Goal: Task Accomplishment & Management: Manage account settings

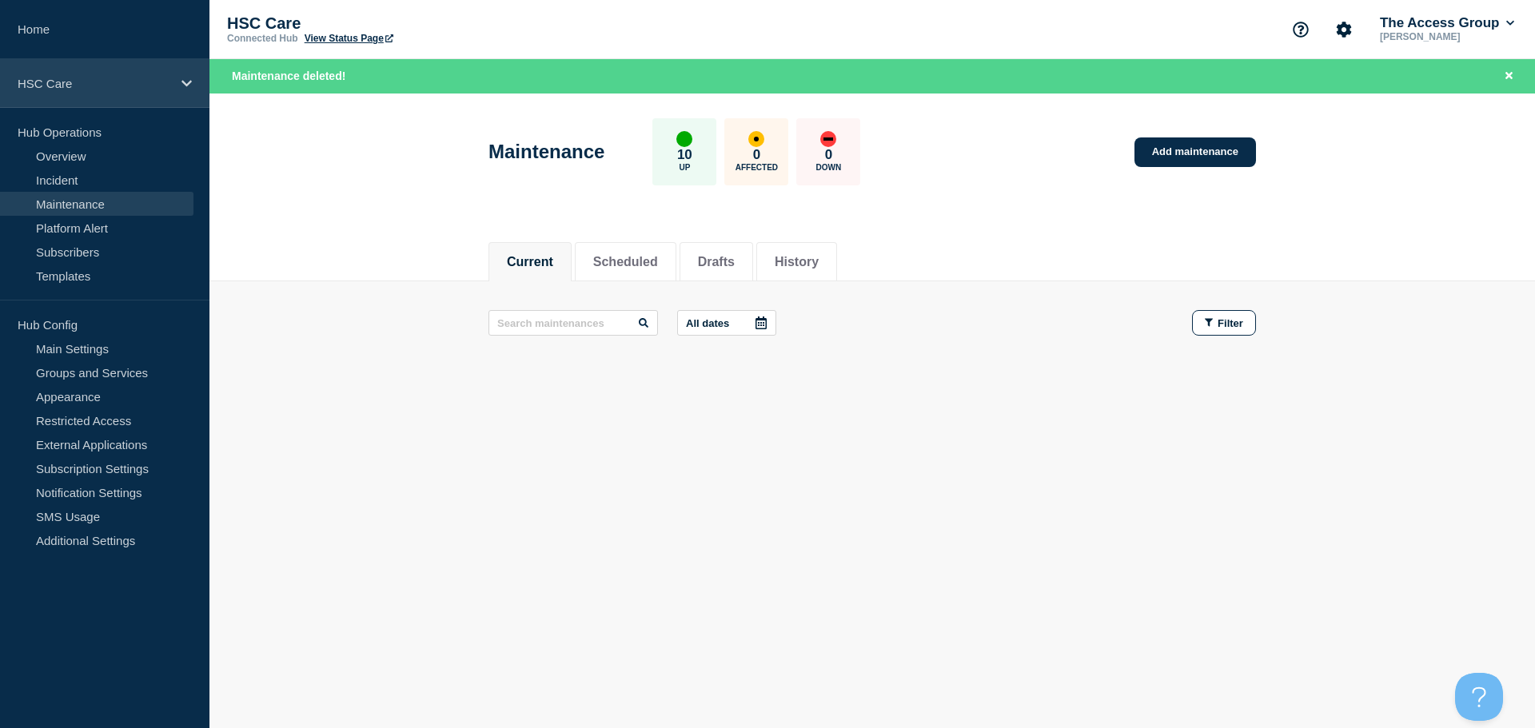
click at [110, 86] on p "HSC Care" at bounding box center [95, 84] width 154 height 14
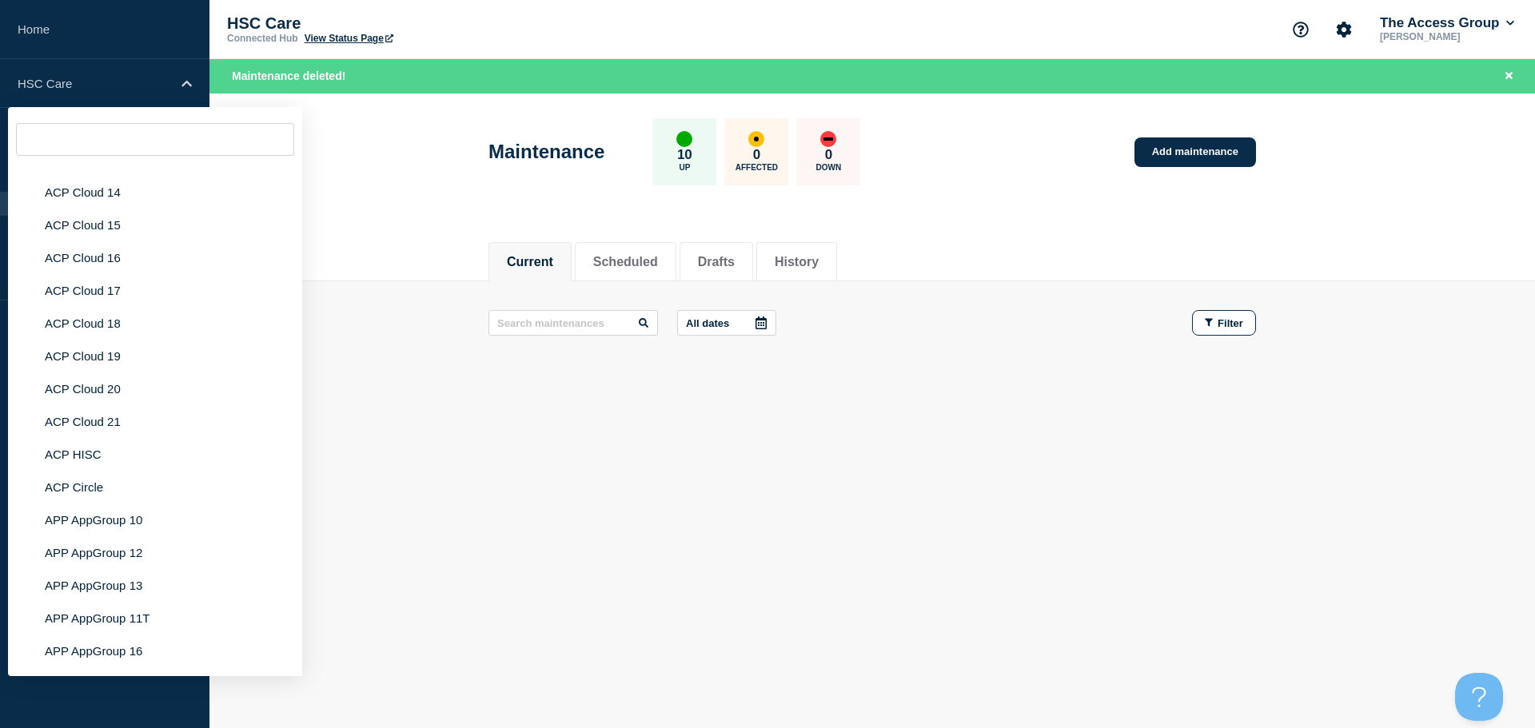
scroll to position [4717, 0]
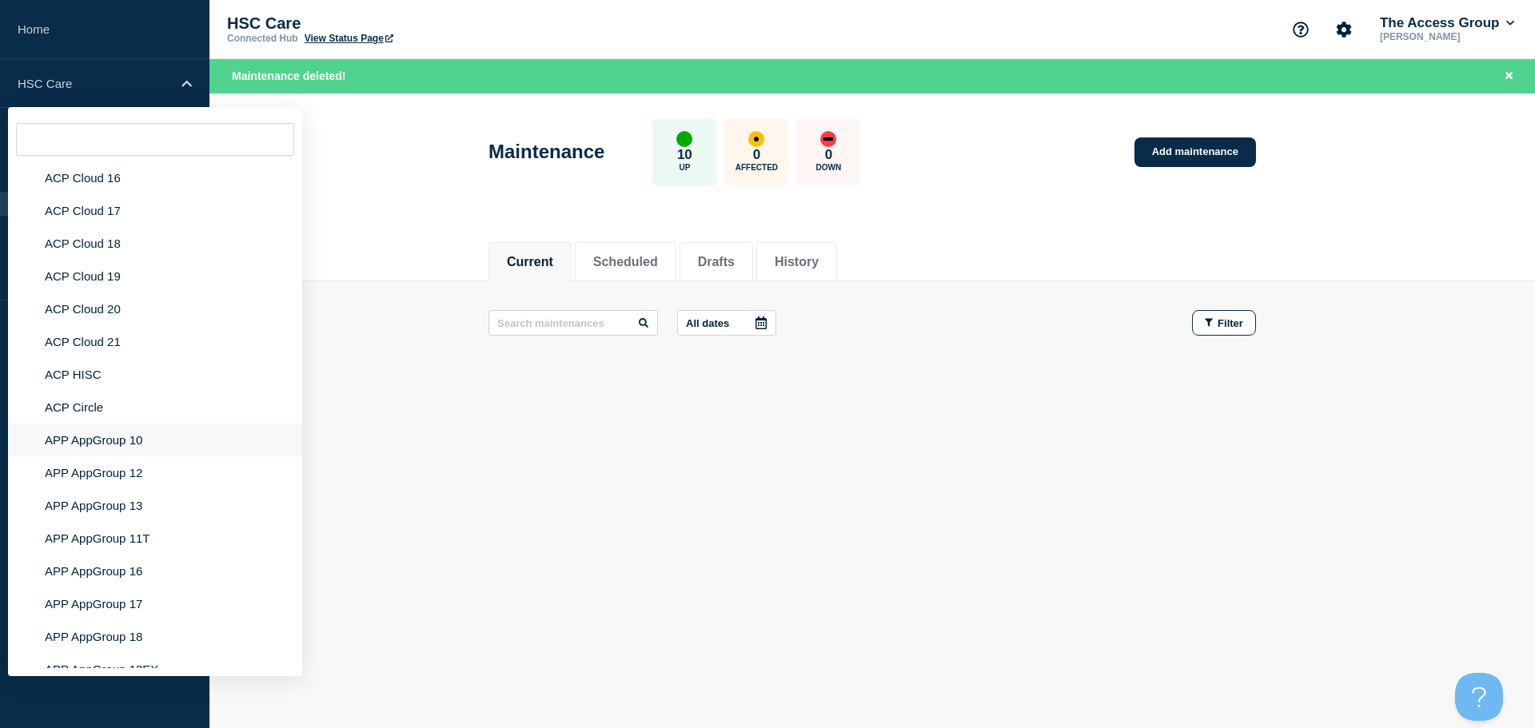
click at [149, 434] on li "APP AppGroup 10" at bounding box center [155, 440] width 294 height 33
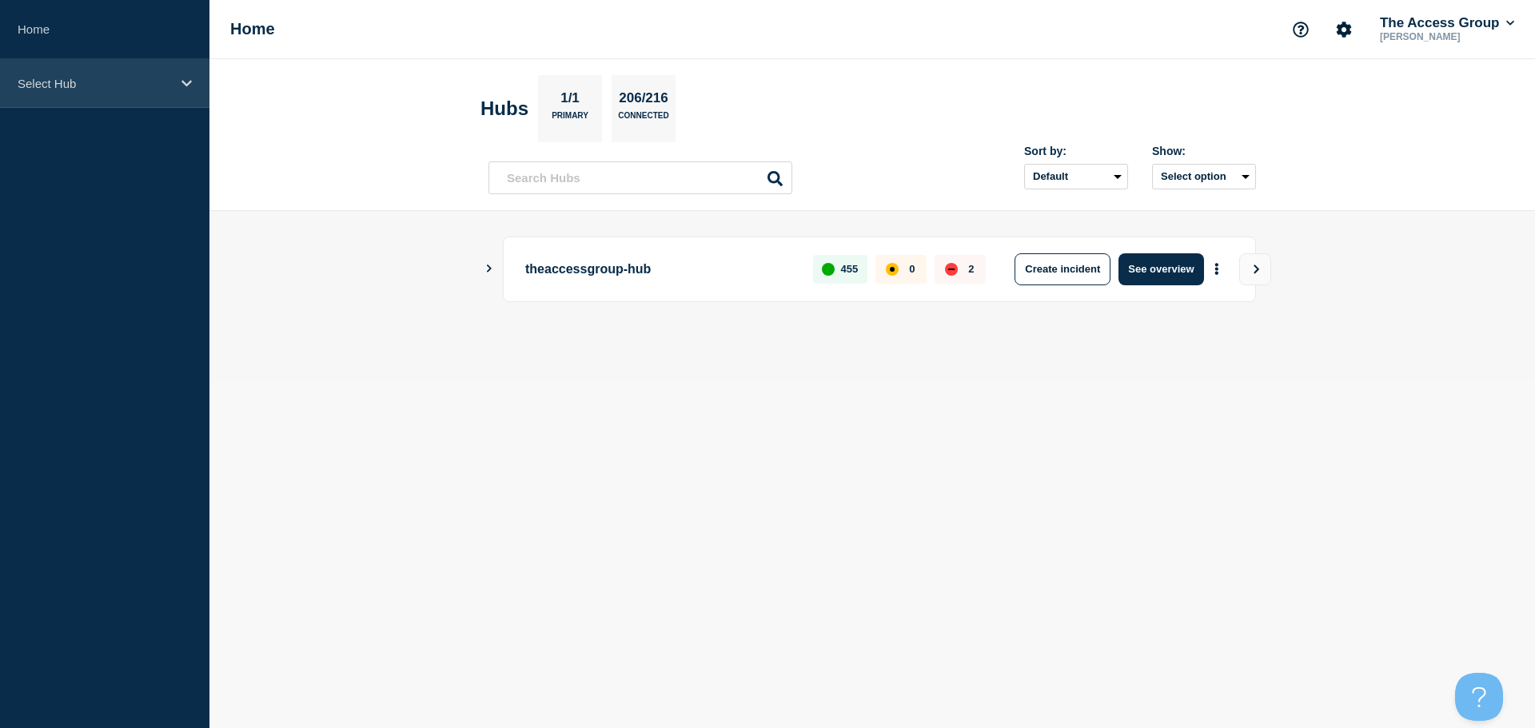
click at [181, 81] on icon at bounding box center [186, 84] width 10 height 12
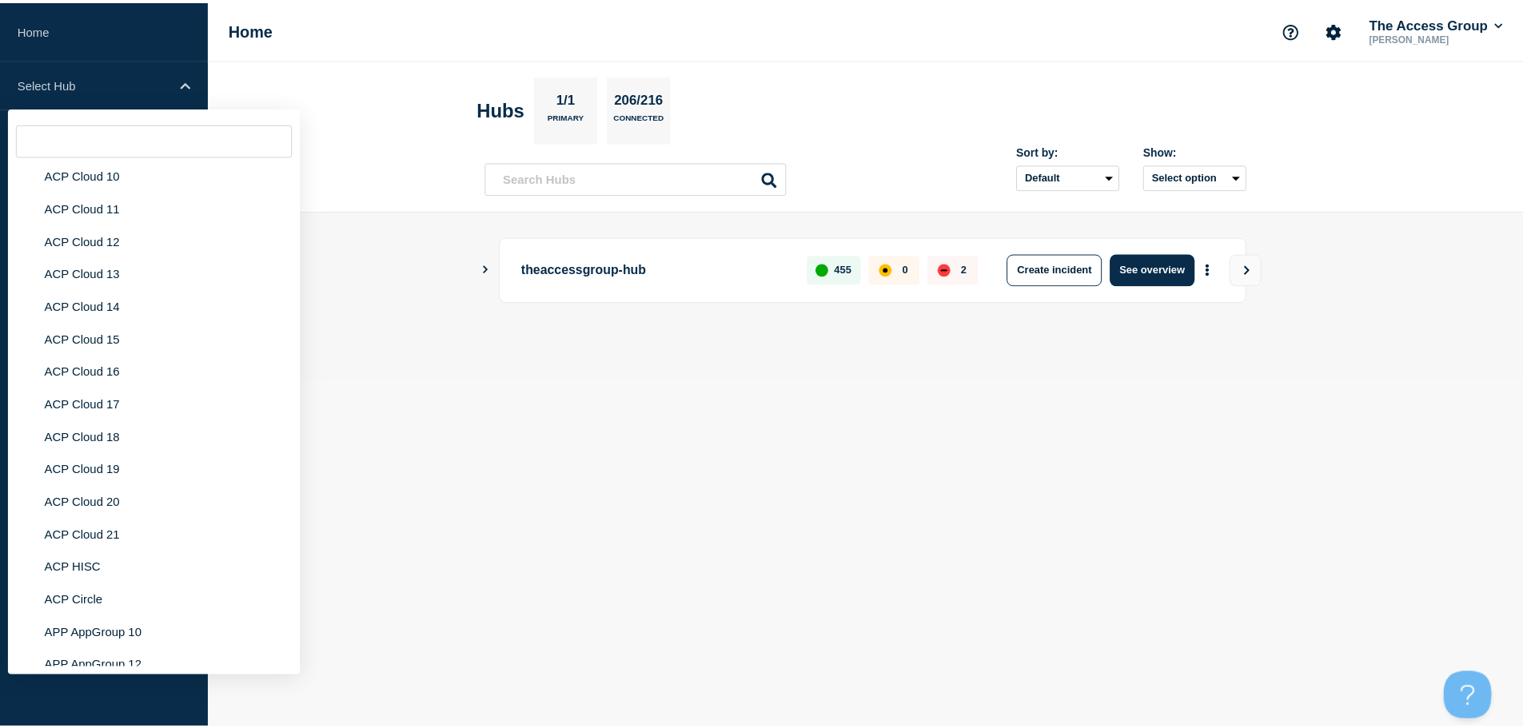
scroll to position [4581, 0]
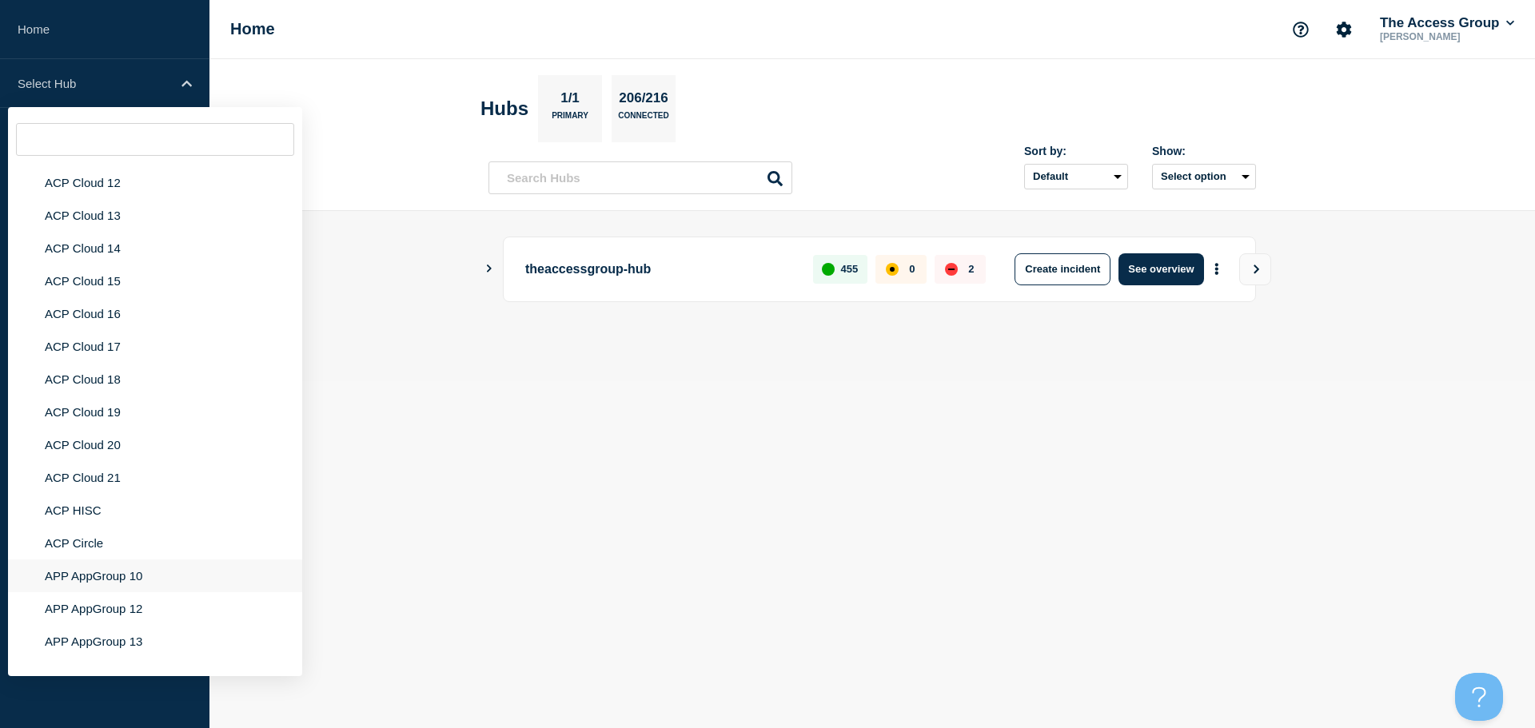
click at [78, 564] on li "APP AppGroup 10" at bounding box center [155, 576] width 294 height 33
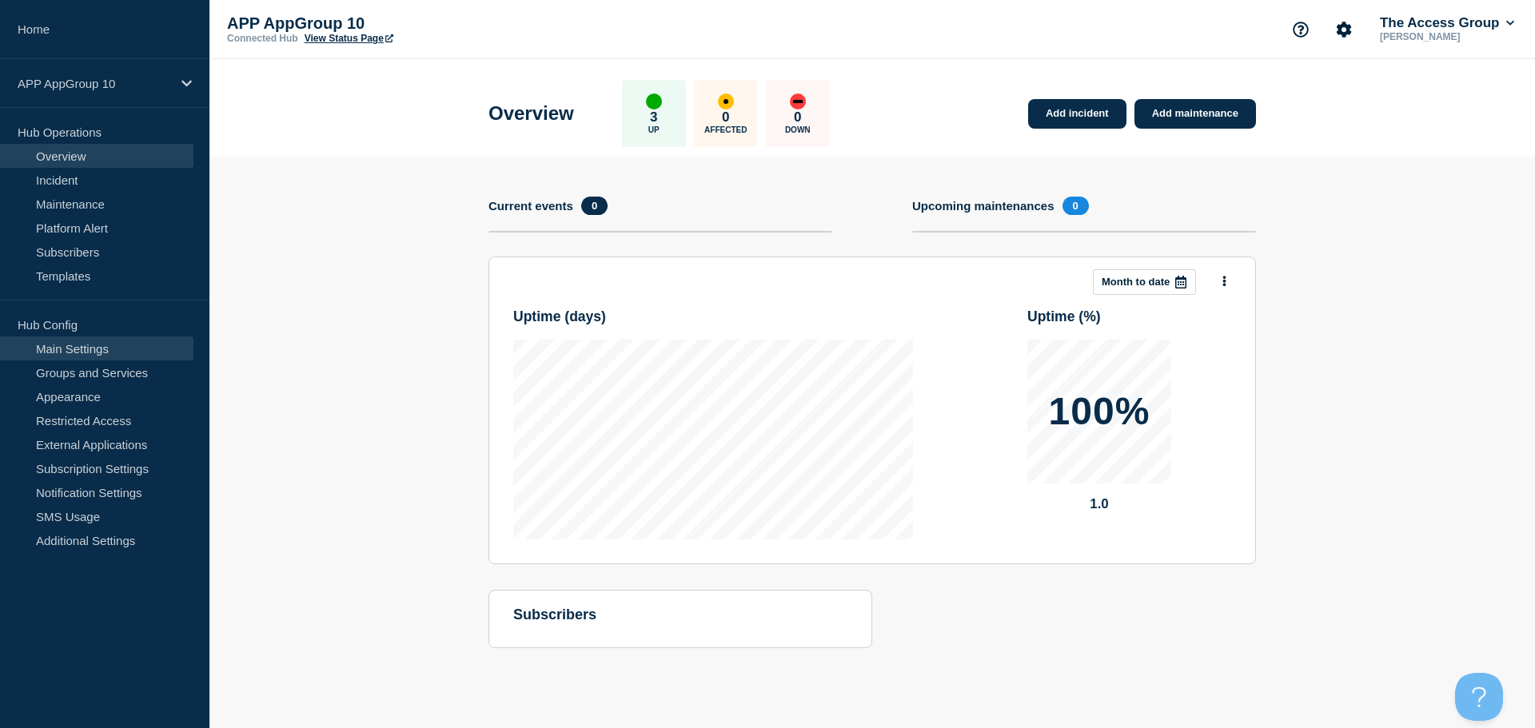
click at [123, 348] on link "Main Settings" at bounding box center [96, 349] width 193 height 24
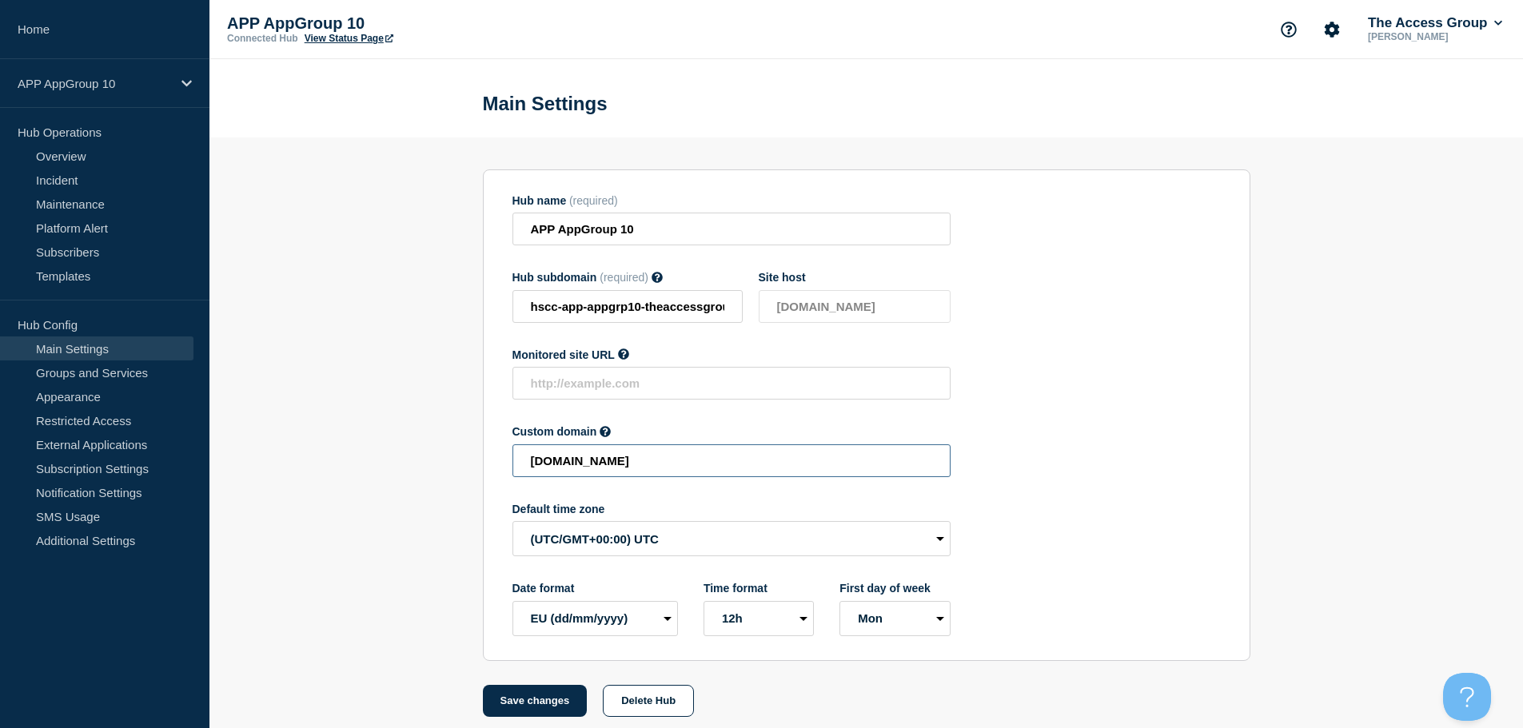
drag, startPoint x: 868, startPoint y: 474, endPoint x: 393, endPoint y: 470, distance: 474.1
click at [393, 470] on section "Hub name (required) APP AppGroup 10 Hub subdomain (required) Must contain only …" at bounding box center [866, 428] width 1314 height 580
paste input "HSCC-APP-2b4a6d80d1fea18e3db478dcff952083"
click at [525, 698] on button "Save changes" at bounding box center [535, 701] width 105 height 32
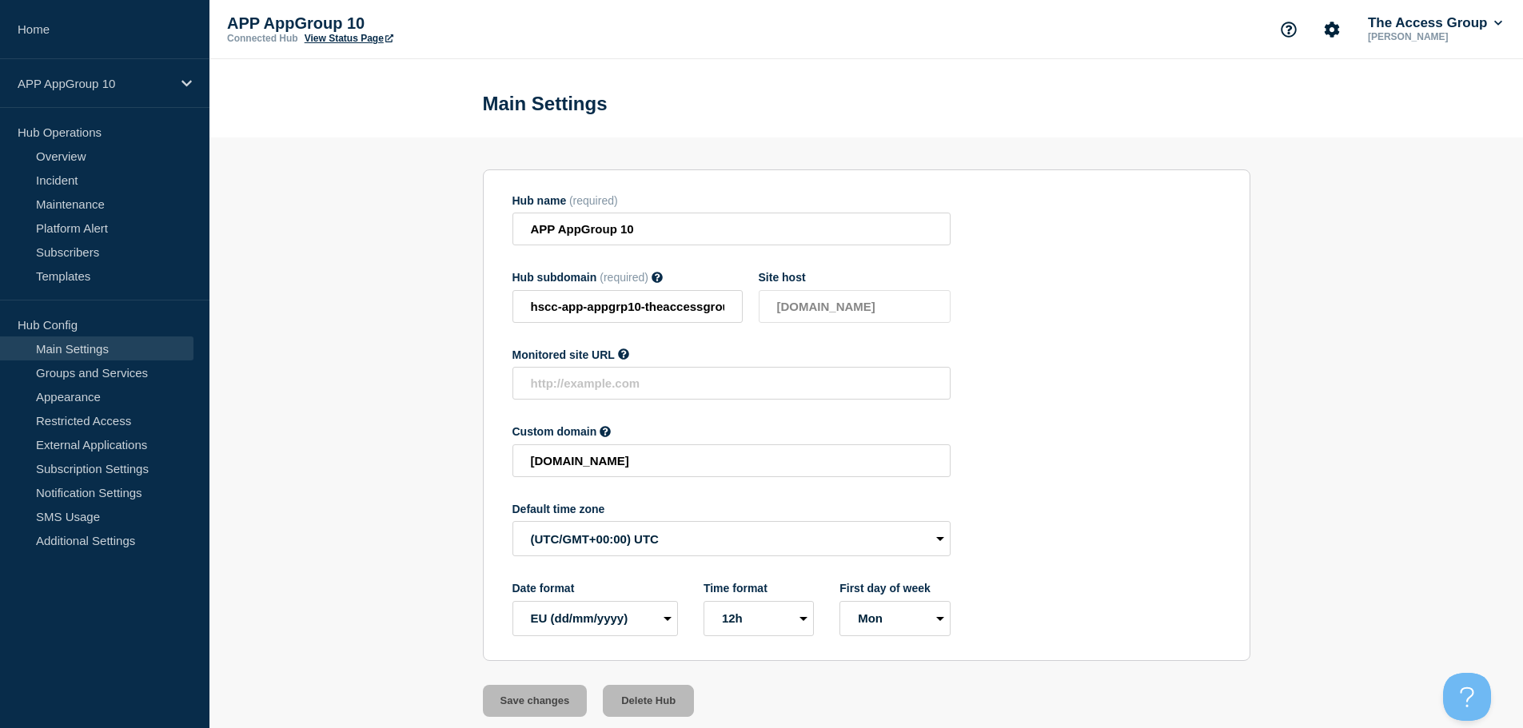
scroll to position [0, 0]
type input "[DOMAIN_NAME]"
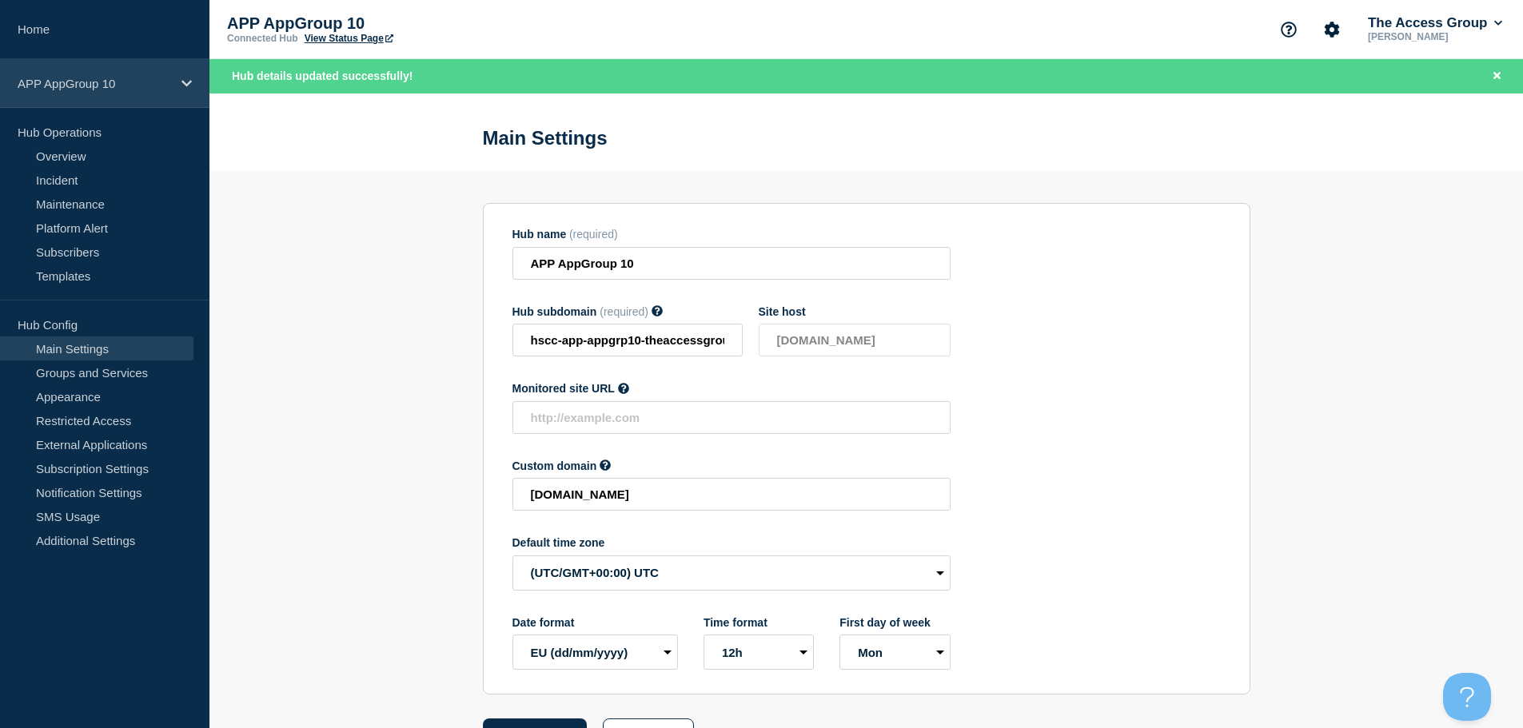
click at [179, 75] on div "APP AppGroup 10" at bounding box center [104, 83] width 209 height 49
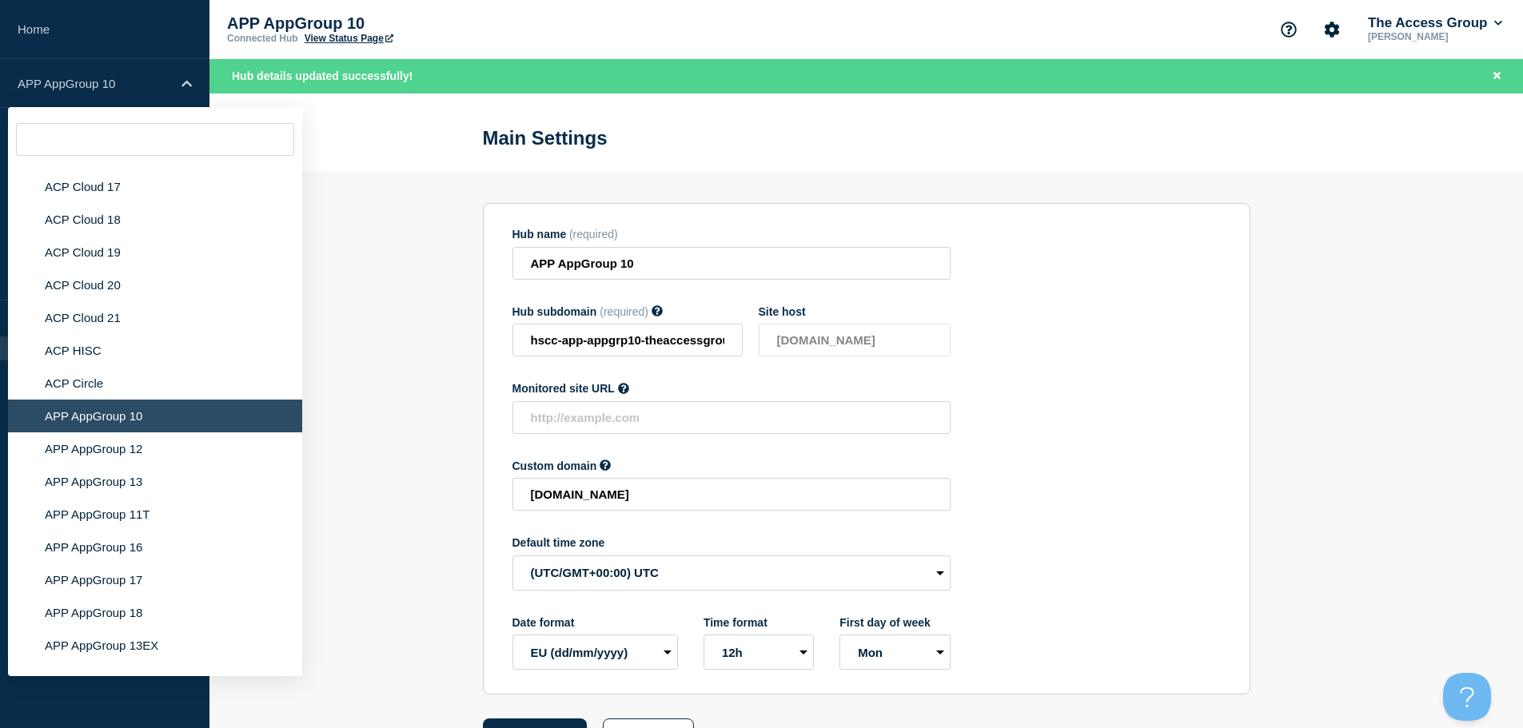
scroll to position [4809, 0]
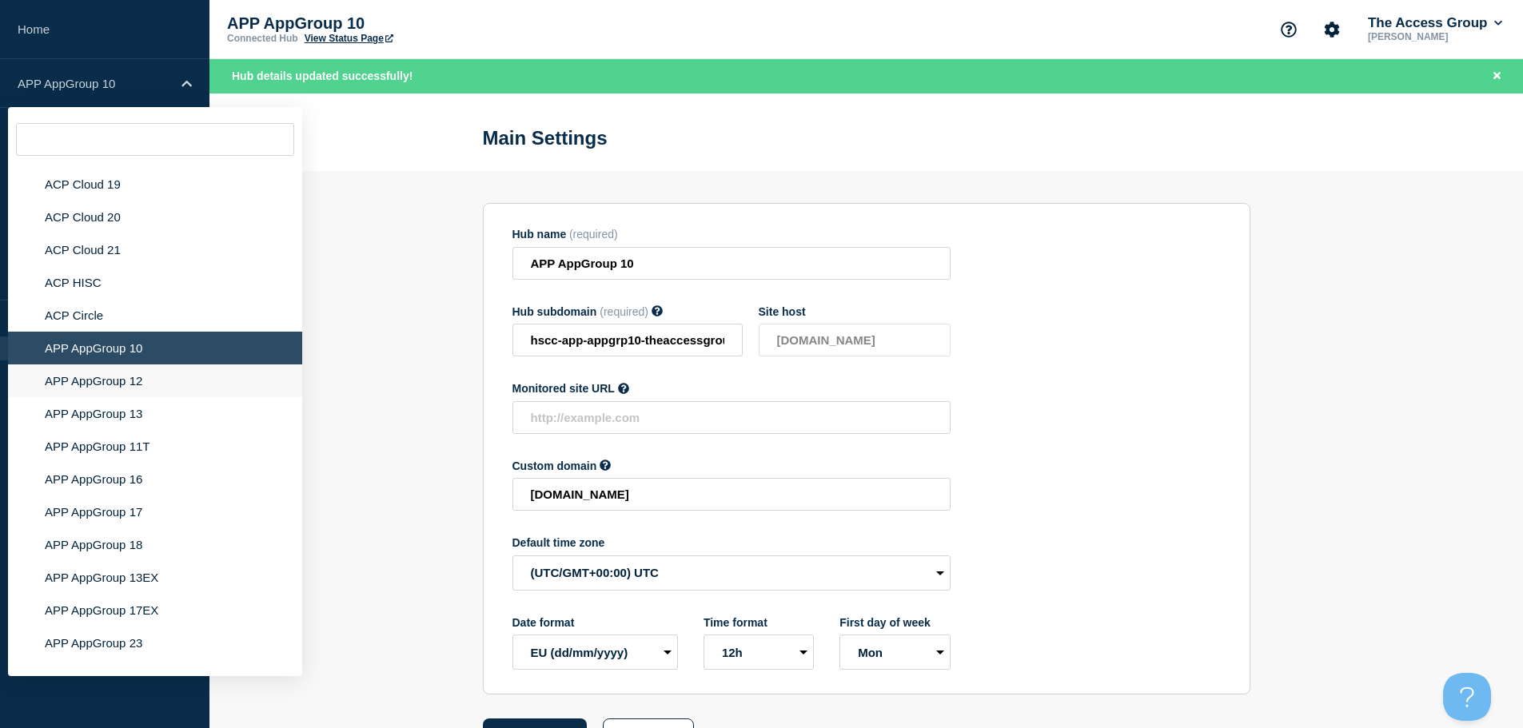
click at [135, 368] on li "APP AppGroup 12" at bounding box center [155, 381] width 294 height 33
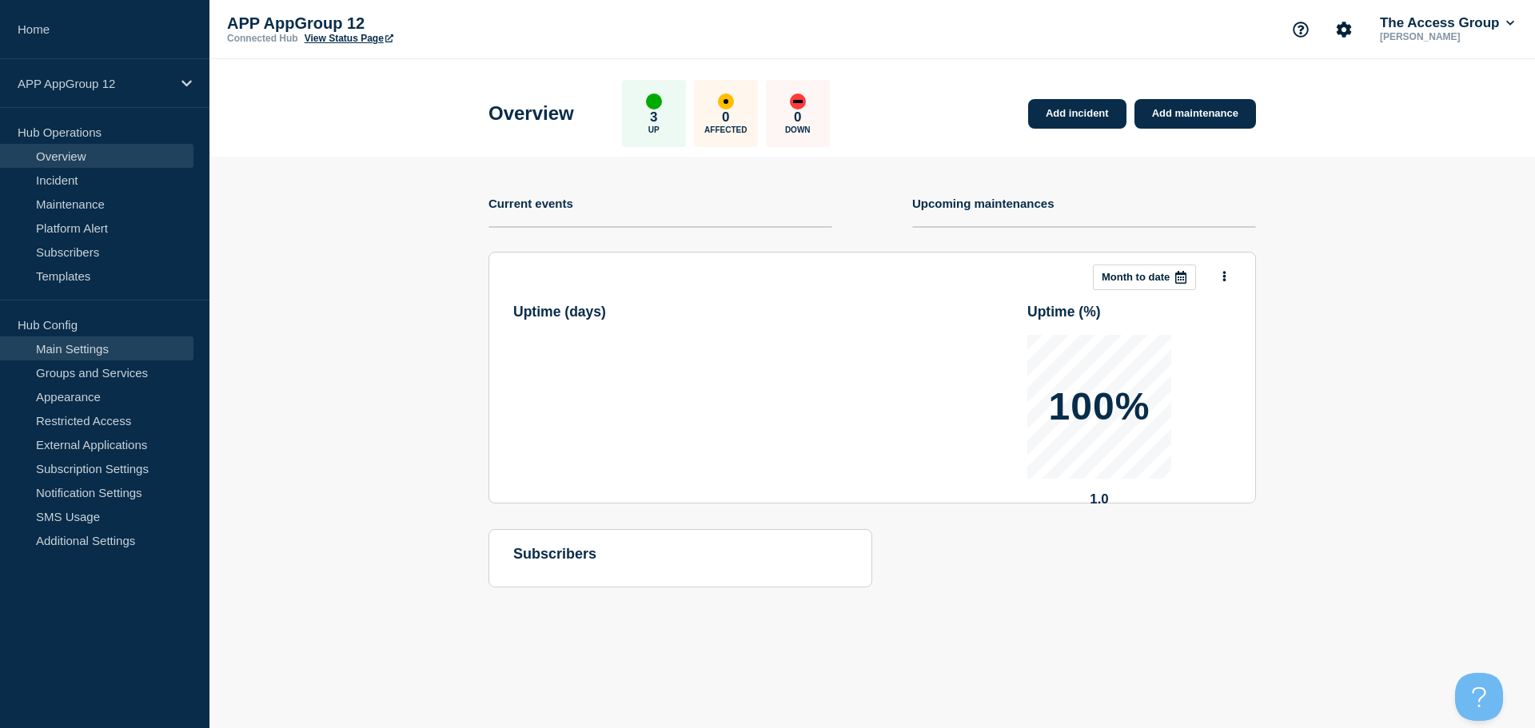
click at [99, 342] on link "Main Settings" at bounding box center [96, 349] width 193 height 24
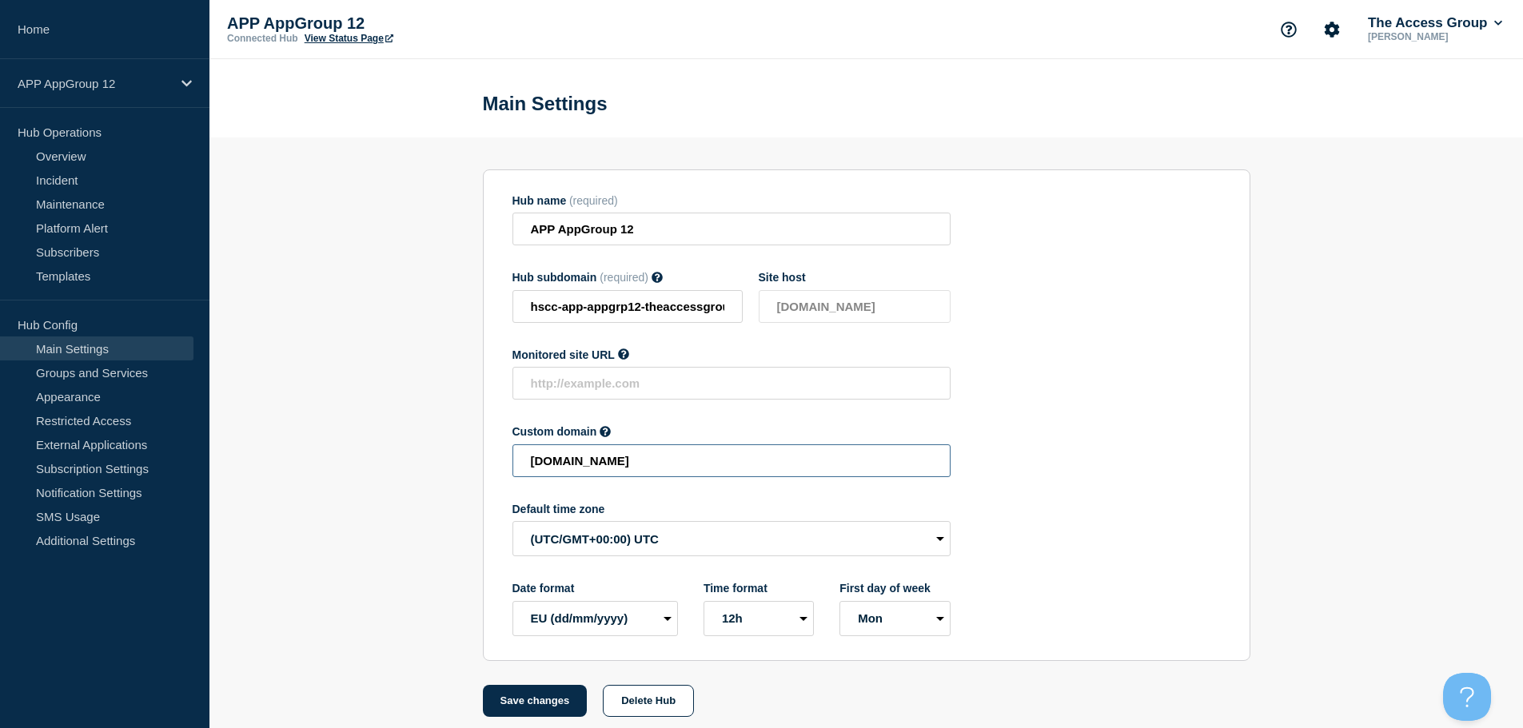
drag, startPoint x: 832, startPoint y: 463, endPoint x: 308, endPoint y: 457, distance: 524.5
click at [308, 457] on section "Hub name (required) APP AppGroup 12 Hub subdomain (required) Must contain only …" at bounding box center [866, 428] width 1314 height 580
paste input "HSCC-APP-b39c19bc7aabd383e5c19f51f0aa1946"
click at [529, 701] on button "Save changes" at bounding box center [535, 701] width 105 height 32
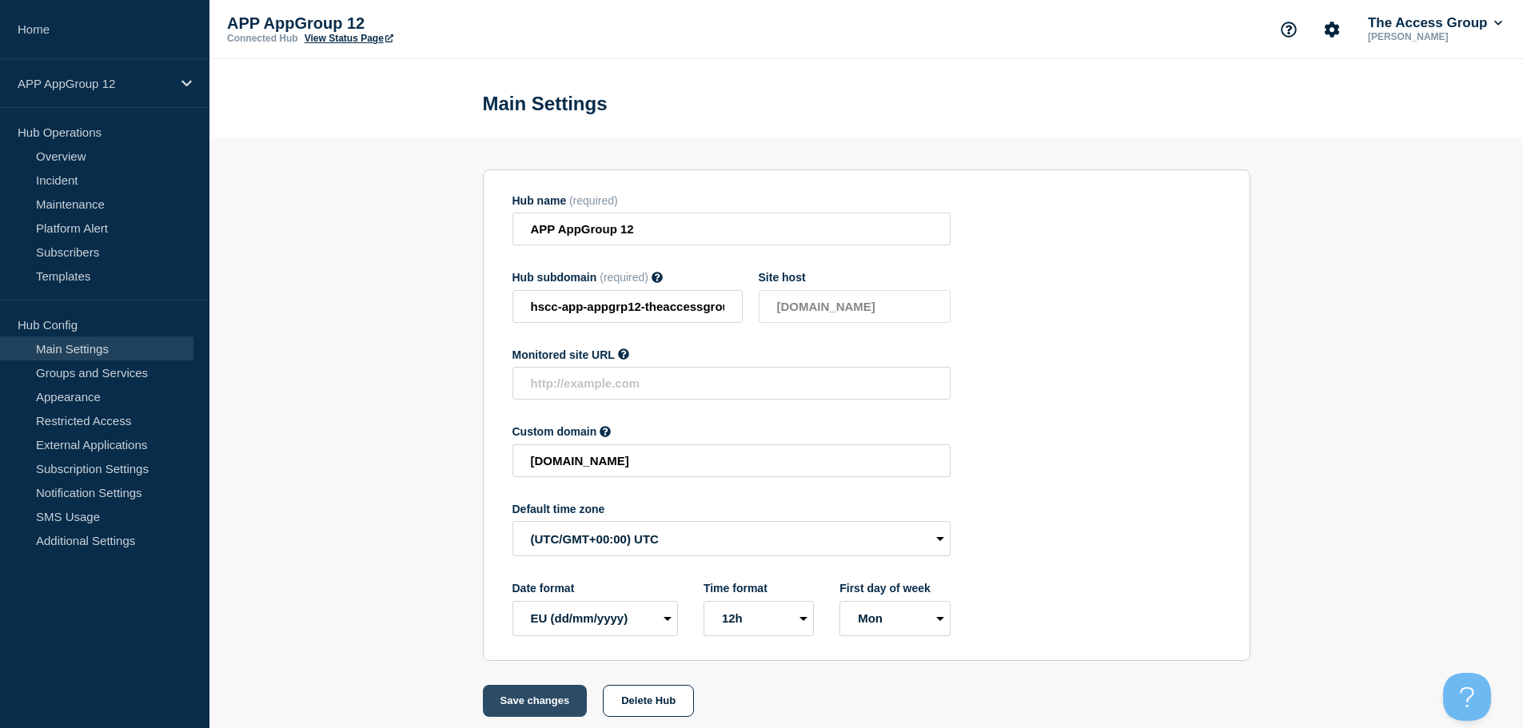
scroll to position [0, 0]
type input "[DOMAIN_NAME]"
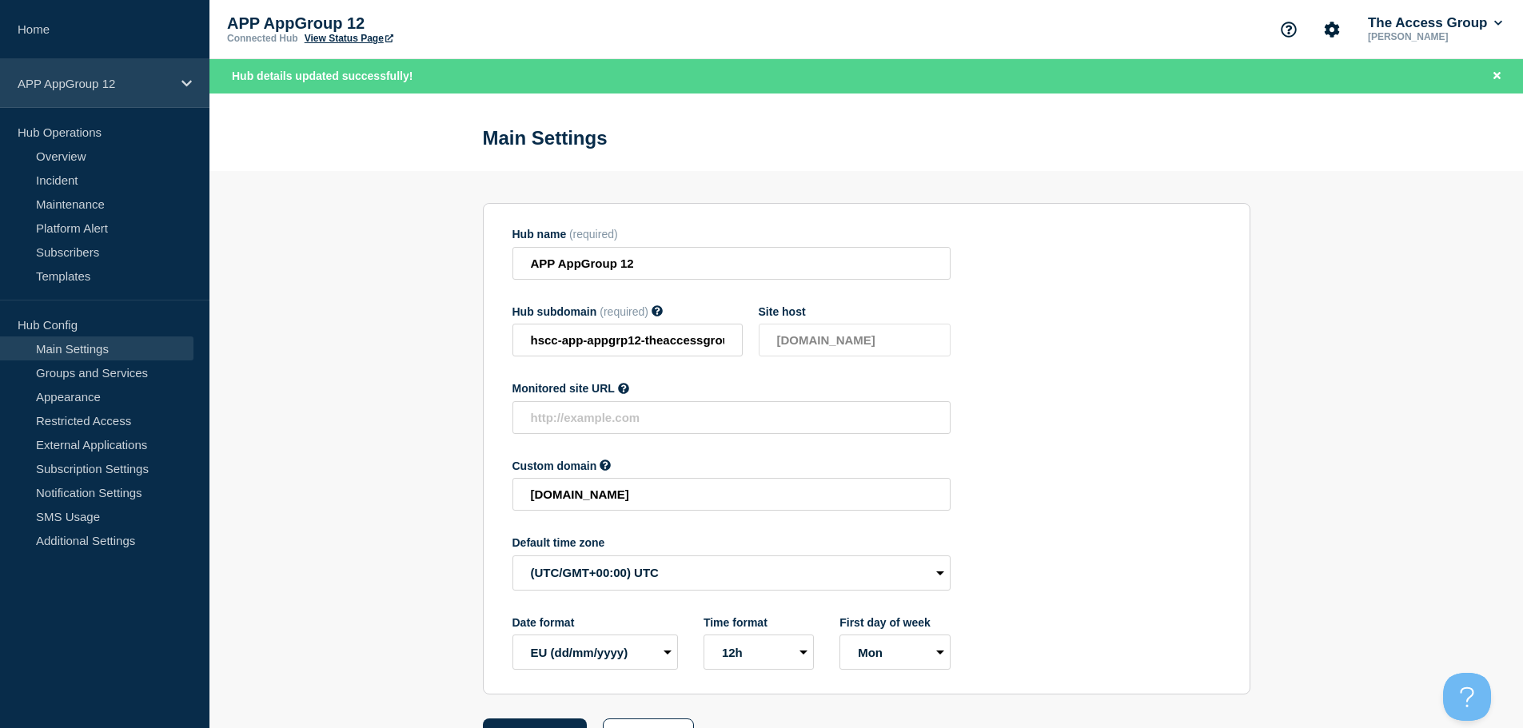
click at [183, 84] on icon at bounding box center [186, 84] width 10 height 12
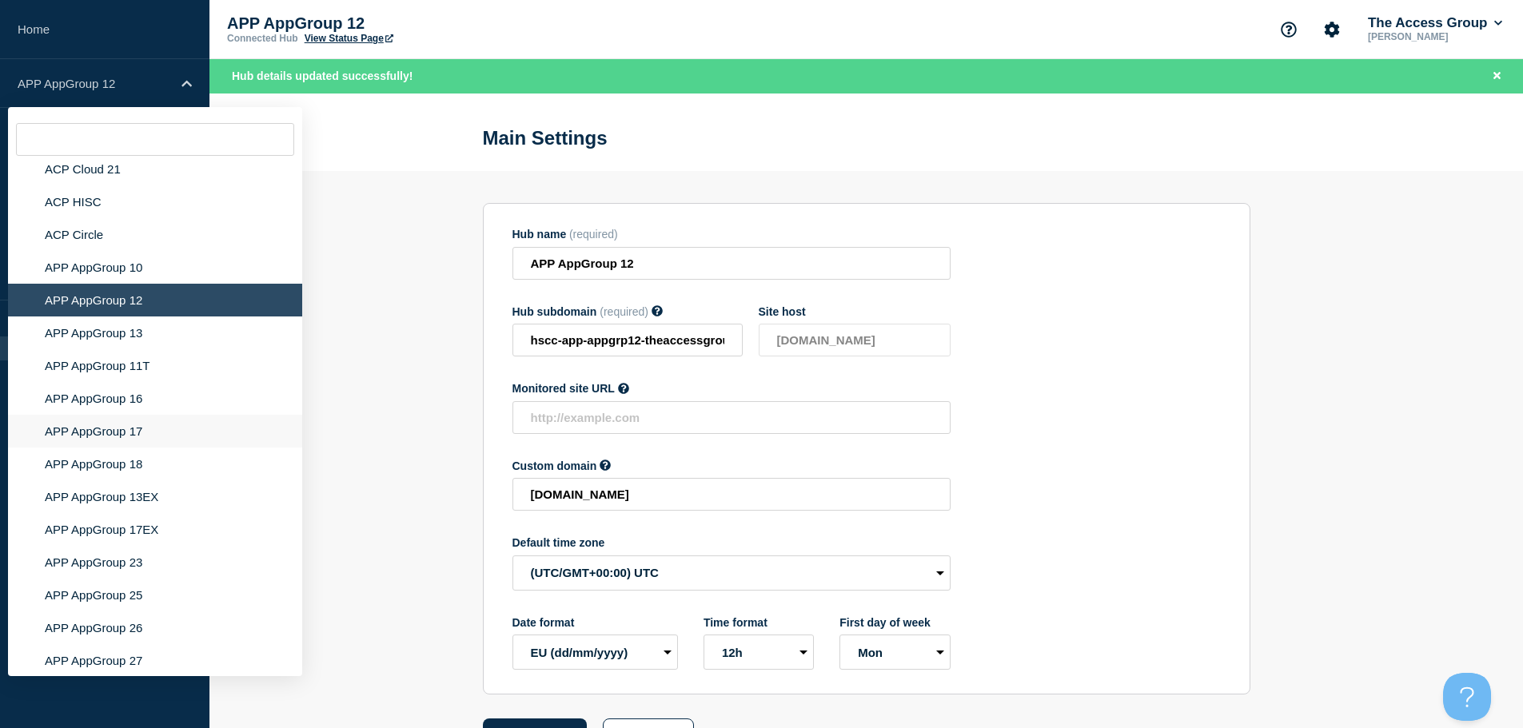
scroll to position [4867, 0]
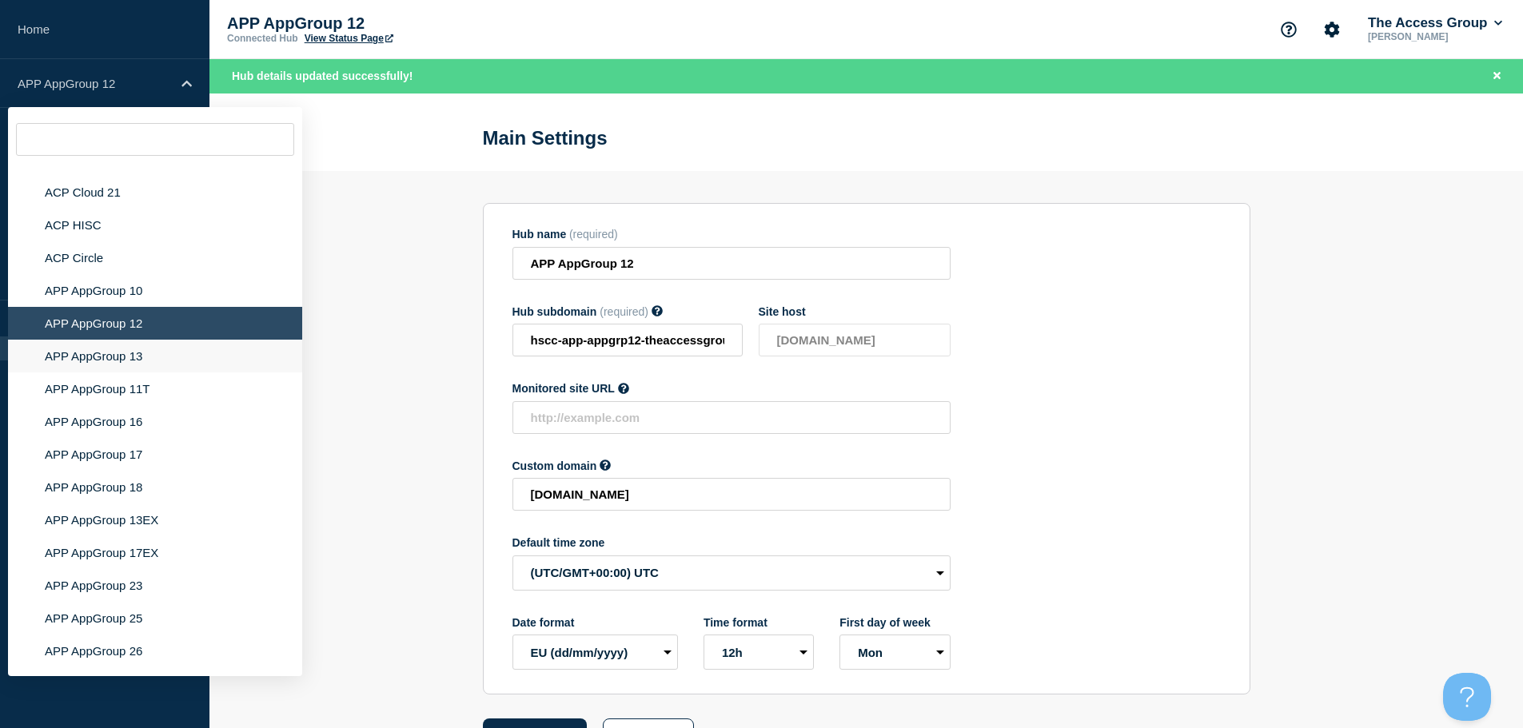
click at [130, 343] on li "APP AppGroup 13" at bounding box center [155, 356] width 294 height 33
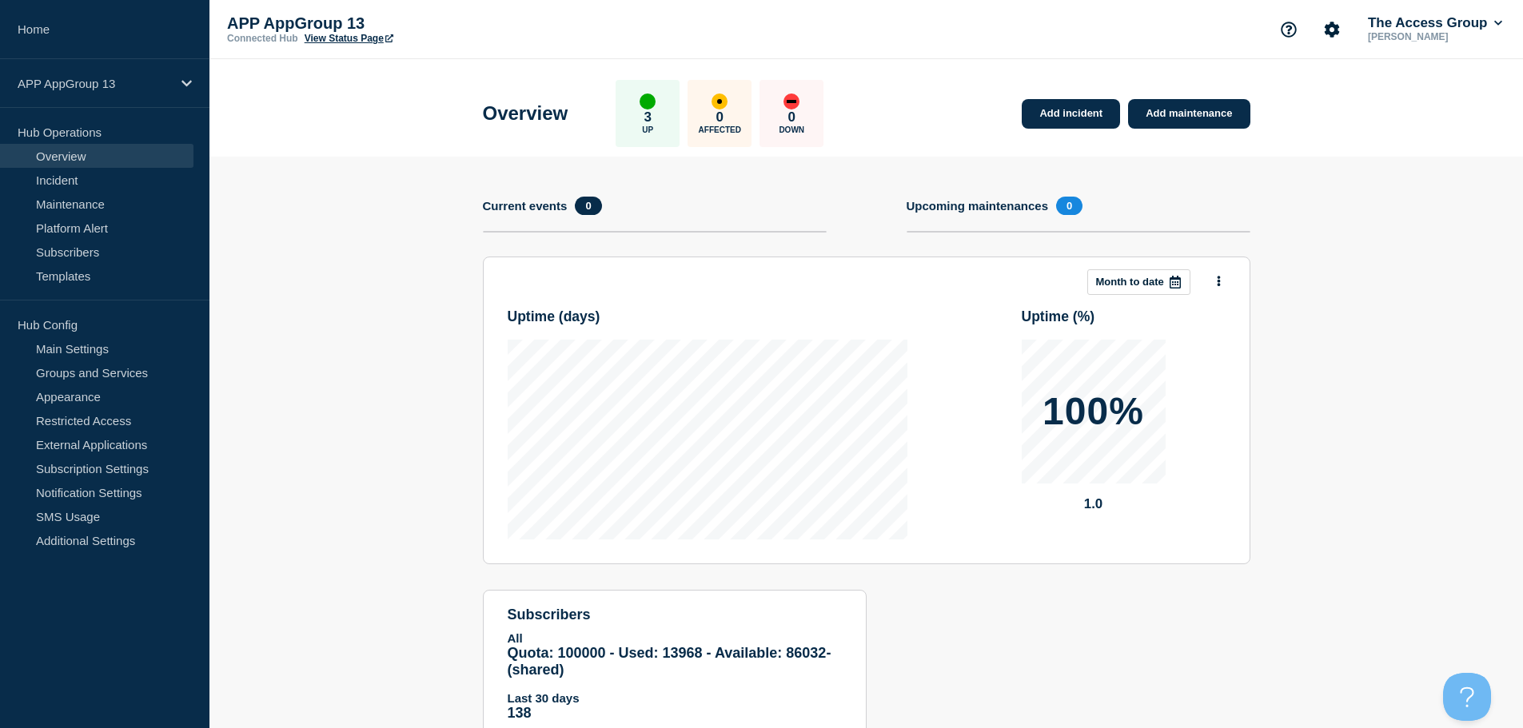
drag, startPoint x: 114, startPoint y: 349, endPoint x: 225, endPoint y: 370, distance: 113.2
click at [114, 349] on link "Main Settings" at bounding box center [96, 349] width 193 height 24
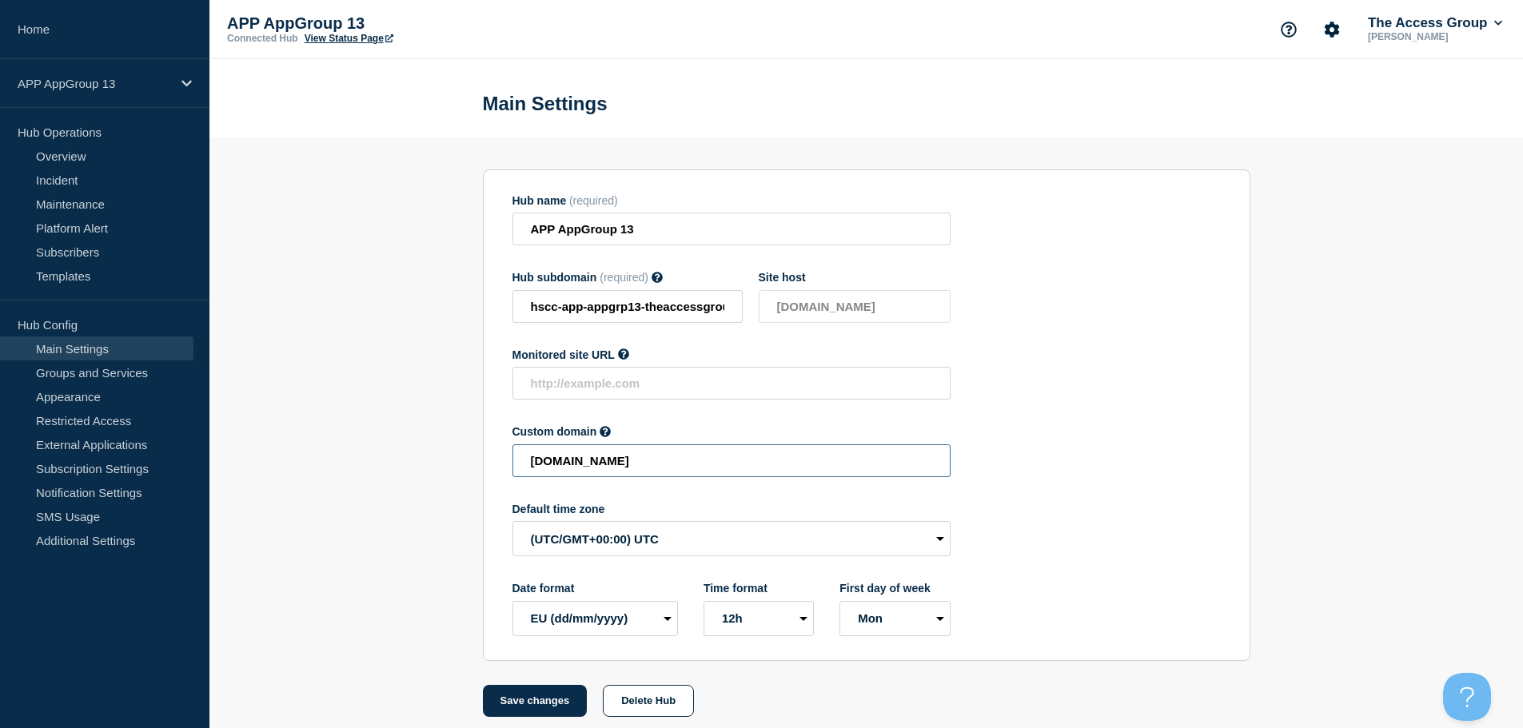
drag, startPoint x: 815, startPoint y: 473, endPoint x: 448, endPoint y: 468, distance: 367.0
click at [448, 468] on section "Hub name (required) APP AppGroup 13 Hub subdomain (required) Must contain only …" at bounding box center [866, 428] width 1314 height 580
paste input "HSCC-APP-e5d07089a2b40ae2be430fe77a832238"
drag, startPoint x: 549, startPoint y: 700, endPoint x: 585, endPoint y: 698, distance: 36.1
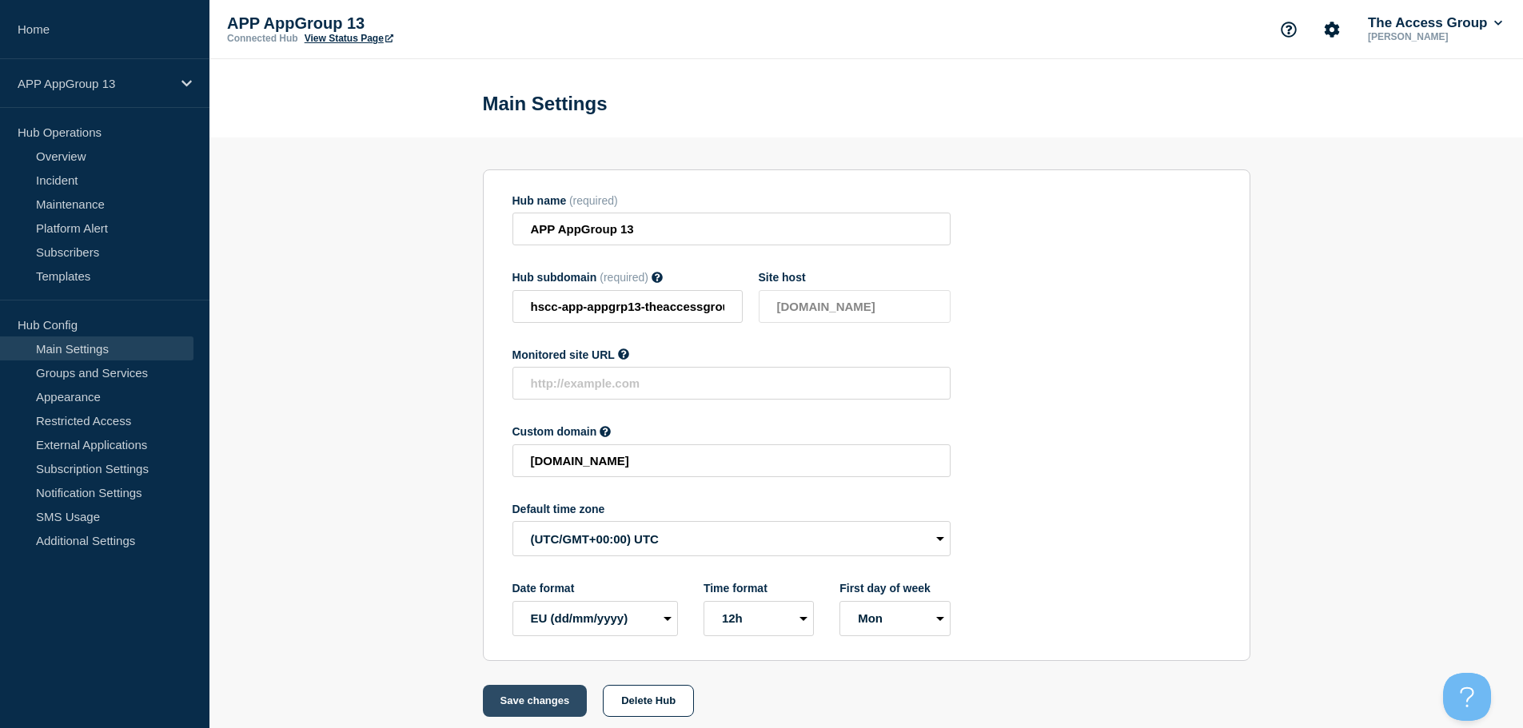
click at [551, 700] on button "Save changes" at bounding box center [535, 701] width 105 height 32
type input "[DOMAIN_NAME]"
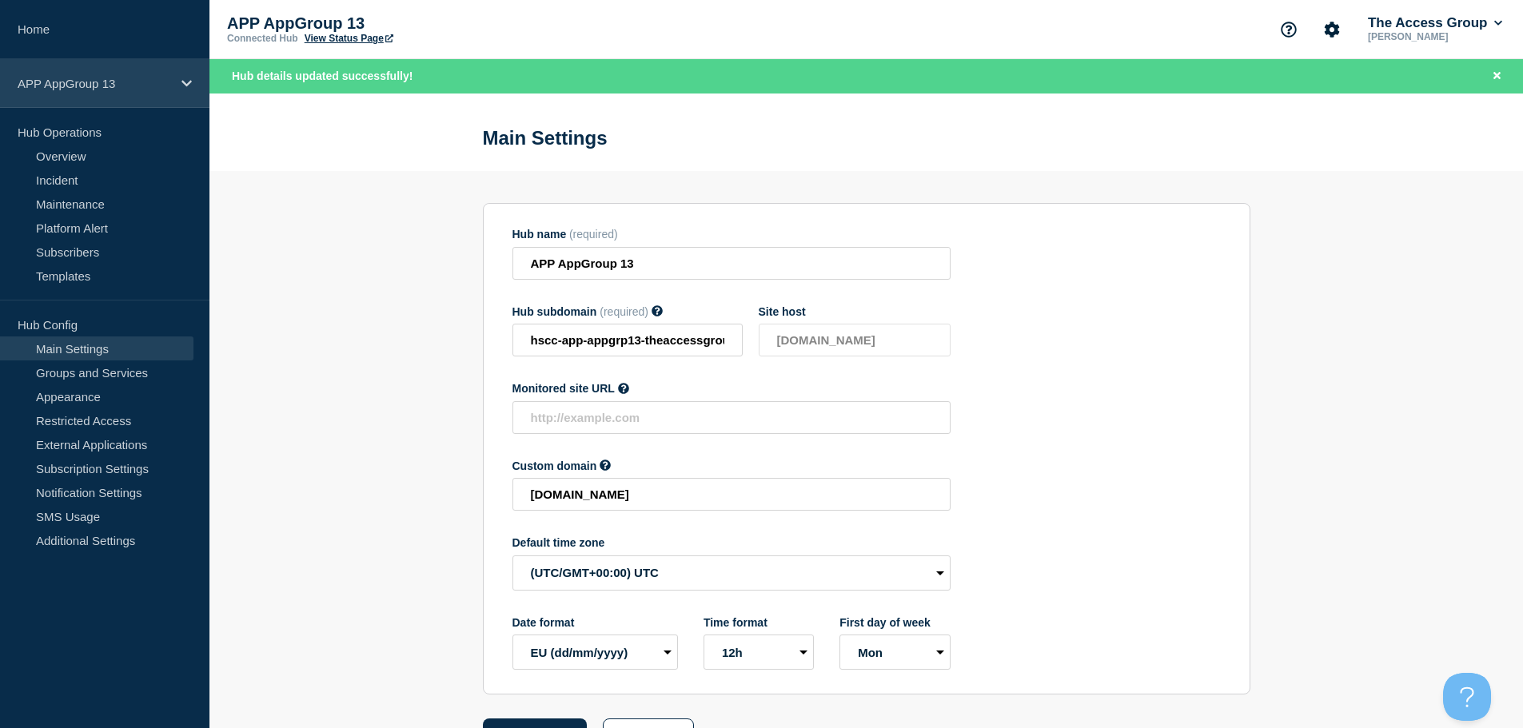
click at [171, 78] on div "APP AppGroup 13" at bounding box center [104, 83] width 209 height 49
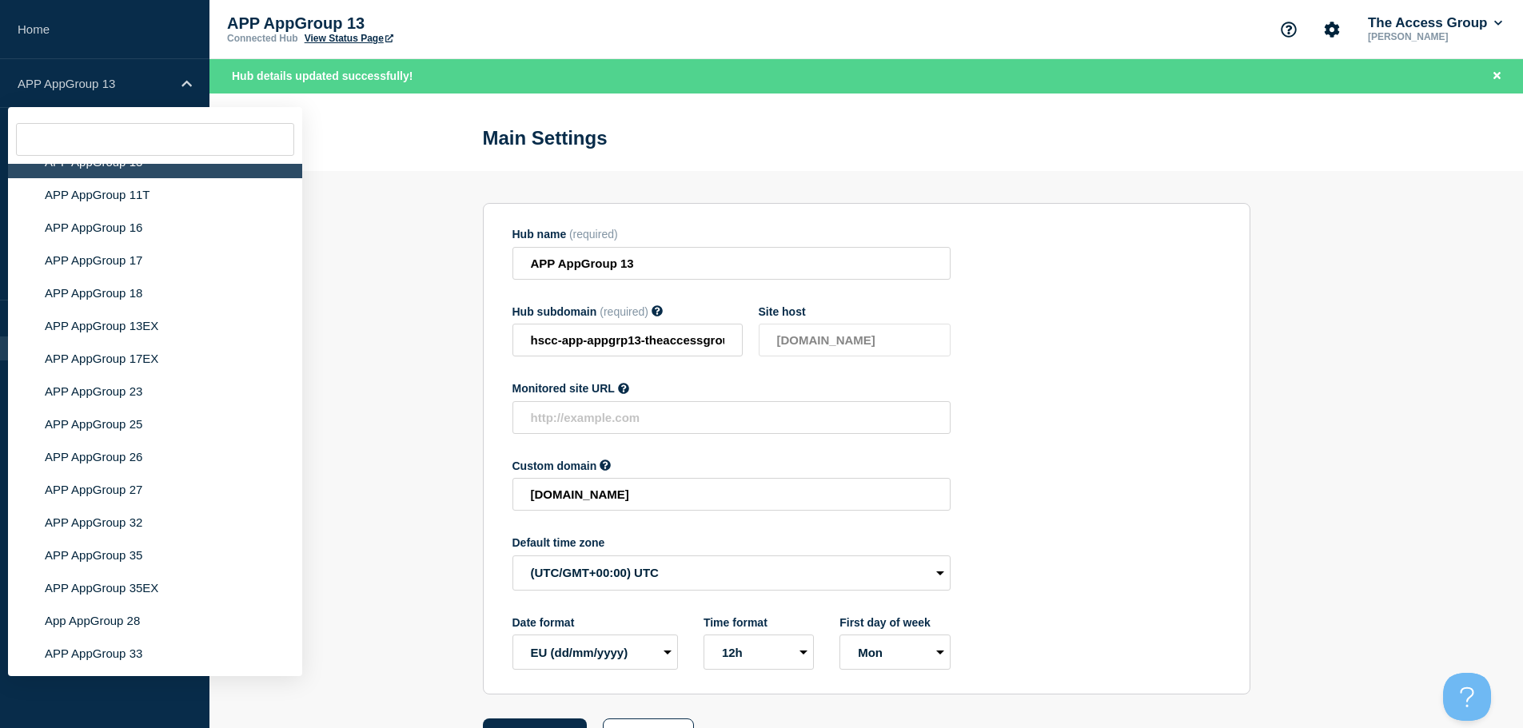
scroll to position [4787, 0]
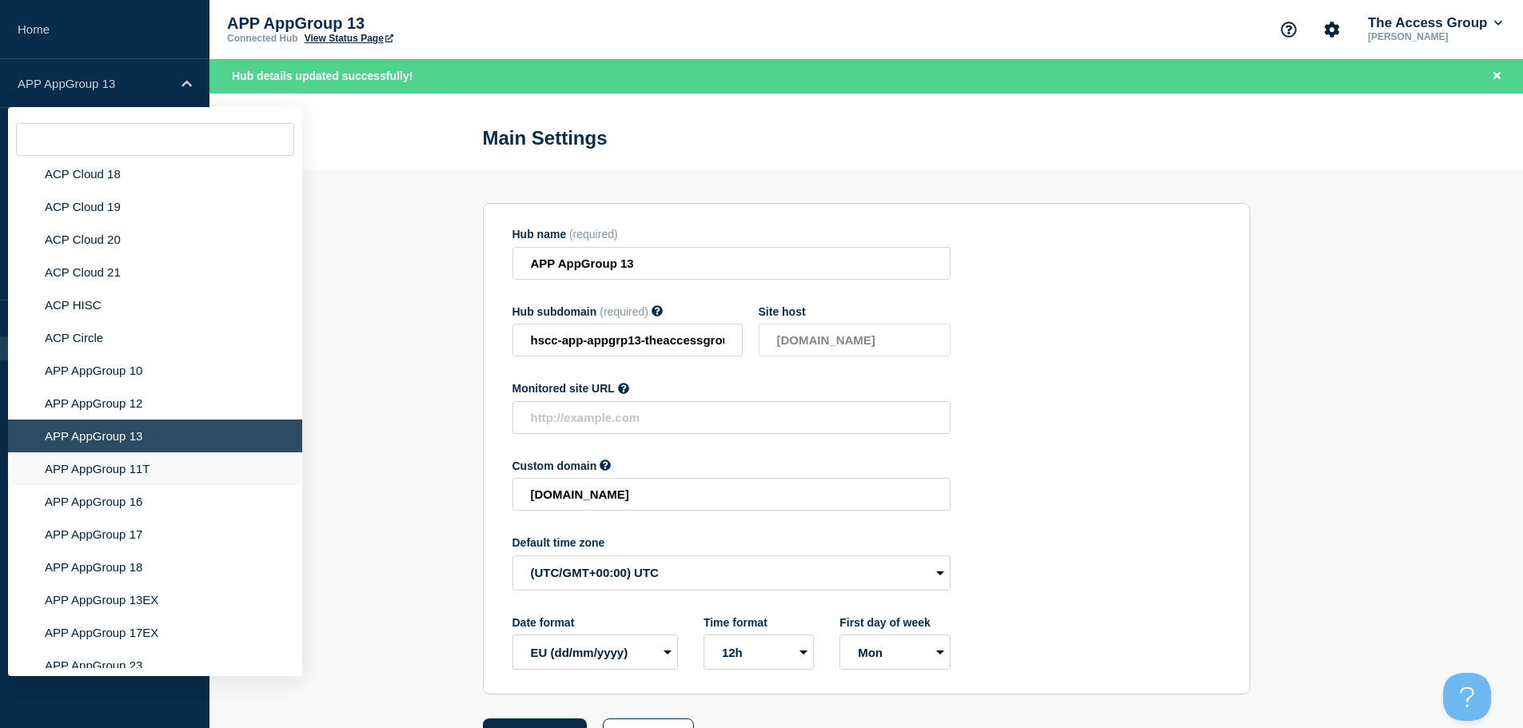
click at [142, 453] on li "APP AppGroup 11T" at bounding box center [155, 469] width 294 height 33
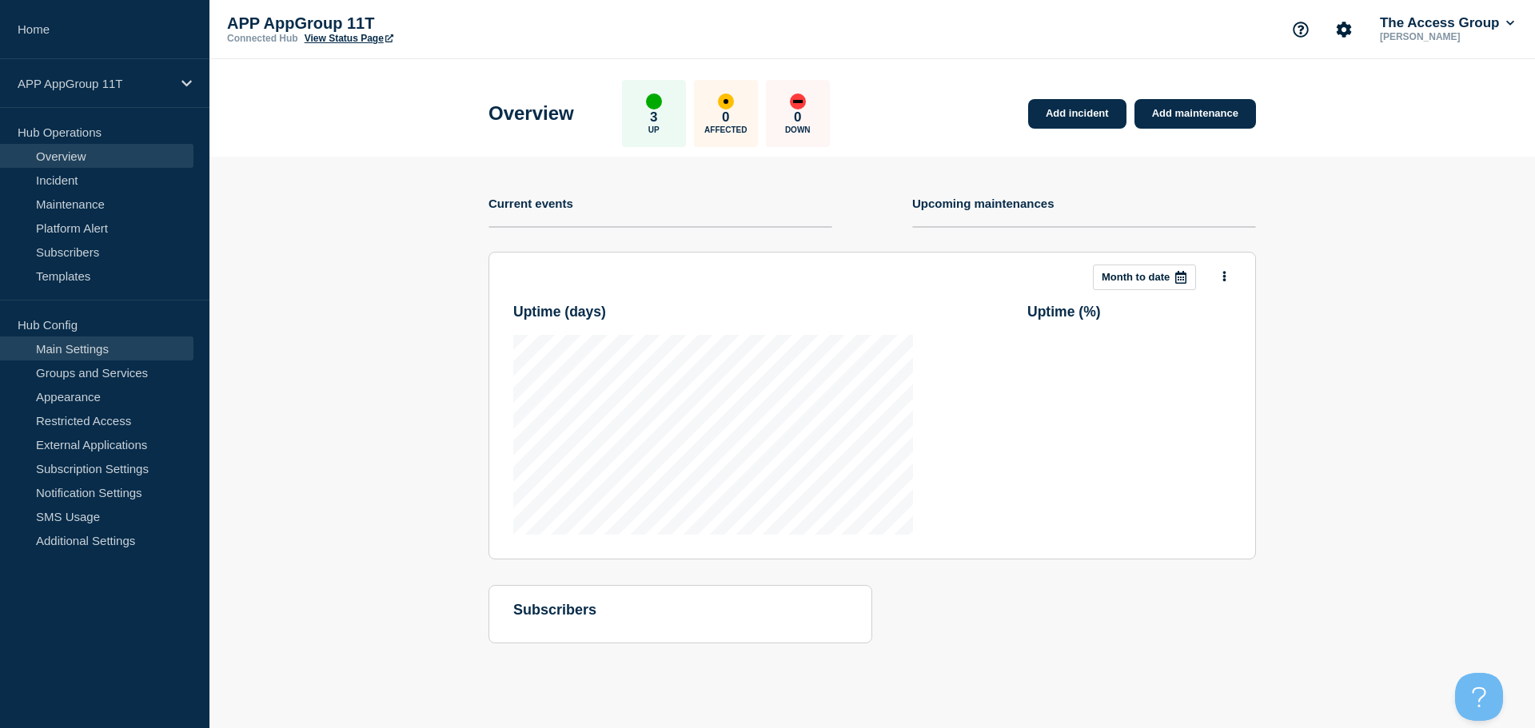
click at [111, 346] on link "Main Settings" at bounding box center [96, 349] width 193 height 24
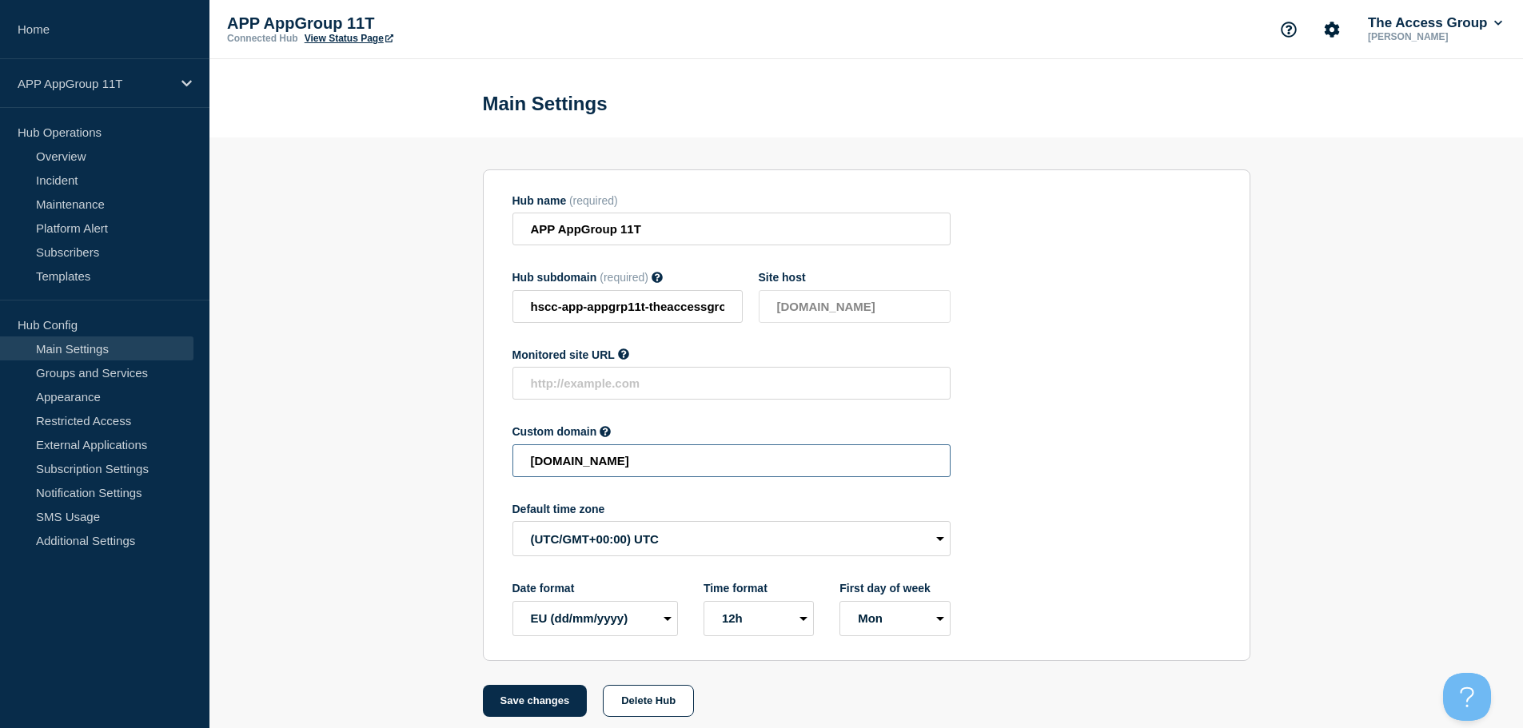
drag, startPoint x: 838, startPoint y: 473, endPoint x: 423, endPoint y: 441, distance: 416.2
click at [423, 441] on section "Hub name (required) APP AppGroup 11T Hub subdomain (required) Must contain only…" at bounding box center [866, 428] width 1314 height 580
paste input "HSCC-APP-1367fc48e7c83127890c31c8befcd9bc"
click at [533, 701] on button "Save changes" at bounding box center [535, 701] width 105 height 32
type input "[DOMAIN_NAME]"
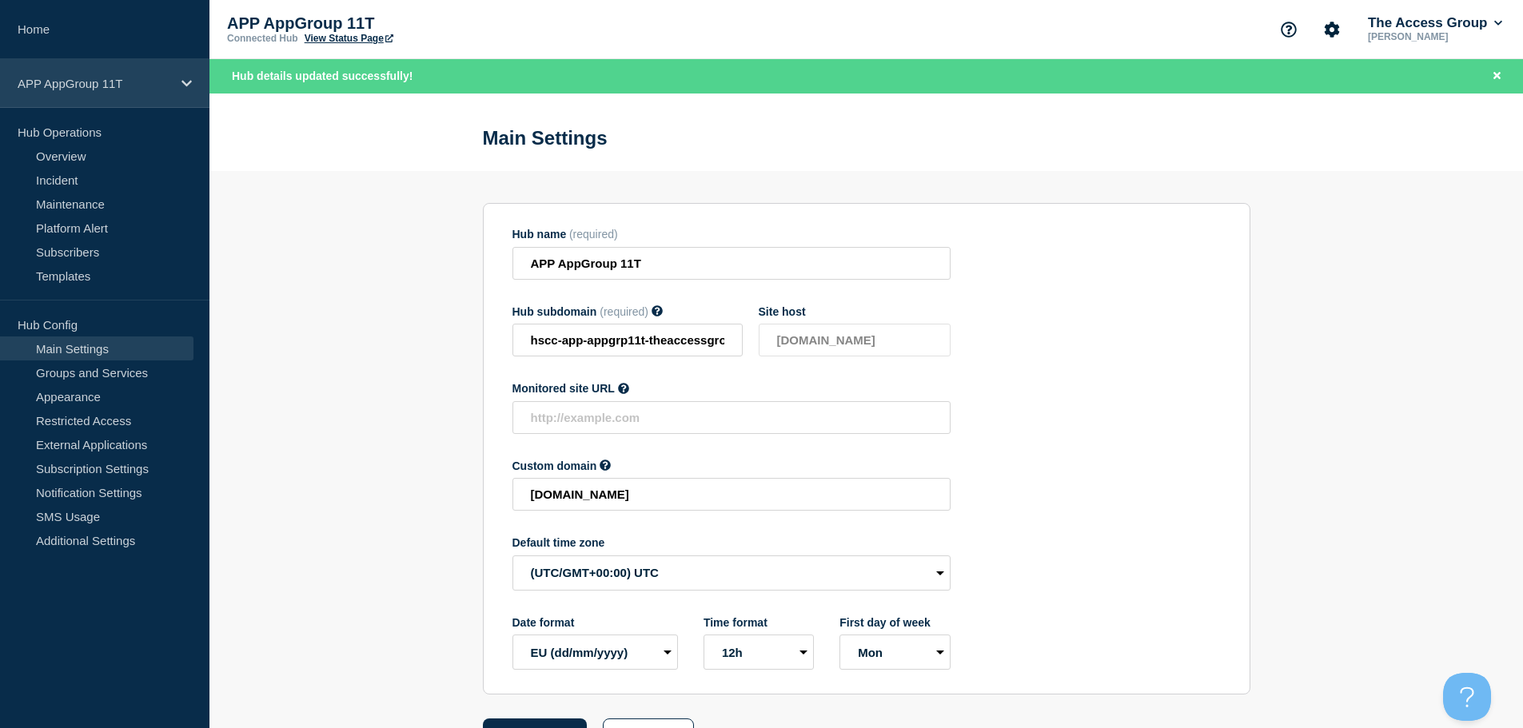
drag, startPoint x: 177, startPoint y: 78, endPoint x: 197, endPoint y: 100, distance: 30.0
click at [177, 78] on div "APP AppGroup 11T" at bounding box center [104, 83] width 209 height 49
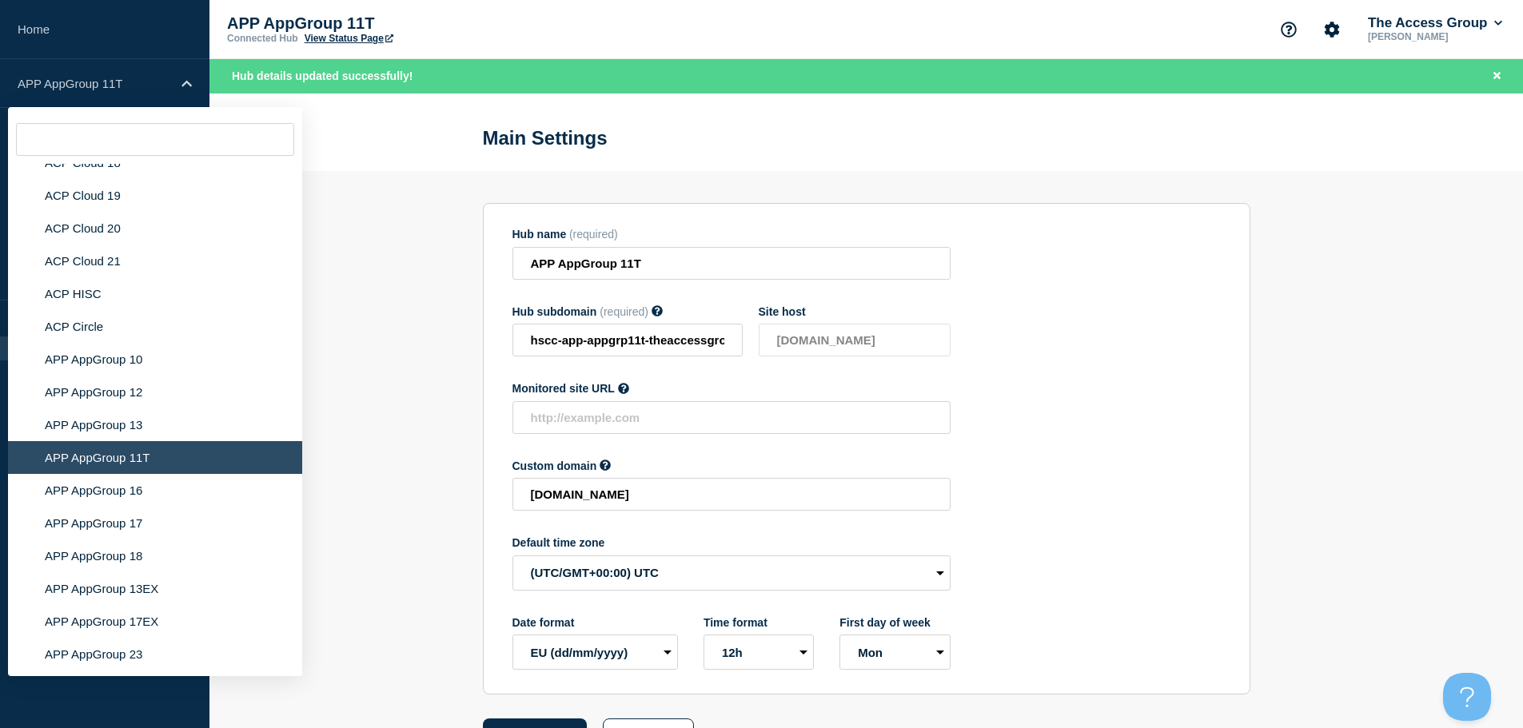
scroll to position [4844, 0]
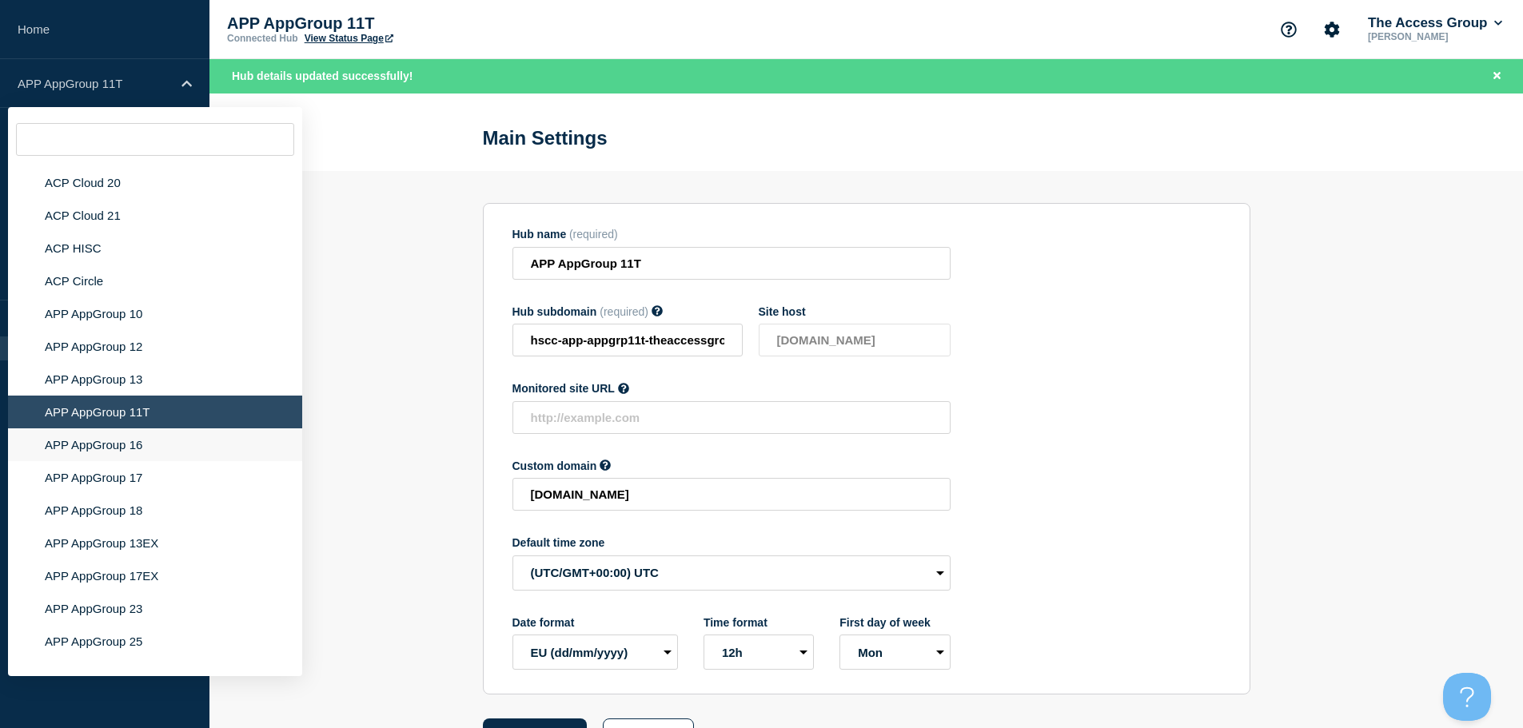
click at [141, 429] on li "APP AppGroup 16" at bounding box center [155, 445] width 294 height 33
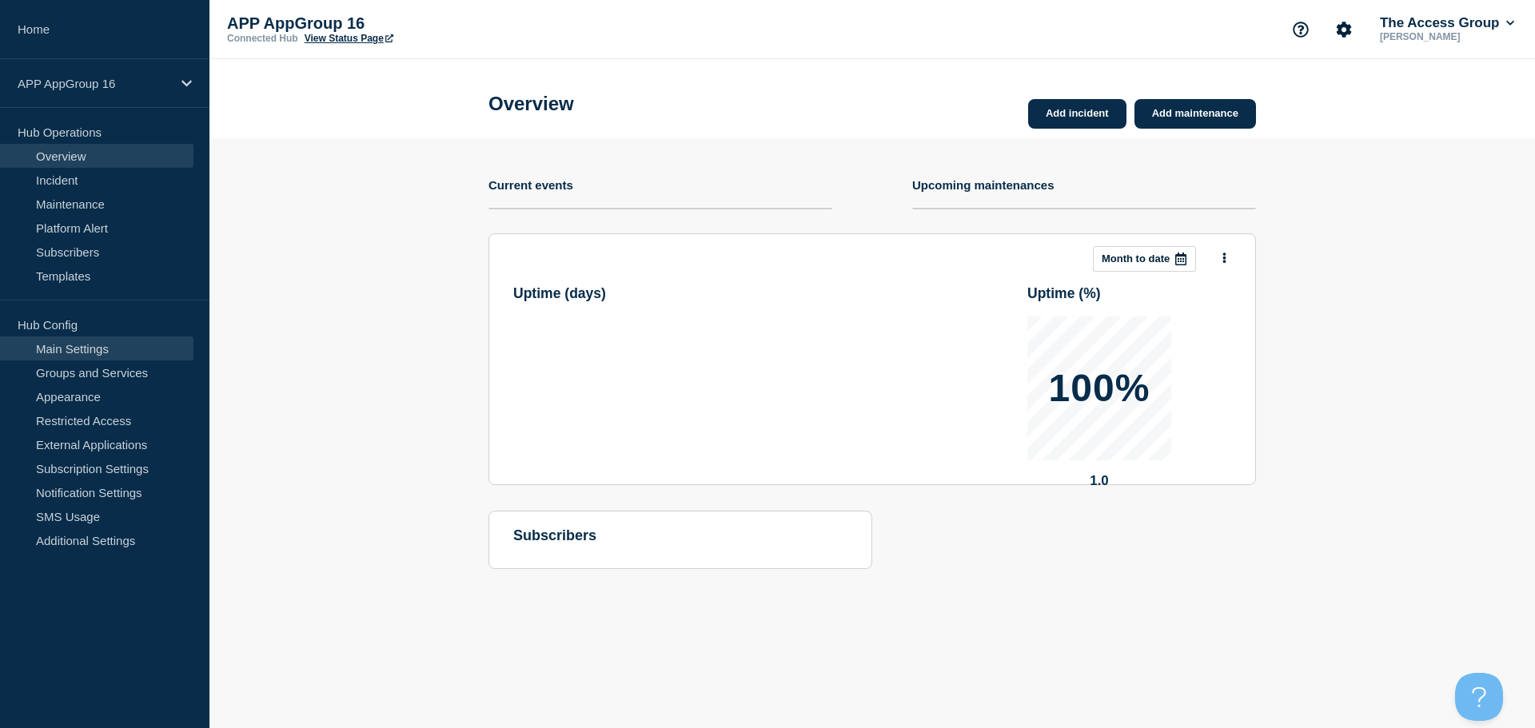
click at [105, 349] on link "Main Settings" at bounding box center [96, 349] width 193 height 24
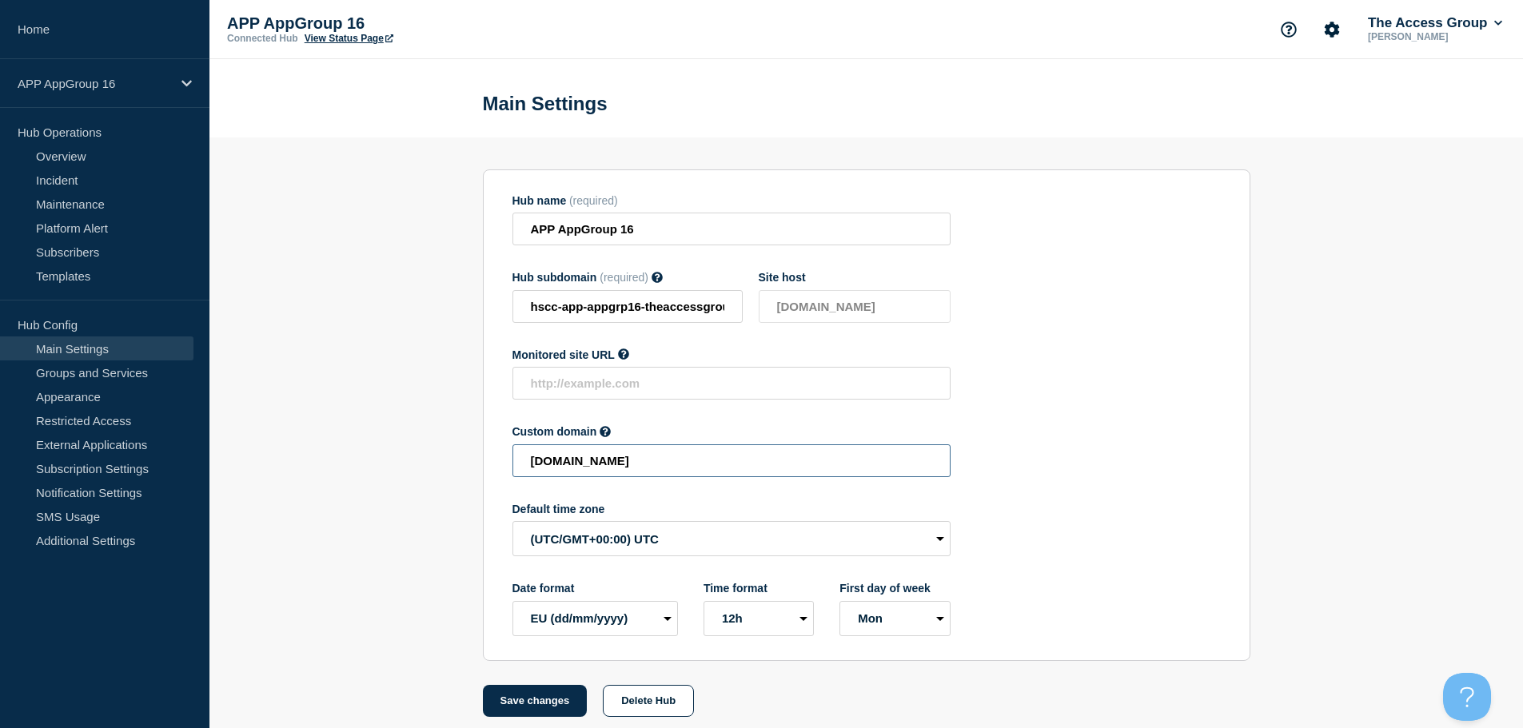
drag, startPoint x: 843, startPoint y: 466, endPoint x: 273, endPoint y: 437, distance: 570.8
click at [274, 438] on section "Hub name (required) APP AppGroup 16 Hub subdomain (required) Must contain only …" at bounding box center [866, 428] width 1314 height 580
paste input "HSCC-APP-a455c45ce2f87442ef9317595ba7777d"
click at [540, 697] on button "Save changes" at bounding box center [535, 701] width 105 height 32
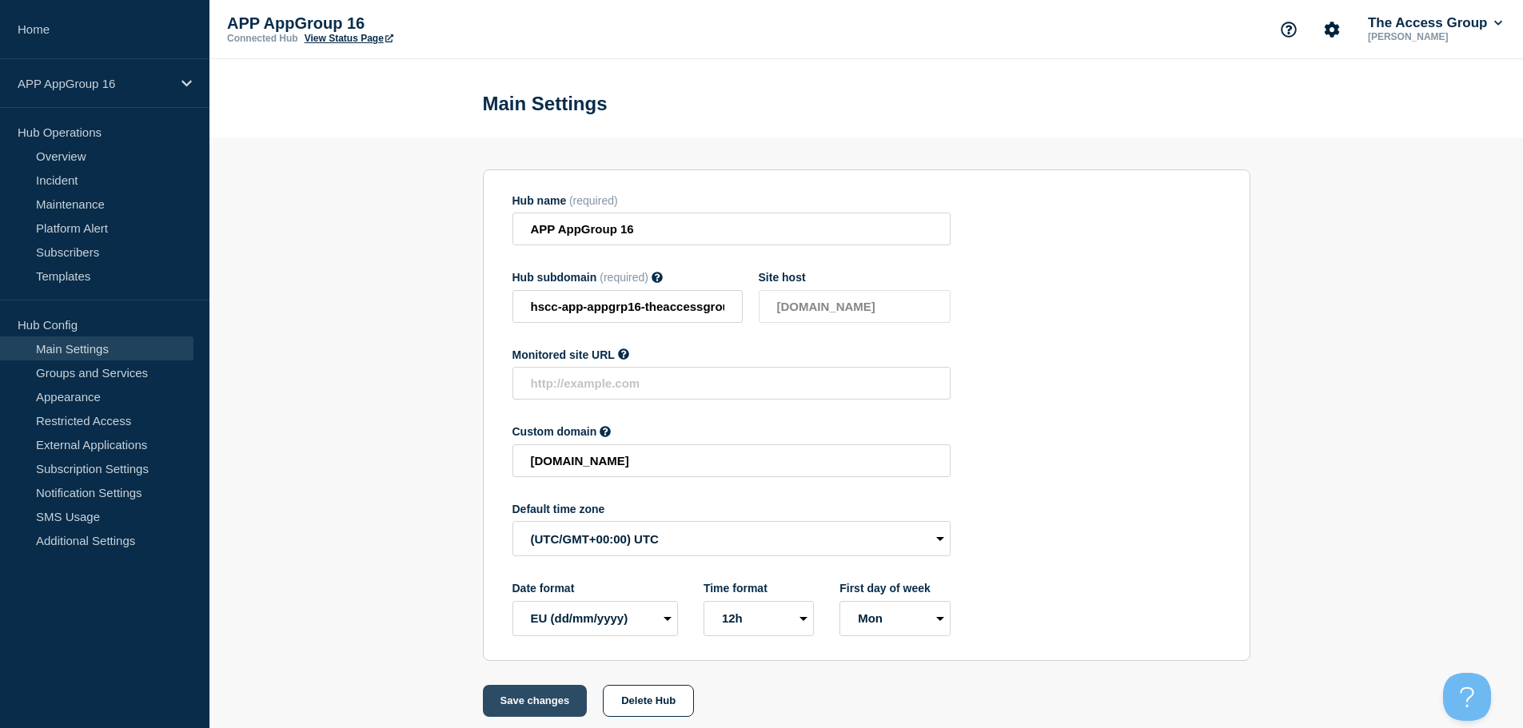
scroll to position [0, 0]
type input "[DOMAIN_NAME]"
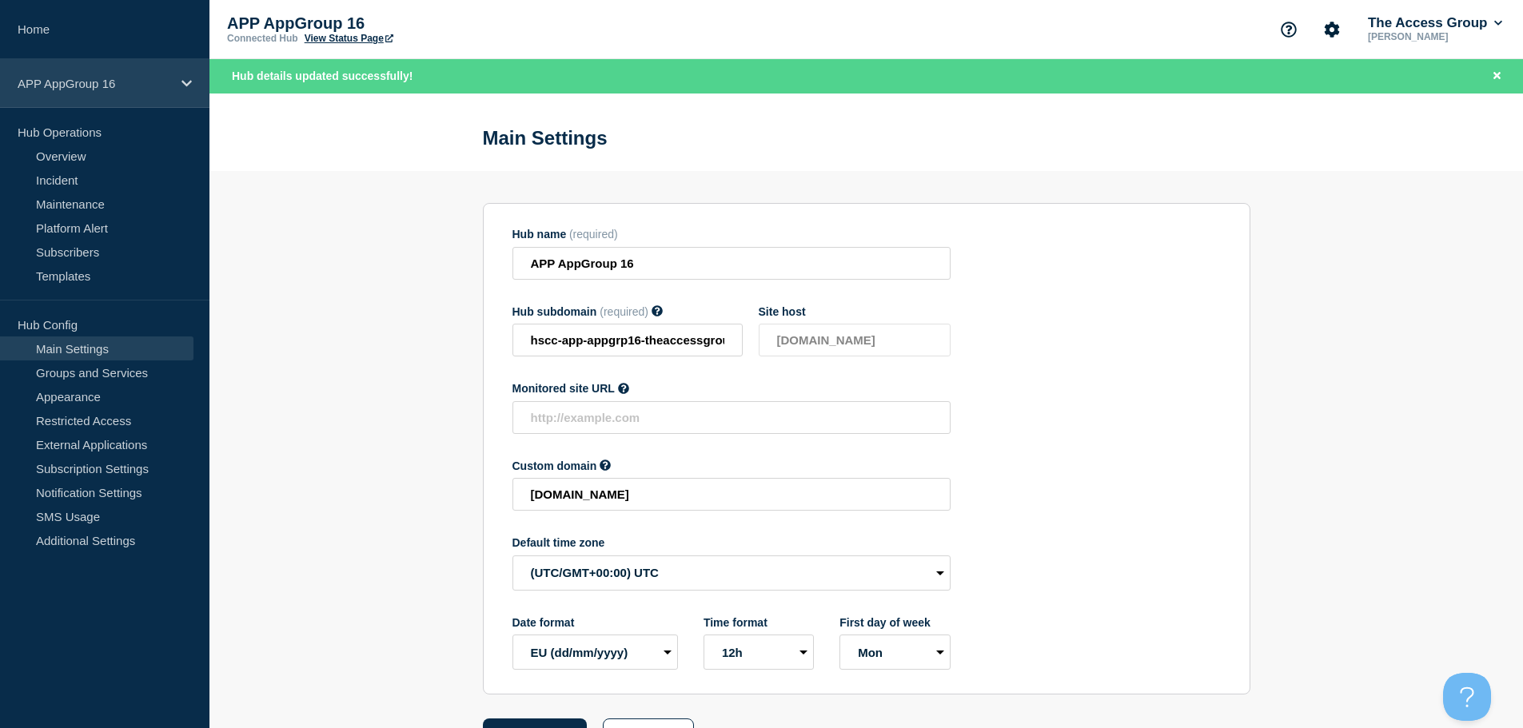
click at [176, 80] on div "APP AppGroup 16" at bounding box center [104, 83] width 209 height 49
click at [176, 81] on div "APP AppGroup 16" at bounding box center [104, 83] width 209 height 49
click at [179, 82] on div "APP AppGroup 16" at bounding box center [104, 83] width 209 height 49
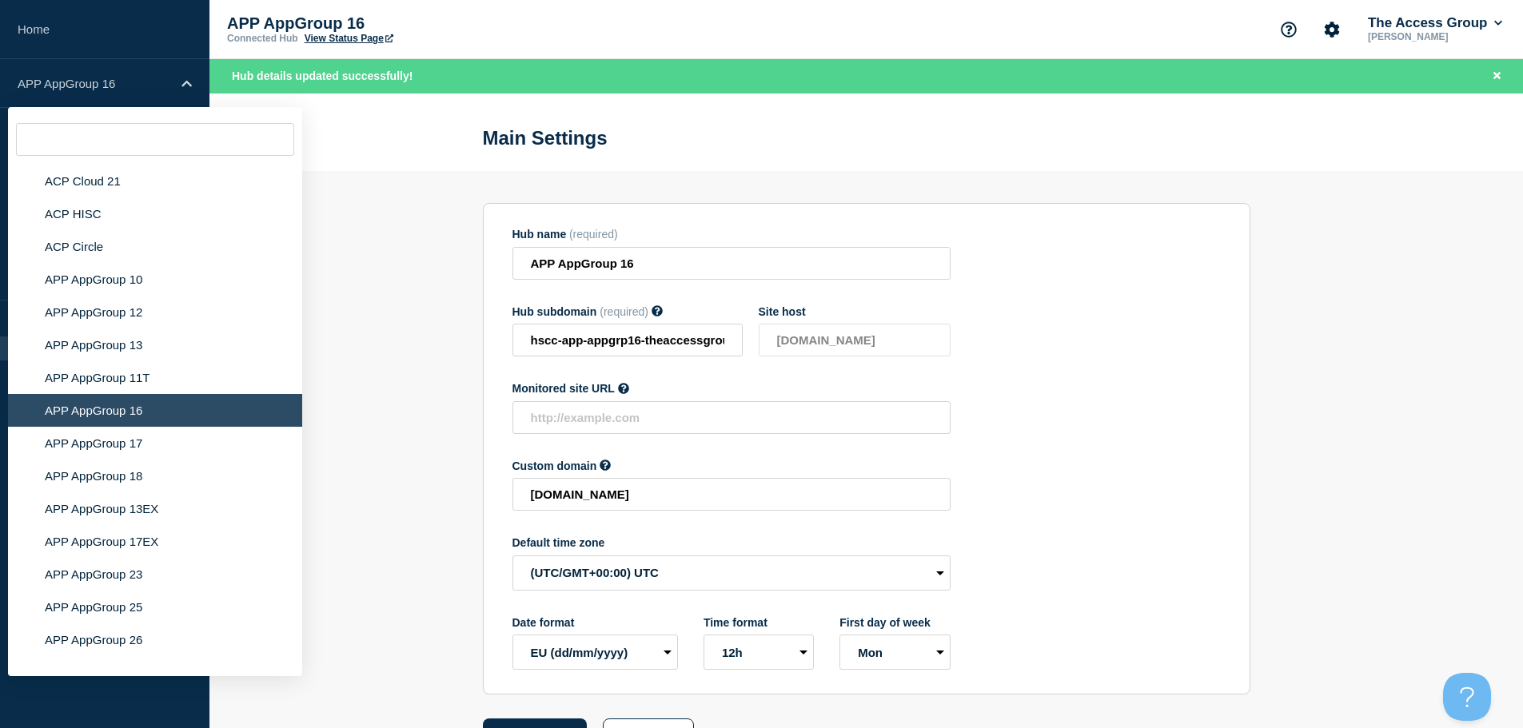
scroll to position [4890, 0]
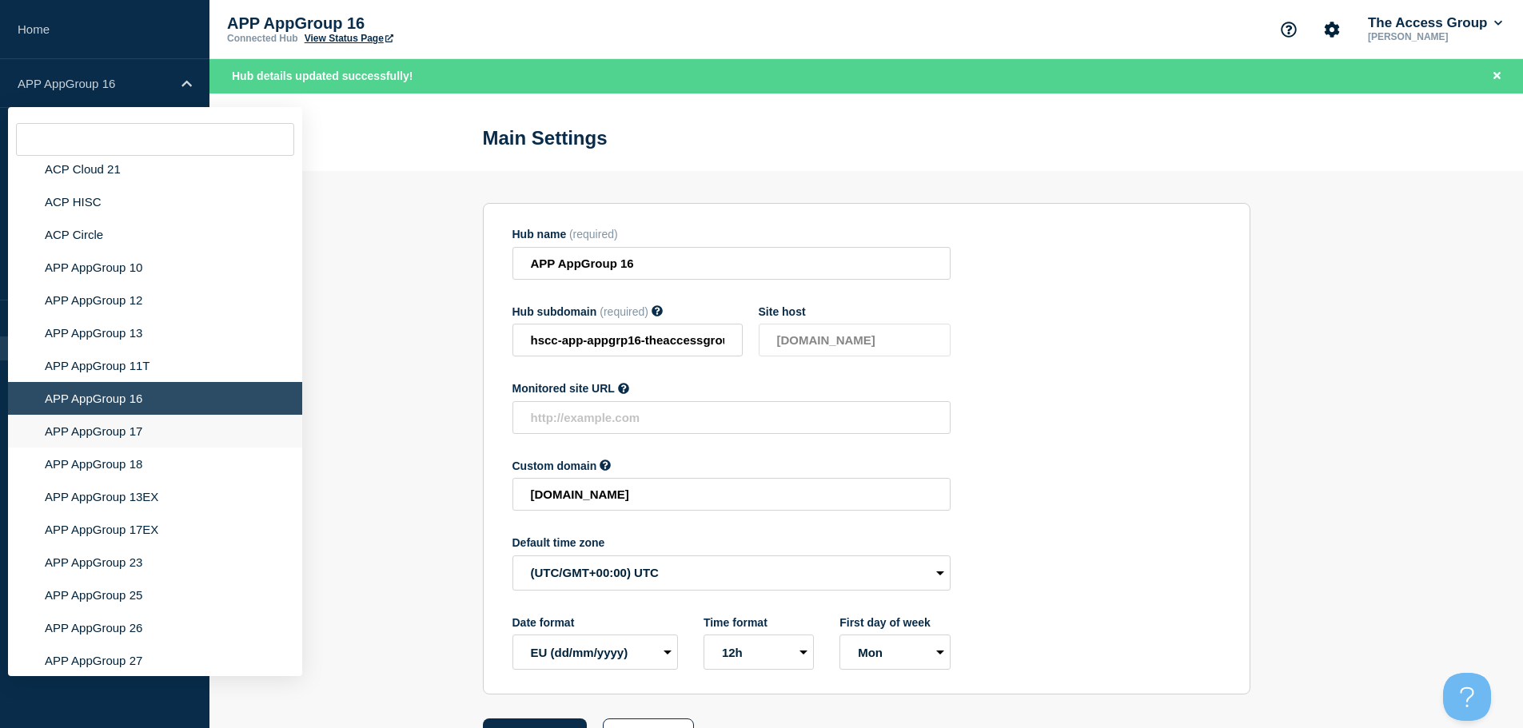
click at [118, 417] on li "APP AppGroup 17" at bounding box center [155, 431] width 294 height 33
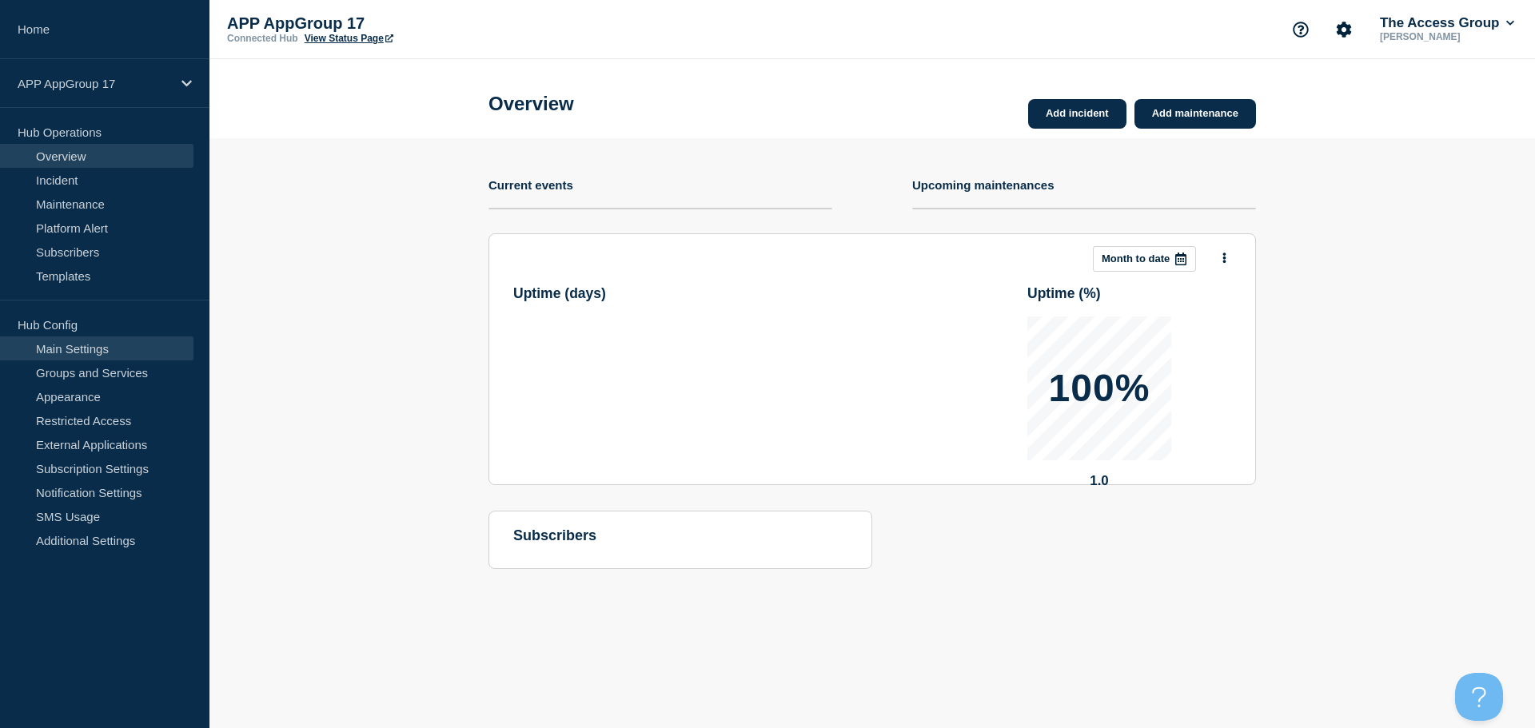
click at [106, 350] on link "Main Settings" at bounding box center [96, 349] width 193 height 24
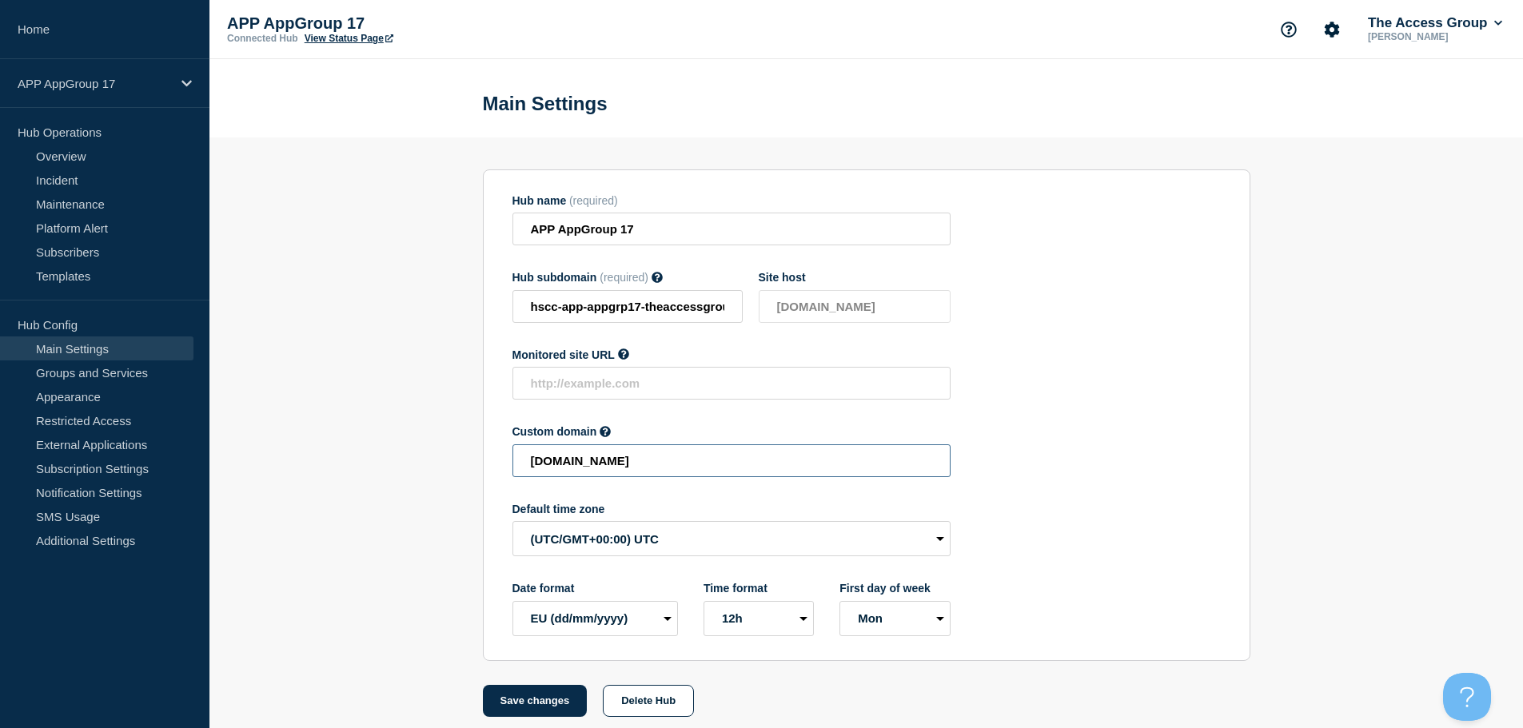
drag, startPoint x: 836, startPoint y: 469, endPoint x: 350, endPoint y: 453, distance: 485.6
click at [350, 453] on section "Hub name (required) APP AppGroup 17 Hub subdomain (required) Must contain only …" at bounding box center [866, 428] width 1314 height 580
paste input "HSCC-APP-d1cc6d3315b899e5046441216b9baec5"
click at [514, 708] on button "Save changes" at bounding box center [535, 701] width 105 height 32
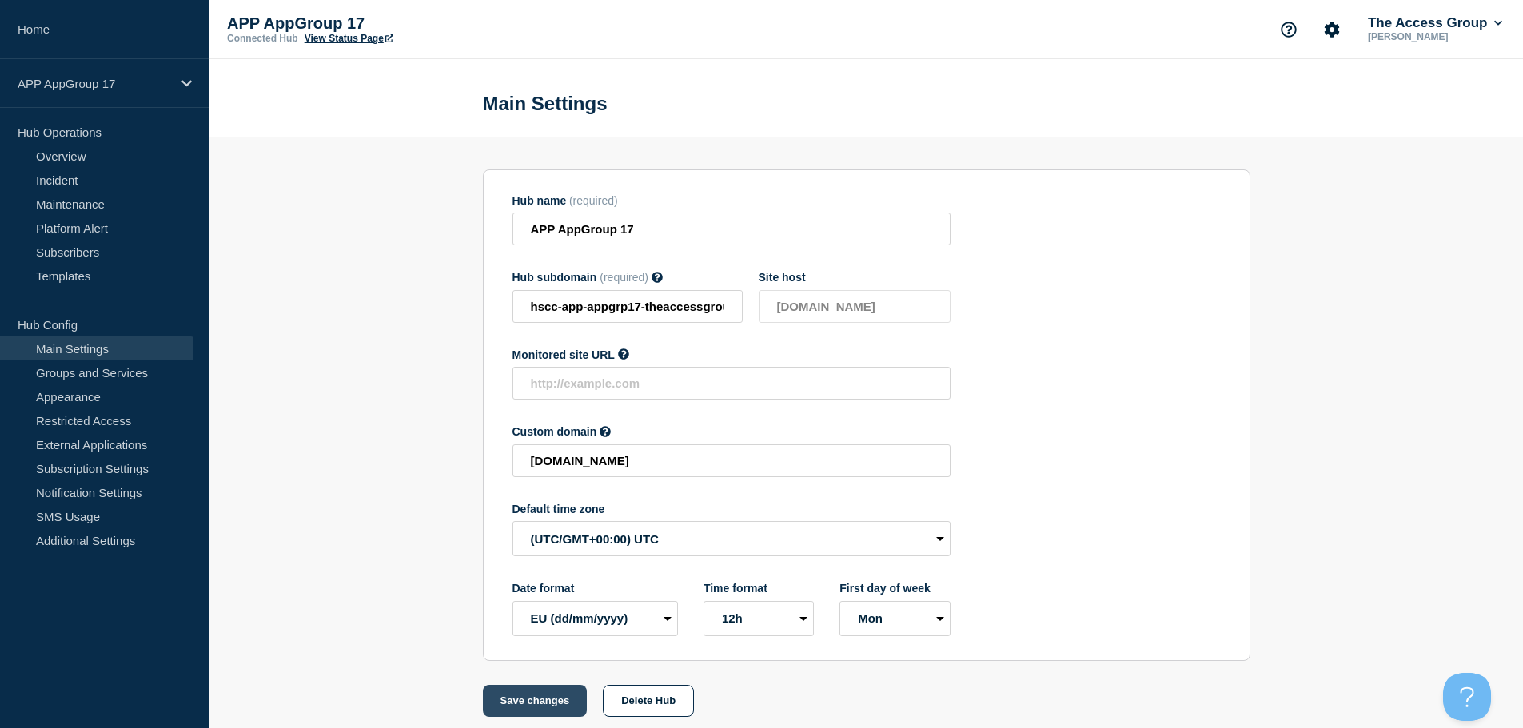
scroll to position [0, 0]
type input "[DOMAIN_NAME]"
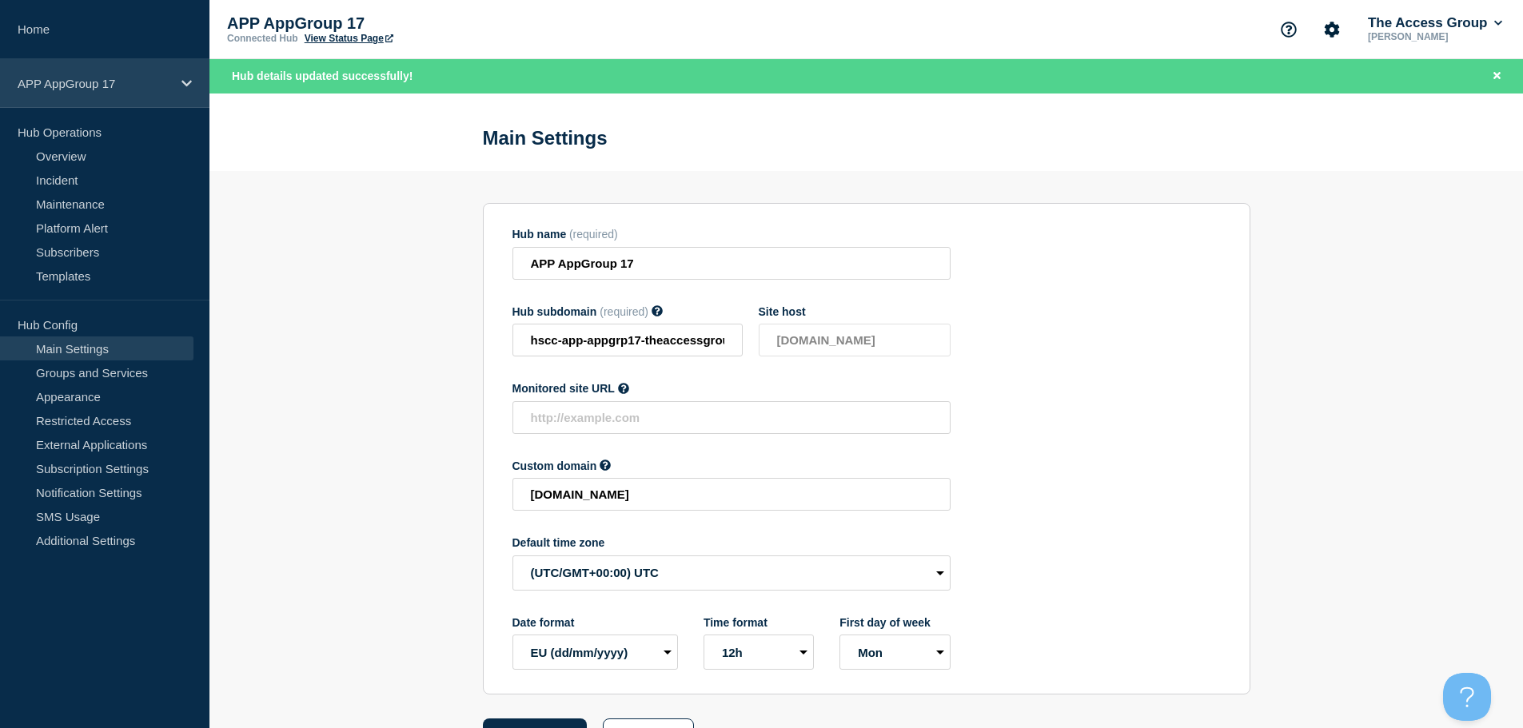
click at [195, 83] on div "APP AppGroup 17" at bounding box center [104, 83] width 209 height 49
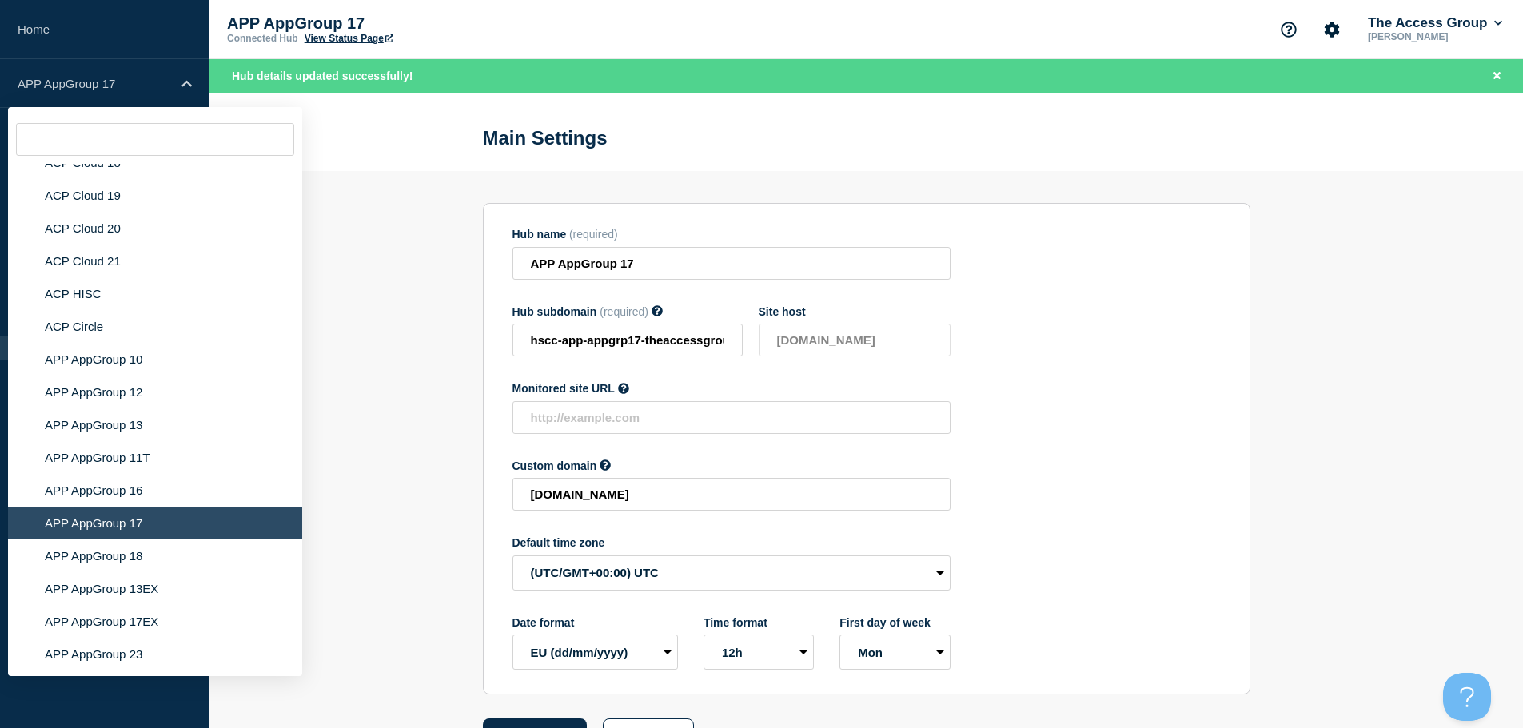
scroll to position [4844, 0]
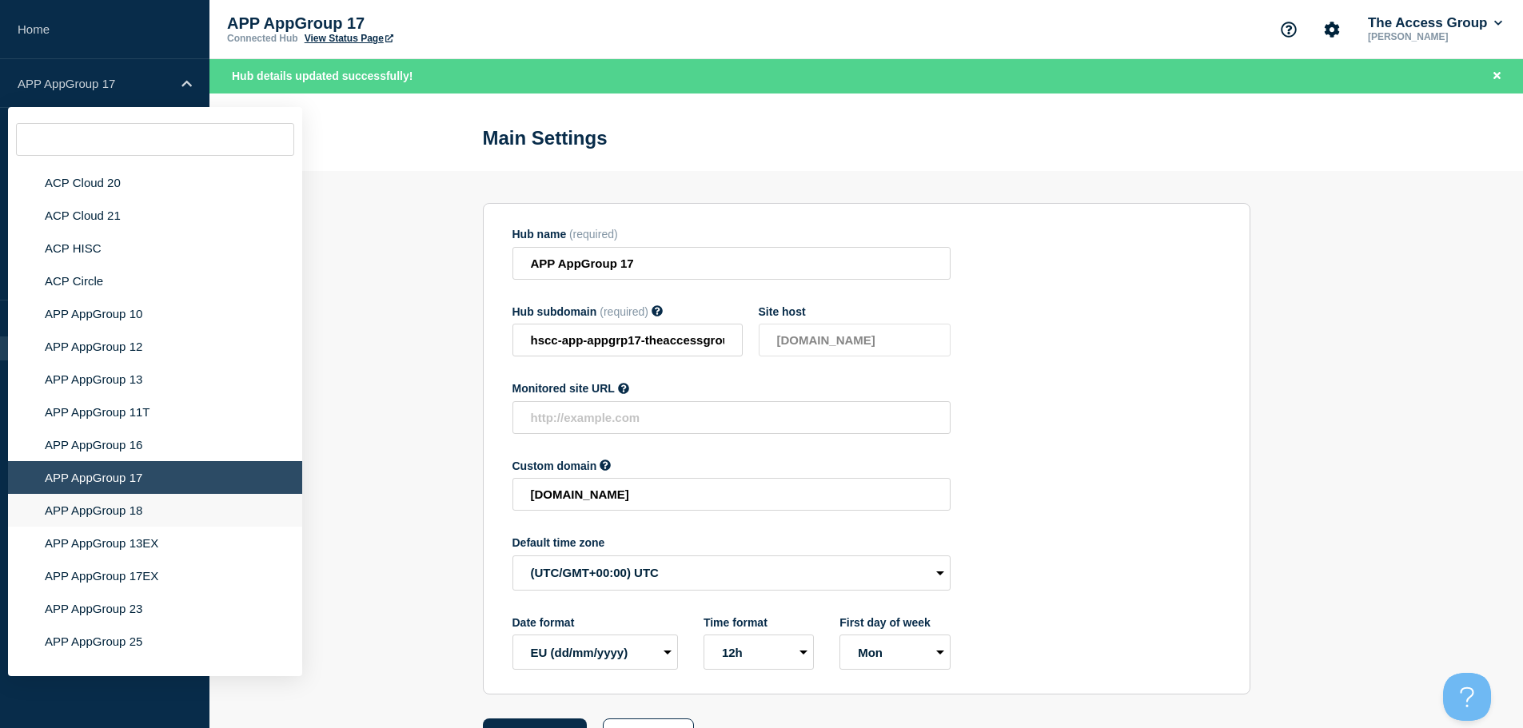
click at [208, 500] on li "APP AppGroup 18" at bounding box center [155, 510] width 294 height 33
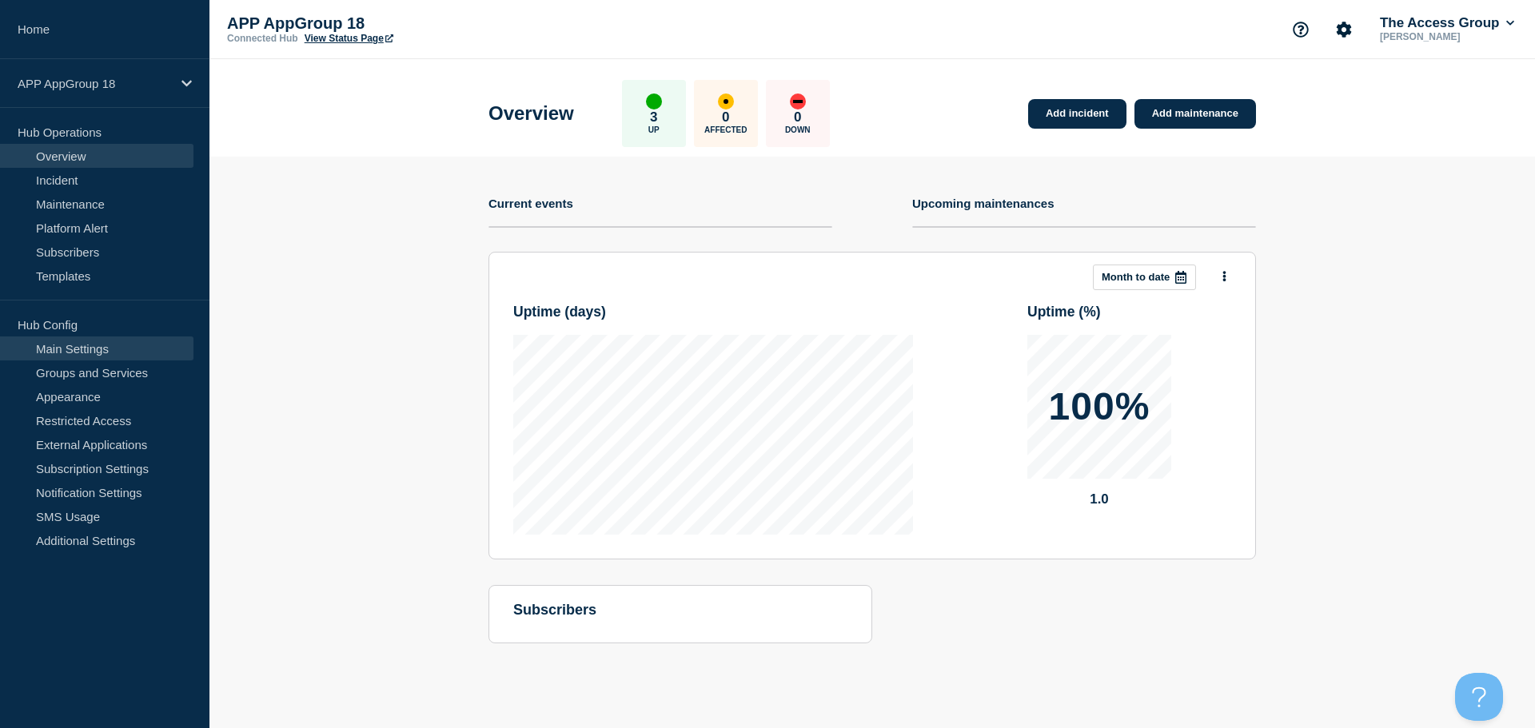
click at [128, 345] on link "Main Settings" at bounding box center [96, 349] width 193 height 24
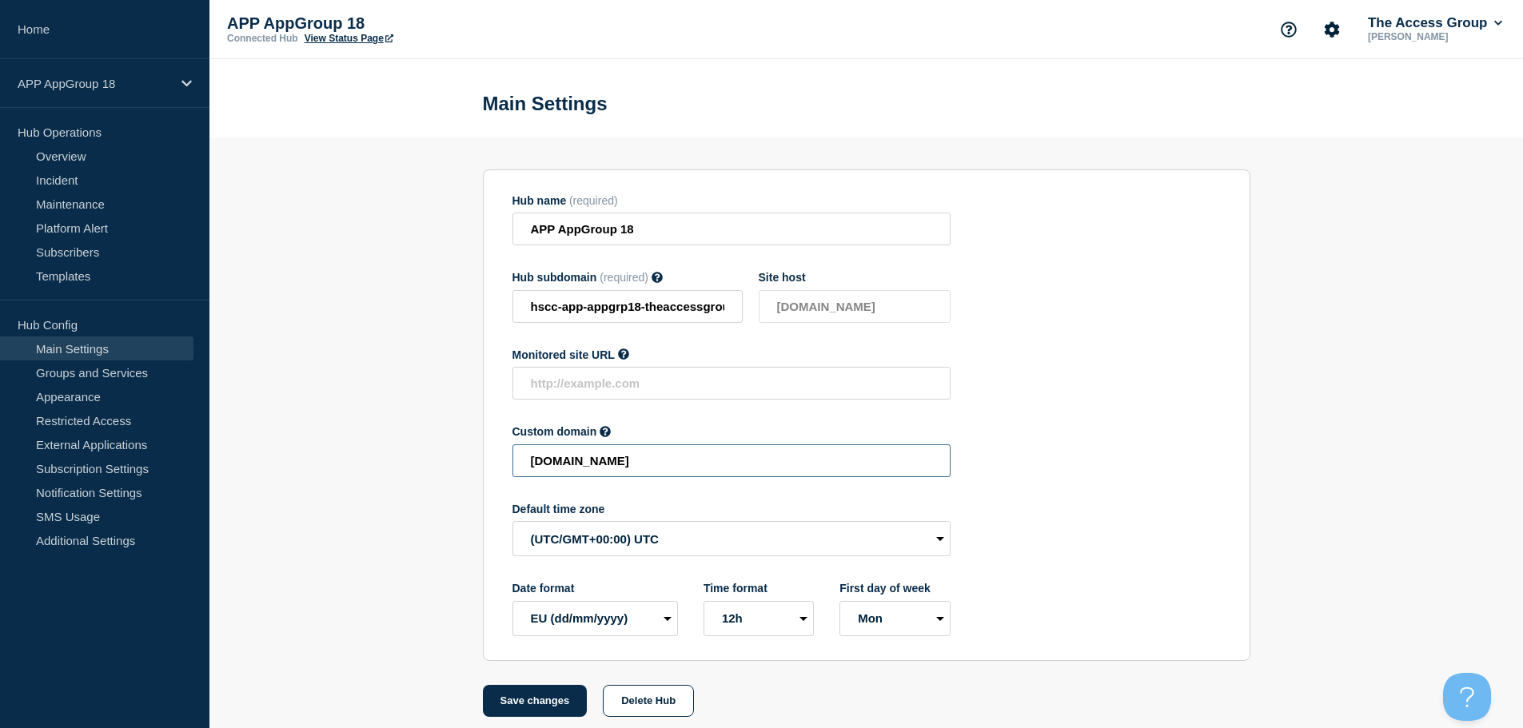
drag, startPoint x: 845, startPoint y: 466, endPoint x: 400, endPoint y: 453, distance: 445.6
click at [400, 453] on section "Hub name (required) APP AppGroup 18 Hub subdomain (required) Must contain only …" at bounding box center [866, 428] width 1314 height 580
paste input "HSCC-APP-c29f5b471fbe2926c0bf7c640a2a629c"
click at [557, 699] on button "Save changes" at bounding box center [535, 701] width 105 height 32
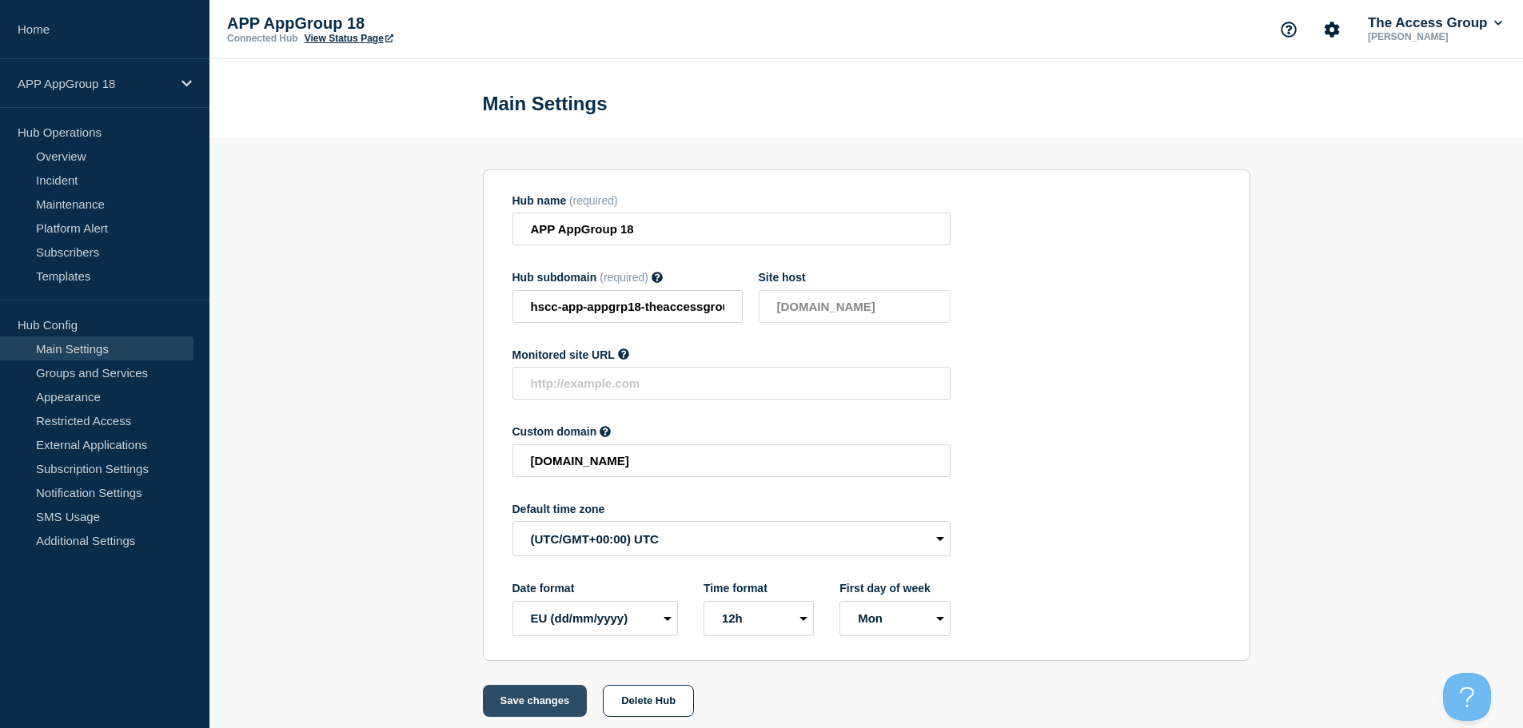
scroll to position [0, 0]
type input "[DOMAIN_NAME]"
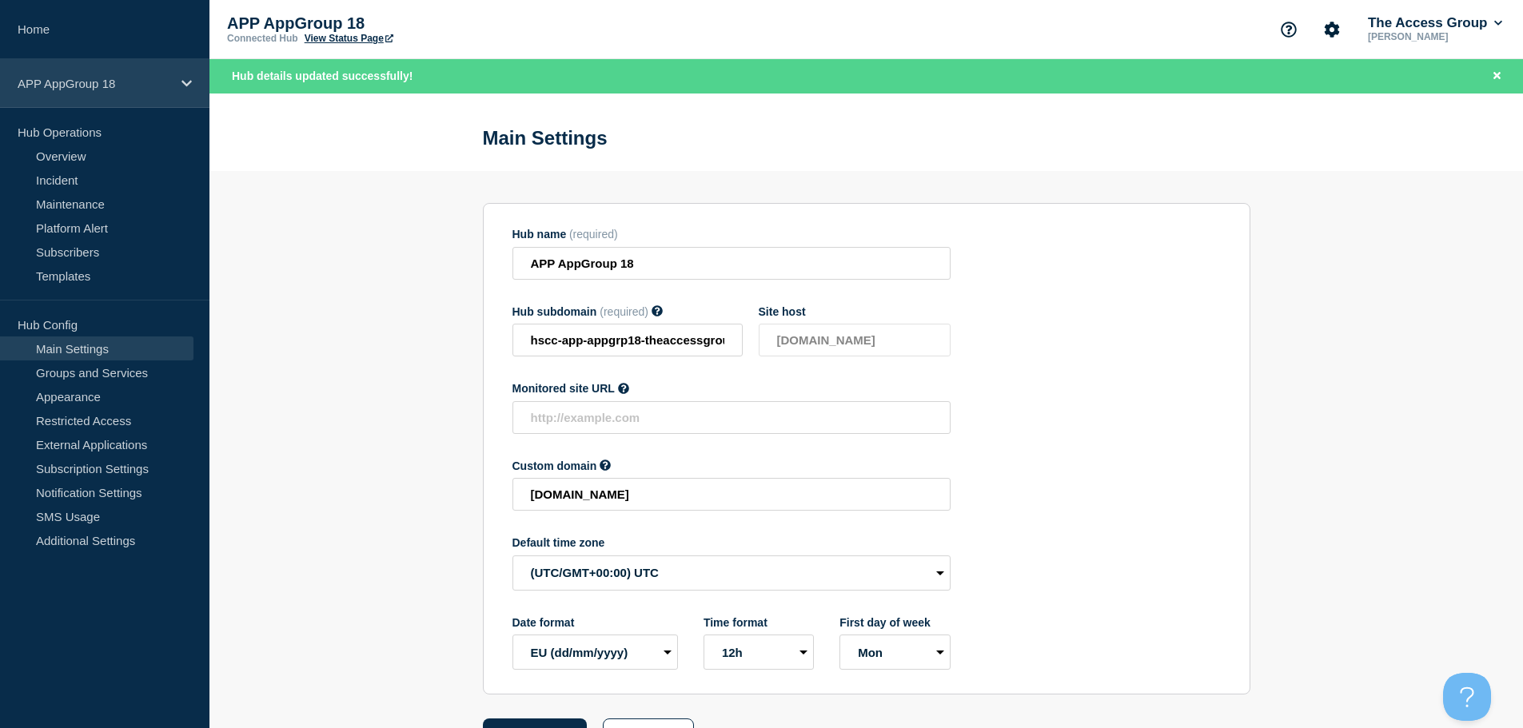
drag, startPoint x: 174, startPoint y: 69, endPoint x: 177, endPoint y: 78, distance: 10.1
click at [174, 71] on div "APP AppGroup 18" at bounding box center [104, 83] width 209 height 49
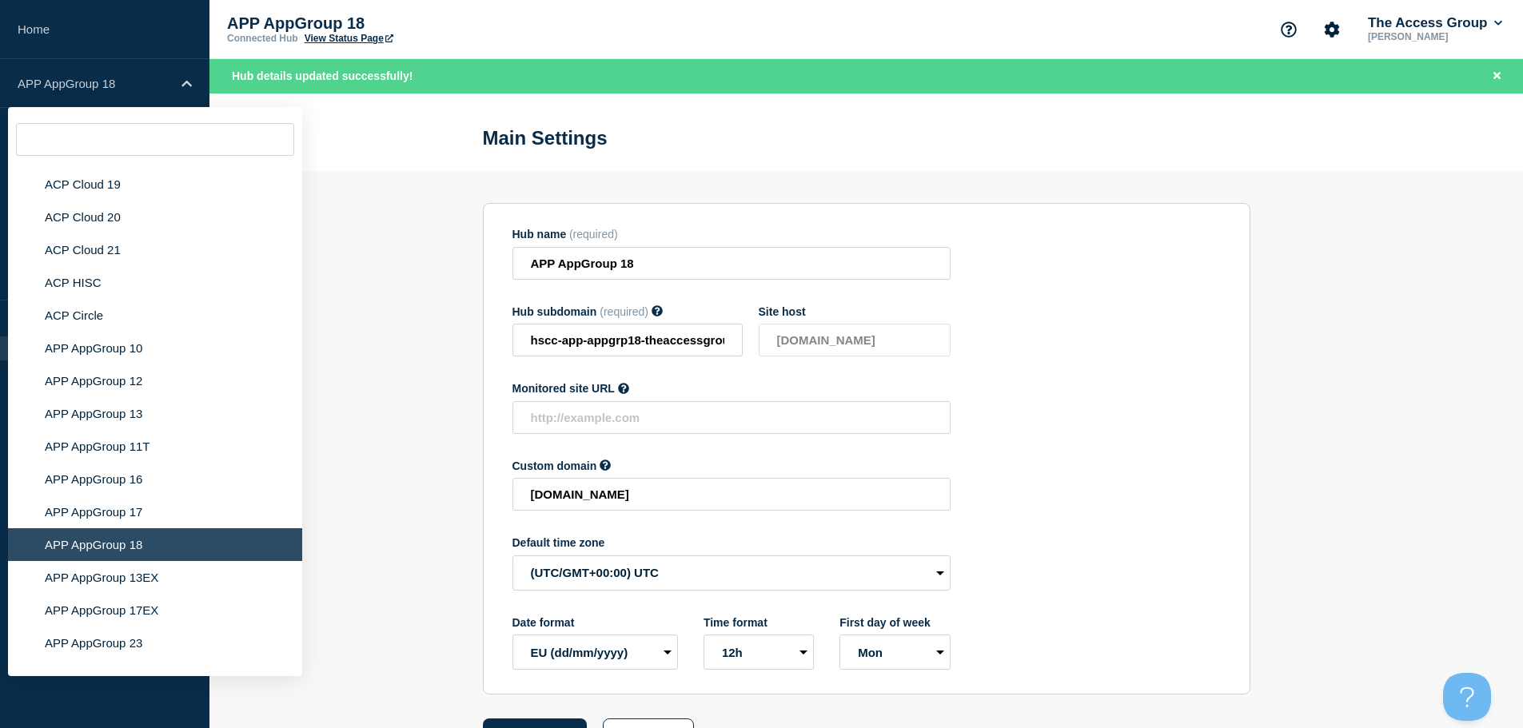
scroll to position [4936, 0]
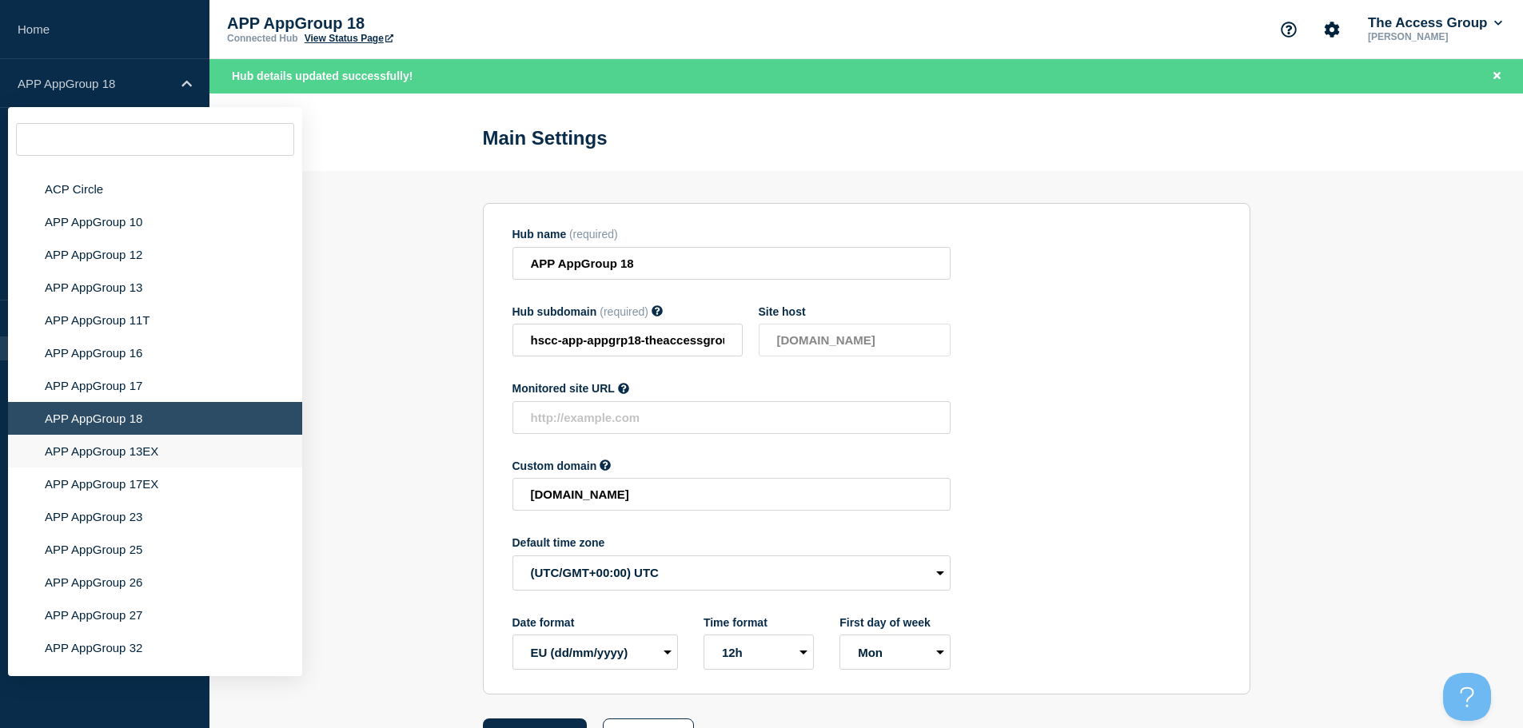
click at [179, 441] on li "APP AppGroup 13EX" at bounding box center [155, 451] width 294 height 33
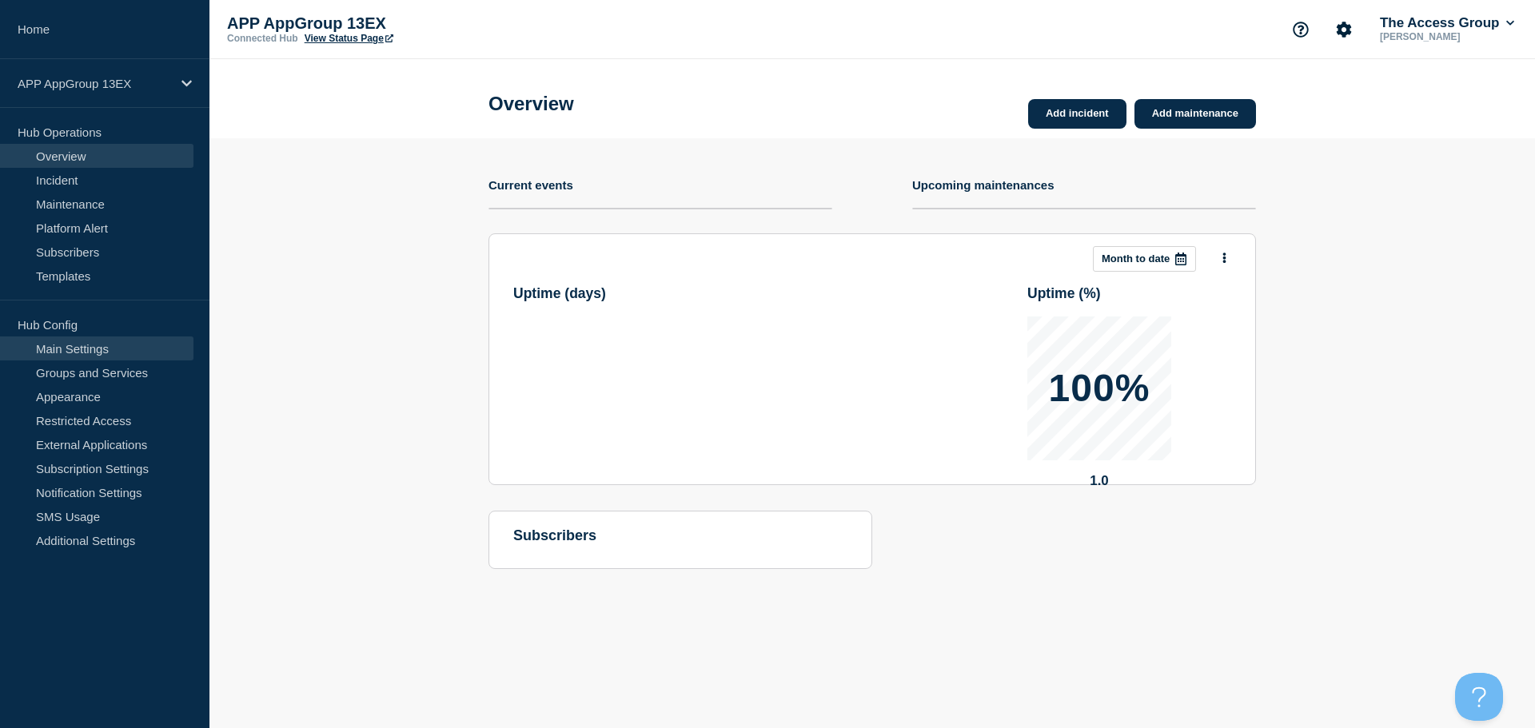
click at [143, 345] on link "Main Settings" at bounding box center [96, 349] width 193 height 24
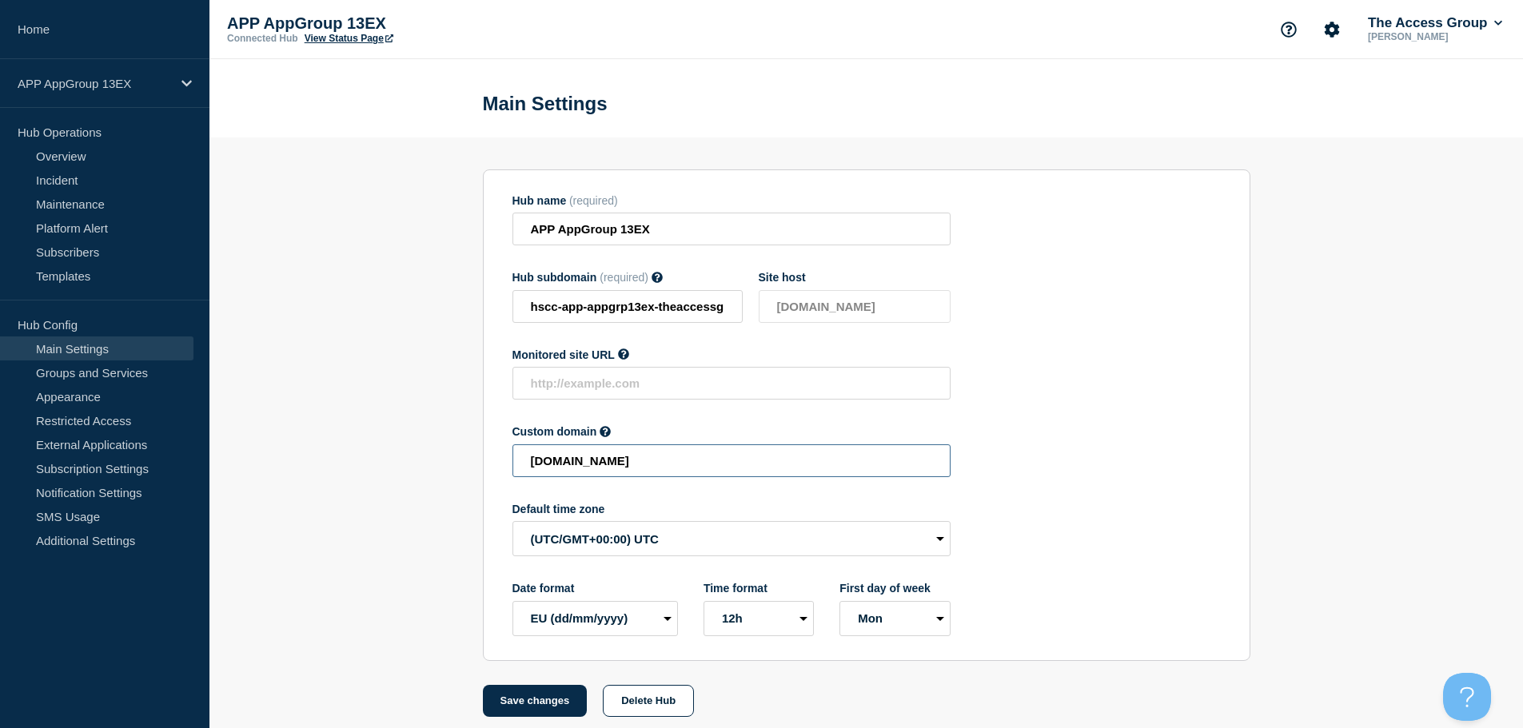
drag, startPoint x: 837, startPoint y: 469, endPoint x: 268, endPoint y: 445, distance: 569.8
click at [268, 445] on section "Hub name (required) APP AppGroup 13EX Hub subdomain (required) Must contain onl…" at bounding box center [866, 428] width 1314 height 580
paste input "HSCC-APP-3dfbd56875987697e126c239f3e60fe8"
drag, startPoint x: 510, startPoint y: 696, endPoint x: 525, endPoint y: 700, distance: 15.5
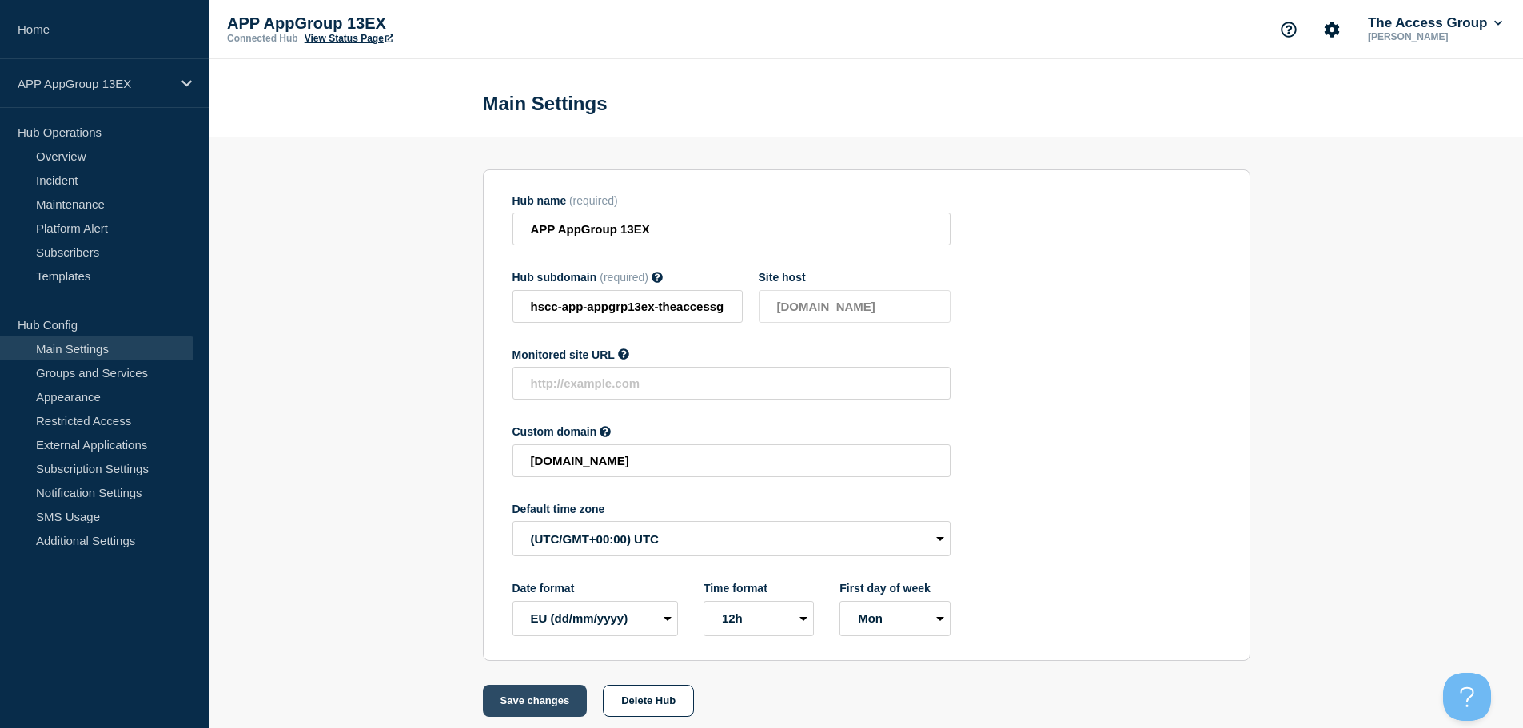
click at [514, 698] on button "Save changes" at bounding box center [535, 701] width 105 height 32
type input "[DOMAIN_NAME]"
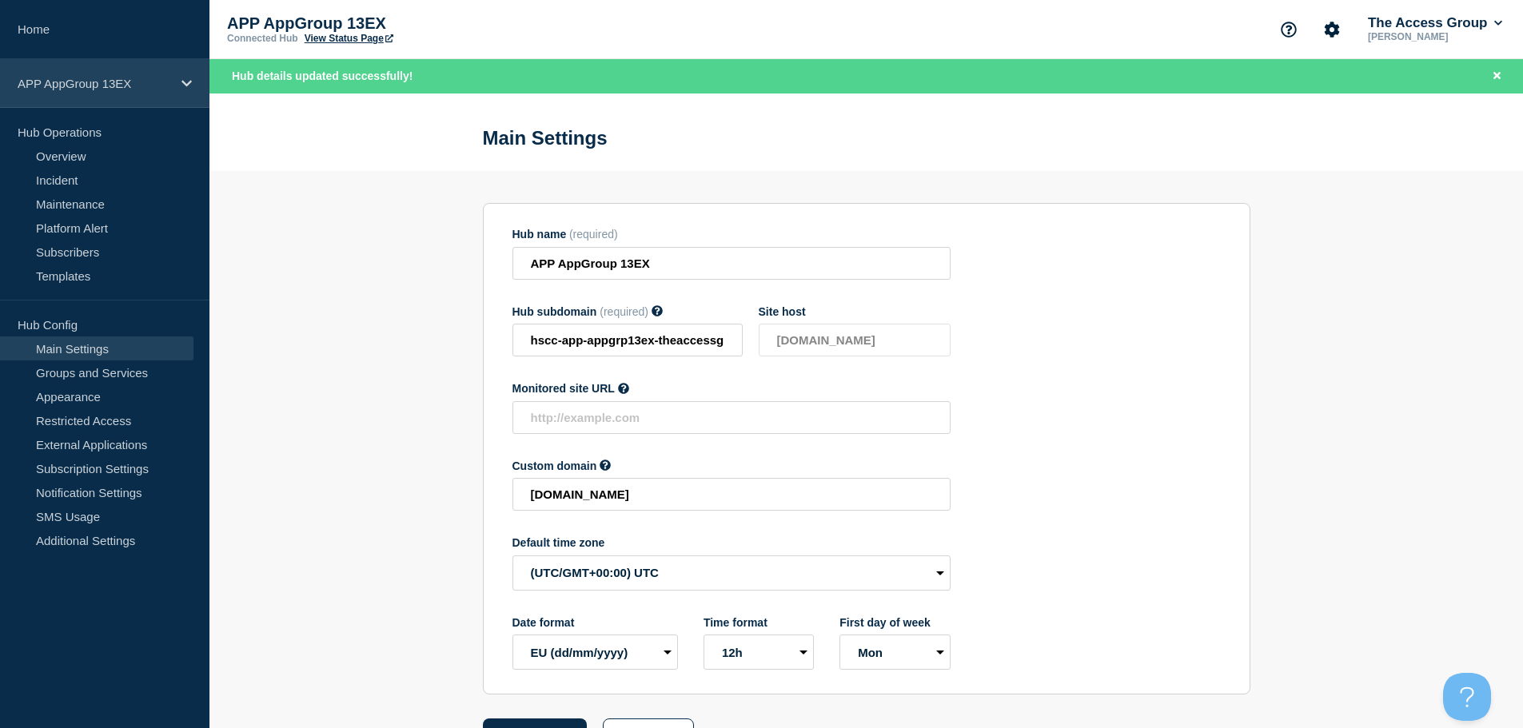
drag, startPoint x: 159, startPoint y: 82, endPoint x: 168, endPoint y: 98, distance: 18.2
click at [159, 82] on p "APP AppGroup 13EX" at bounding box center [95, 84] width 154 height 14
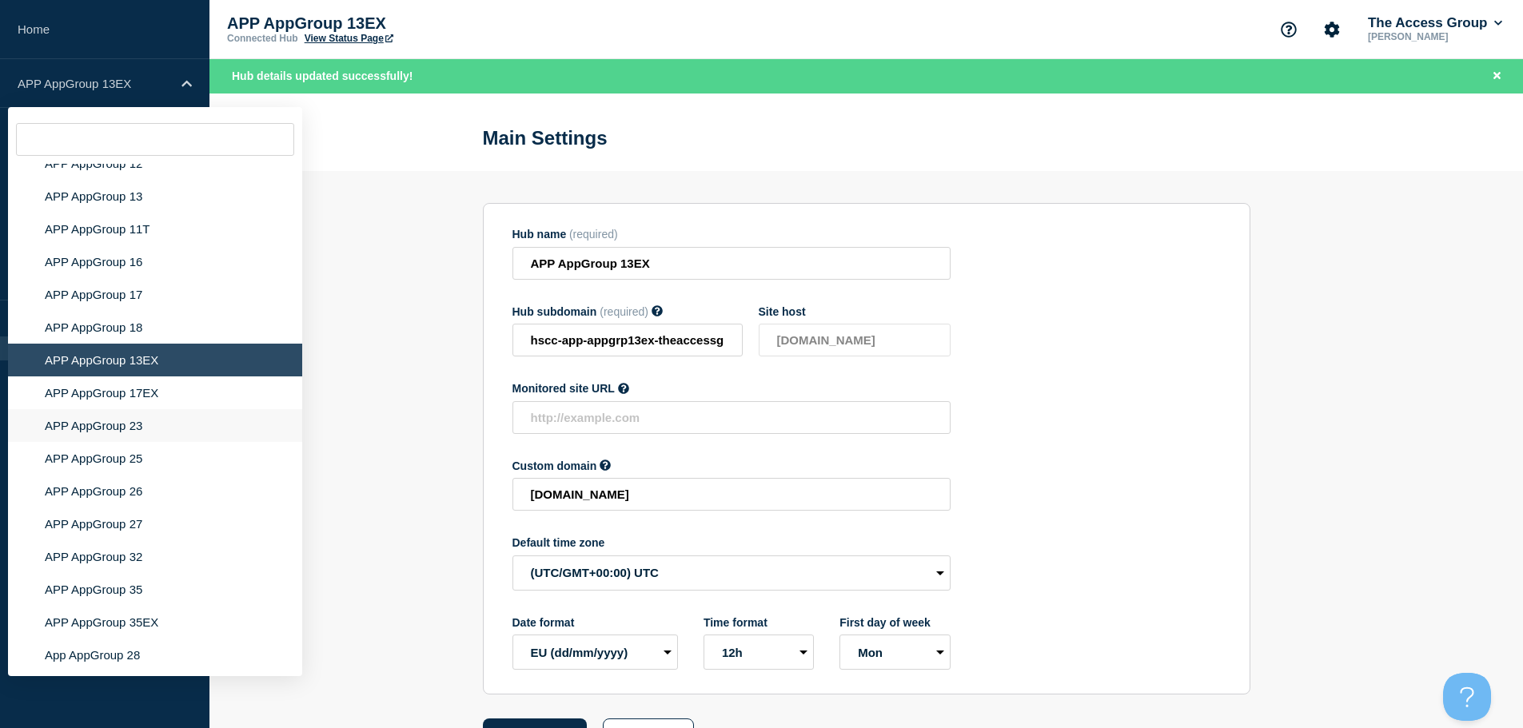
scroll to position [5016, 0]
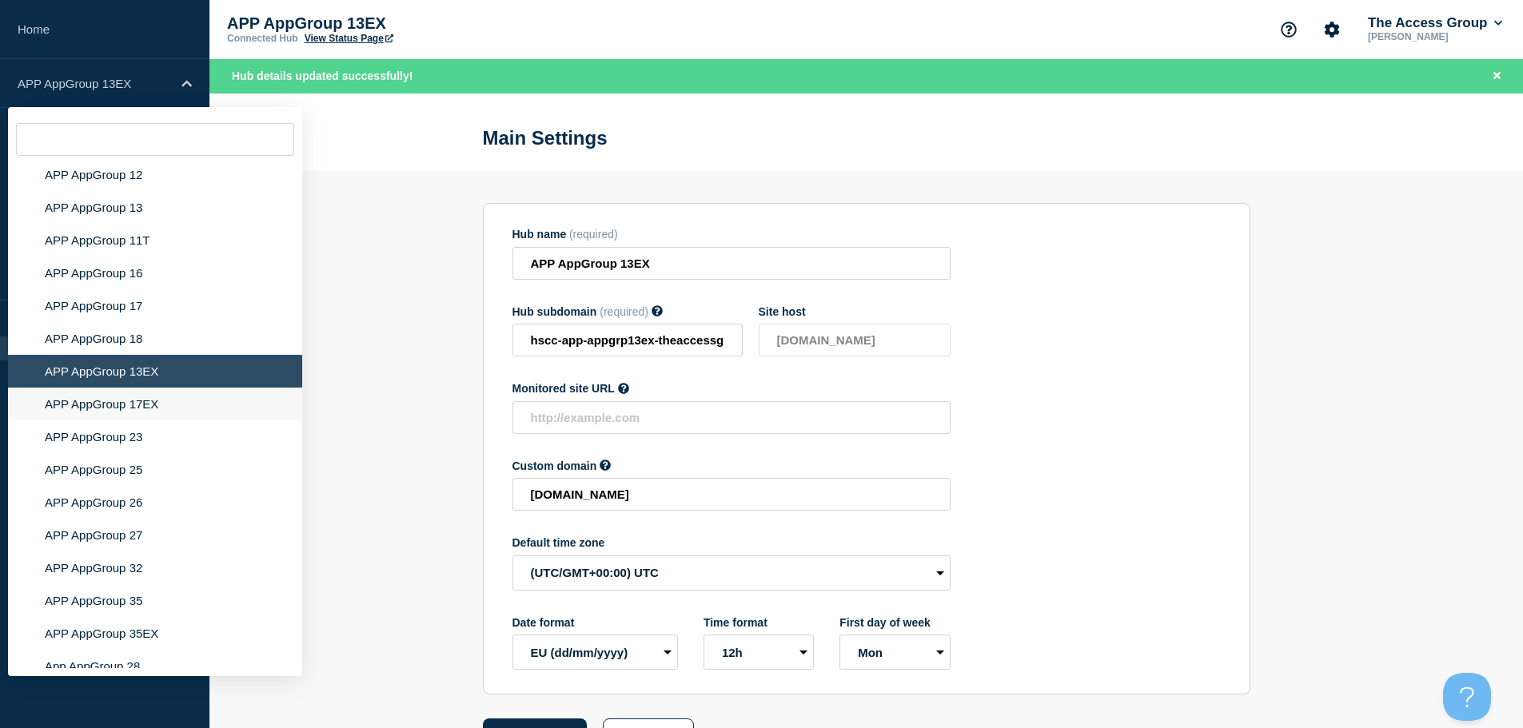
click at [146, 388] on li "APP AppGroup 17EX" at bounding box center [155, 404] width 294 height 33
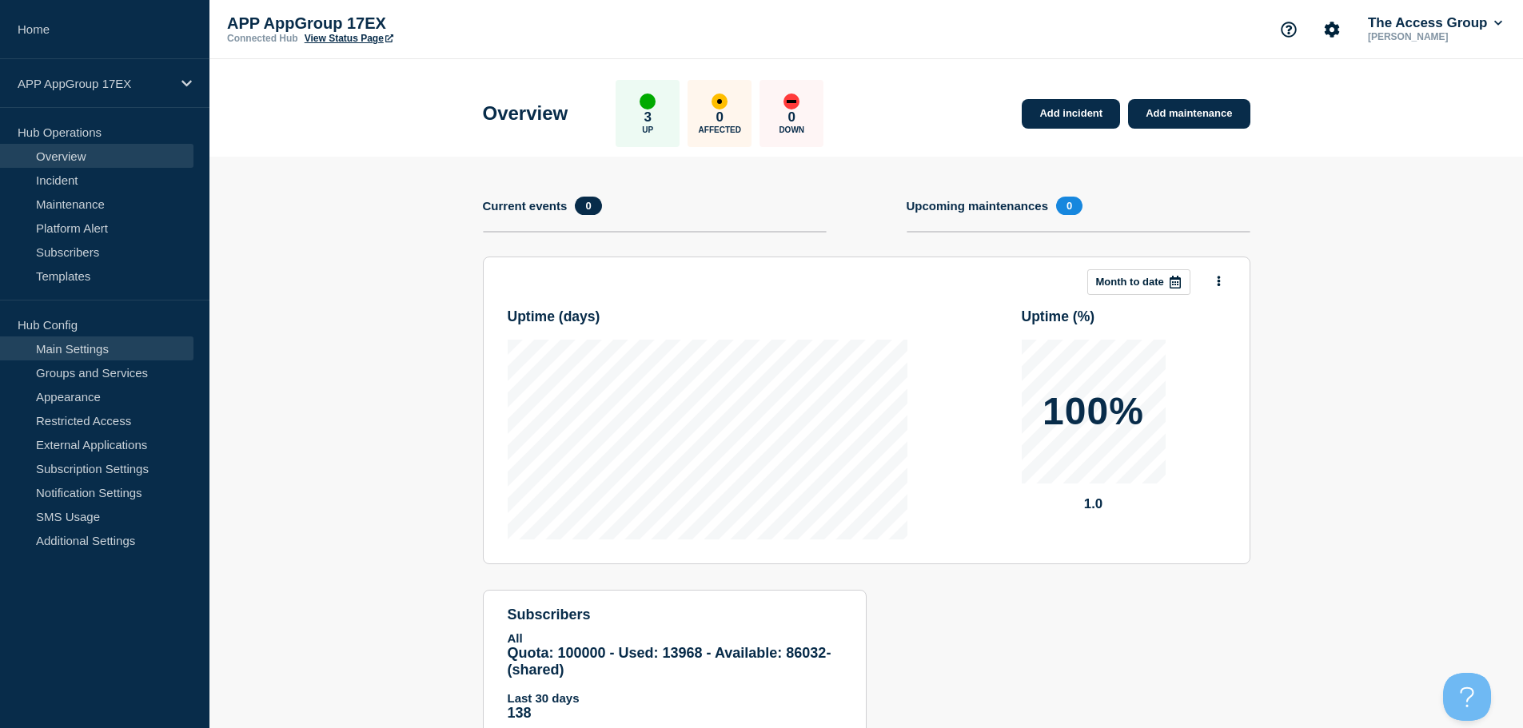
click at [142, 347] on link "Main Settings" at bounding box center [96, 349] width 193 height 24
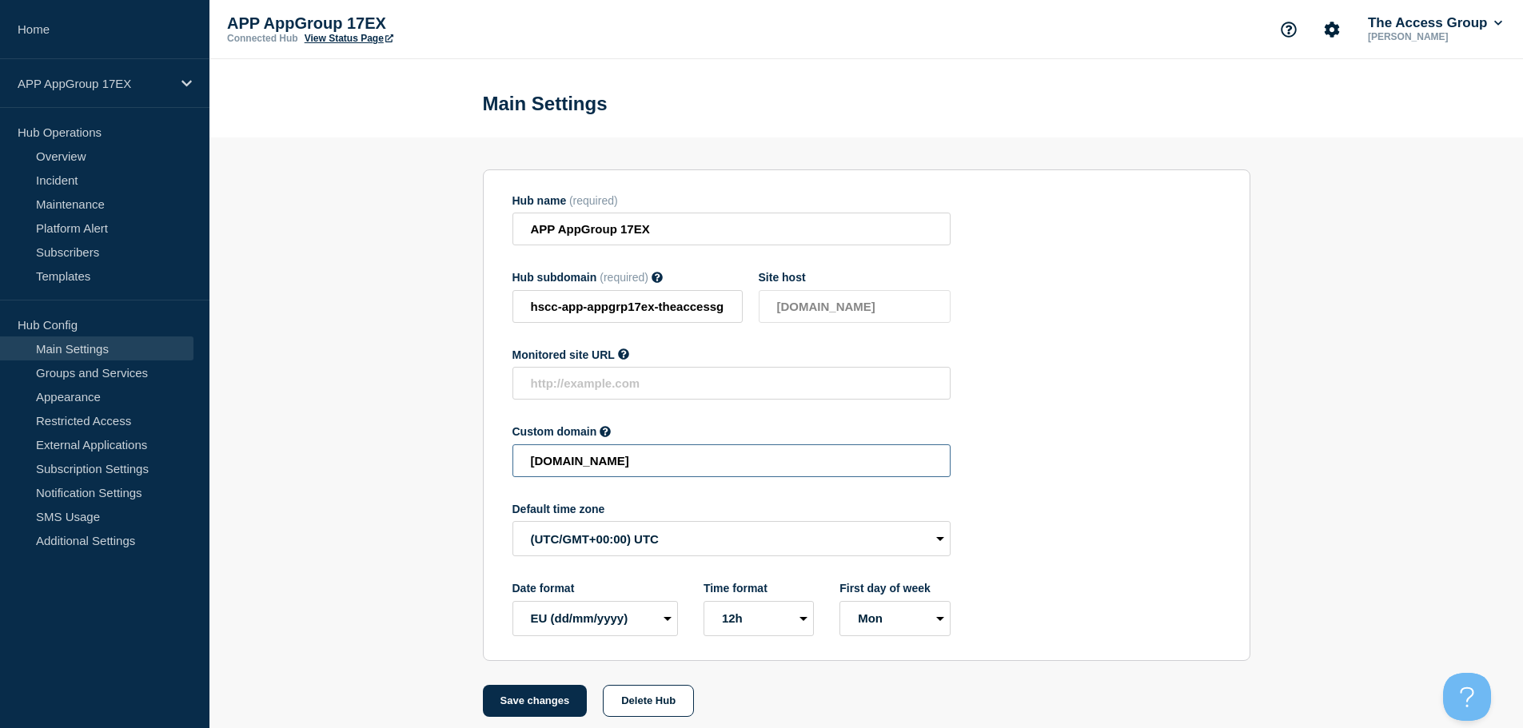
drag, startPoint x: 820, startPoint y: 464, endPoint x: 293, endPoint y: 441, distance: 527.4
click at [295, 445] on section "Hub name (required) APP AppGroup 17EX Hub subdomain (required) Must contain onl…" at bounding box center [866, 428] width 1314 height 580
paste input "HSCC-APP-003b2ee8fe41d78549b963d266d2bfad"
click at [528, 702] on button "Save changes" at bounding box center [535, 701] width 105 height 32
type input "[DOMAIN_NAME]"
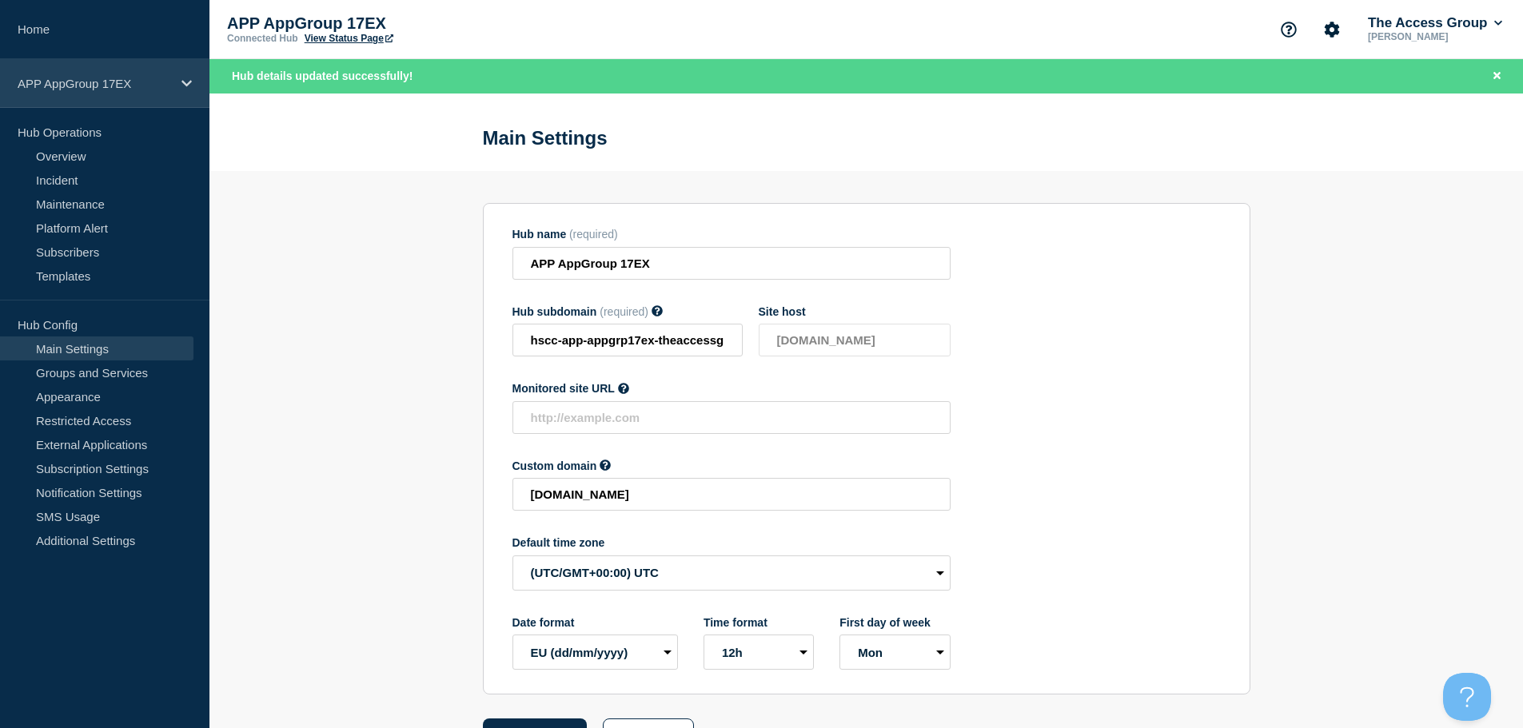
drag, startPoint x: 145, startPoint y: 88, endPoint x: 168, endPoint y: 102, distance: 26.9
click at [145, 88] on p "APP AppGroup 17EX" at bounding box center [95, 84] width 154 height 14
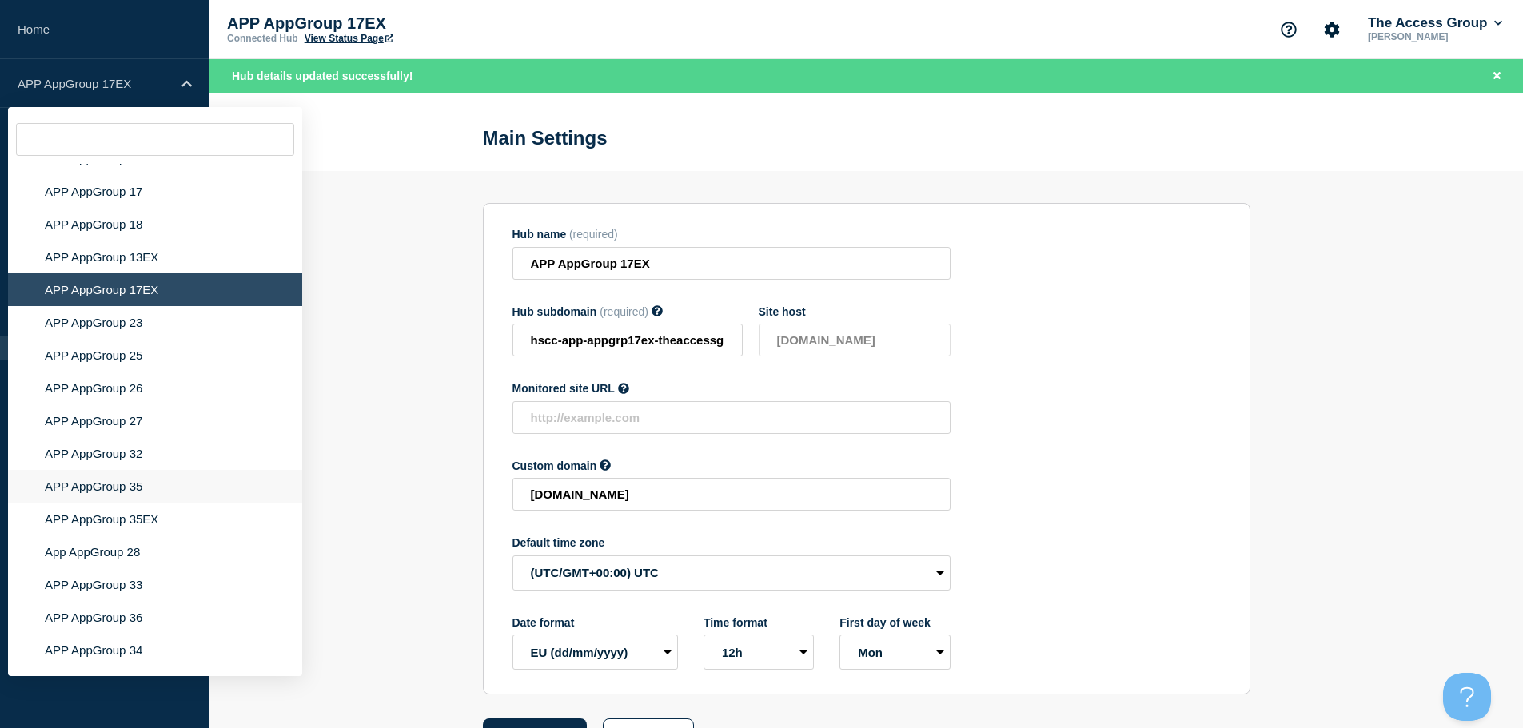
scroll to position [5141, 0]
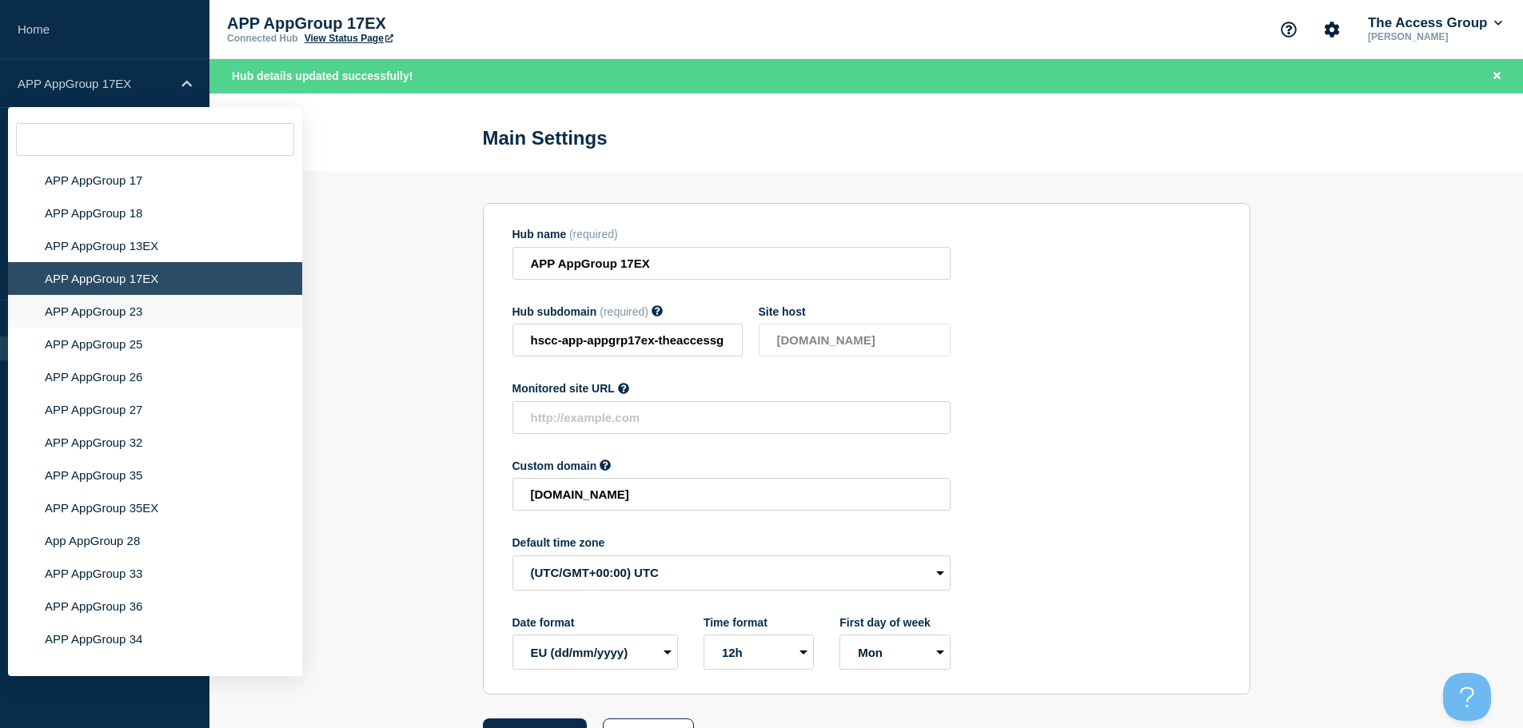
click at [136, 304] on li "APP AppGroup 23" at bounding box center [155, 311] width 294 height 33
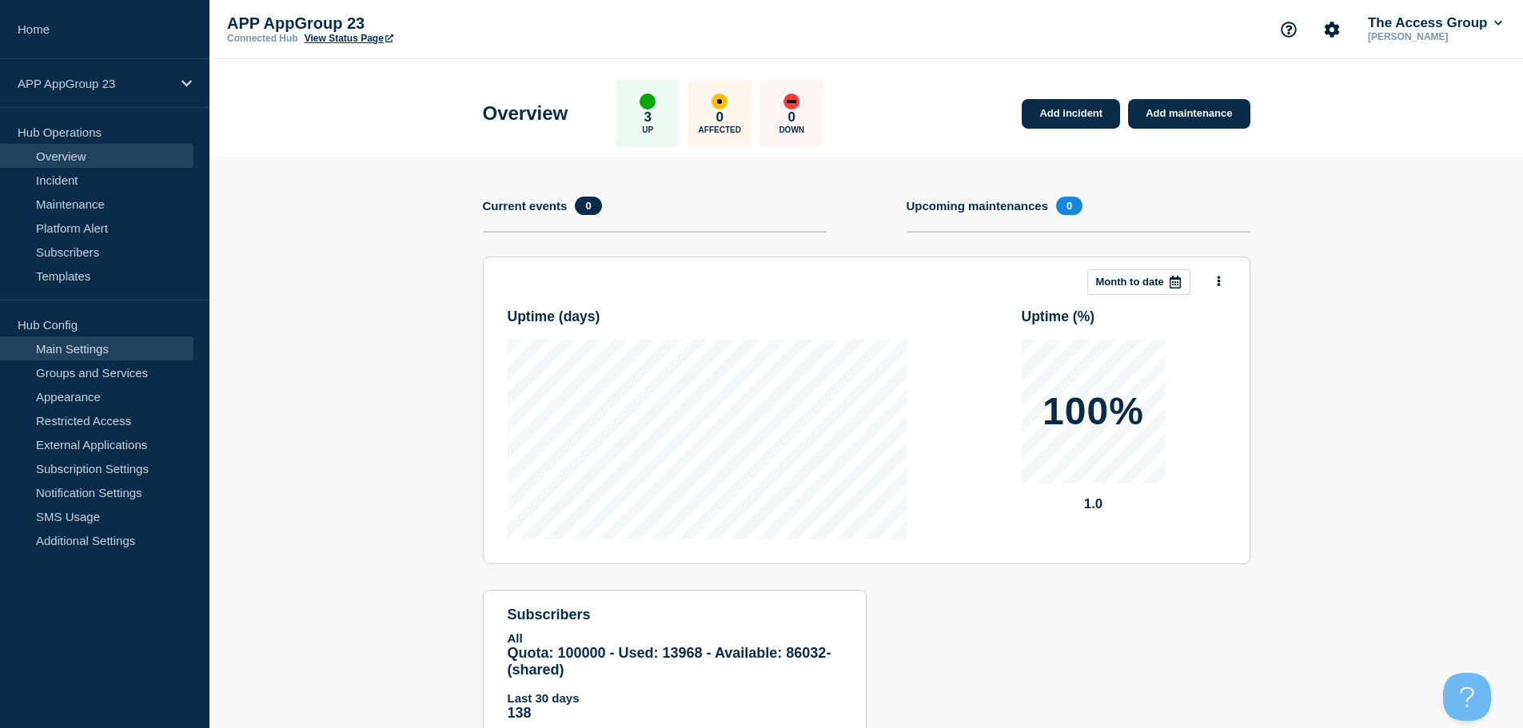
drag, startPoint x: 94, startPoint y: 344, endPoint x: 104, endPoint y: 346, distance: 10.7
click at [95, 345] on link "Main Settings" at bounding box center [96, 349] width 193 height 24
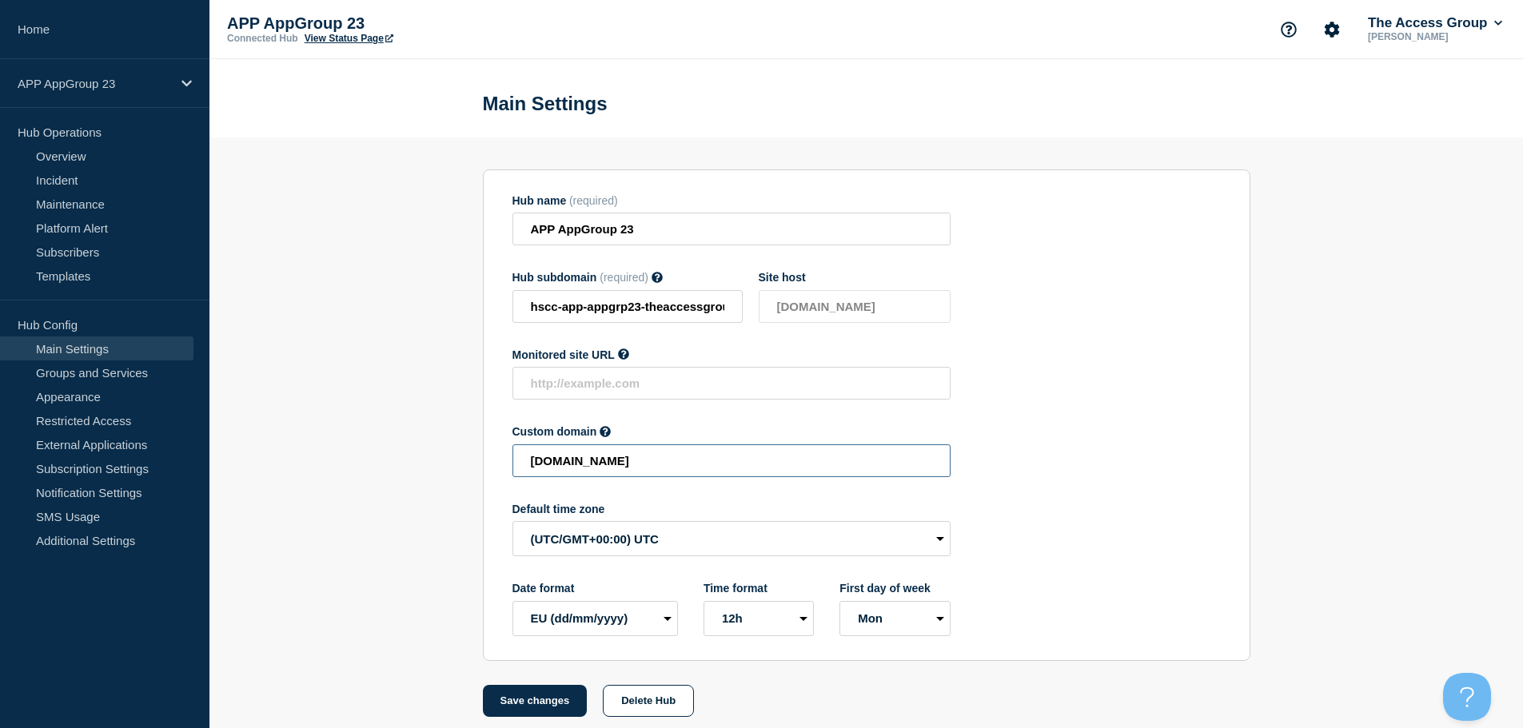
drag, startPoint x: 632, startPoint y: 463, endPoint x: 393, endPoint y: 461, distance: 239.1
click at [393, 461] on section "Hub name (required) APP AppGroup 23 Hub subdomain (required) Must contain only …" at bounding box center [866, 428] width 1314 height 580
paste input "HSCC-APP-c1ab3e9df658f625590d243299425d77"
click at [555, 710] on button "Save changes" at bounding box center [535, 701] width 105 height 32
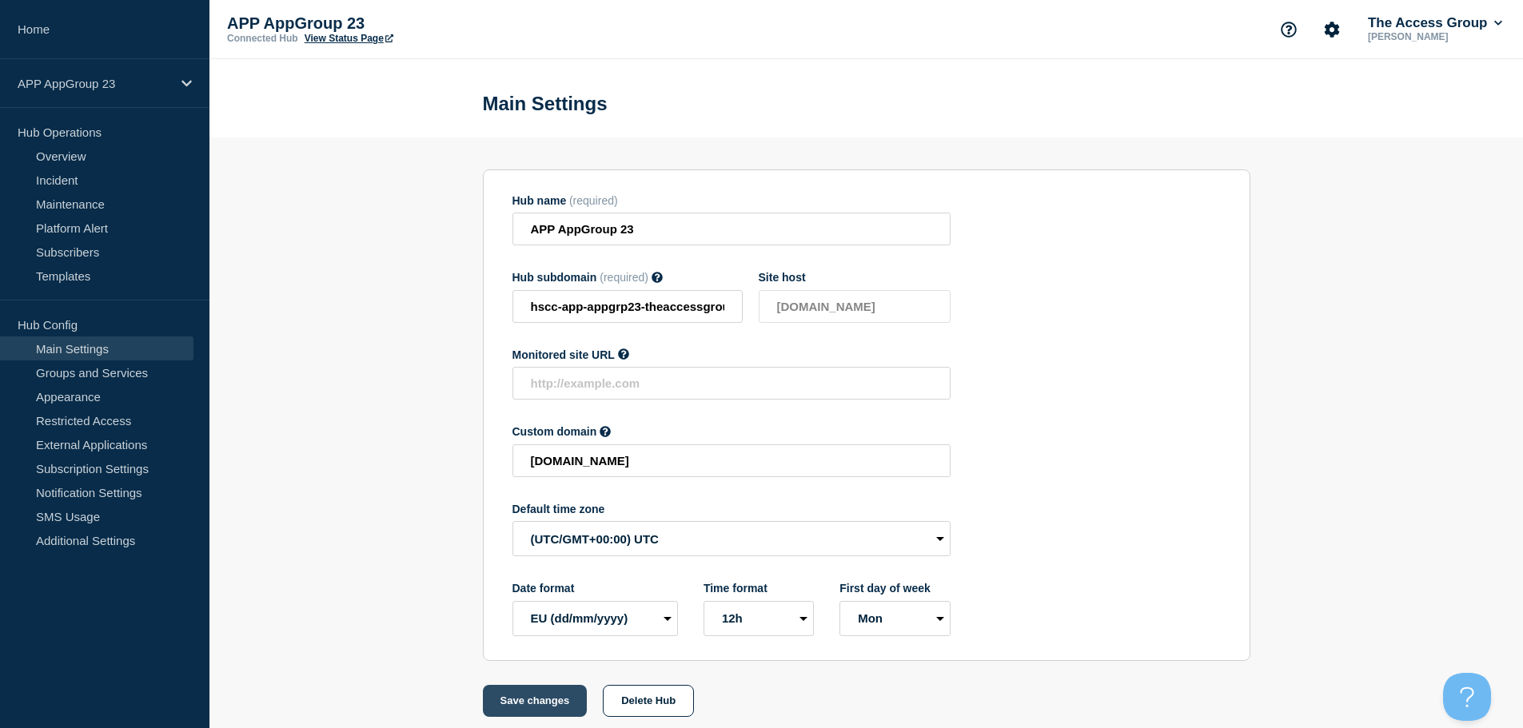
scroll to position [0, 0]
type input "[DOMAIN_NAME]"
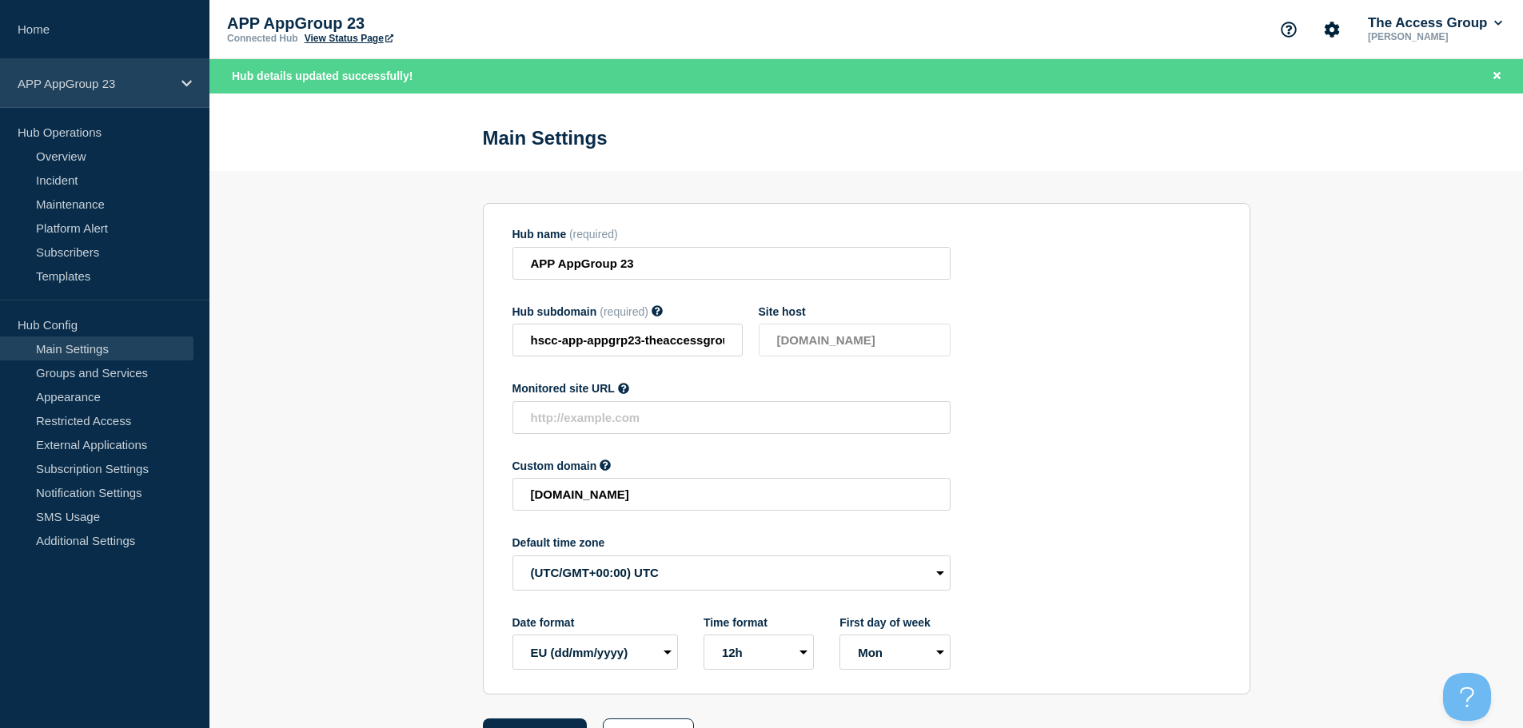
click at [129, 78] on p "APP AppGroup 23" at bounding box center [95, 84] width 154 height 14
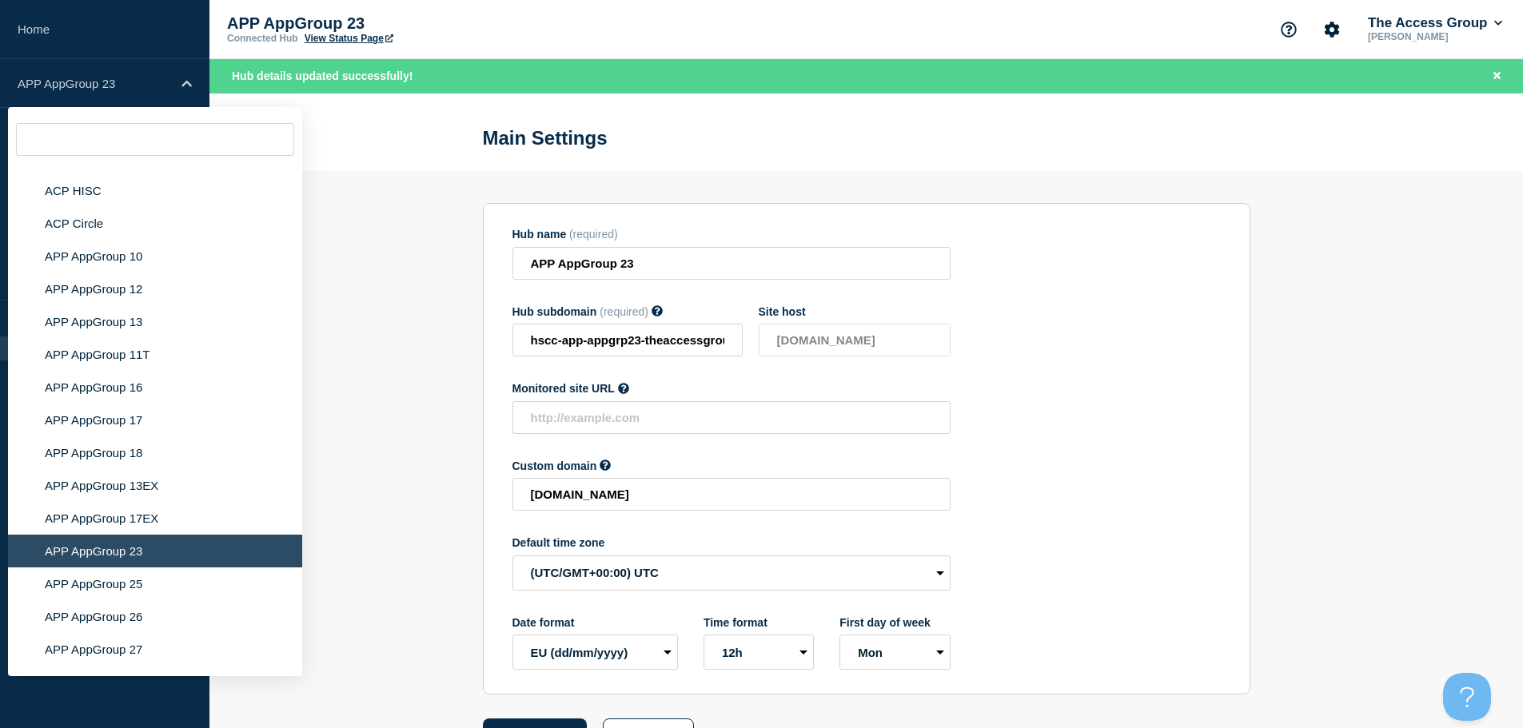
scroll to position [4912, 0]
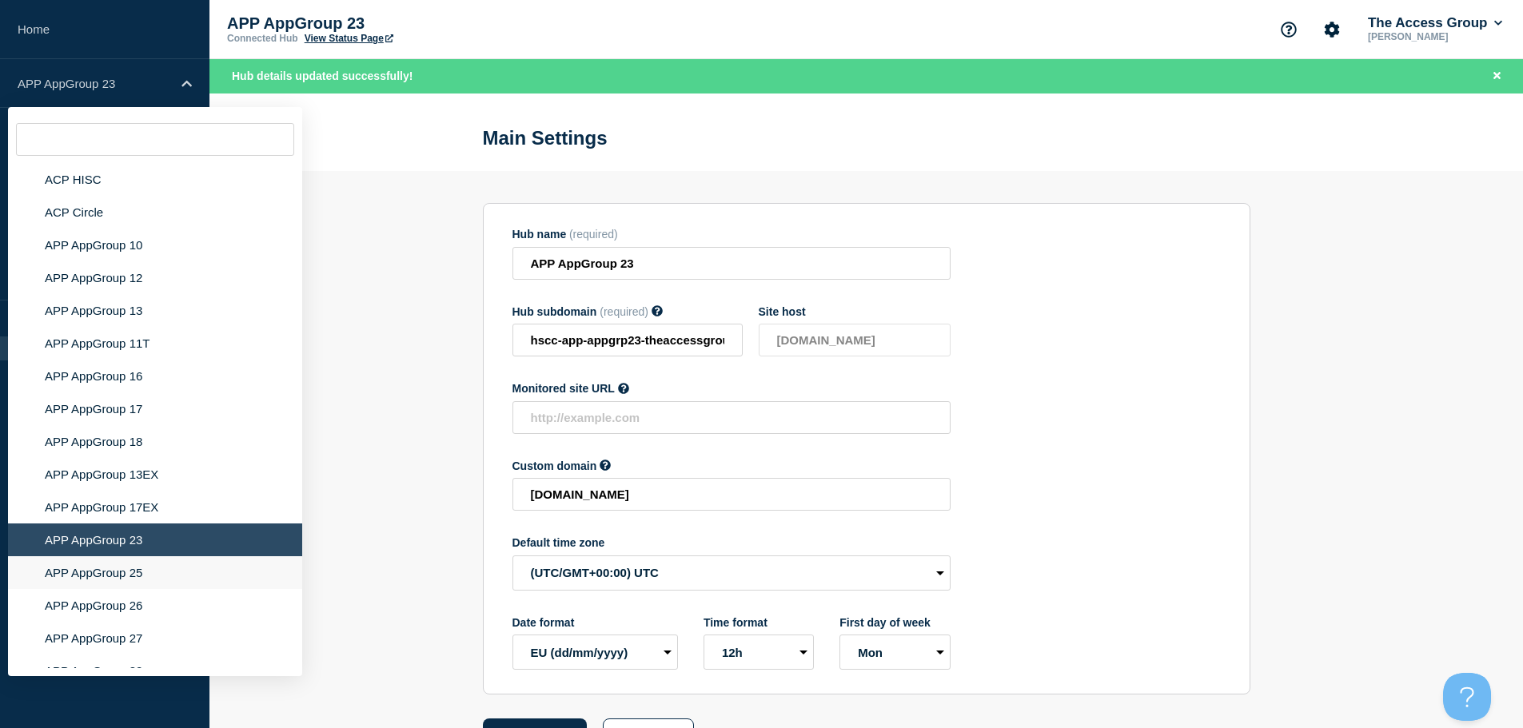
drag, startPoint x: 161, startPoint y: 564, endPoint x: 174, endPoint y: 559, distance: 13.7
click at [161, 564] on li "APP AppGroup 25" at bounding box center [155, 572] width 294 height 33
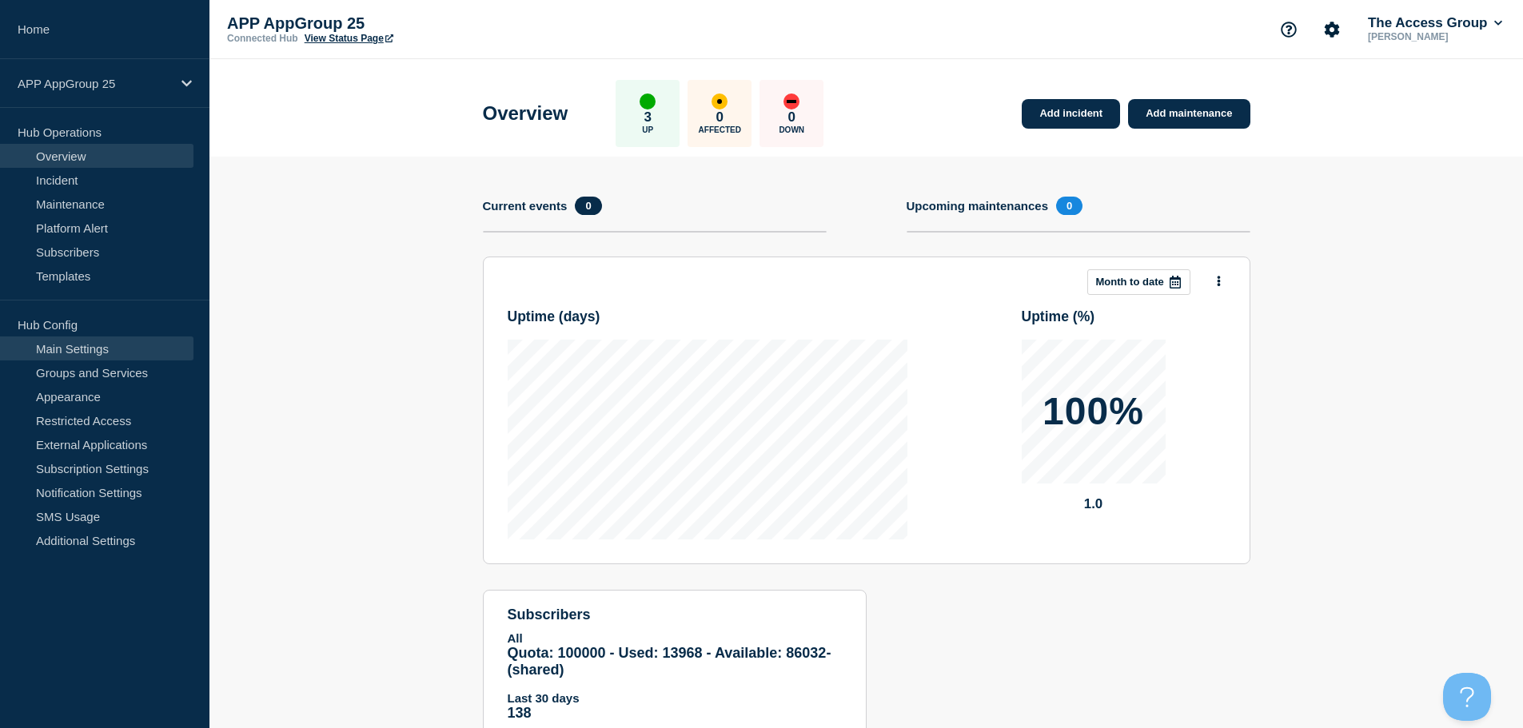
click at [142, 349] on link "Main Settings" at bounding box center [96, 349] width 193 height 24
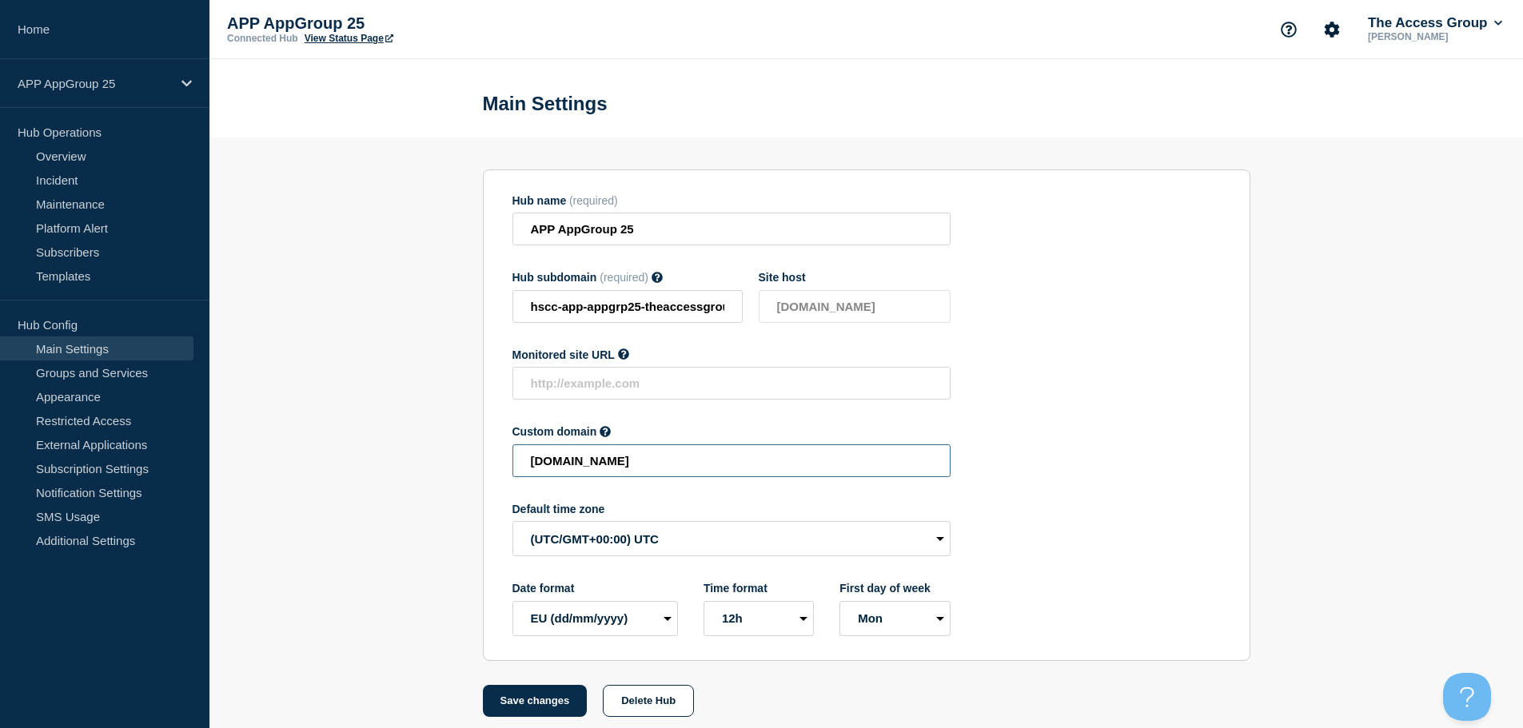
drag, startPoint x: 697, startPoint y: 462, endPoint x: 393, endPoint y: 457, distance: 303.9
click at [393, 457] on section "Hub name (required) APP AppGroup 25 Hub subdomain (required) Must contain only …" at bounding box center [866, 428] width 1314 height 580
paste input "HSCC-APP-88f64c6457efa95de552fee3cbaa3190"
click at [521, 704] on button "Save changes" at bounding box center [535, 701] width 105 height 32
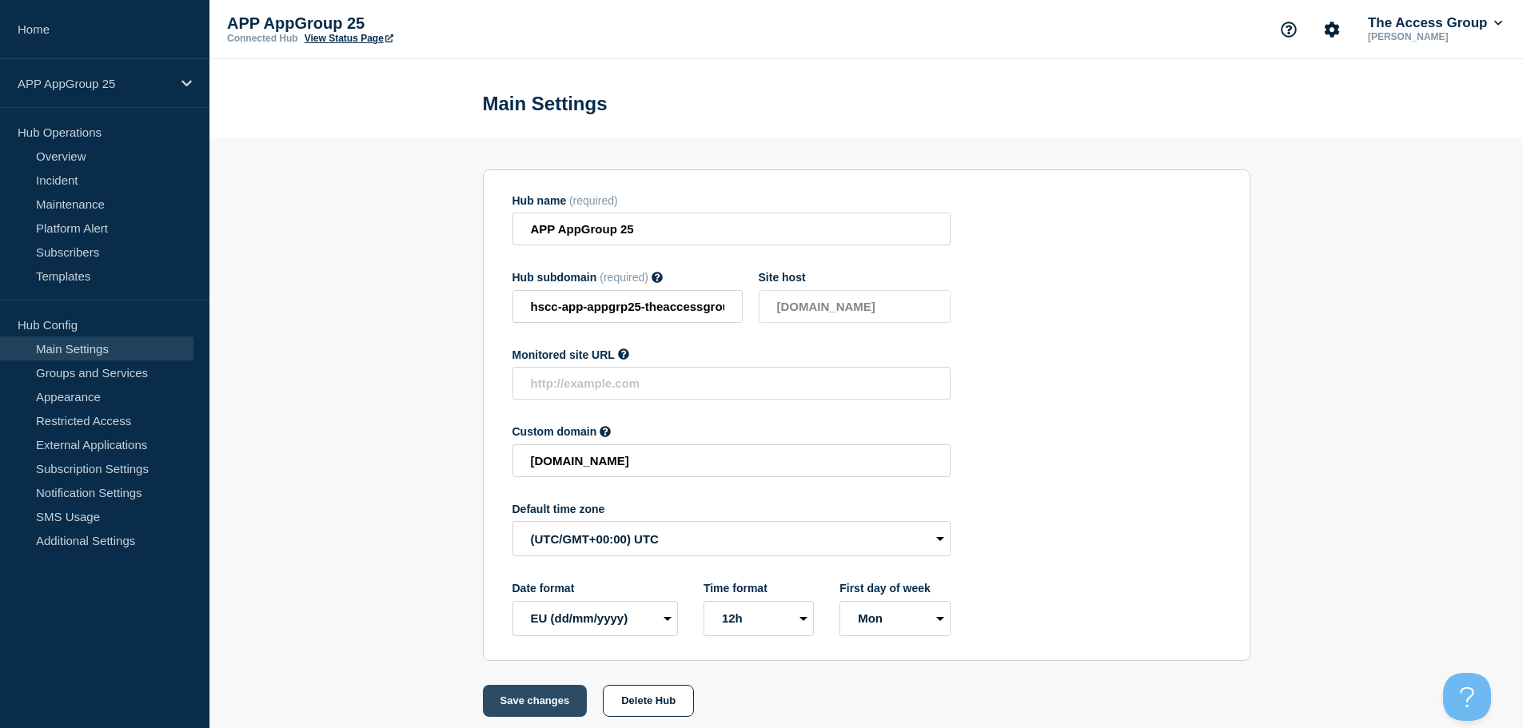
scroll to position [0, 0]
type input "[DOMAIN_NAME]"
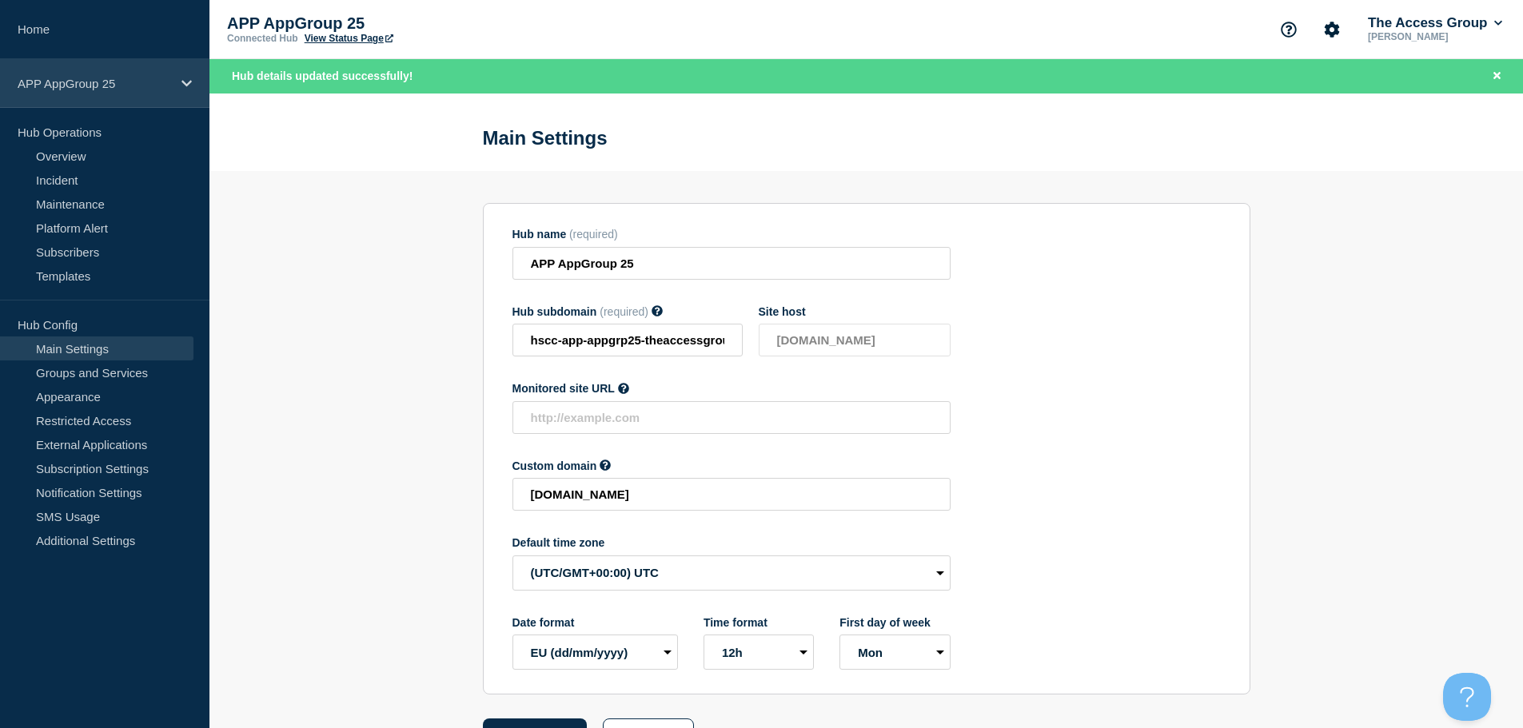
click at [171, 82] on div "APP AppGroup 25" at bounding box center [104, 83] width 209 height 49
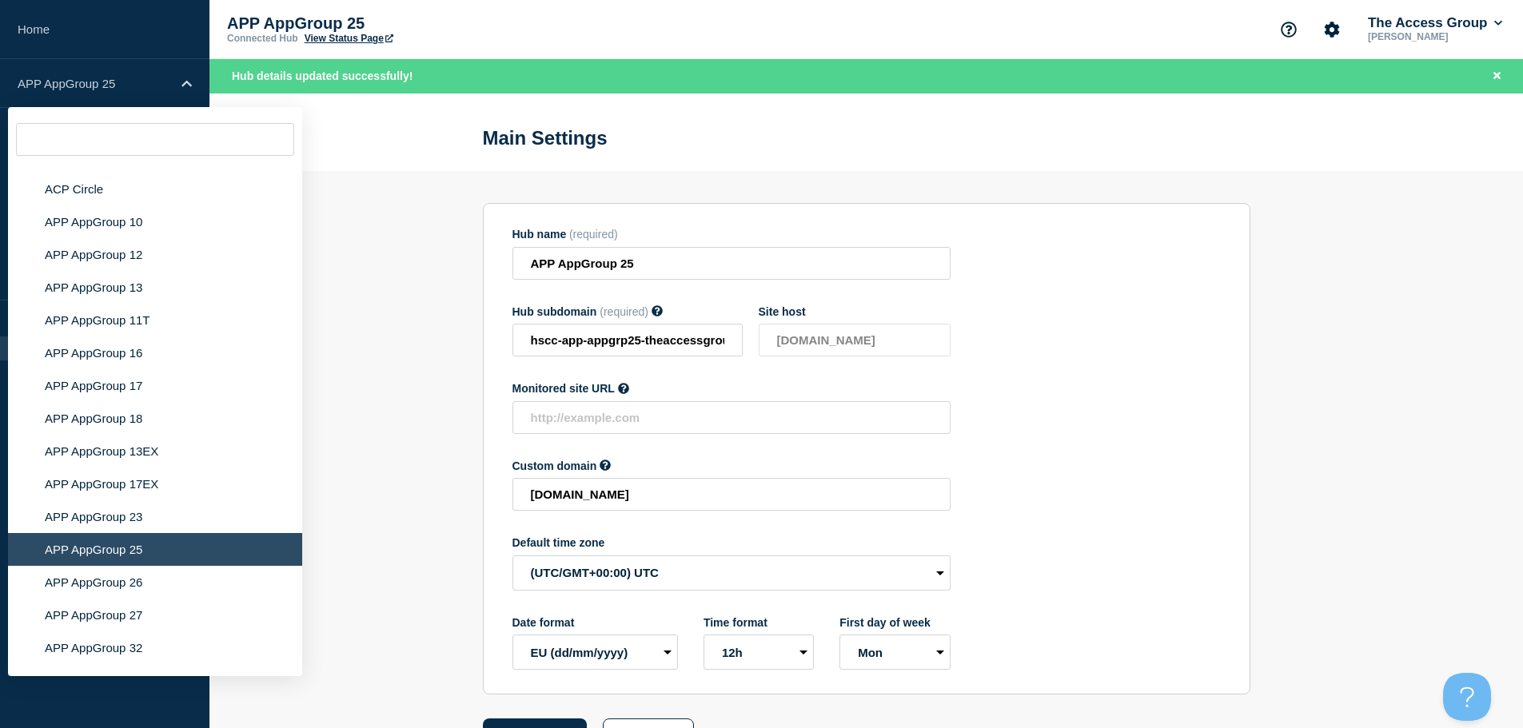
scroll to position [4970, 0]
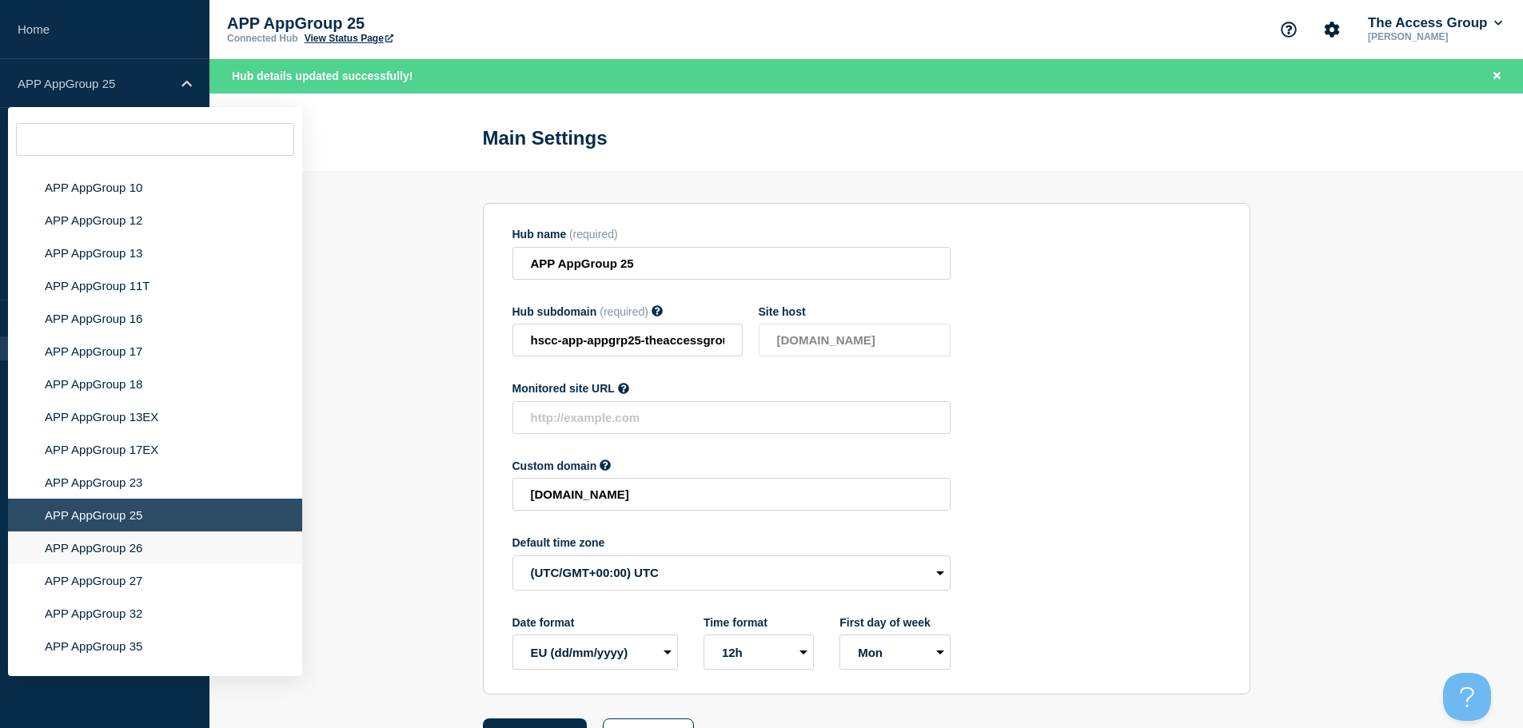
click at [224, 532] on li "APP AppGroup 26" at bounding box center [155, 548] width 294 height 33
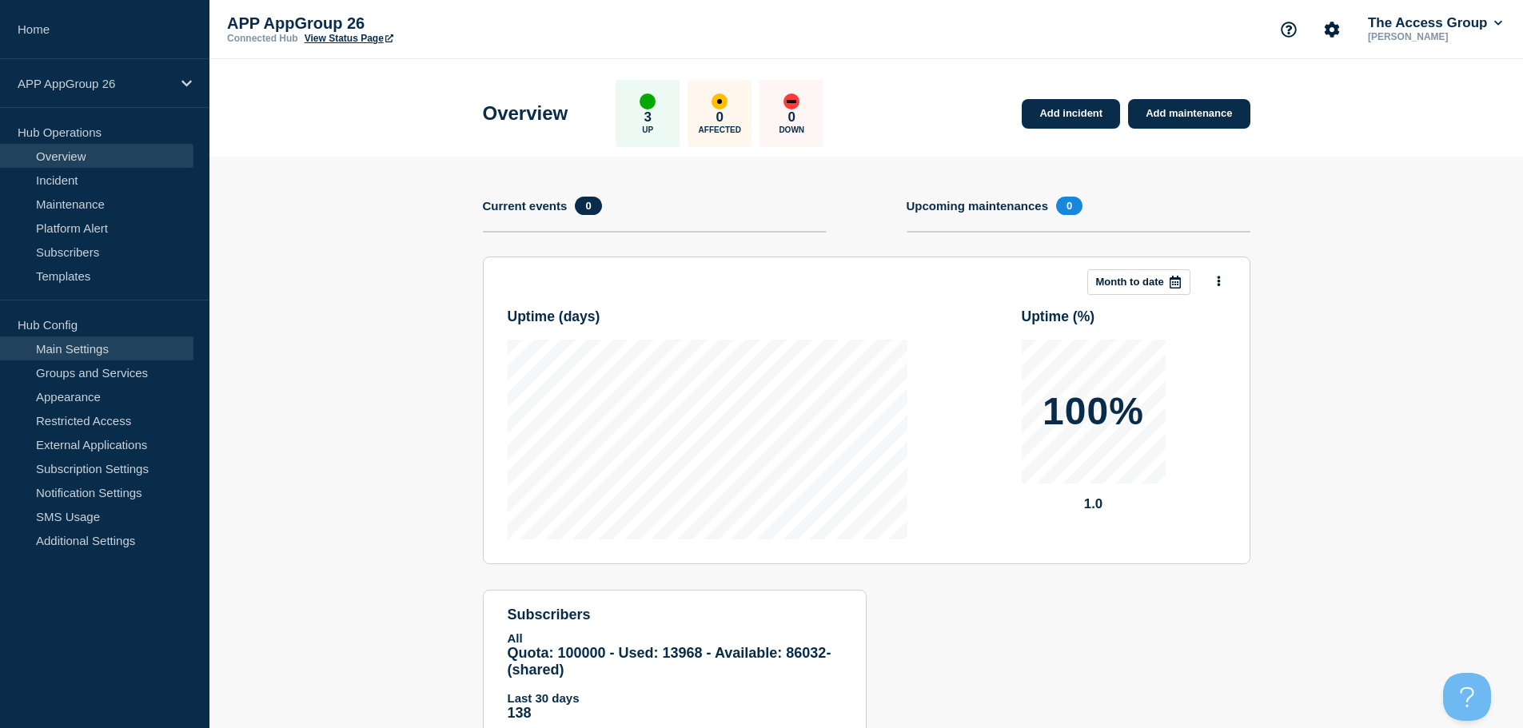
click at [103, 346] on link "Main Settings" at bounding box center [96, 349] width 193 height 24
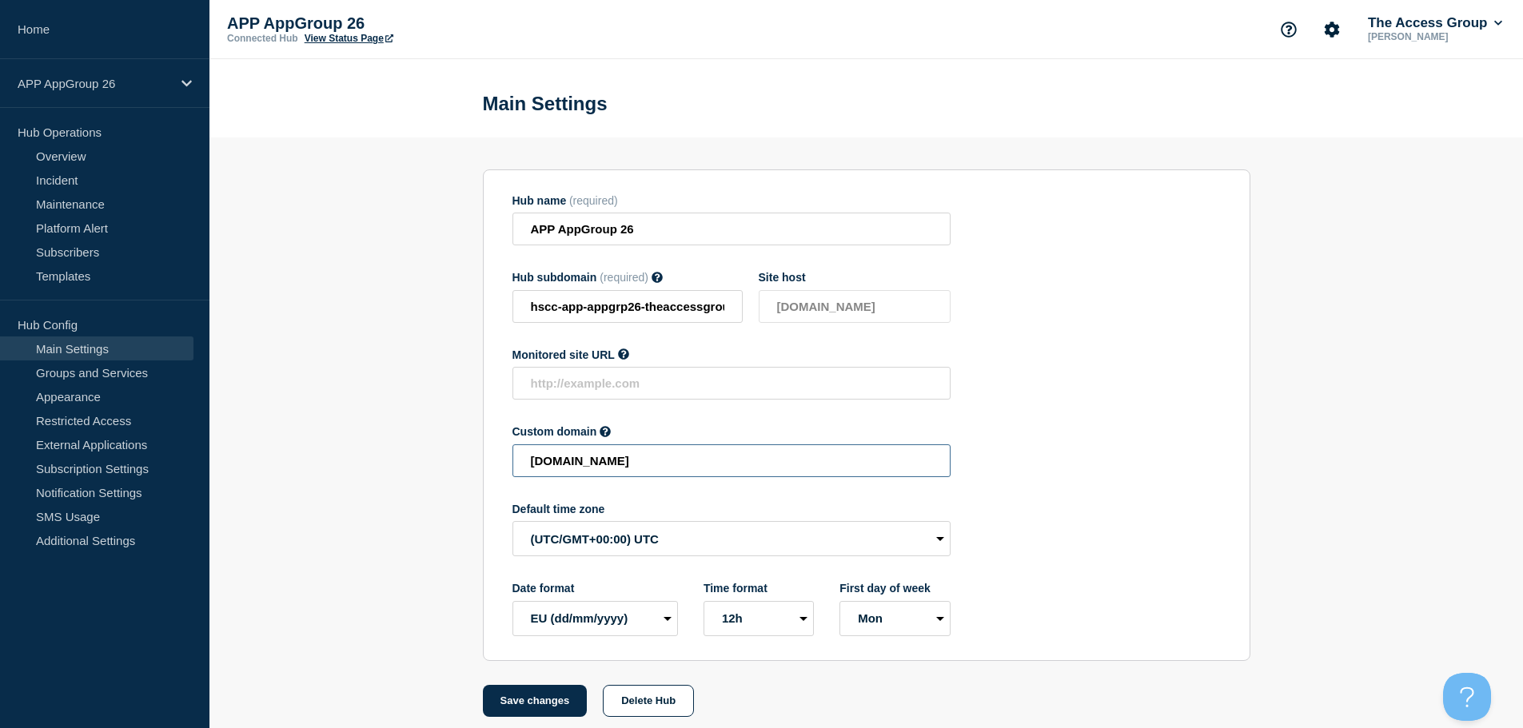
drag, startPoint x: 833, startPoint y: 475, endPoint x: 474, endPoint y: 477, distance: 359.0
click at [474, 477] on section "Hub name (required) APP AppGroup 26 Hub subdomain (required) Must contain only …" at bounding box center [866, 428] width 1314 height 580
paste input "HSCC-APP-07895b244e2f045e4222e570454333e7"
click at [548, 704] on button "Save changes" at bounding box center [535, 701] width 105 height 32
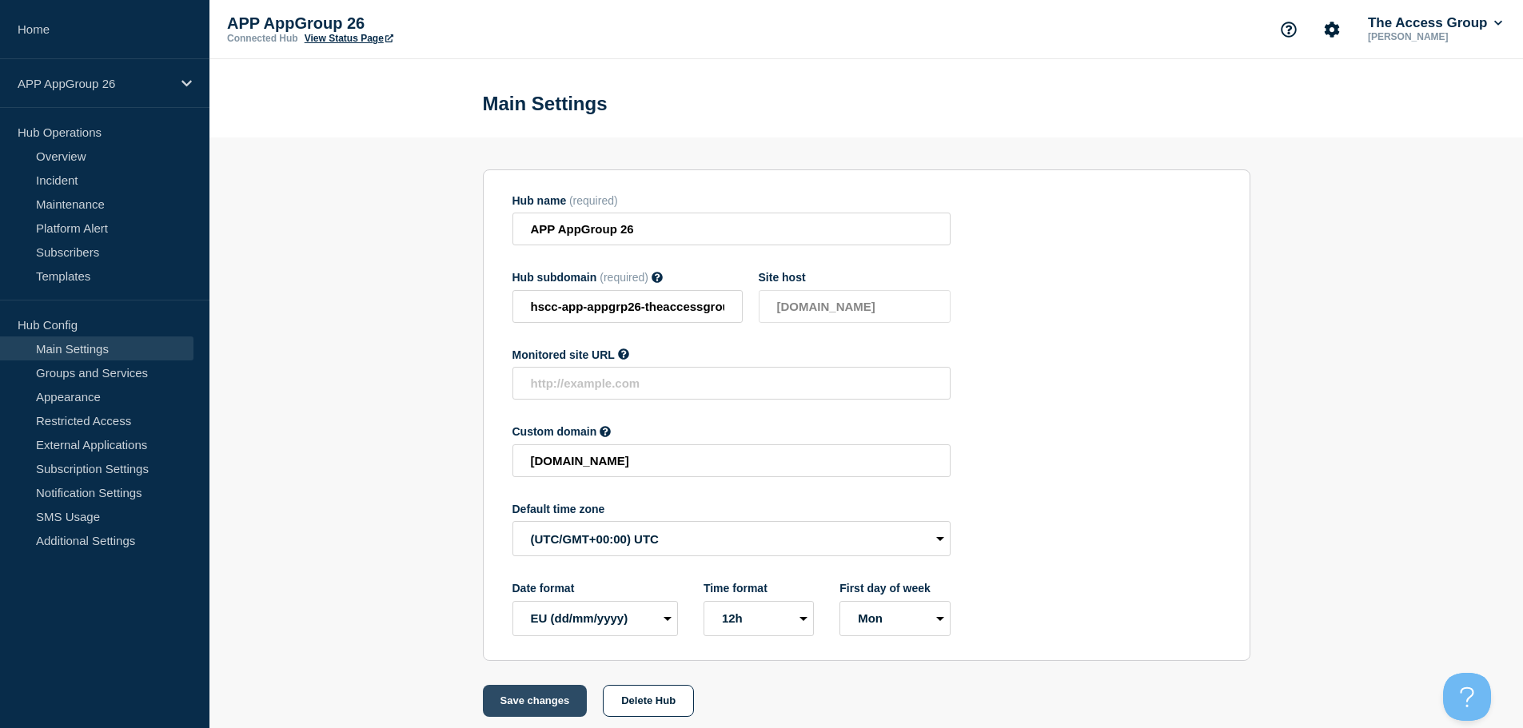
scroll to position [0, 0]
type input "[DOMAIN_NAME]"
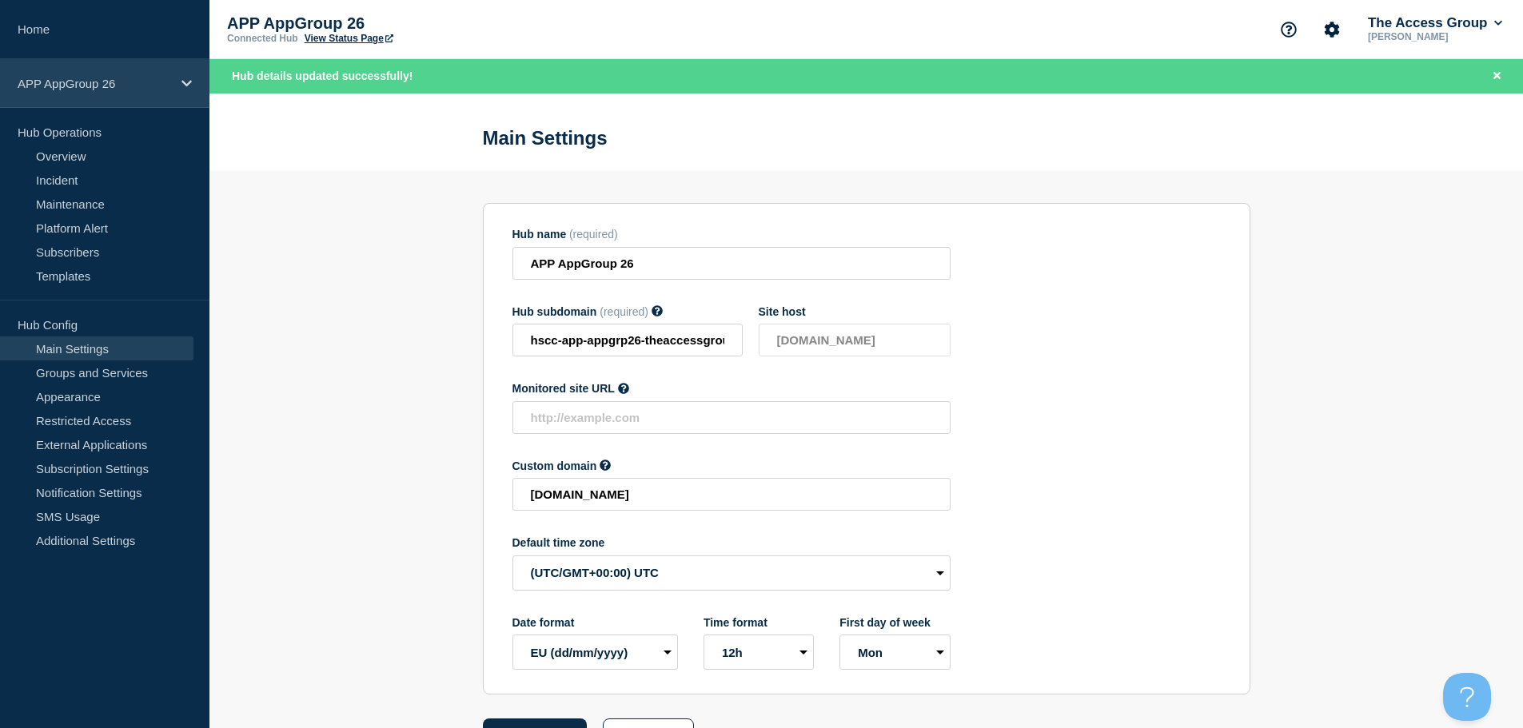
click at [162, 90] on p "APP AppGroup 26" at bounding box center [95, 84] width 154 height 14
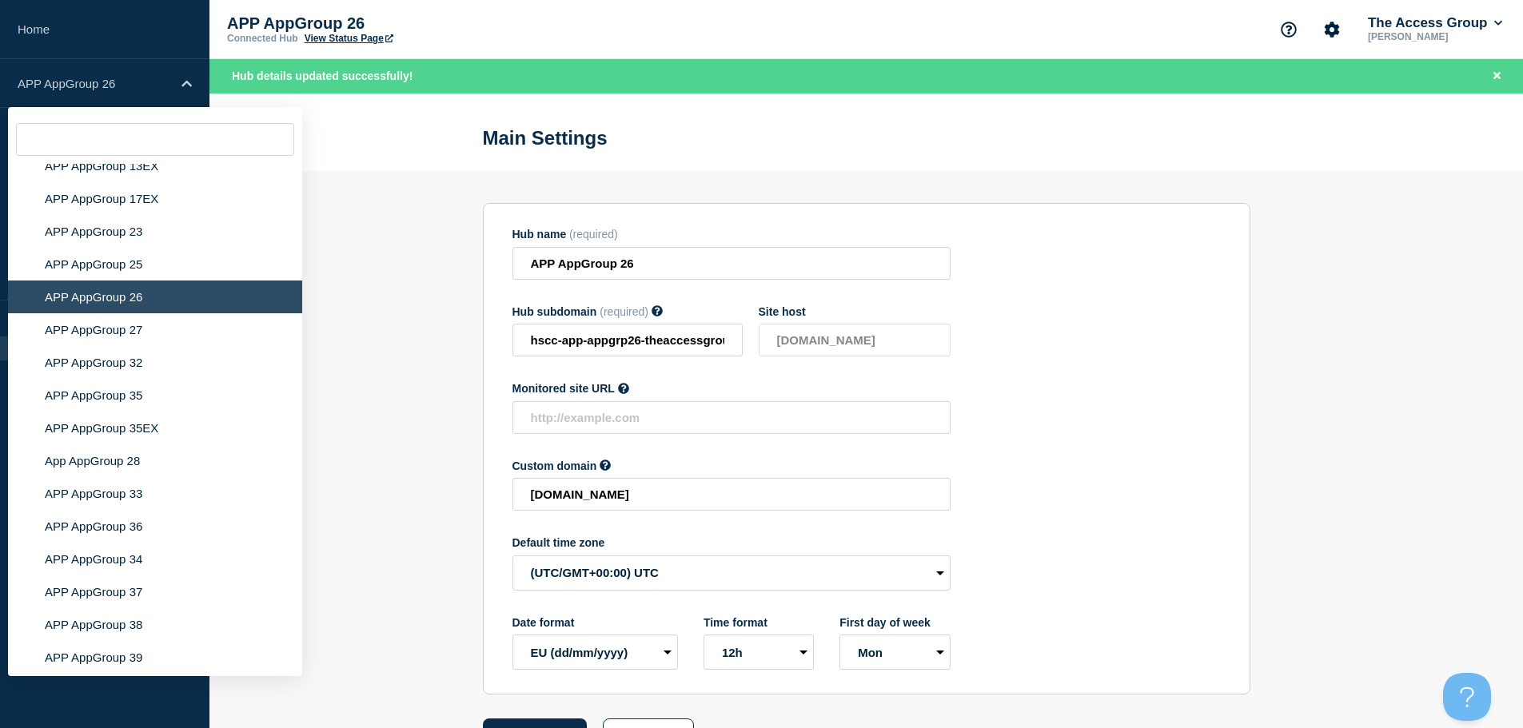
scroll to position [5232, 0]
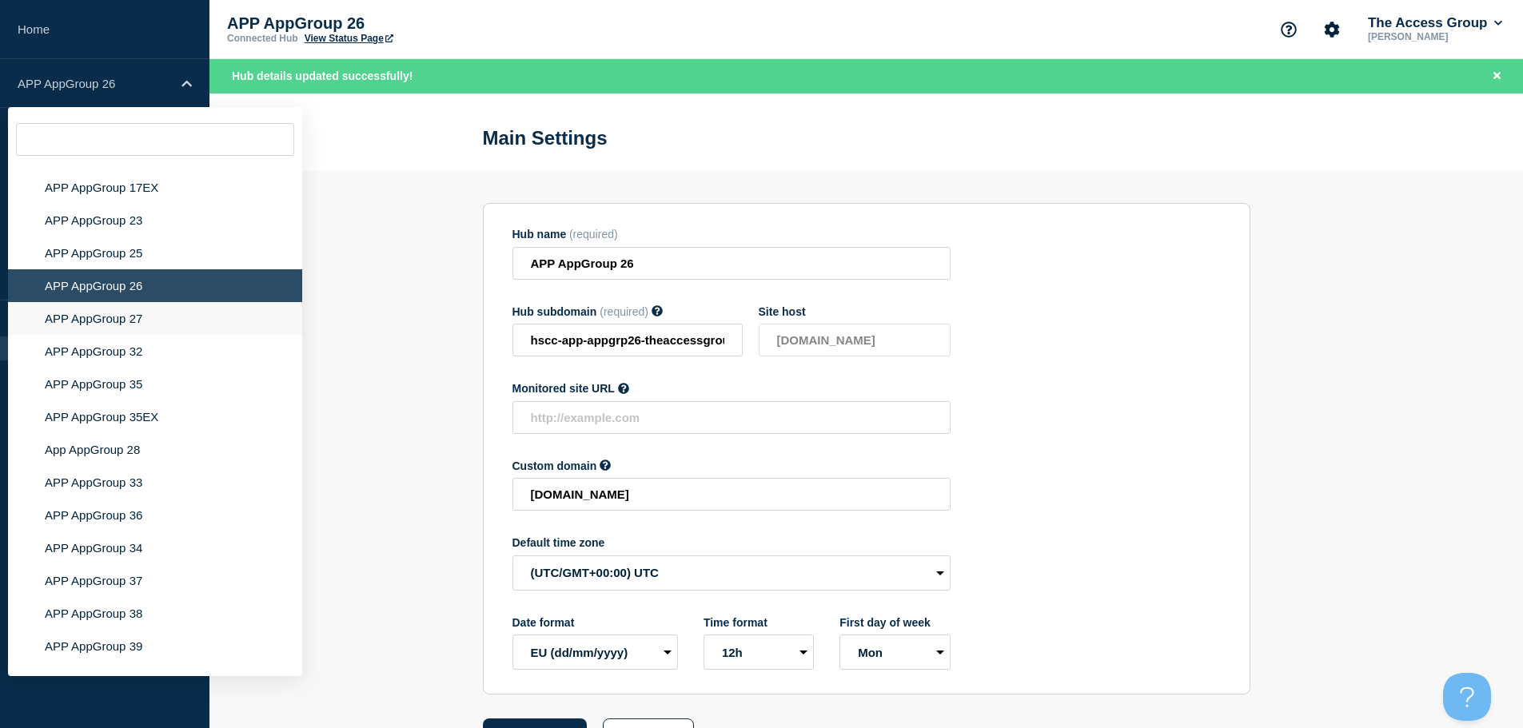
click at [124, 303] on li "APP AppGroup 27" at bounding box center [155, 318] width 294 height 33
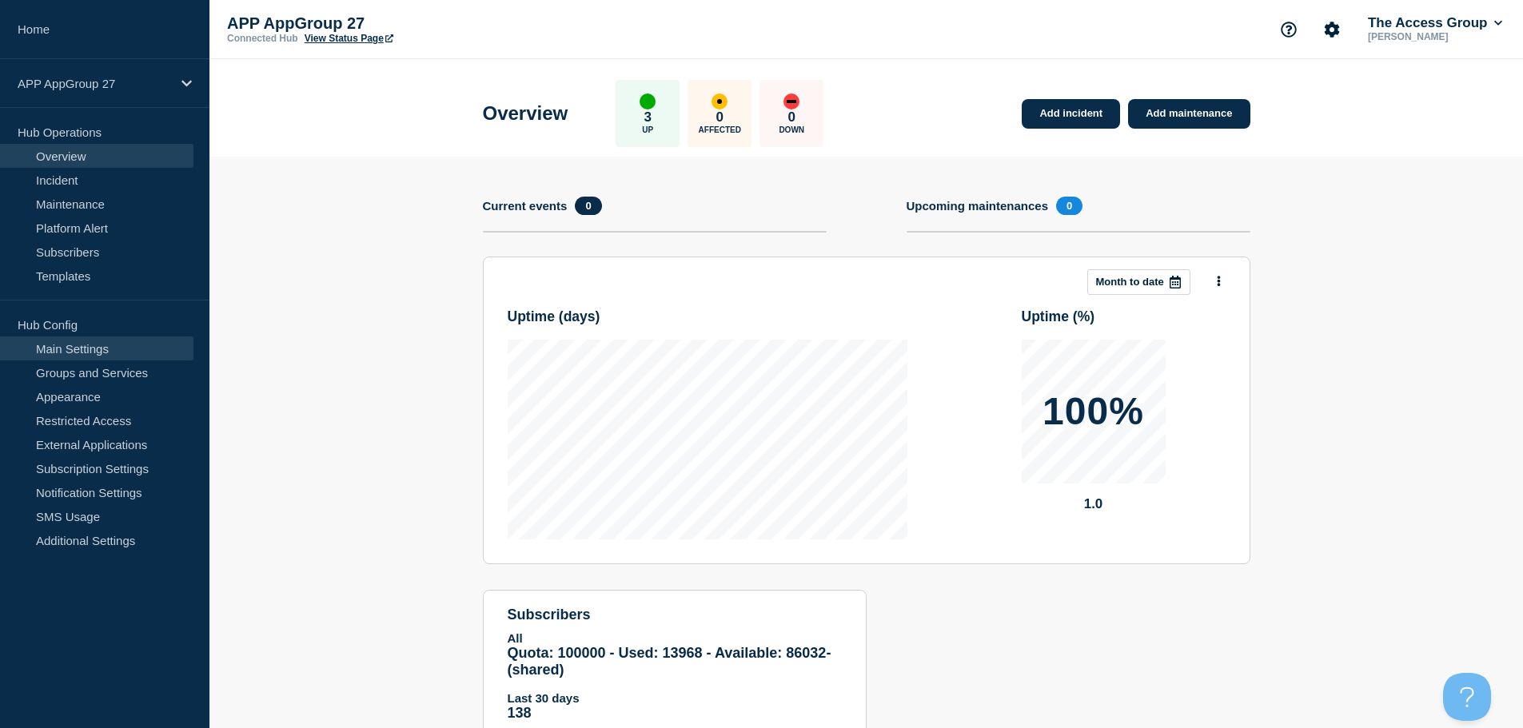
click at [108, 344] on link "Main Settings" at bounding box center [96, 349] width 193 height 24
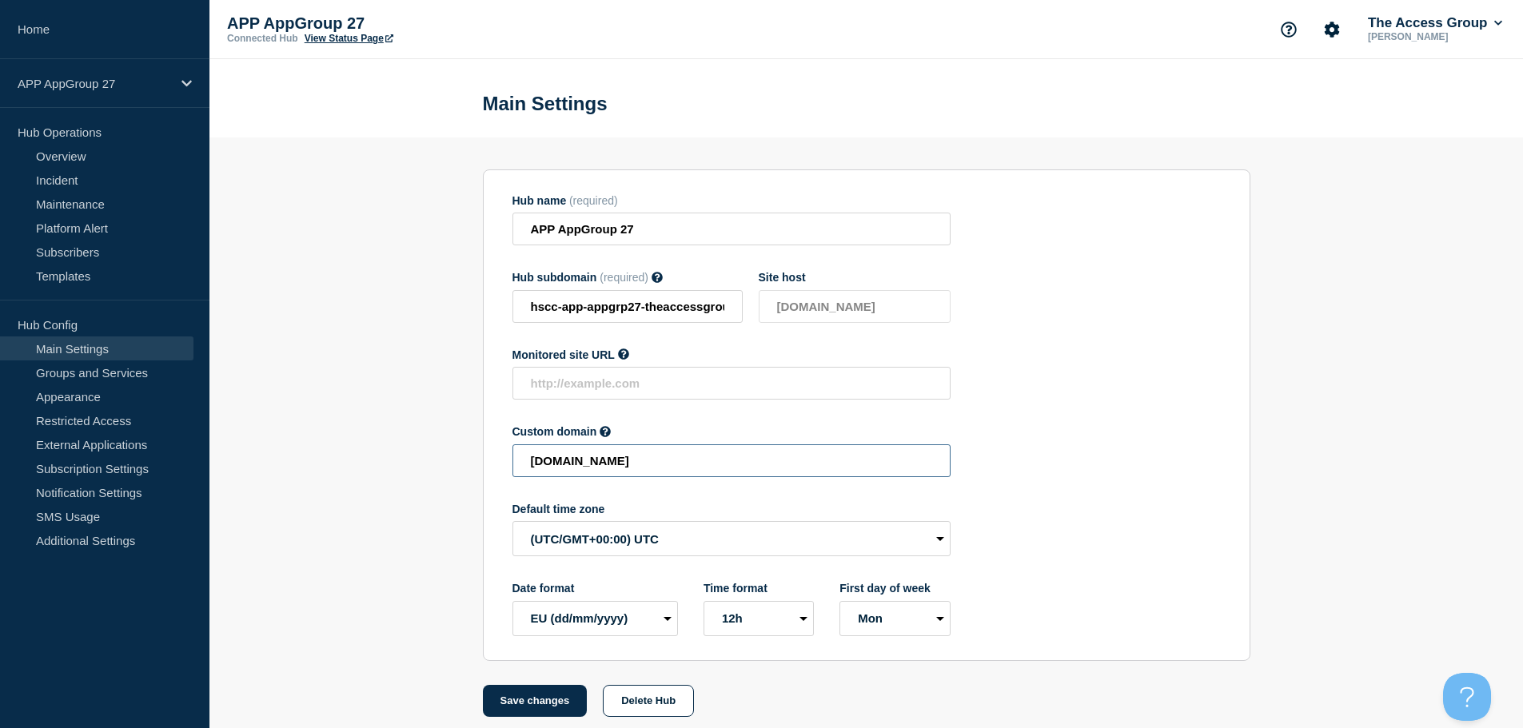
drag, startPoint x: 829, startPoint y: 463, endPoint x: 429, endPoint y: 468, distance: 399.8
click at [429, 468] on section "Hub name (required) APP AppGroup 27 Hub subdomain (required) Must contain only …" at bounding box center [866, 428] width 1314 height 580
paste input "HSCC-APP-52272fabffee99d1a7527cfeace70b4c"
click at [540, 699] on button "Save changes" at bounding box center [535, 701] width 105 height 32
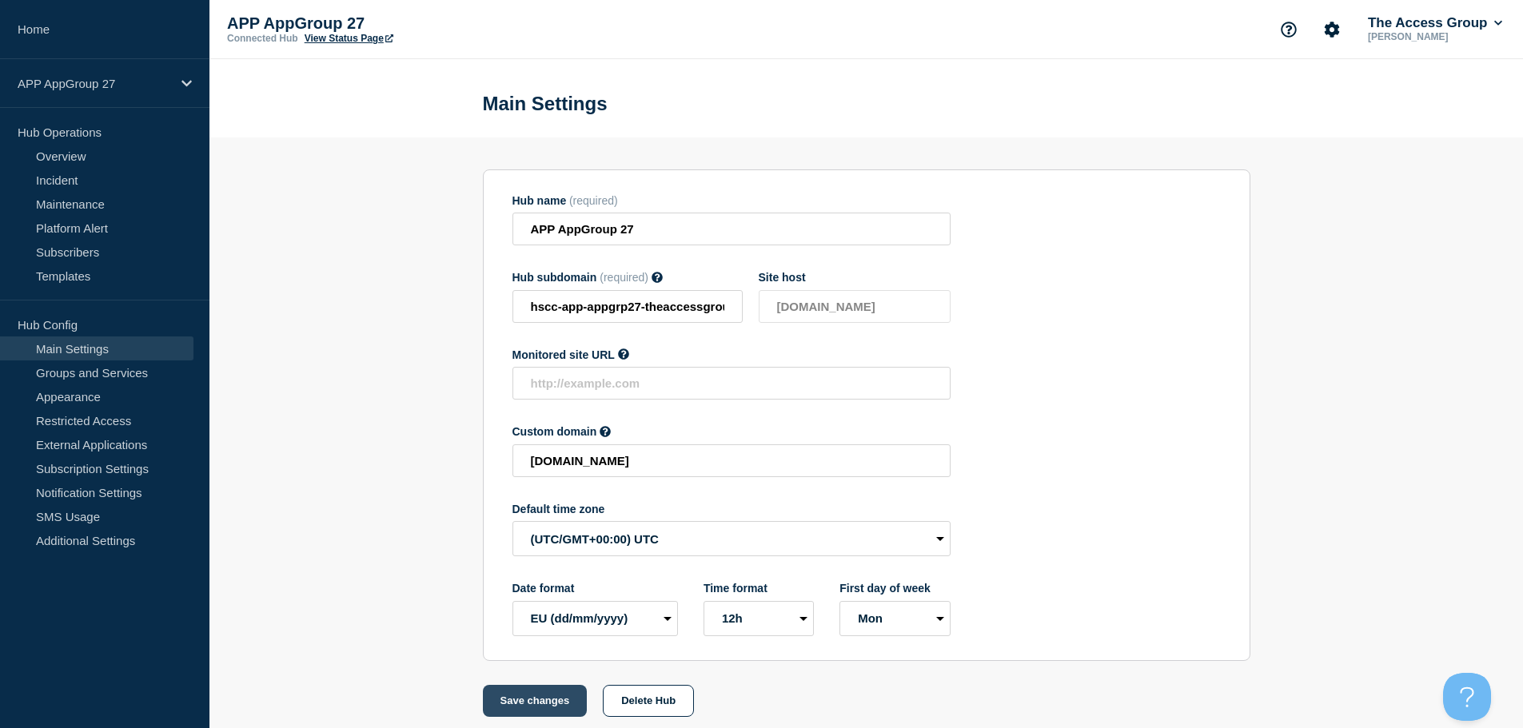
scroll to position [0, 0]
type input "[DOMAIN_NAME]"
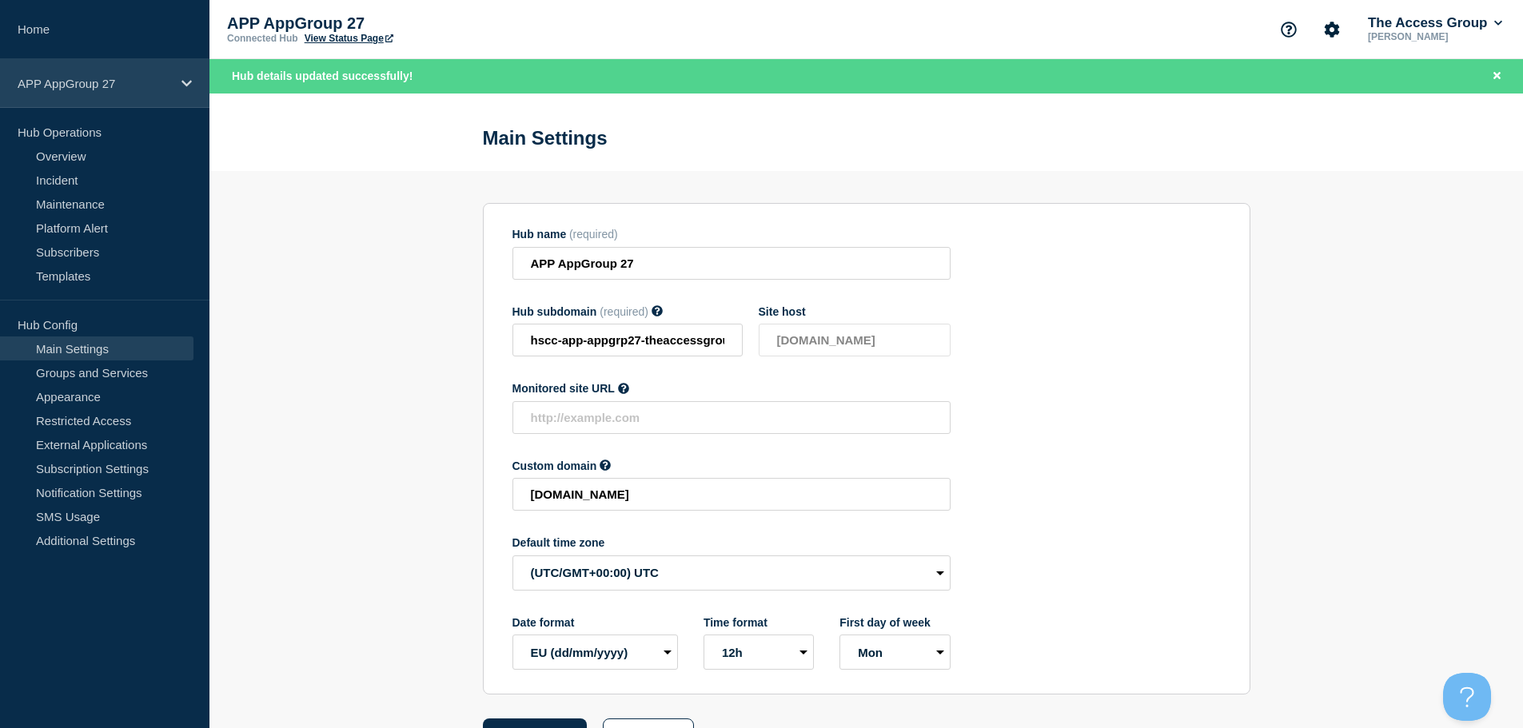
click at [193, 81] on div "APP AppGroup 27" at bounding box center [104, 83] width 209 height 49
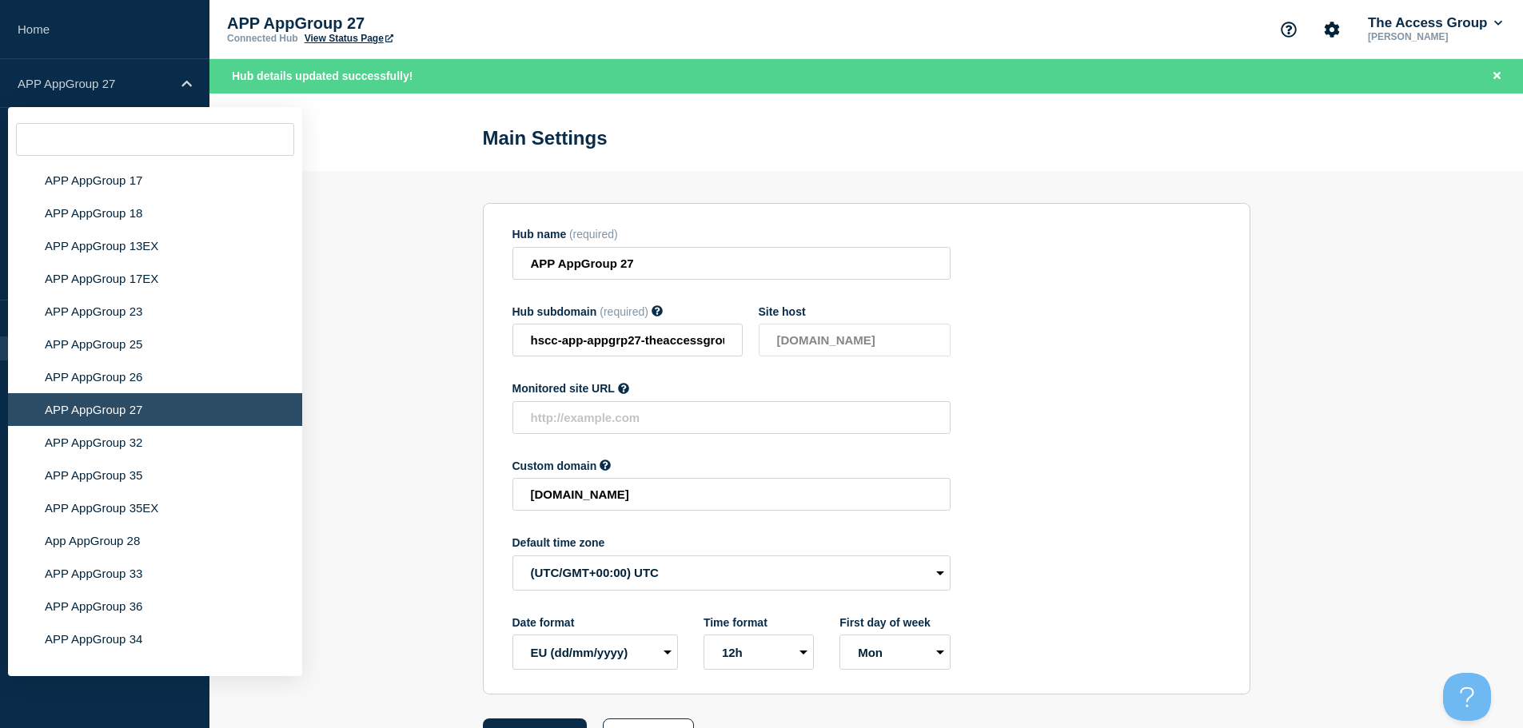
scroll to position [5175, 0]
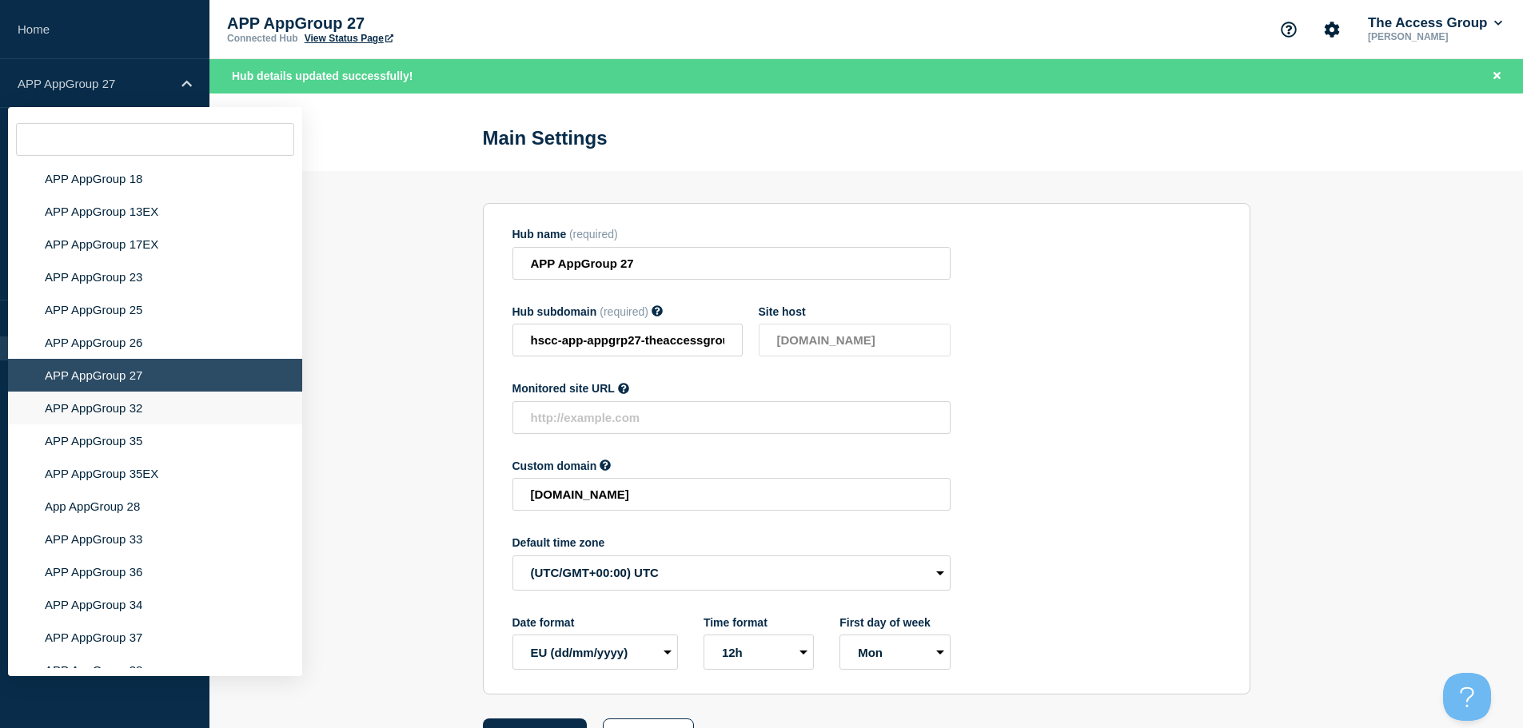
click at [123, 395] on li "APP AppGroup 32" at bounding box center [155, 408] width 294 height 33
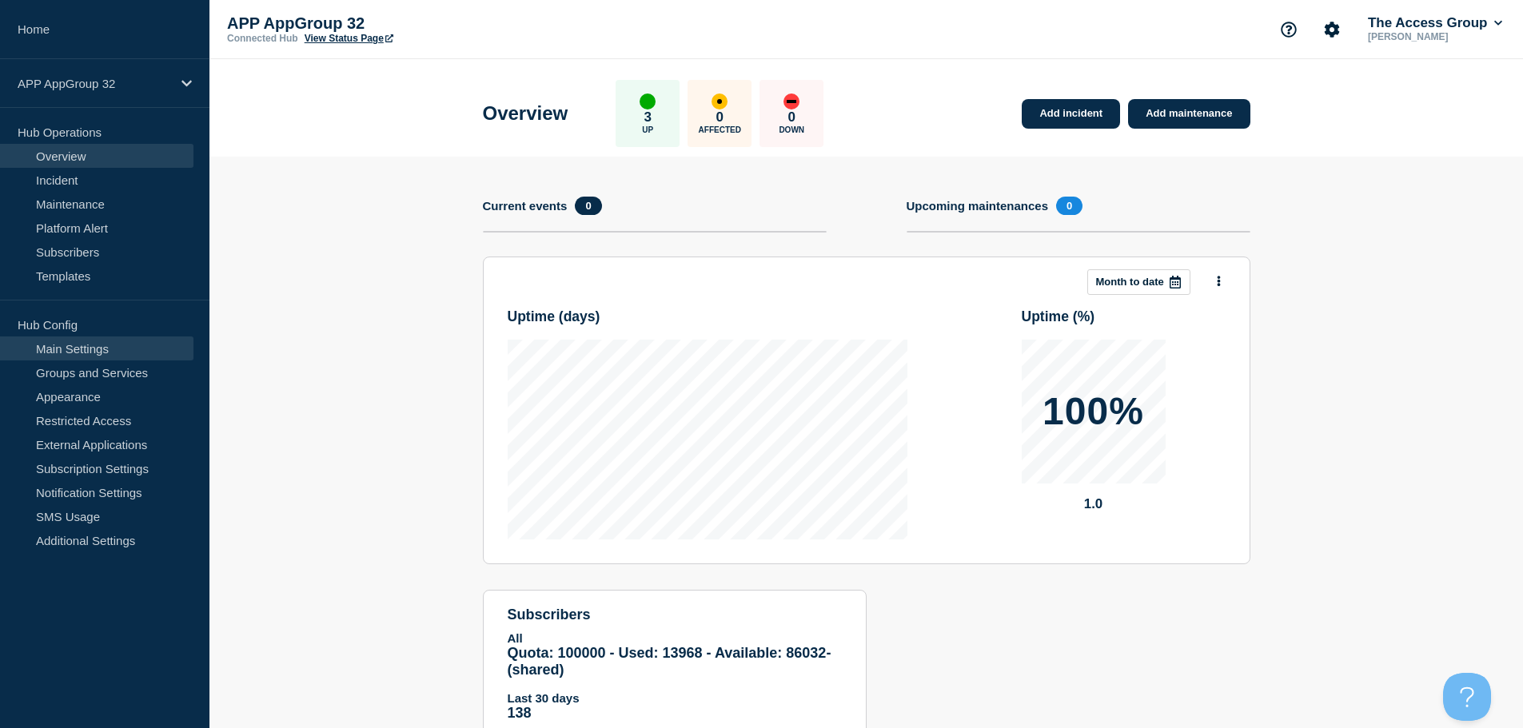
click at [76, 345] on link "Main Settings" at bounding box center [96, 349] width 193 height 24
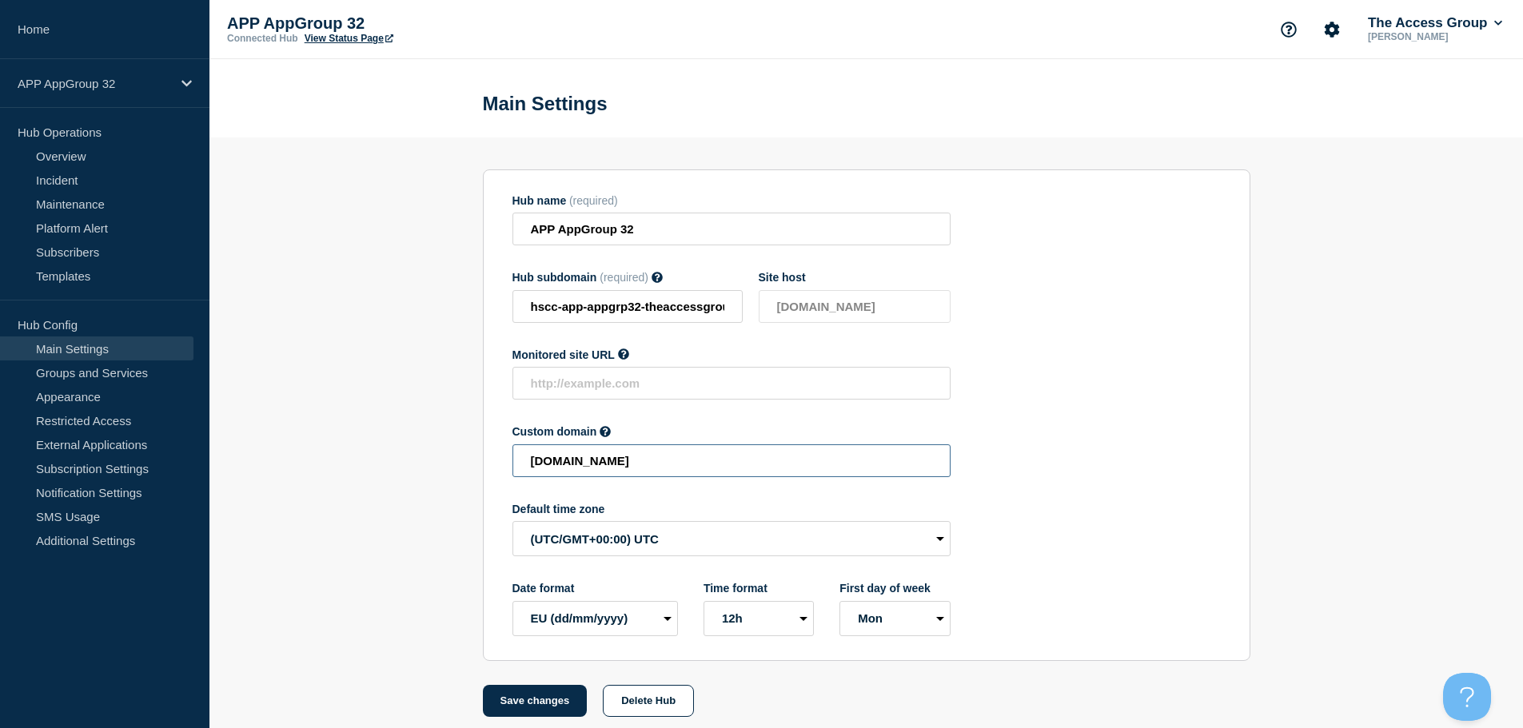
drag, startPoint x: 860, startPoint y: 468, endPoint x: 348, endPoint y: 464, distance: 511.7
click at [352, 465] on section "Hub name (required) APP AppGroup 32 Hub subdomain (required) Must contain only …" at bounding box center [866, 428] width 1314 height 580
paste input "HSCC-APP-6ce16ef344f8bb5c5de3bf24ab5ac1c3"
click at [552, 711] on button "Save changes" at bounding box center [535, 701] width 105 height 32
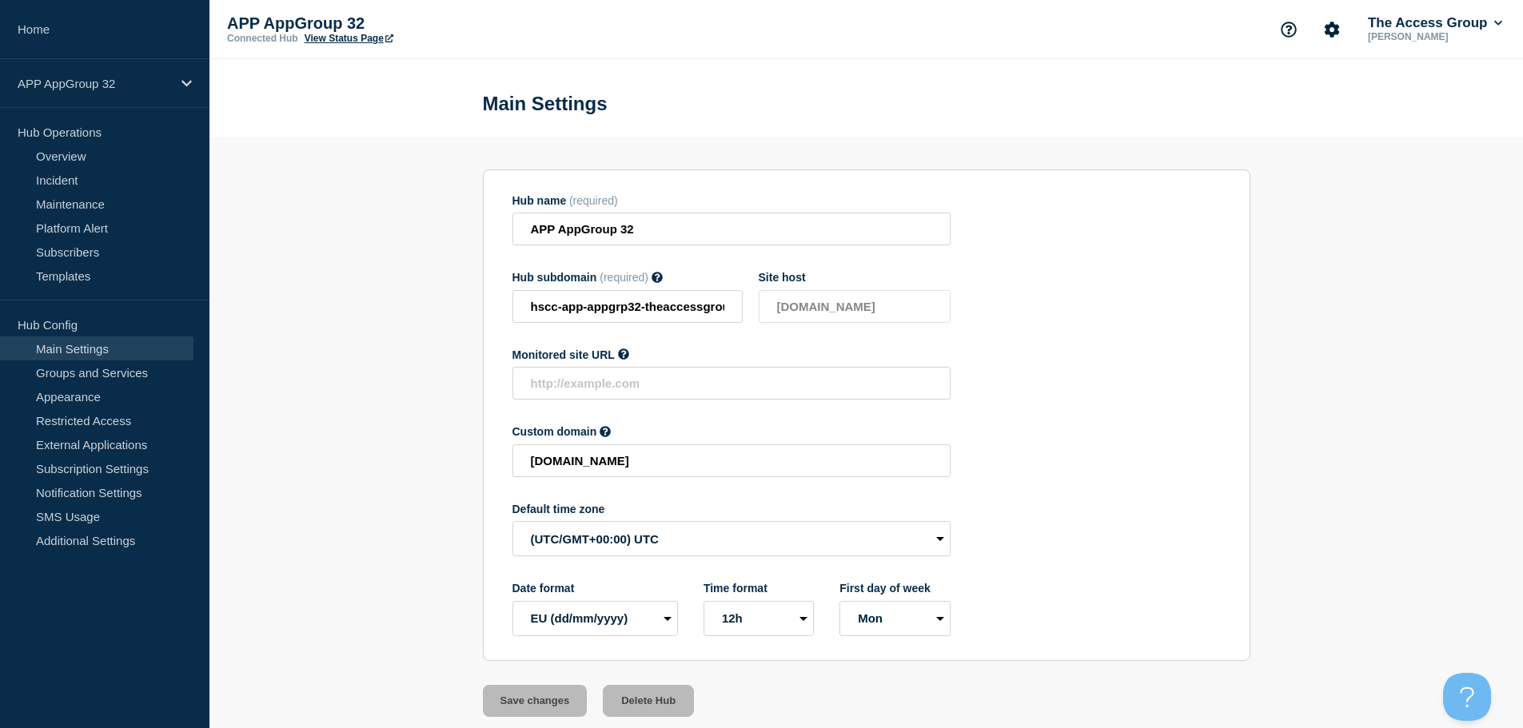
scroll to position [0, 0]
type input "[DOMAIN_NAME]"
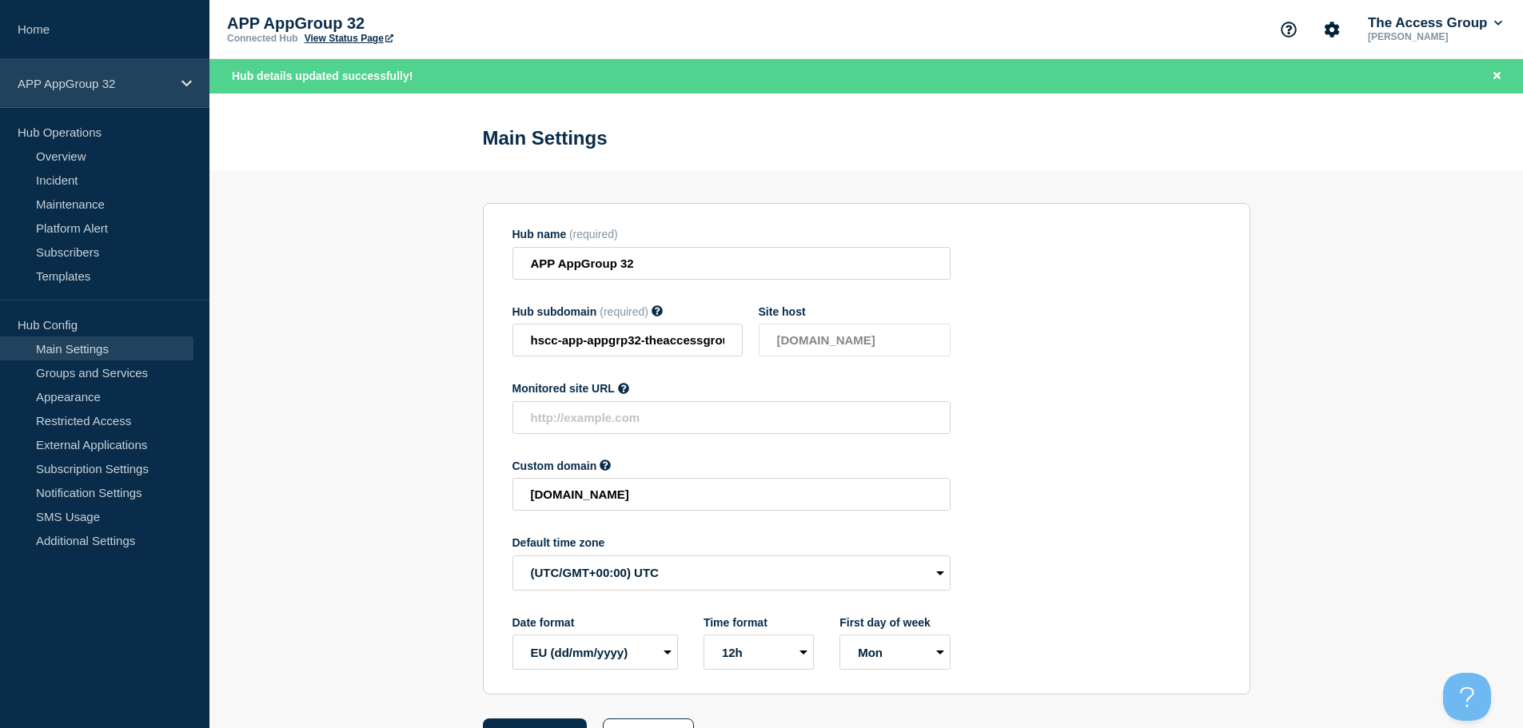
click at [161, 83] on p "APP AppGroup 32" at bounding box center [95, 84] width 154 height 14
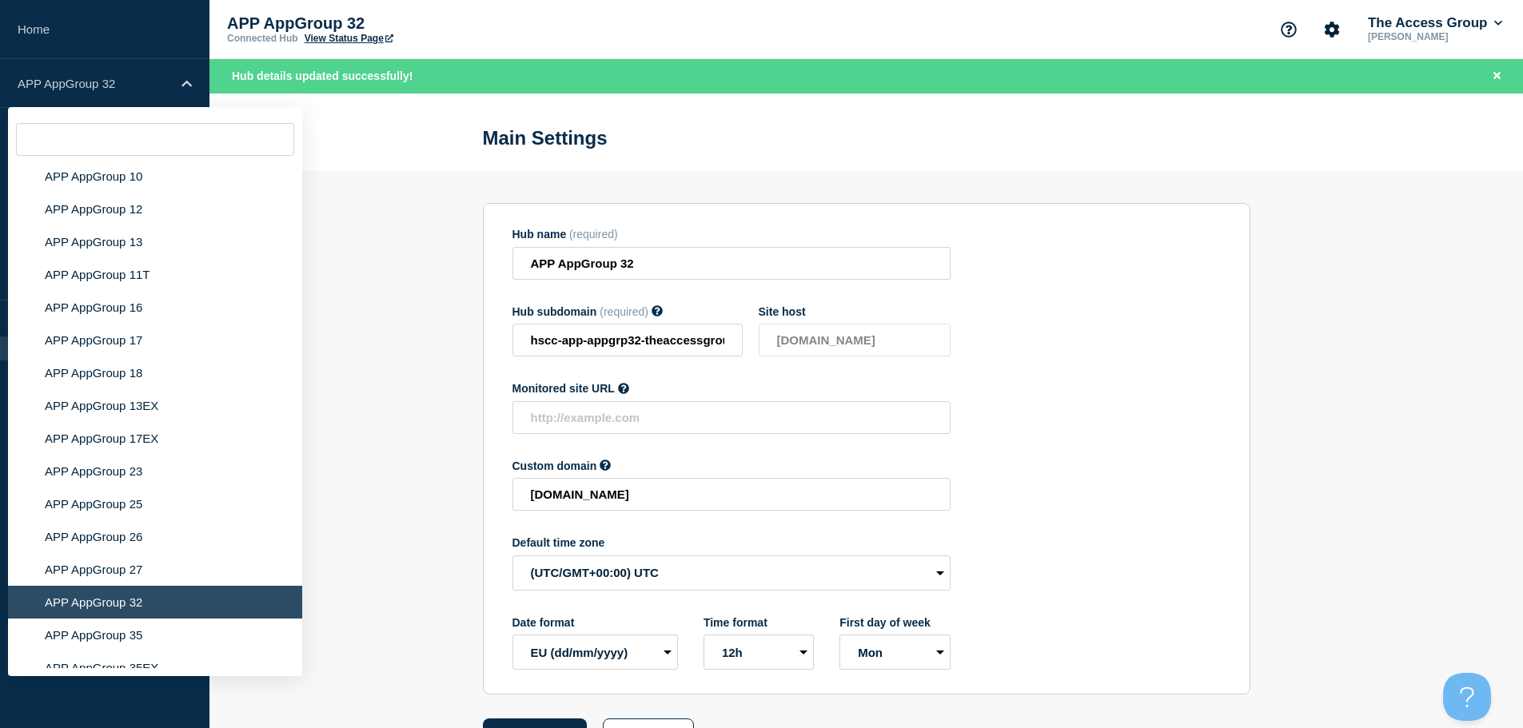
scroll to position [5027, 0]
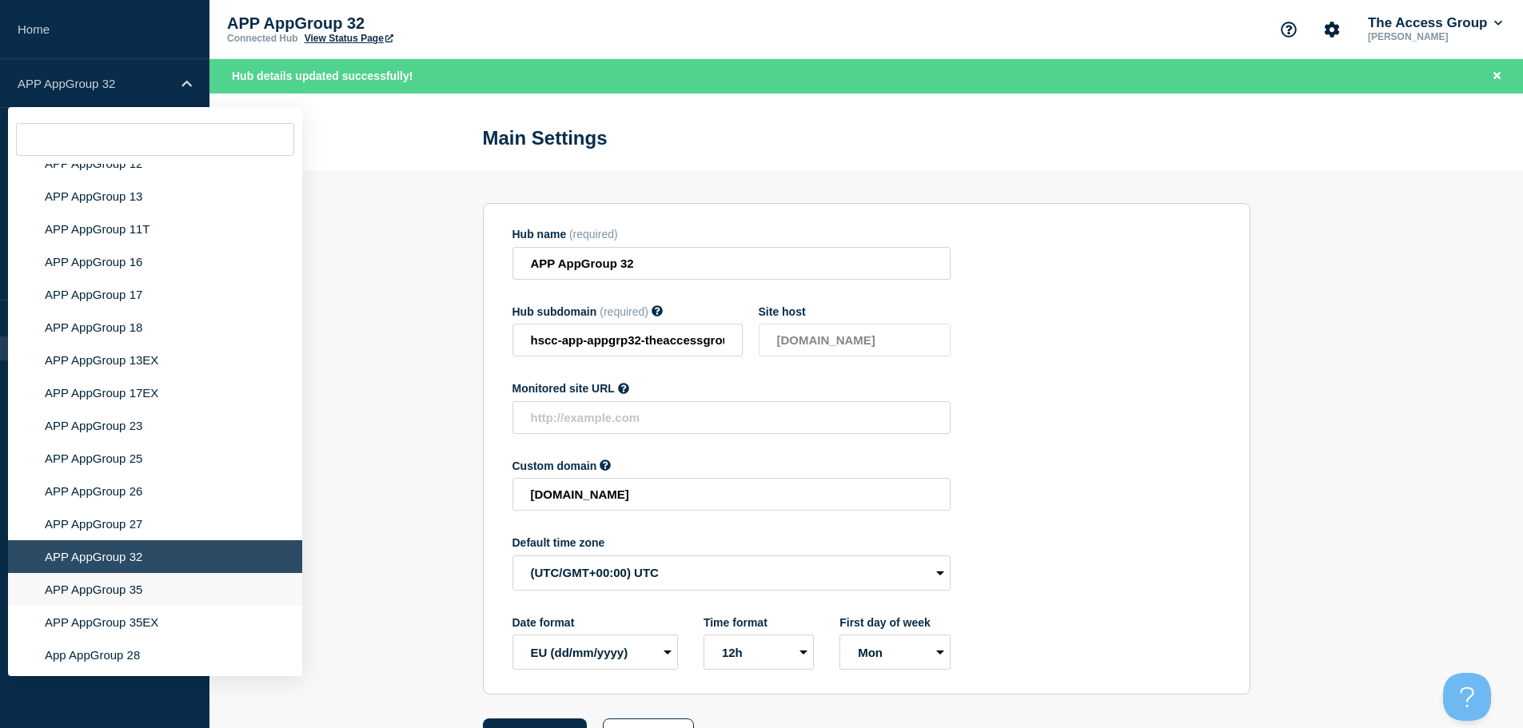
click at [154, 576] on li "APP AppGroup 35" at bounding box center [155, 589] width 294 height 33
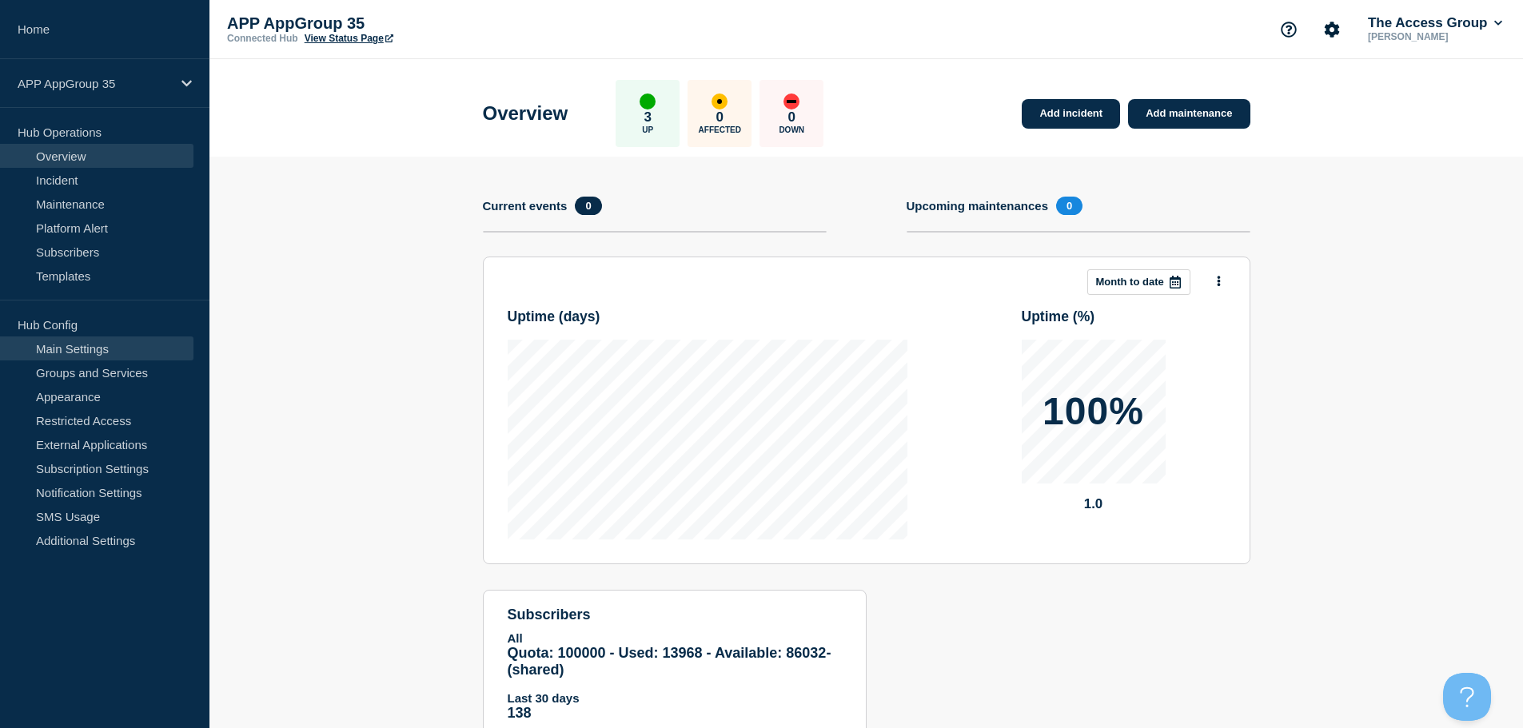
click at [135, 347] on link "Main Settings" at bounding box center [96, 349] width 193 height 24
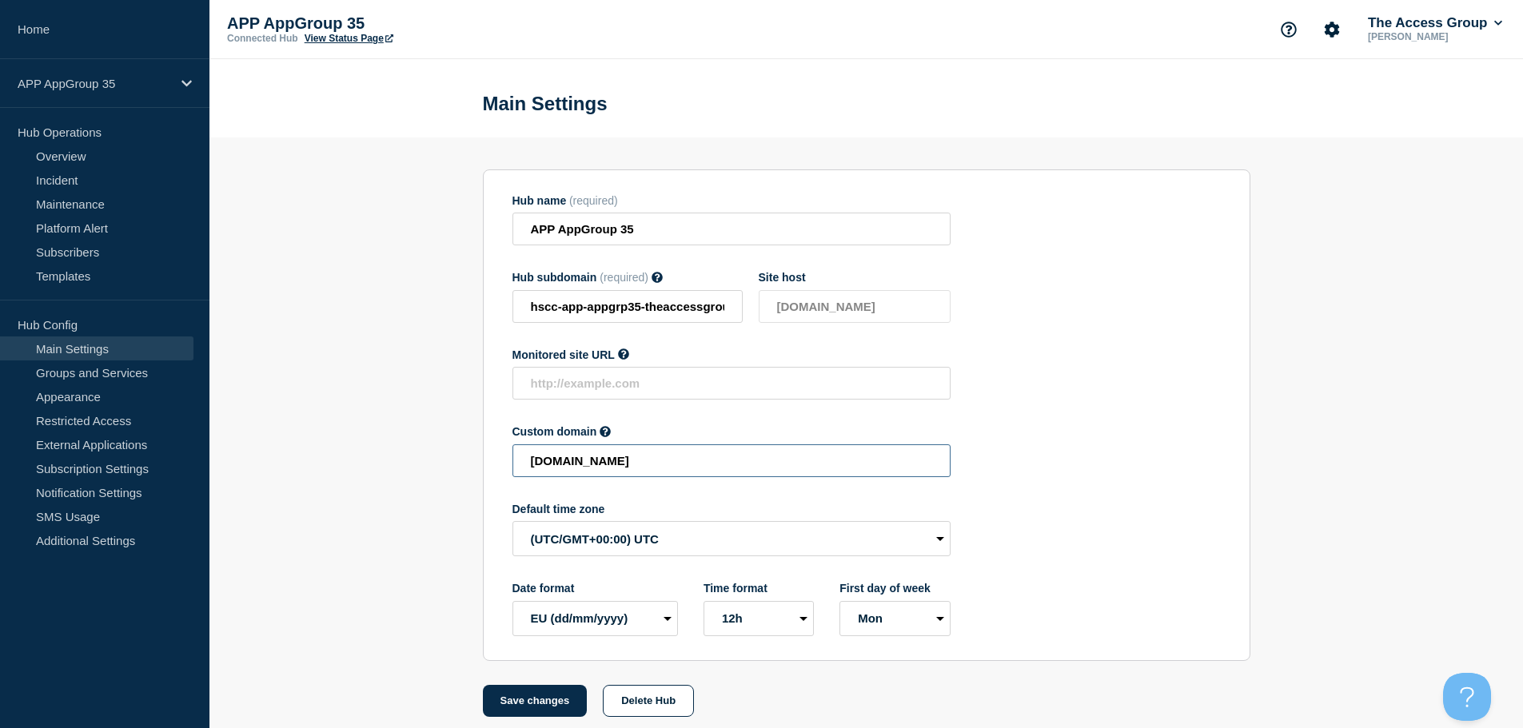
drag, startPoint x: 880, startPoint y: 461, endPoint x: 249, endPoint y: 490, distance: 632.3
click at [249, 490] on section "Hub name (required) APP AppGroup 35 Hub subdomain (required) Must contain only …" at bounding box center [866, 428] width 1314 height 580
paste input "HSCC-APP-47fe5d145adcf2e6073ecaeaf05991"
click at [533, 703] on button "Save changes" at bounding box center [535, 701] width 105 height 32
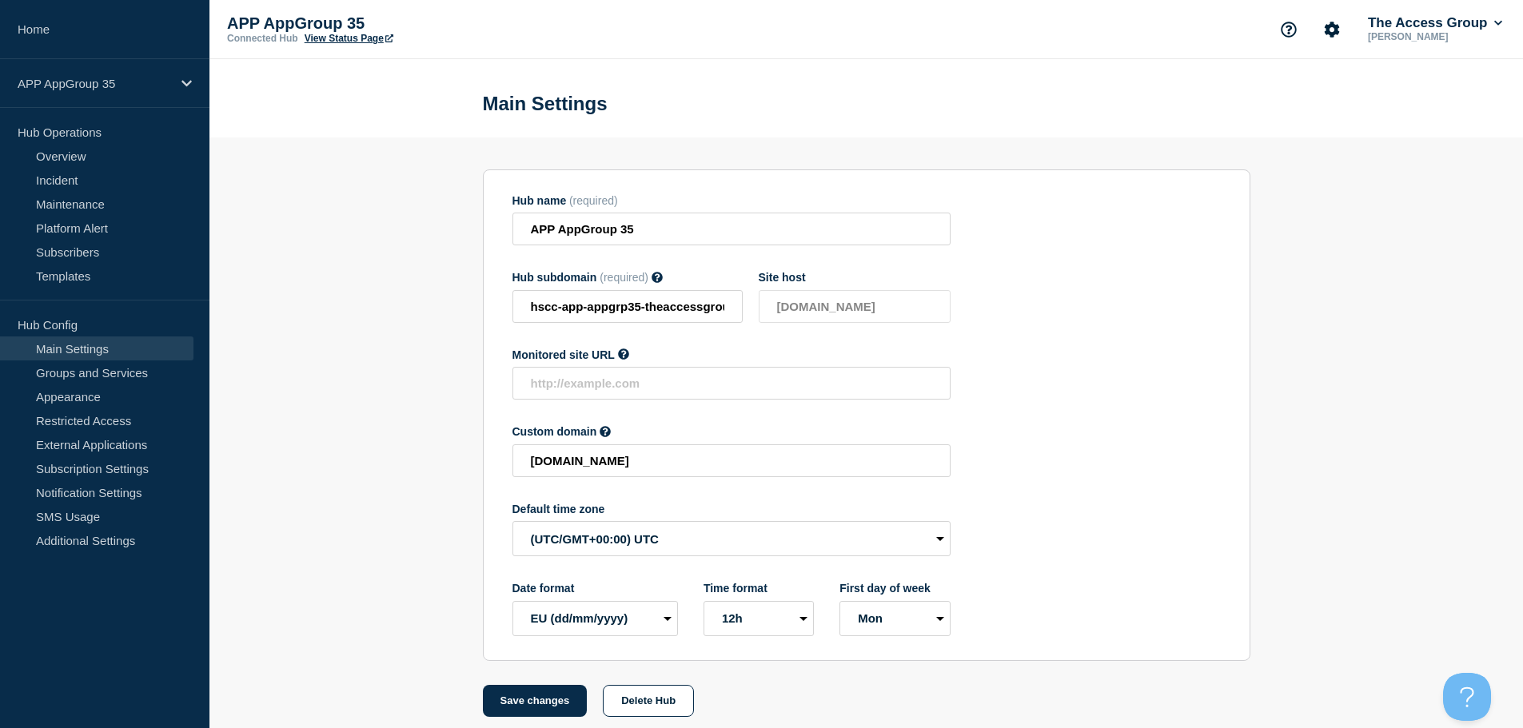
scroll to position [0, 0]
type input "[DOMAIN_NAME]"
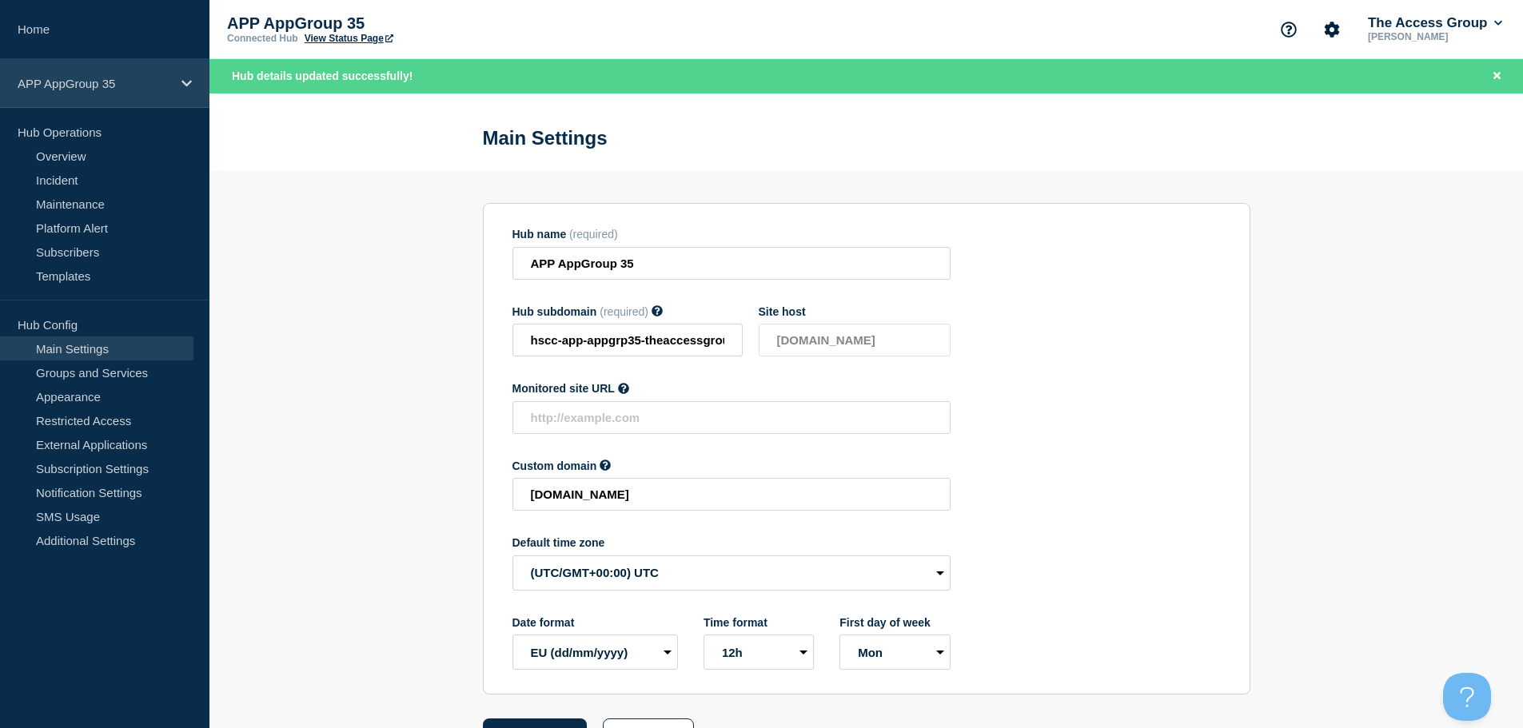
click at [193, 82] on div "APP AppGroup 35" at bounding box center [104, 83] width 209 height 49
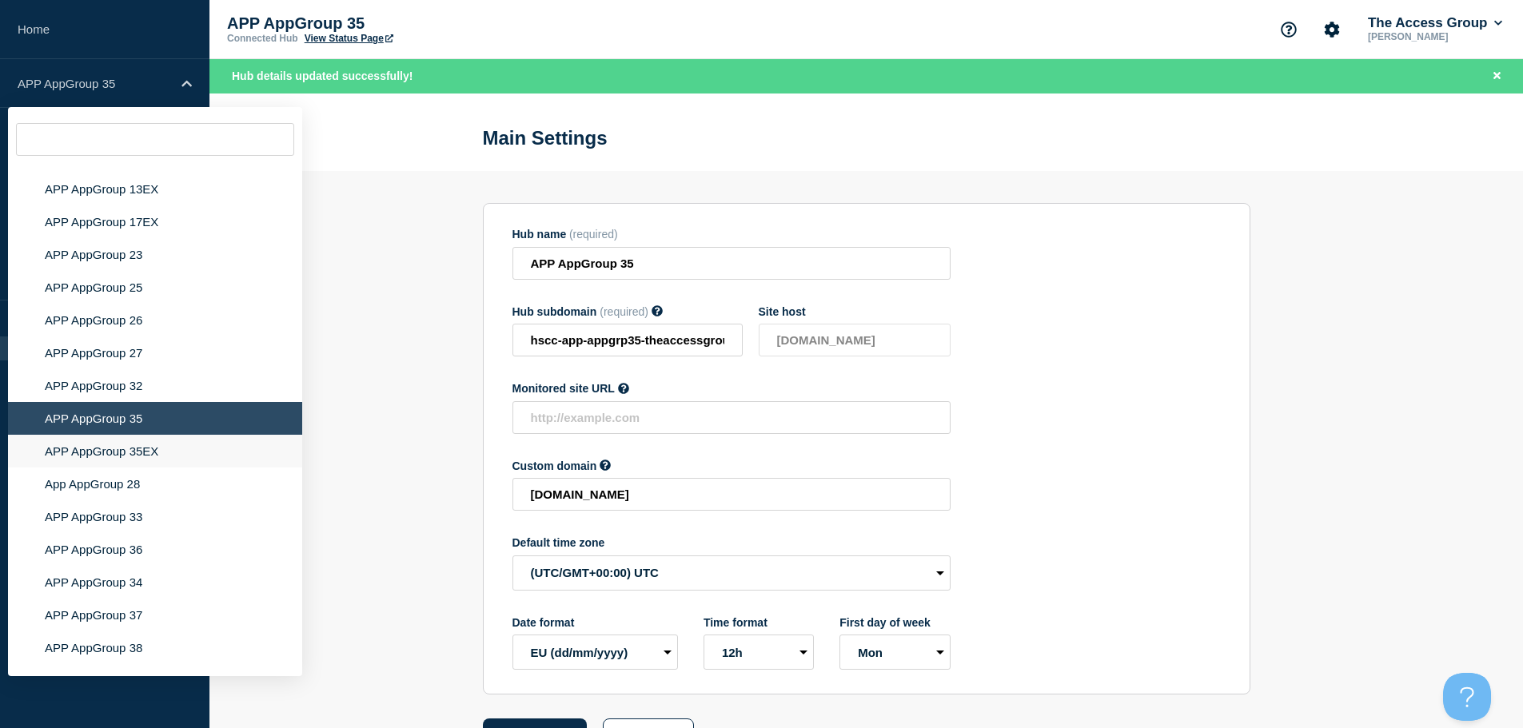
scroll to position [5163, 0]
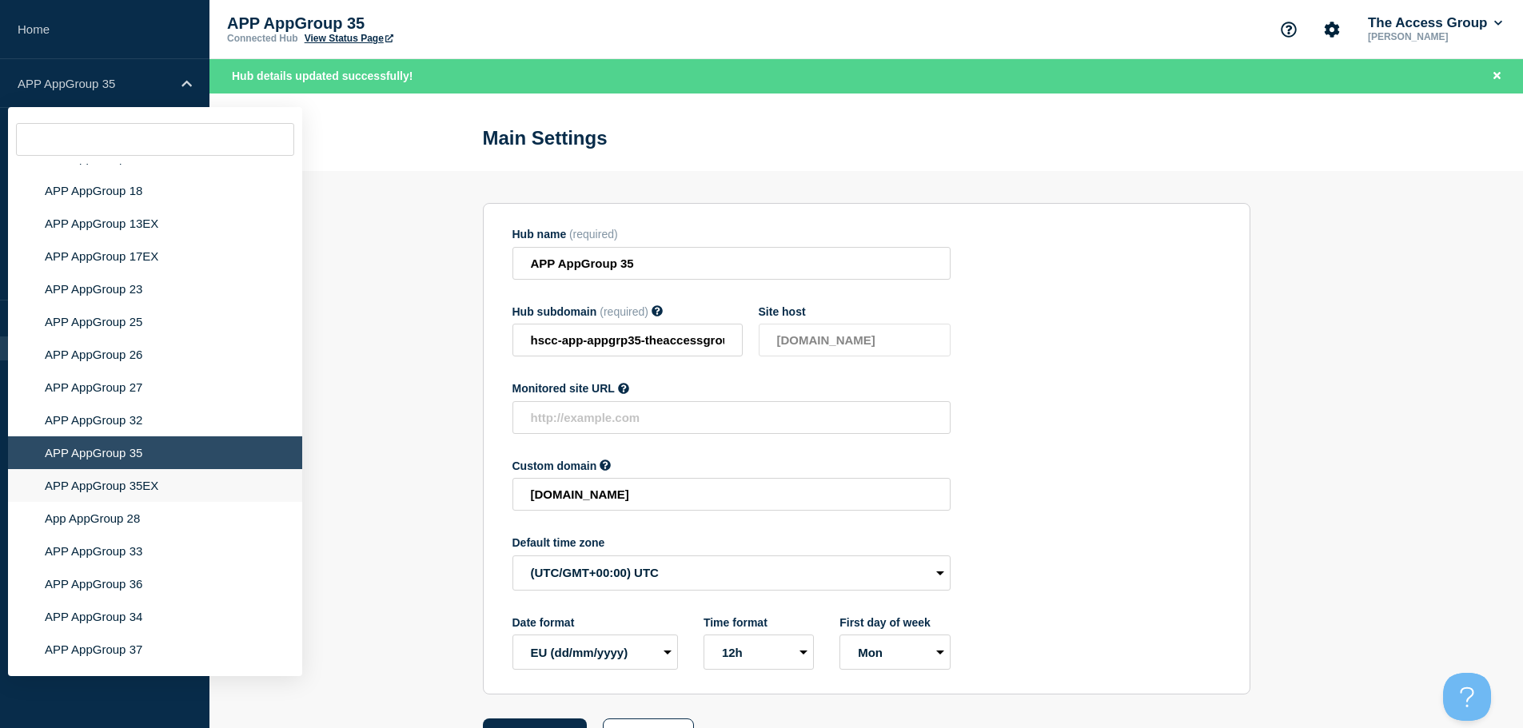
click at [144, 473] on li "APP AppGroup 35EX" at bounding box center [155, 485] width 294 height 33
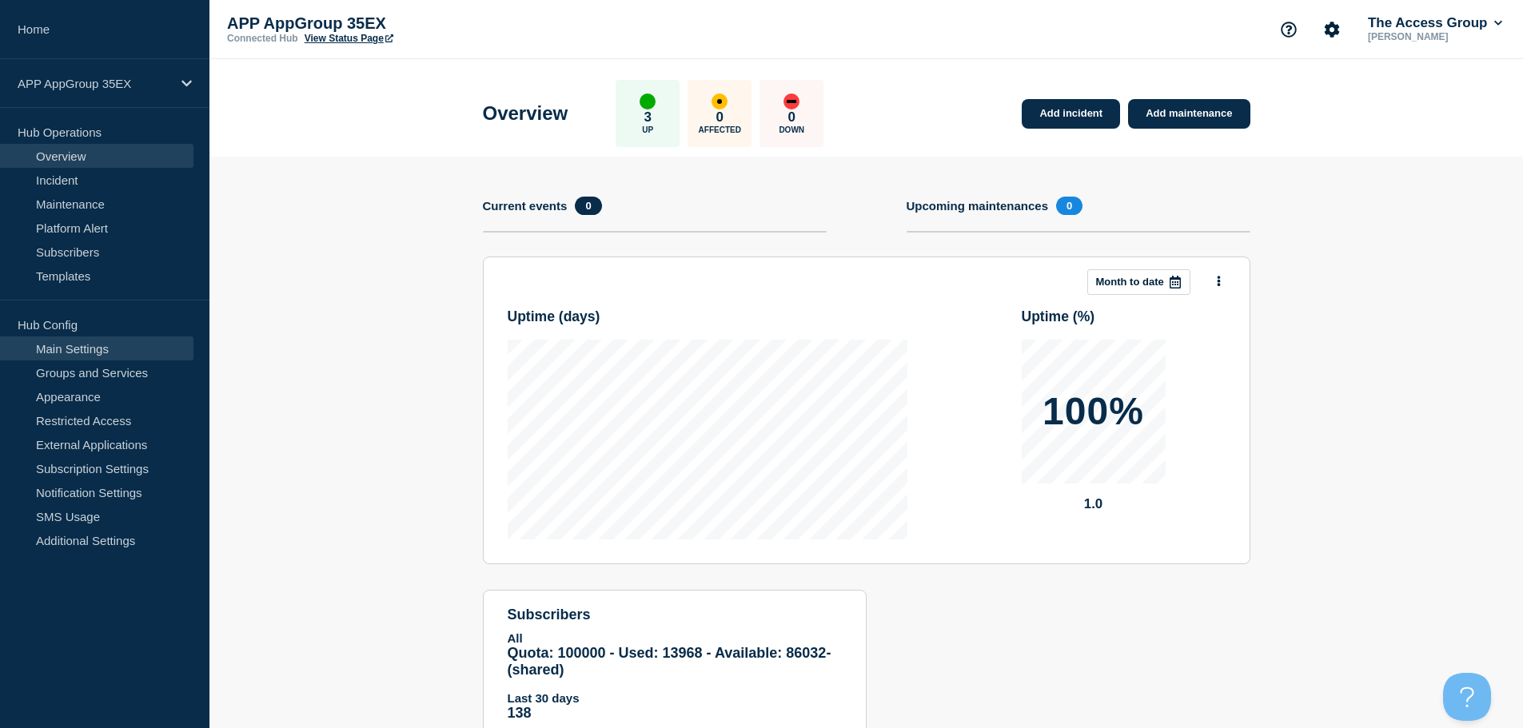
click at [114, 348] on link "Main Settings" at bounding box center [96, 349] width 193 height 24
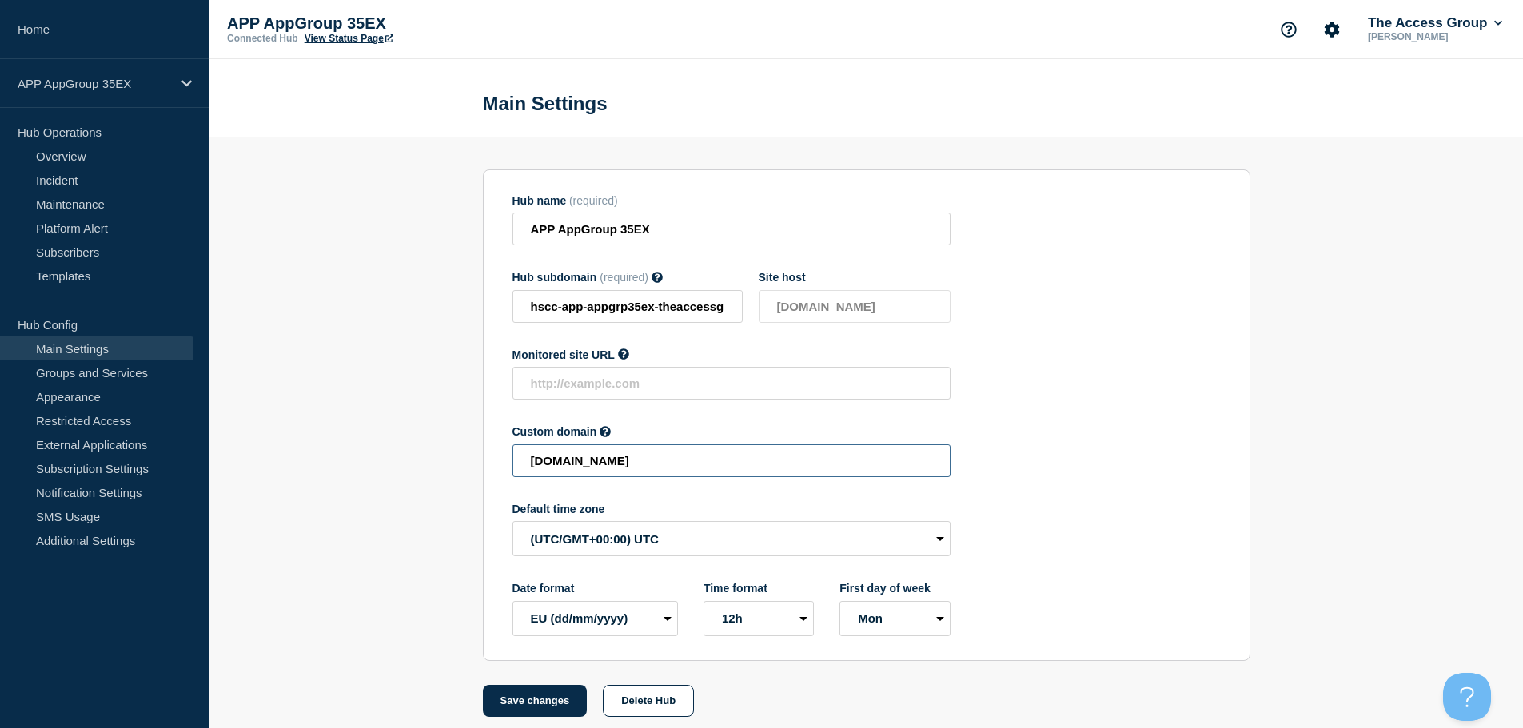
drag, startPoint x: 850, startPoint y: 465, endPoint x: 293, endPoint y: 460, distance: 556.5
click at [295, 461] on section "Hub name (required) APP AppGroup 35EX Hub subdomain (required) Must contain onl…" at bounding box center [866, 428] width 1314 height 580
paste input "HSCC-APP-2774d144d71c01f2ab3a5a9cefffd847"
click at [544, 703] on button "Save changes" at bounding box center [535, 701] width 105 height 32
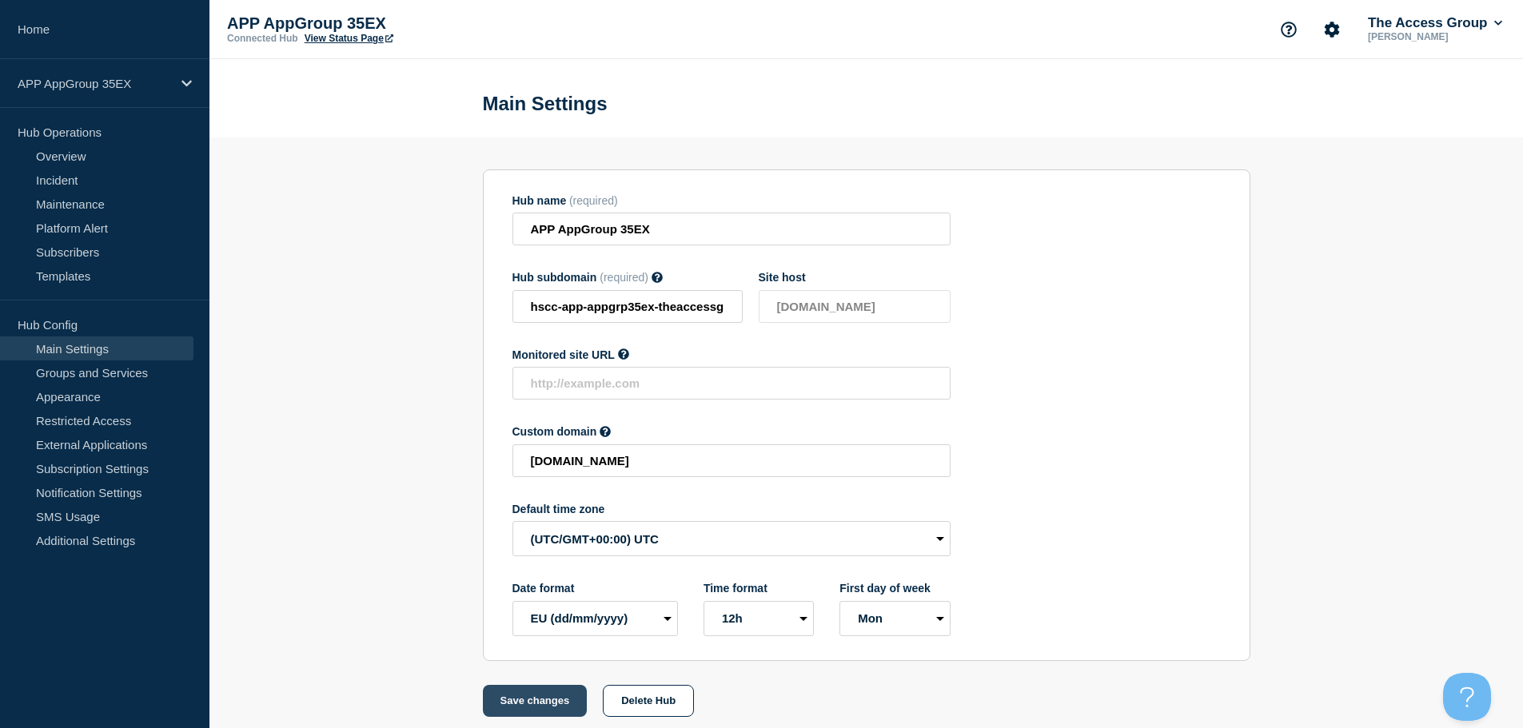
scroll to position [0, 0]
type input "[DOMAIN_NAME]"
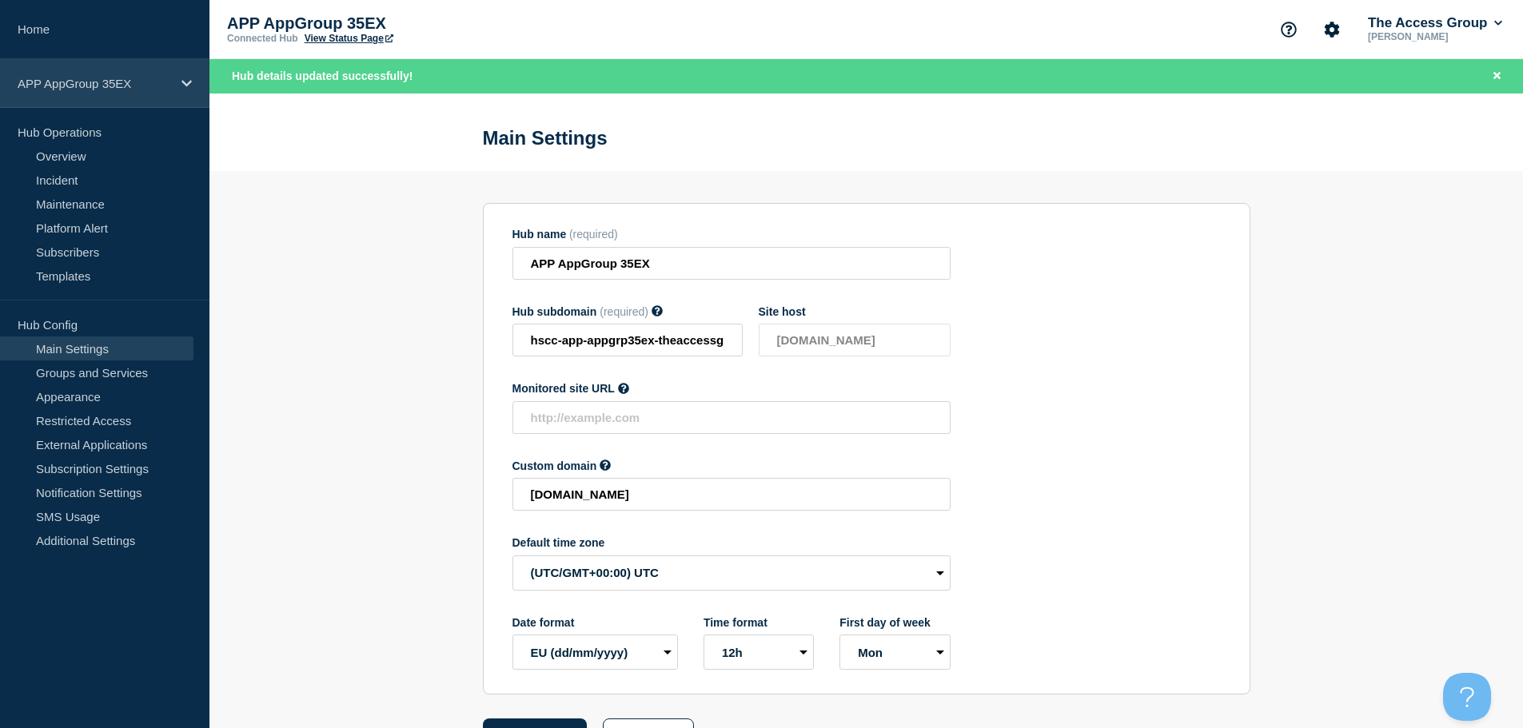
click at [174, 81] on div "APP AppGroup 35EX" at bounding box center [104, 83] width 209 height 49
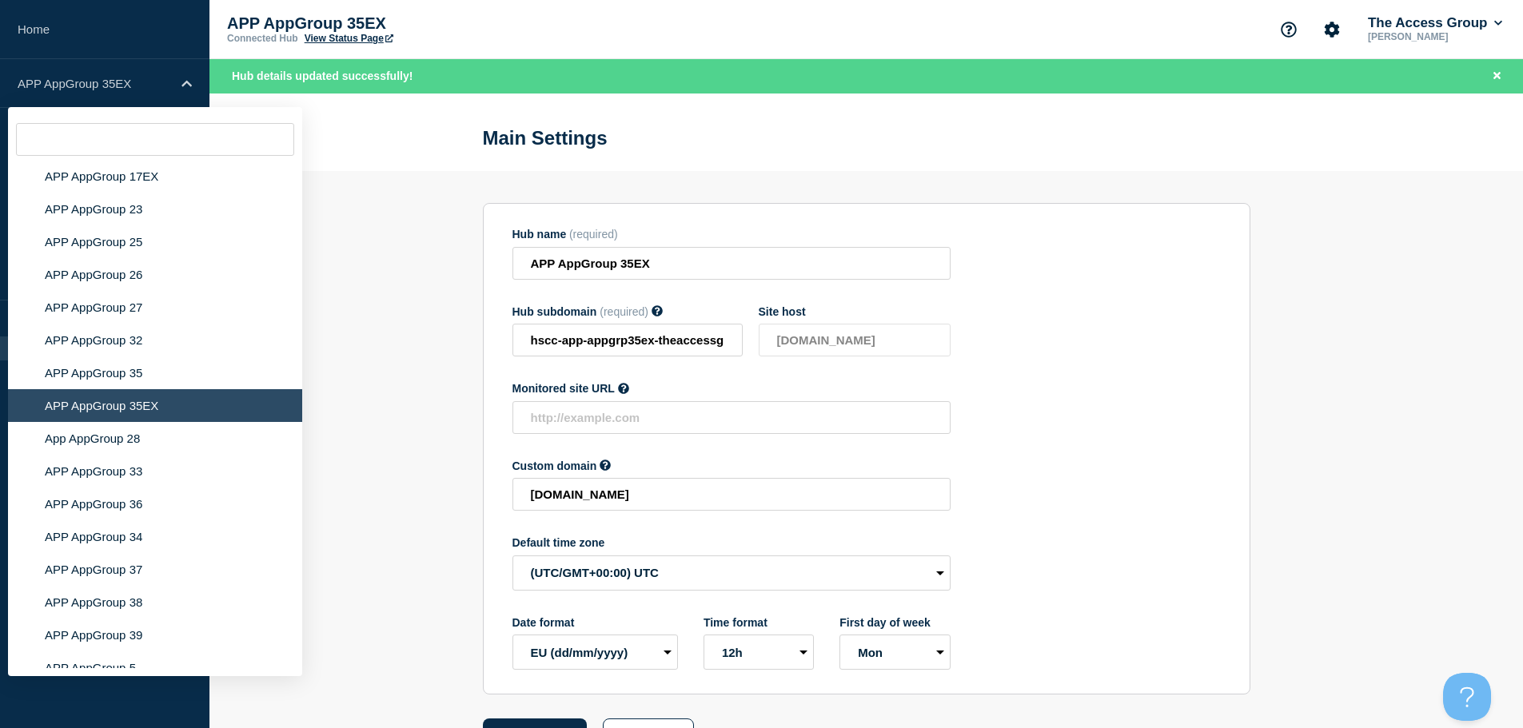
scroll to position [5290, 0]
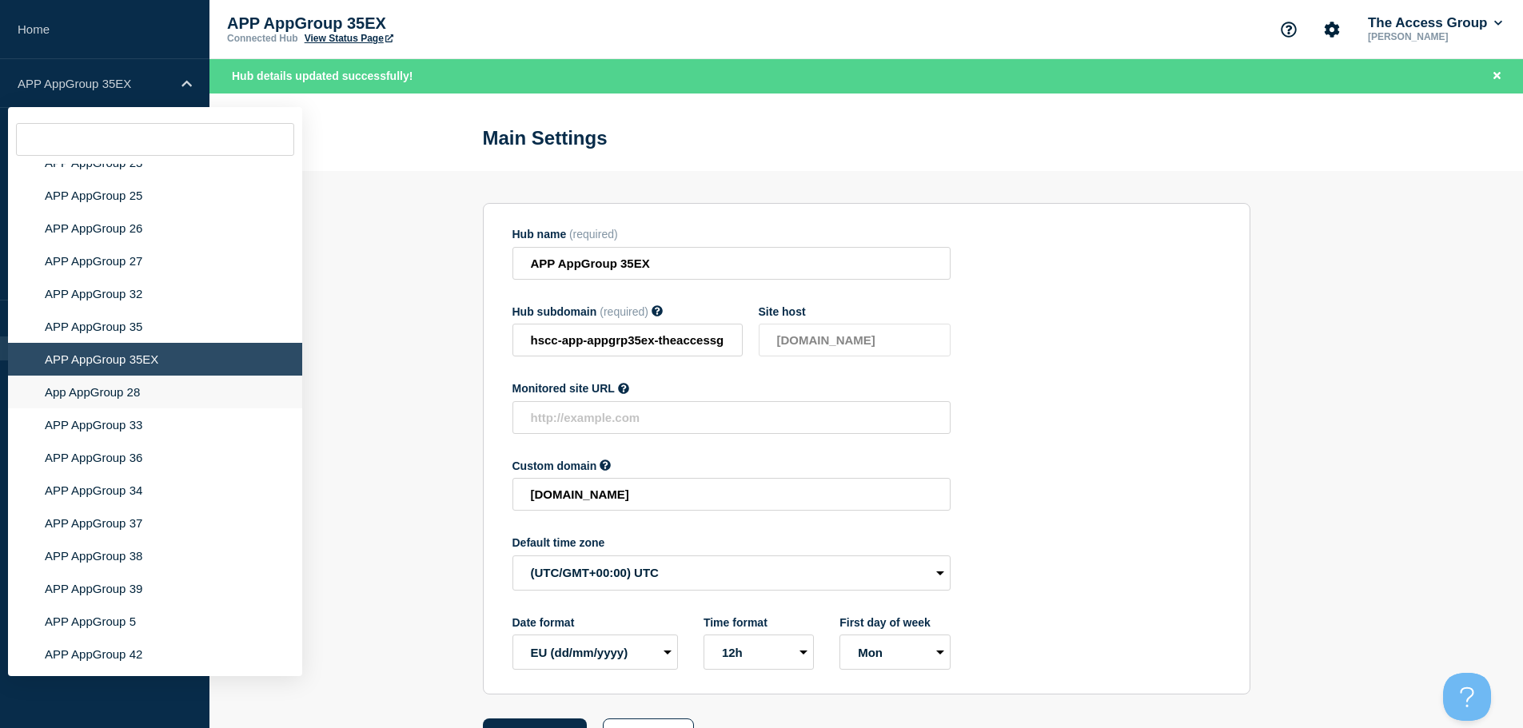
click at [134, 376] on li "App AppGroup 28" at bounding box center [155, 392] width 294 height 33
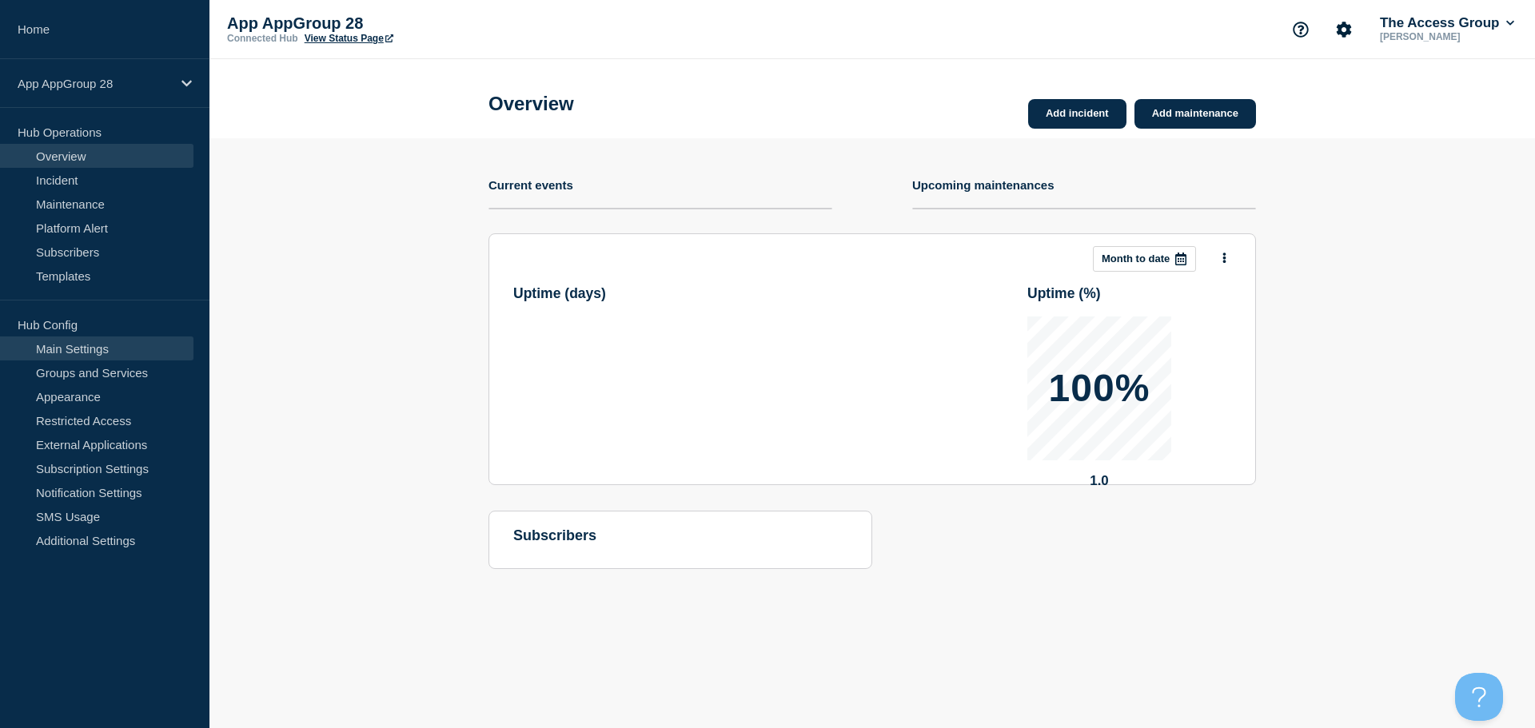
click at [110, 353] on link "Main Settings" at bounding box center [96, 349] width 193 height 24
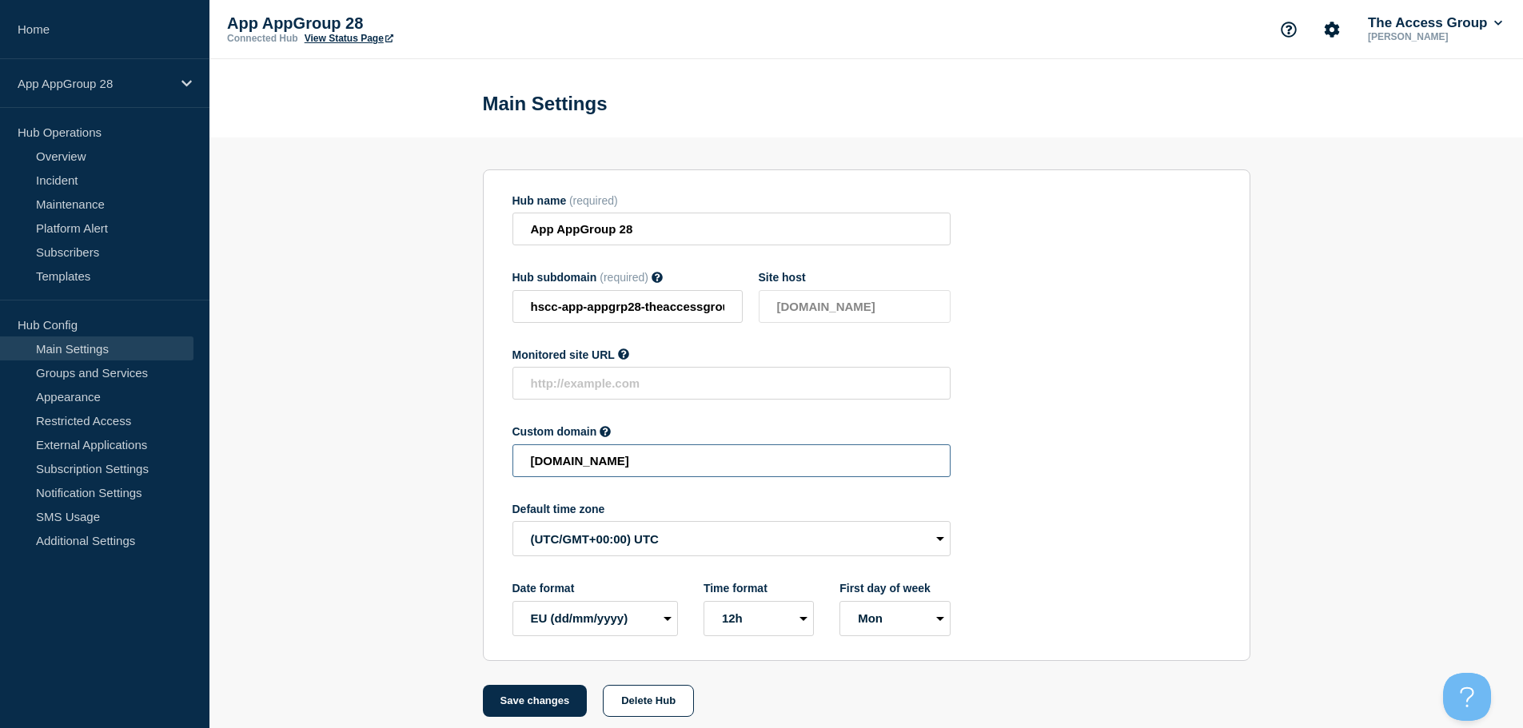
drag, startPoint x: 707, startPoint y: 464, endPoint x: 347, endPoint y: 466, distance: 359.8
click at [347, 466] on section "Hub name (required) App AppGroup 28 Hub subdomain (required) Must contain only …" at bounding box center [866, 428] width 1314 height 580
paste input "HSCC-APP-c3118a1c78efa5aad3c2b8f5bc8ecbdf"
click at [543, 703] on button "Save changes" at bounding box center [535, 701] width 105 height 32
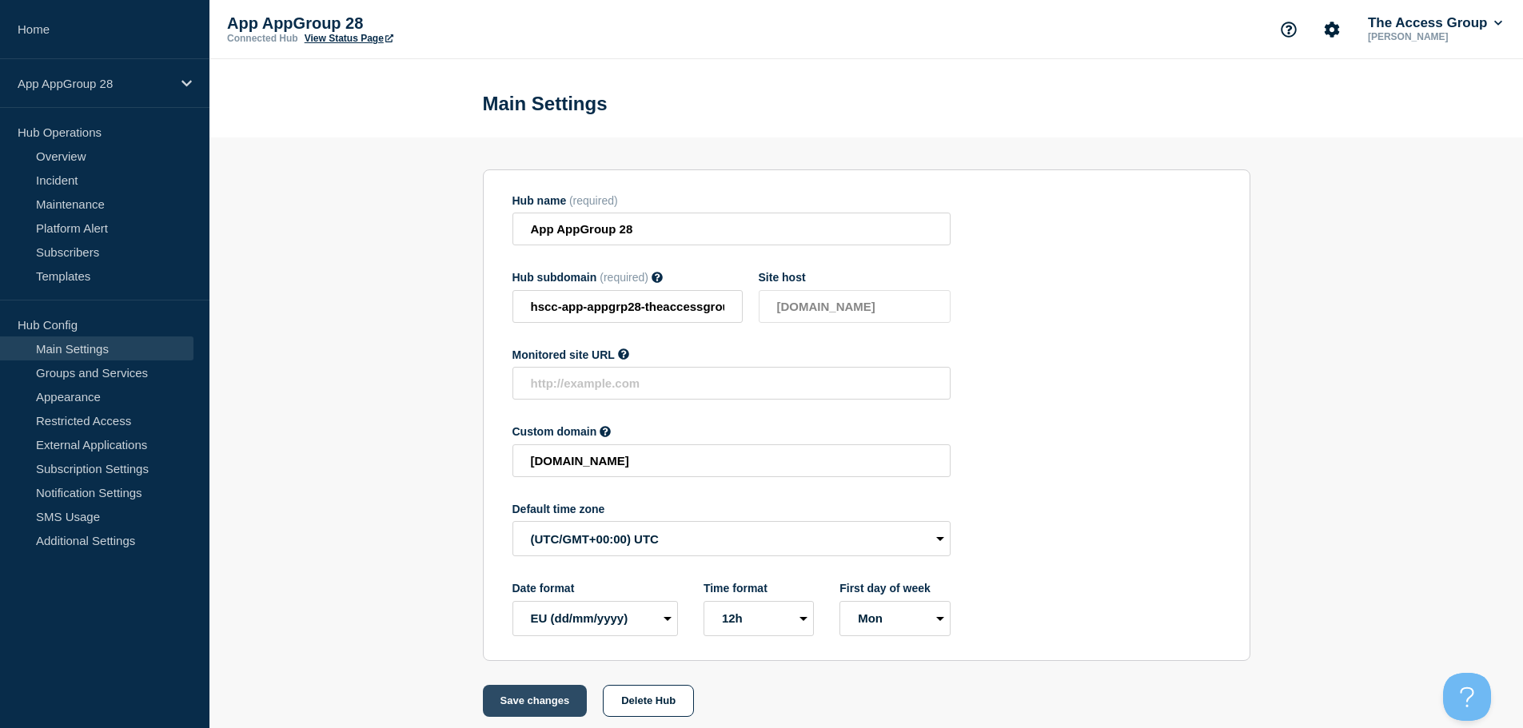
scroll to position [0, 0]
type input "[DOMAIN_NAME]"
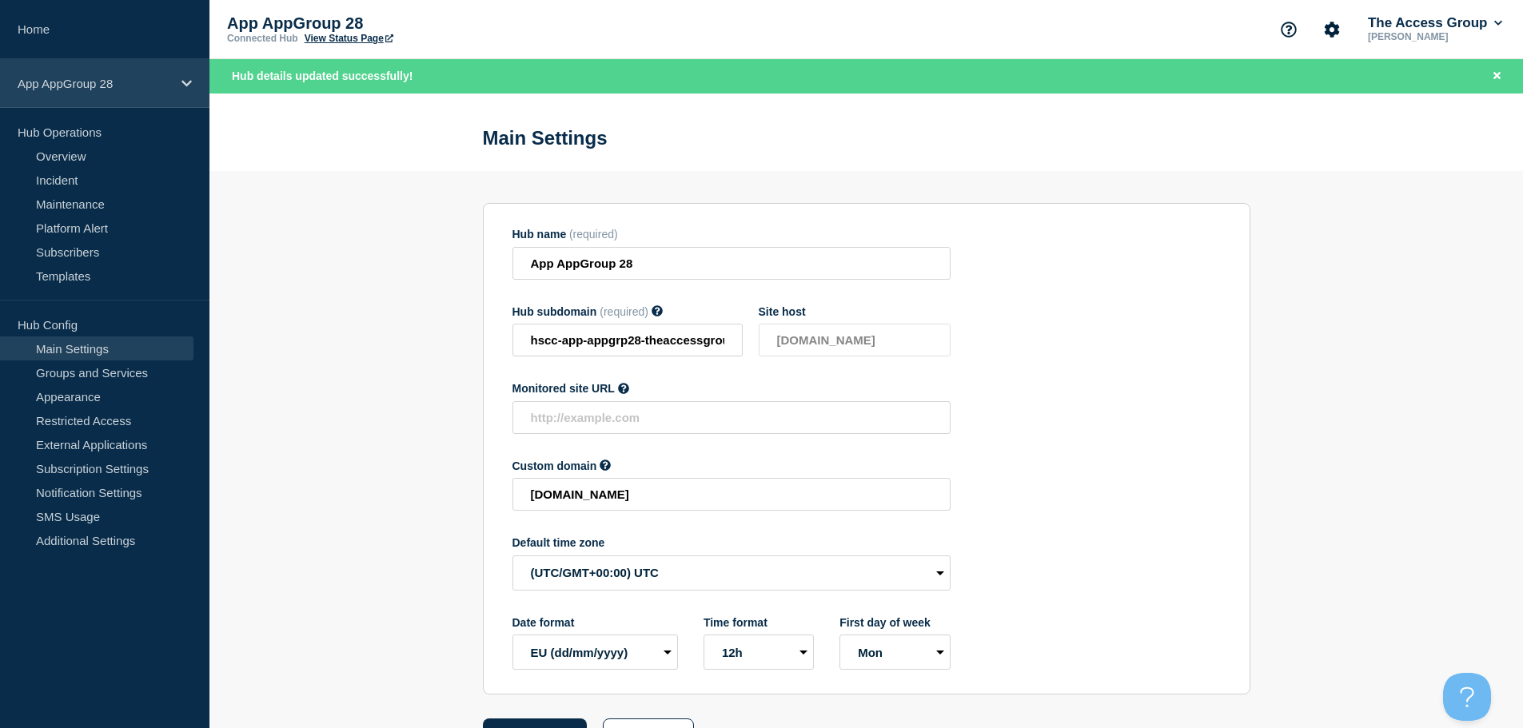
drag, startPoint x: 170, startPoint y: 90, endPoint x: 173, endPoint y: 105, distance: 15.5
click at [170, 90] on p "App AppGroup 28" at bounding box center [95, 84] width 154 height 14
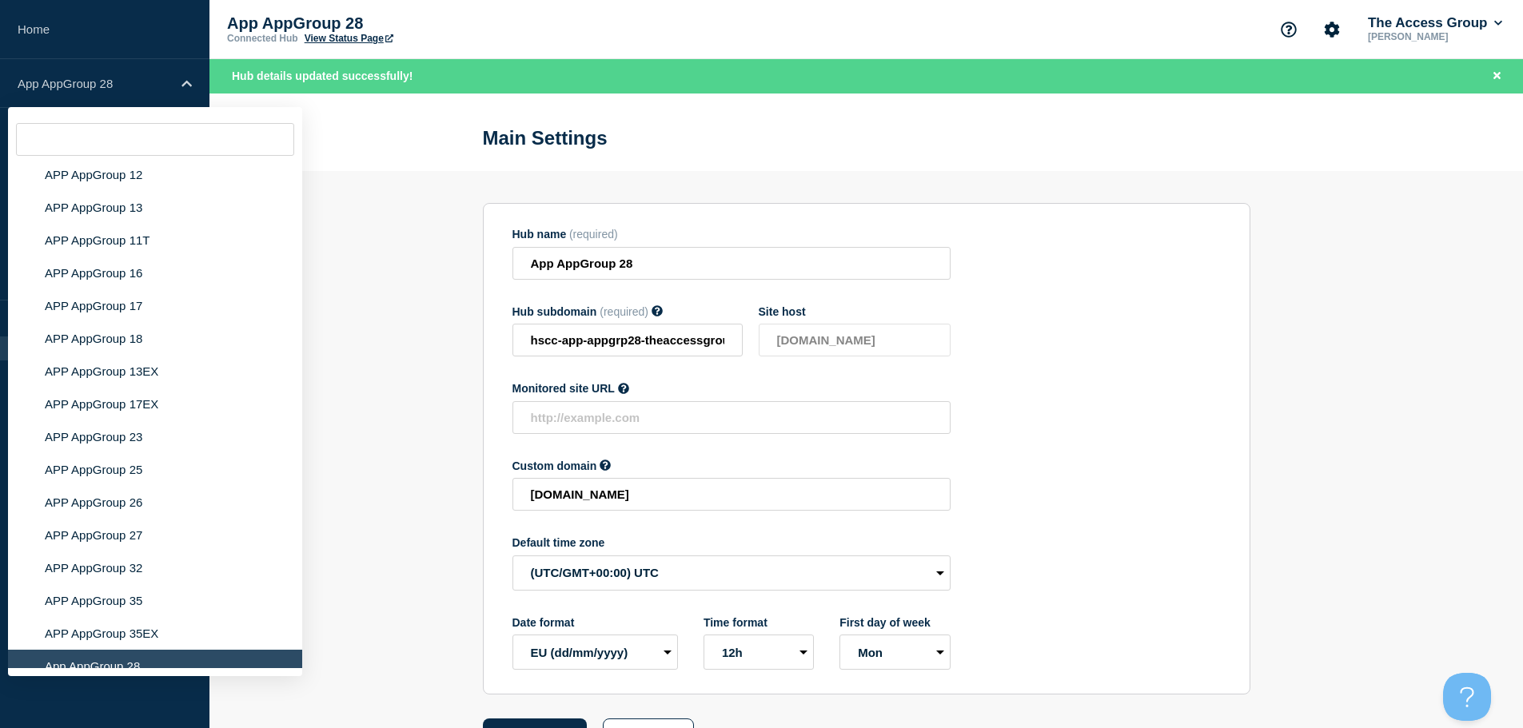
scroll to position [5175, 0]
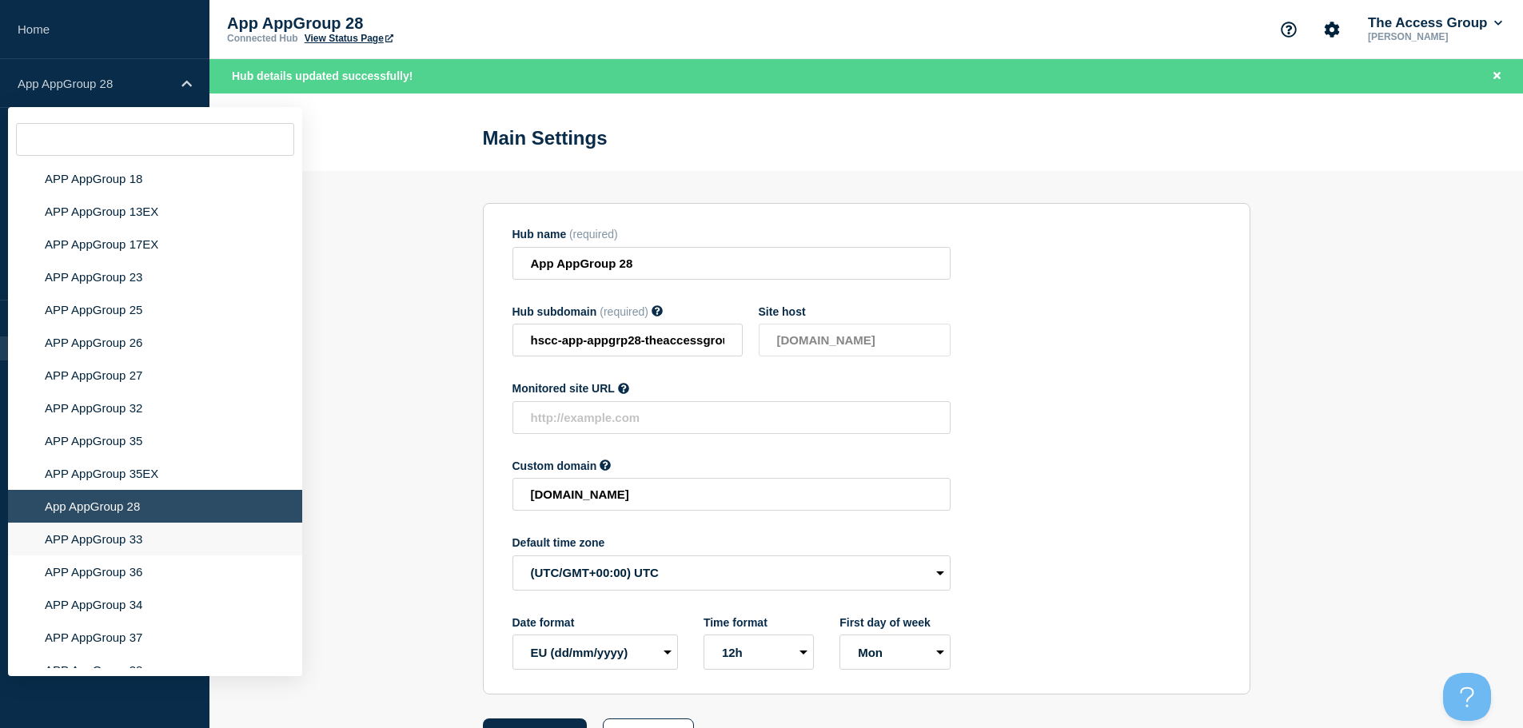
click at [147, 525] on li "APP AppGroup 33" at bounding box center [155, 539] width 294 height 33
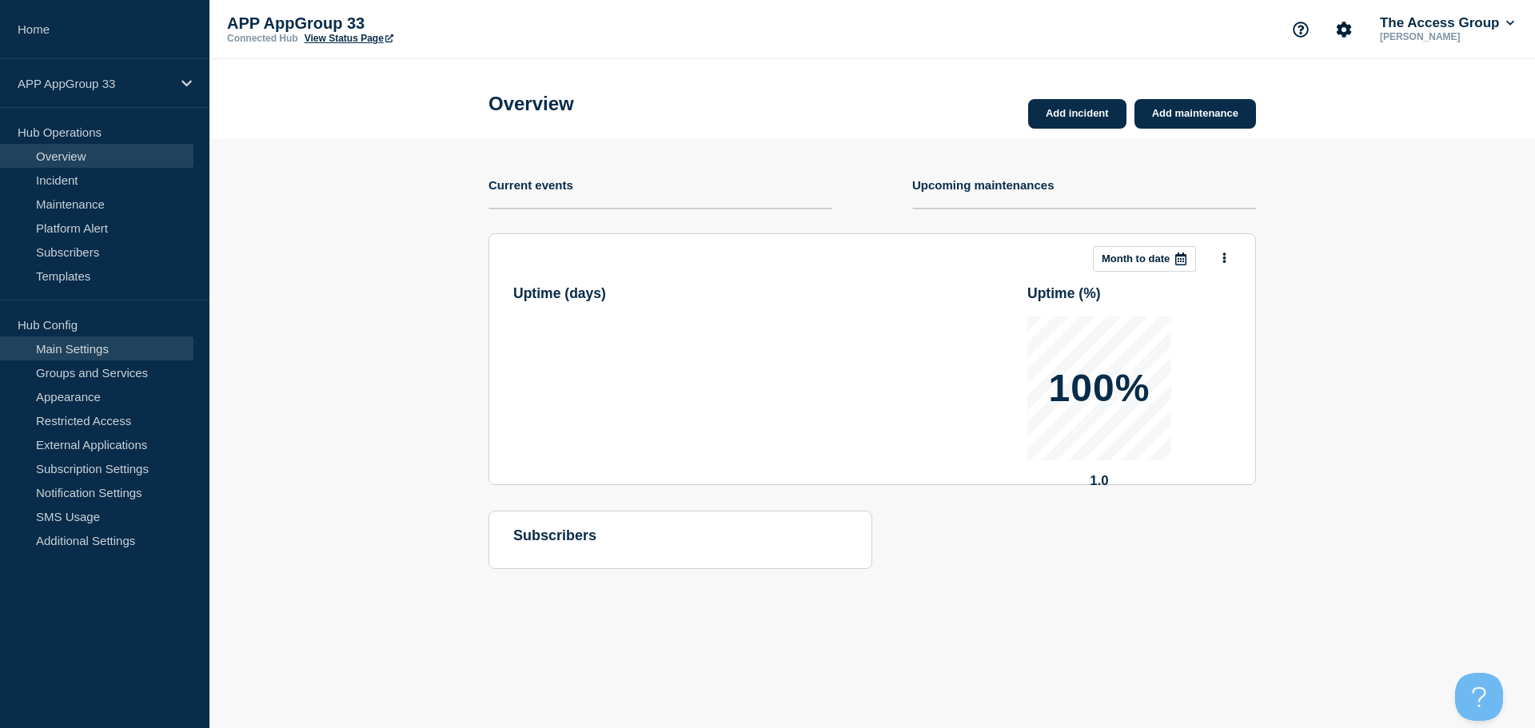
click at [84, 346] on link "Main Settings" at bounding box center [96, 349] width 193 height 24
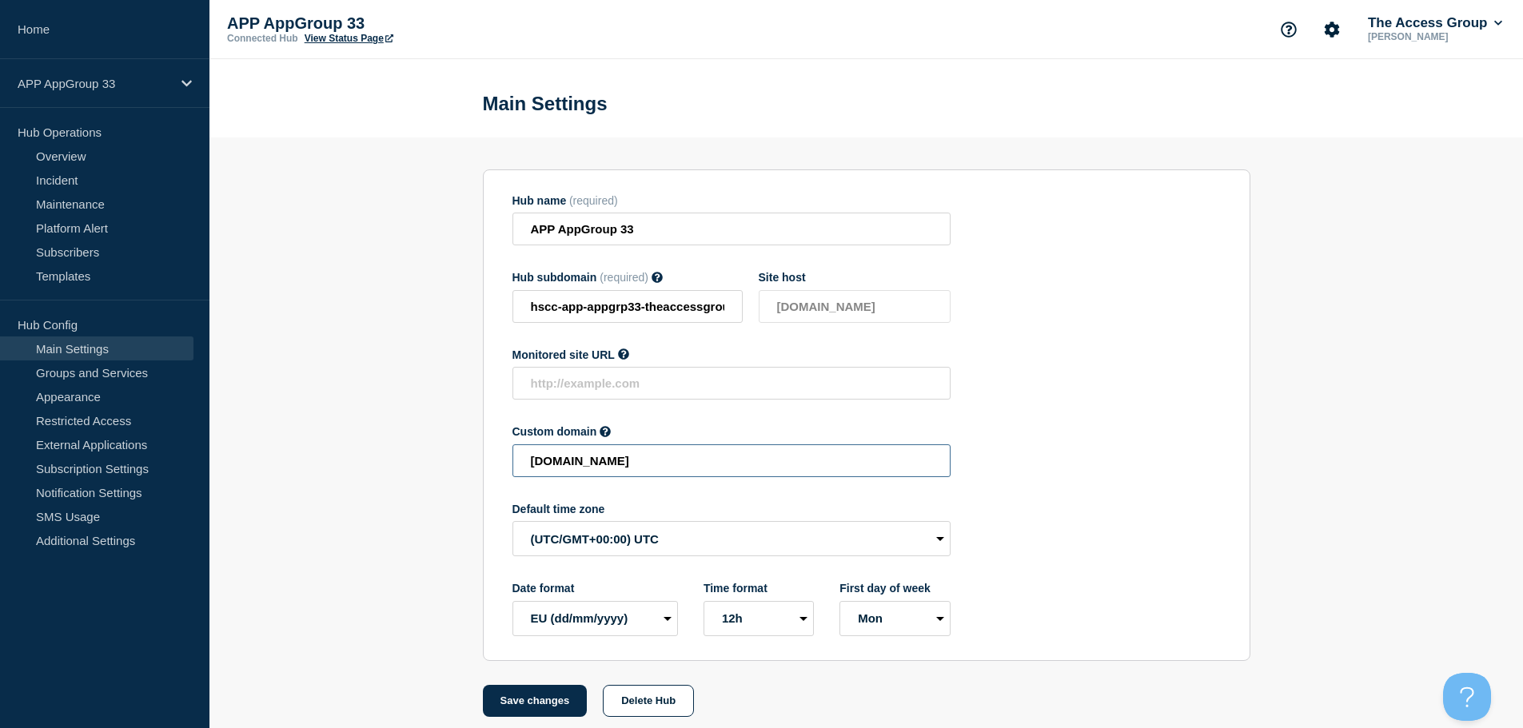
drag, startPoint x: 744, startPoint y: 473, endPoint x: 281, endPoint y: 473, distance: 462.9
click at [281, 473] on section "Hub name (required) APP AppGroup 33 Hub subdomain (required) Must contain only …" at bounding box center [866, 428] width 1314 height 580
paste input "HSCC-APP-9f3f2d08317344cb94e33bdaca9d3c0"
click at [531, 703] on button "Save changes" at bounding box center [535, 701] width 105 height 32
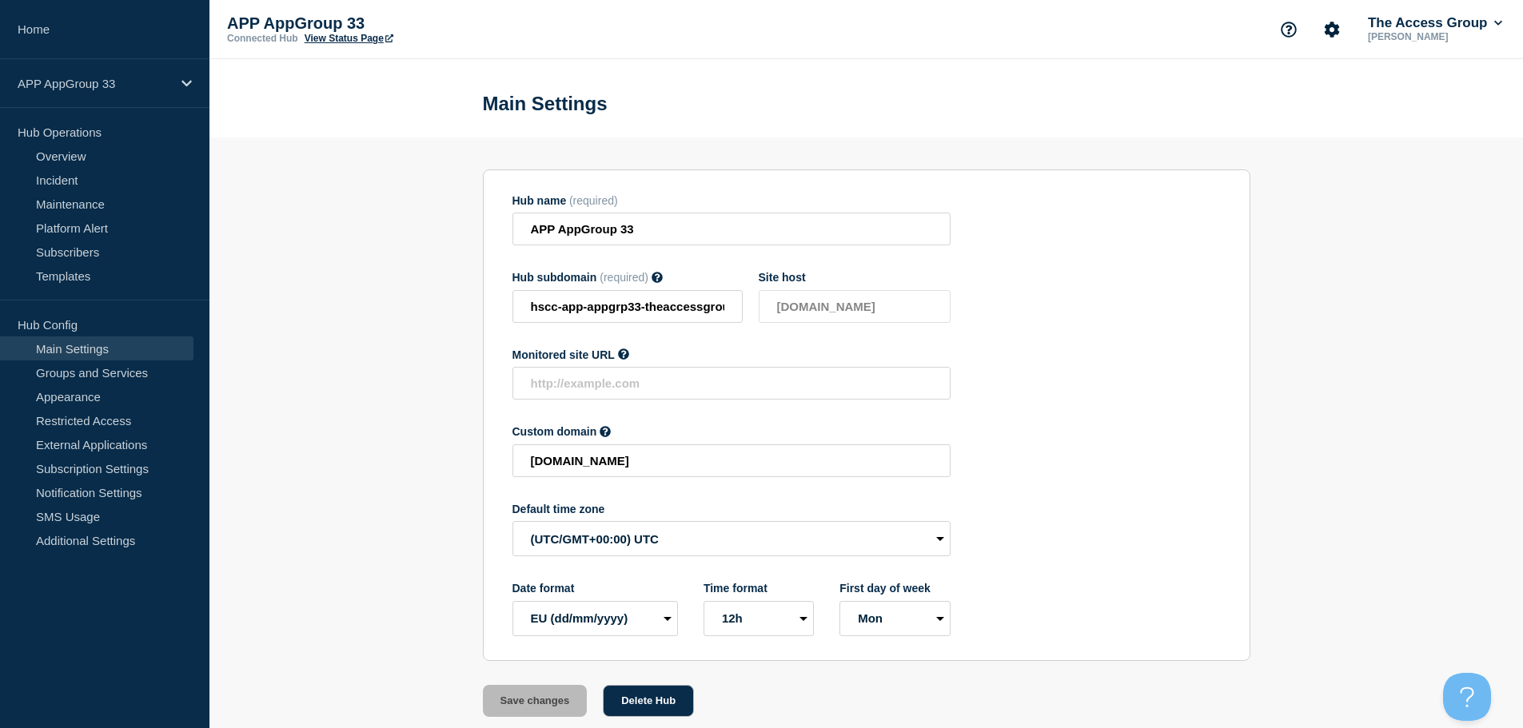
scroll to position [0, 0]
type input "[DOMAIN_NAME]"
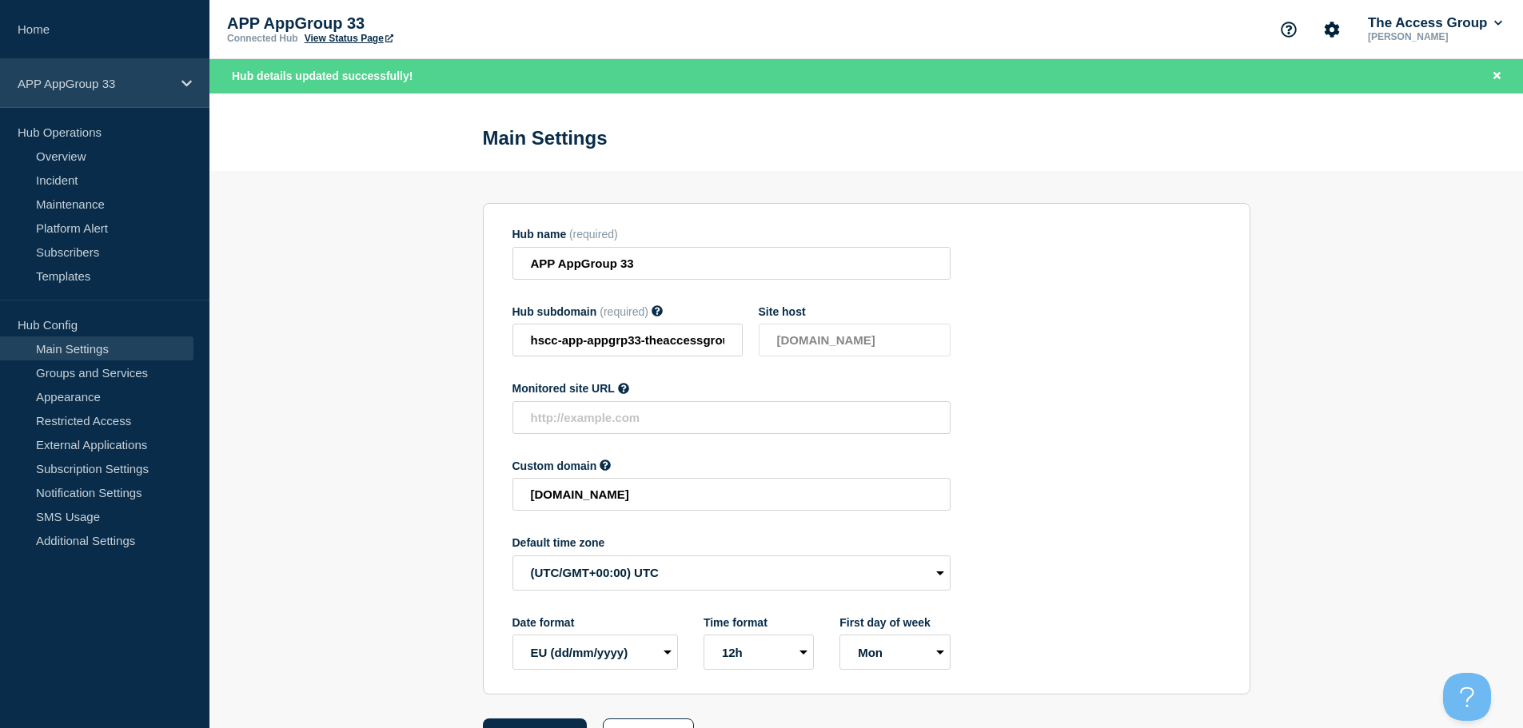
click at [174, 76] on div "APP AppGroup 33" at bounding box center [104, 83] width 209 height 49
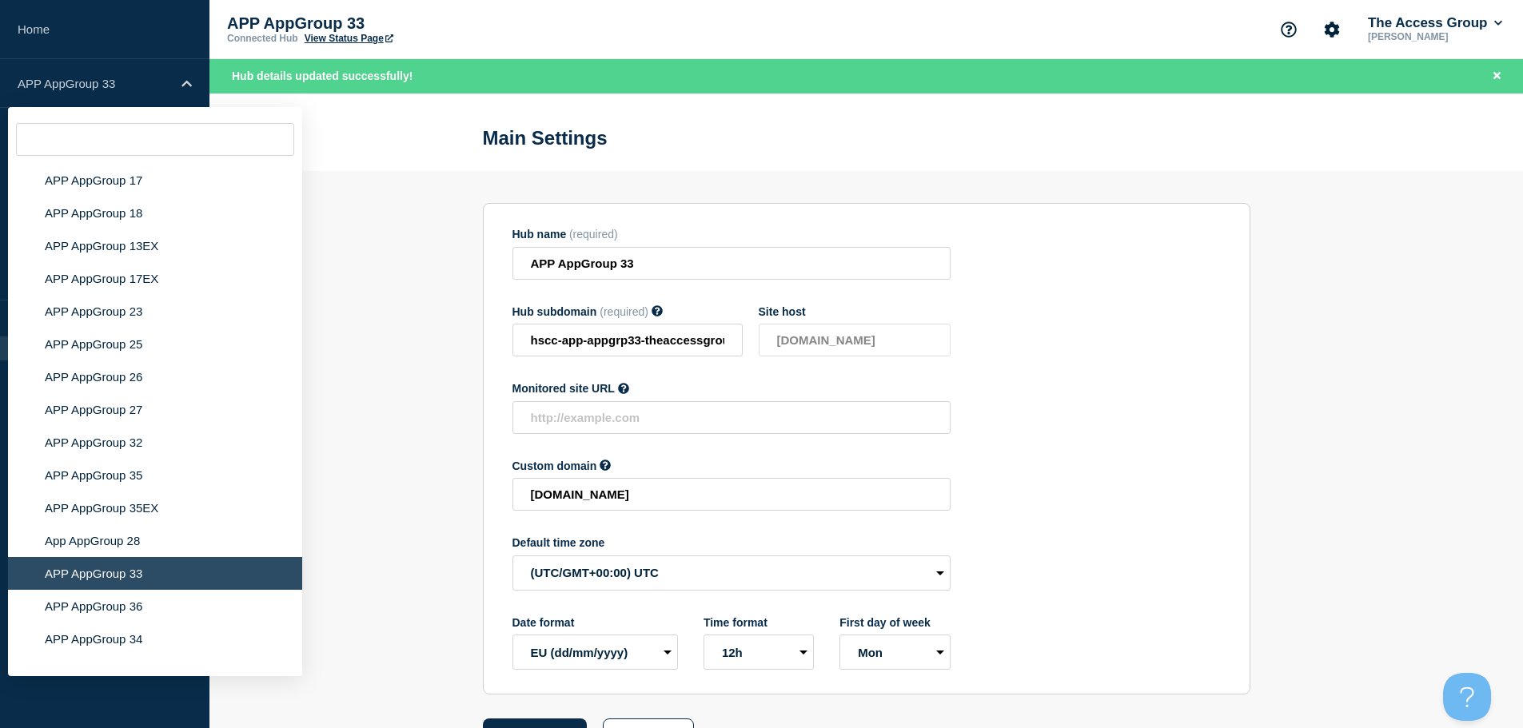
scroll to position [5232, 0]
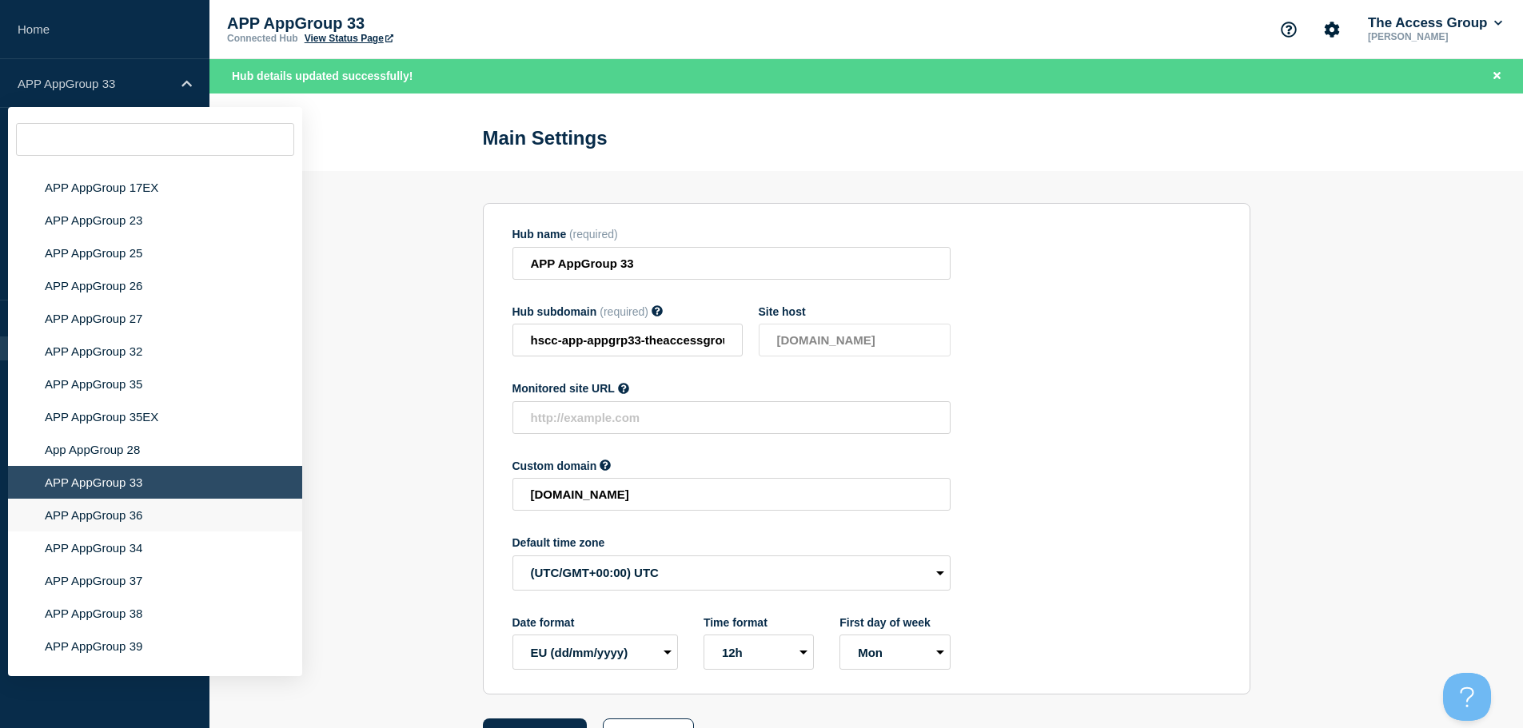
click at [148, 505] on li "APP AppGroup 36" at bounding box center [155, 515] width 294 height 33
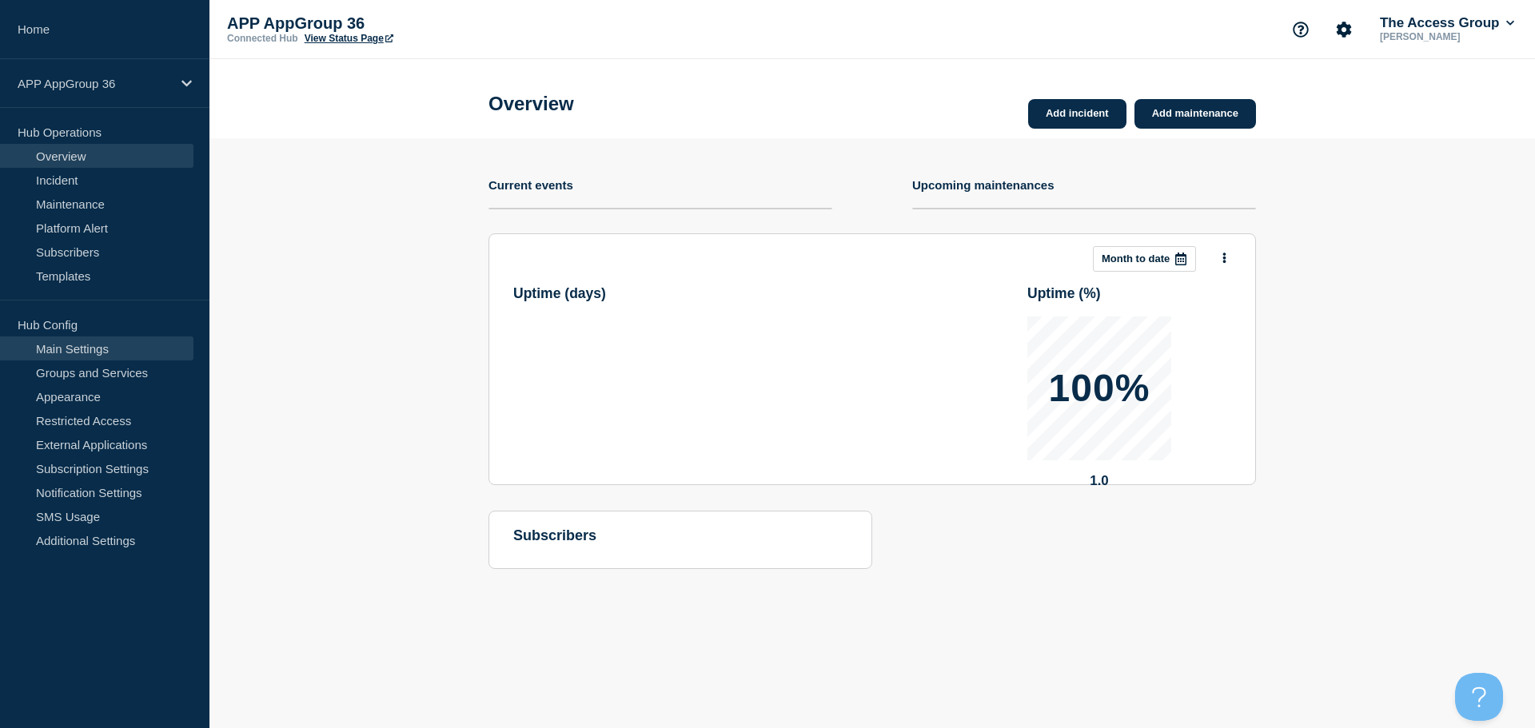
click at [110, 345] on link "Main Settings" at bounding box center [96, 349] width 193 height 24
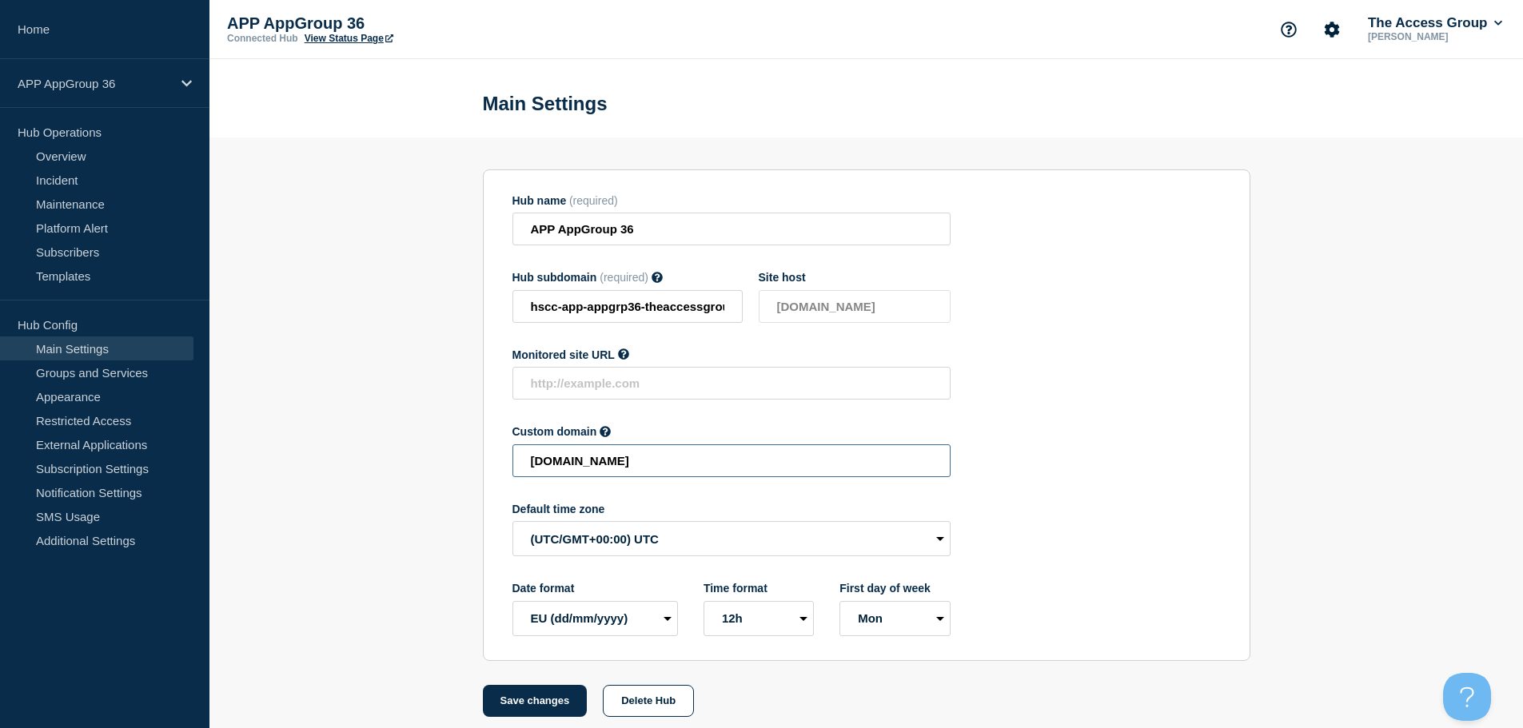
drag, startPoint x: 617, startPoint y: 469, endPoint x: 321, endPoint y: 469, distance: 296.6
click at [321, 469] on section "Hub name (required) APP AppGroup 36 Hub subdomain (required) Must contain only …" at bounding box center [866, 428] width 1314 height 580
paste input "HSCC-APP-ac862906b42eb7b9e225a226d66a8f74"
click at [540, 702] on button "Save changes" at bounding box center [535, 701] width 105 height 32
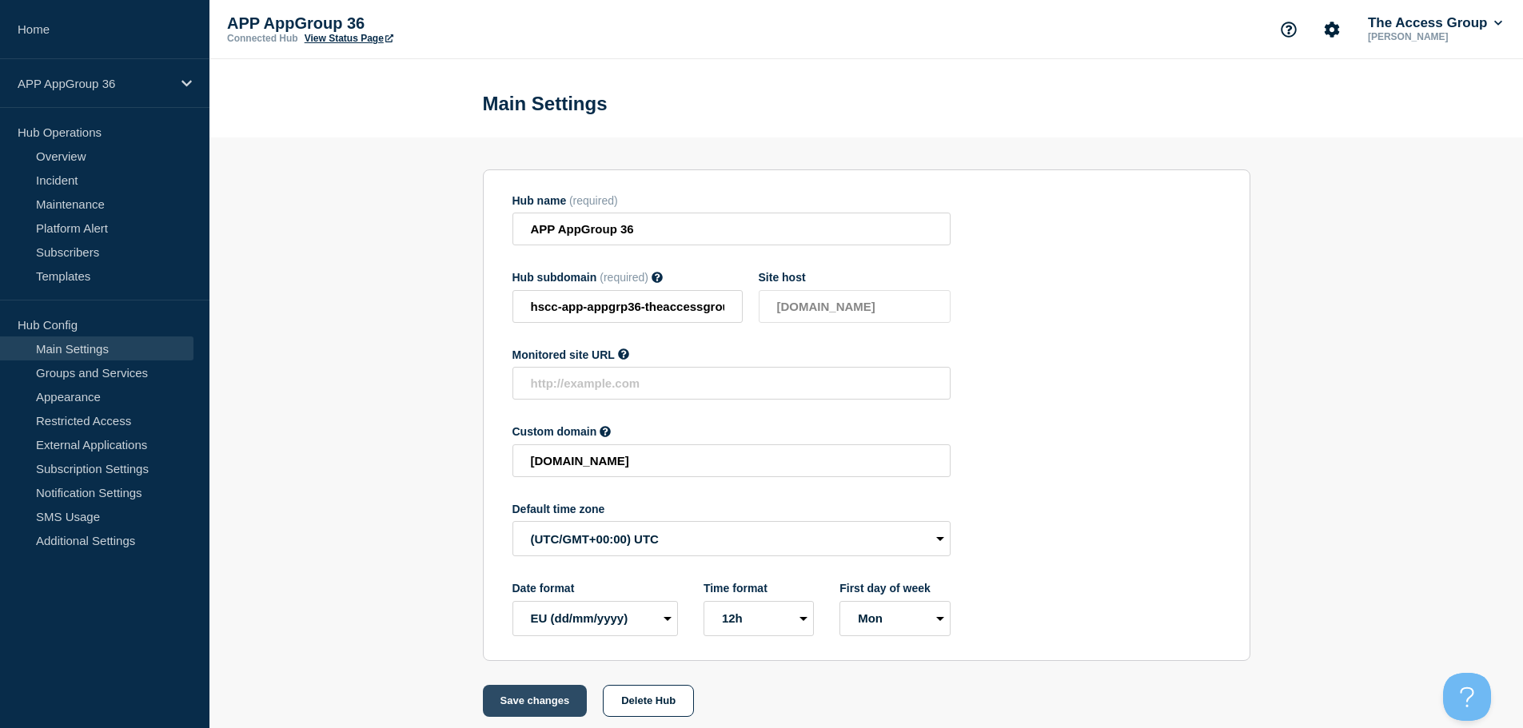
scroll to position [0, 0]
type input "[DOMAIN_NAME]"
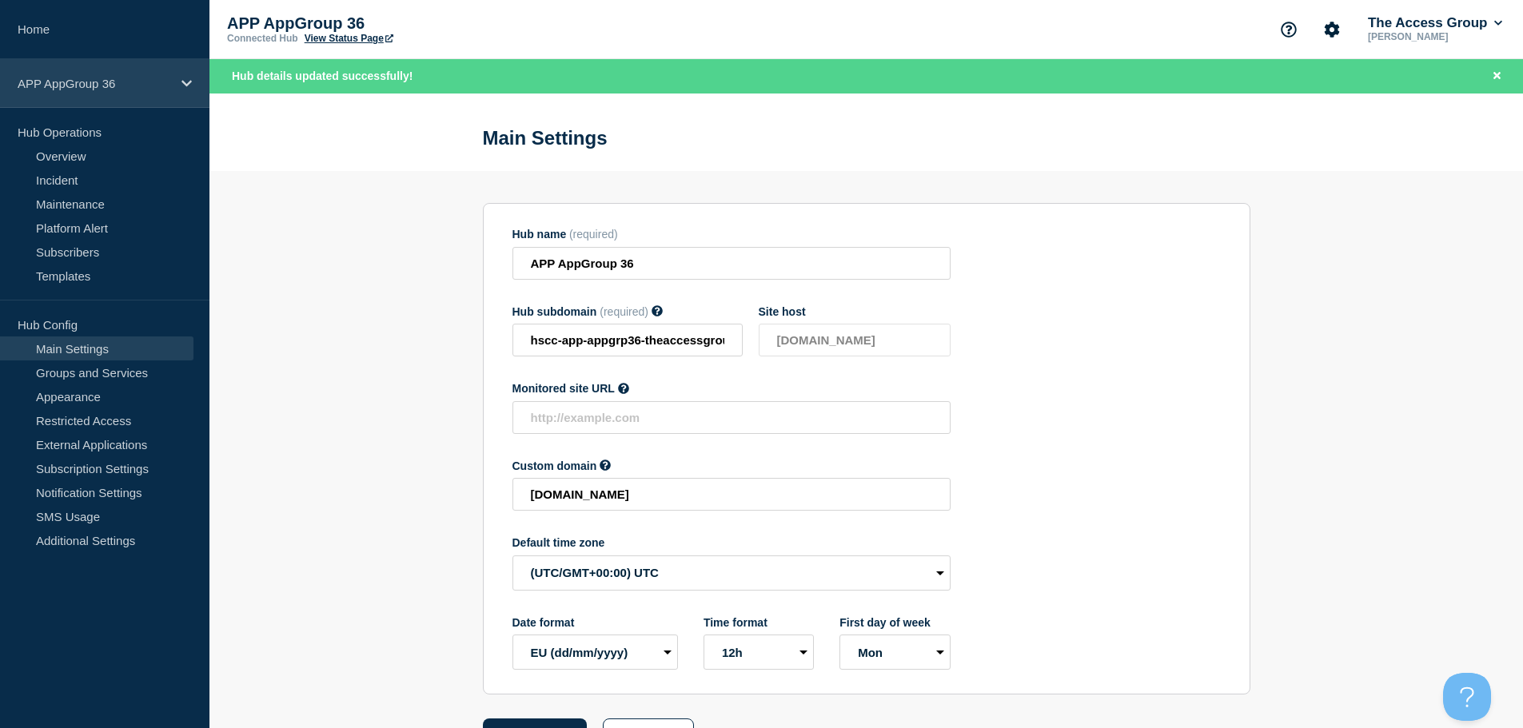
click at [150, 78] on p "APP AppGroup 36" at bounding box center [95, 84] width 154 height 14
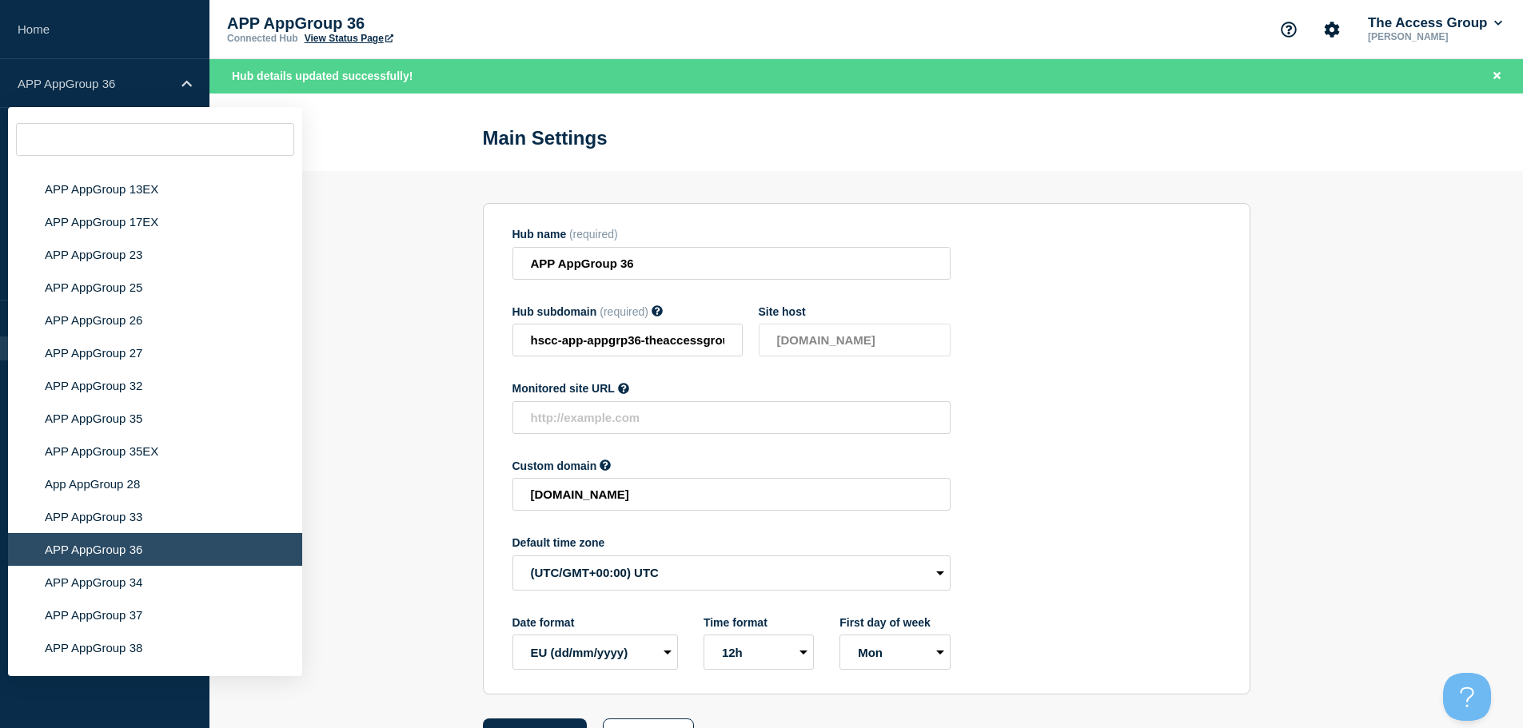
scroll to position [5232, 0]
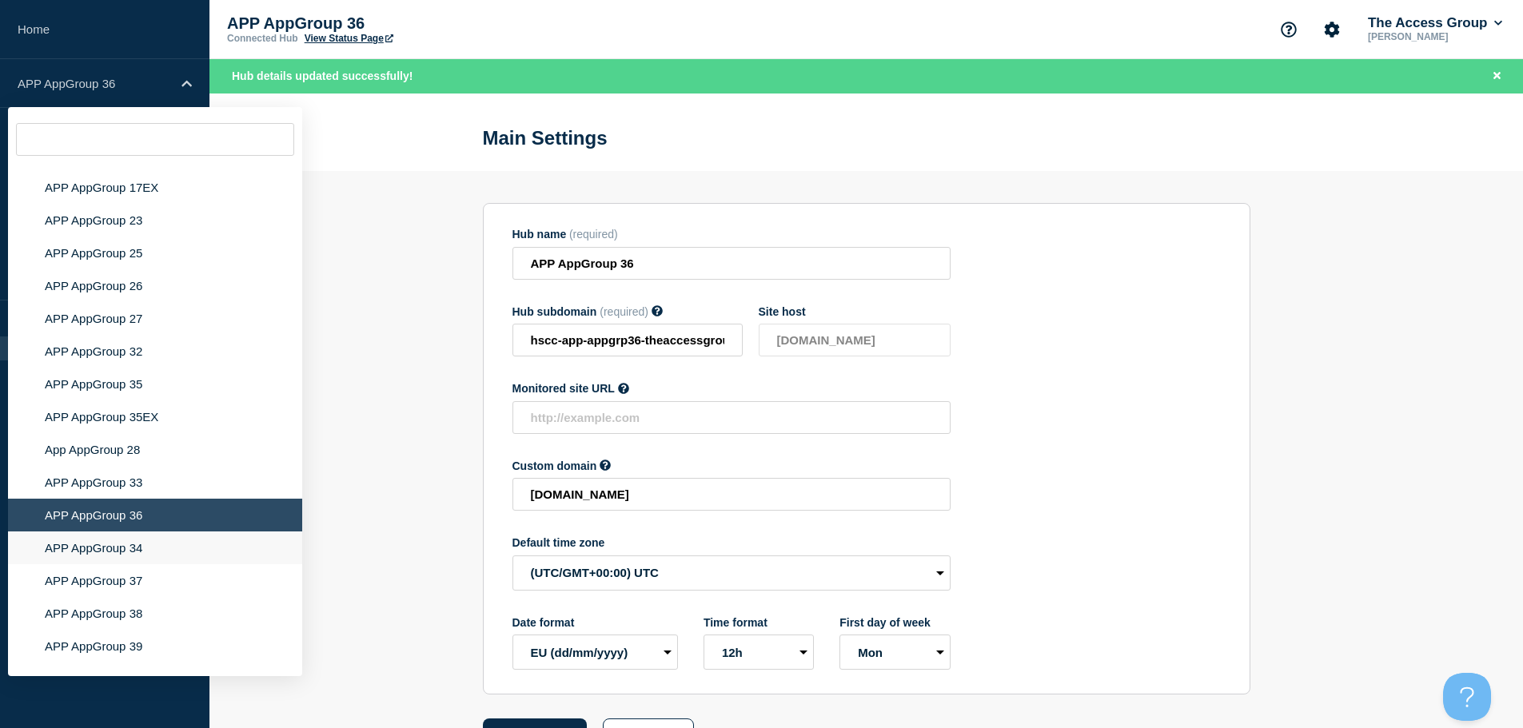
click at [157, 532] on li "APP AppGroup 34" at bounding box center [155, 548] width 294 height 33
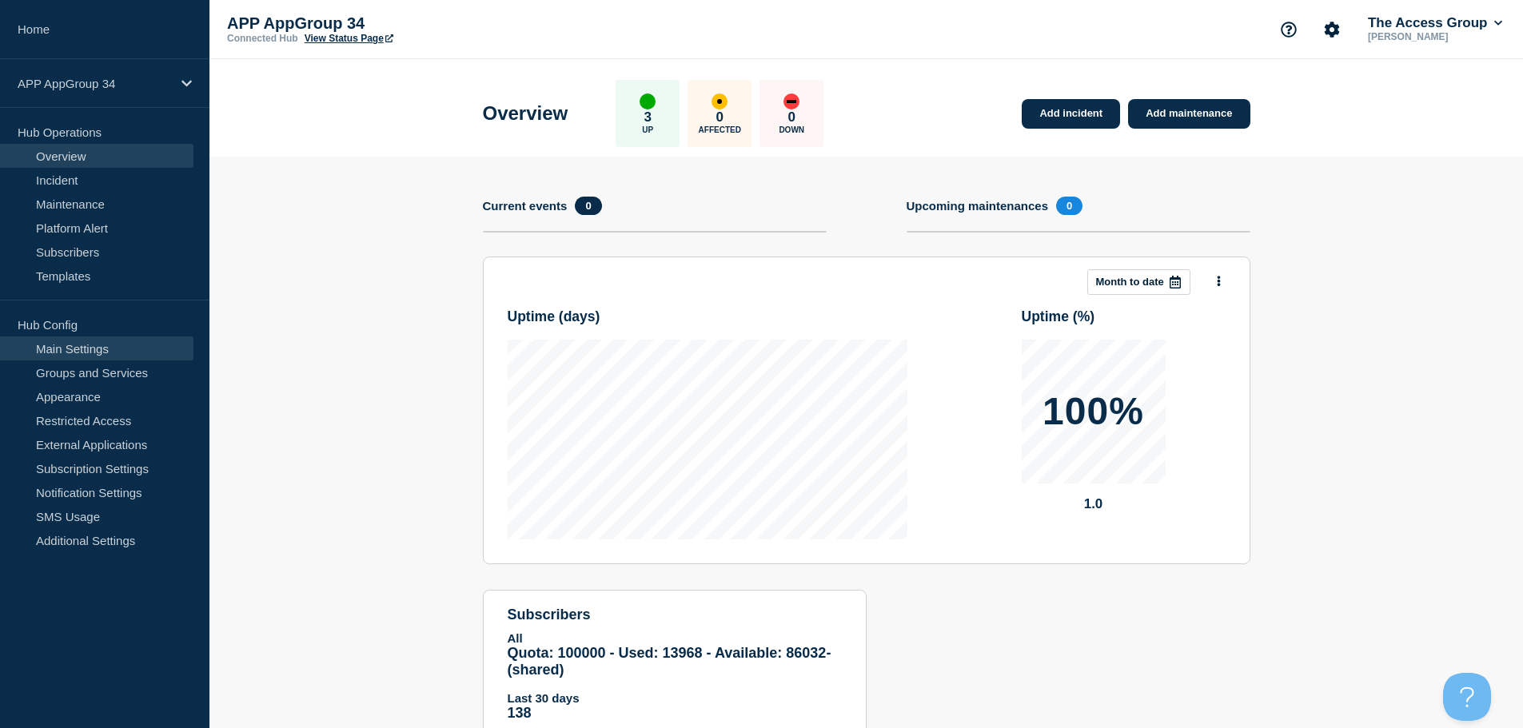
click at [58, 352] on link "Main Settings" at bounding box center [96, 349] width 193 height 24
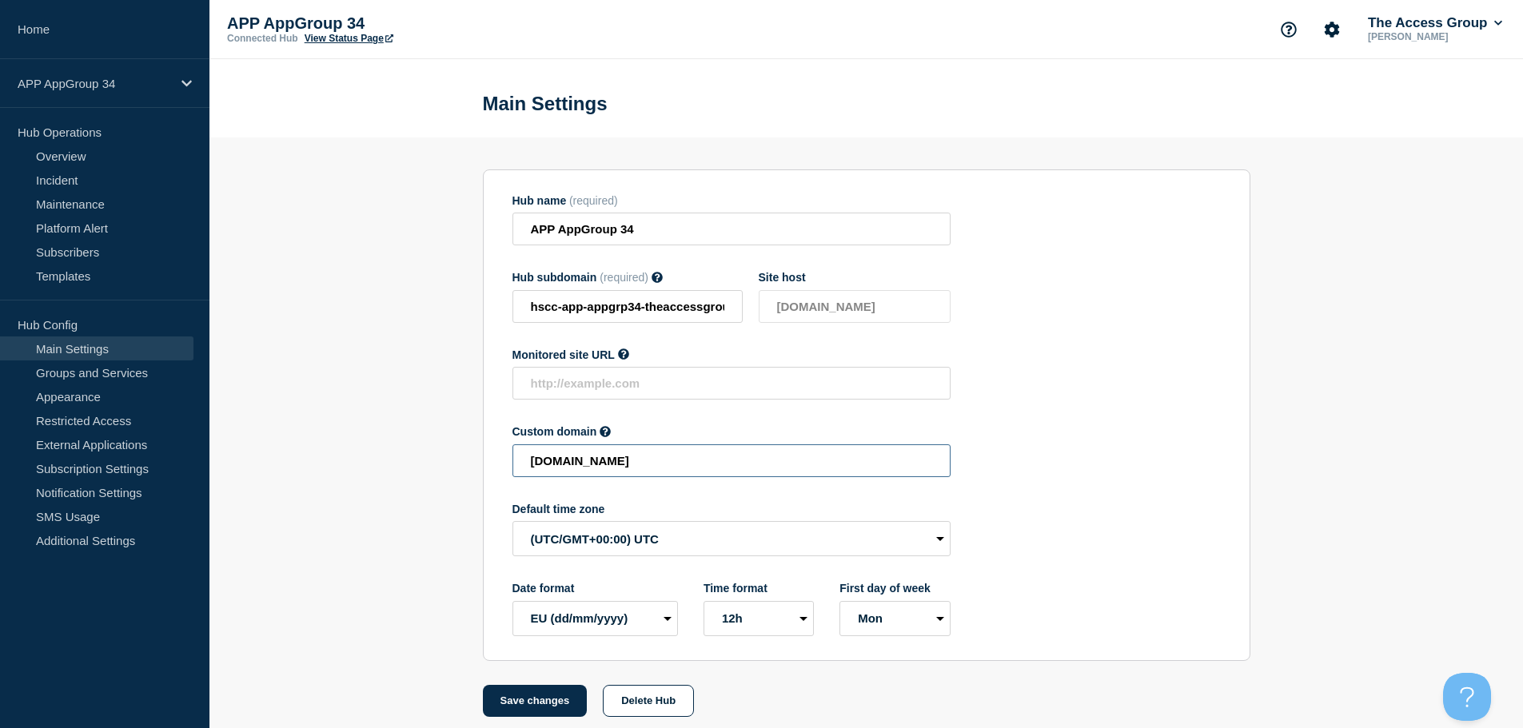
drag, startPoint x: 890, startPoint y: 457, endPoint x: 371, endPoint y: 445, distance: 519.0
click at [371, 445] on section "Hub name (required) APP AppGroup 34 Hub subdomain (required) Must contain only …" at bounding box center [866, 428] width 1314 height 580
paste input "HSCC-APP-874dc6c2c0e349e0213d958bcd7e197f"
click at [517, 706] on button "Save changes" at bounding box center [535, 701] width 105 height 32
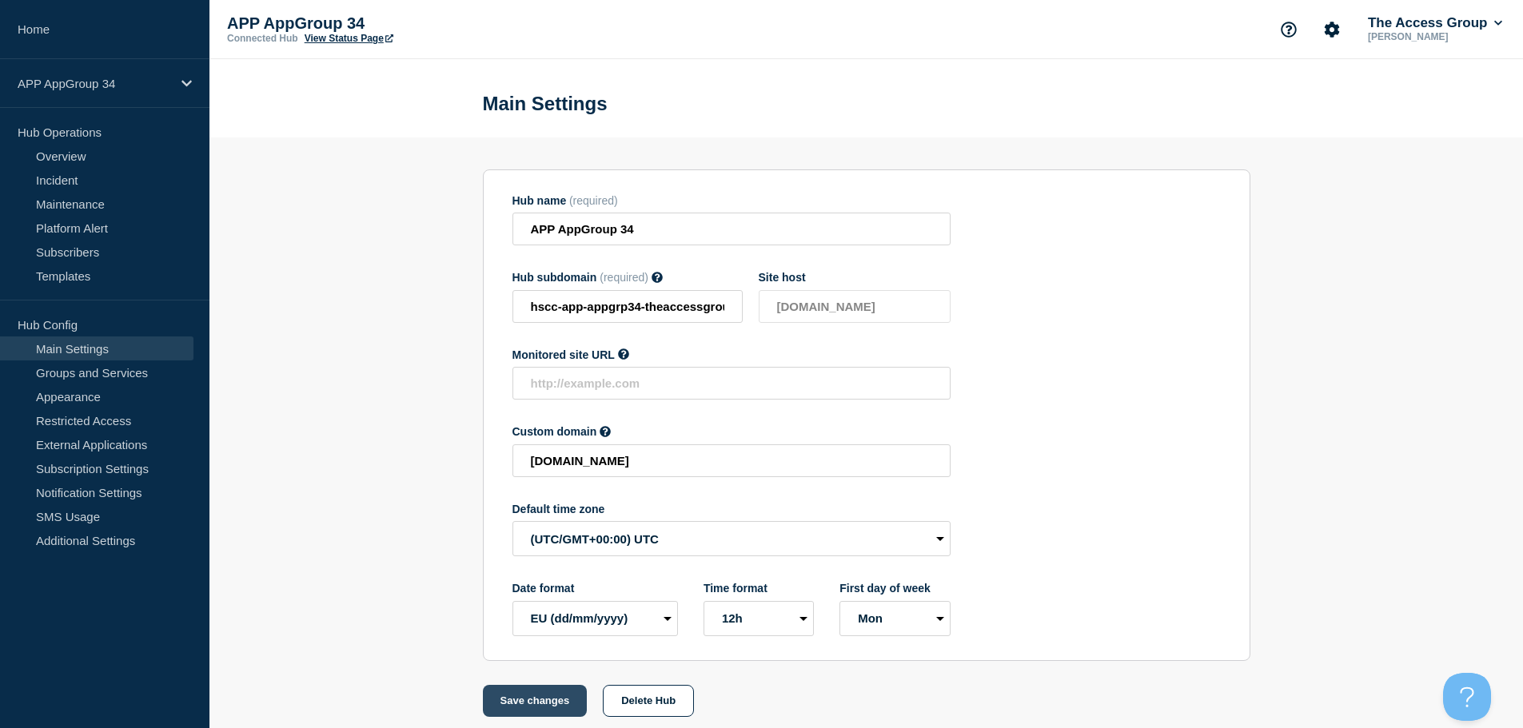
scroll to position [0, 0]
type input "[DOMAIN_NAME]"
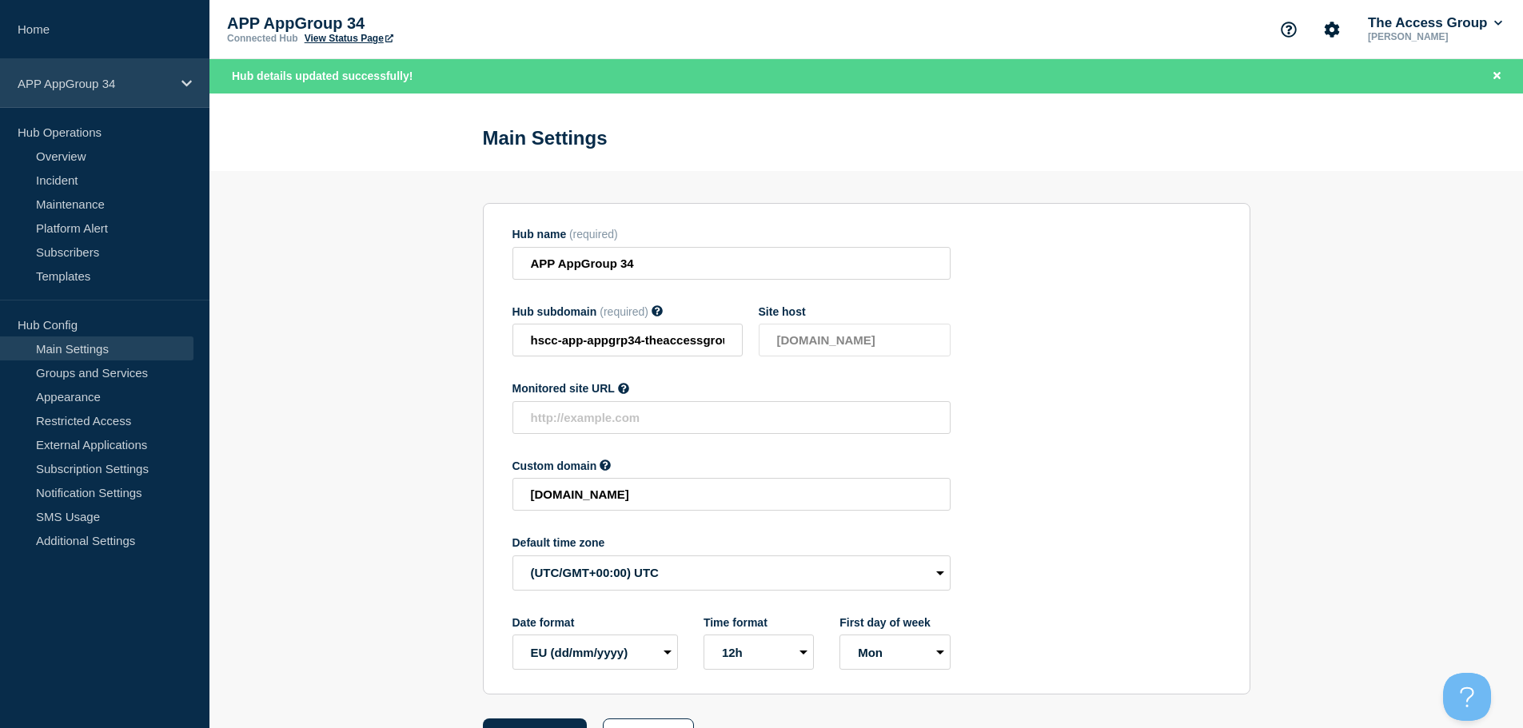
click at [190, 79] on icon at bounding box center [186, 84] width 10 height 12
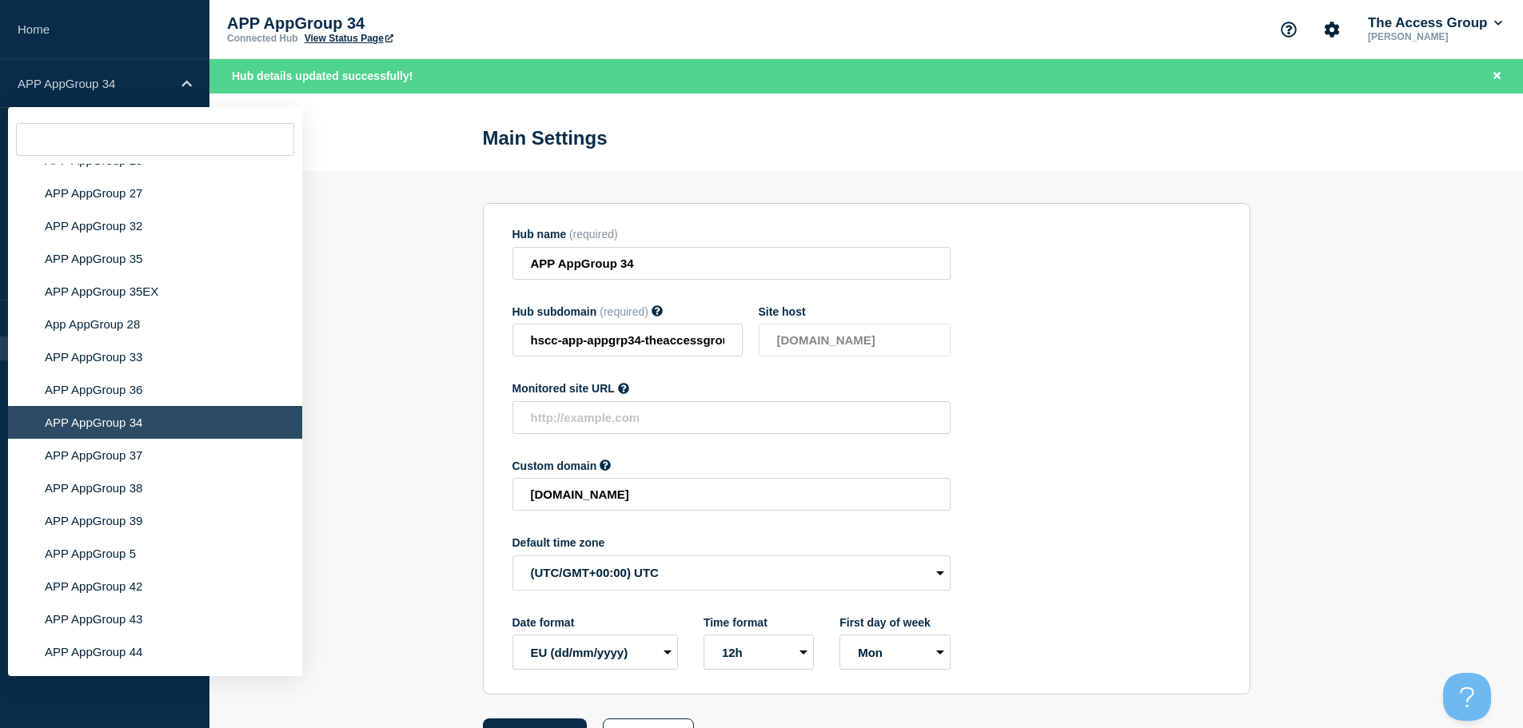
scroll to position [5267, 0]
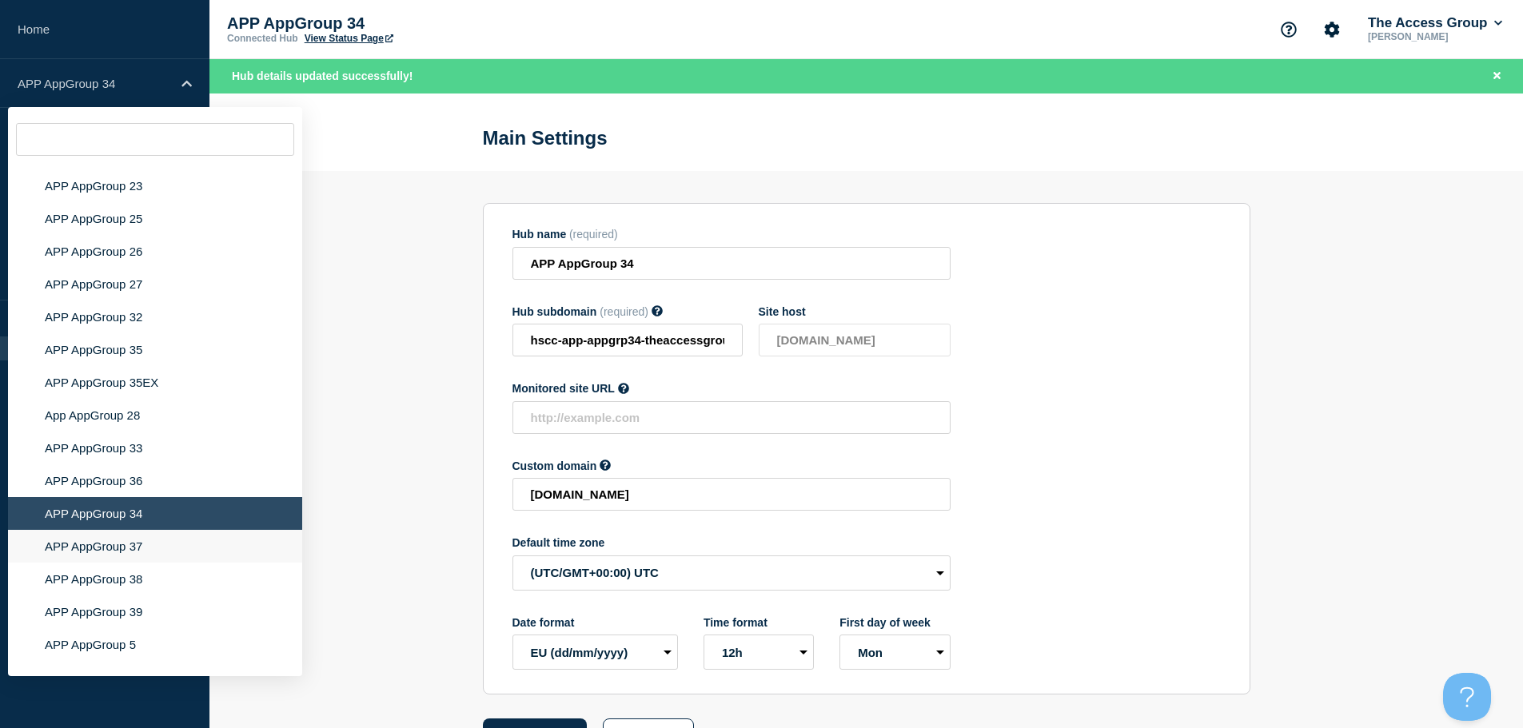
click at [150, 530] on li "APP AppGroup 37" at bounding box center [155, 546] width 294 height 33
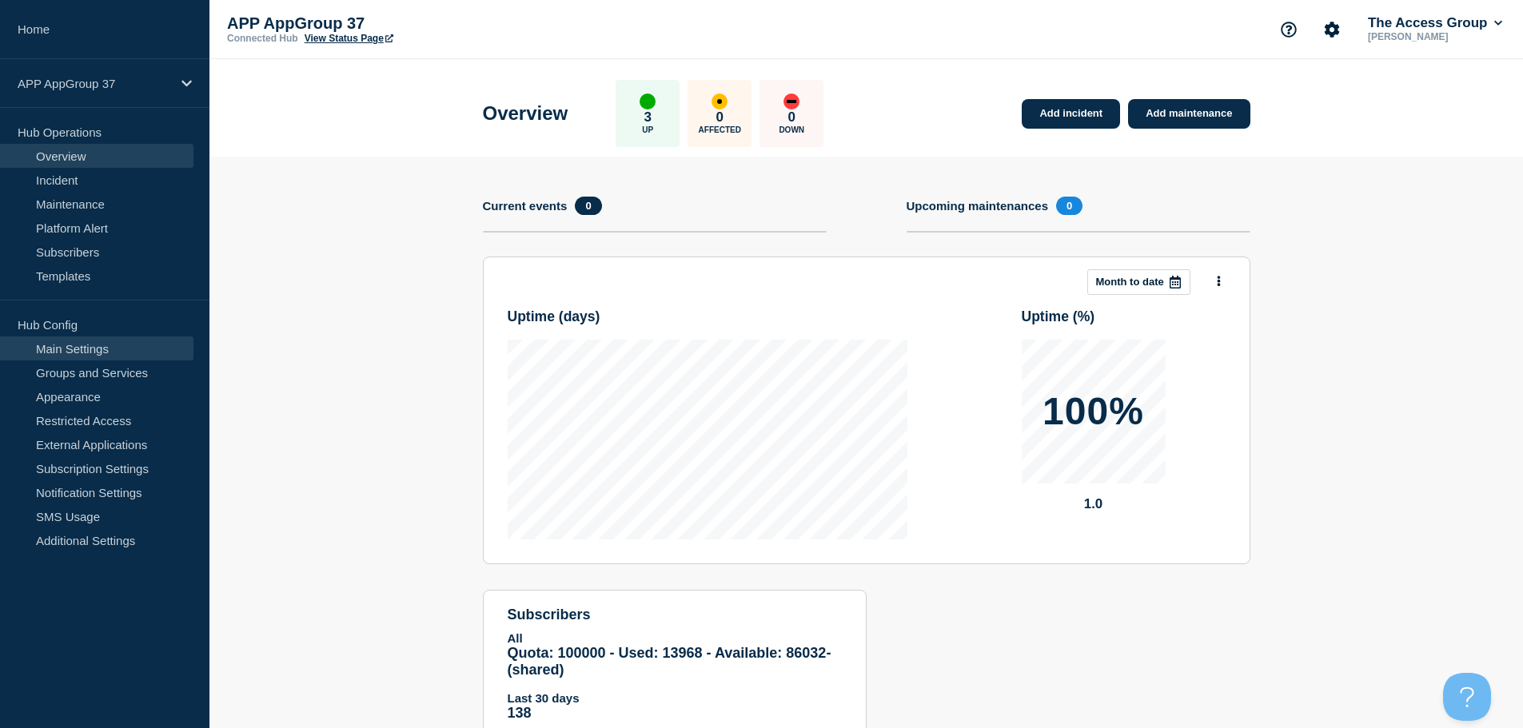
click at [136, 348] on link "Main Settings" at bounding box center [96, 349] width 193 height 24
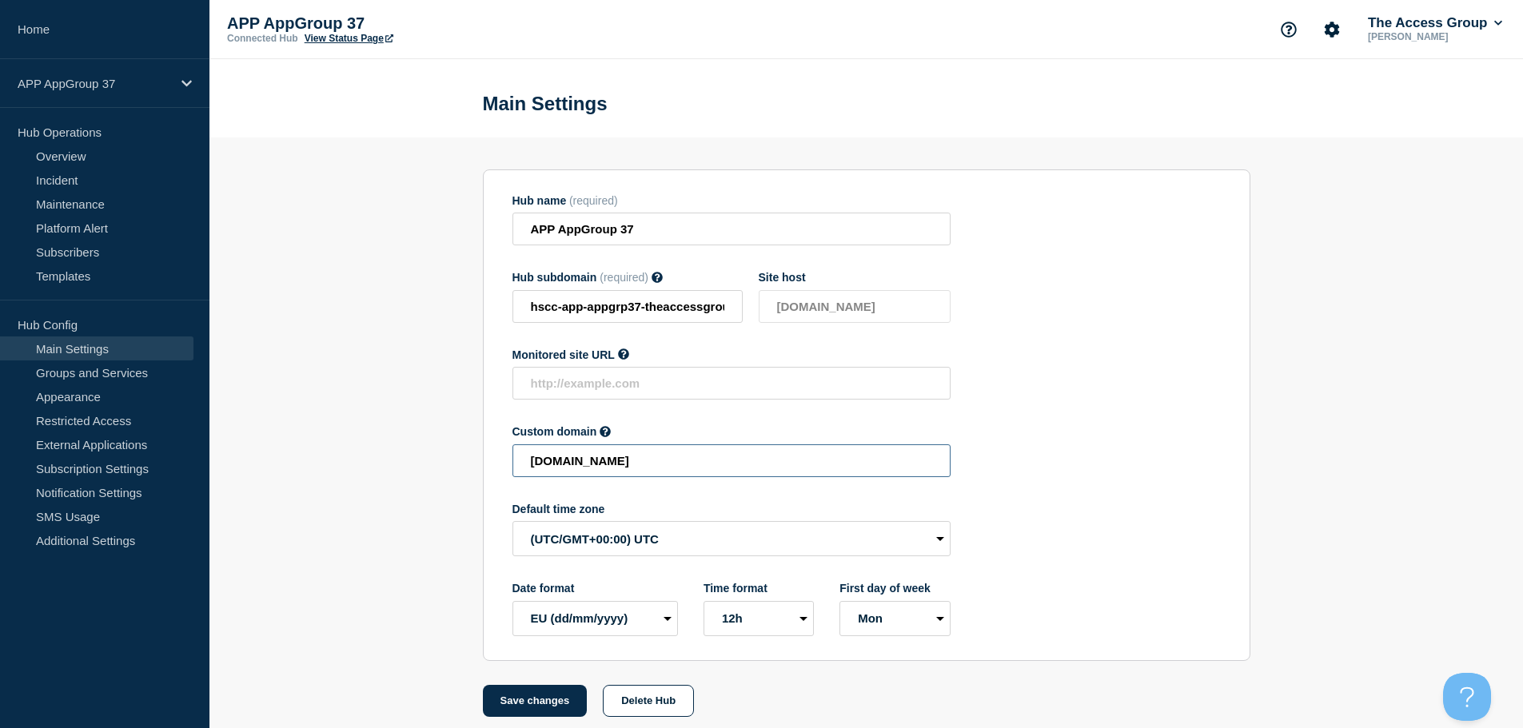
drag, startPoint x: 812, startPoint y: 465, endPoint x: 341, endPoint y: 465, distance: 470.9
click at [341, 465] on section "Hub name (required) APP AppGroup 37 Hub subdomain (required) Must contain only …" at bounding box center [866, 428] width 1314 height 580
paste input "HSCC-APP-5268d12e067f85ed899f25d9d71dbeb5"
click at [513, 710] on button "Save changes" at bounding box center [535, 701] width 105 height 32
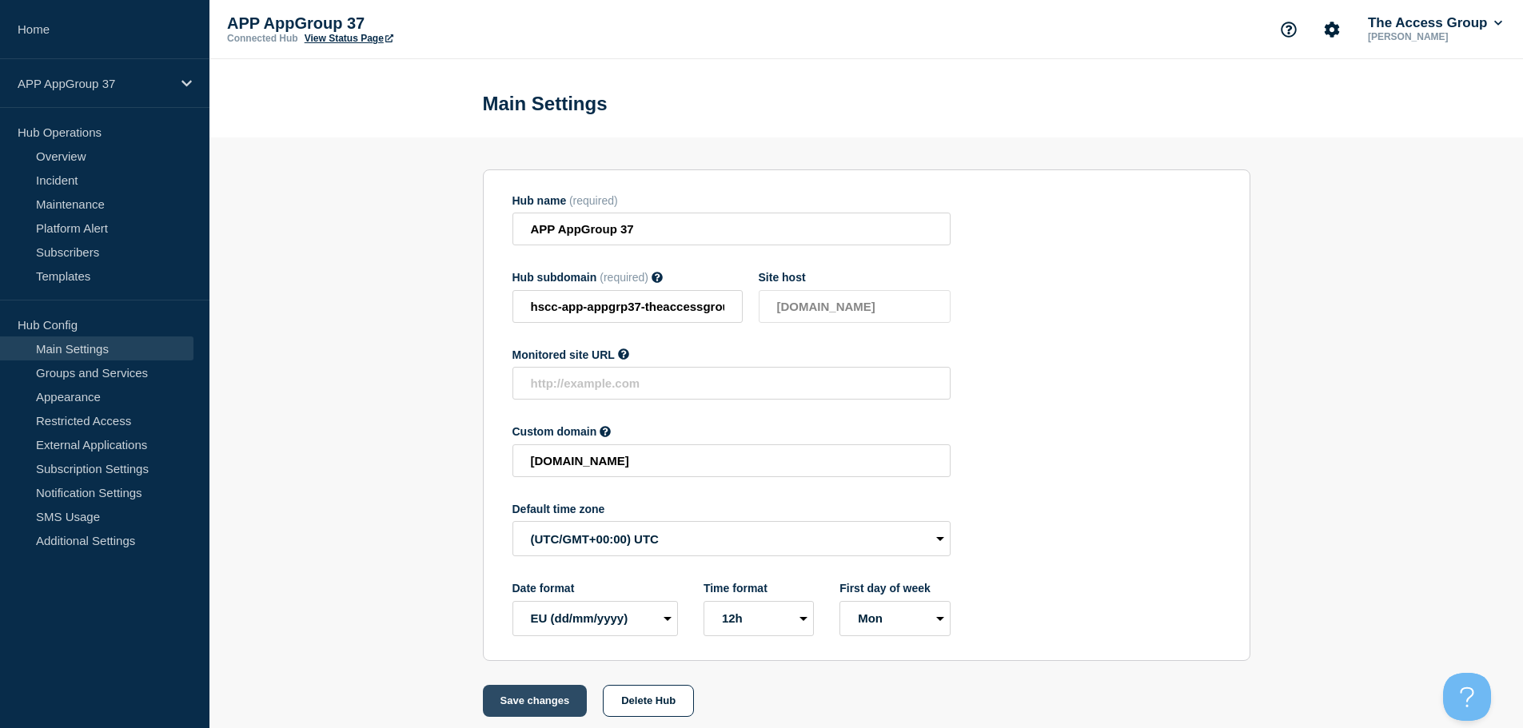
scroll to position [0, 0]
type input "[DOMAIN_NAME]"
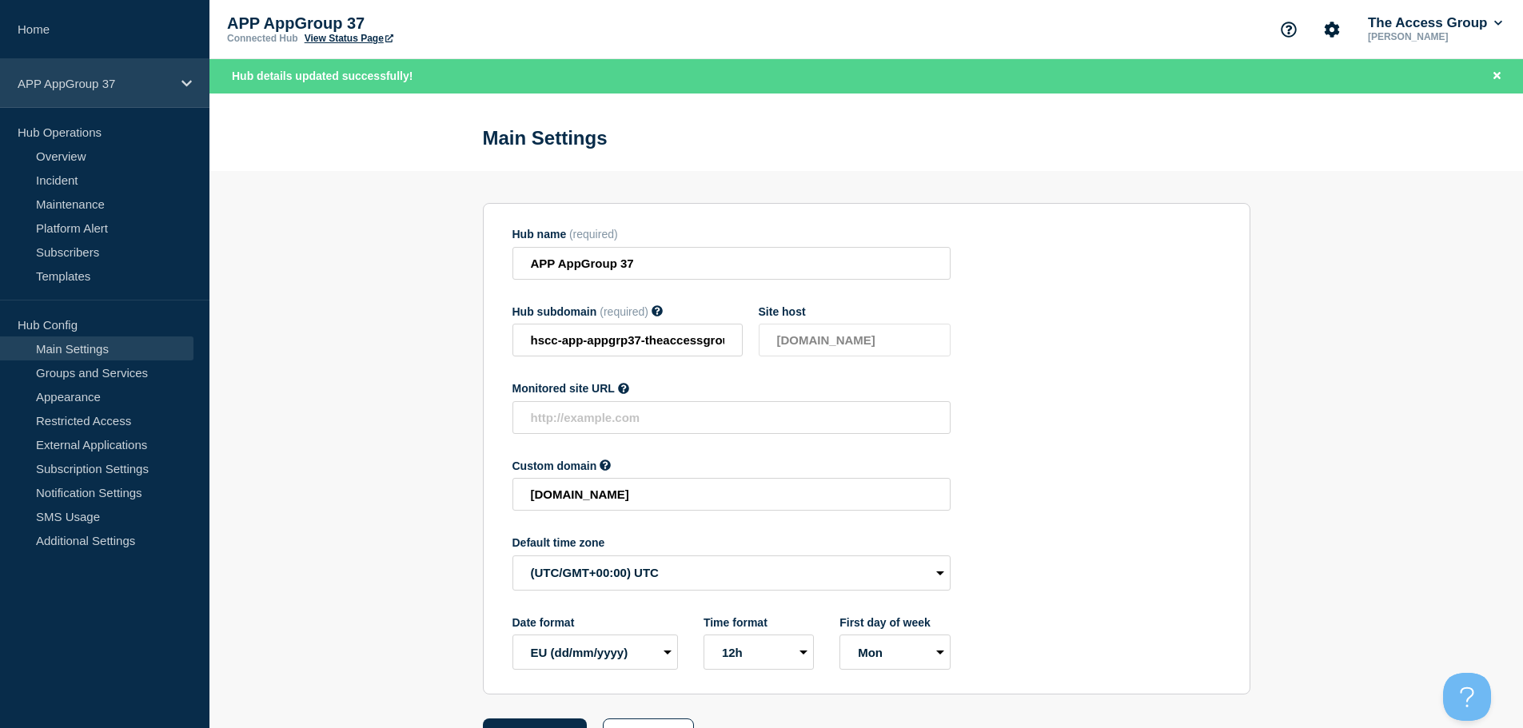
click at [178, 83] on div "APP AppGroup 37" at bounding box center [104, 83] width 209 height 49
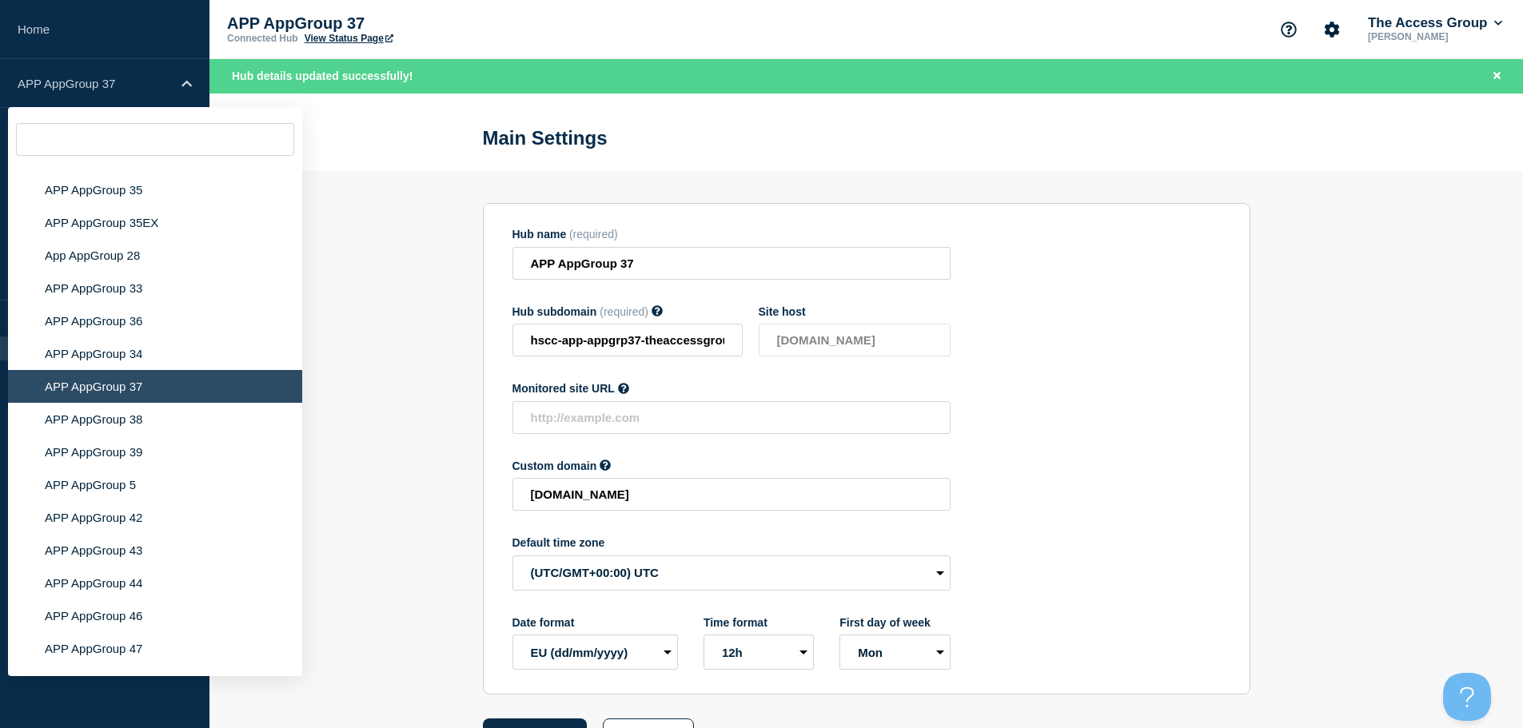
scroll to position [5438, 0]
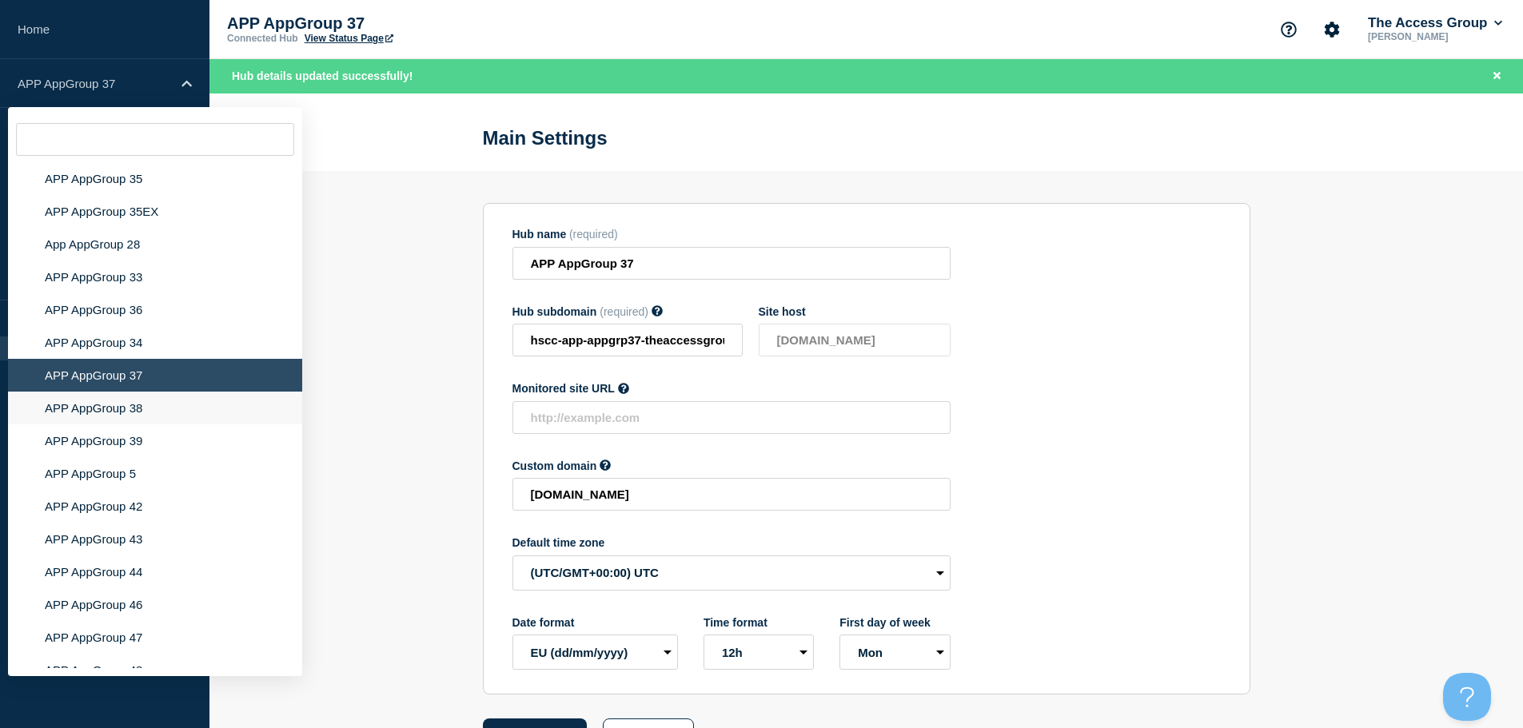
click at [141, 397] on li "APP AppGroup 38" at bounding box center [155, 408] width 294 height 33
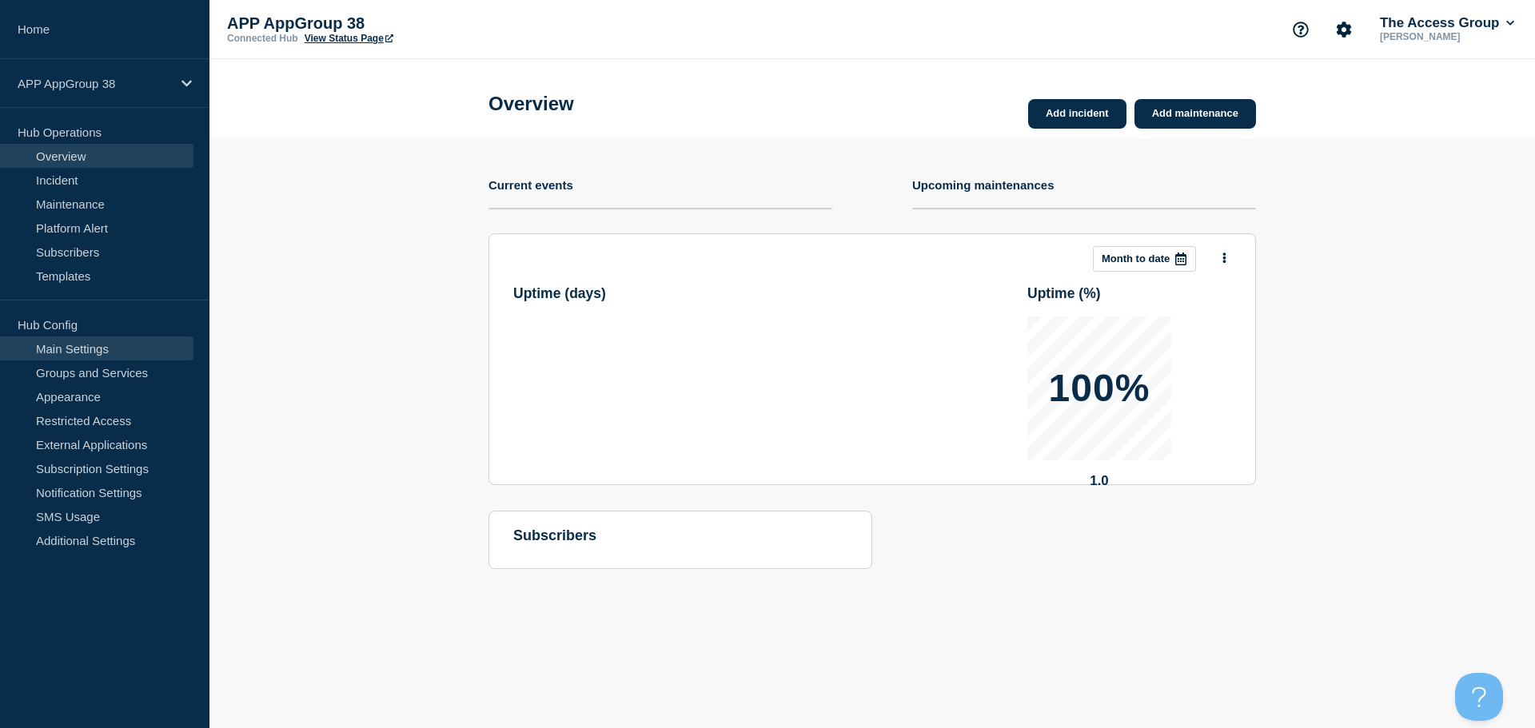
click at [97, 349] on link "Main Settings" at bounding box center [96, 349] width 193 height 24
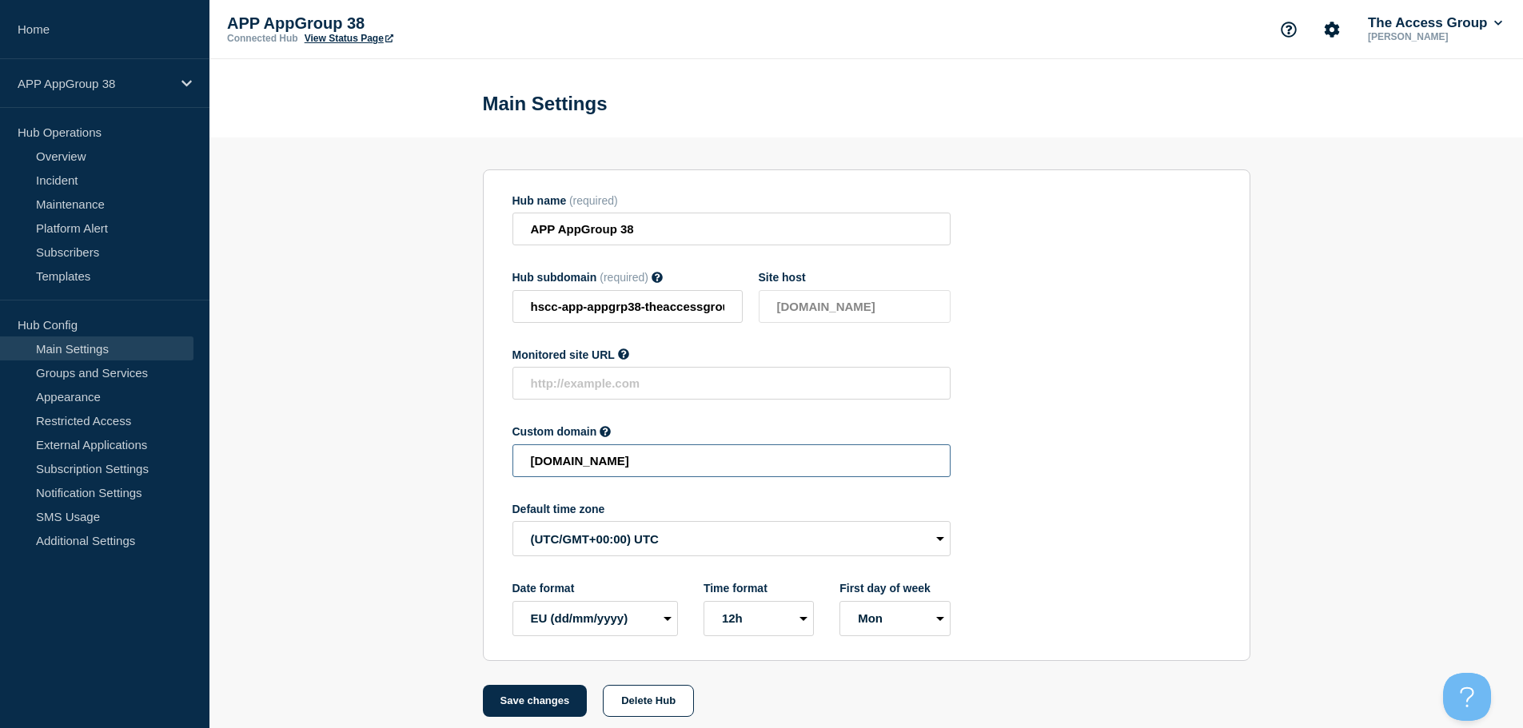
drag, startPoint x: 682, startPoint y: 465, endPoint x: 334, endPoint y: 465, distance: 347.8
click at [334, 465] on section "Hub name (required) APP AppGroup 38 Hub subdomain (required) Must contain only …" at bounding box center [866, 428] width 1314 height 580
paste input "HSCC-APP-c6e4fd4fb0a717d5112b2d4c555e6d9a"
click at [533, 708] on button "Save changes" at bounding box center [535, 701] width 105 height 32
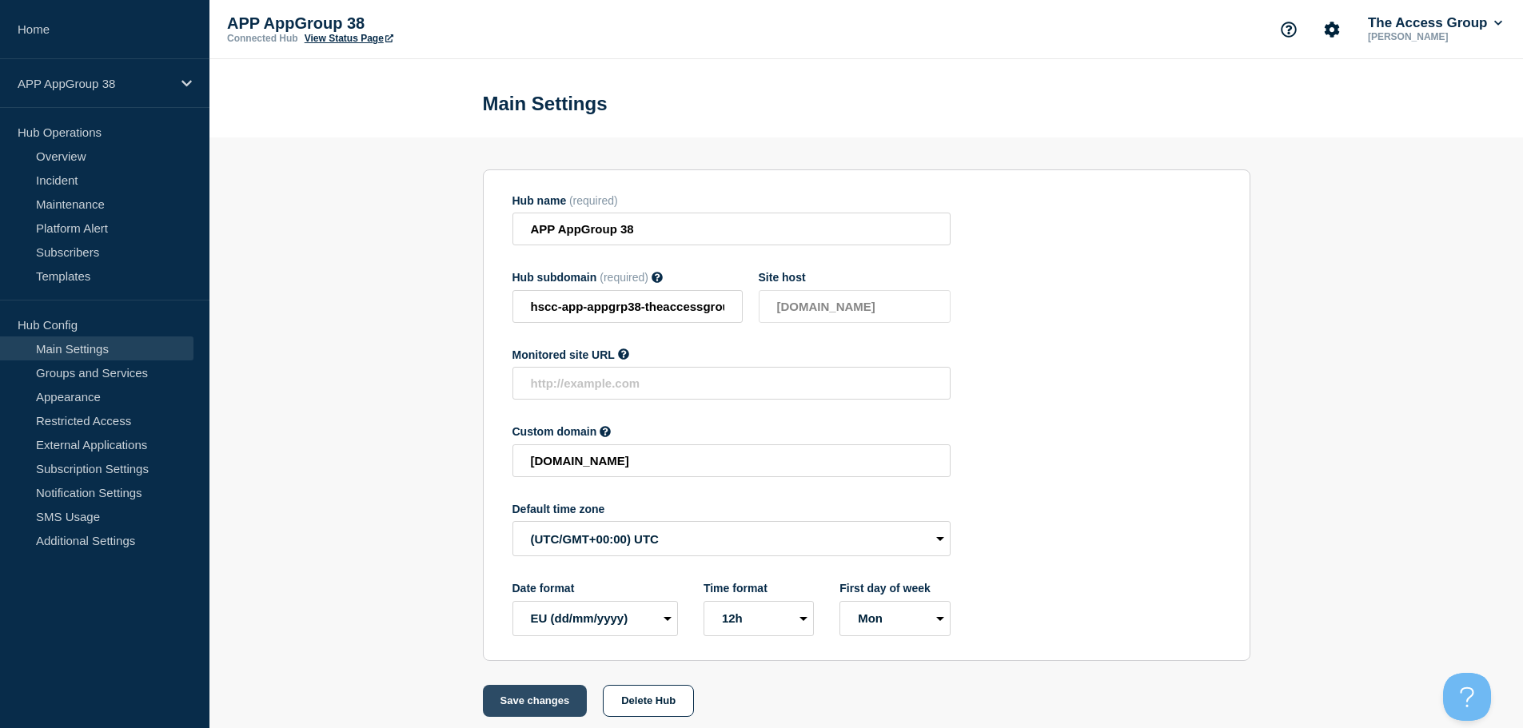
scroll to position [0, 0]
type input "[DOMAIN_NAME]"
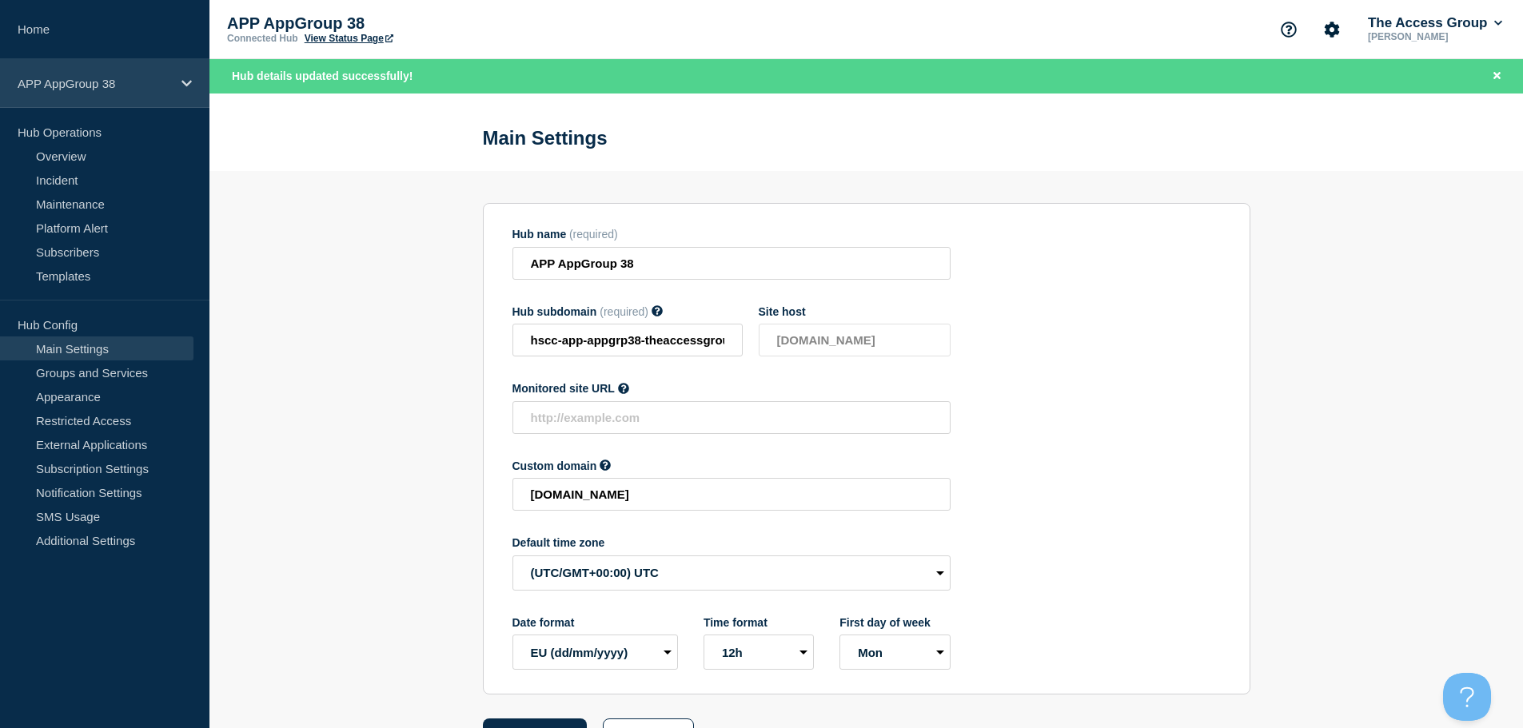
click at [196, 83] on div "APP AppGroup 38" at bounding box center [104, 83] width 209 height 49
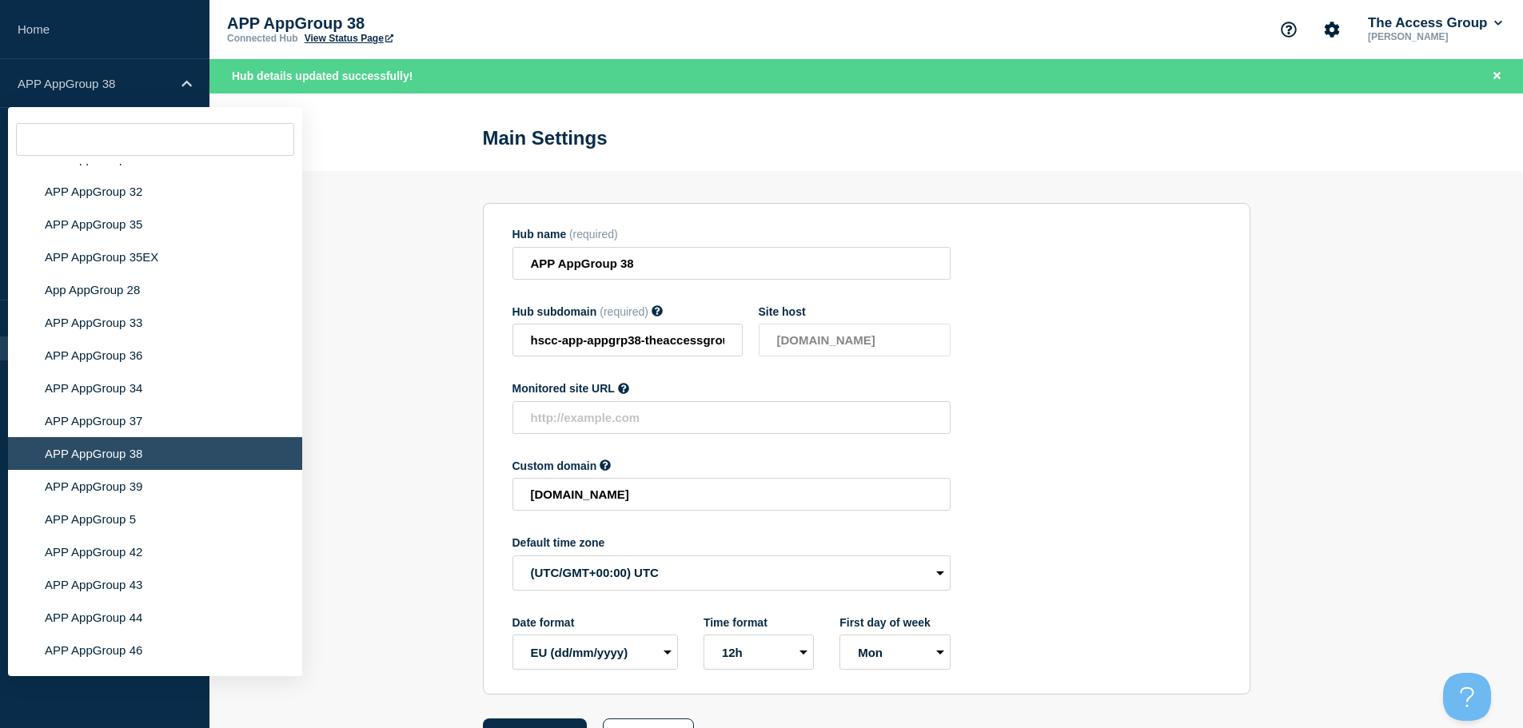
scroll to position [5427, 0]
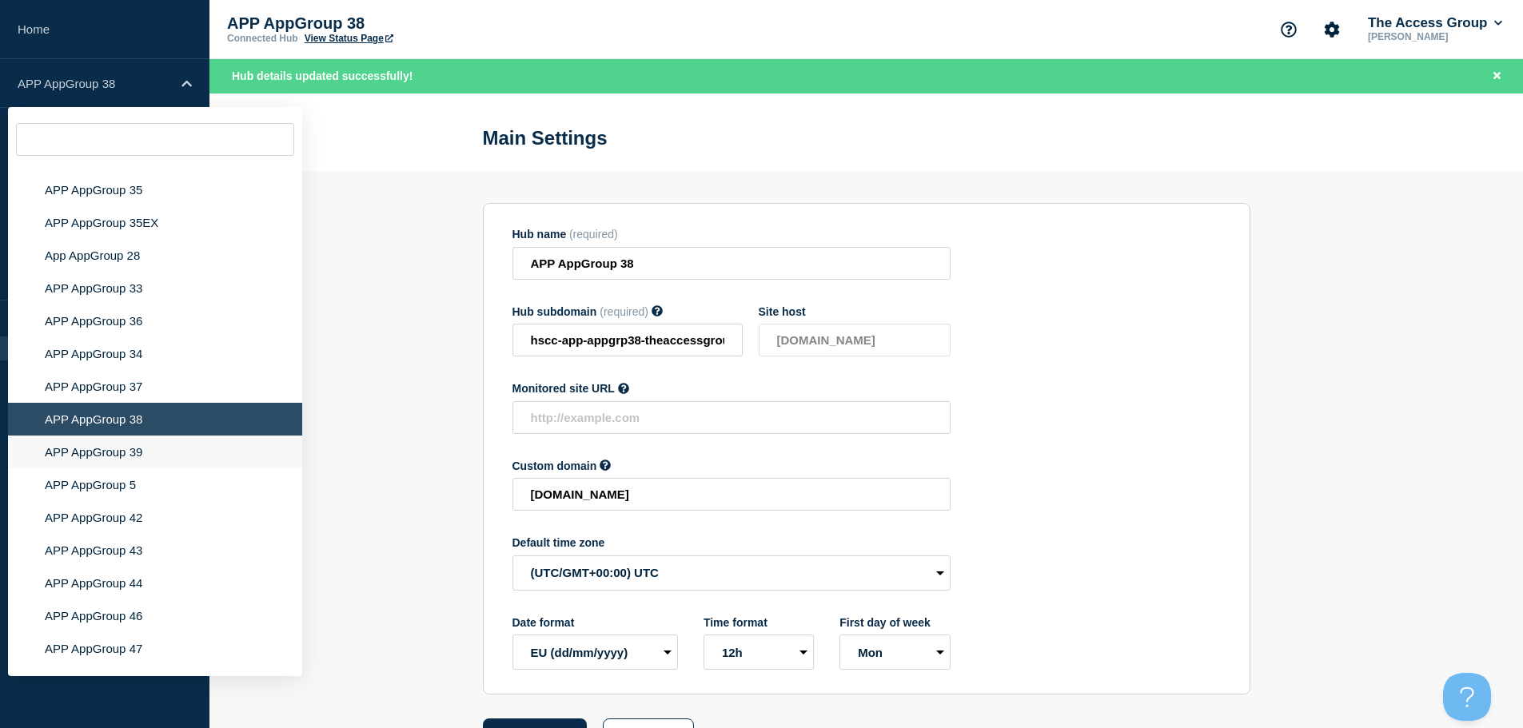
click at [128, 436] on li "APP AppGroup 39" at bounding box center [155, 452] width 294 height 33
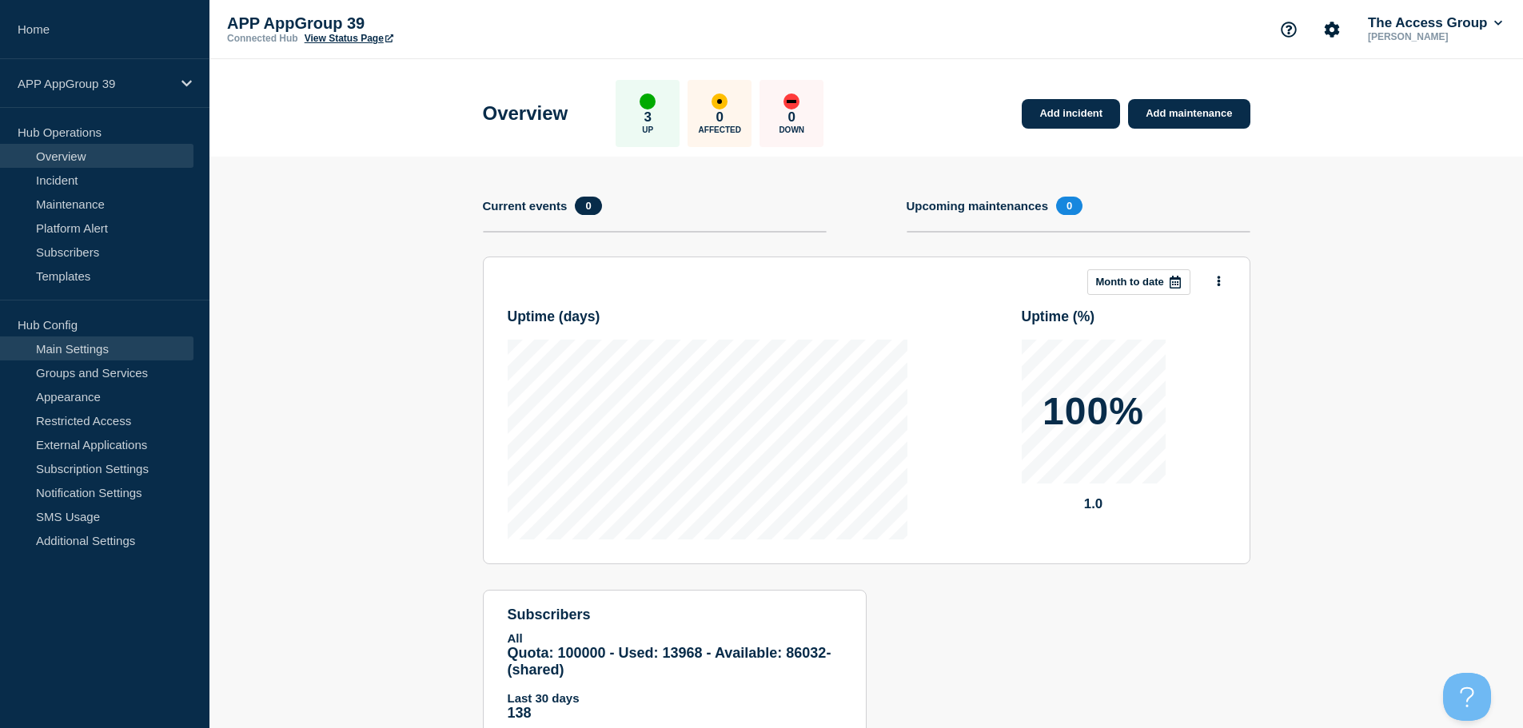
click at [108, 340] on link "Main Settings" at bounding box center [96, 349] width 193 height 24
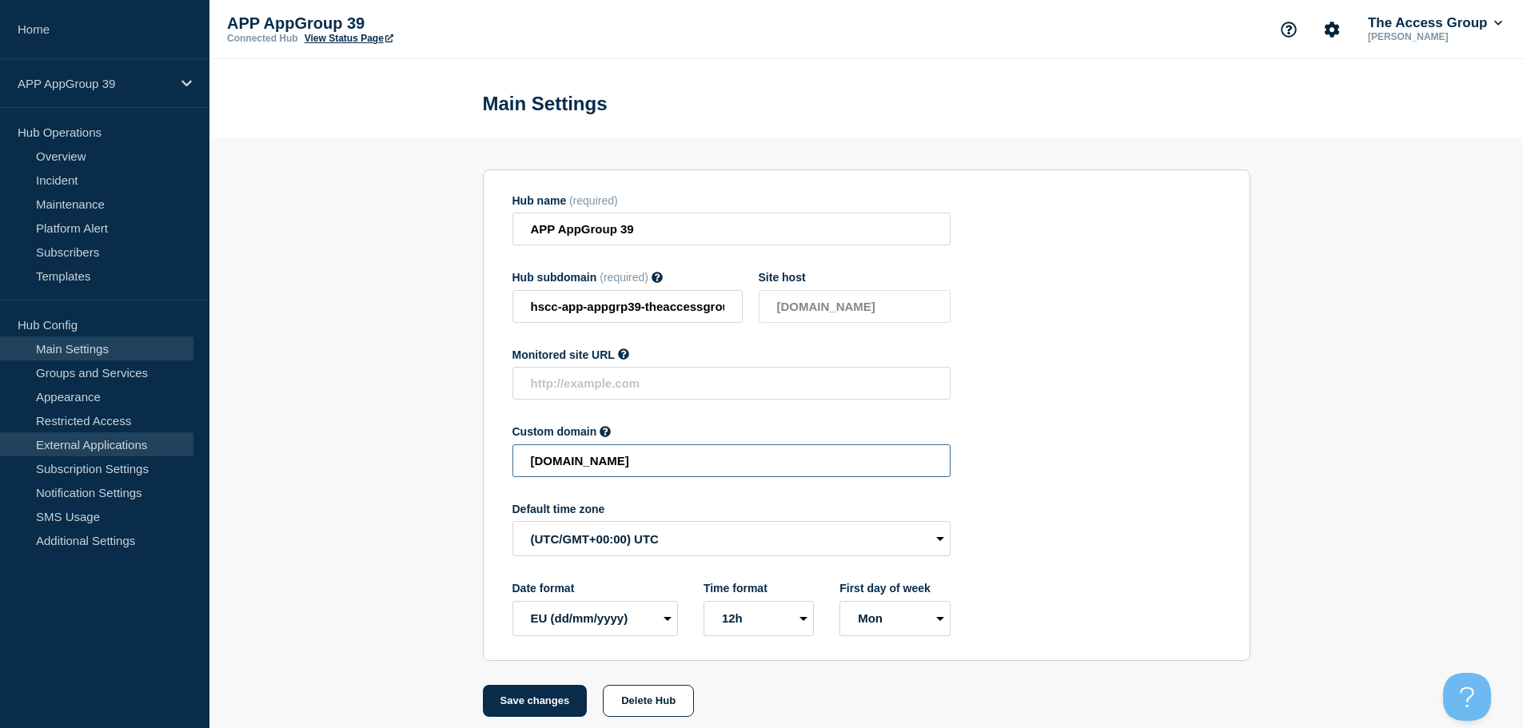
drag, startPoint x: 850, startPoint y: 460, endPoint x: 183, endPoint y: 455, distance: 666.8
click at [189, 462] on div "Home APP AppGroup 39 Hub Operations Overview Incident Maintenance Platform Aler…" at bounding box center [761, 370] width 1523 height 741
paste input "HSCC-APP-f69f6d7bac5fb8f9b68d3cf56e400a1a"
click at [538, 700] on button "Save changes" at bounding box center [535, 701] width 105 height 32
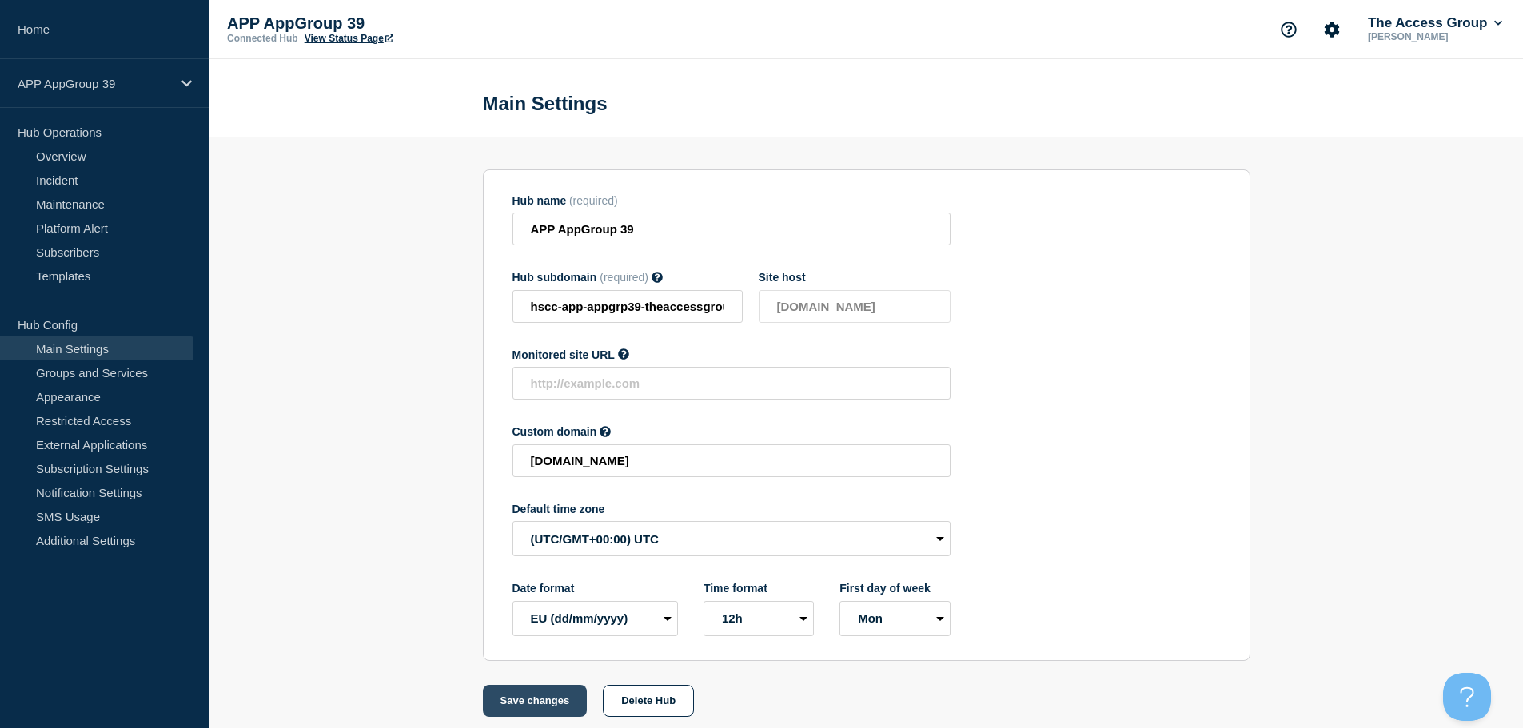
scroll to position [0, 0]
type input "[DOMAIN_NAME]"
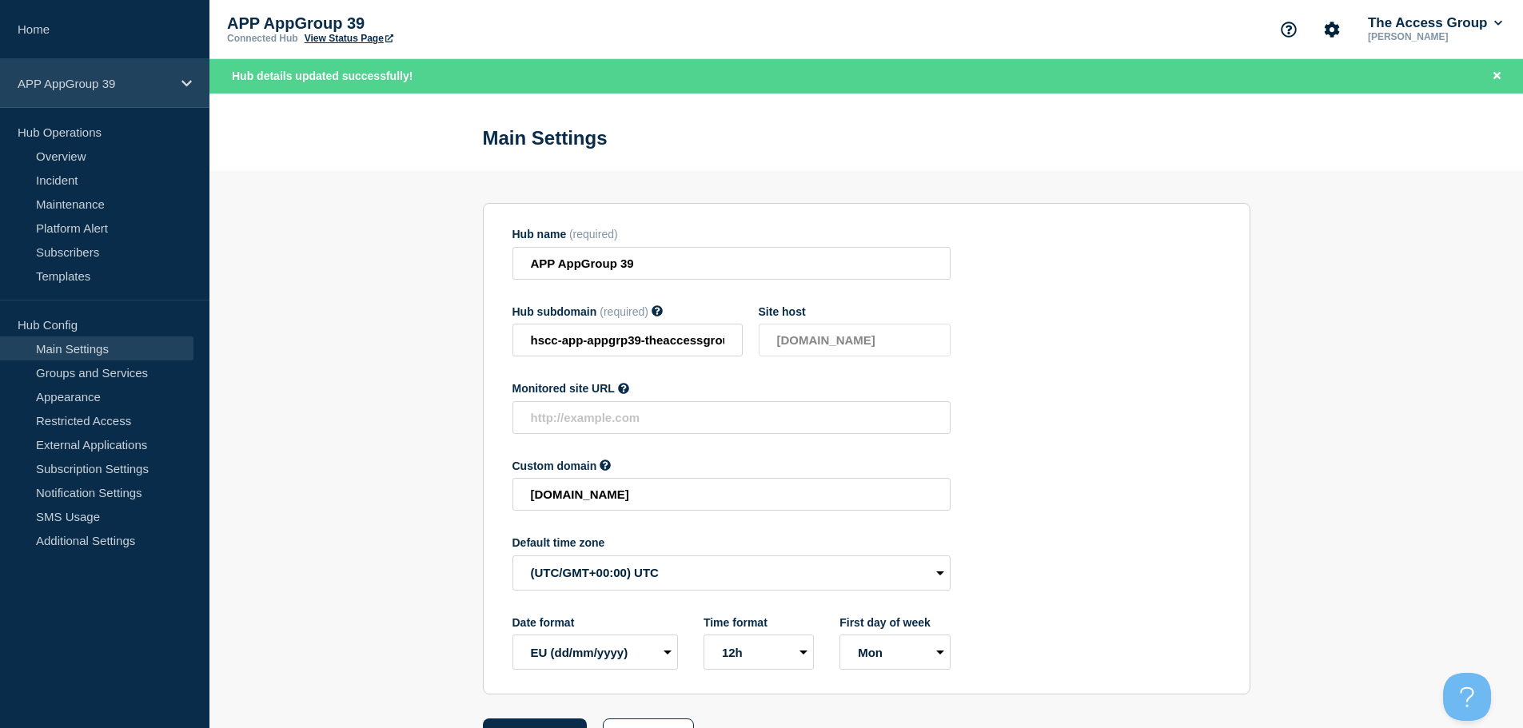
click at [186, 80] on icon at bounding box center [186, 84] width 10 height 12
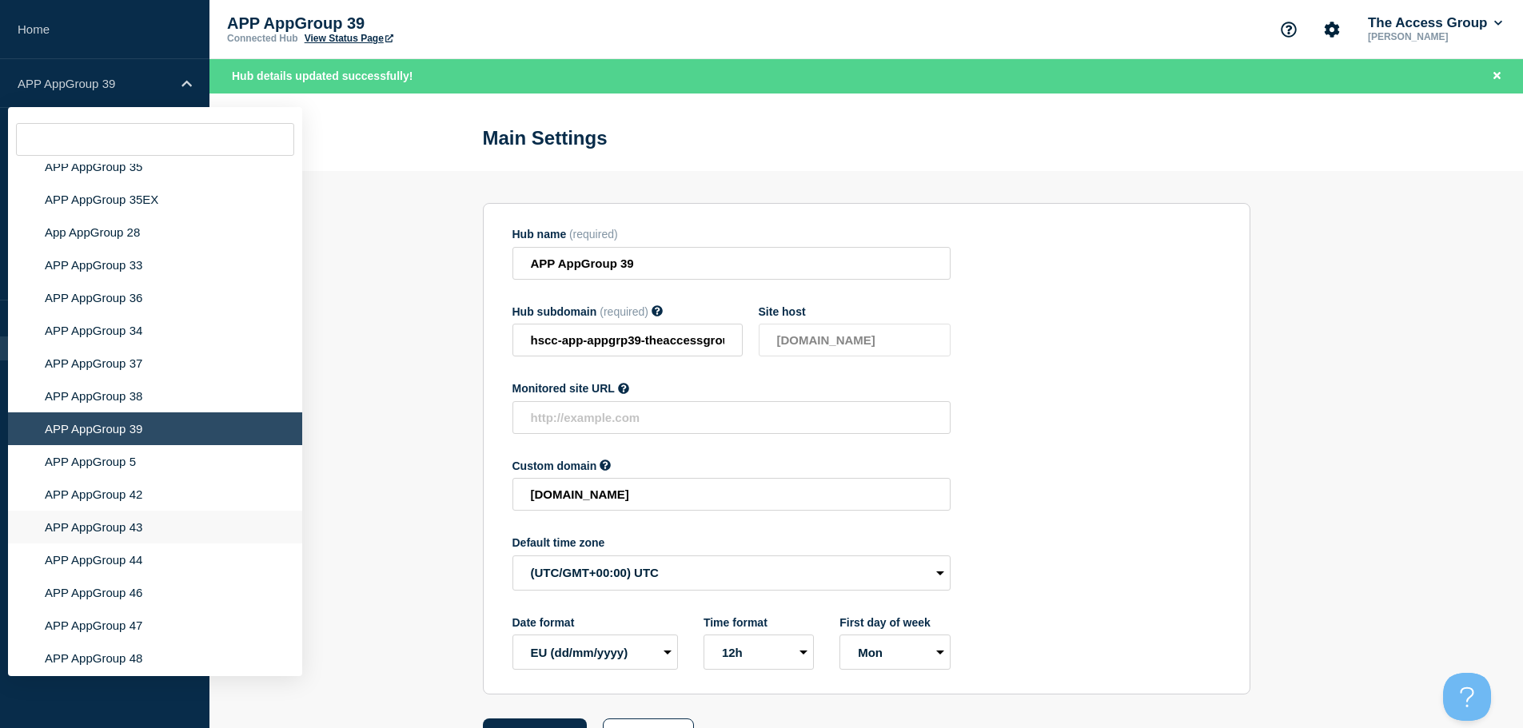
scroll to position [5438, 0]
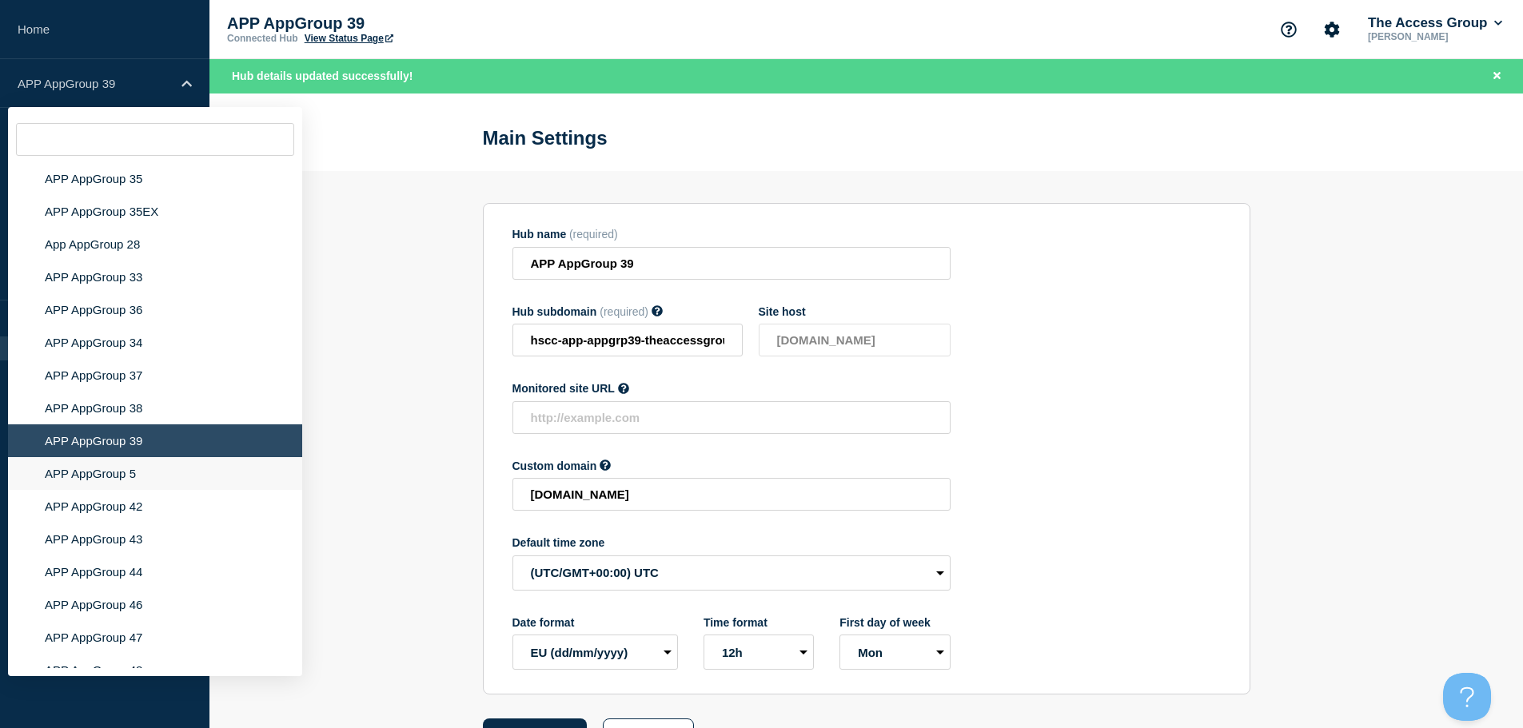
click at [180, 457] on li "APP AppGroup 5" at bounding box center [155, 473] width 294 height 33
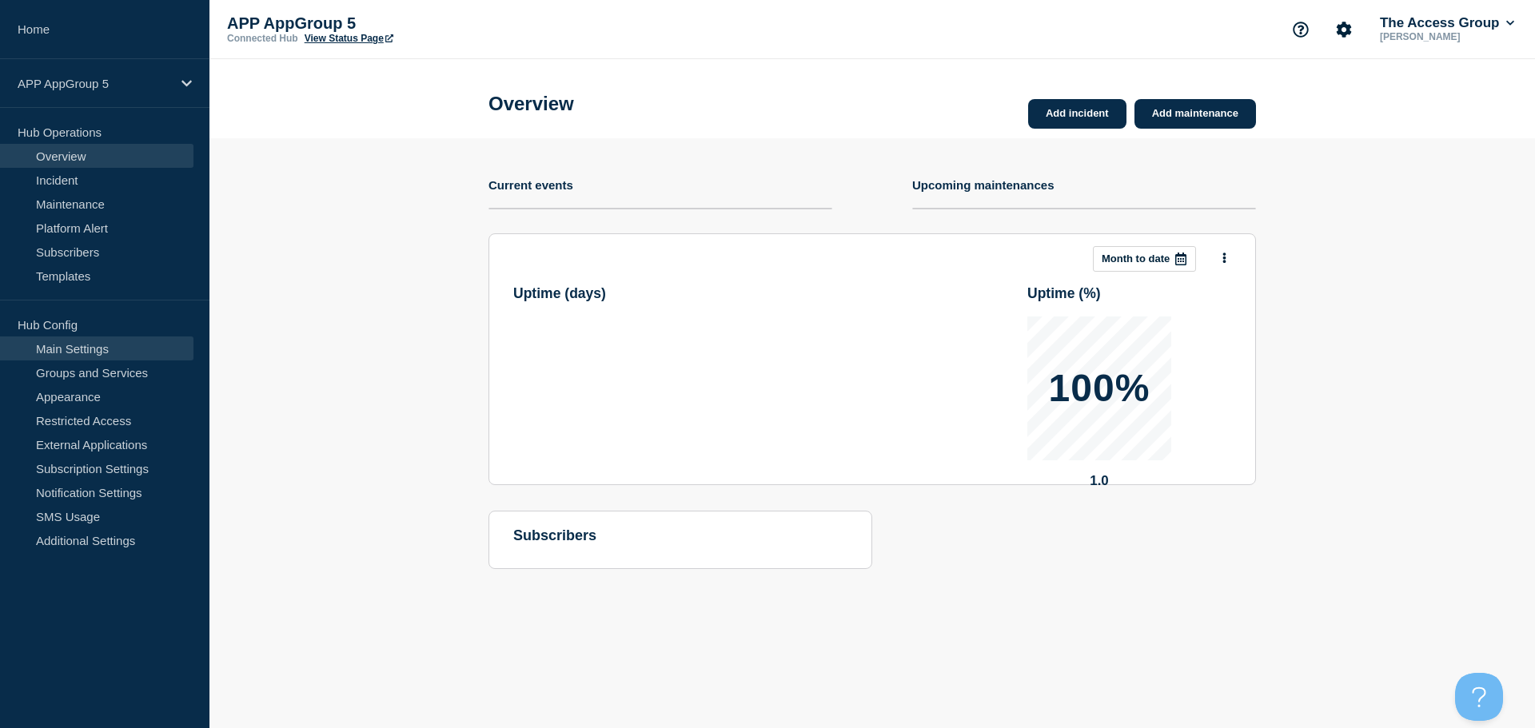
click at [126, 351] on link "Main Settings" at bounding box center [96, 349] width 193 height 24
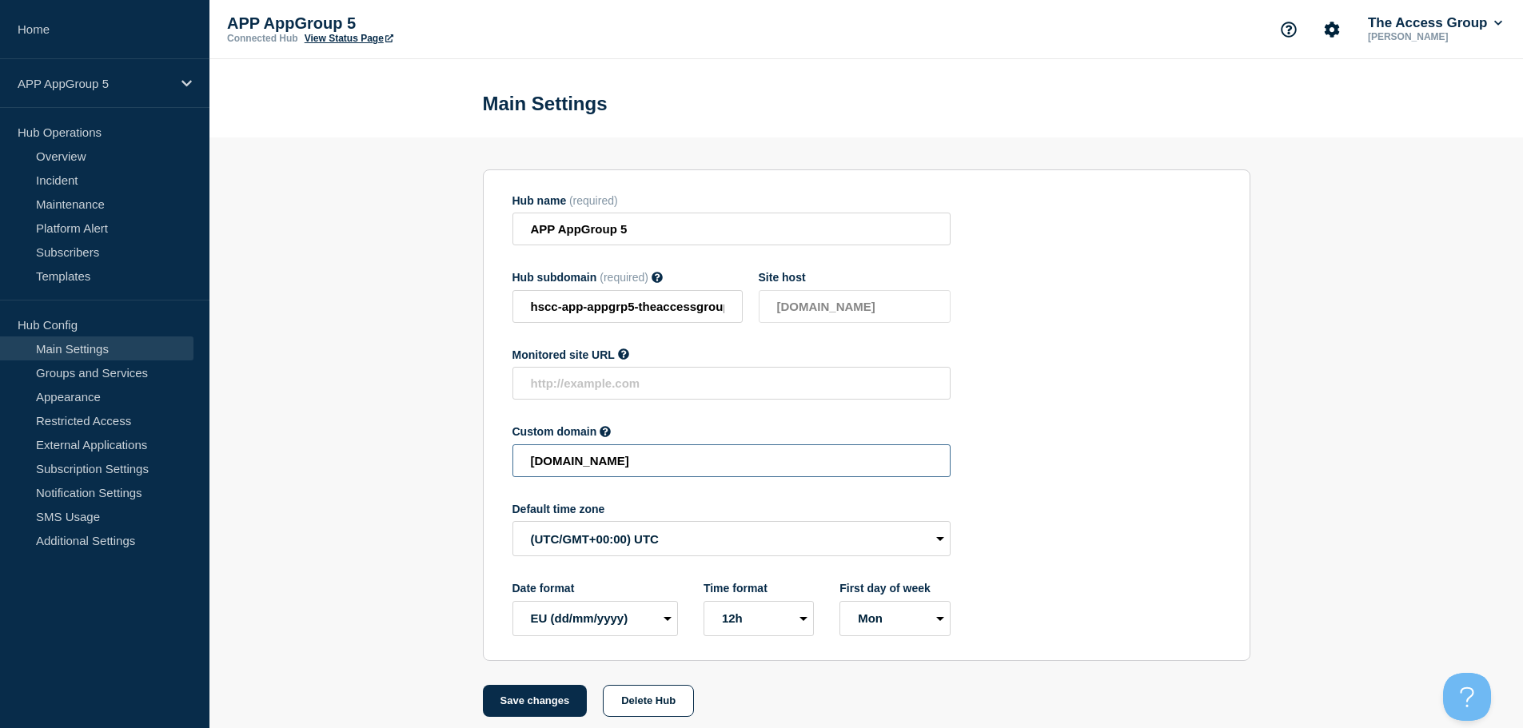
drag, startPoint x: 870, startPoint y: 463, endPoint x: 395, endPoint y: 445, distance: 475.3
click at [395, 445] on section "Hub name (required) APP AppGroup 5 Hub subdomain (required) Must contain only A…" at bounding box center [866, 428] width 1314 height 580
paste input "HSCC-APP-048865fed93208bfb7c0d7da675c86c6"
click at [535, 707] on button "Save changes" at bounding box center [535, 701] width 105 height 32
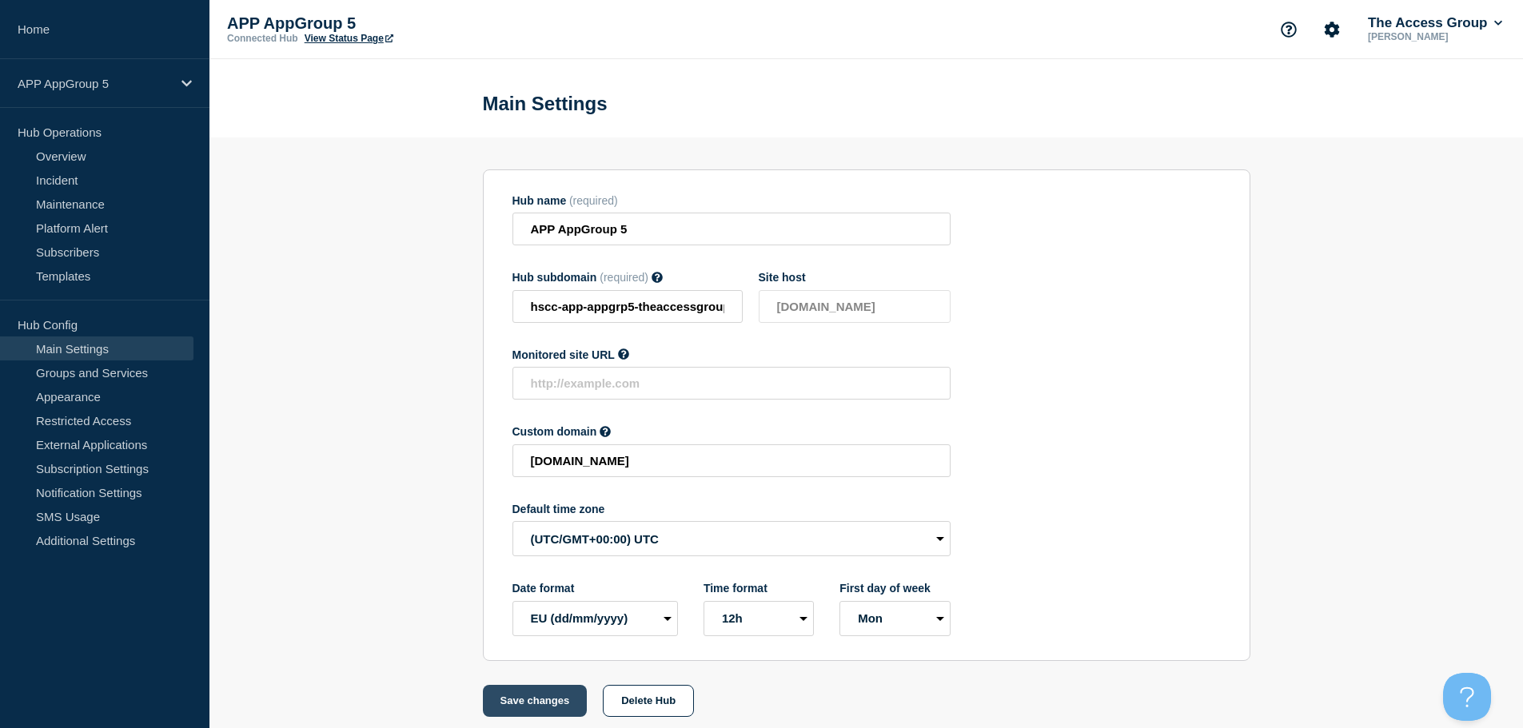
scroll to position [0, 0]
type input "[DOMAIN_NAME]"
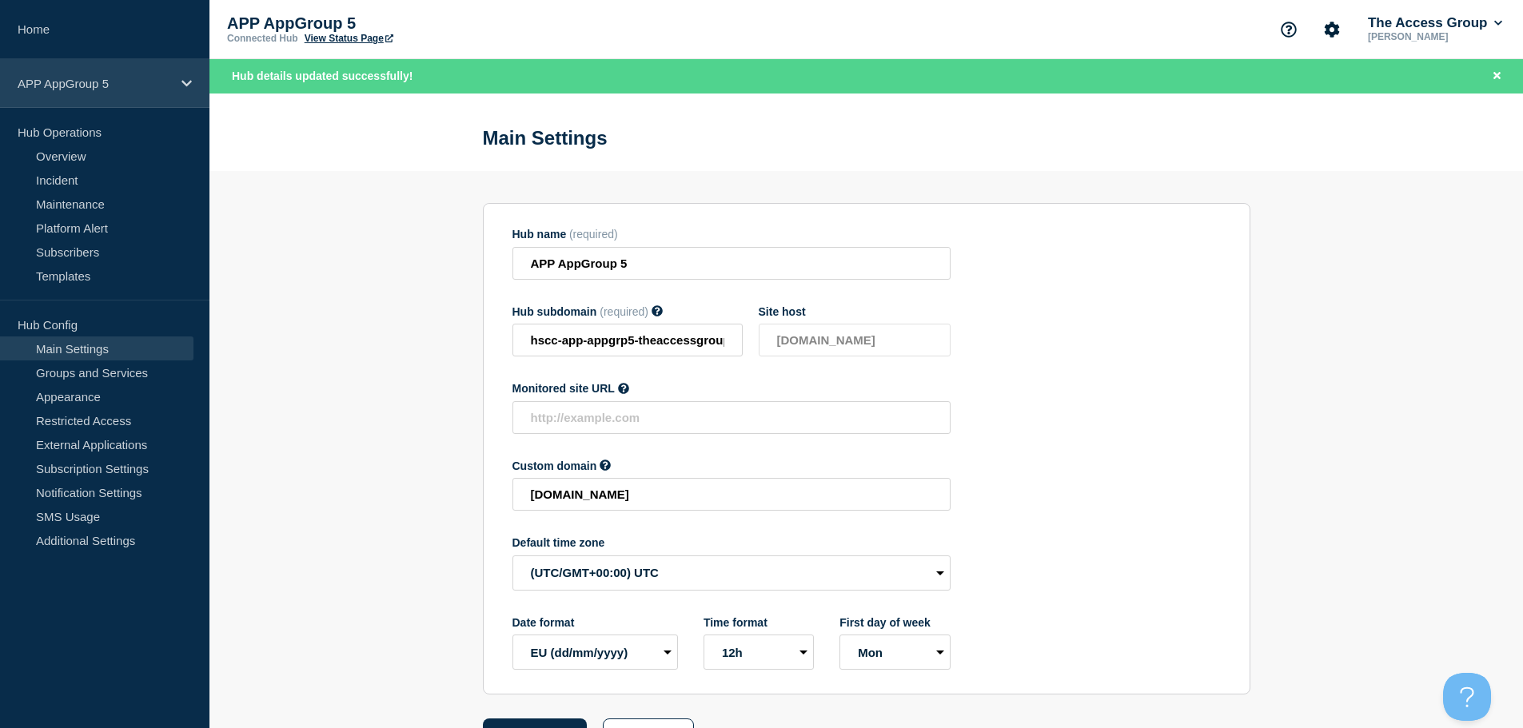
click at [172, 81] on div "APP AppGroup 5" at bounding box center [104, 83] width 209 height 49
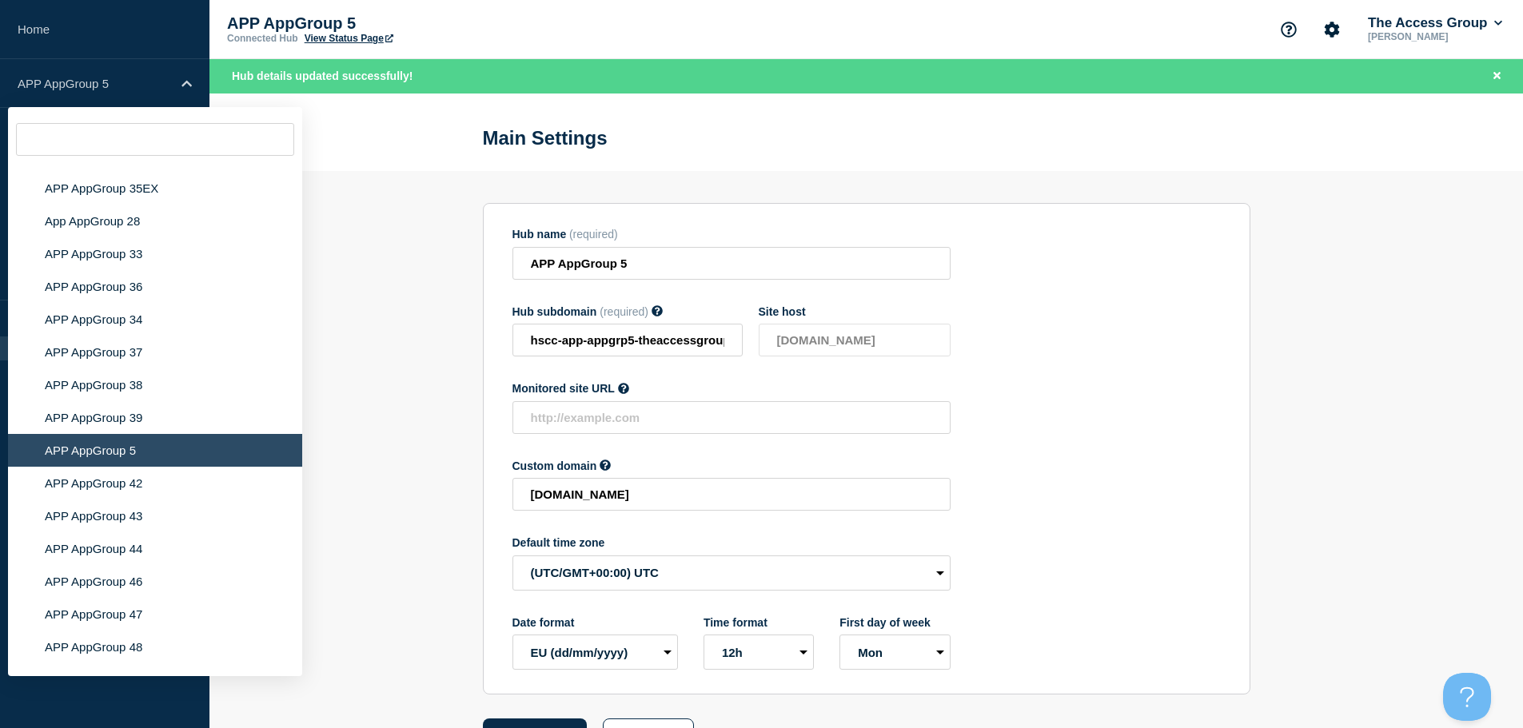
scroll to position [5472, 0]
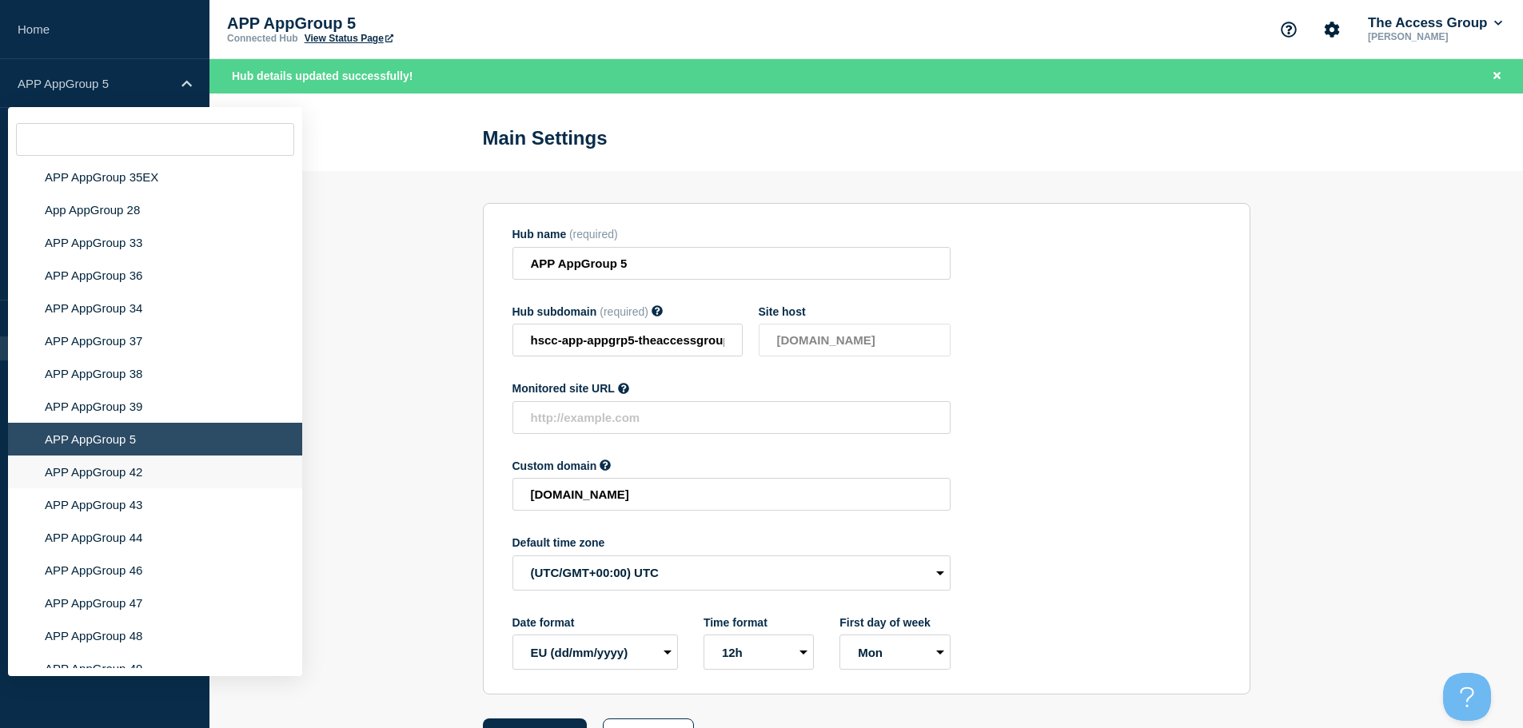
click at [148, 456] on li "APP AppGroup 42" at bounding box center [155, 472] width 294 height 33
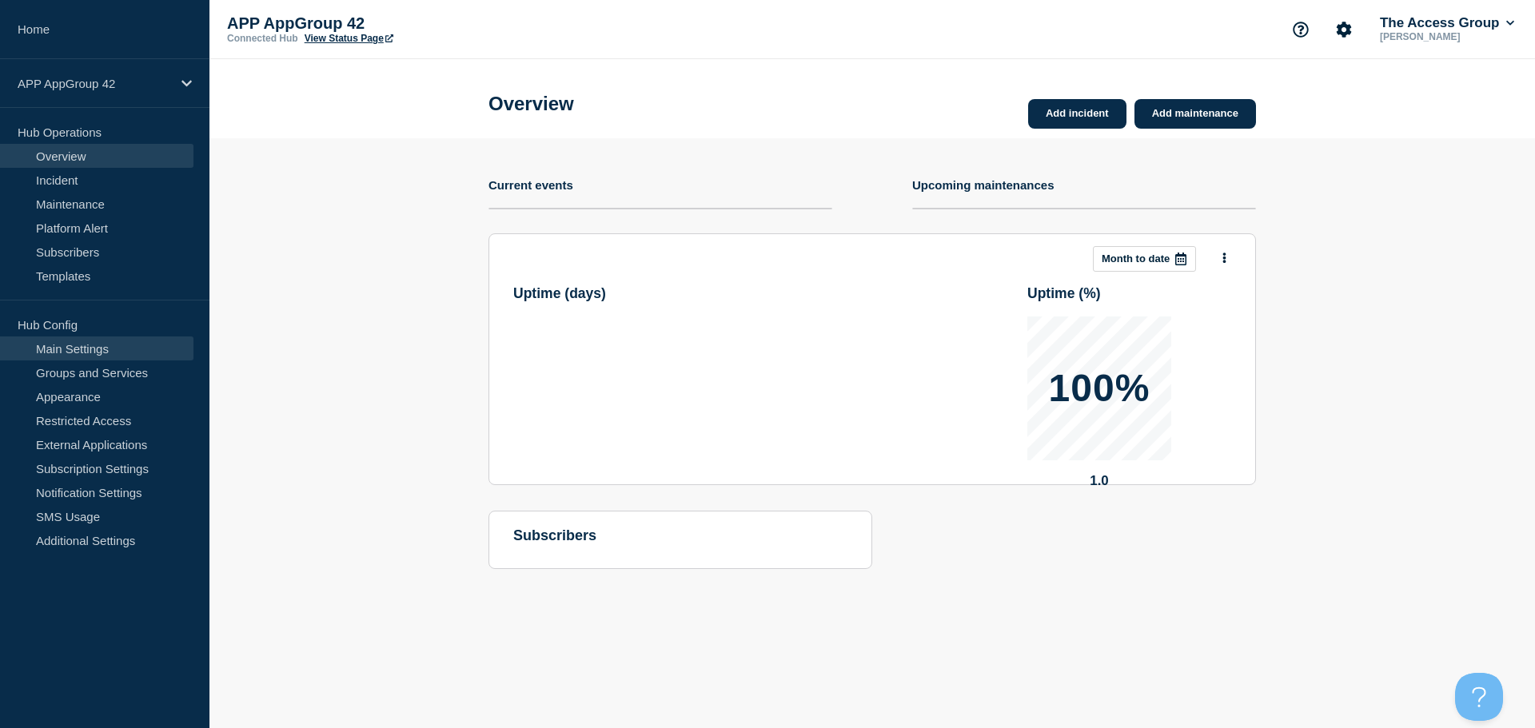
click at [117, 350] on link "Main Settings" at bounding box center [96, 349] width 193 height 24
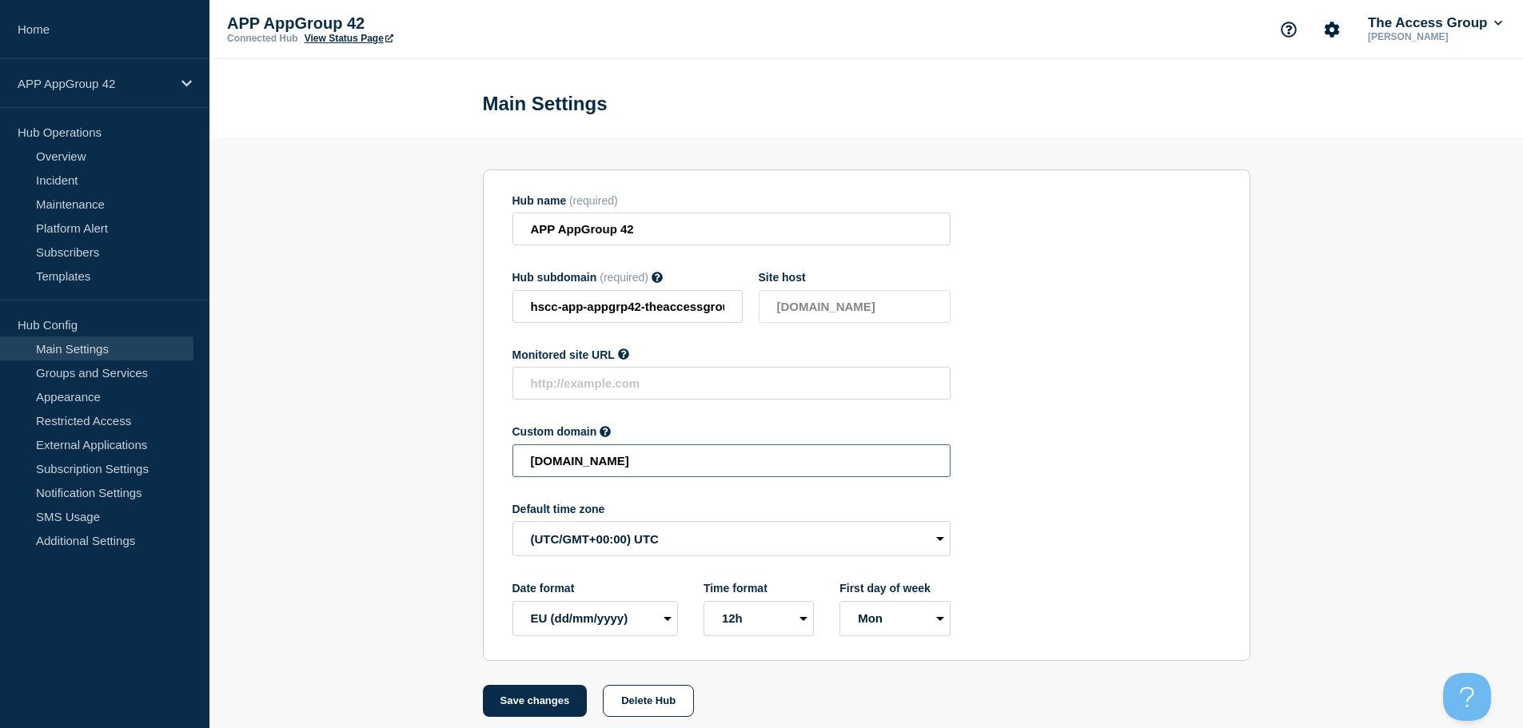
drag, startPoint x: 849, startPoint y: 467, endPoint x: 366, endPoint y: 443, distance: 483.5
click at [369, 444] on section "Hub name (required) APP AppGroup 42 Hub subdomain (required) Must contain only …" at bounding box center [866, 428] width 1314 height 580
paste input "HSCC-APP-607a9a3332c391eabc2e9759ebc58c88"
drag, startPoint x: 545, startPoint y: 702, endPoint x: 648, endPoint y: 681, distance: 105.2
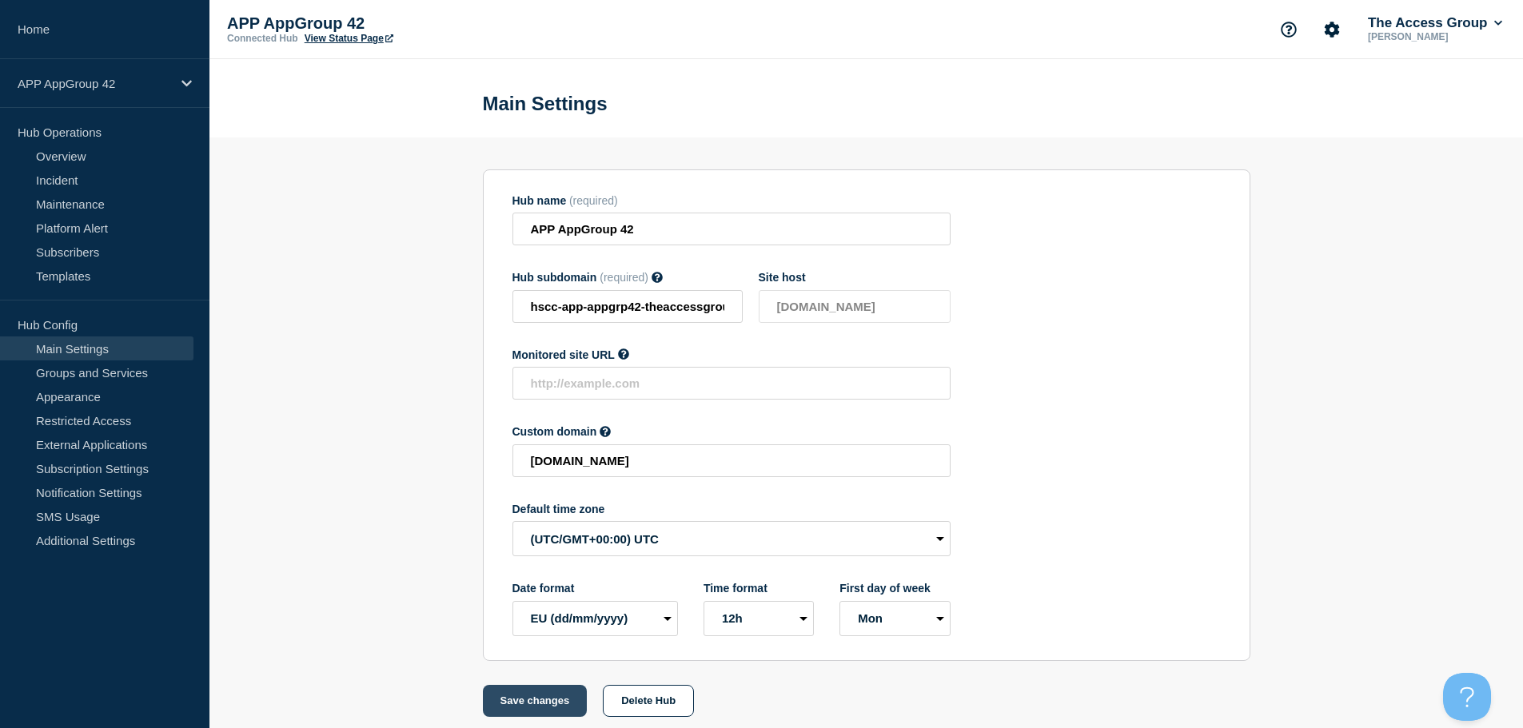
click at [546, 701] on button "Save changes" at bounding box center [535, 701] width 105 height 32
type input "[DOMAIN_NAME]"
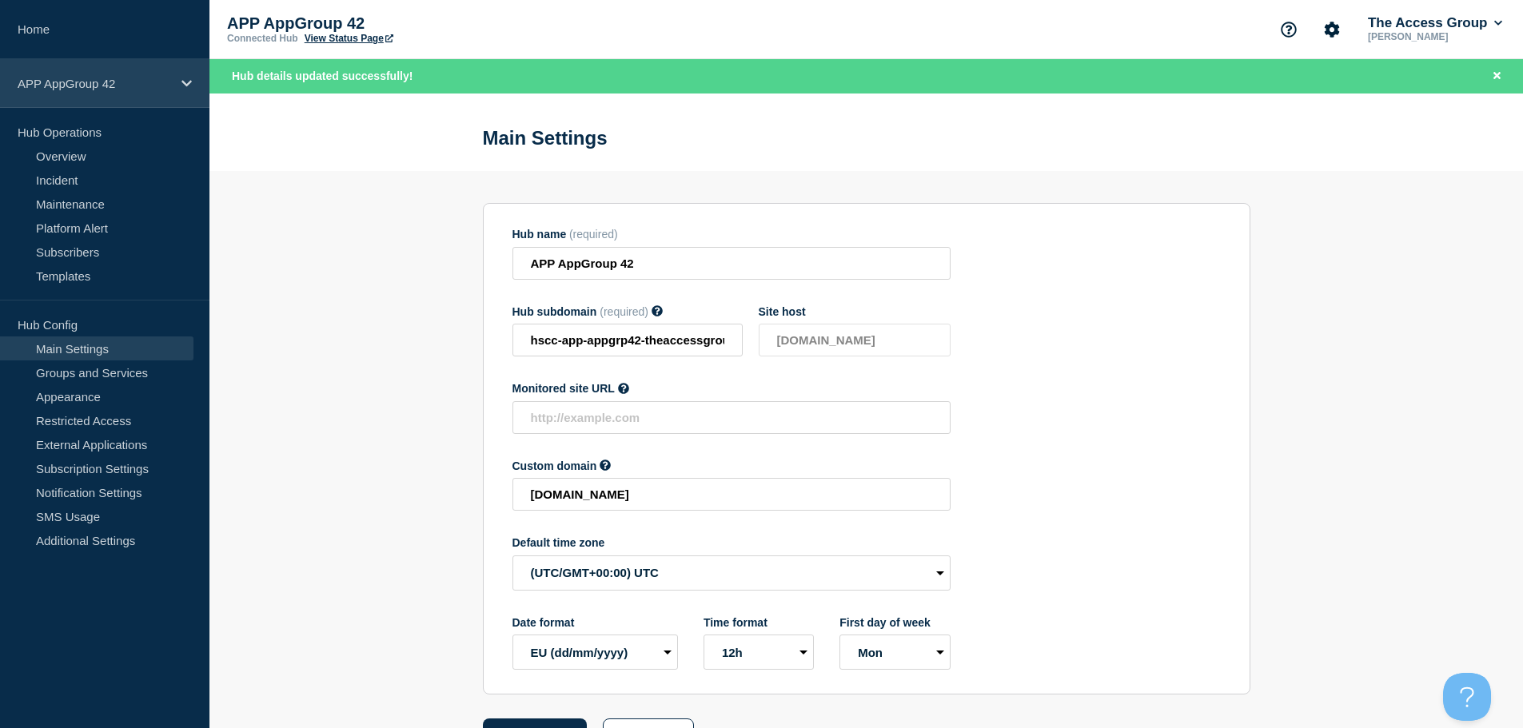
click at [162, 78] on p "APP AppGroup 42" at bounding box center [95, 84] width 154 height 14
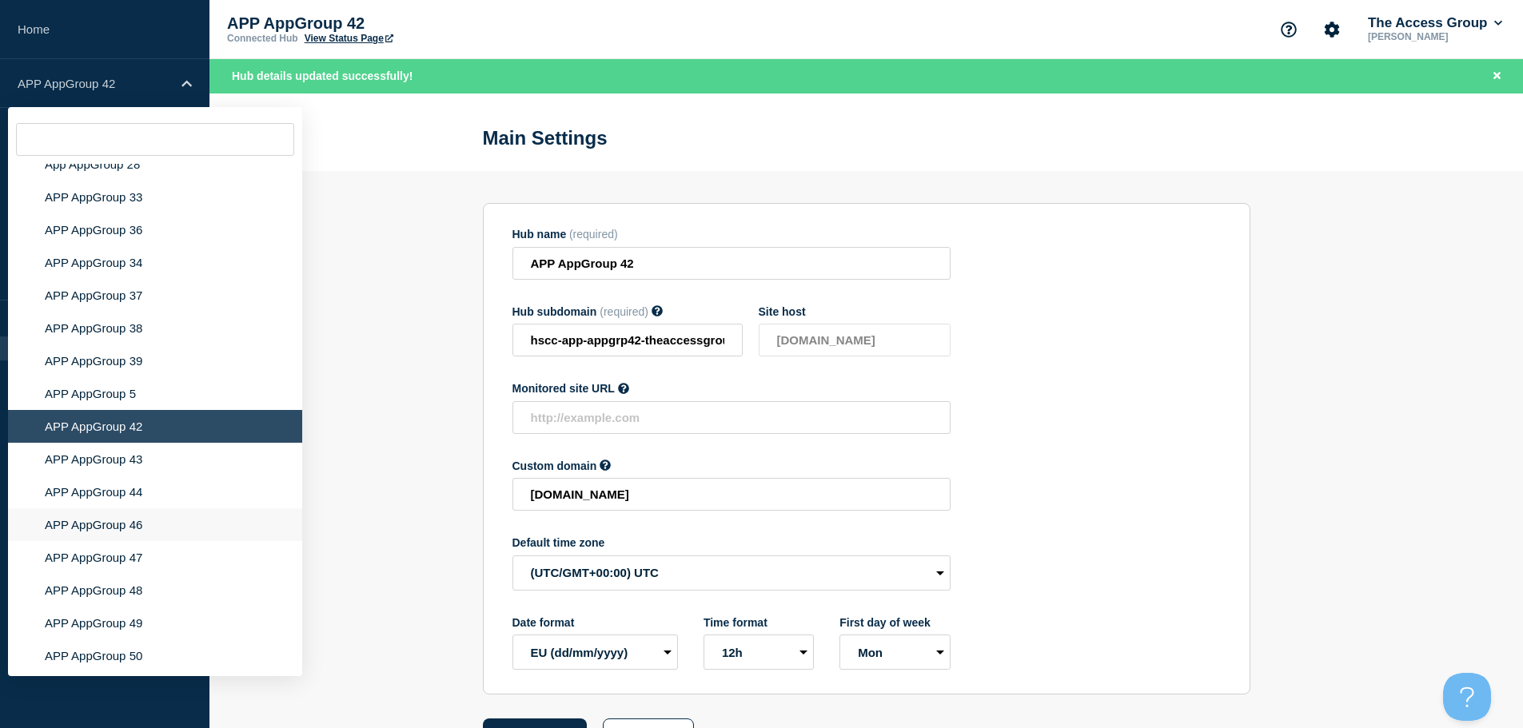
scroll to position [5506, 0]
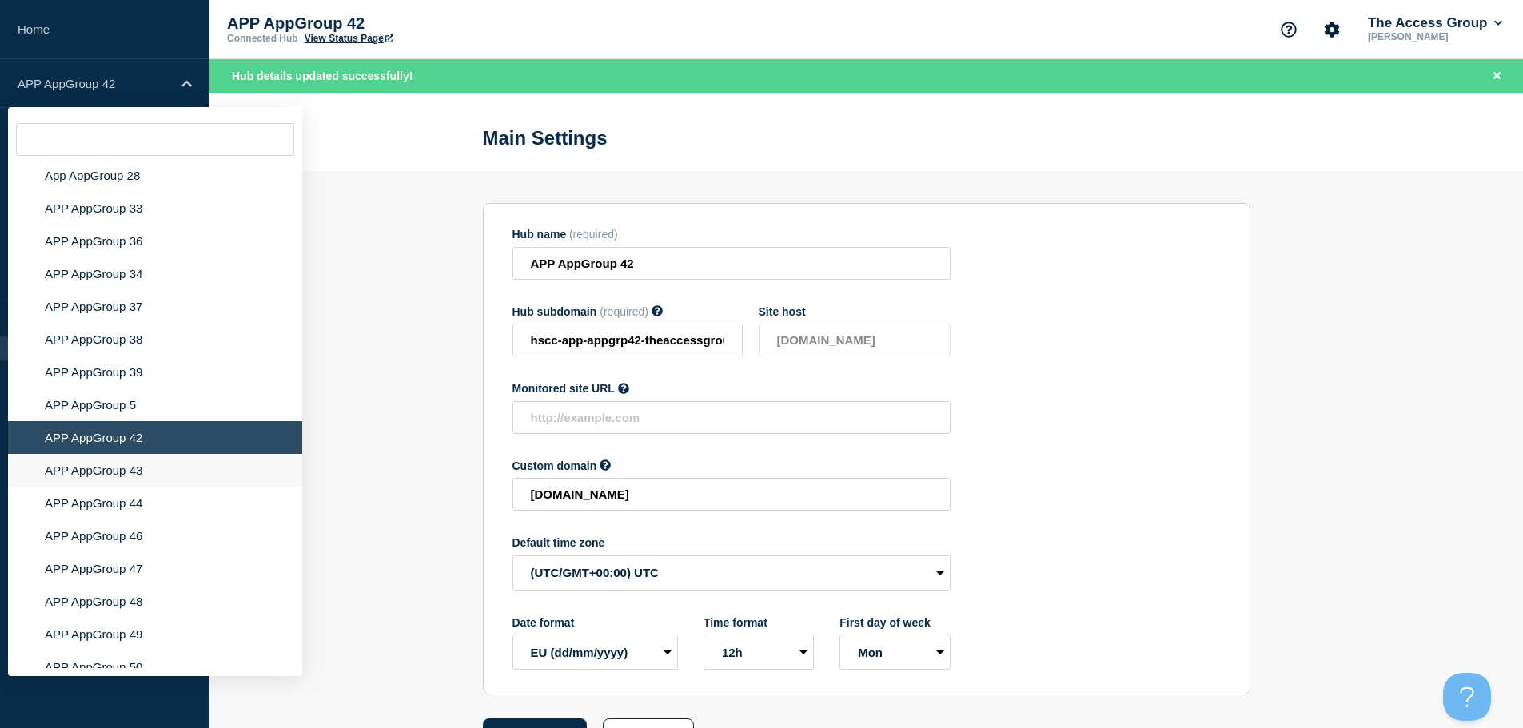
drag, startPoint x: 140, startPoint y: 458, endPoint x: 214, endPoint y: 465, distance: 74.7
click at [142, 460] on li "APP AppGroup 43" at bounding box center [155, 470] width 294 height 33
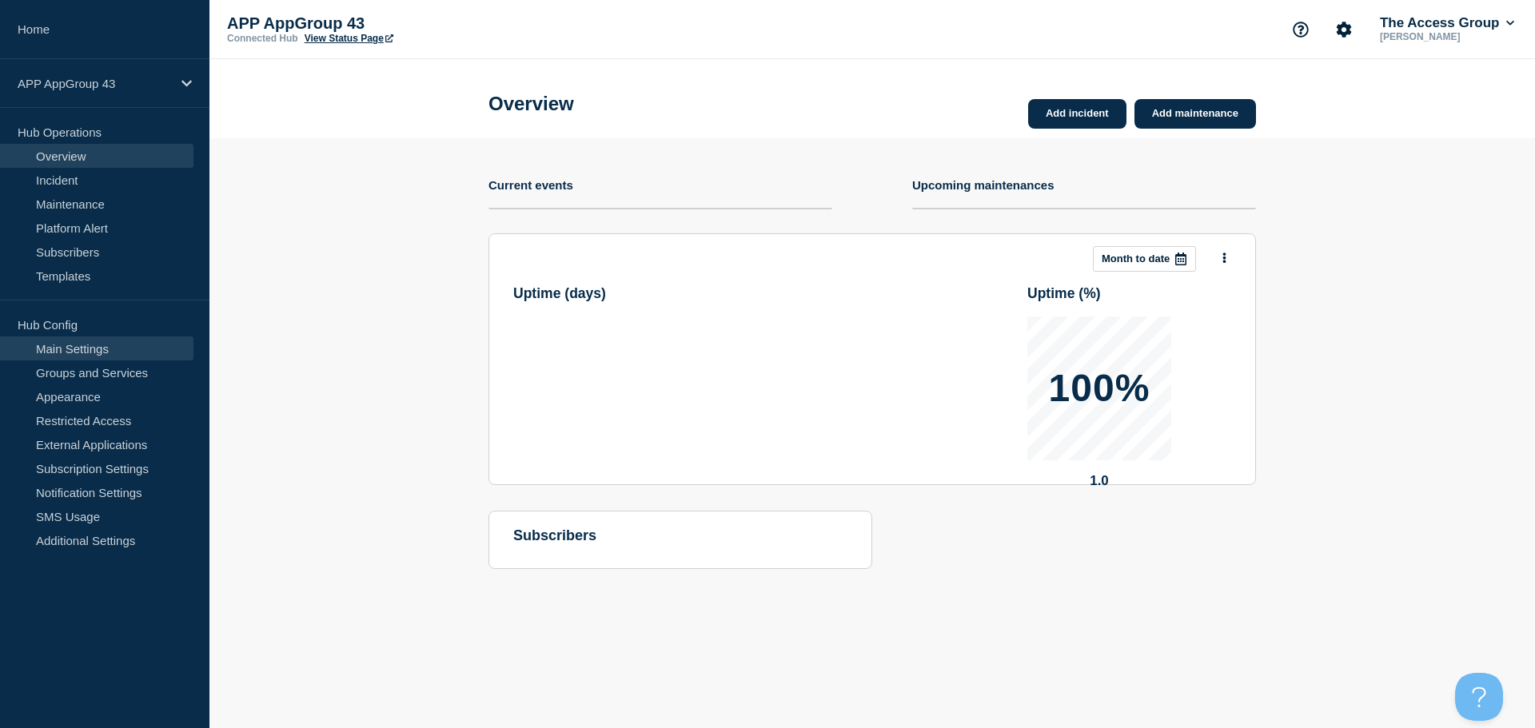
click at [126, 348] on link "Main Settings" at bounding box center [96, 349] width 193 height 24
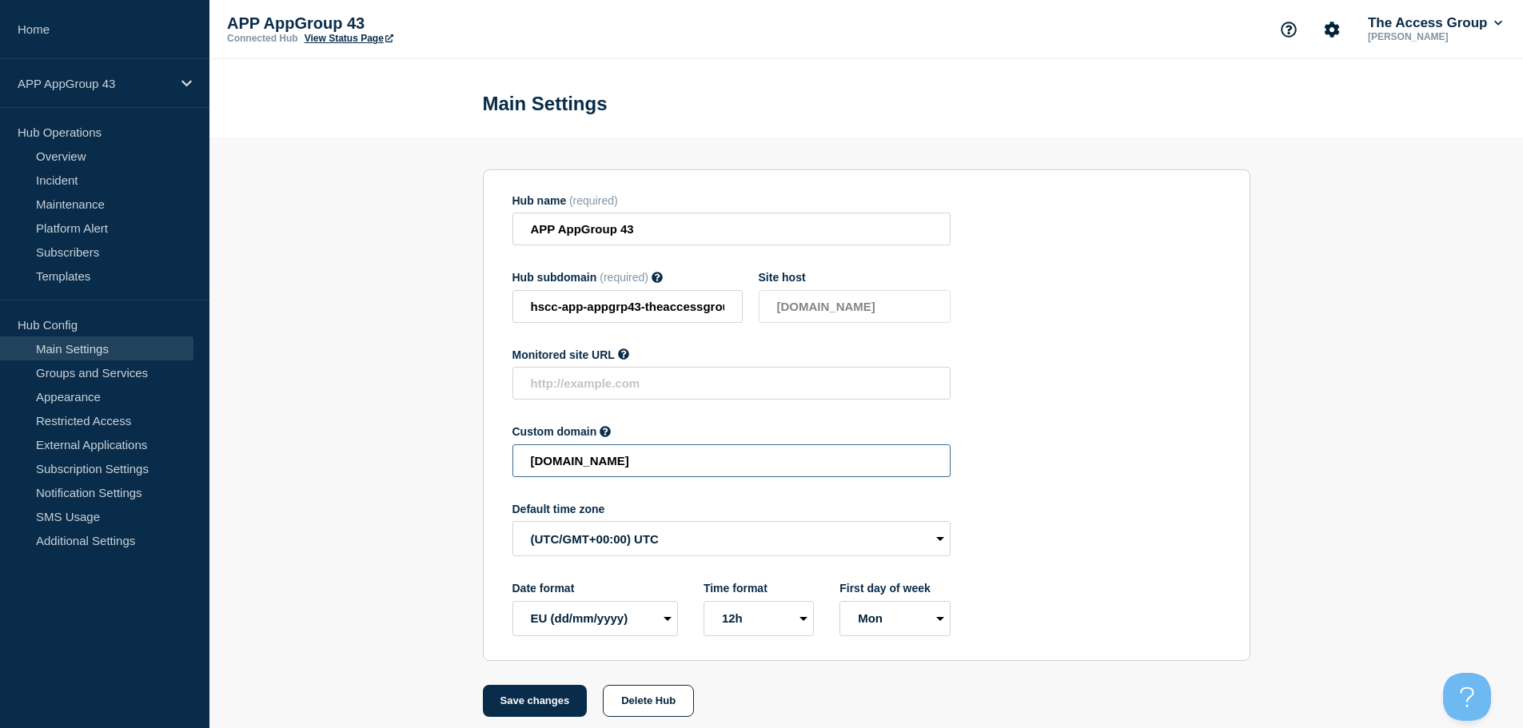
drag, startPoint x: 599, startPoint y: 455, endPoint x: 314, endPoint y: 448, distance: 284.7
click at [314, 448] on section "Hub name (required) APP AppGroup 43 Hub subdomain (required) Must contain only …" at bounding box center [866, 428] width 1314 height 580
paste input "HSCC-APP-7e127b95e80b083285f75f508c685ffe"
click at [534, 709] on button "Save changes" at bounding box center [535, 701] width 105 height 32
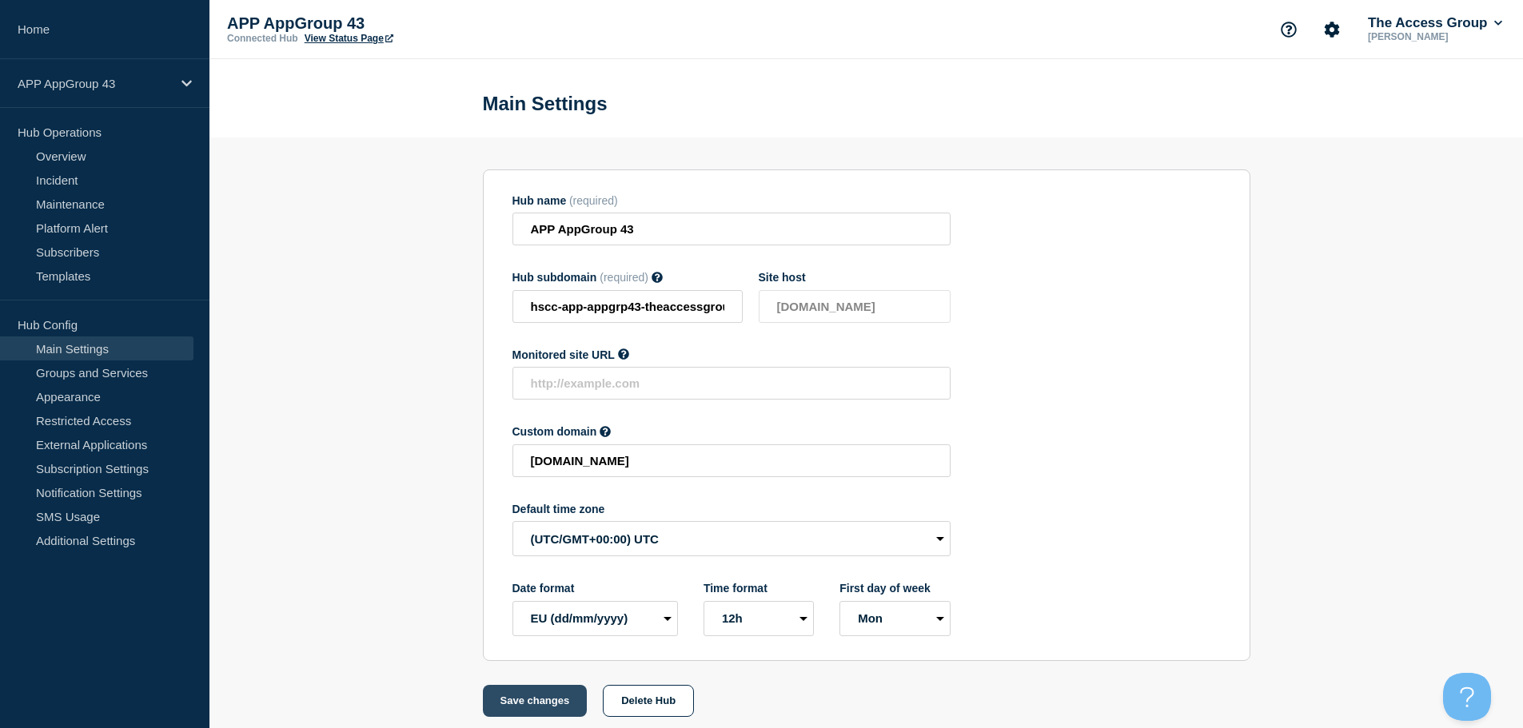
scroll to position [0, 0]
type input "[DOMAIN_NAME]"
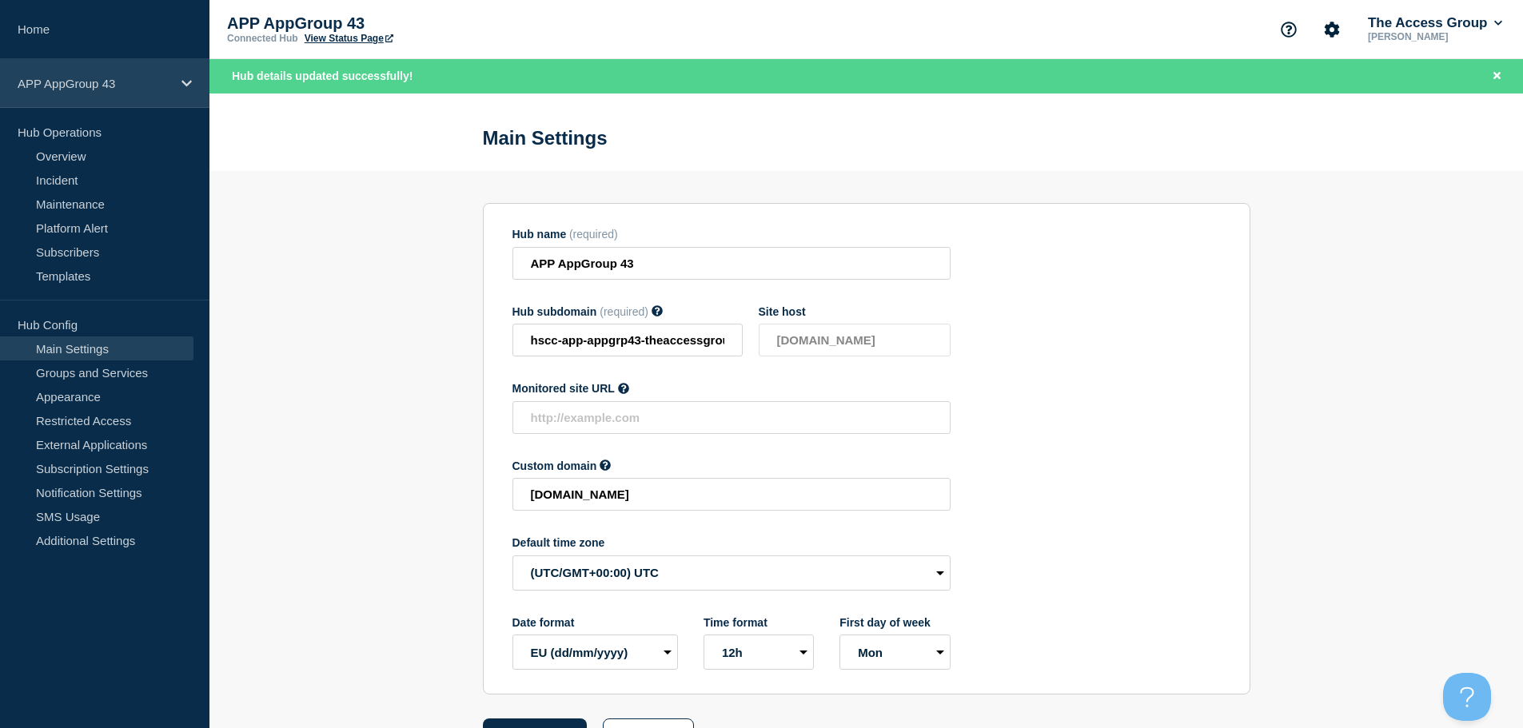
click at [155, 74] on div "APP AppGroup 43" at bounding box center [104, 83] width 209 height 49
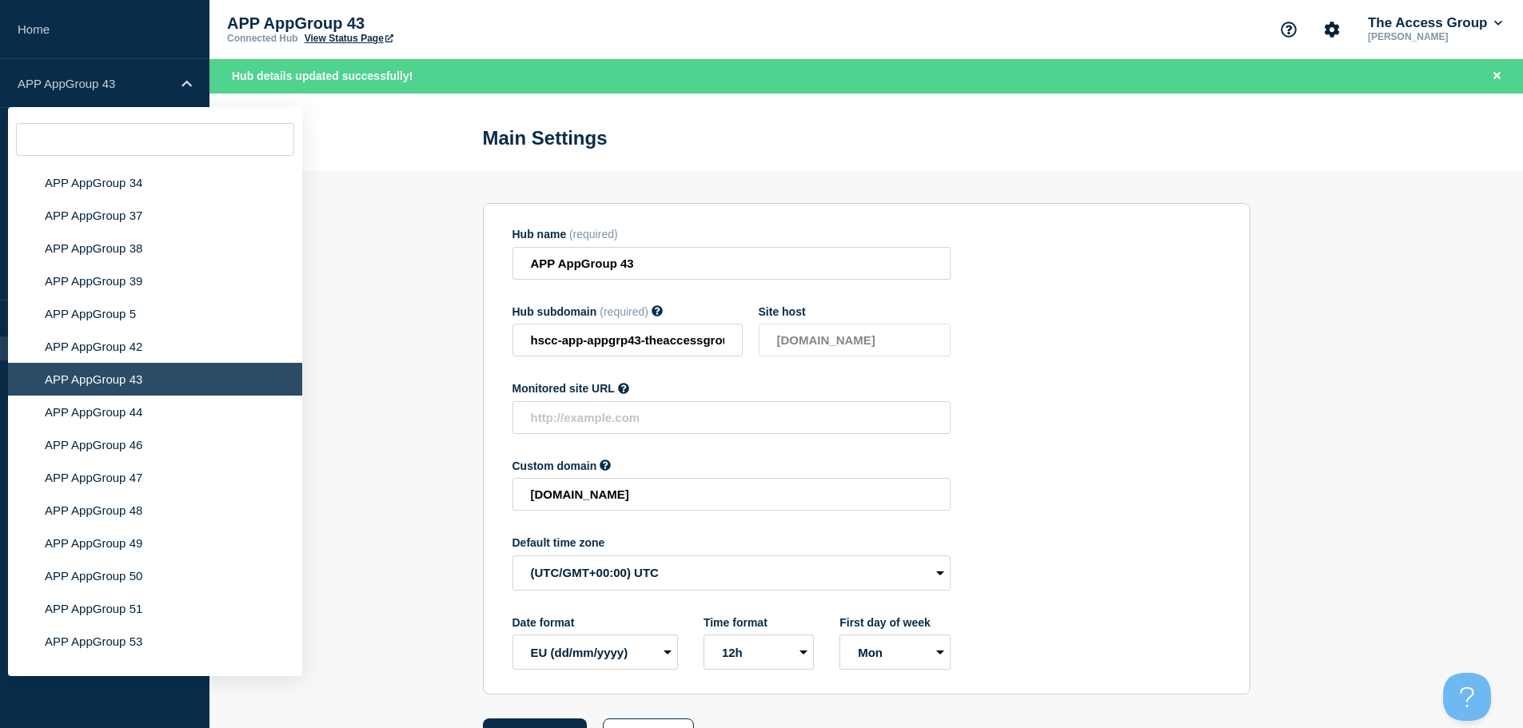
scroll to position [5644, 0]
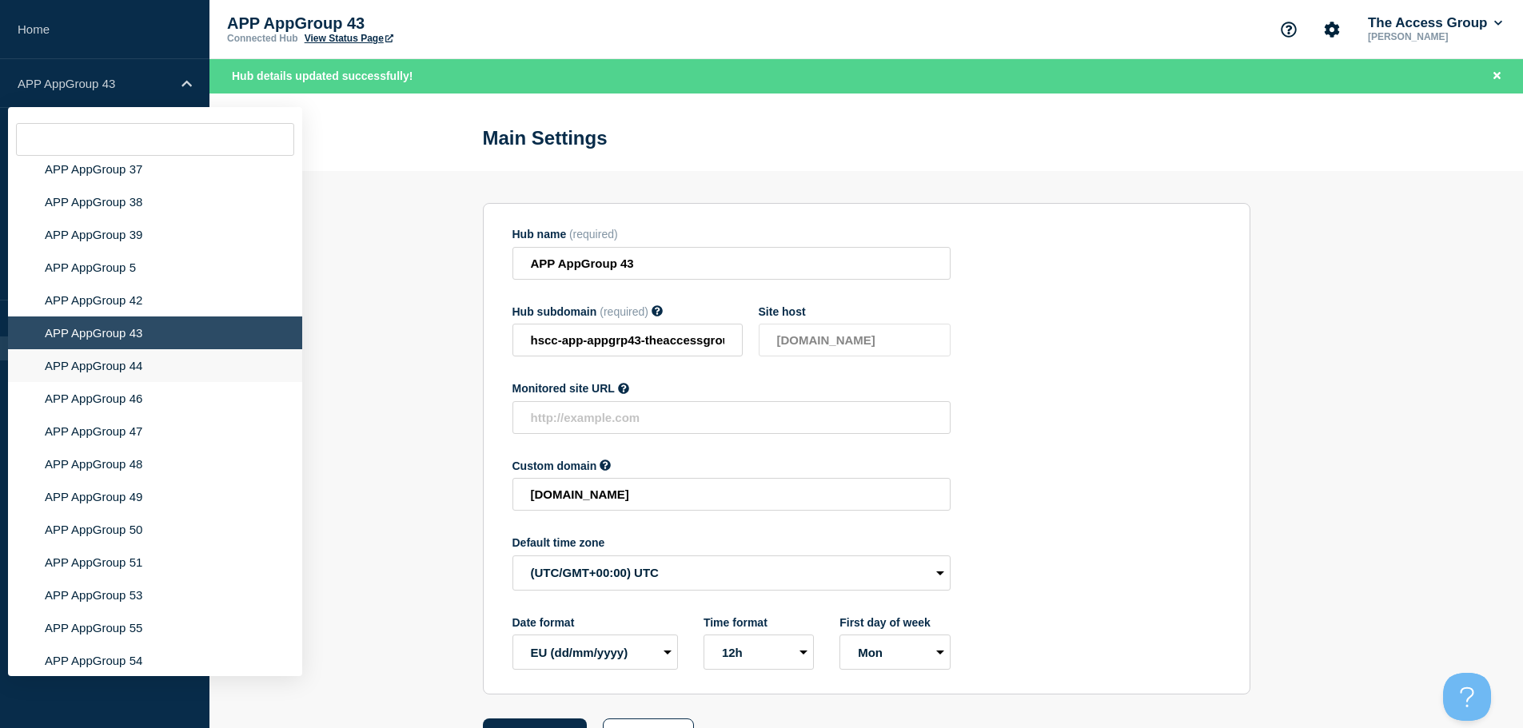
click at [154, 355] on li "APP AppGroup 44" at bounding box center [155, 365] width 294 height 33
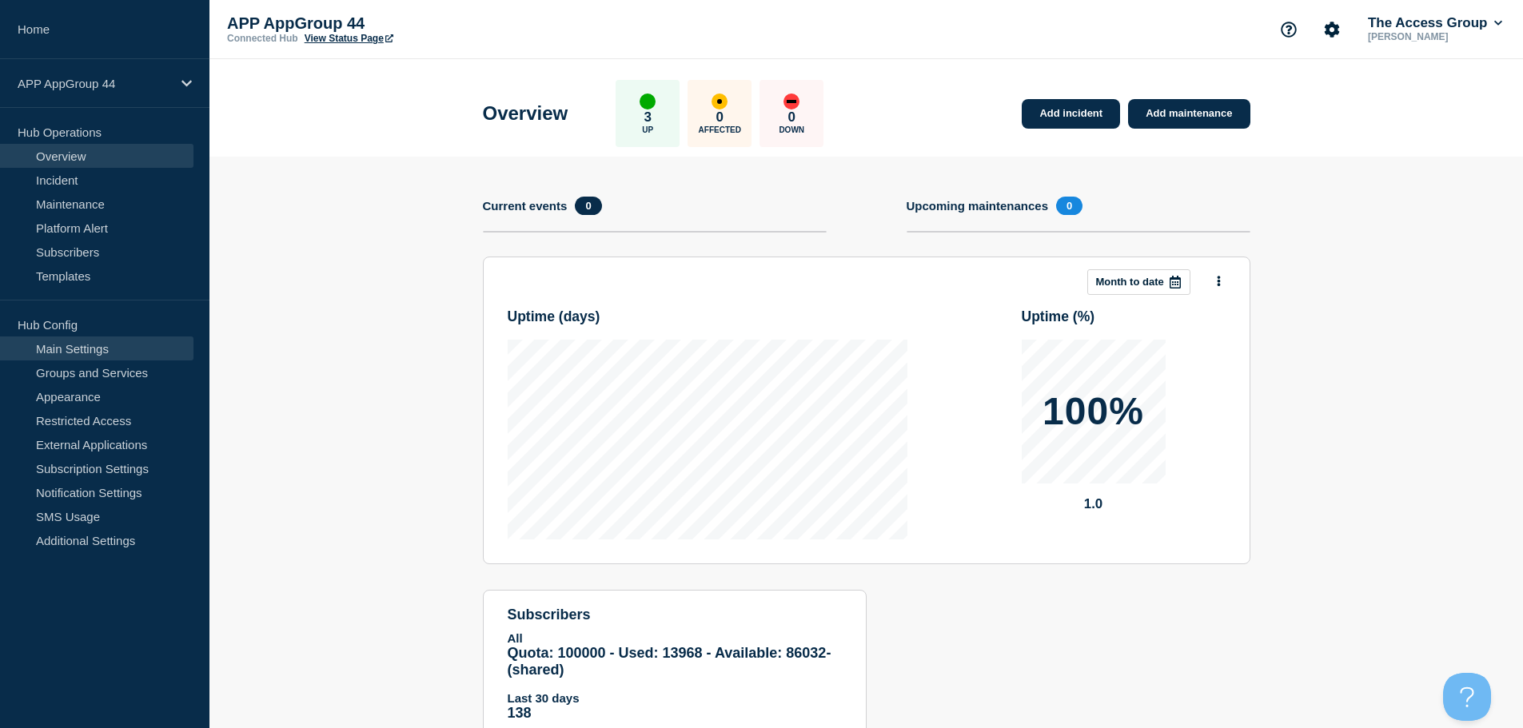
click at [130, 342] on link "Main Settings" at bounding box center [96, 349] width 193 height 24
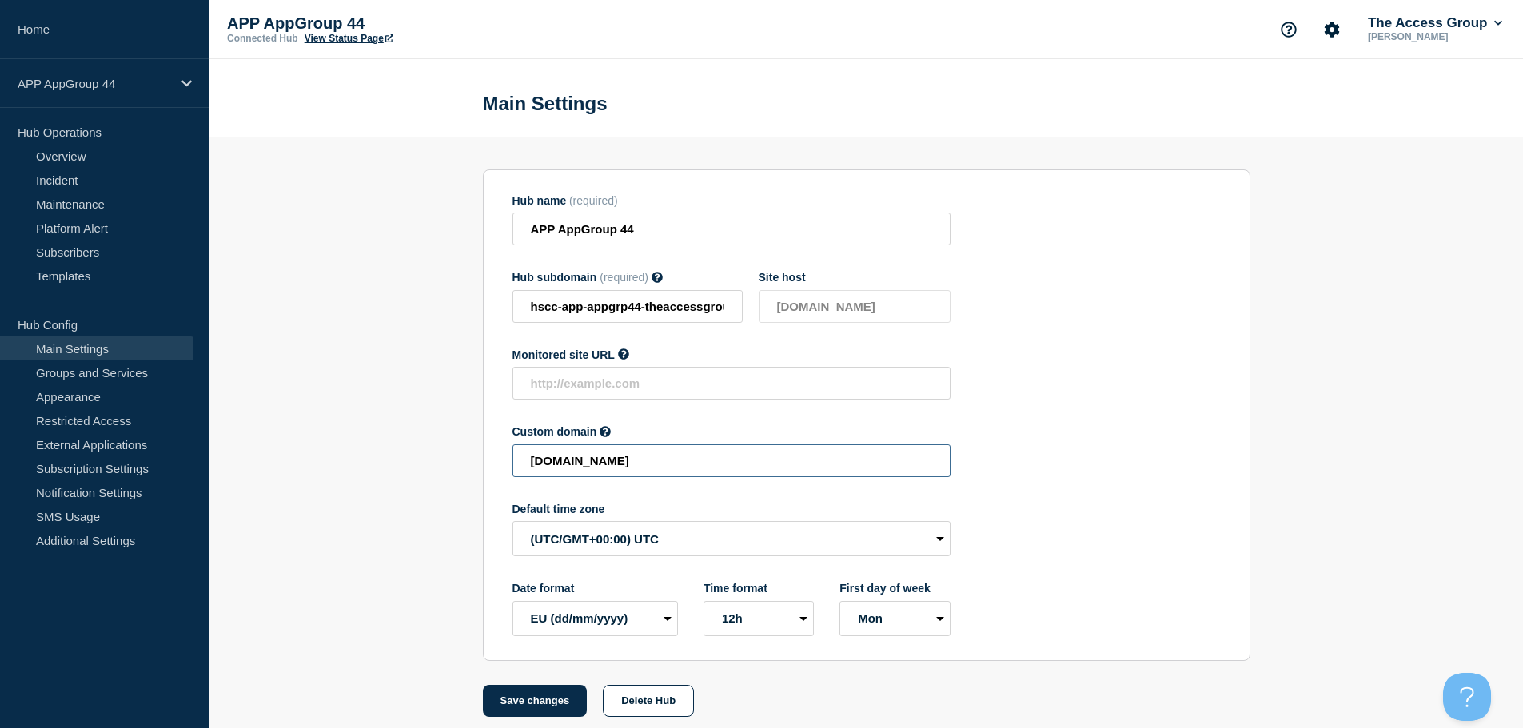
drag, startPoint x: 691, startPoint y: 469, endPoint x: 338, endPoint y: 465, distance: 352.6
click at [341, 469] on section "Hub name (required) APP AppGroup 44 Hub subdomain (required) Must contain only …" at bounding box center [866, 428] width 1314 height 580
paste input "HSCC-APP-97c6515c2ded6b8ef9fa0f955860de4f"
click at [517, 711] on button "Save changes" at bounding box center [535, 701] width 105 height 32
type input "[DOMAIN_NAME]"
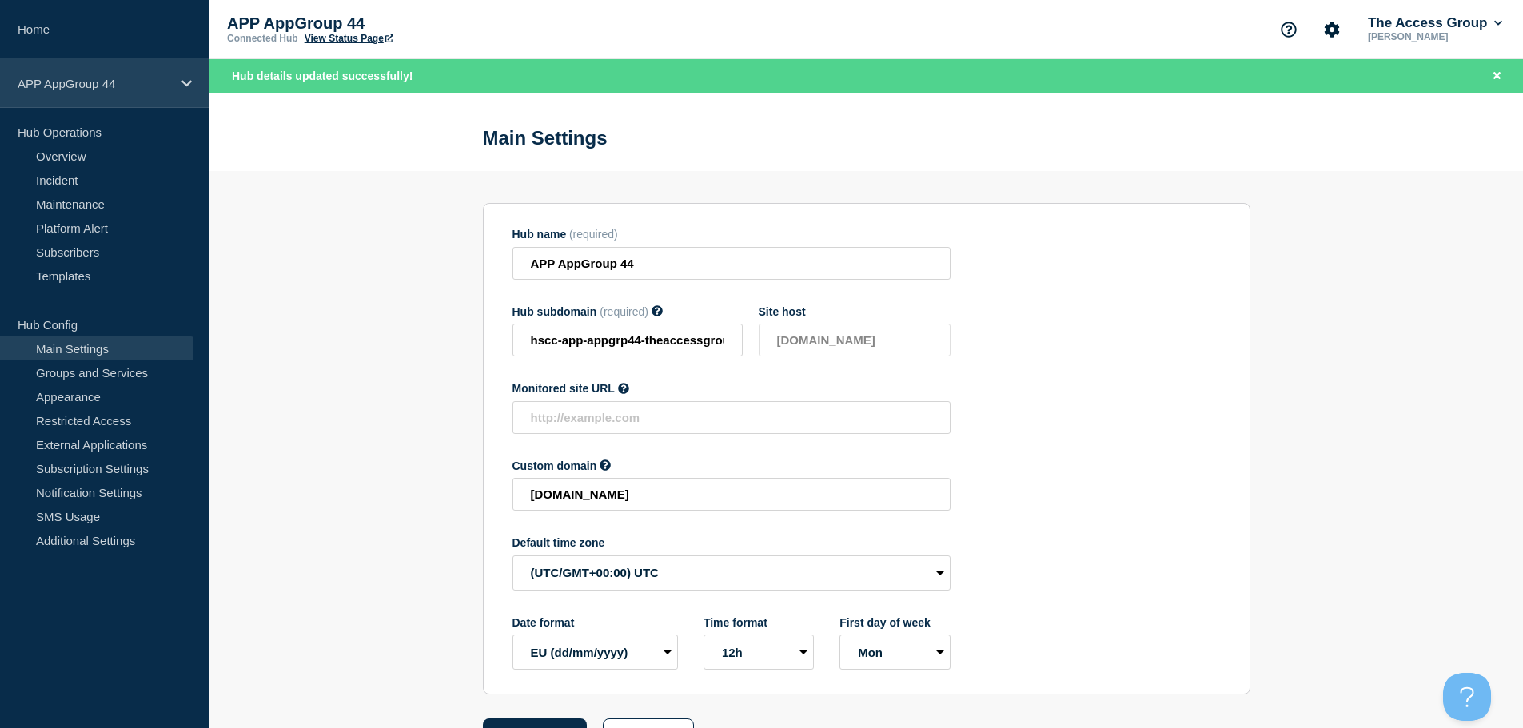
click at [155, 82] on p "APP AppGroup 44" at bounding box center [95, 84] width 154 height 14
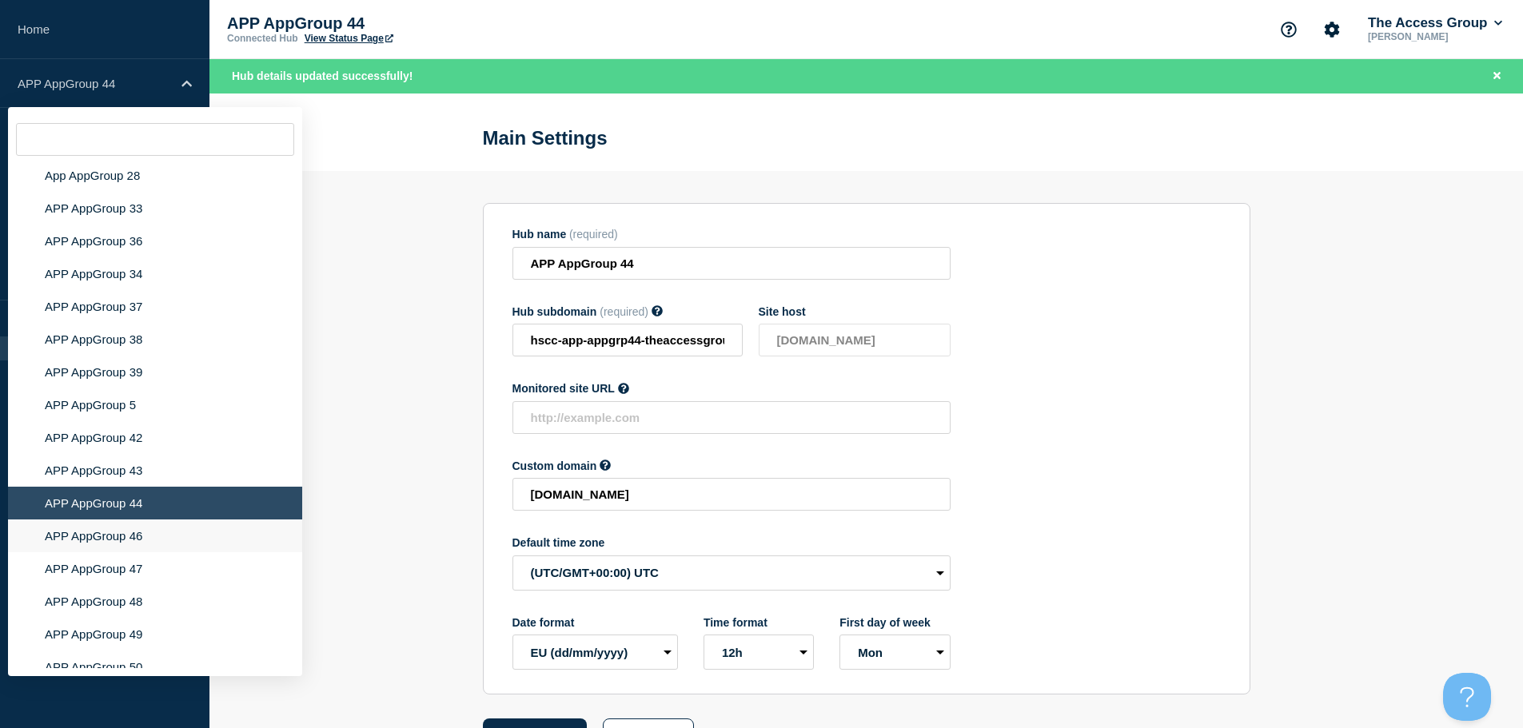
scroll to position [5484, 0]
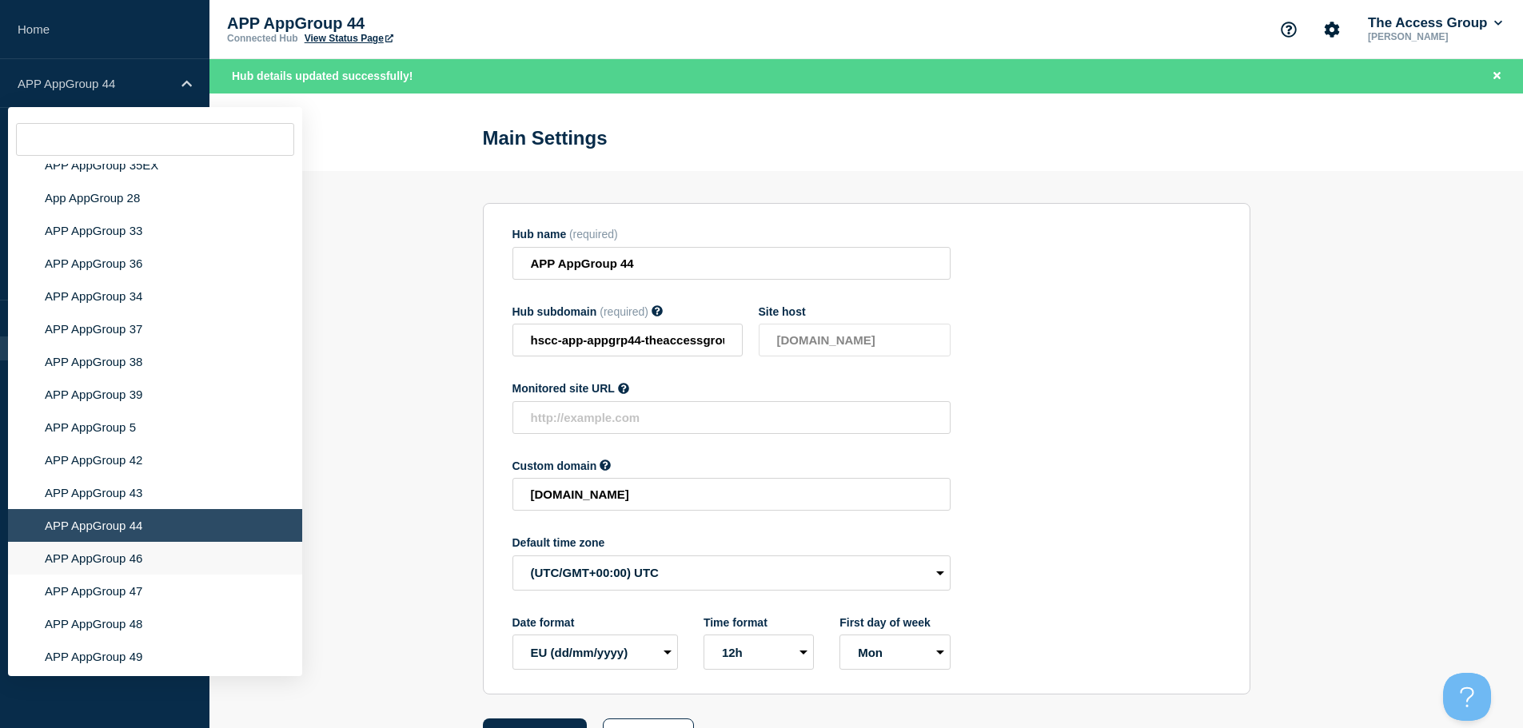
click at [148, 542] on li "APP AppGroup 46" at bounding box center [155, 558] width 294 height 33
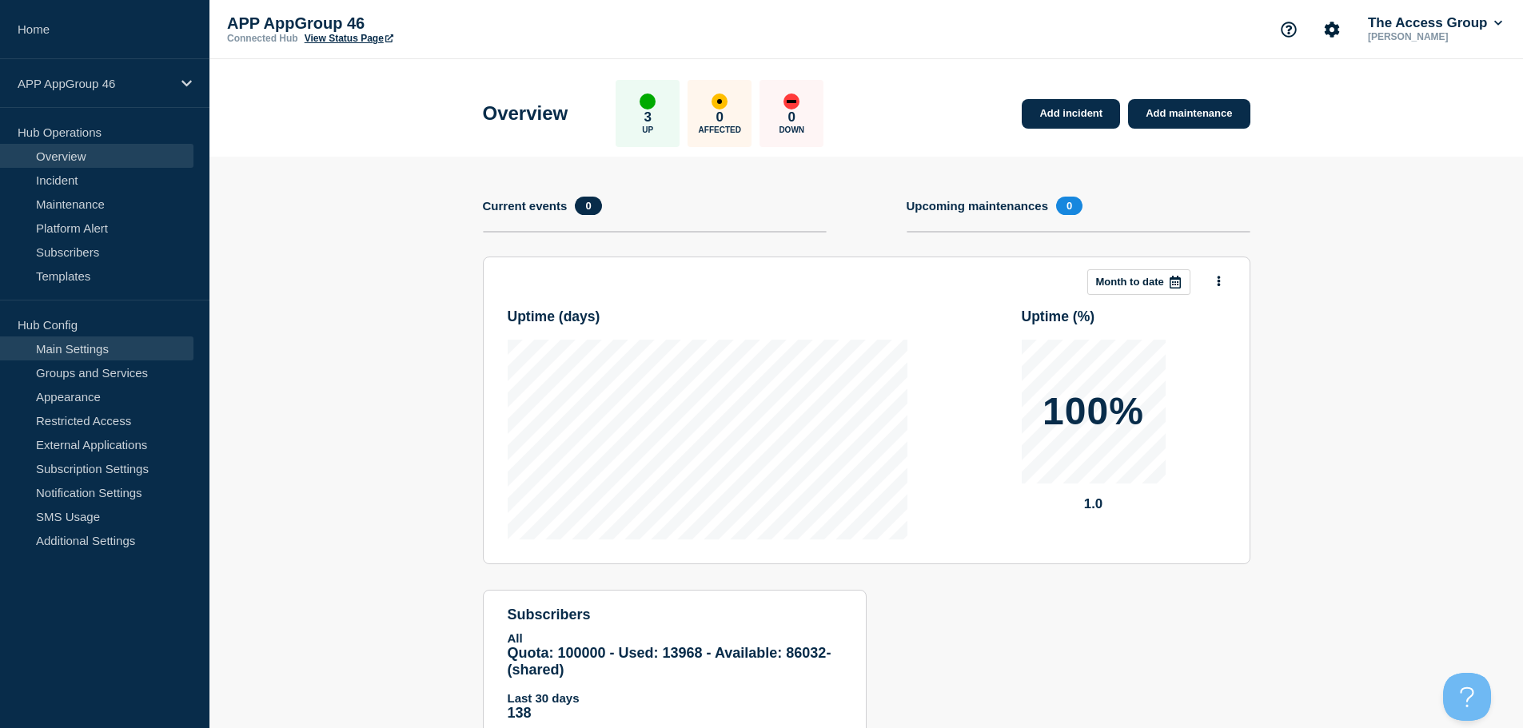
click at [90, 353] on link "Main Settings" at bounding box center [96, 349] width 193 height 24
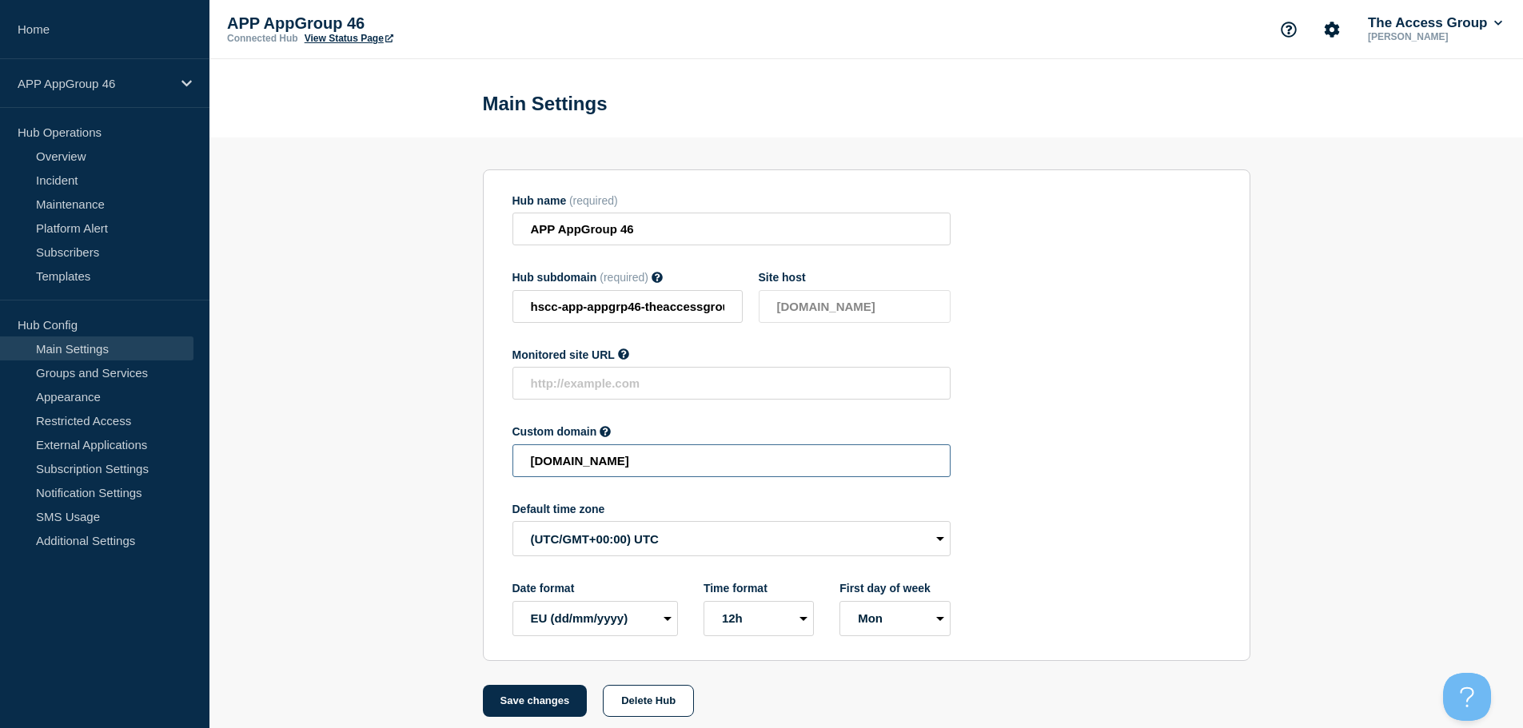
drag, startPoint x: 719, startPoint y: 471, endPoint x: 437, endPoint y: 452, distance: 282.1
click at [437, 452] on section "Hub name (required) APP AppGroup 46 Hub subdomain (required) Must contain only …" at bounding box center [866, 428] width 1314 height 580
paste input "HSCC-APP-e182ddcc0abf7cba6e2affae0a236ca"
click at [533, 706] on button "Save changes" at bounding box center [535, 701] width 105 height 32
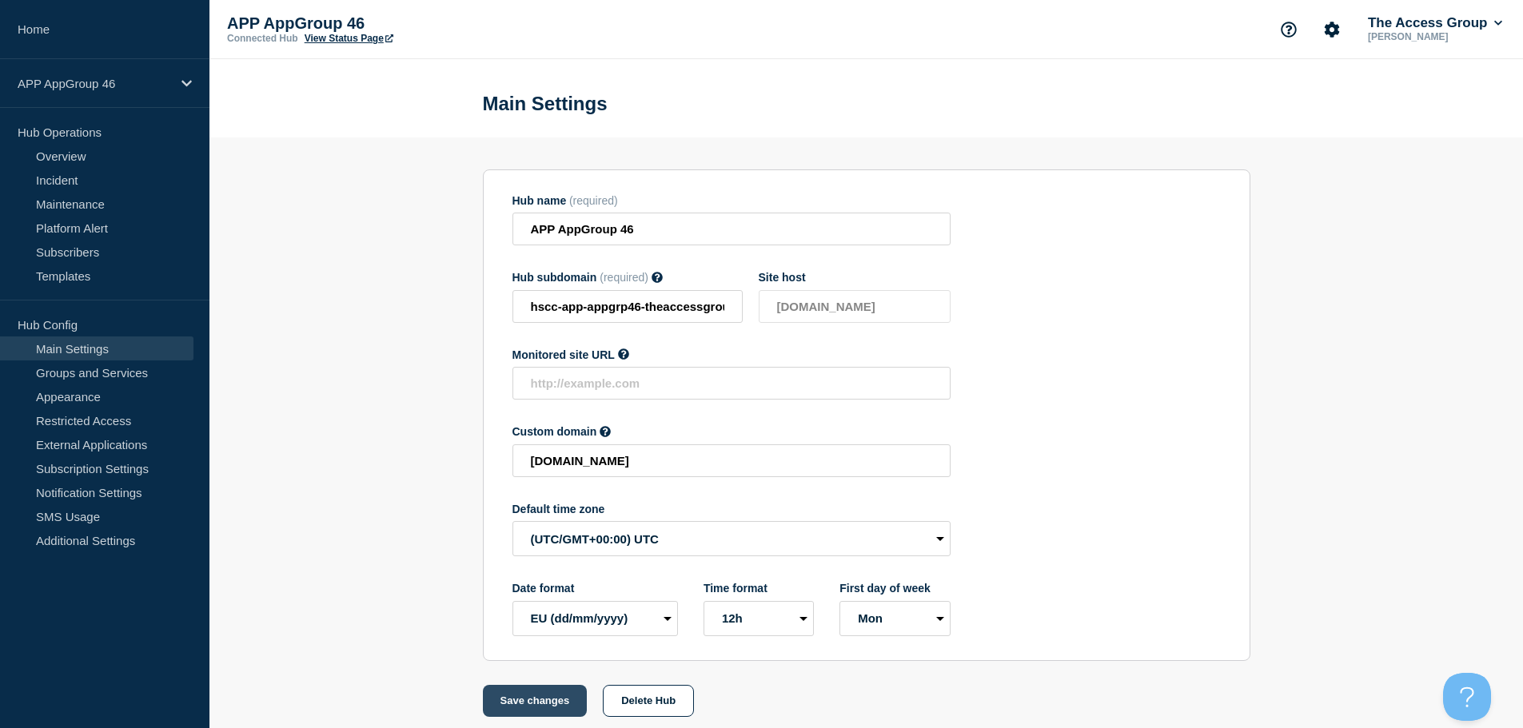
scroll to position [0, 0]
type input "[DOMAIN_NAME]"
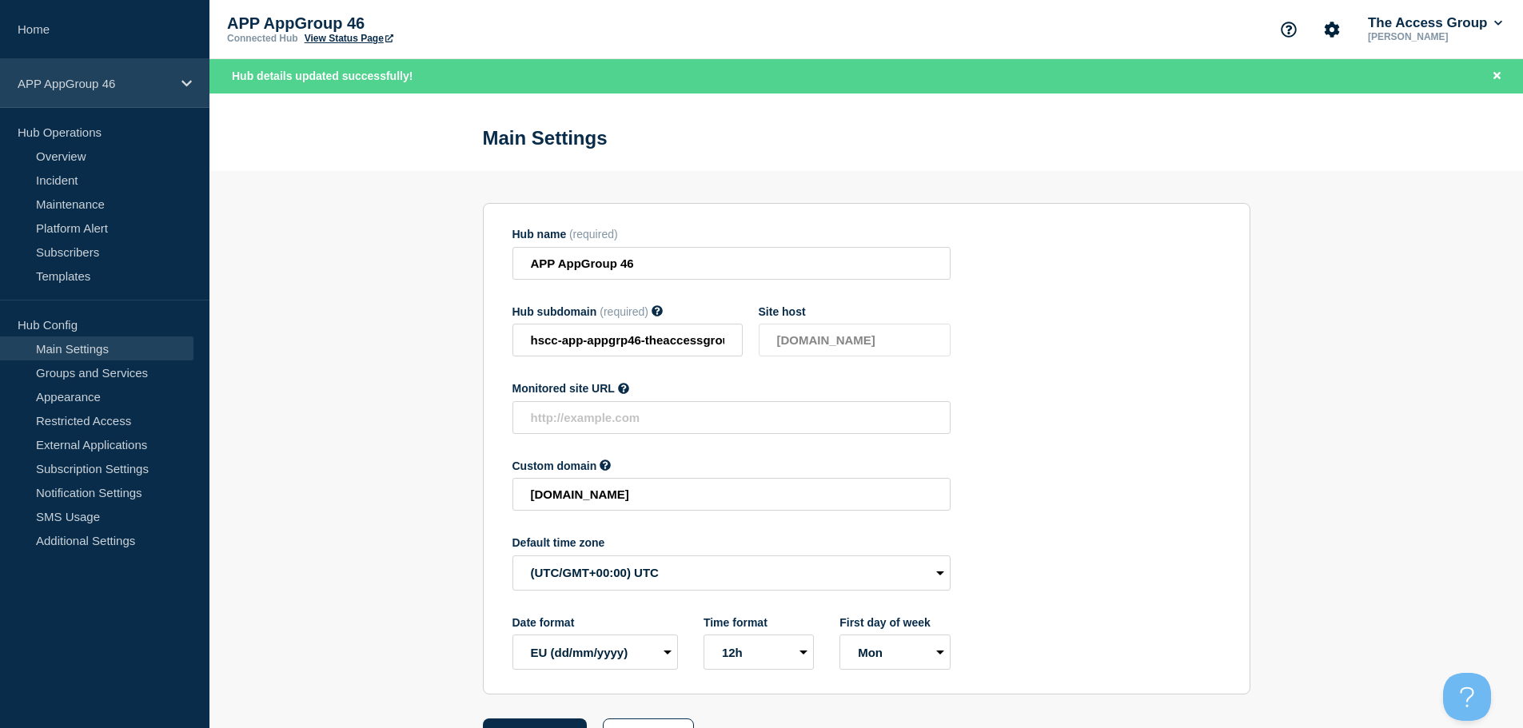
click at [193, 84] on div "APP AppGroup 46" at bounding box center [104, 83] width 209 height 49
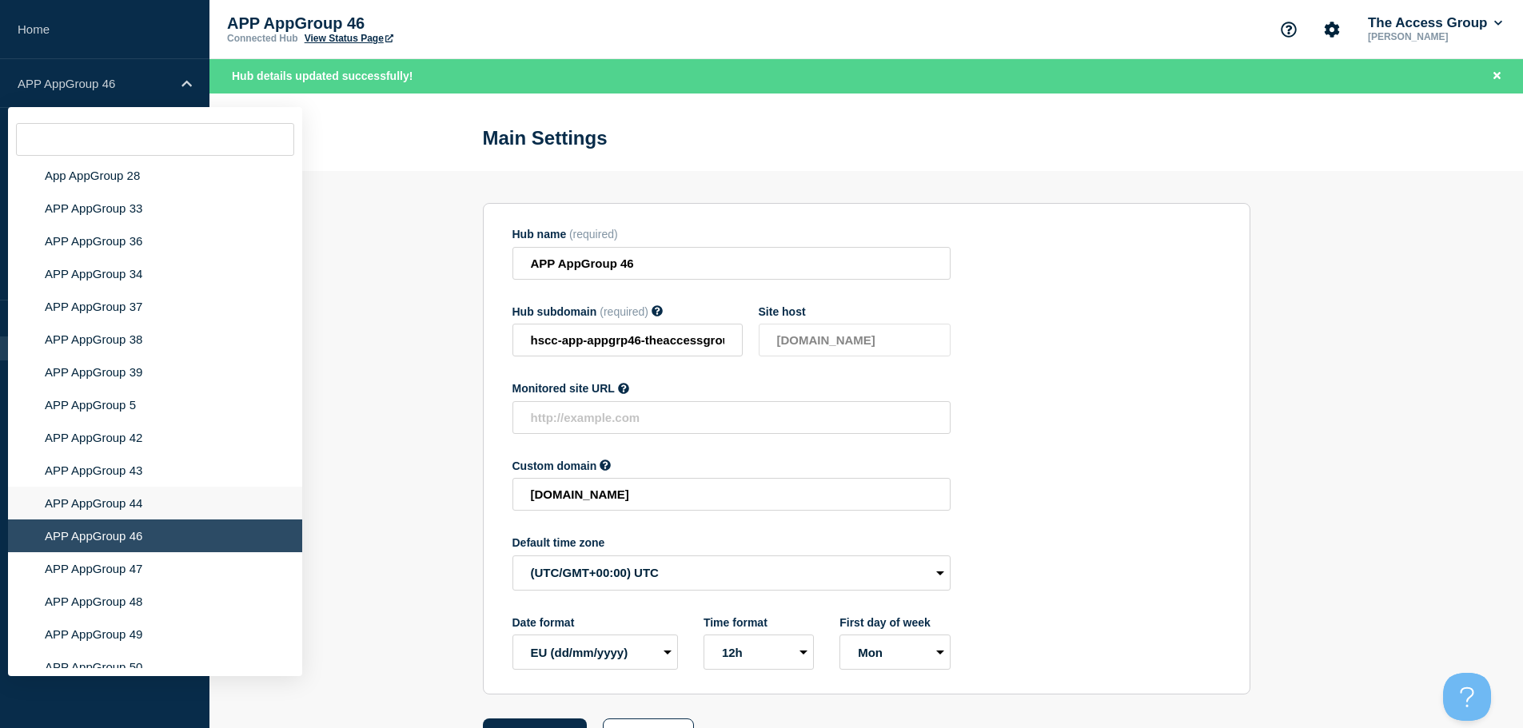
scroll to position [5461, 0]
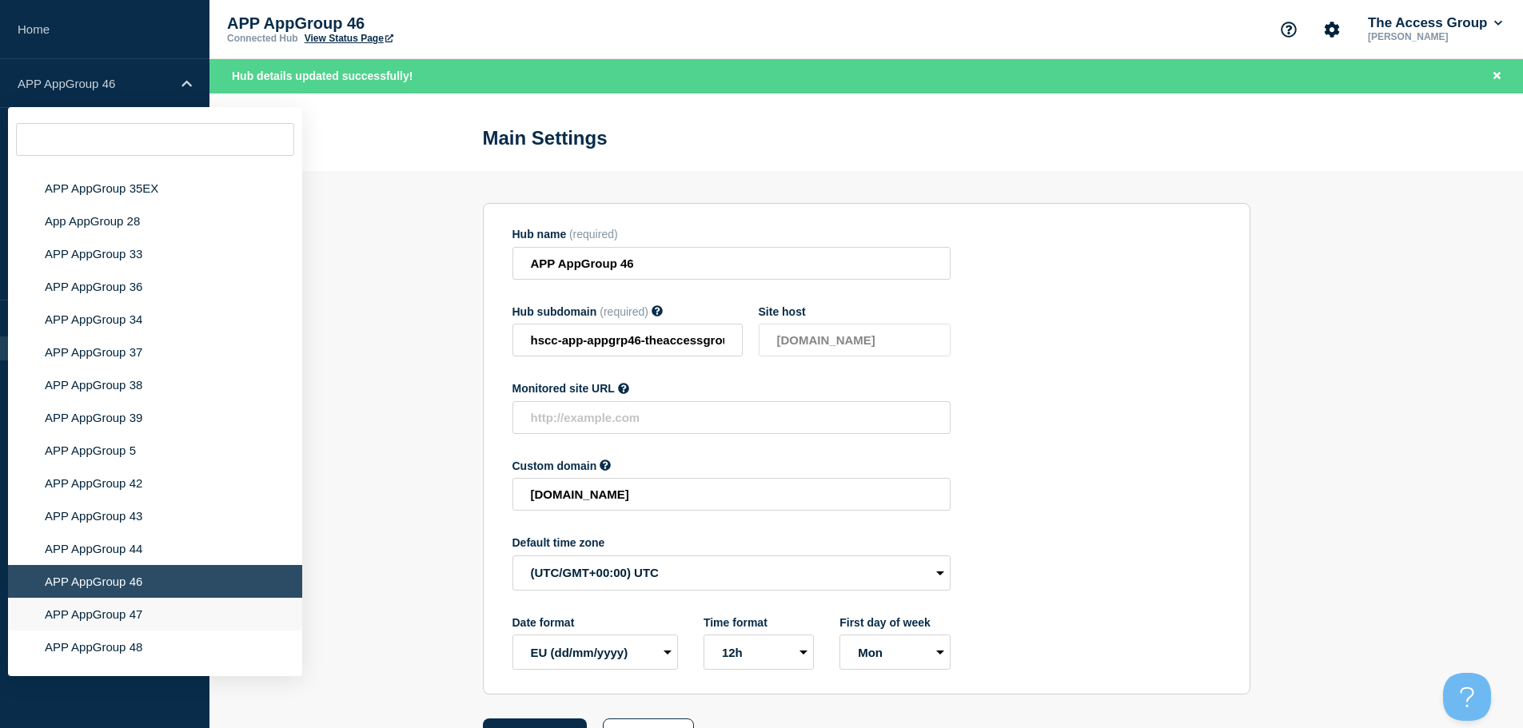
click at [162, 612] on li "APP AppGroup 47" at bounding box center [155, 614] width 294 height 33
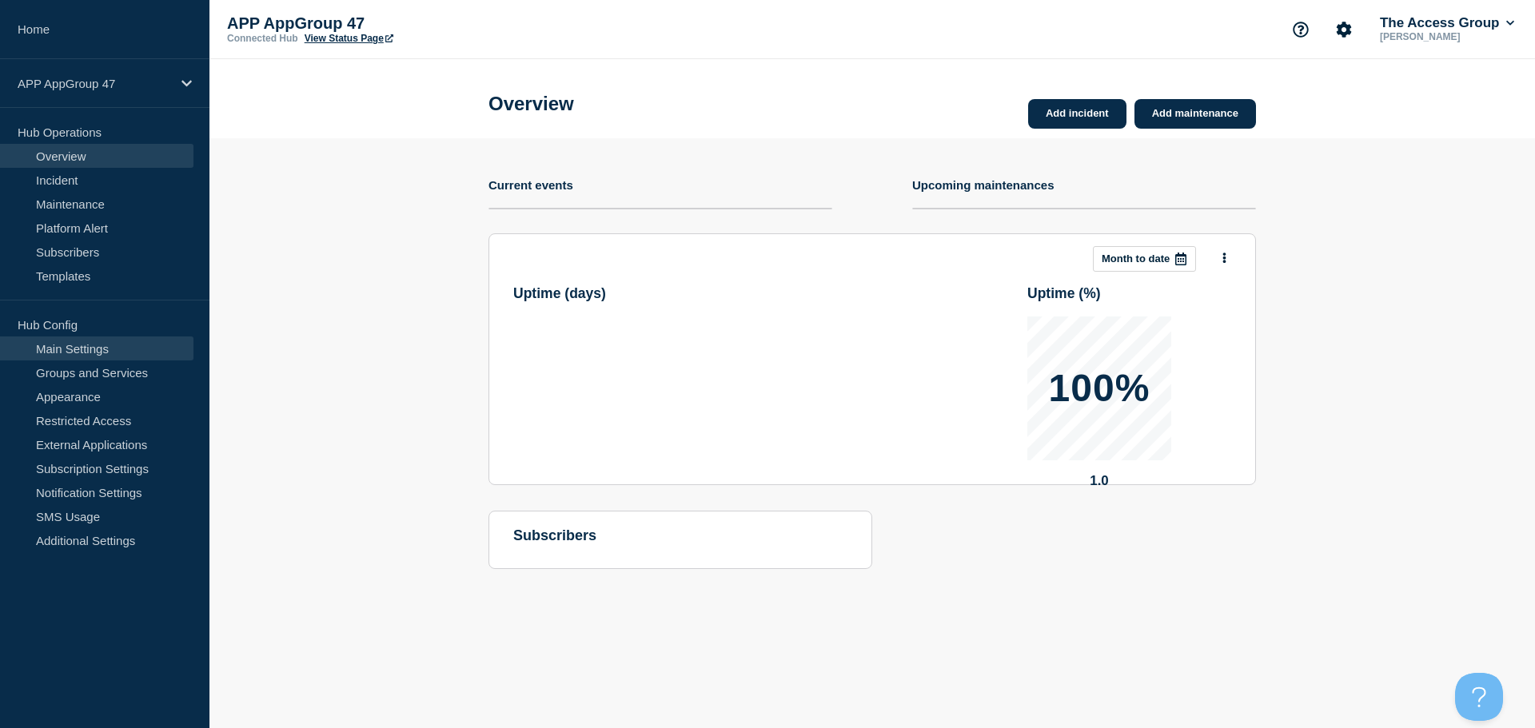
click at [127, 359] on link "Main Settings" at bounding box center [96, 349] width 193 height 24
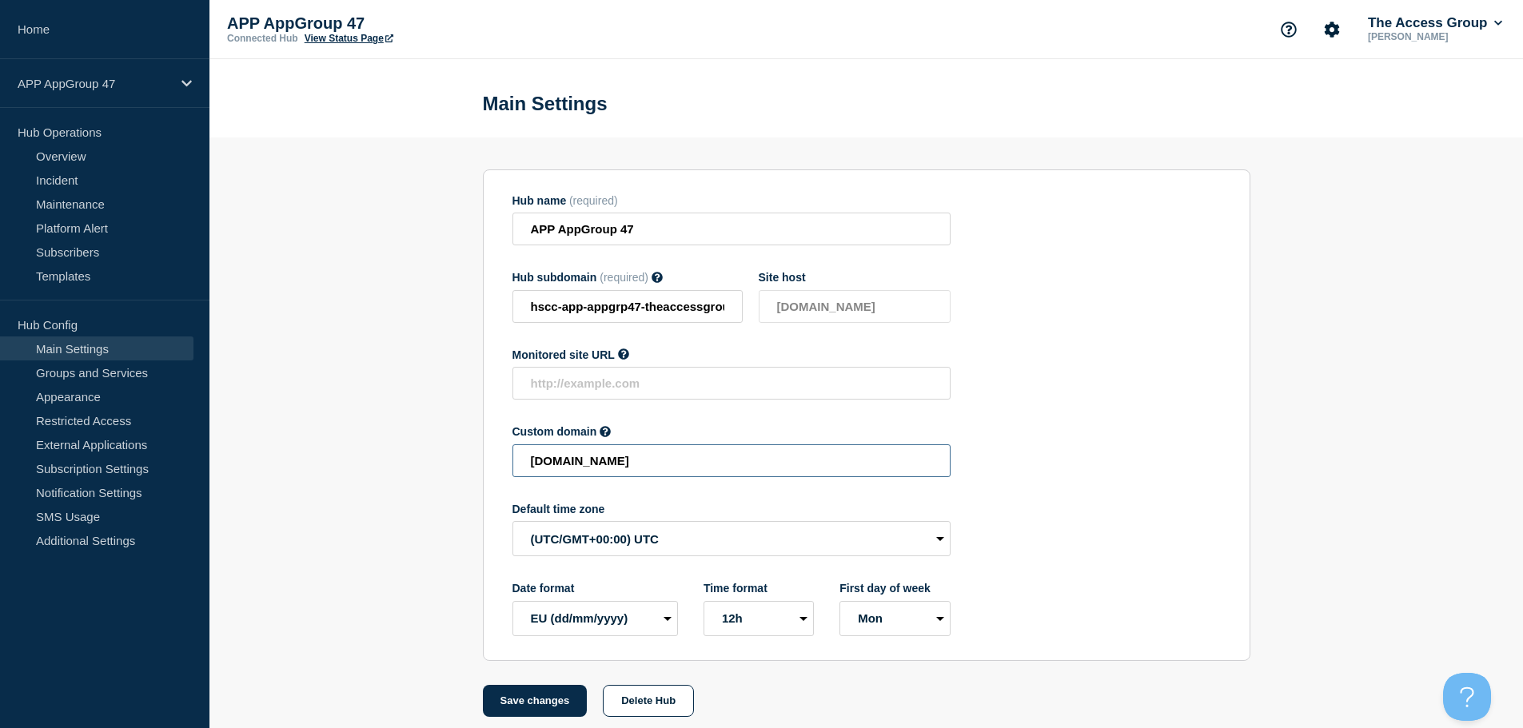
drag, startPoint x: 820, startPoint y: 467, endPoint x: 452, endPoint y: 453, distance: 368.9
click at [452, 453] on section "Hub name (required) APP AppGroup 47 Hub subdomain (required) Must contain only …" at bounding box center [866, 428] width 1314 height 580
paste input "HSCC-APP-88304f84ea5cfb65edd62cf036ac55bb"
drag, startPoint x: 554, startPoint y: 696, endPoint x: 565, endPoint y: 683, distance: 17.0
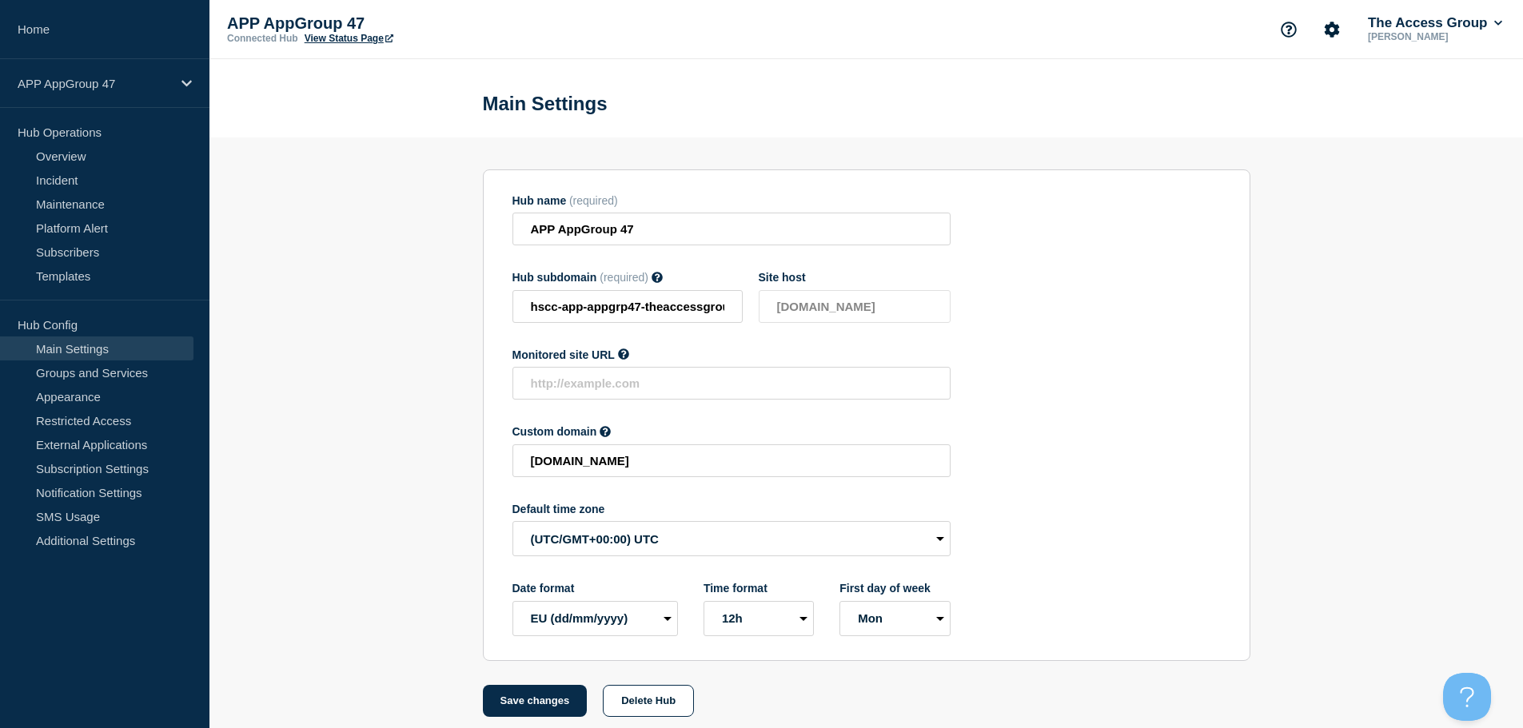
click at [554, 696] on button "Save changes" at bounding box center [535, 701] width 105 height 32
type input "[DOMAIN_NAME]"
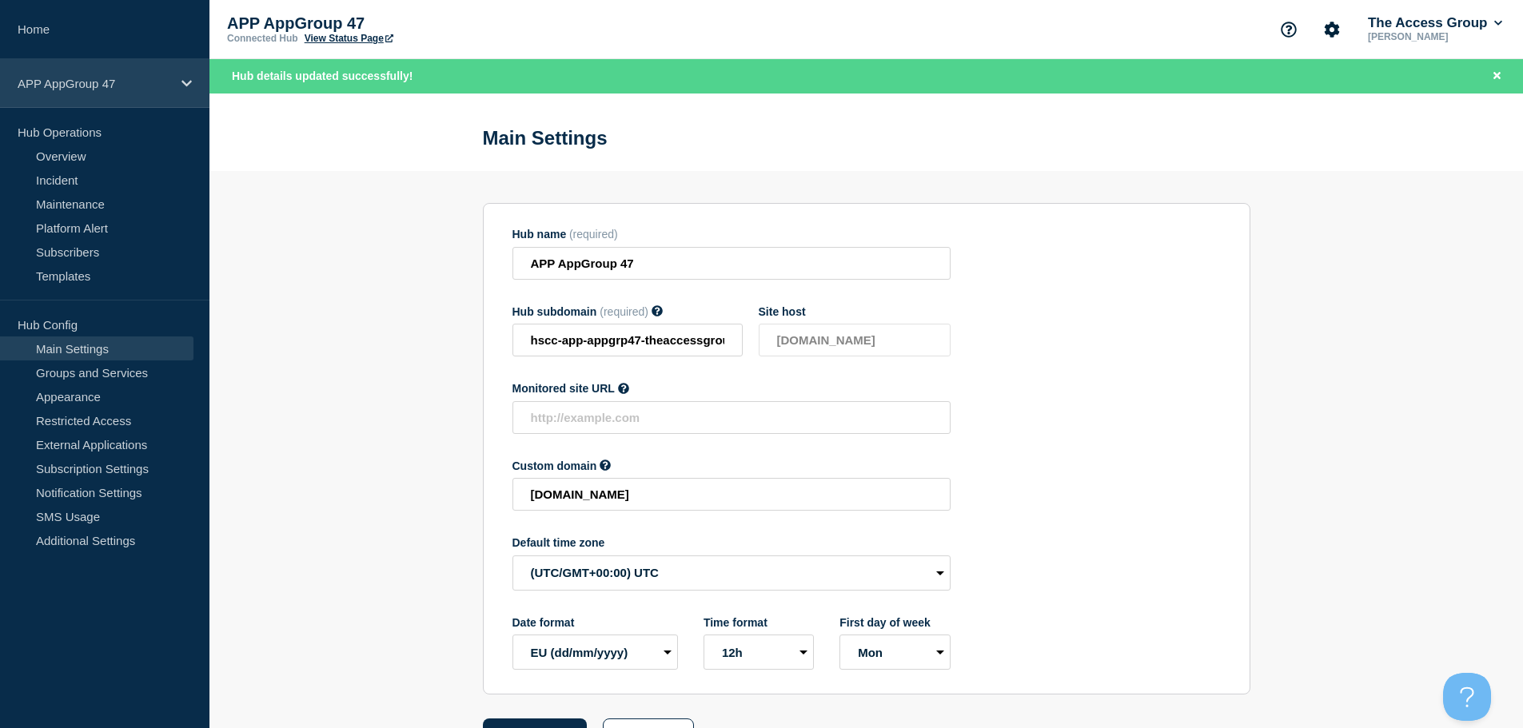
click at [148, 85] on p "APP AppGroup 47" at bounding box center [95, 84] width 154 height 14
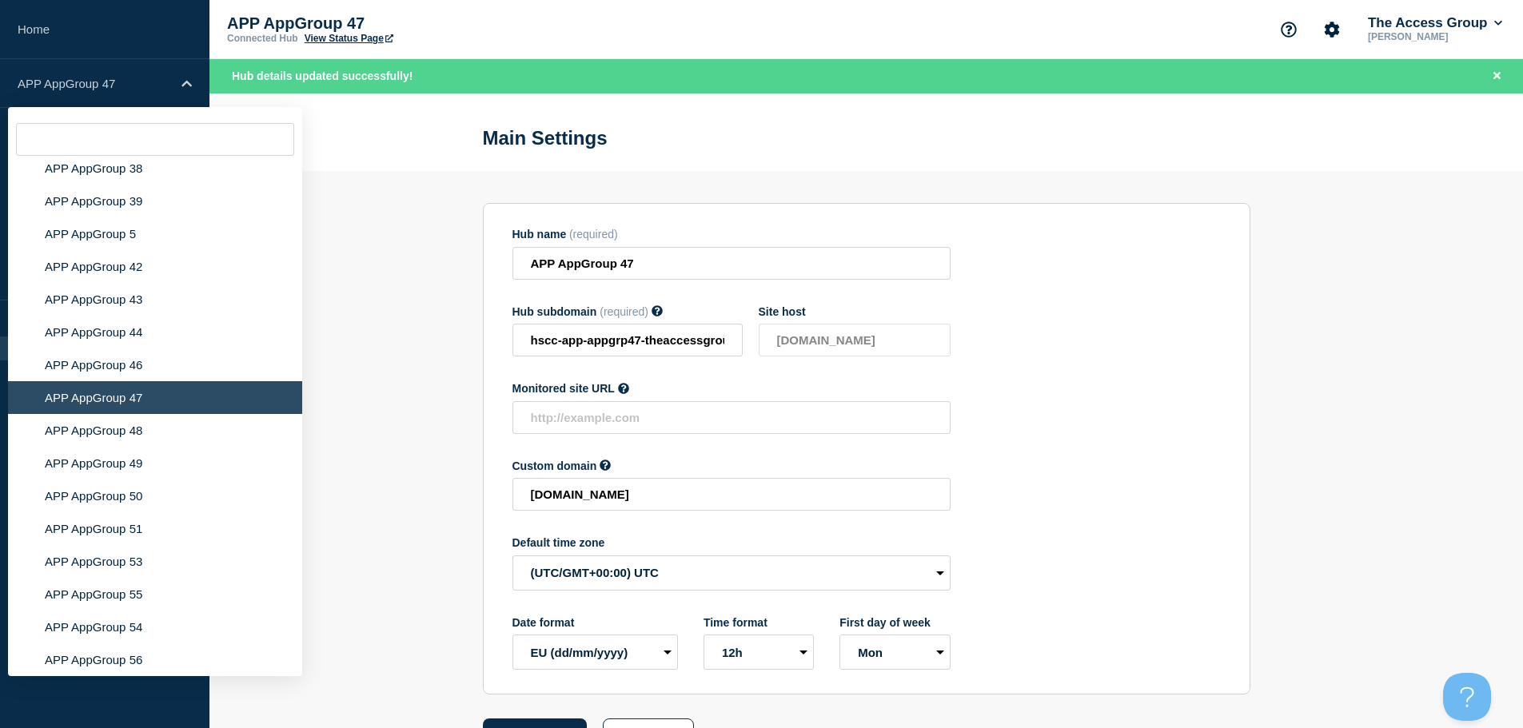
scroll to position [5712, 0]
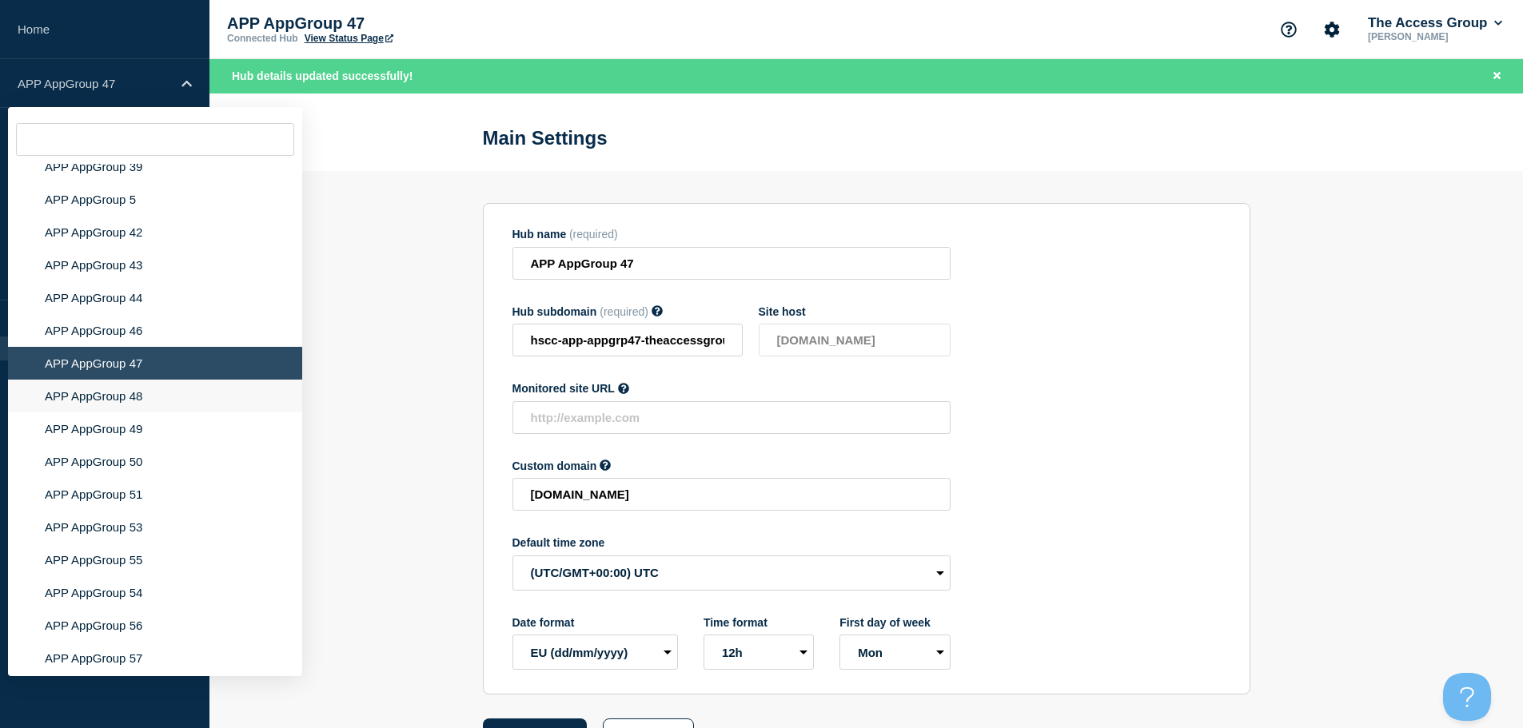
click at [152, 385] on li "APP AppGroup 48" at bounding box center [155, 396] width 294 height 33
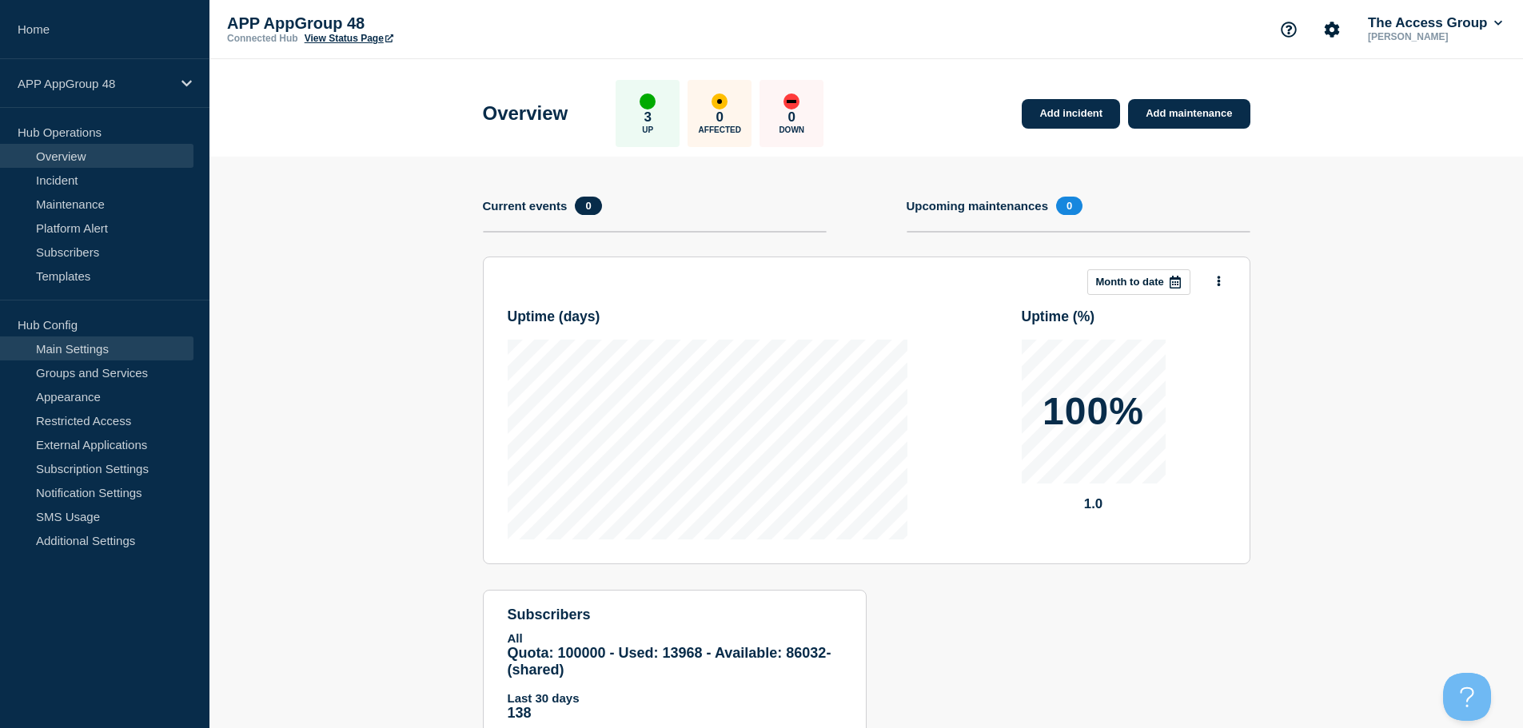
click at [99, 350] on link "Main Settings" at bounding box center [96, 349] width 193 height 24
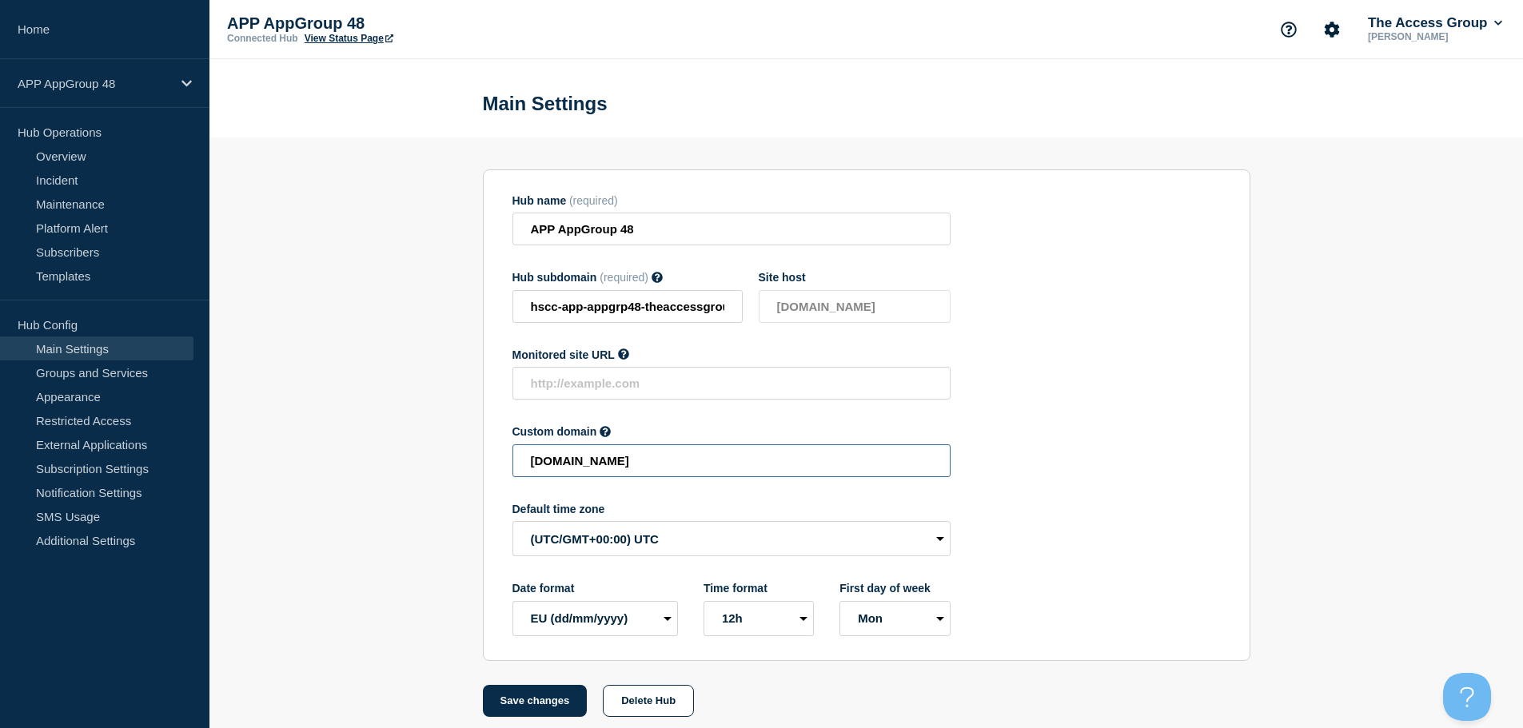
drag, startPoint x: 866, startPoint y: 459, endPoint x: 388, endPoint y: 463, distance: 478.1
click at [388, 463] on section "Hub name (required) APP AppGroup 48 Hub subdomain (required) Must contain only …" at bounding box center [866, 428] width 1314 height 580
paste input "HSCC-APP-d1860d38cb0ba1ccaacdf150fca9cbed"
click at [518, 701] on button "Save changes" at bounding box center [535, 701] width 105 height 32
type input "[DOMAIN_NAME]"
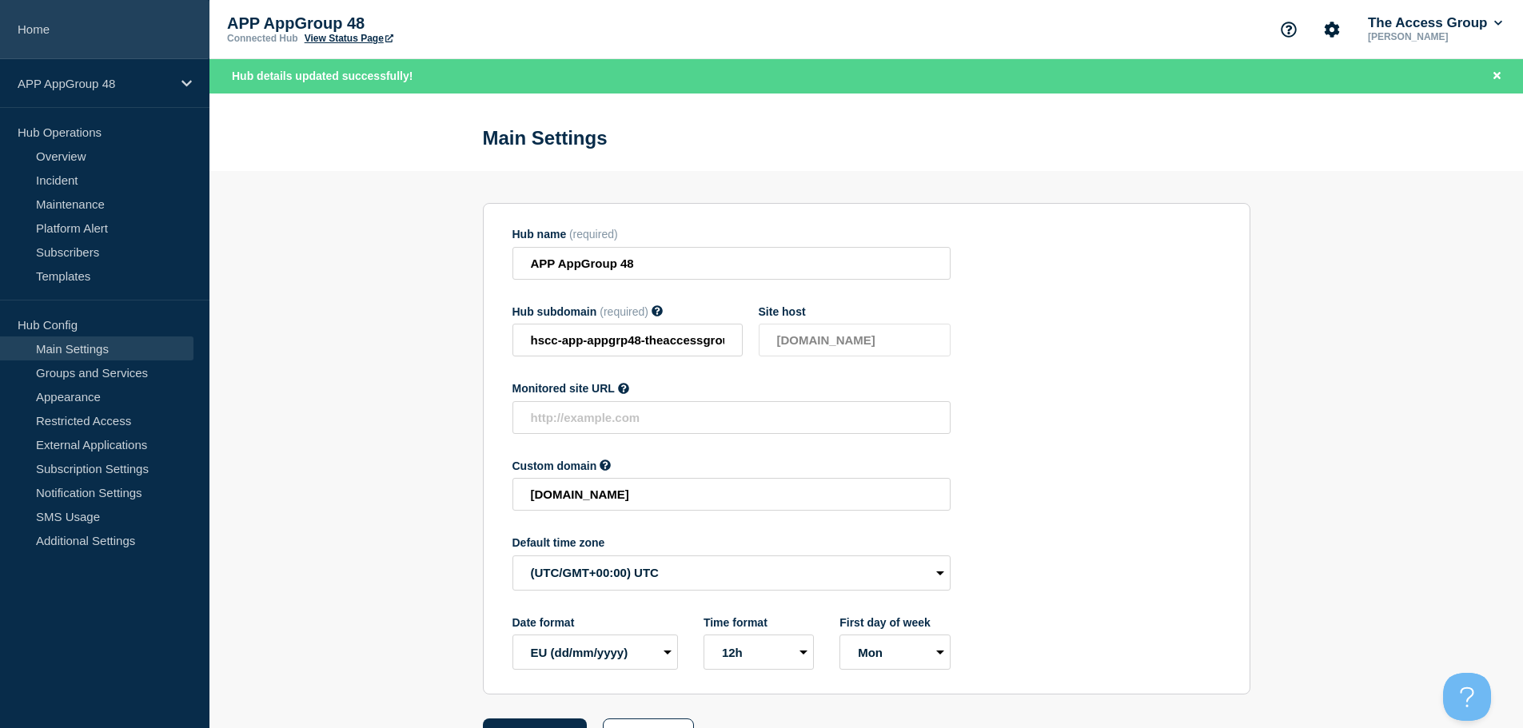
drag, startPoint x: 187, startPoint y: 81, endPoint x: 187, endPoint y: 55, distance: 25.6
click at [187, 81] on icon at bounding box center [186, 84] width 10 height 12
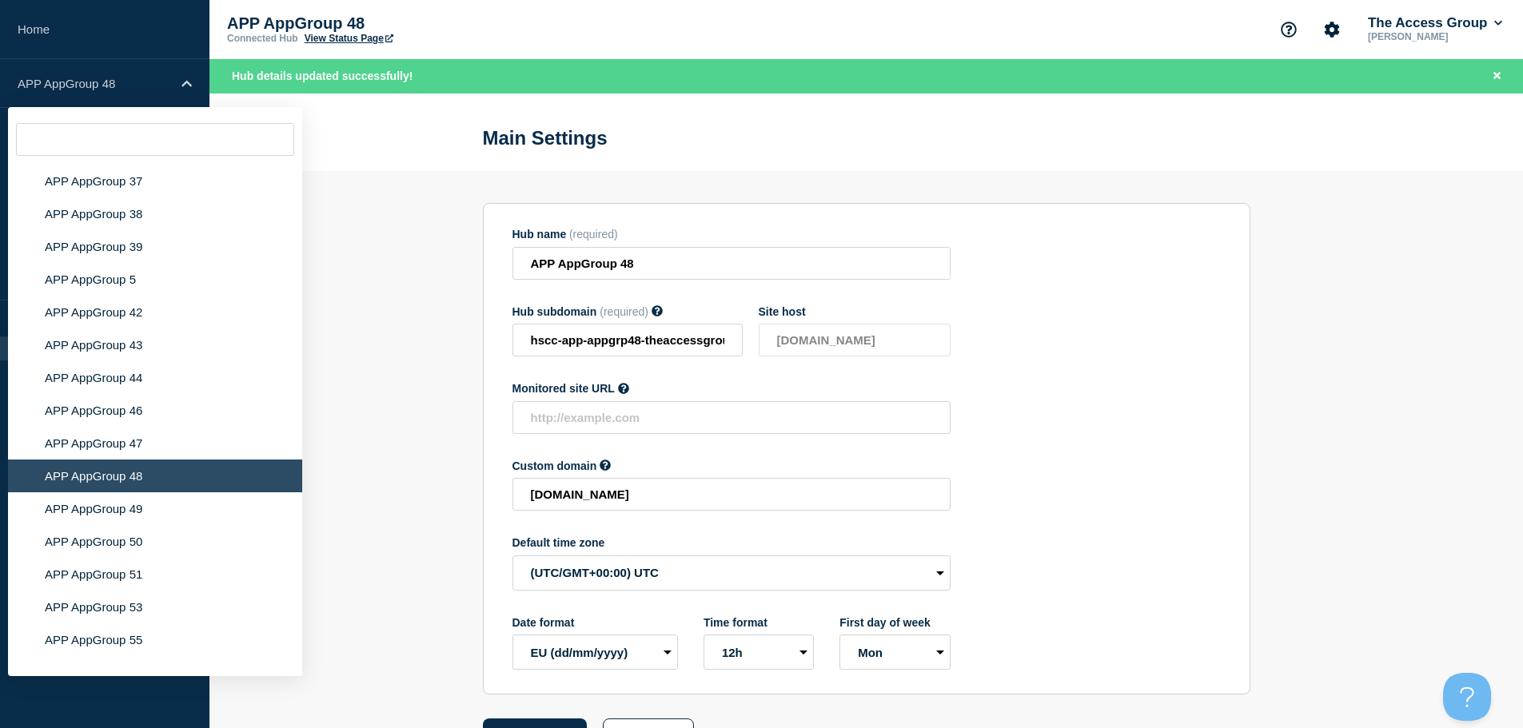
scroll to position [5666, 0]
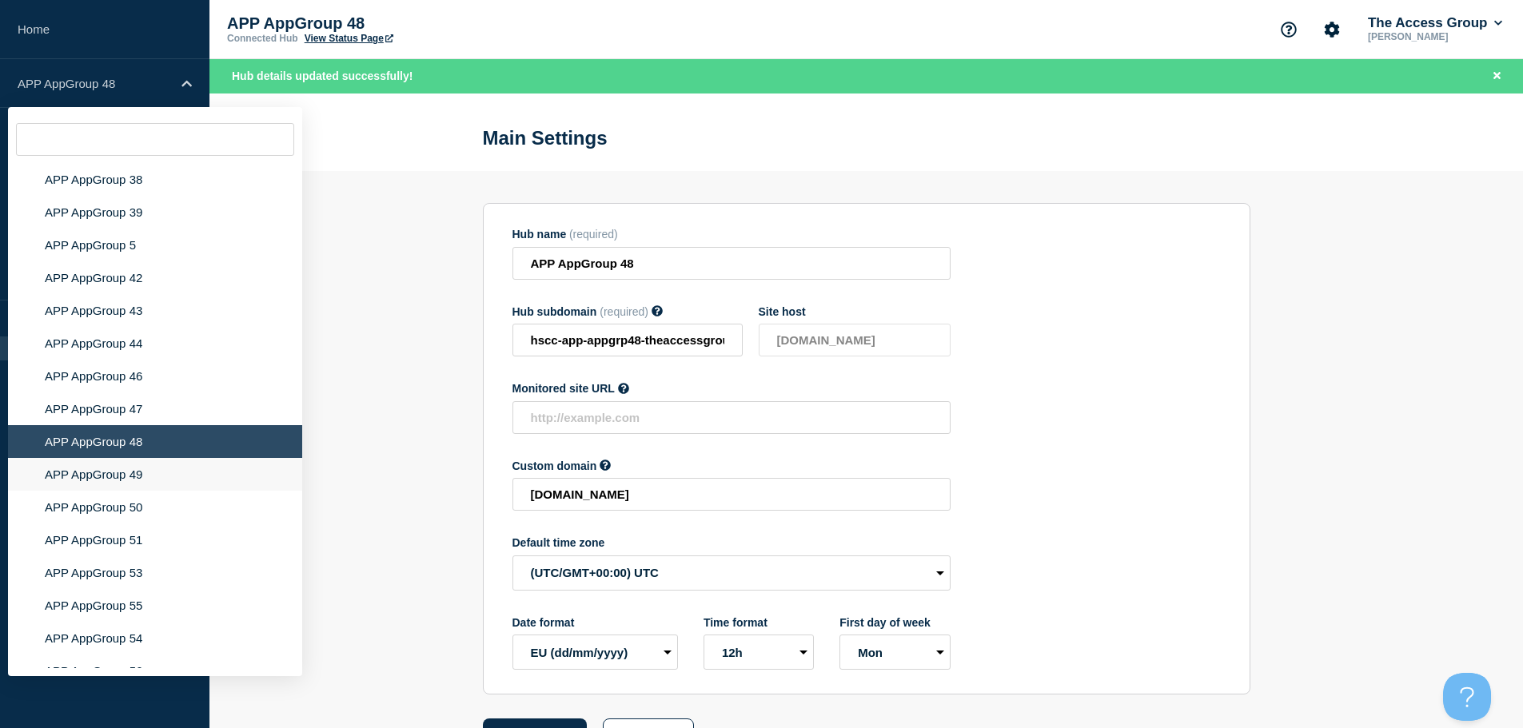
click at [158, 458] on li "APP AppGroup 49" at bounding box center [155, 474] width 294 height 33
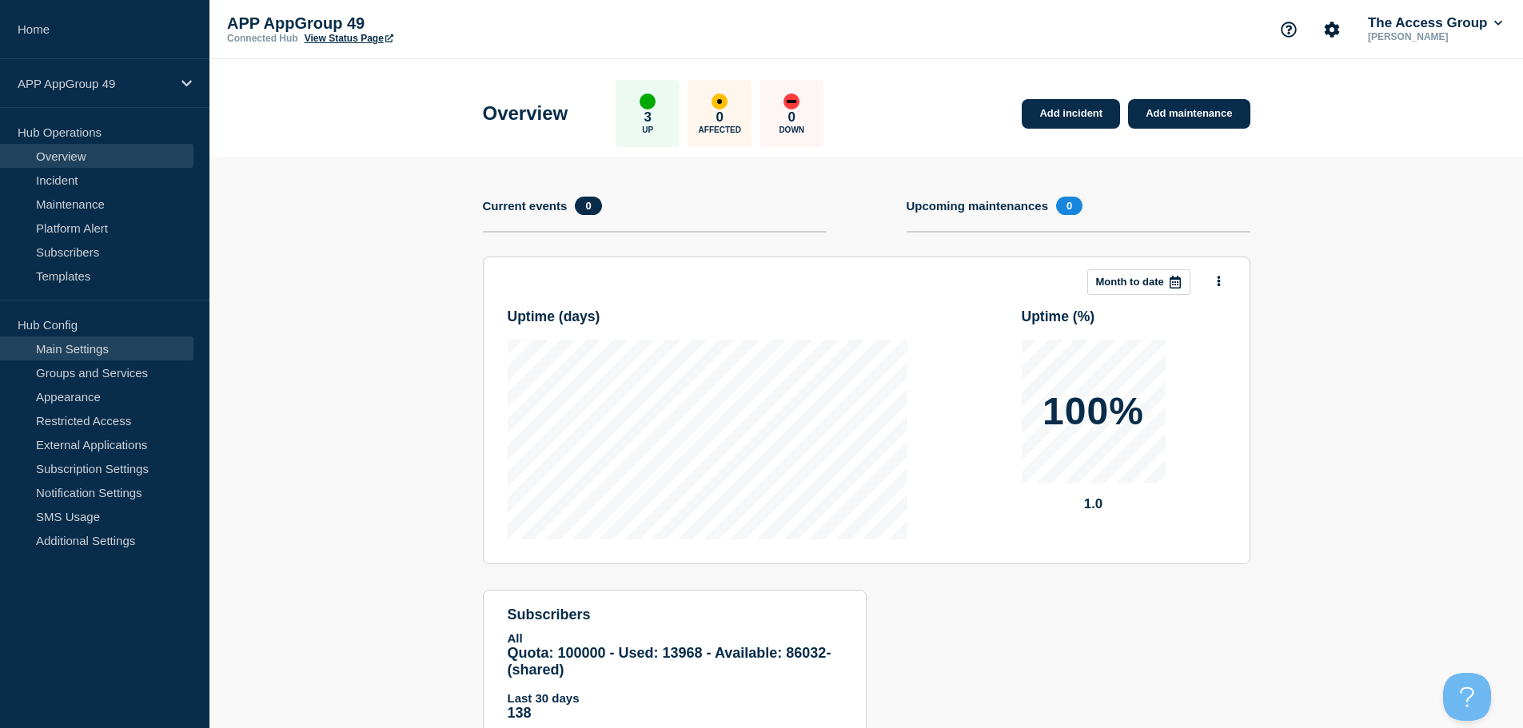
click at [93, 346] on link "Main Settings" at bounding box center [96, 349] width 193 height 24
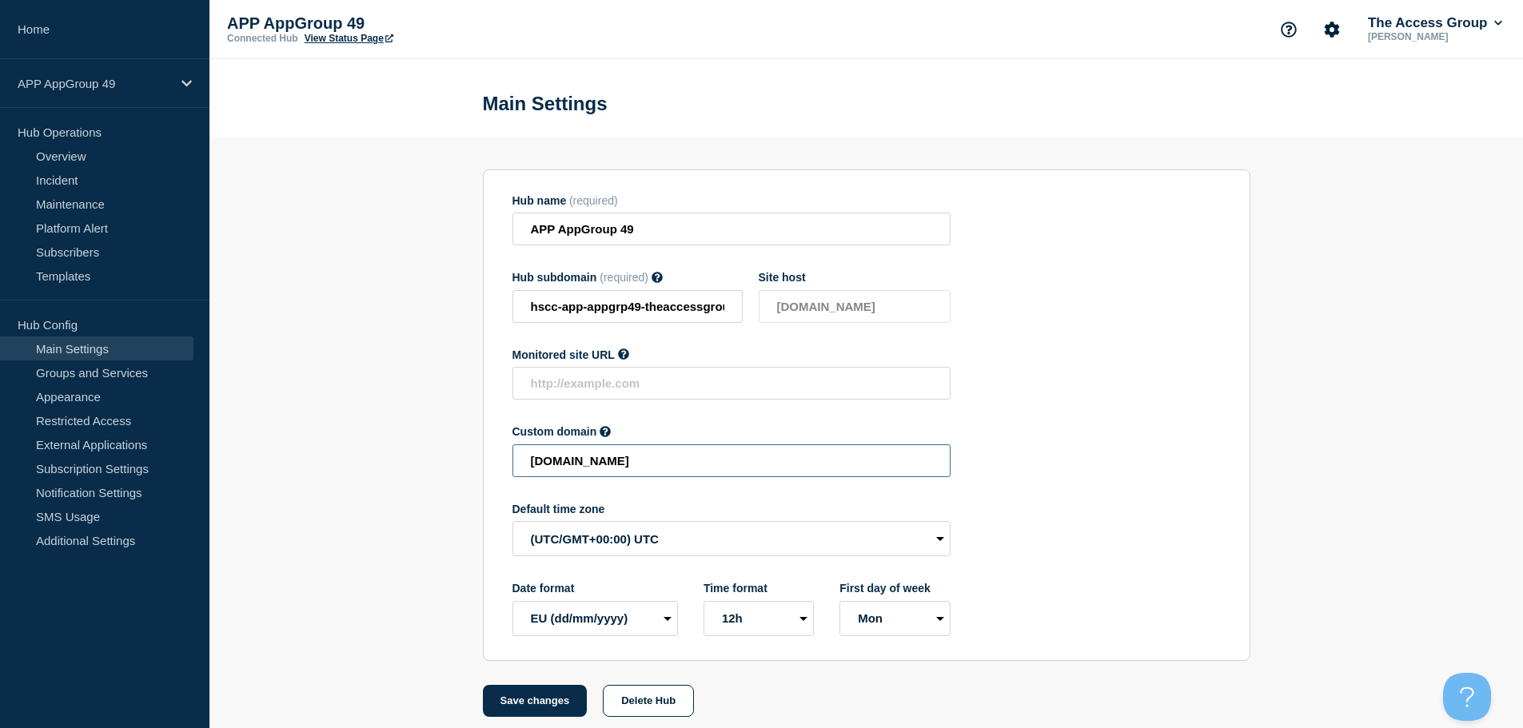
drag, startPoint x: 852, startPoint y: 469, endPoint x: 293, endPoint y: 463, distance: 558.9
click at [300, 467] on section "Hub name (required) APP AppGroup 49 Hub subdomain (required) Must contain only …" at bounding box center [866, 428] width 1314 height 580
paste input "HSCC-APP-024f6375187945e7bd21fa9473adc45f"
click at [540, 710] on button "Save changes" at bounding box center [535, 701] width 105 height 32
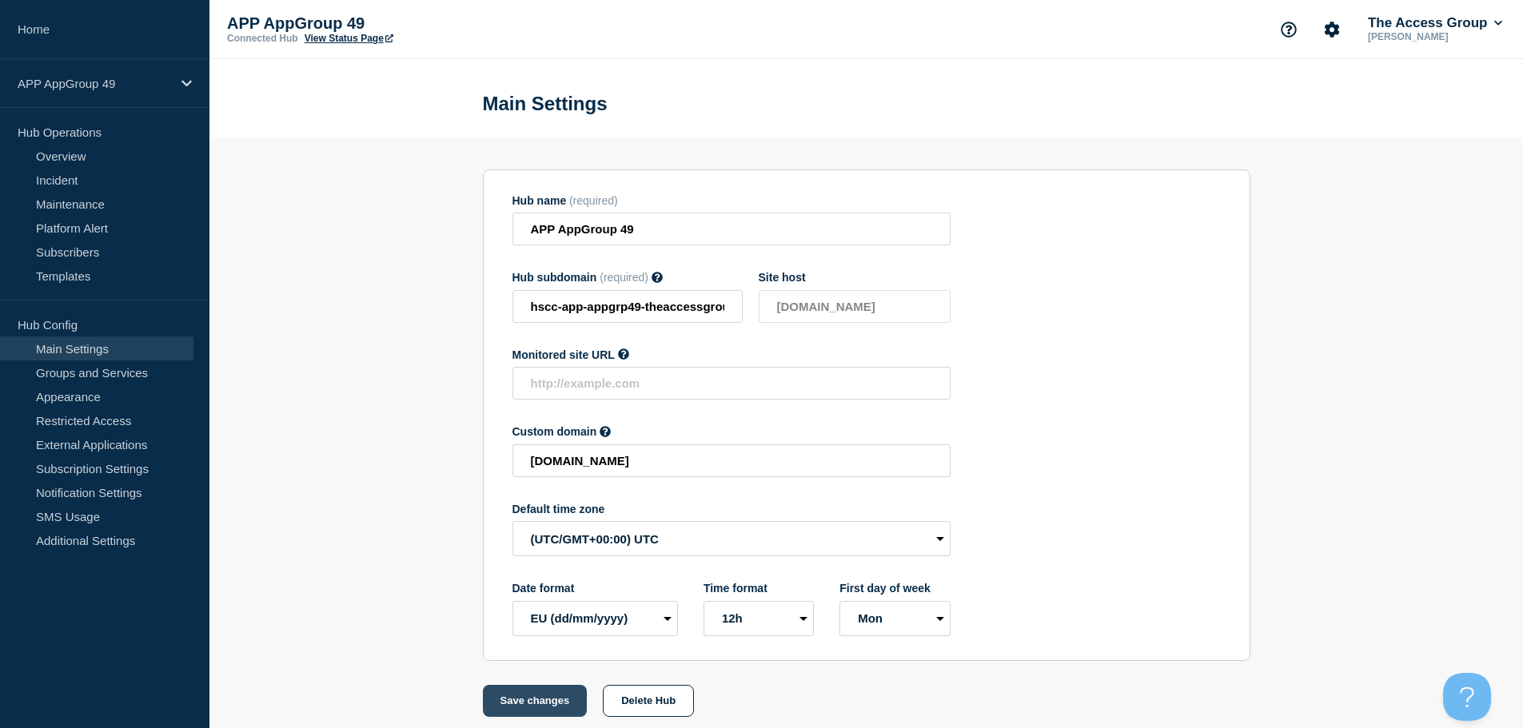
scroll to position [0, 0]
type input "[DOMAIN_NAME]"
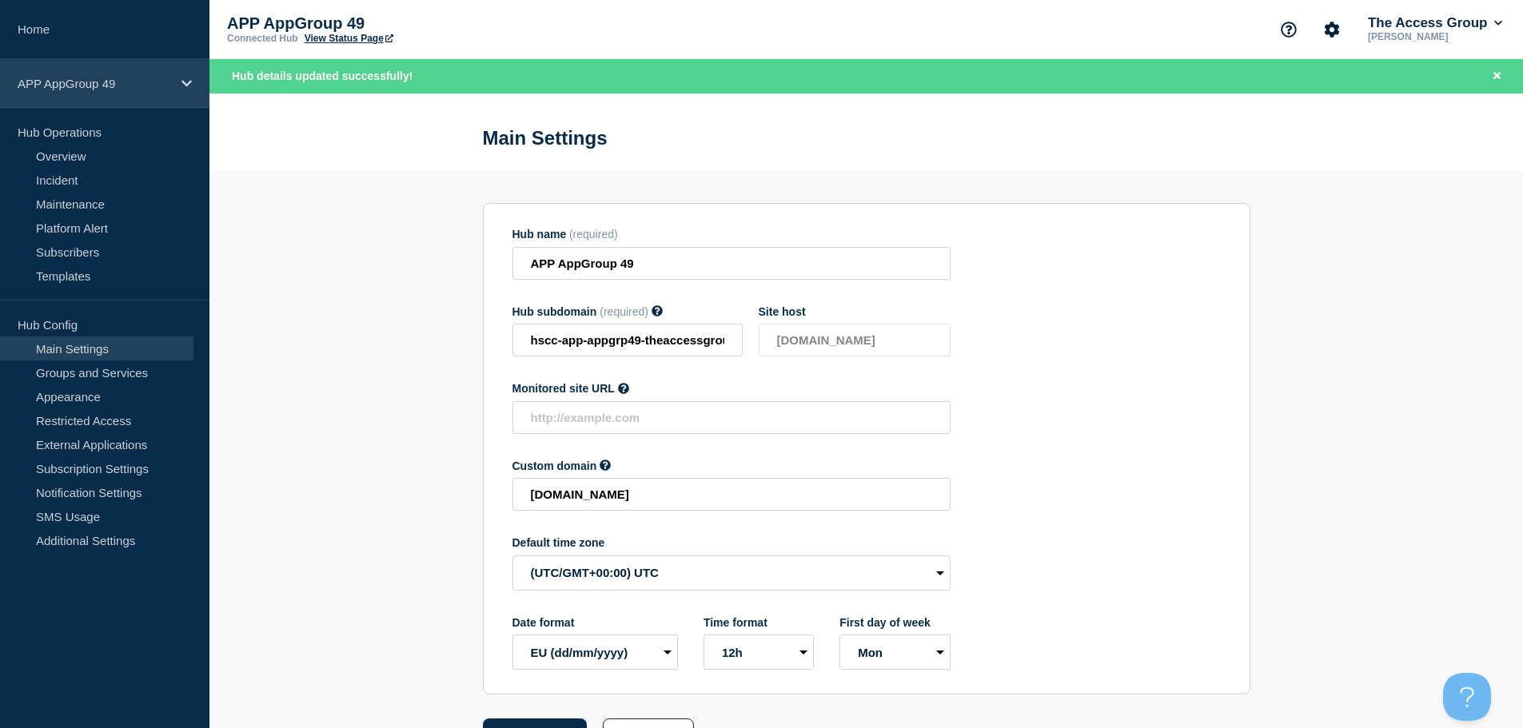
click at [157, 83] on p "APP AppGroup 49" at bounding box center [95, 84] width 154 height 14
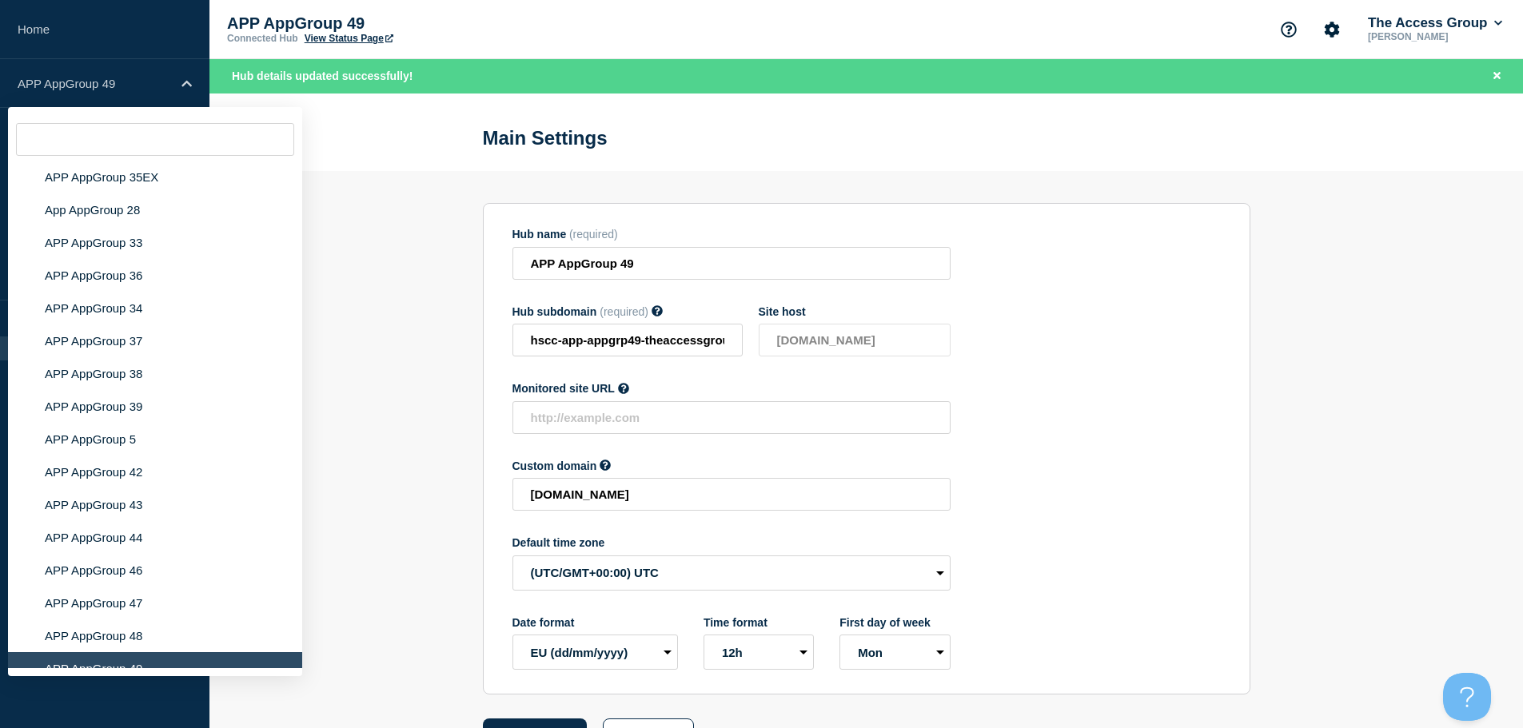
scroll to position [5735, 0]
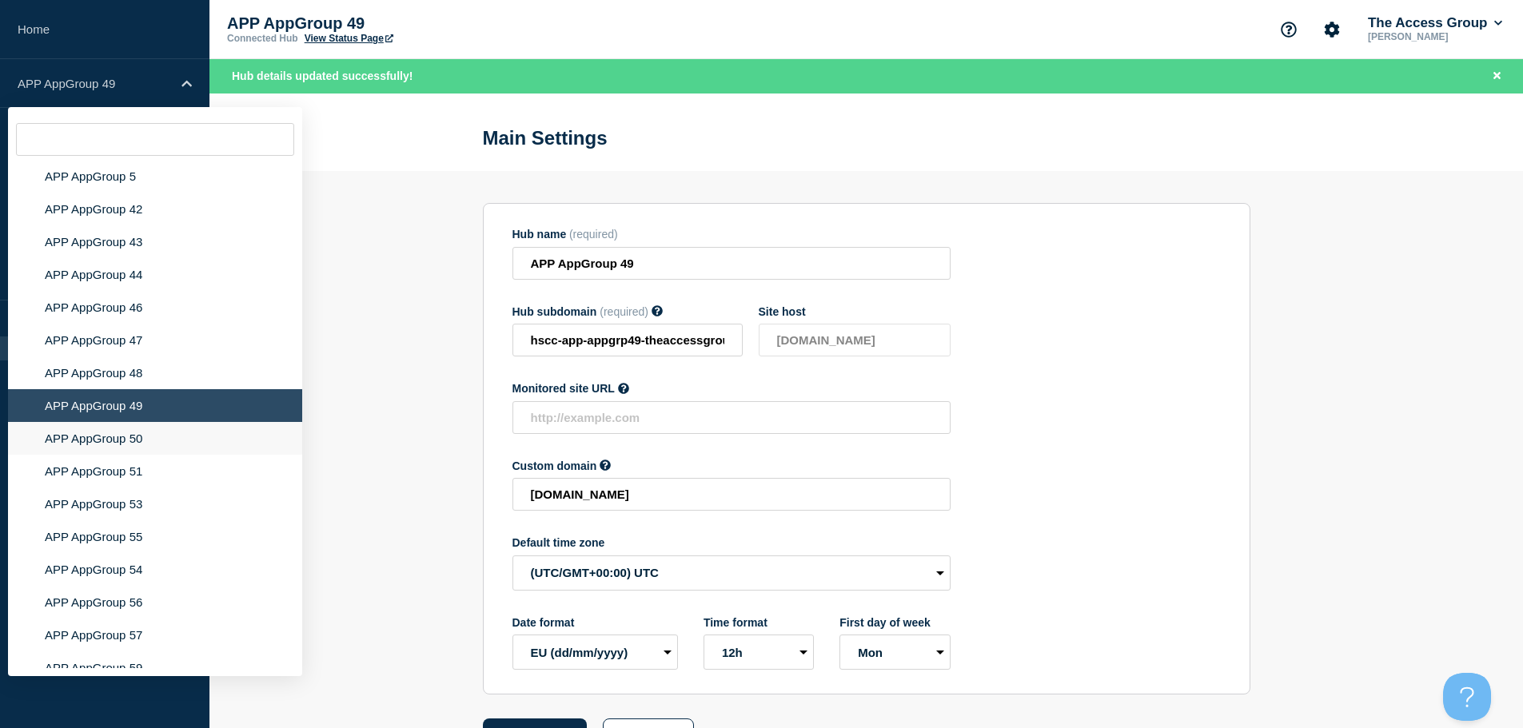
click at [154, 428] on li "APP AppGroup 50" at bounding box center [155, 438] width 294 height 33
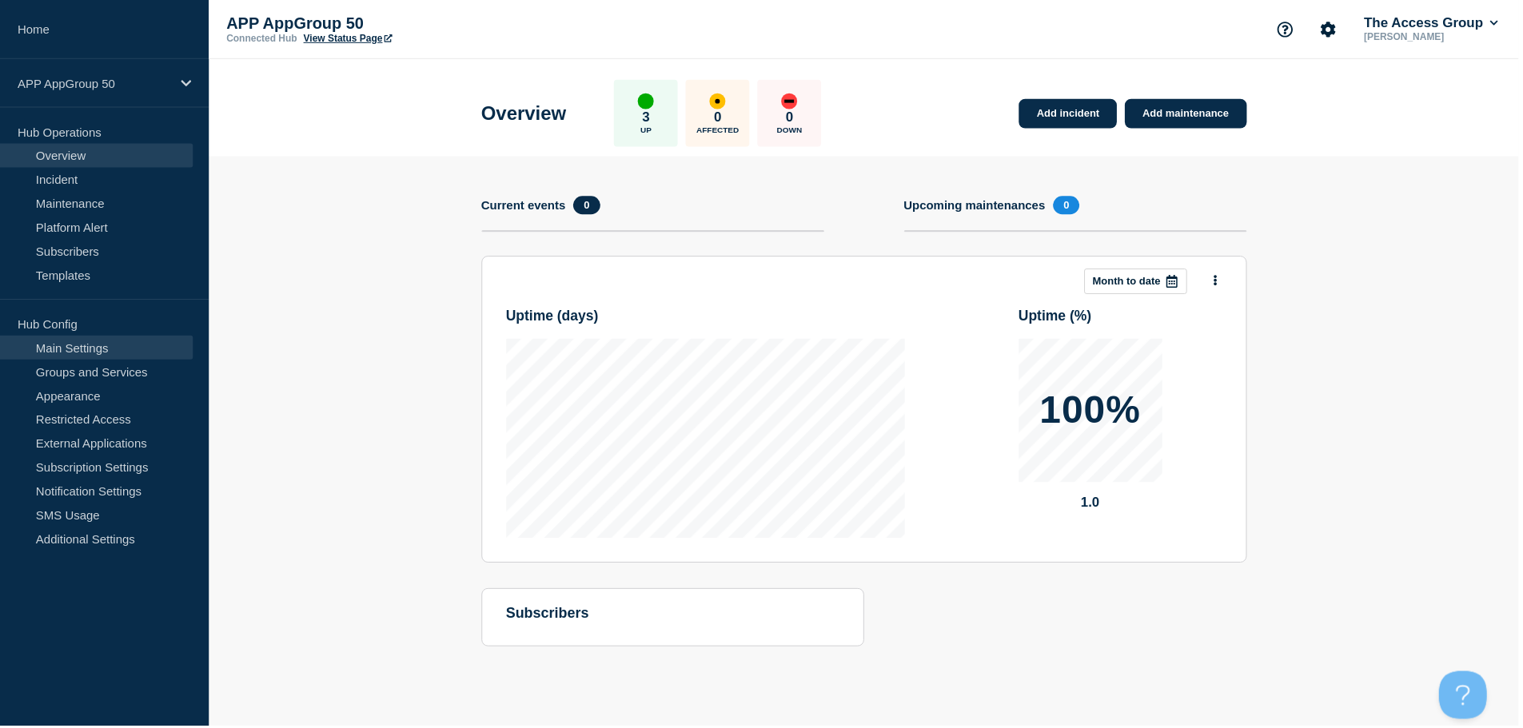
click at [99, 345] on link "Main Settings" at bounding box center [96, 349] width 193 height 24
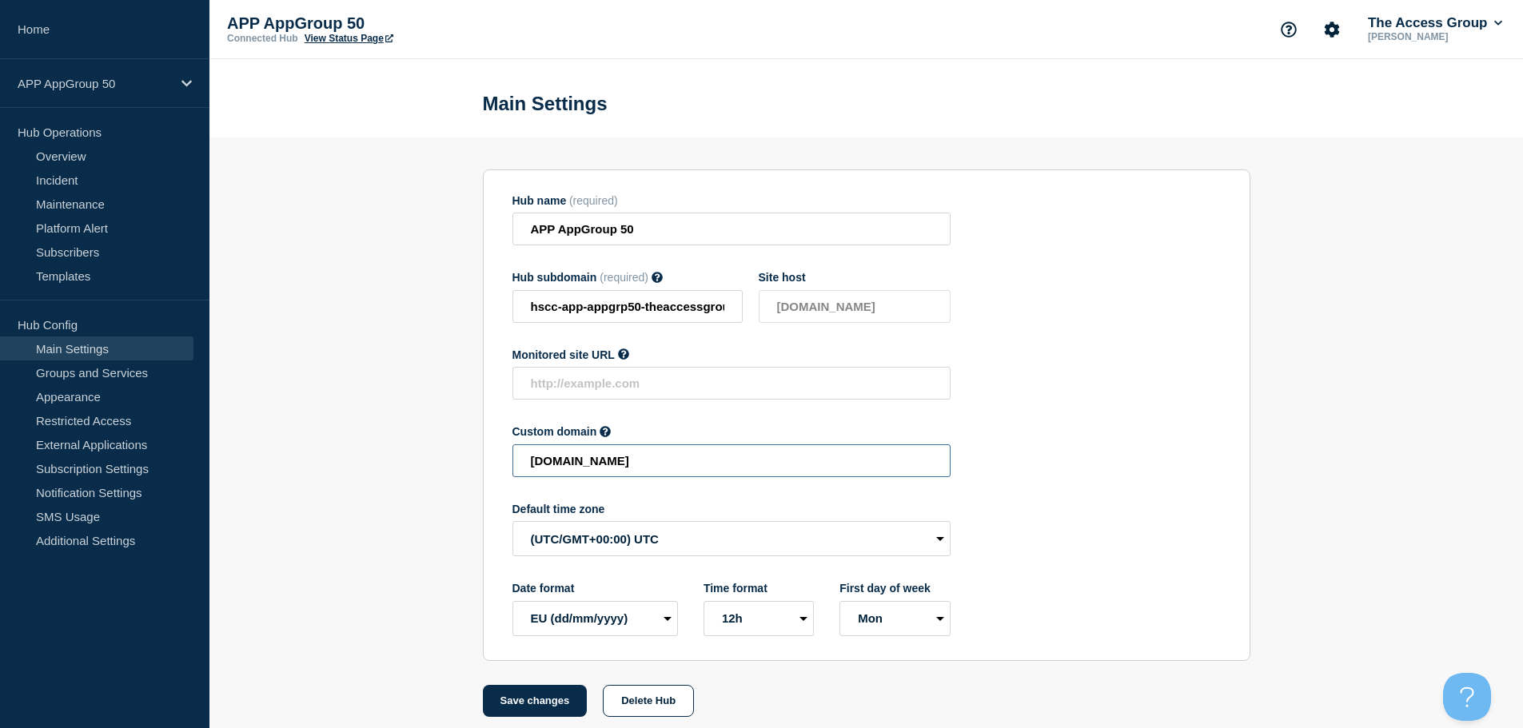
drag, startPoint x: 840, startPoint y: 473, endPoint x: 432, endPoint y: 479, distance: 408.6
click at [436, 479] on section "Hub name (required) APP AppGroup 50 Hub subdomain (required) Must contain only …" at bounding box center [866, 428] width 1314 height 580
paste input "HSCC-APP-64b3954515cfd88c89851b41253b9e8d"
drag, startPoint x: 536, startPoint y: 704, endPoint x: 616, endPoint y: 696, distance: 79.6
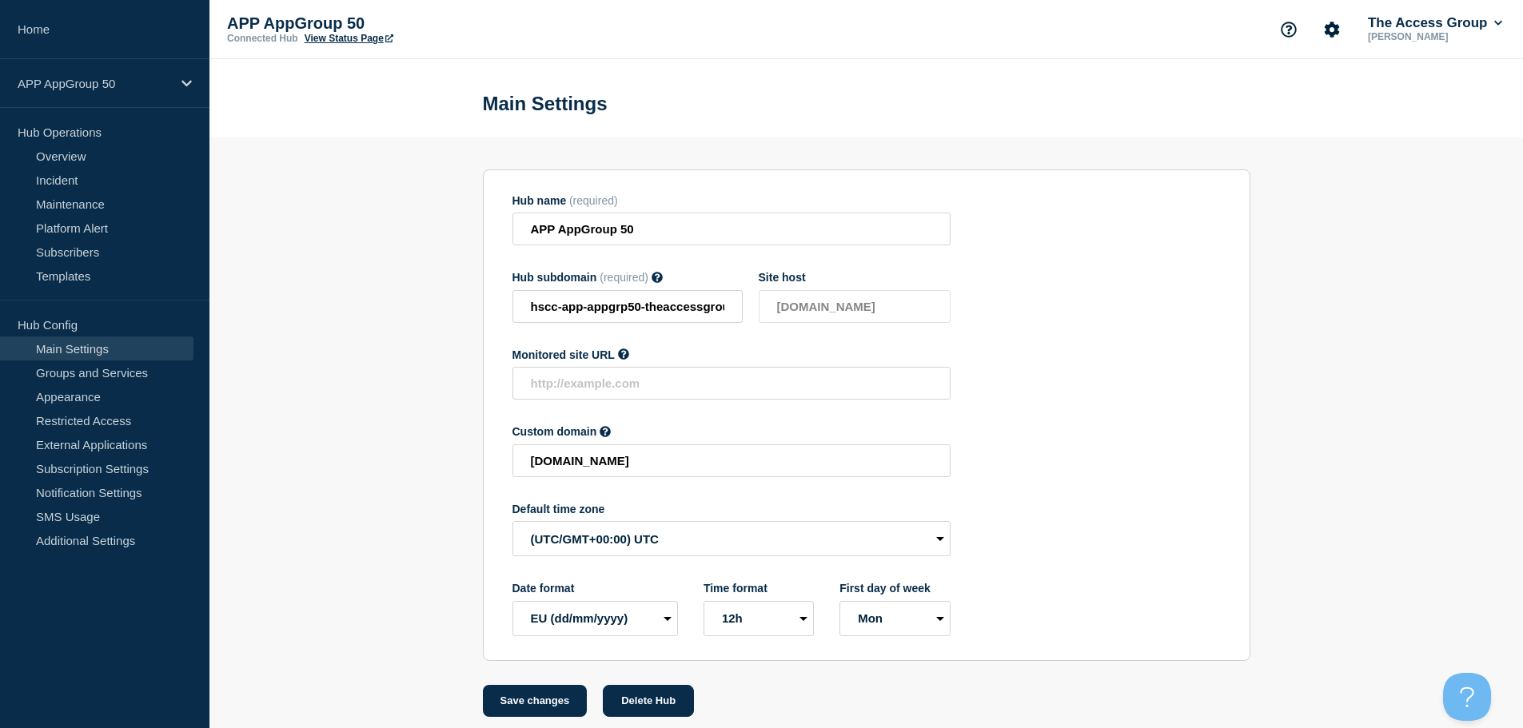
click at [536, 704] on button "Save changes" at bounding box center [535, 701] width 105 height 32
type input "[DOMAIN_NAME]"
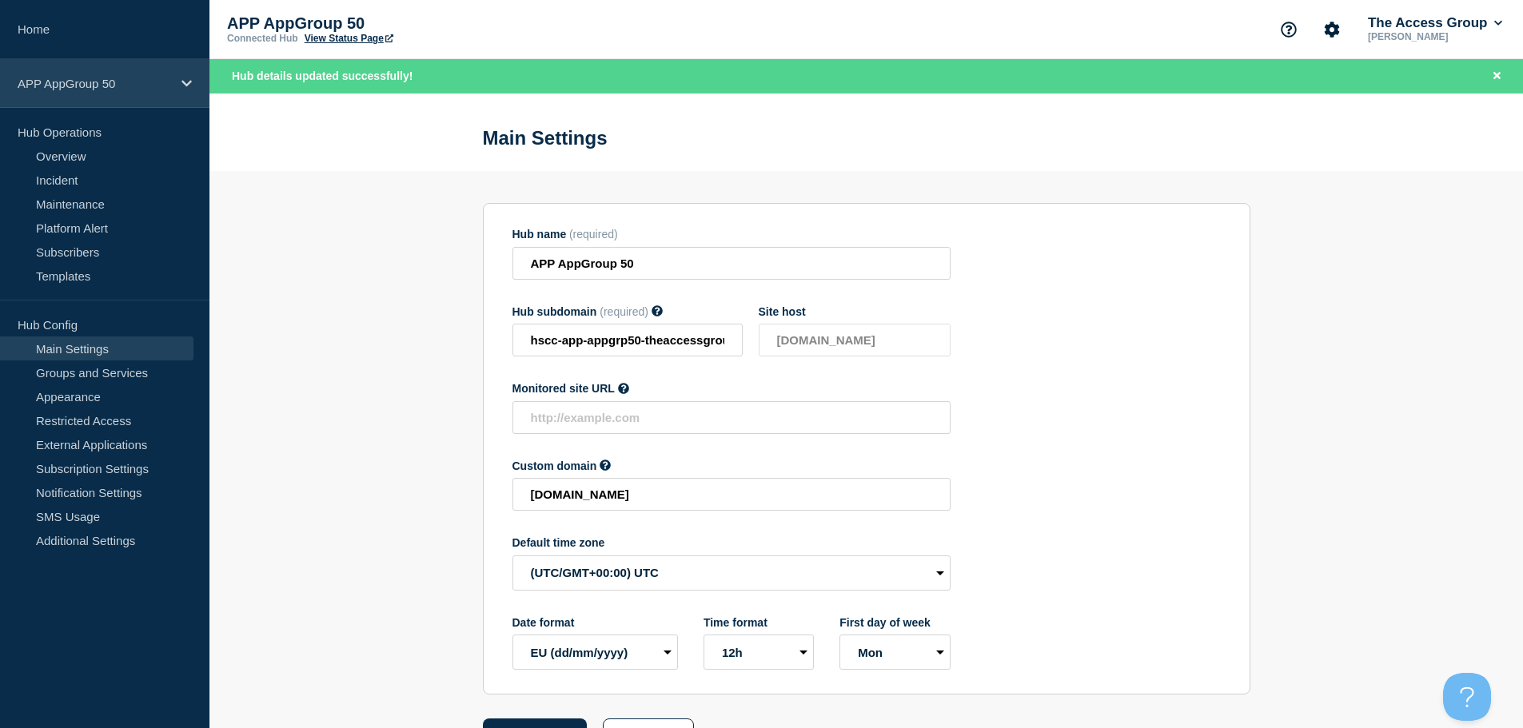
drag, startPoint x: 186, startPoint y: 81, endPoint x: 193, endPoint y: 97, distance: 17.2
click at [186, 81] on icon at bounding box center [186, 84] width 10 height 12
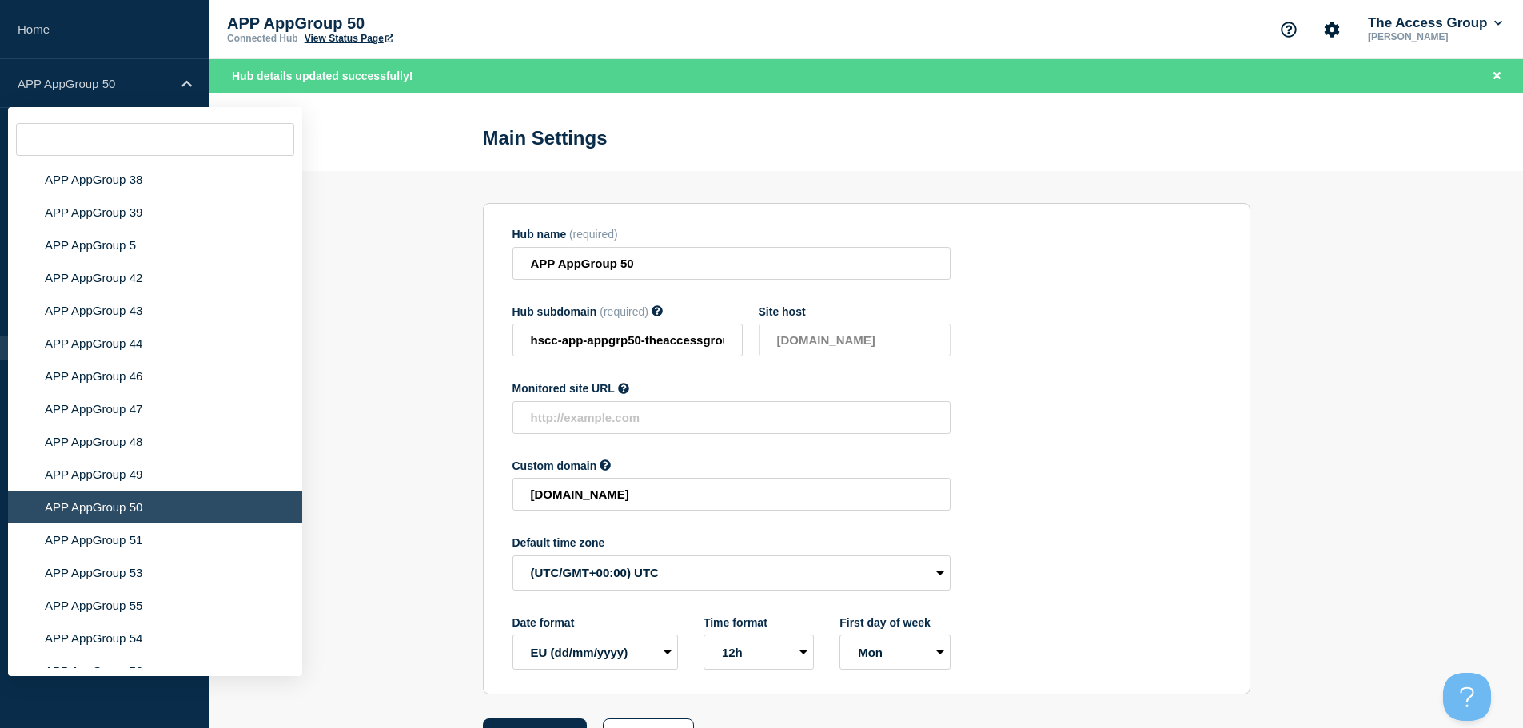
scroll to position [5621, 0]
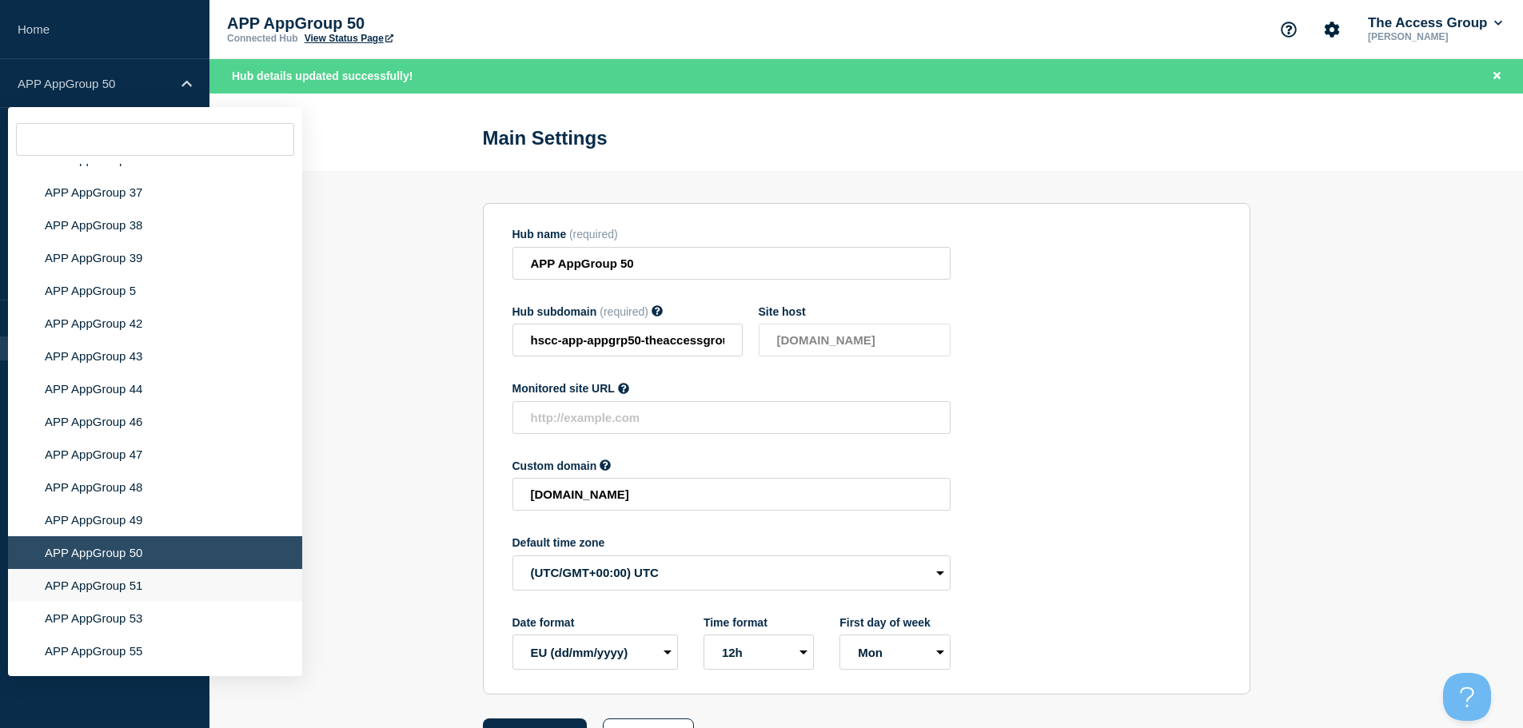
drag, startPoint x: 141, startPoint y: 576, endPoint x: 200, endPoint y: 572, distance: 59.4
click at [142, 576] on li "APP AppGroup 51" at bounding box center [155, 585] width 294 height 33
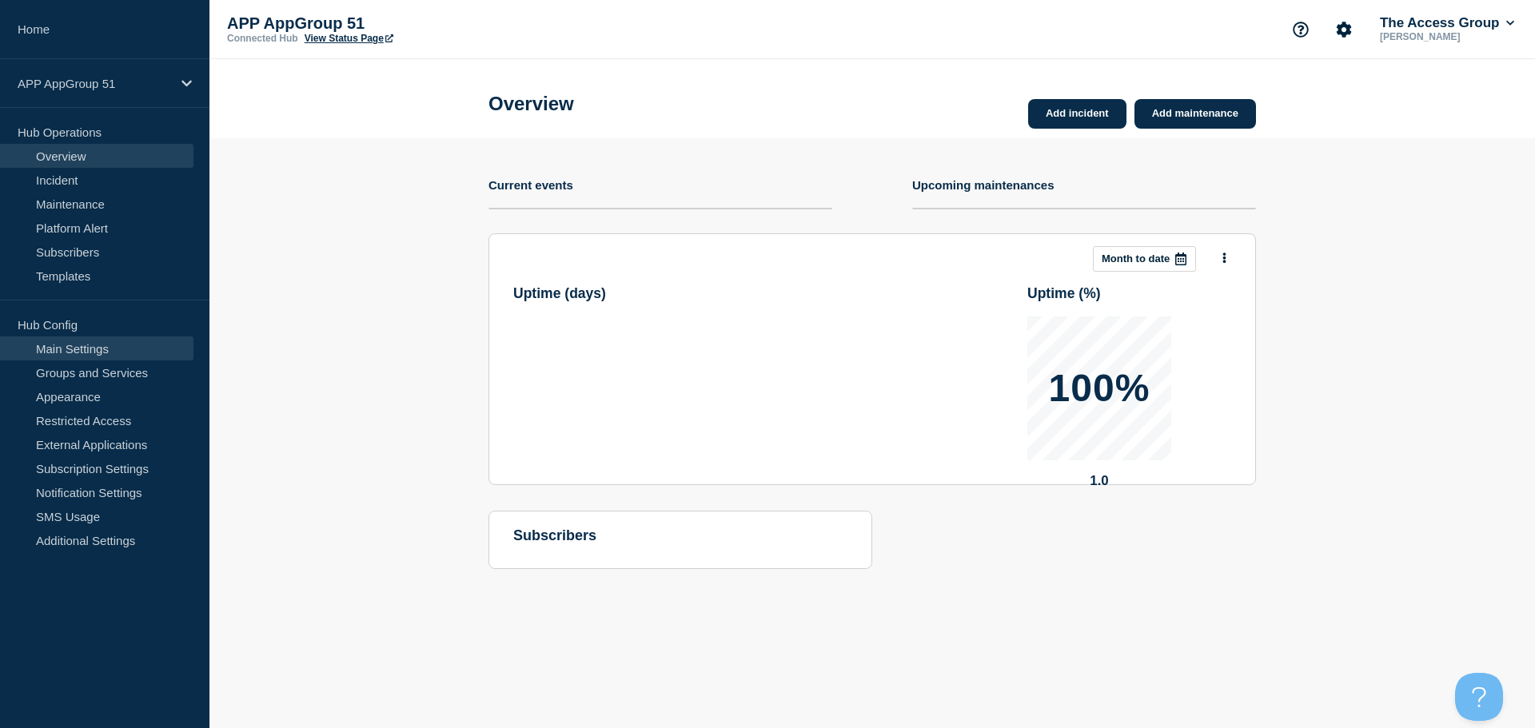
click at [152, 351] on link "Main Settings" at bounding box center [96, 349] width 193 height 24
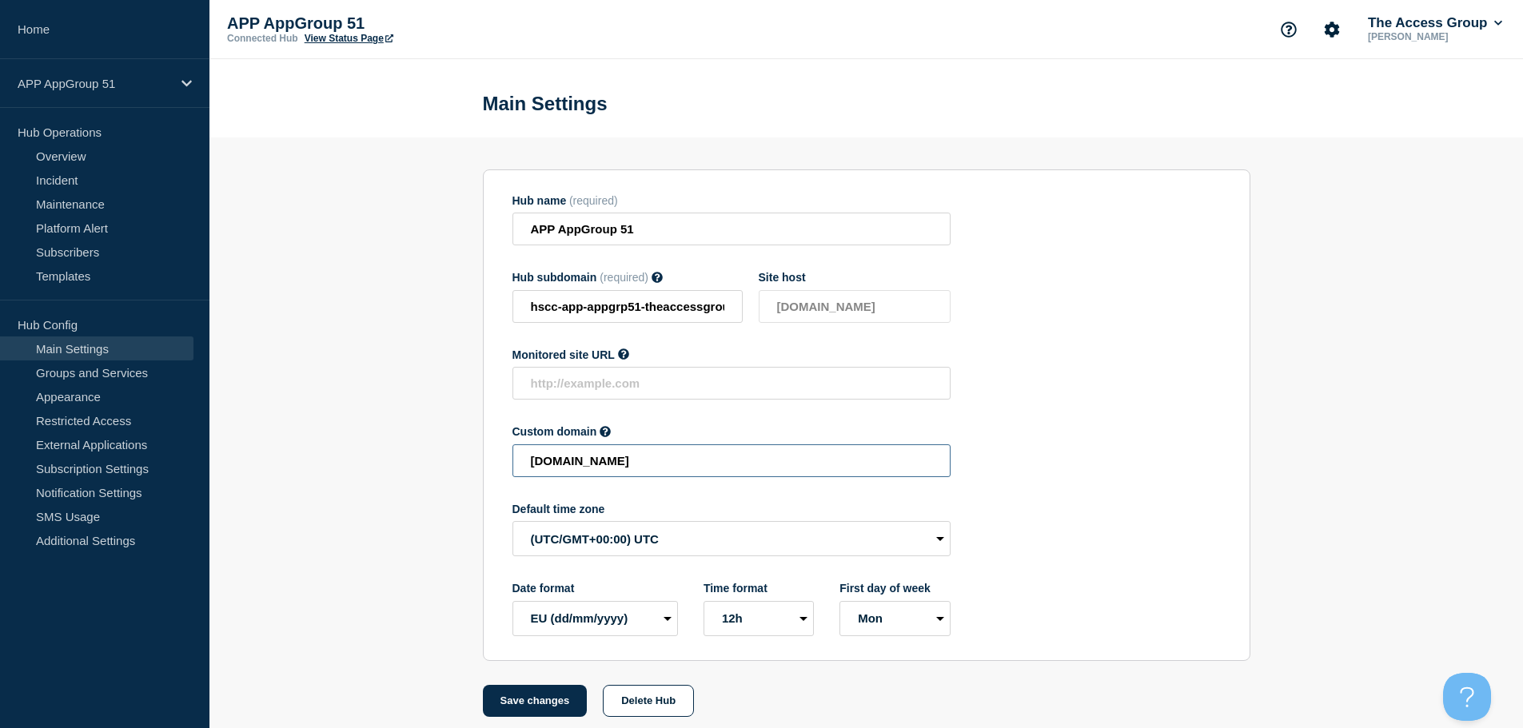
drag, startPoint x: 702, startPoint y: 468, endPoint x: 410, endPoint y: 460, distance: 291.9
click at [413, 465] on section "Hub name (required) APP AppGroup 51 Hub subdomain (required) Must contain only …" at bounding box center [866, 428] width 1314 height 580
paste input "HSCC-APP-8e16c9ccf127e29d96d8ad7dea13dcf3"
click at [533, 699] on button "Save changes" at bounding box center [535, 701] width 105 height 32
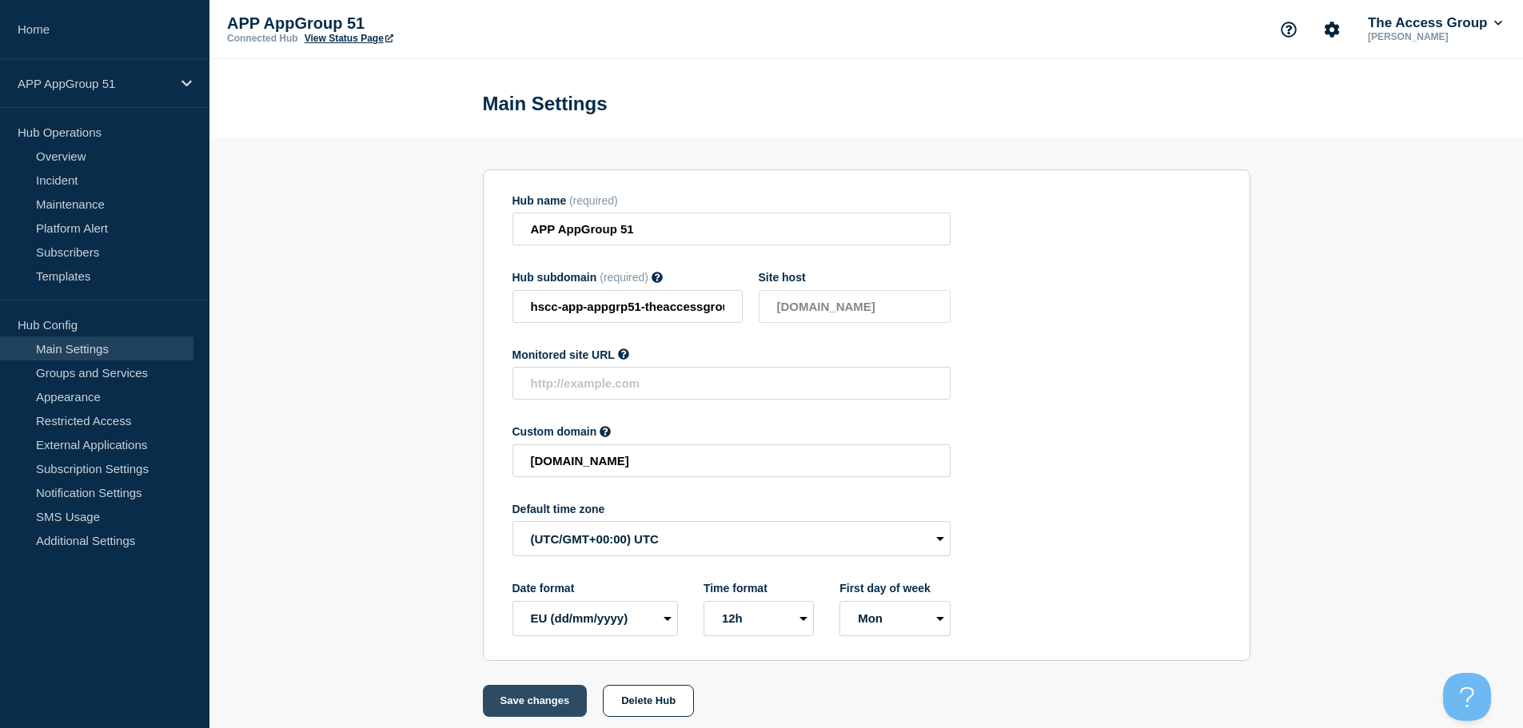
scroll to position [0, 0]
type input "[DOMAIN_NAME]"
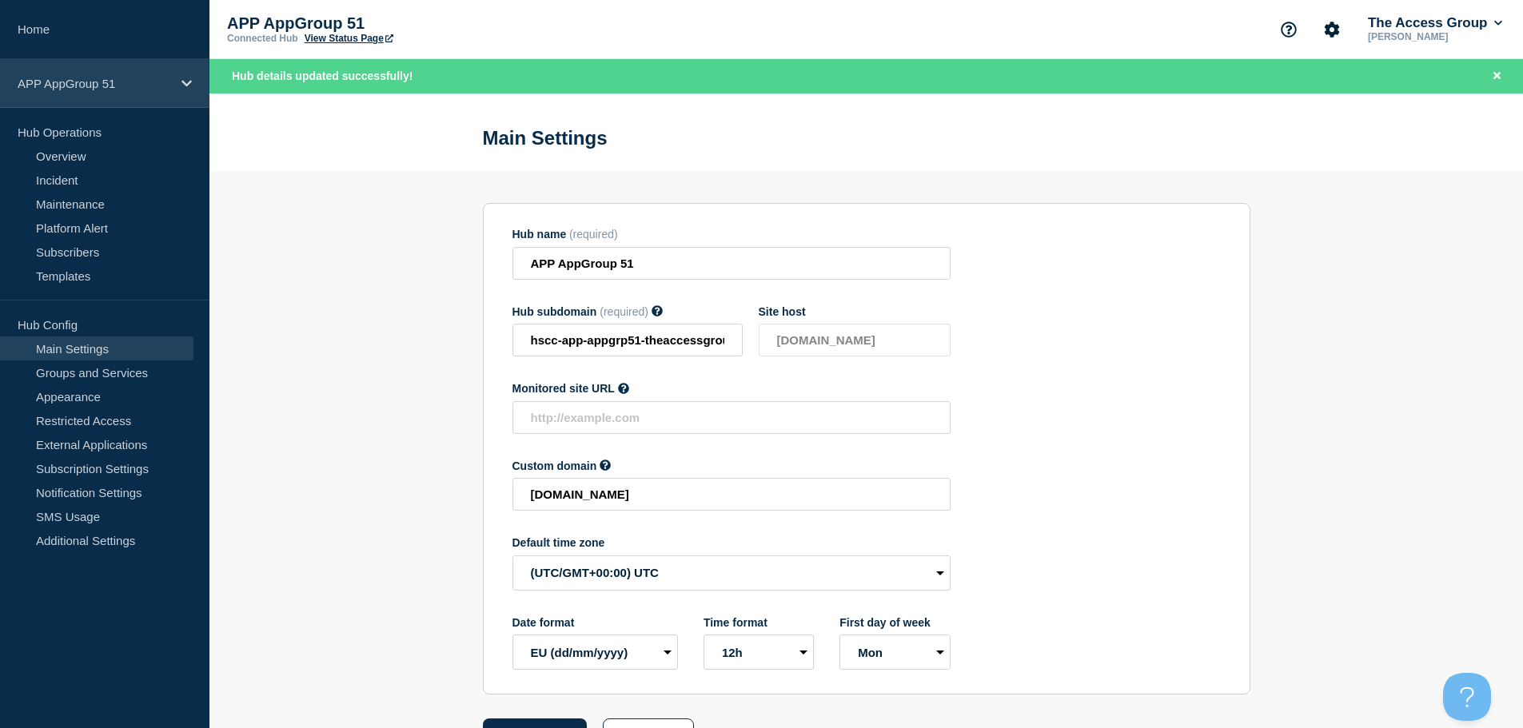
click at [187, 83] on icon at bounding box center [186, 84] width 10 height 12
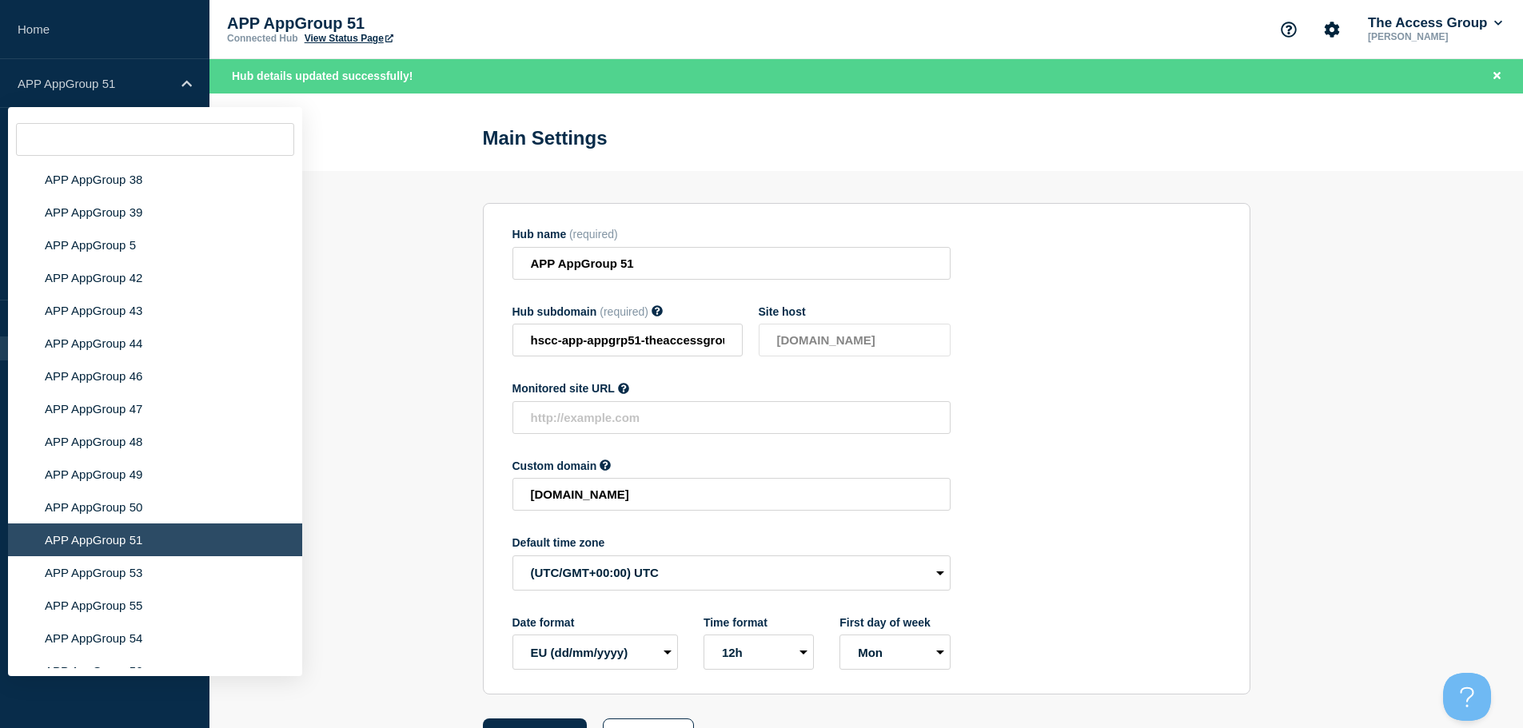
scroll to position [5758, 0]
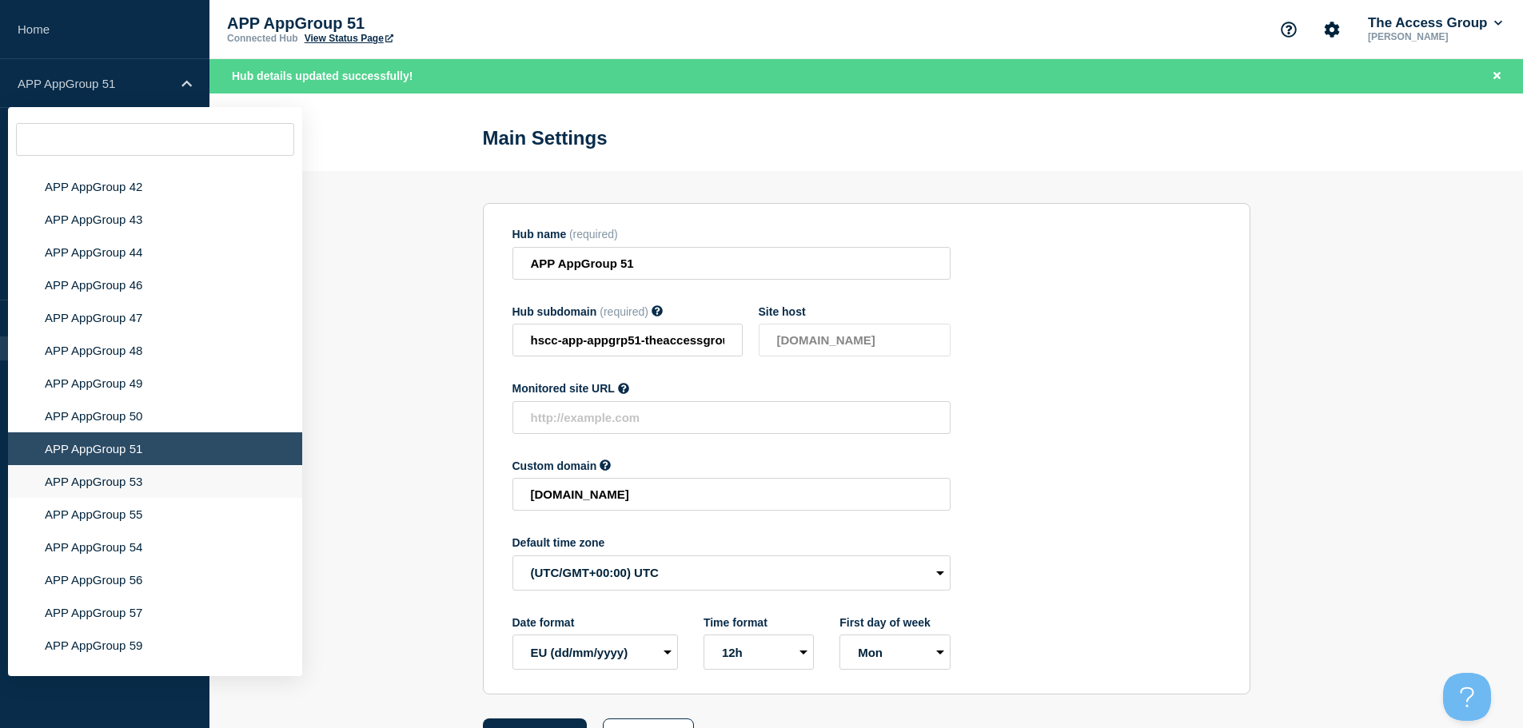
click at [122, 469] on li "APP AppGroup 53" at bounding box center [155, 481] width 294 height 33
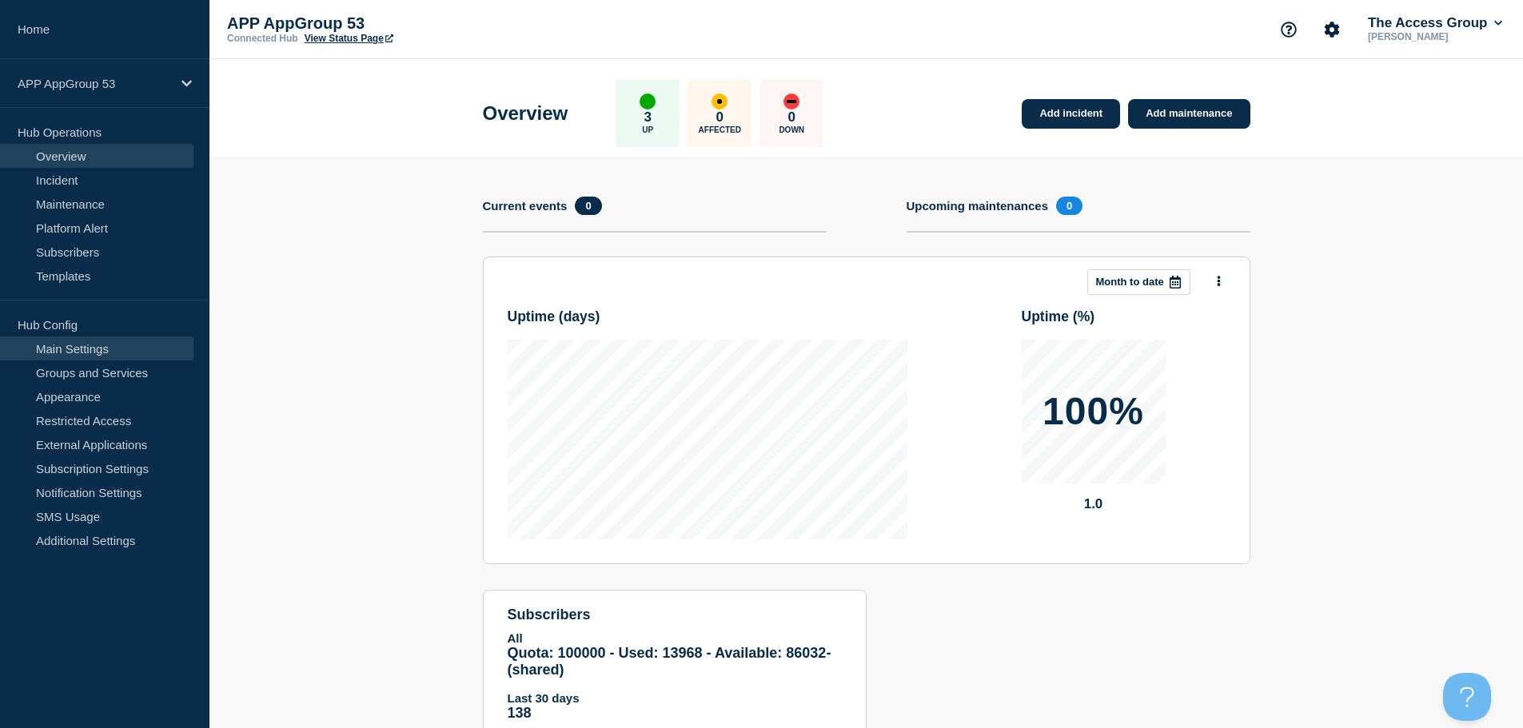
click at [98, 342] on link "Main Settings" at bounding box center [96, 349] width 193 height 24
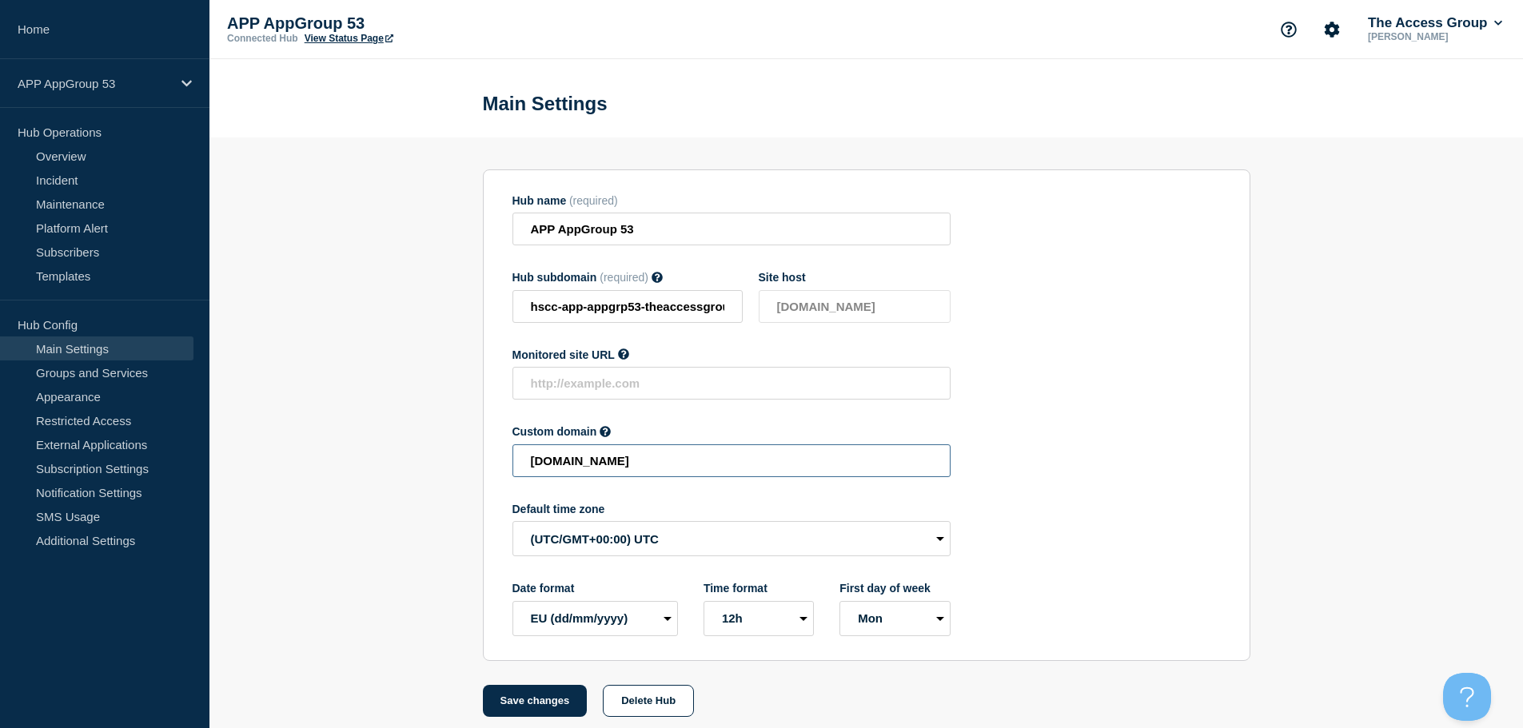
drag, startPoint x: 856, startPoint y: 467, endPoint x: 310, endPoint y: 466, distance: 545.3
click at [310, 466] on section "Hub name (required) APP AppGroup 53 Hub subdomain (required) Must contain only …" at bounding box center [866, 428] width 1314 height 580
paste input "HSCC-APP-580de067ed8bae3a49c2fada63c6f187"
click at [517, 698] on button "Save changes" at bounding box center [535, 701] width 105 height 32
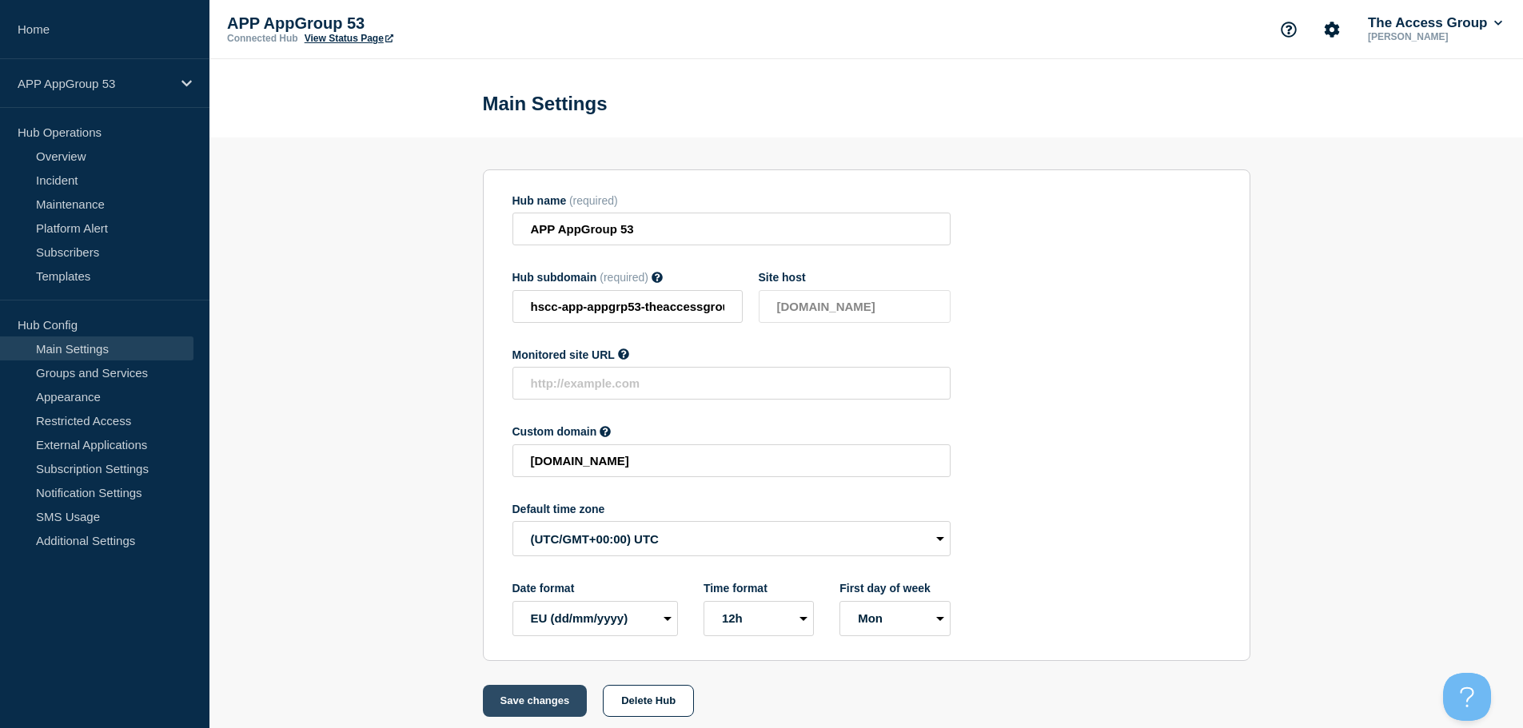
scroll to position [0, 0]
type input "[DOMAIN_NAME]"
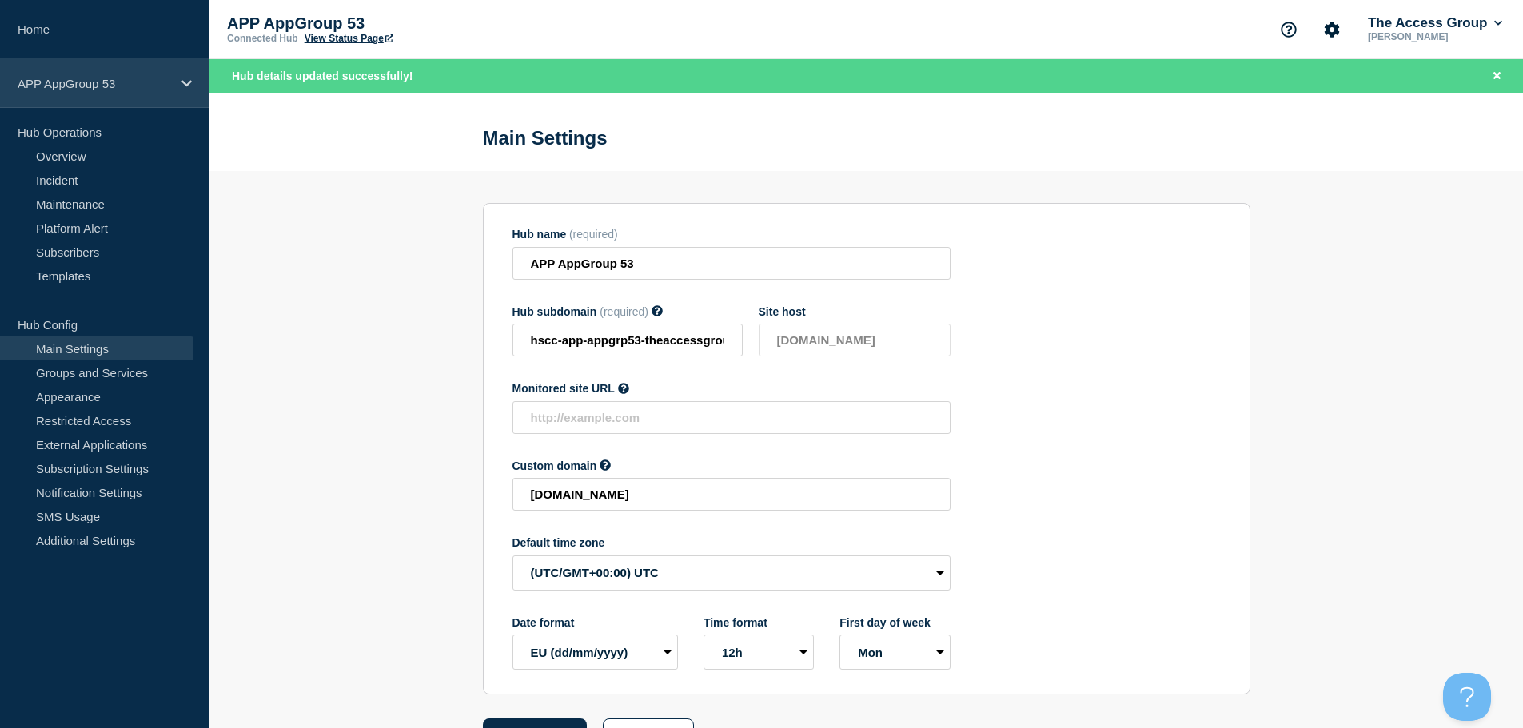
click at [182, 75] on div "APP AppGroup 53" at bounding box center [104, 83] width 209 height 49
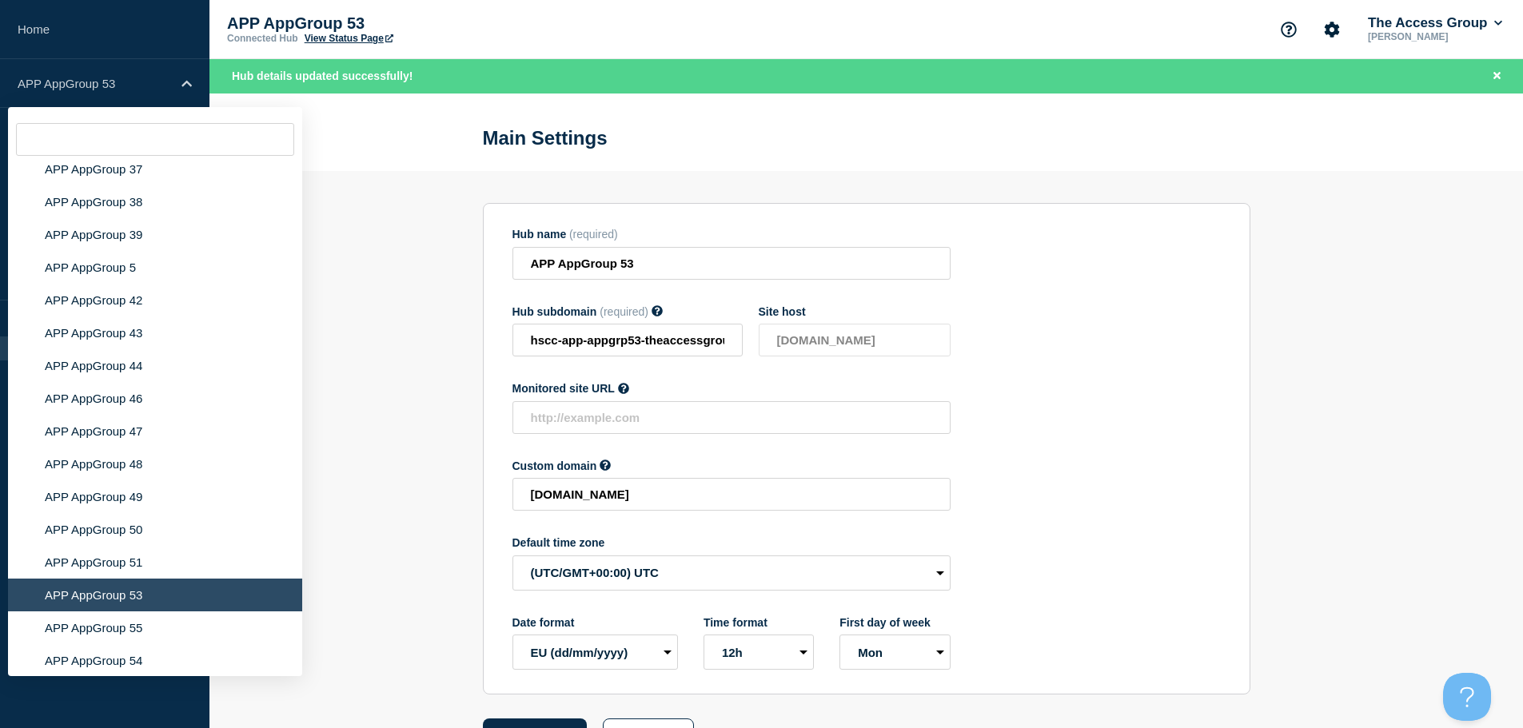
scroll to position [5724, 0]
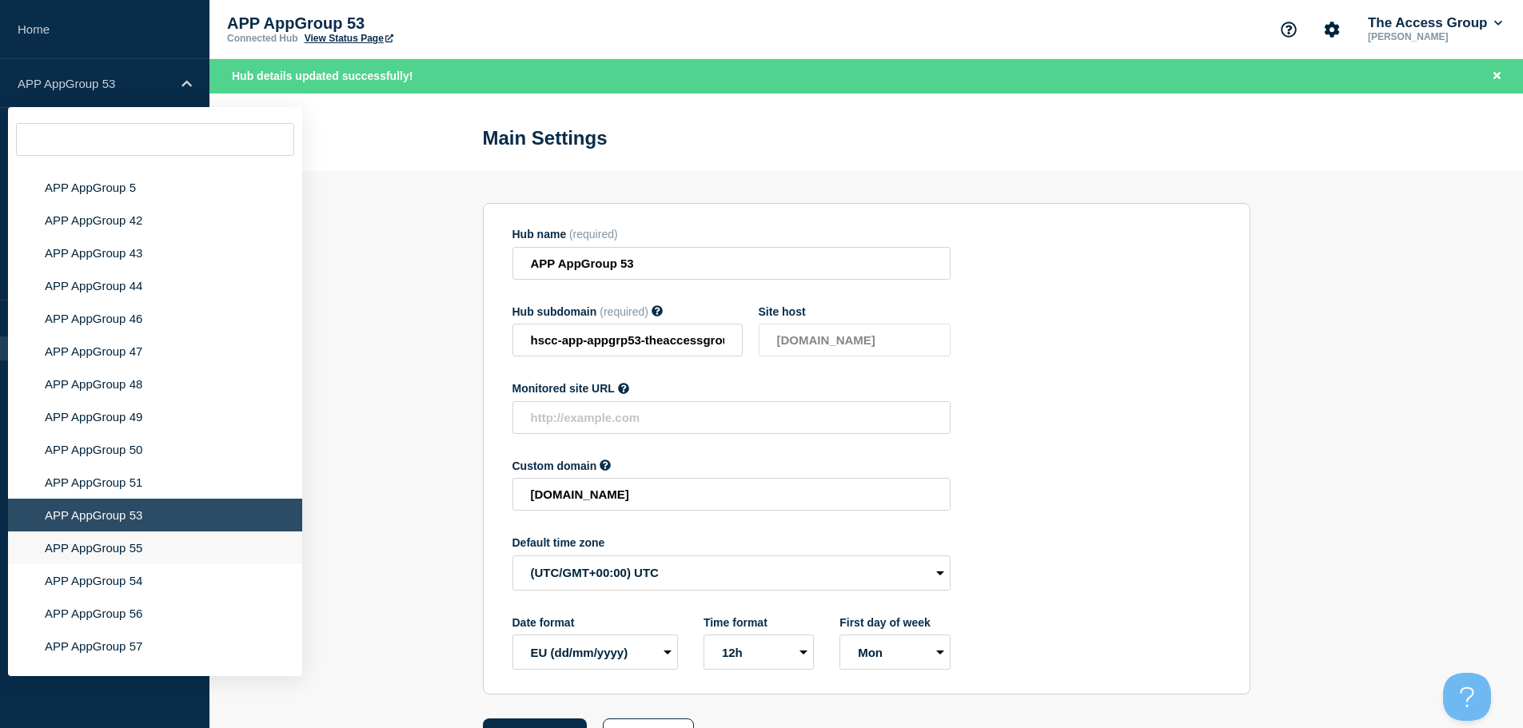
click at [171, 537] on li "APP AppGroup 55" at bounding box center [155, 548] width 294 height 33
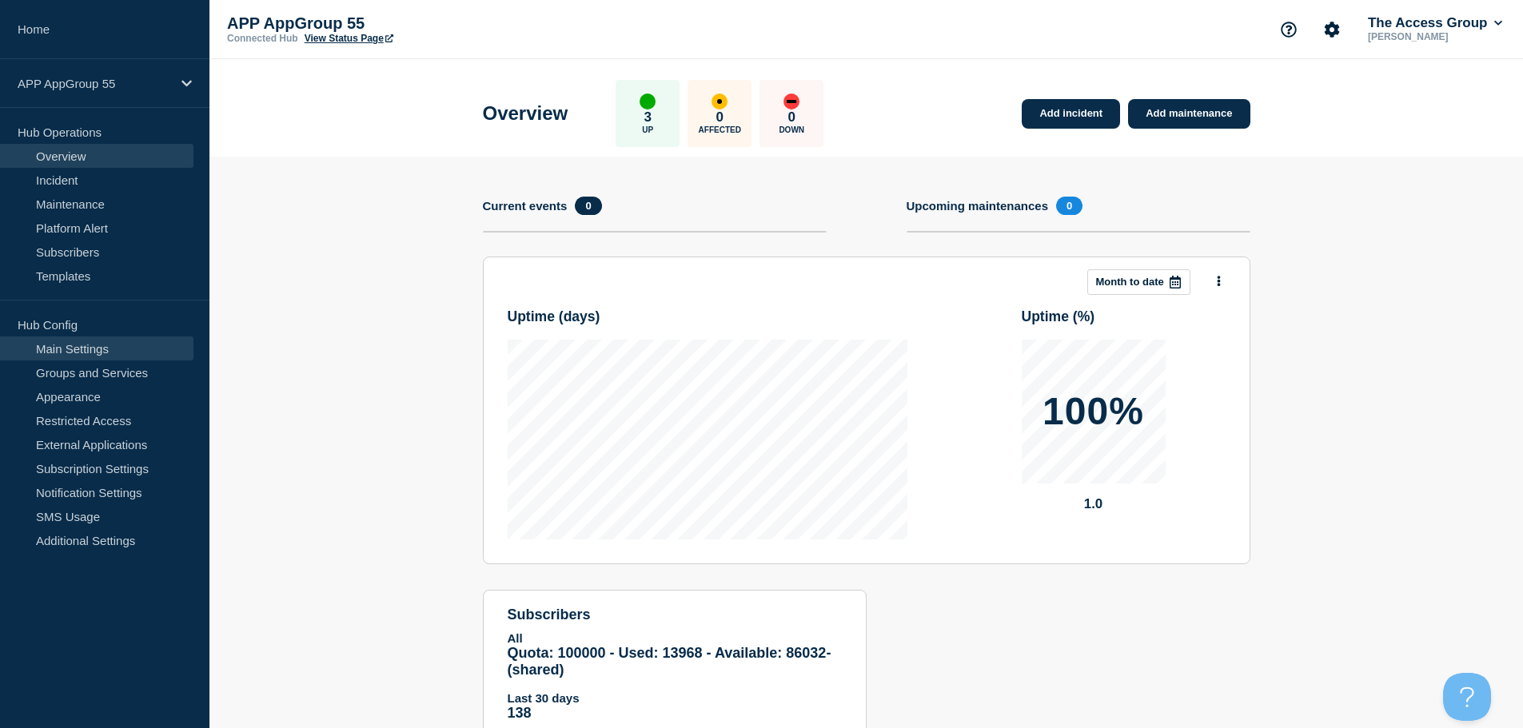
click at [76, 343] on link "Main Settings" at bounding box center [96, 349] width 193 height 24
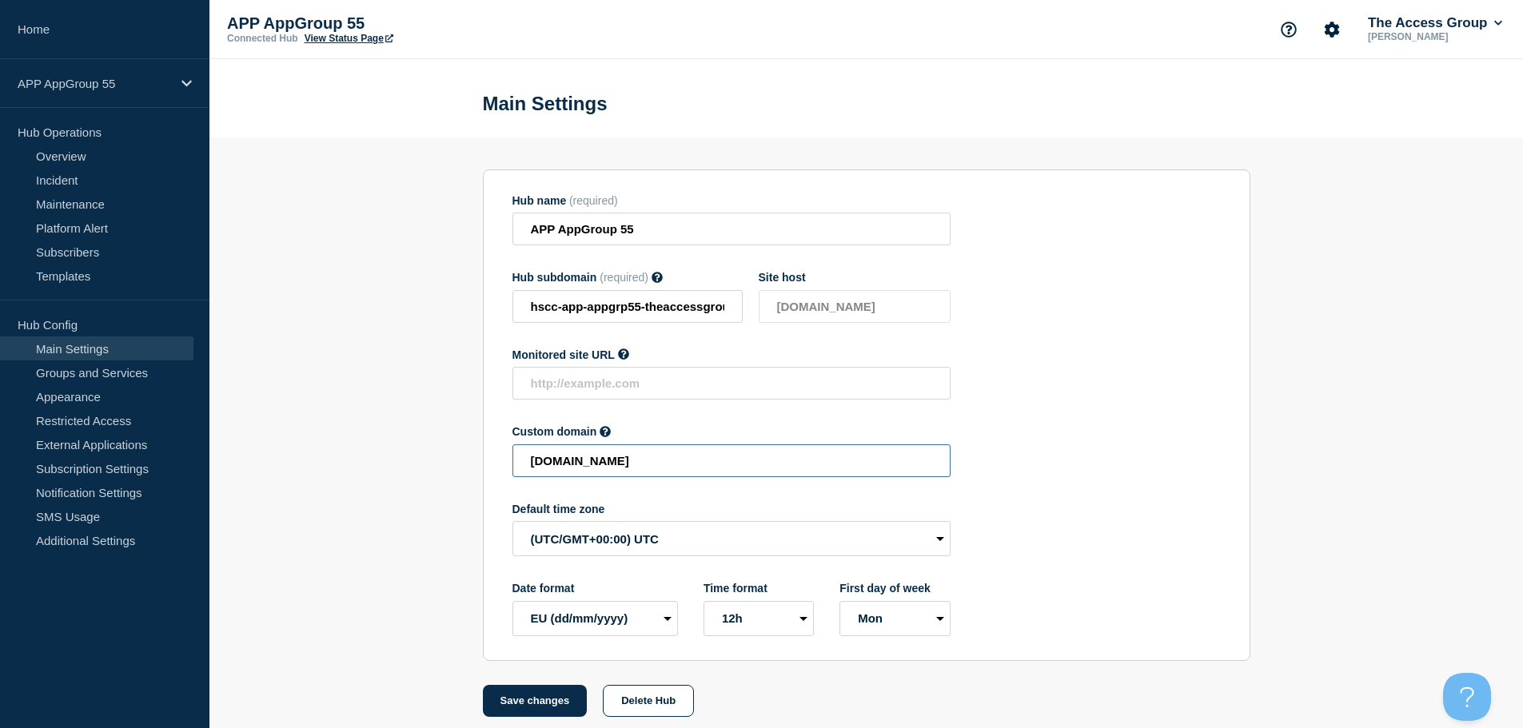
drag, startPoint x: 873, startPoint y: 472, endPoint x: 417, endPoint y: 457, distance: 456.8
click at [421, 460] on section "Hub name (required) APP AppGroup 55 Hub subdomain (required) Must contain only …" at bounding box center [866, 428] width 1314 height 580
paste input "HSCC-APP-f9214ad42ad5048083ab1774b990144"
click at [549, 704] on button "Save changes" at bounding box center [535, 701] width 105 height 32
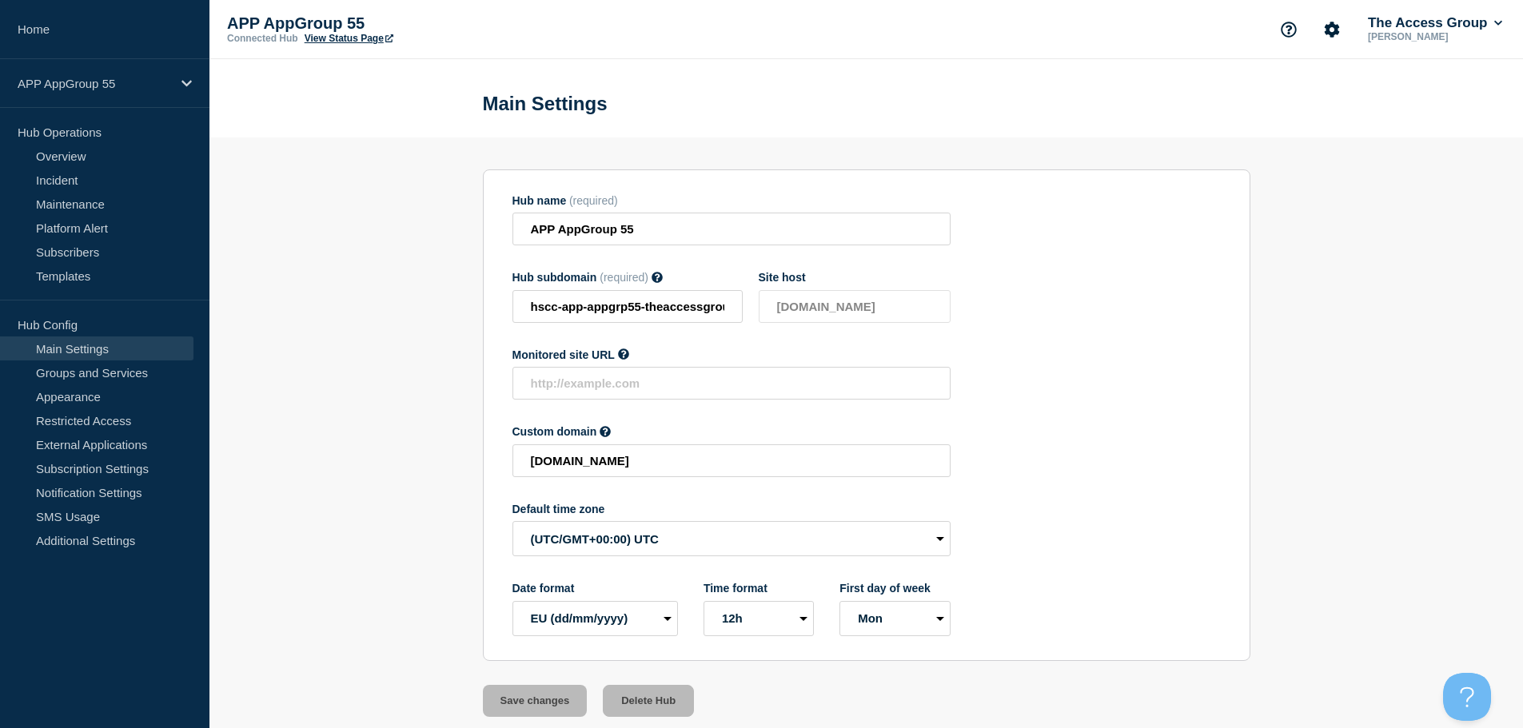
scroll to position [0, 0]
type input "[DOMAIN_NAME]"
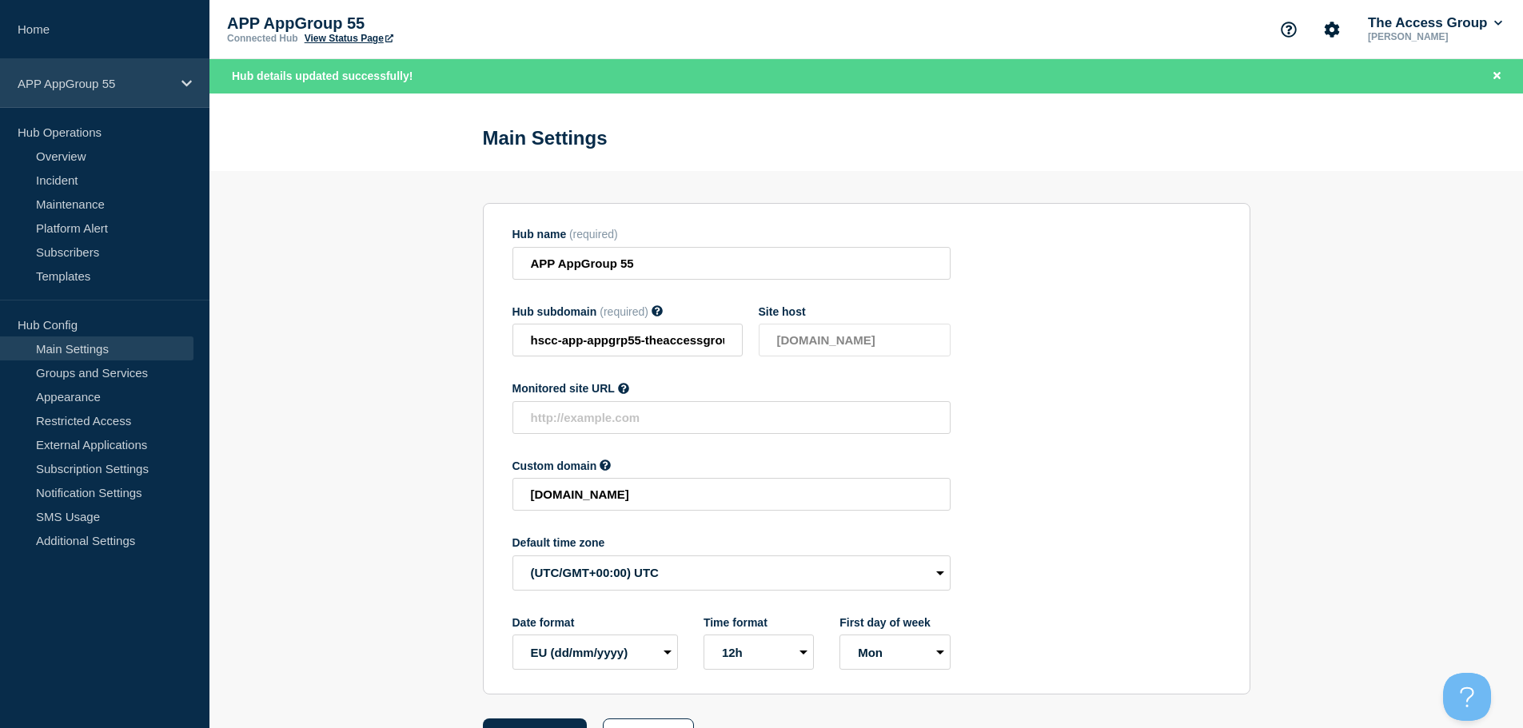
click at [188, 75] on div "APP AppGroup 55" at bounding box center [104, 83] width 209 height 49
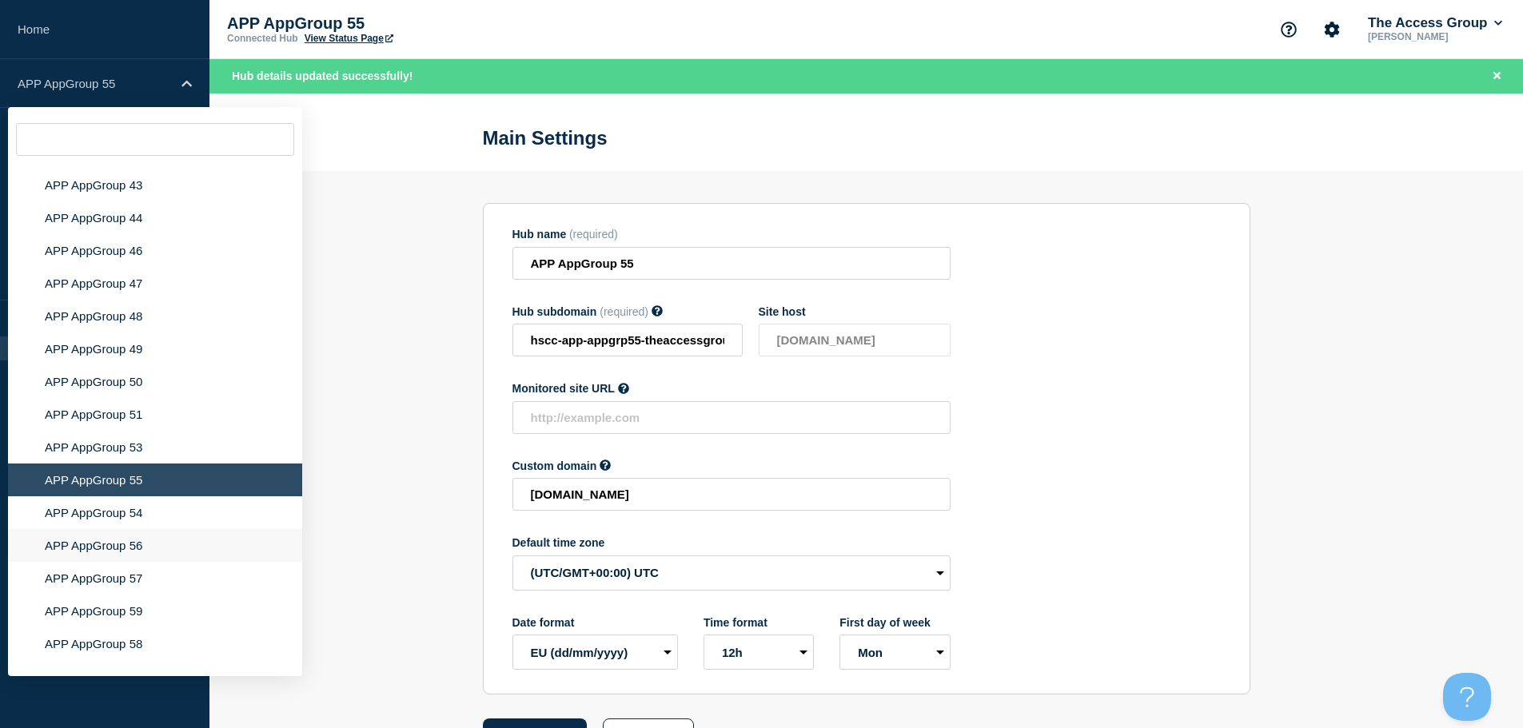
scroll to position [5770, 0]
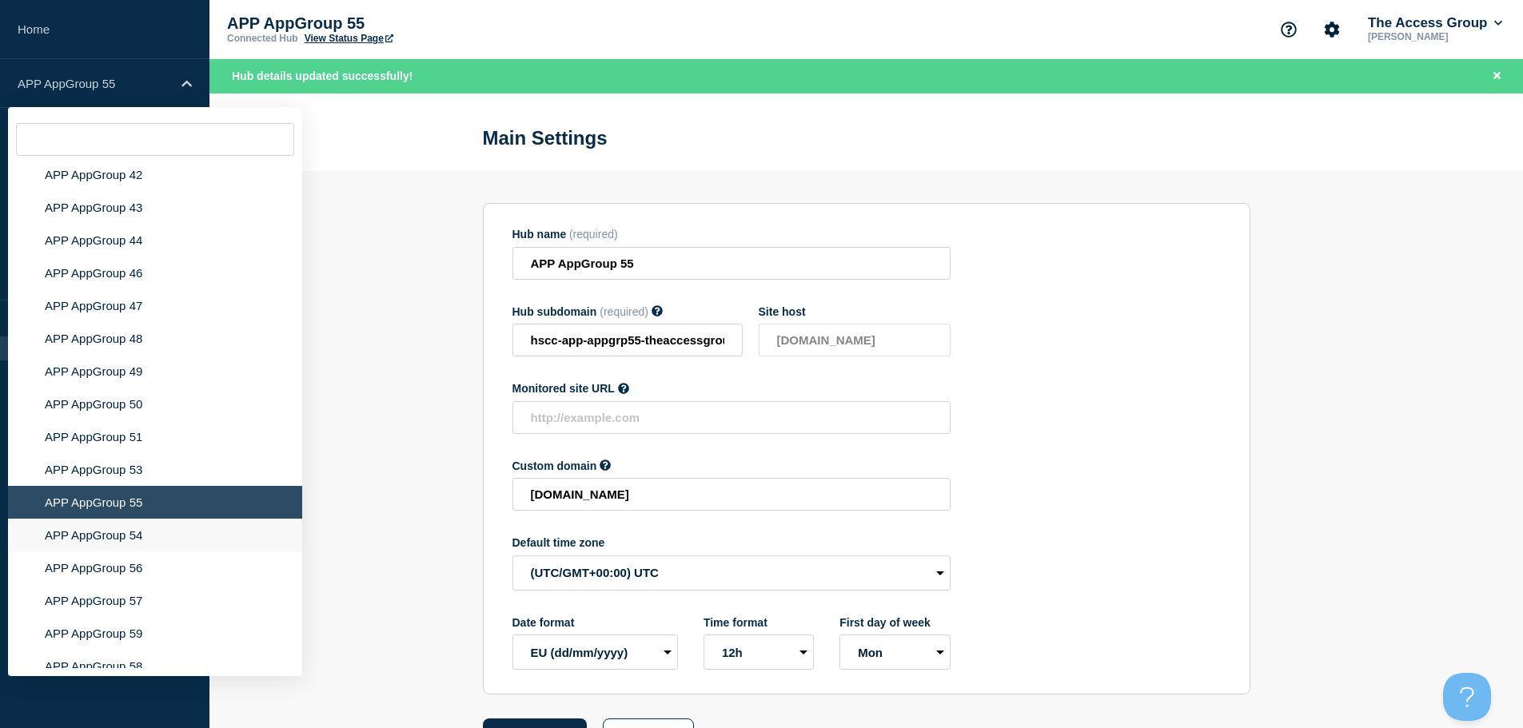
click at [140, 529] on li "APP AppGroup 54" at bounding box center [155, 535] width 294 height 33
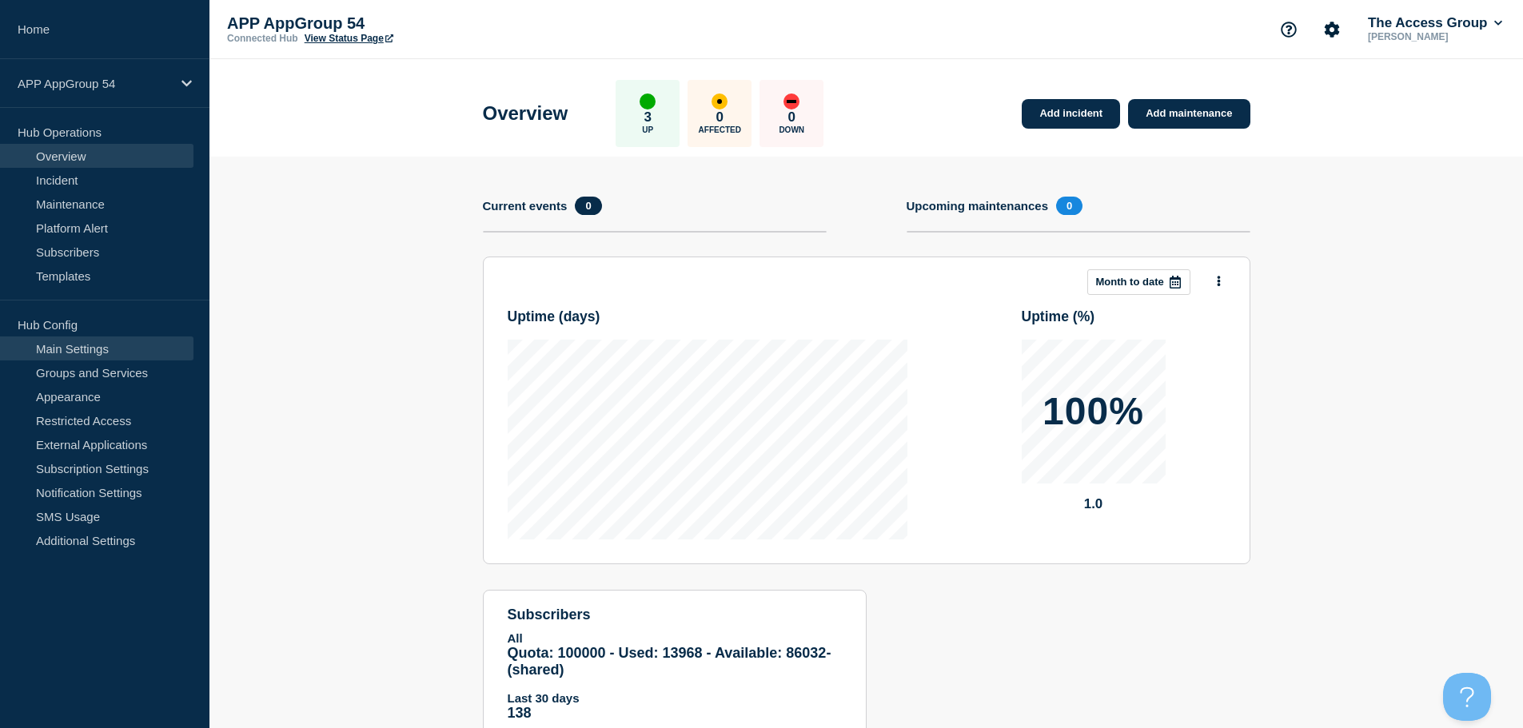
click at [141, 345] on link "Main Settings" at bounding box center [96, 349] width 193 height 24
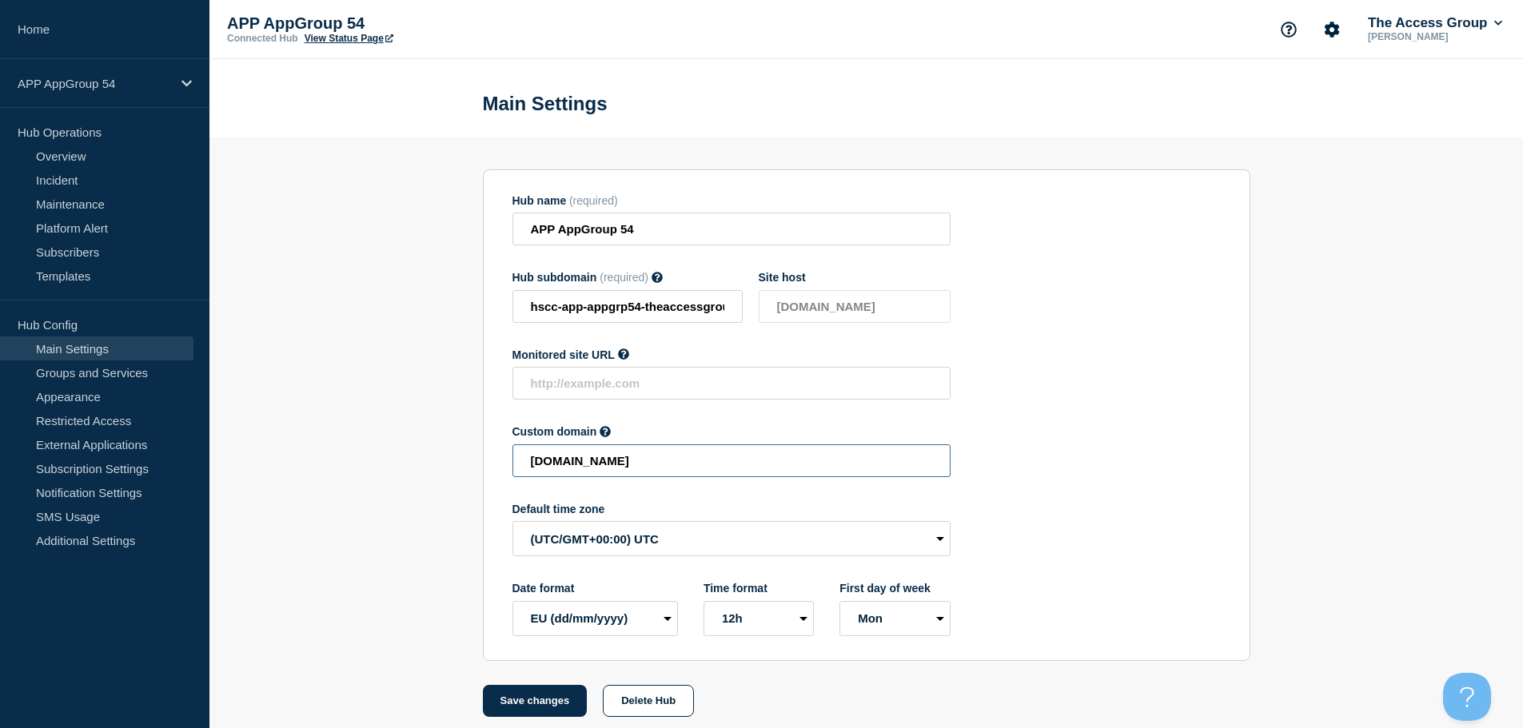
drag, startPoint x: 839, startPoint y: 467, endPoint x: 347, endPoint y: 467, distance: 491.7
click at [347, 467] on section "Hub name (required) APP AppGroup 54 Hub subdomain (required) Must contain only …" at bounding box center [866, 428] width 1314 height 580
paste input "HSCC-APP-929e95559f1e0b9319ef717aab569b58"
drag, startPoint x: 536, startPoint y: 720, endPoint x: 536, endPoint y: 711, distance: 8.8
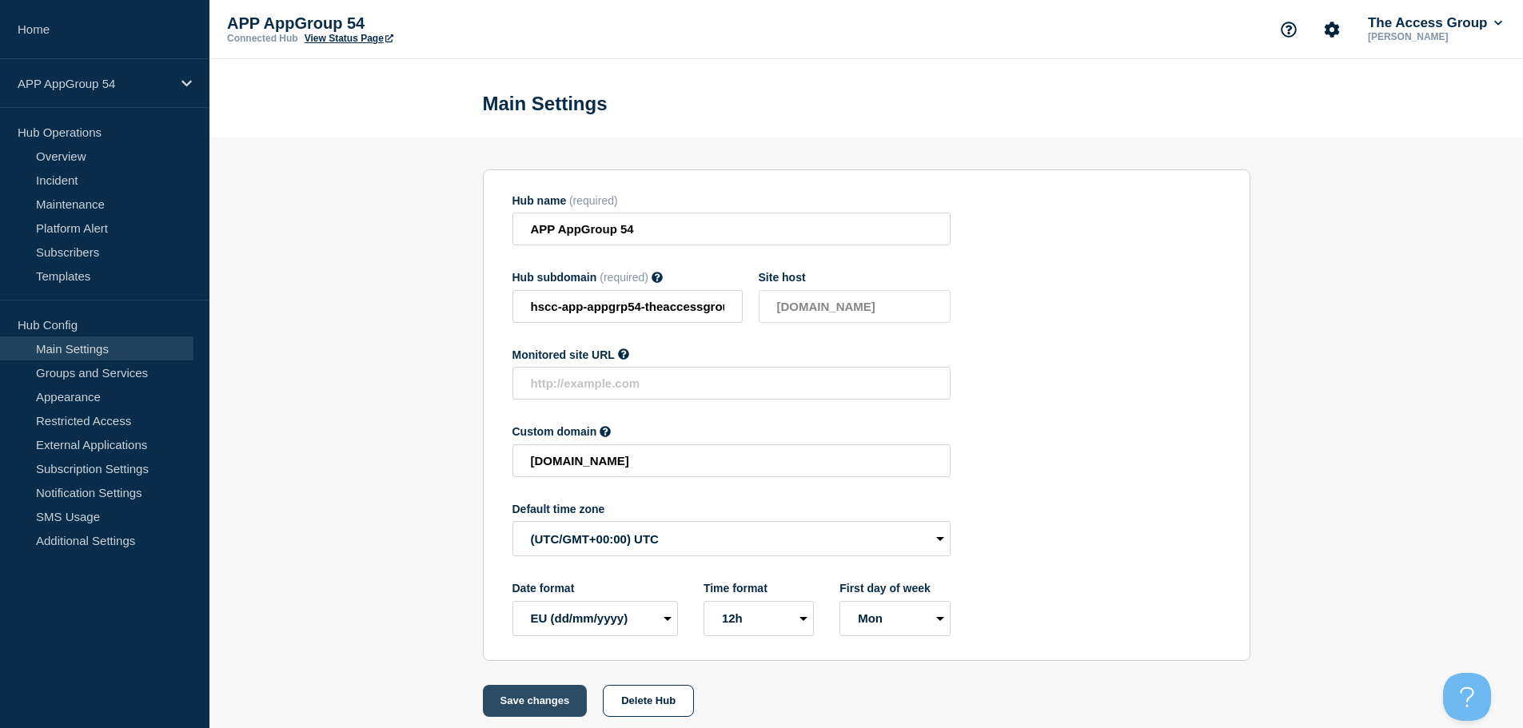
click at [536, 717] on button "Save changes" at bounding box center [535, 701] width 105 height 32
type input "[DOMAIN_NAME]"
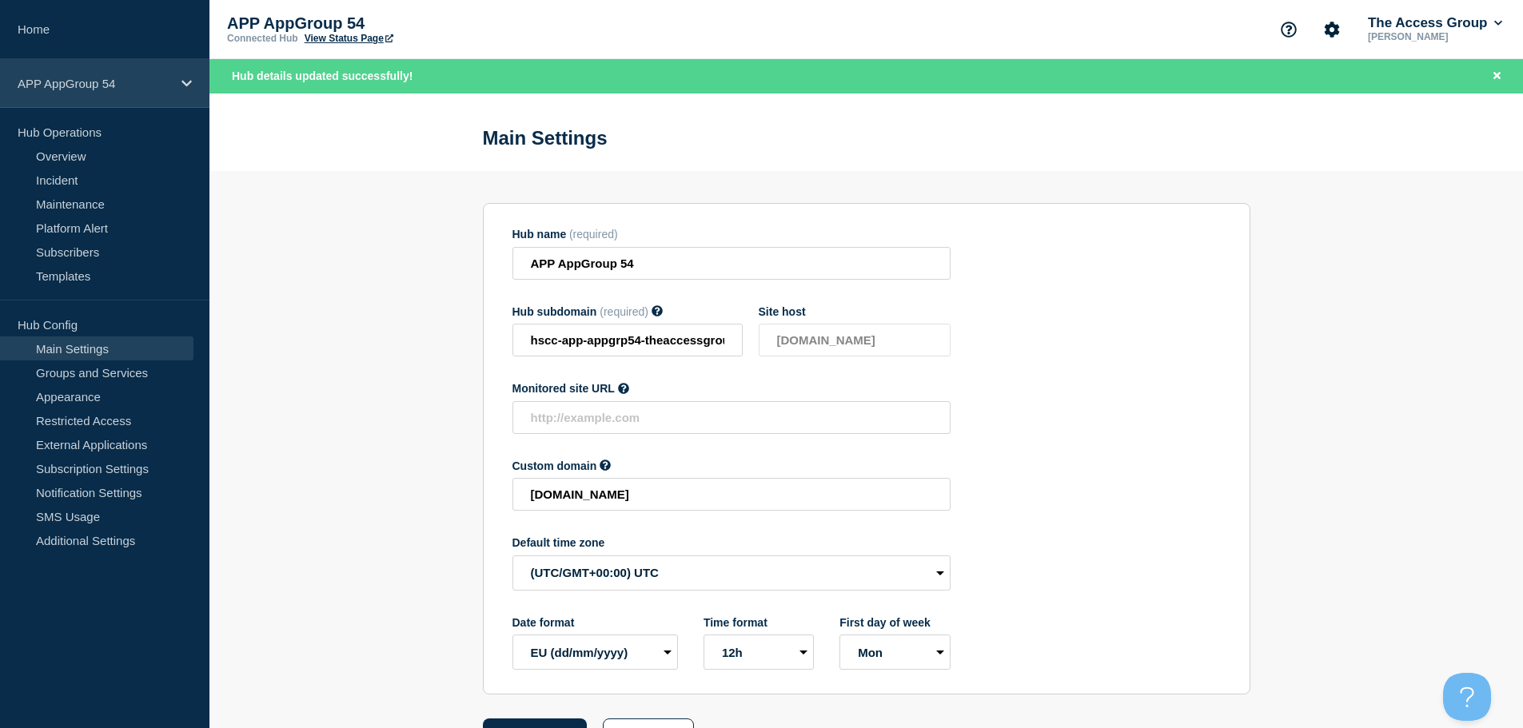
click at [196, 79] on div "APP AppGroup 54" at bounding box center [104, 83] width 209 height 49
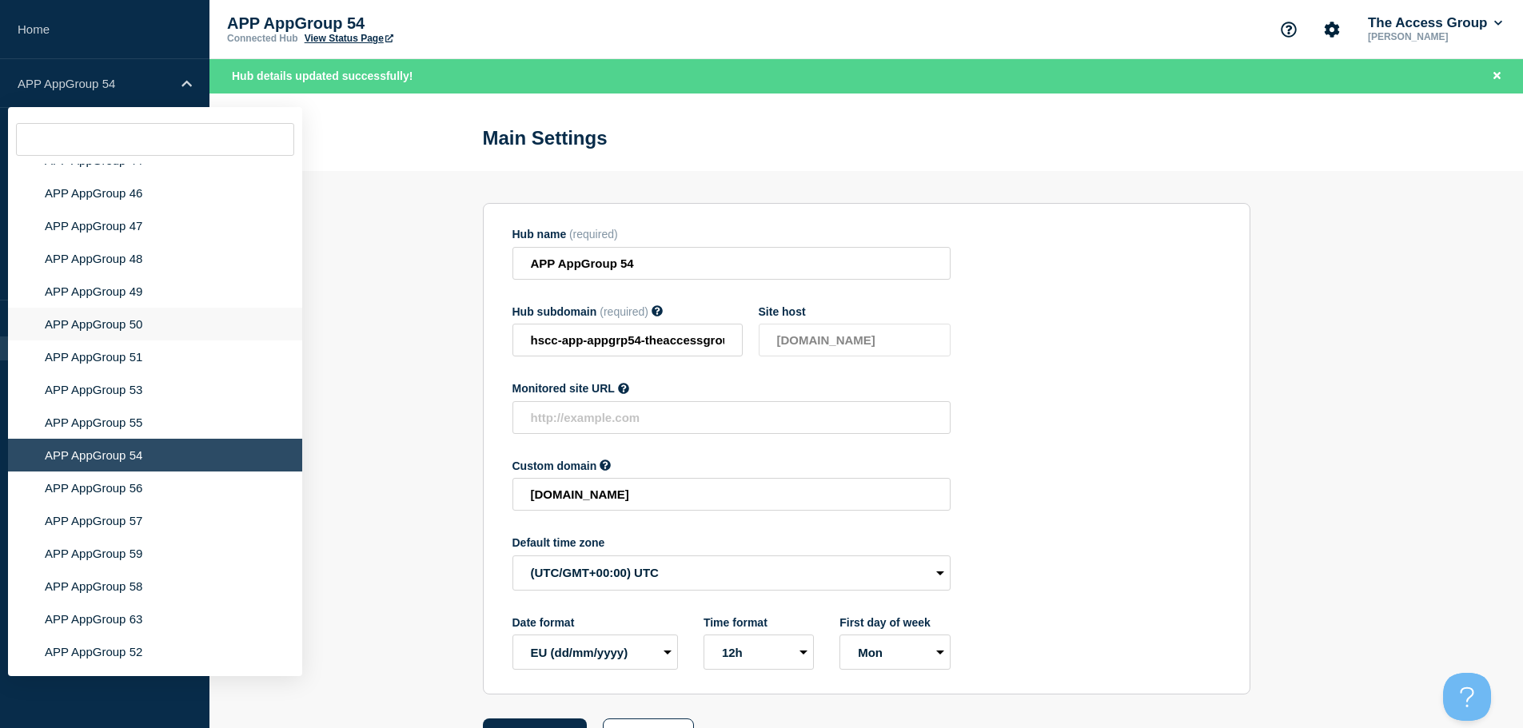
scroll to position [5666, 0]
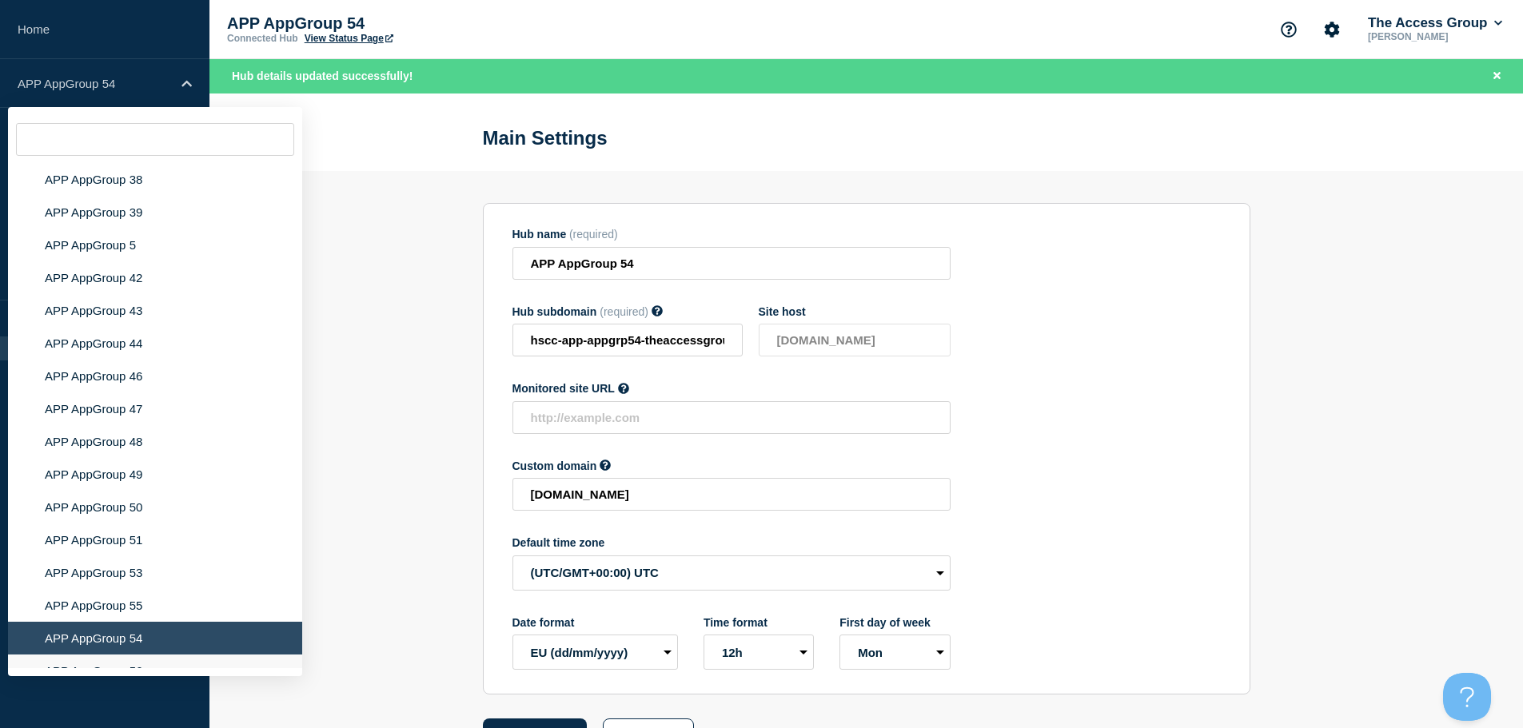
click at [171, 657] on li "APP AppGroup 56" at bounding box center [155, 671] width 294 height 33
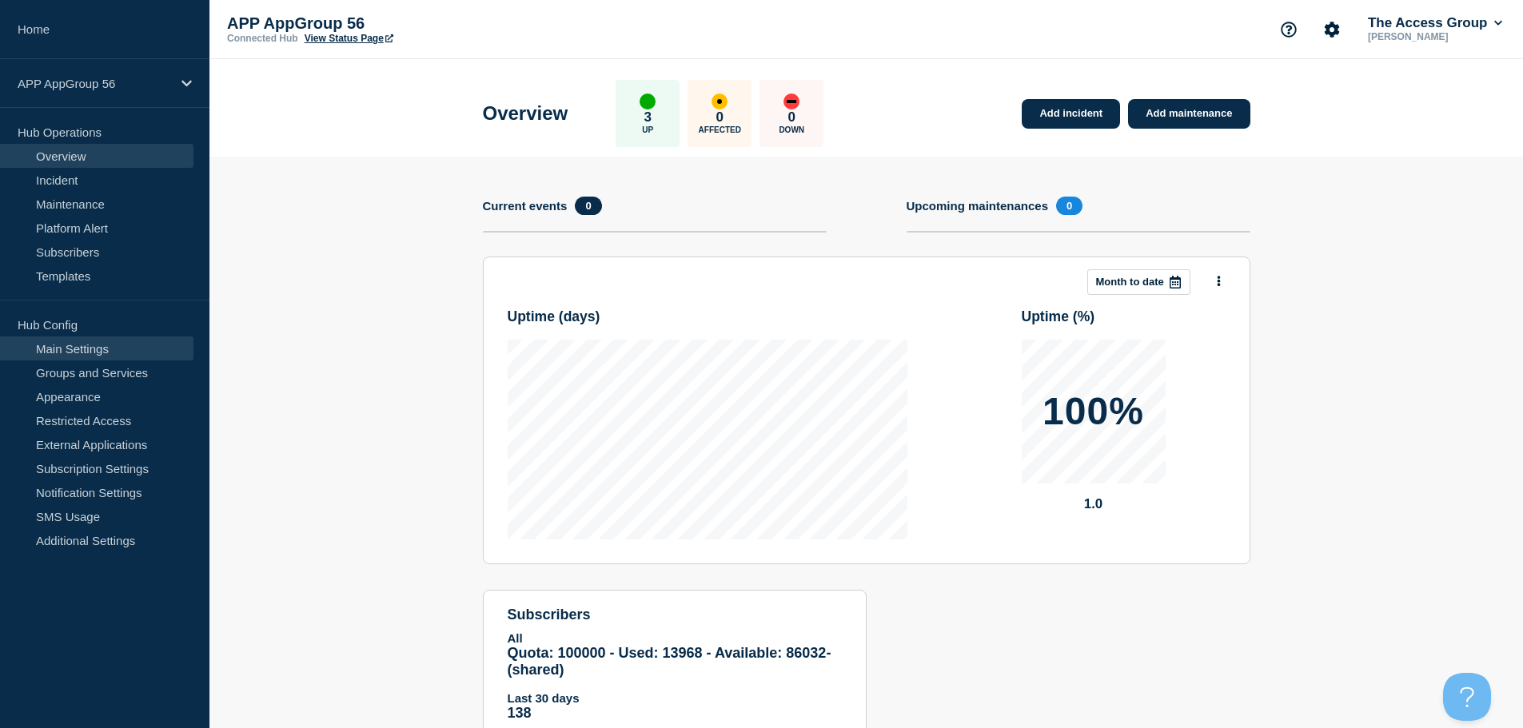
click at [90, 345] on link "Main Settings" at bounding box center [96, 349] width 193 height 24
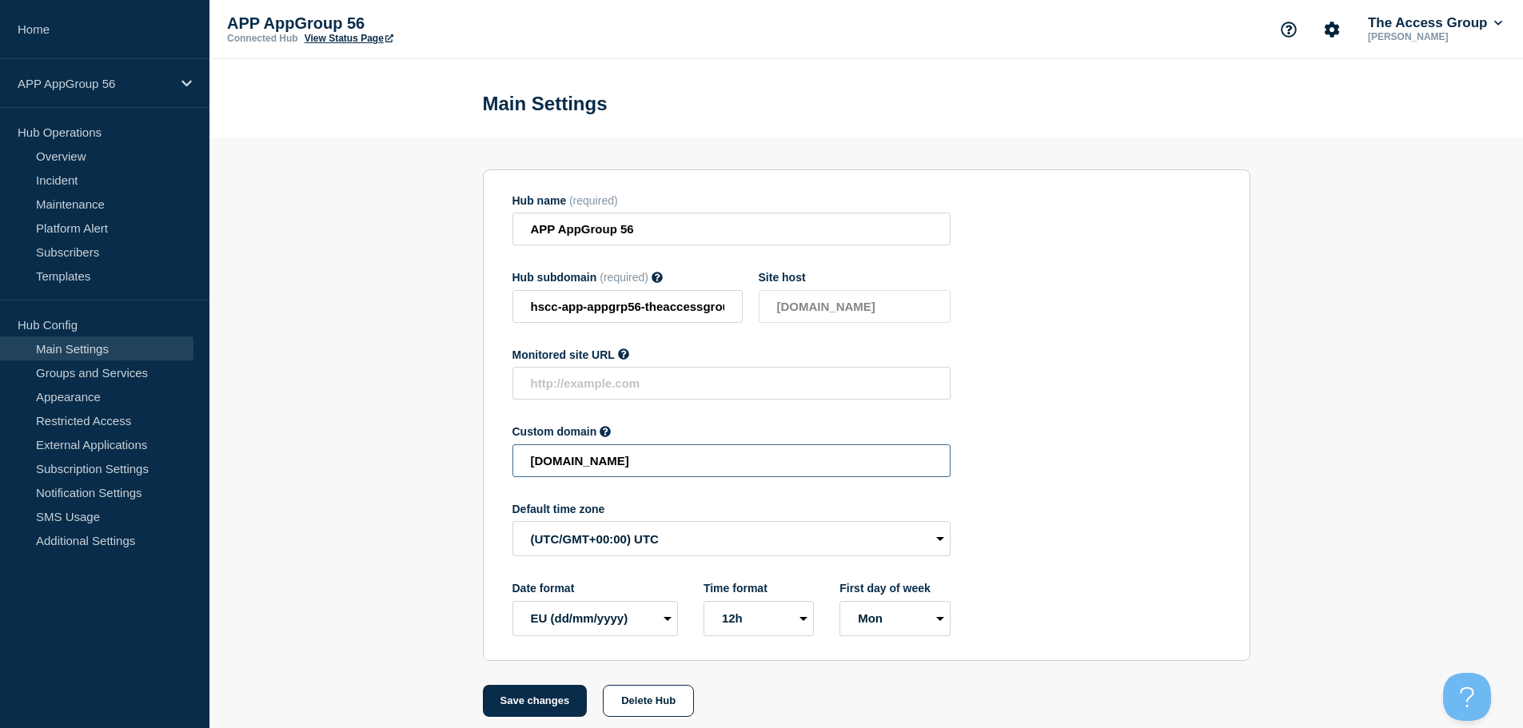
drag, startPoint x: 847, startPoint y: 465, endPoint x: 441, endPoint y: 470, distance: 406.2
click at [441, 470] on section "Hub name (required) APP AppGroup 56 Hub subdomain (required) Must contain only …" at bounding box center [866, 428] width 1314 height 580
paste input "HSCC-APP-89f9d95cc5ca6ec31457d2fb120fa1c1"
click at [523, 703] on button "Save changes" at bounding box center [535, 701] width 105 height 32
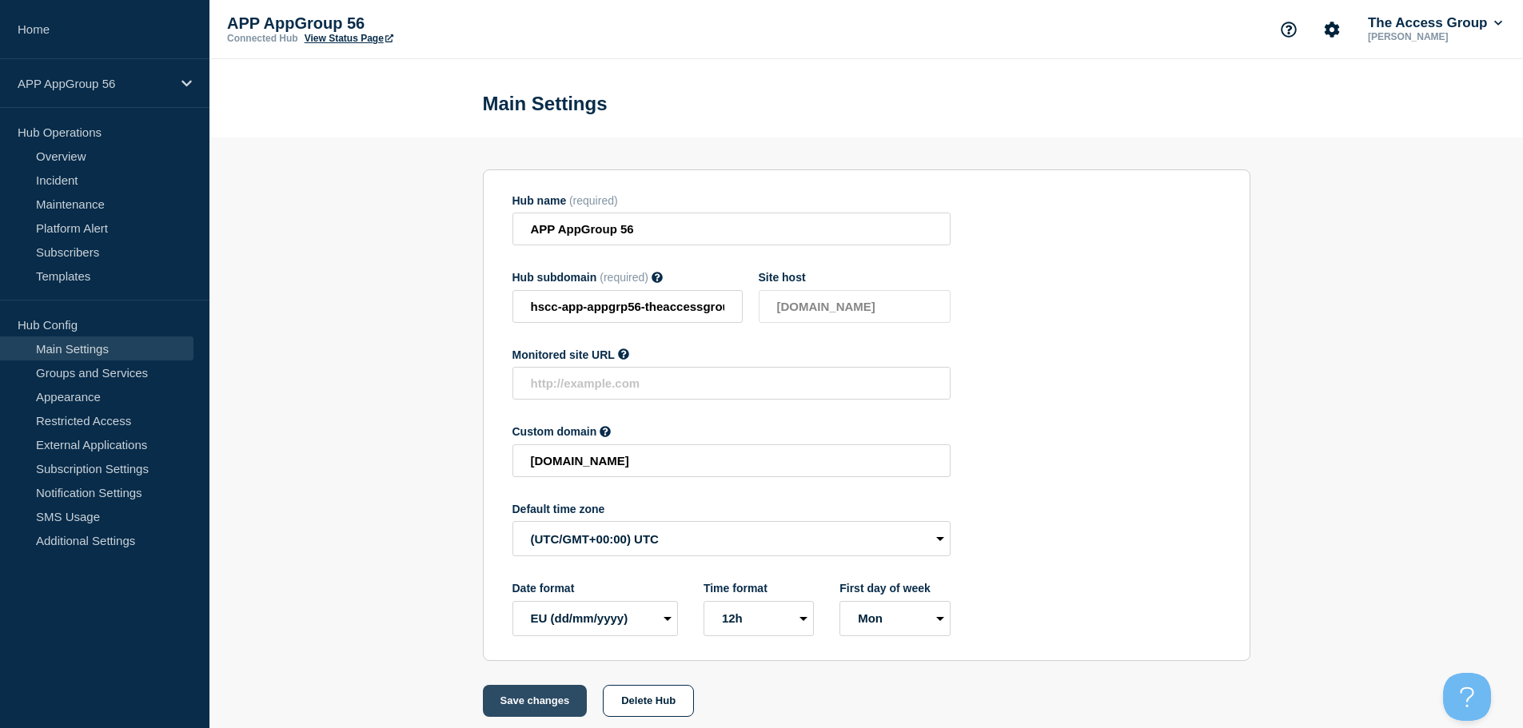
scroll to position [0, 0]
type input "[DOMAIN_NAME]"
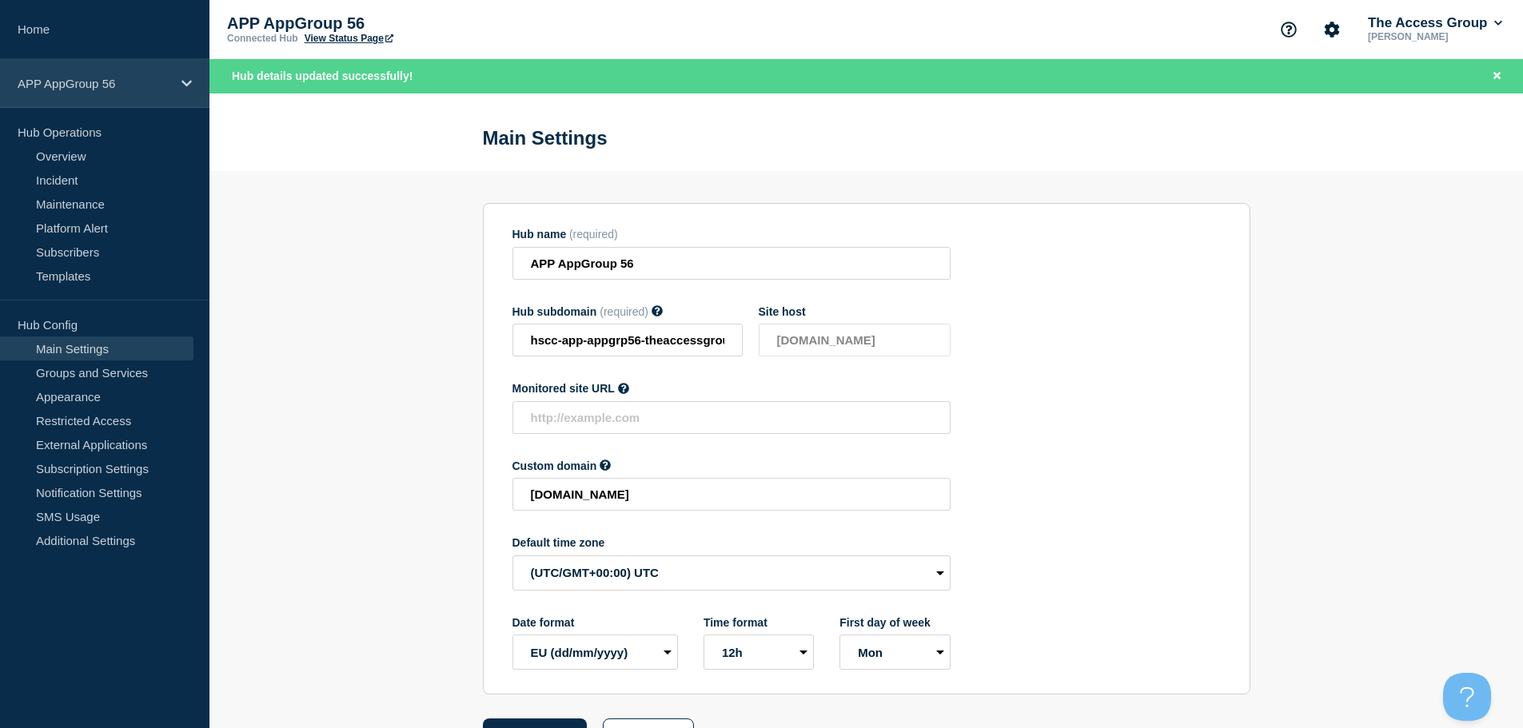
click at [195, 82] on div "APP AppGroup 56" at bounding box center [104, 83] width 209 height 49
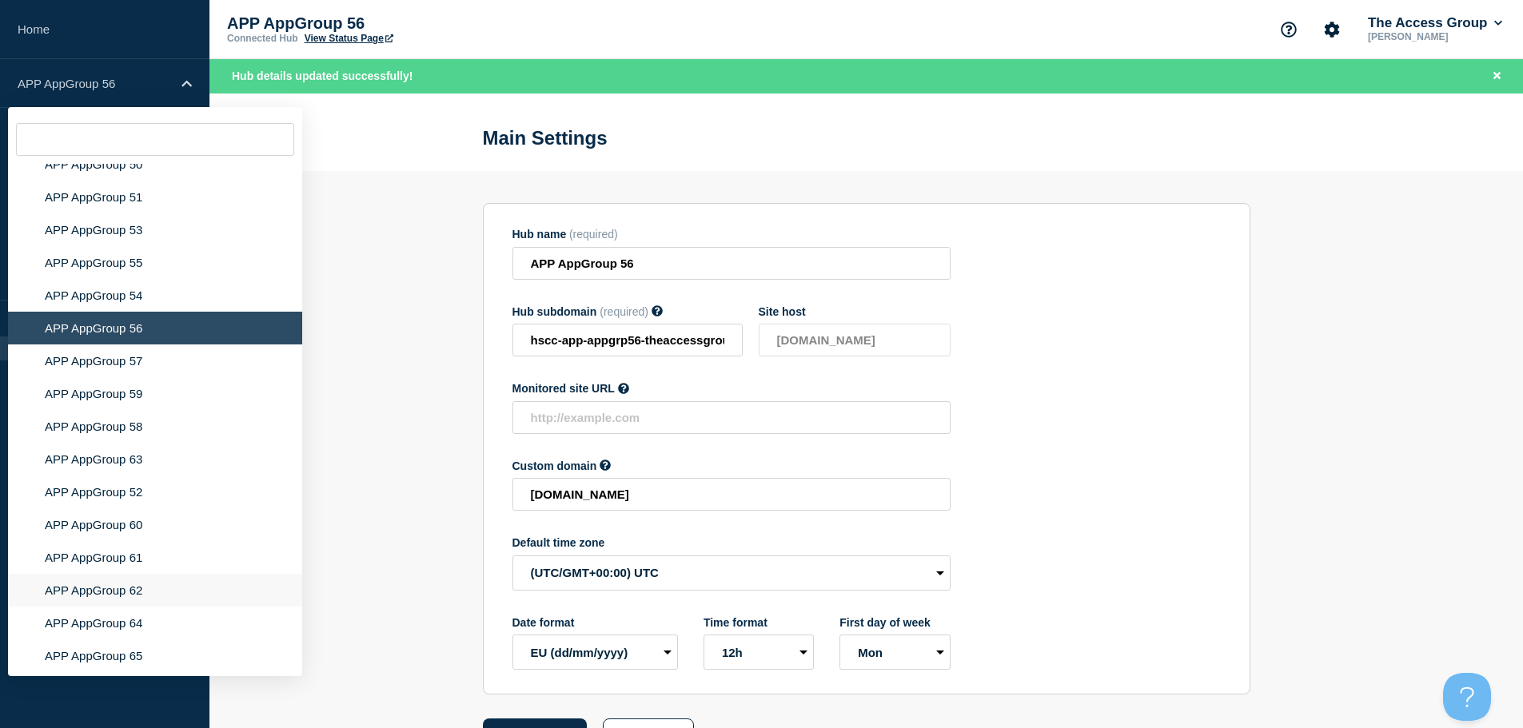
scroll to position [6021, 0]
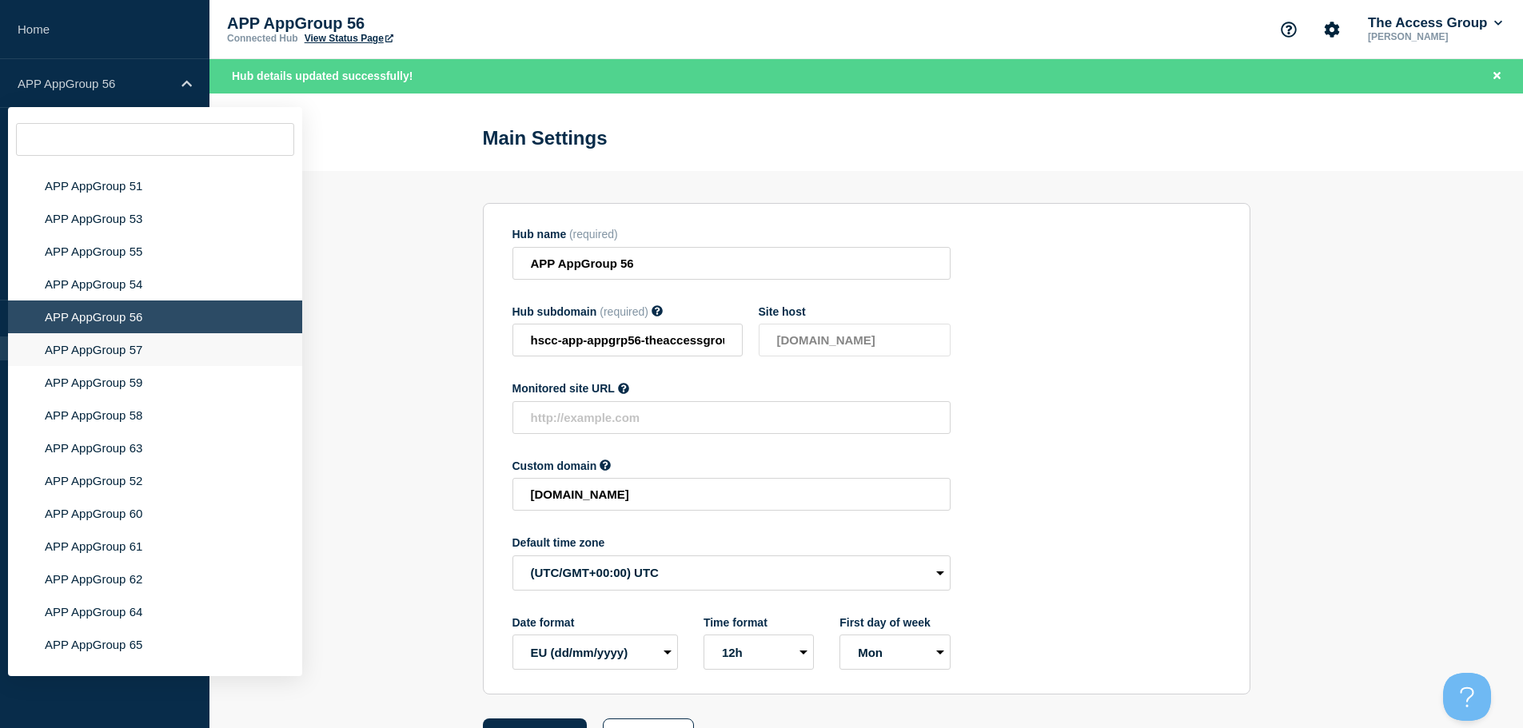
click at [154, 339] on li "APP AppGroup 57" at bounding box center [155, 349] width 294 height 33
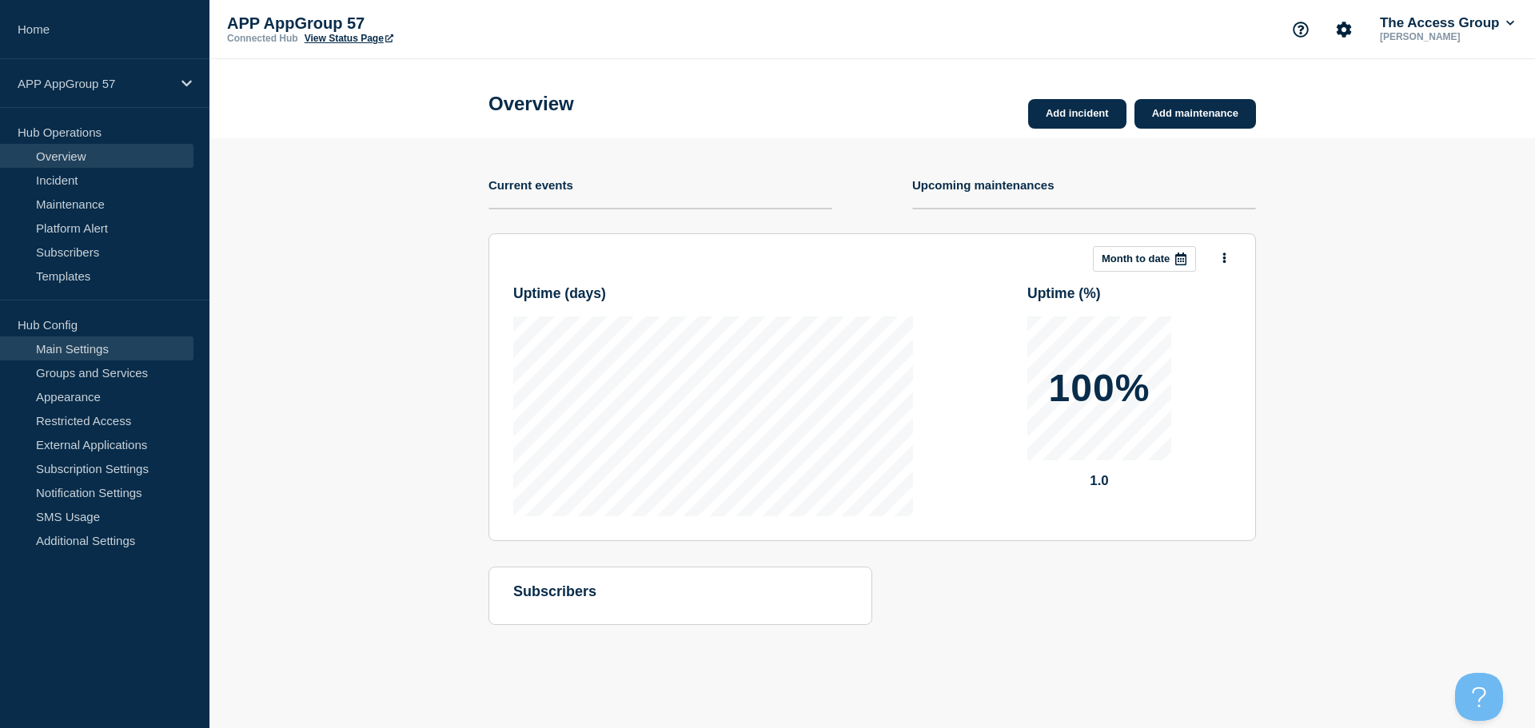
click at [120, 341] on link "Main Settings" at bounding box center [96, 349] width 193 height 24
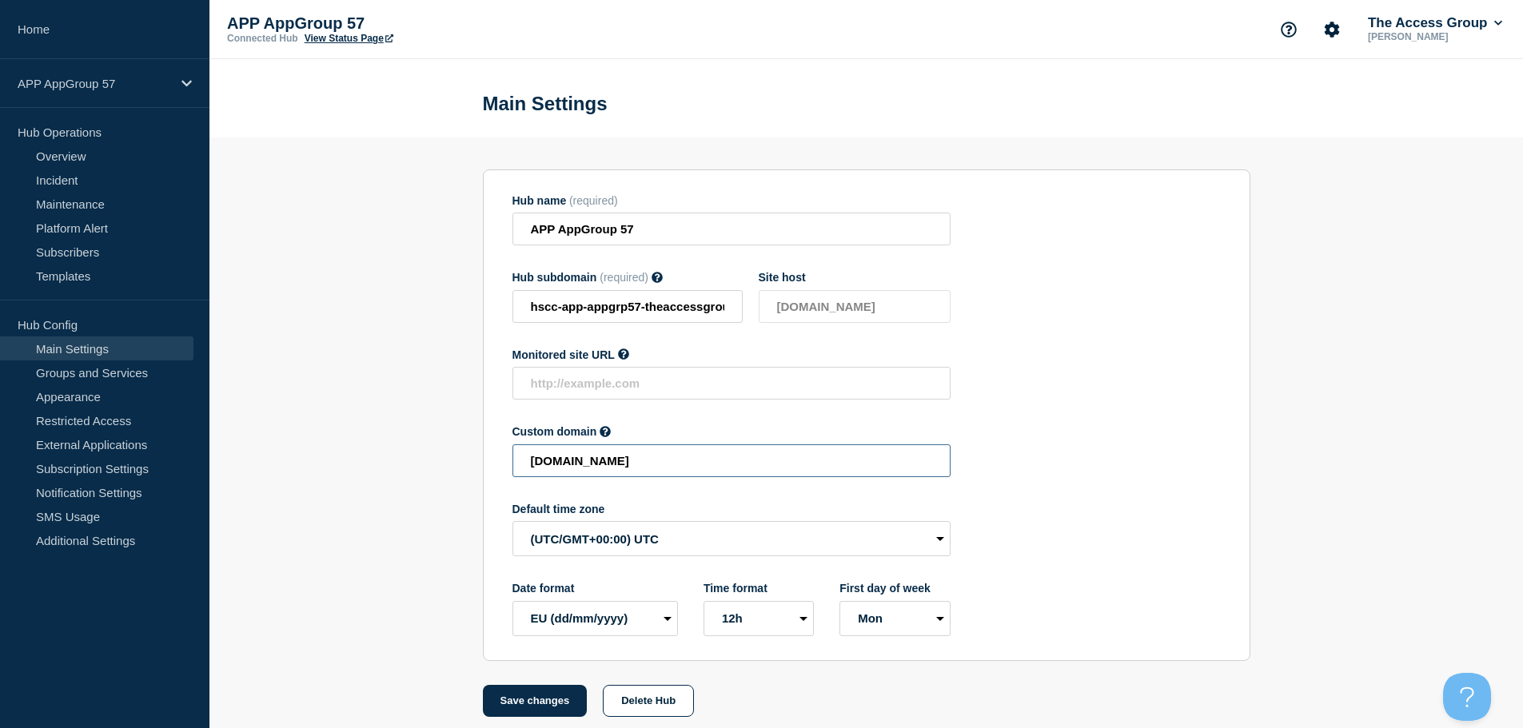
drag, startPoint x: 850, startPoint y: 472, endPoint x: 325, endPoint y: 448, distance: 525.1
click at [325, 448] on section "Hub name (required) APP AppGroup 57 Hub subdomain (required) Must contain only …" at bounding box center [866, 428] width 1314 height 580
paste input "HSCC-APP-3ad3c34f5dd0db3b1e1e32764abaca64"
click at [537, 701] on button "Save changes" at bounding box center [535, 701] width 105 height 32
type input "[DOMAIN_NAME]"
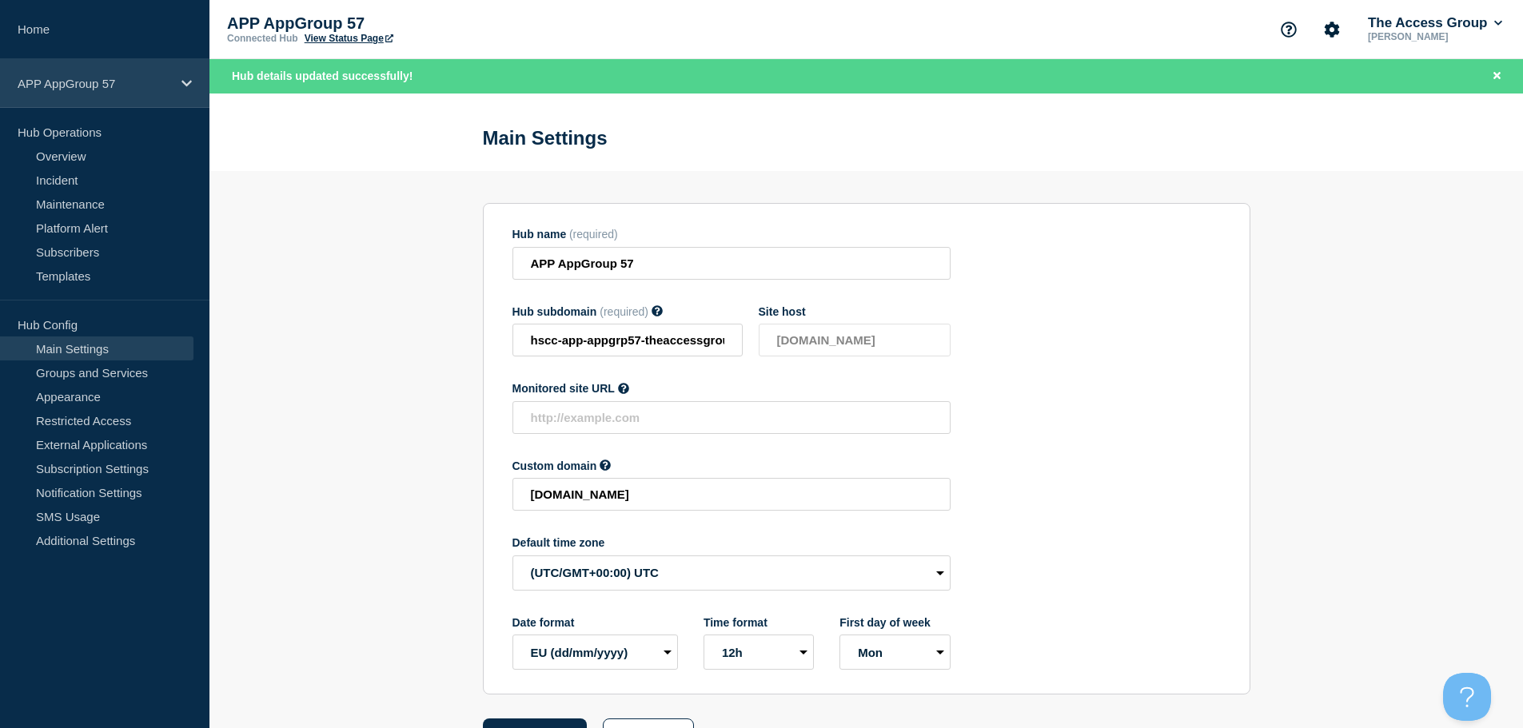
click at [121, 83] on p "APP AppGroup 57" at bounding box center [95, 84] width 154 height 14
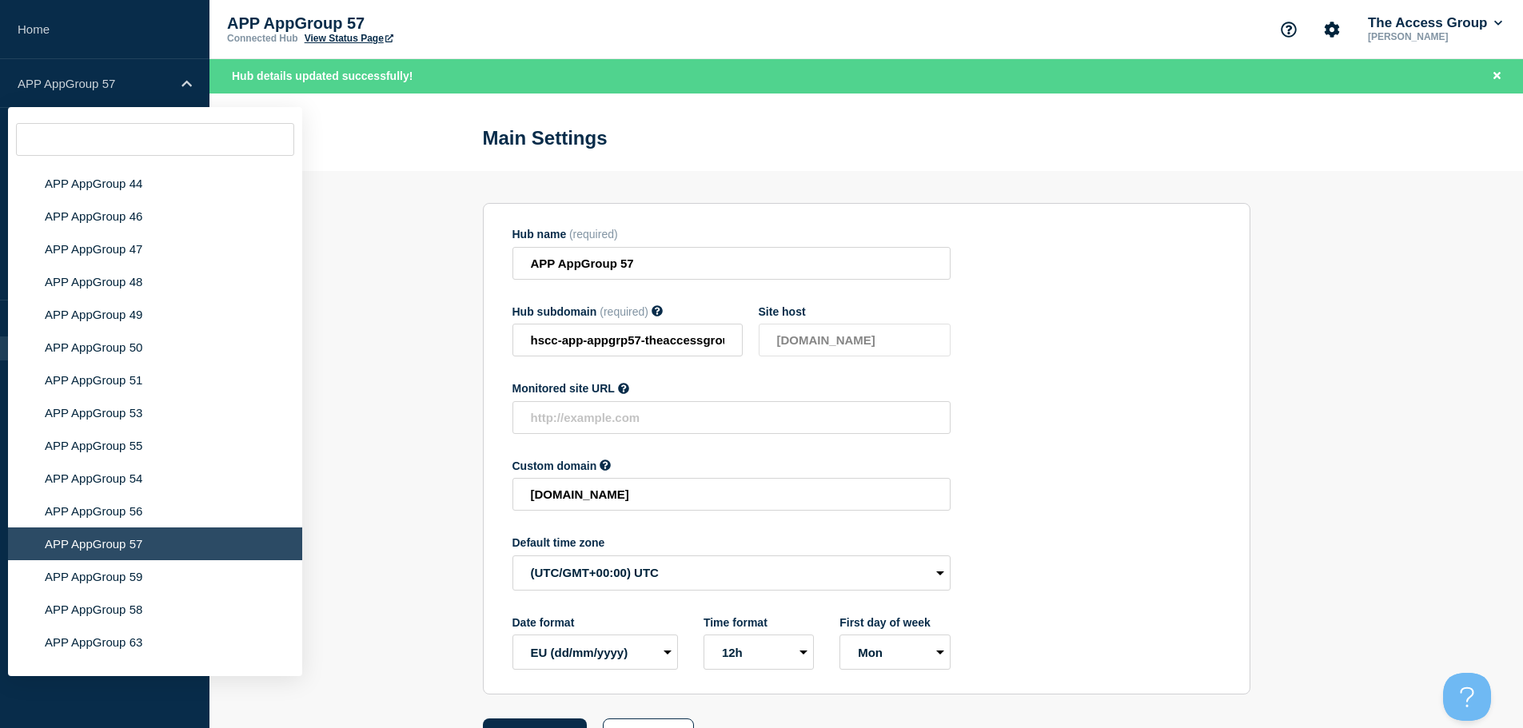
scroll to position [5792, 0]
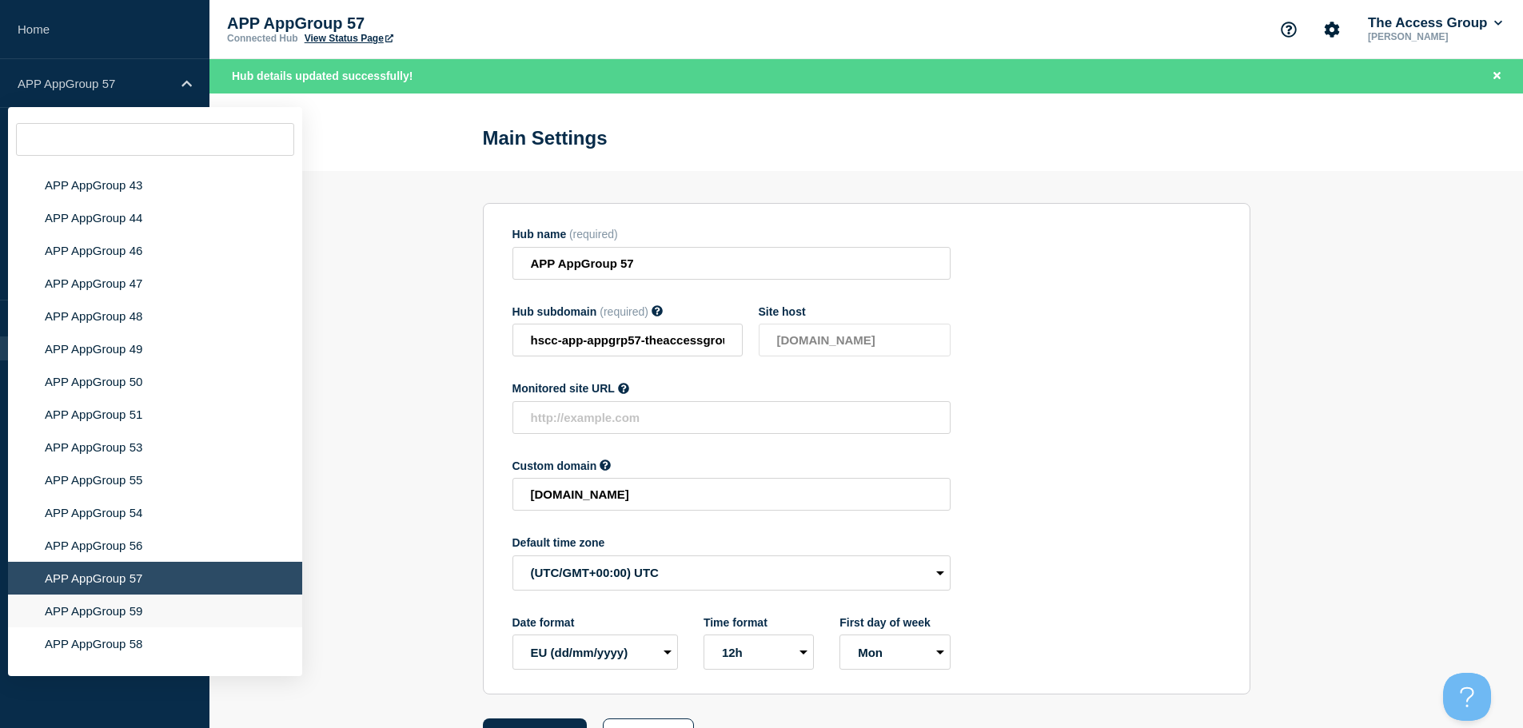
click at [133, 604] on li "APP AppGroup 59" at bounding box center [155, 611] width 294 height 33
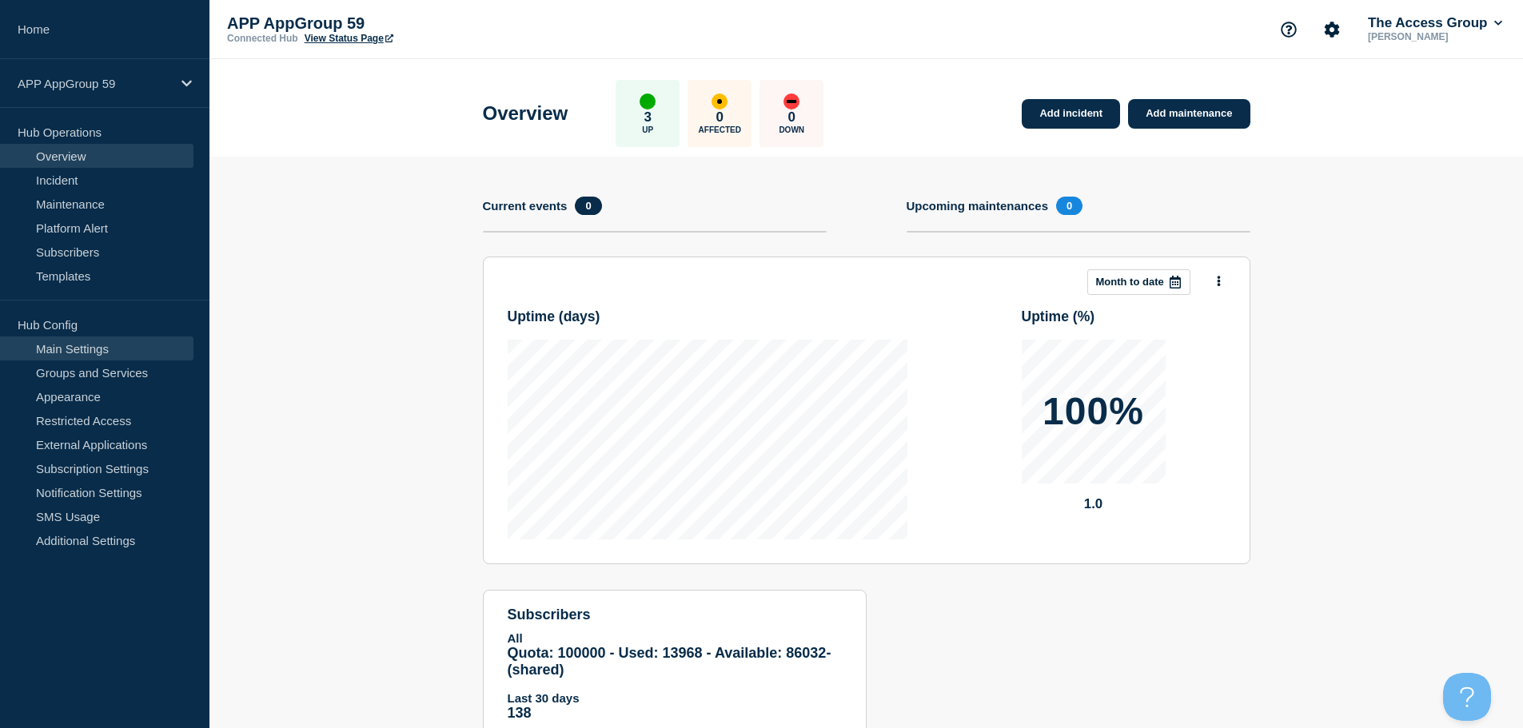
click at [150, 348] on link "Main Settings" at bounding box center [96, 349] width 193 height 24
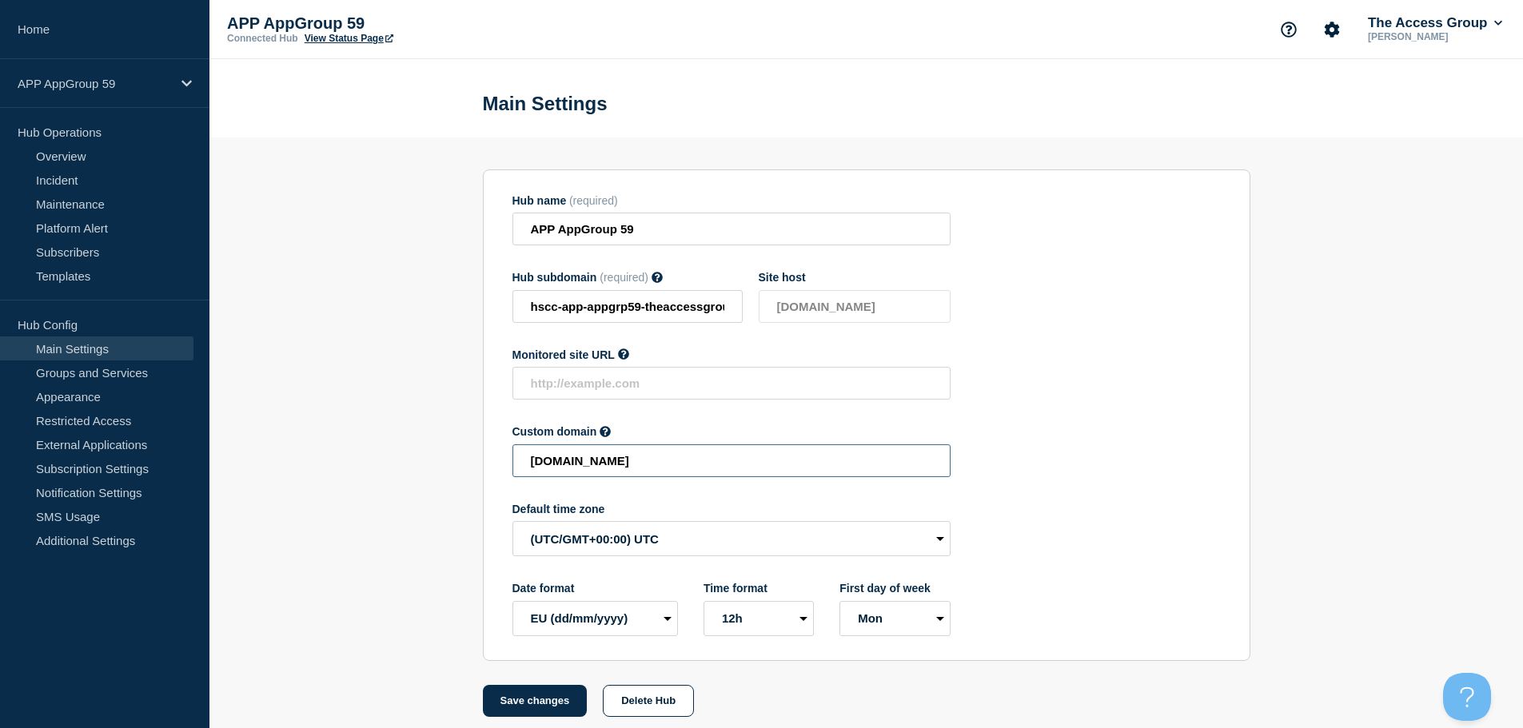
drag, startPoint x: 831, startPoint y: 473, endPoint x: 384, endPoint y: 461, distance: 447.1
click at [384, 461] on section "Hub name (required) APP AppGroup 59 Hub subdomain (required) Must contain only …" at bounding box center [866, 428] width 1314 height 580
paste input "HSCC-APP-0e5e594b2f90d0b755ace83cd6b0d5e5"
click at [540, 704] on button "Save changes" at bounding box center [535, 701] width 105 height 32
type input "[DOMAIN_NAME]"
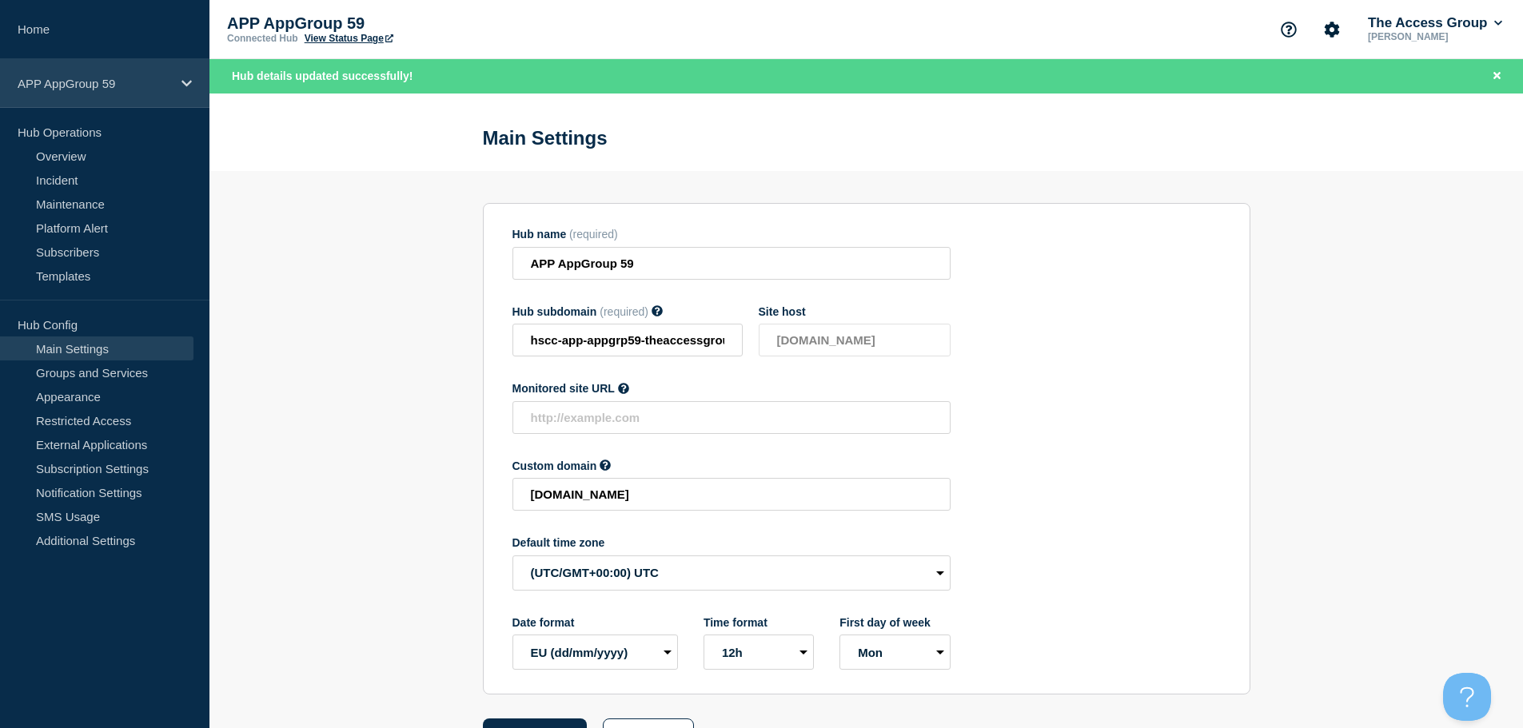
click at [193, 95] on div "APP AppGroup 59" at bounding box center [104, 83] width 209 height 49
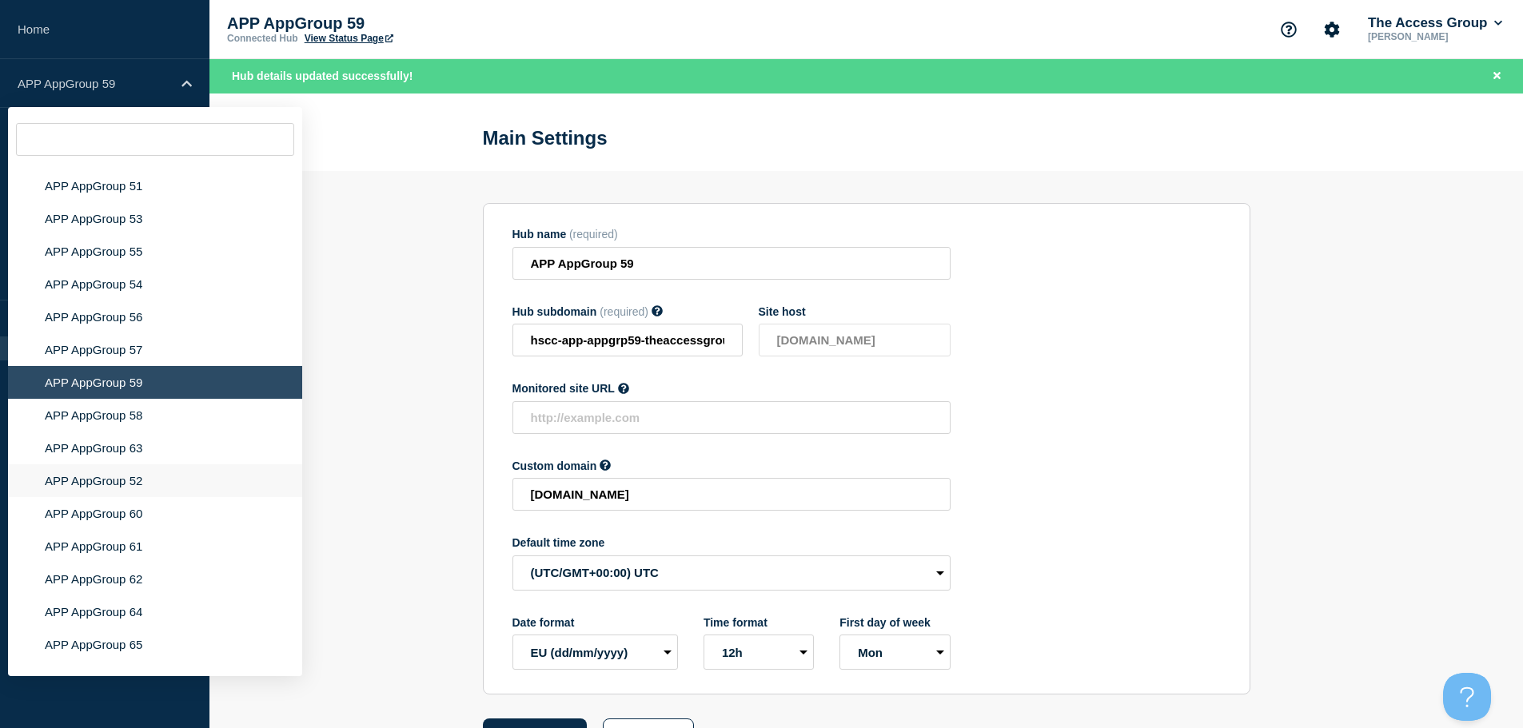
scroll to position [5997, 0]
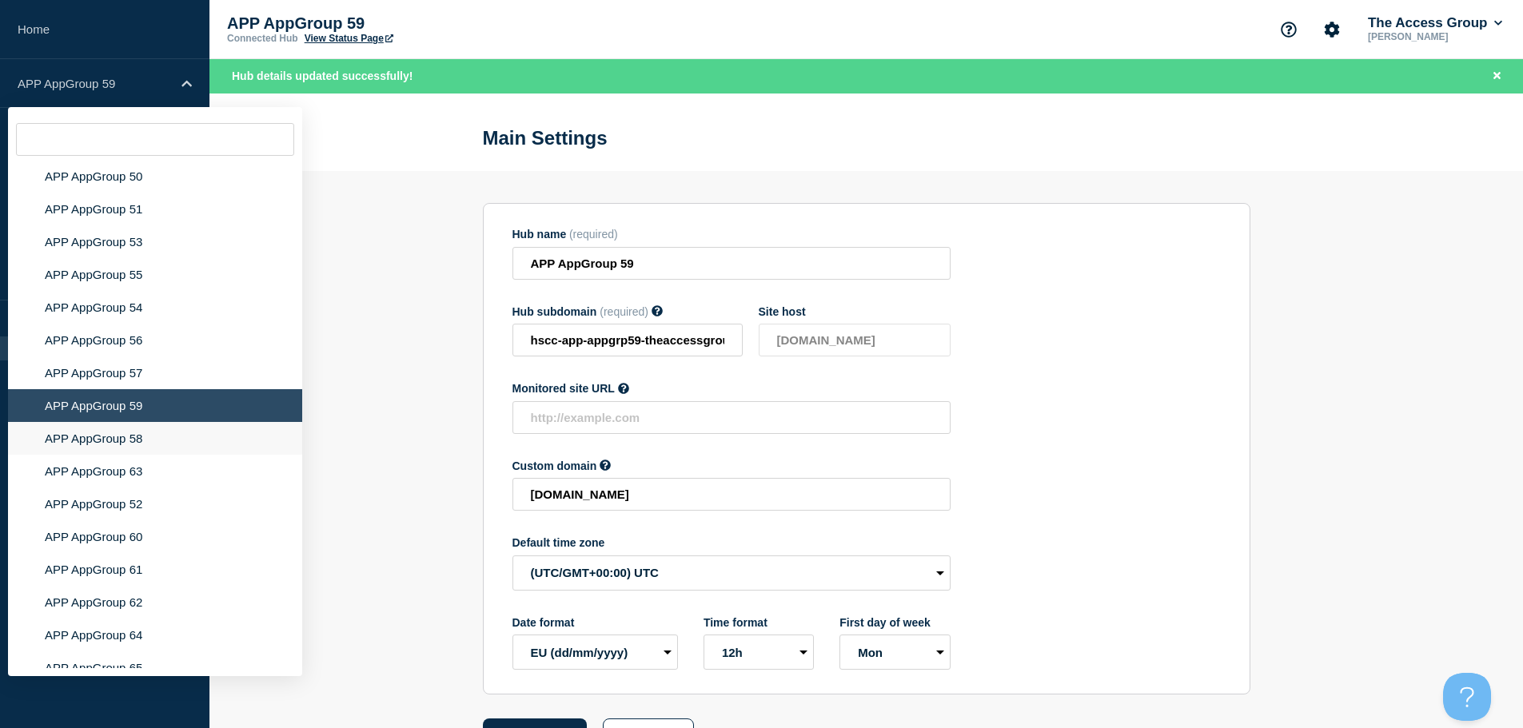
click at [146, 429] on li "APP AppGroup 58" at bounding box center [155, 438] width 294 height 33
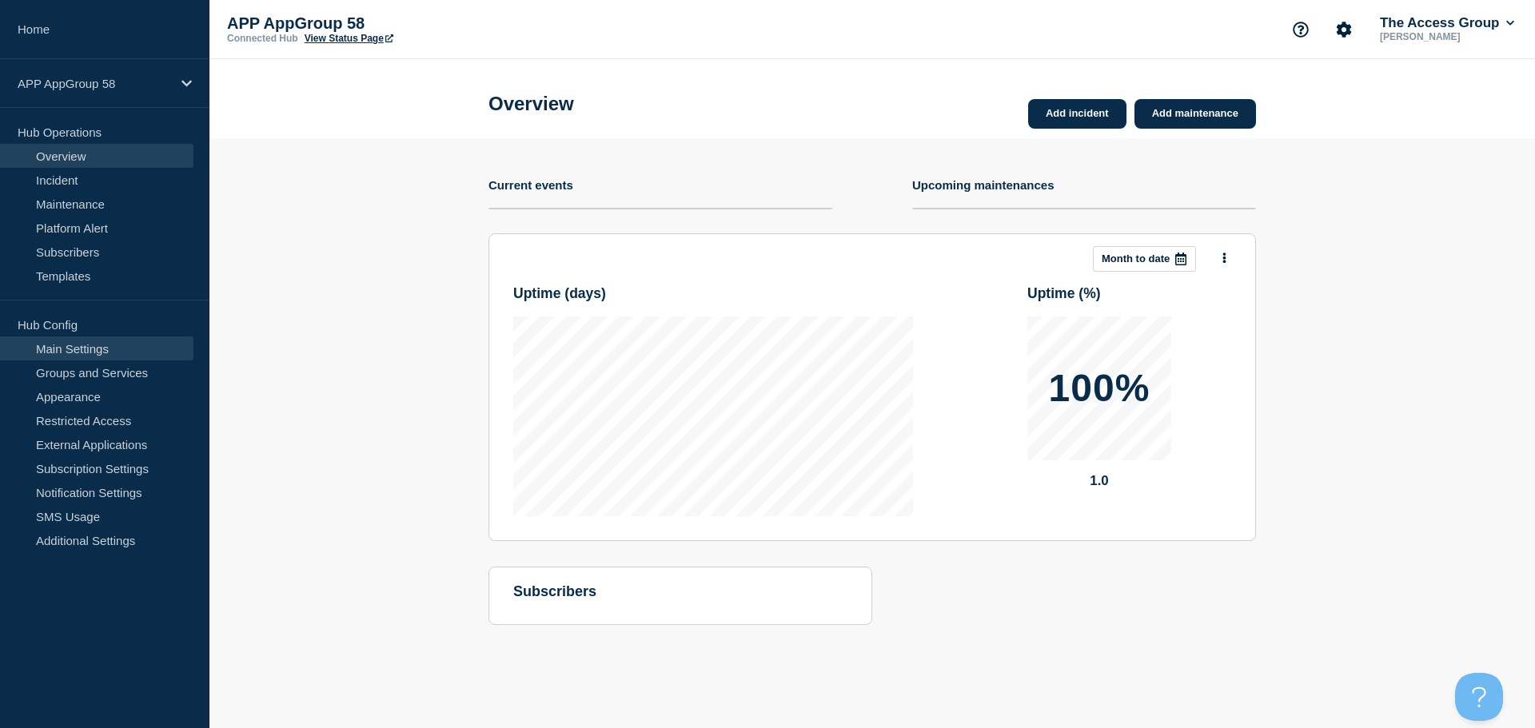
click at [126, 349] on link "Main Settings" at bounding box center [96, 349] width 193 height 24
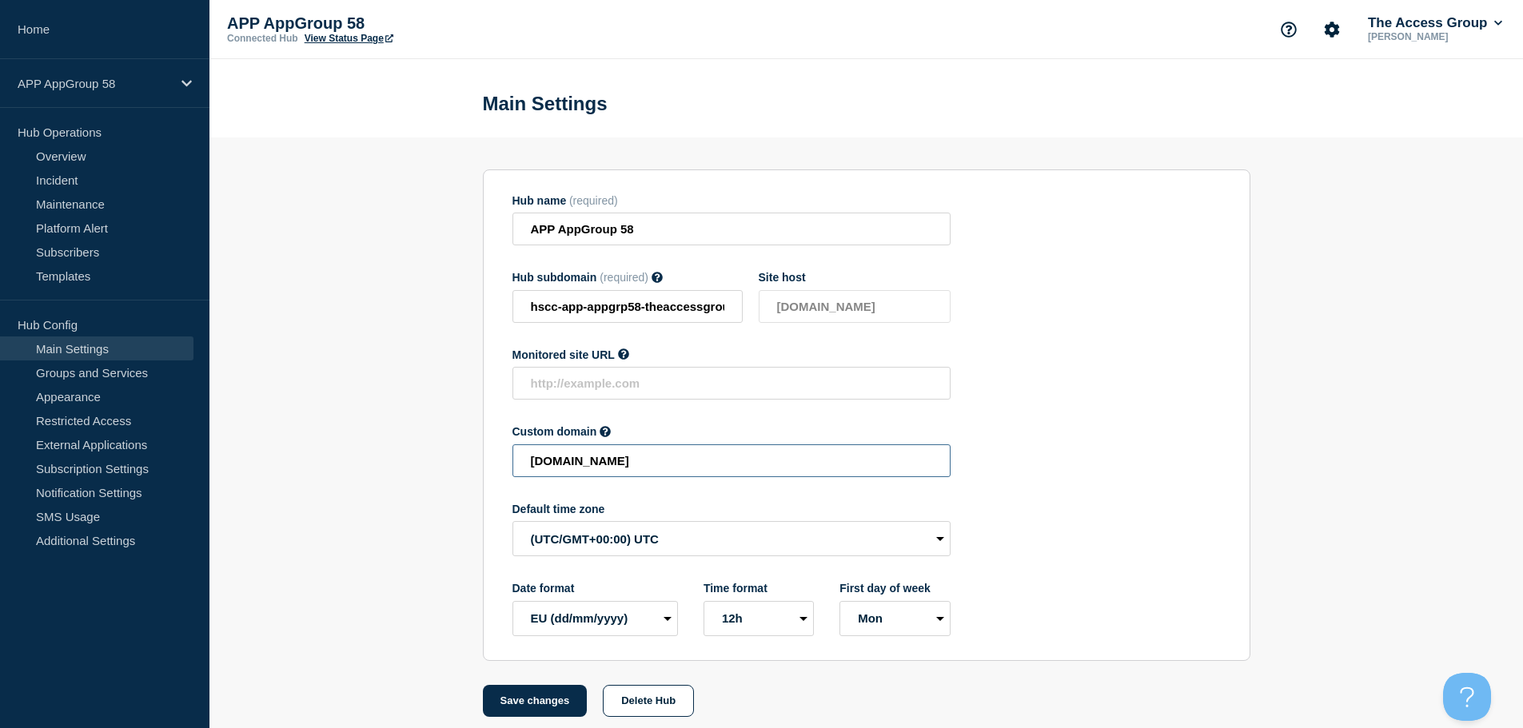
drag, startPoint x: 853, startPoint y: 470, endPoint x: 320, endPoint y: 440, distance: 534.2
click at [313, 457] on section "Hub name (required) APP AppGroup 58 Hub subdomain (required) Must contain only …" at bounding box center [866, 428] width 1314 height 580
paste input "HSCC-APP-2a4ad900d7fd27aa9ca48f51f542e7d7"
click at [545, 701] on button "Save changes" at bounding box center [535, 701] width 105 height 32
type input "[DOMAIN_NAME]"
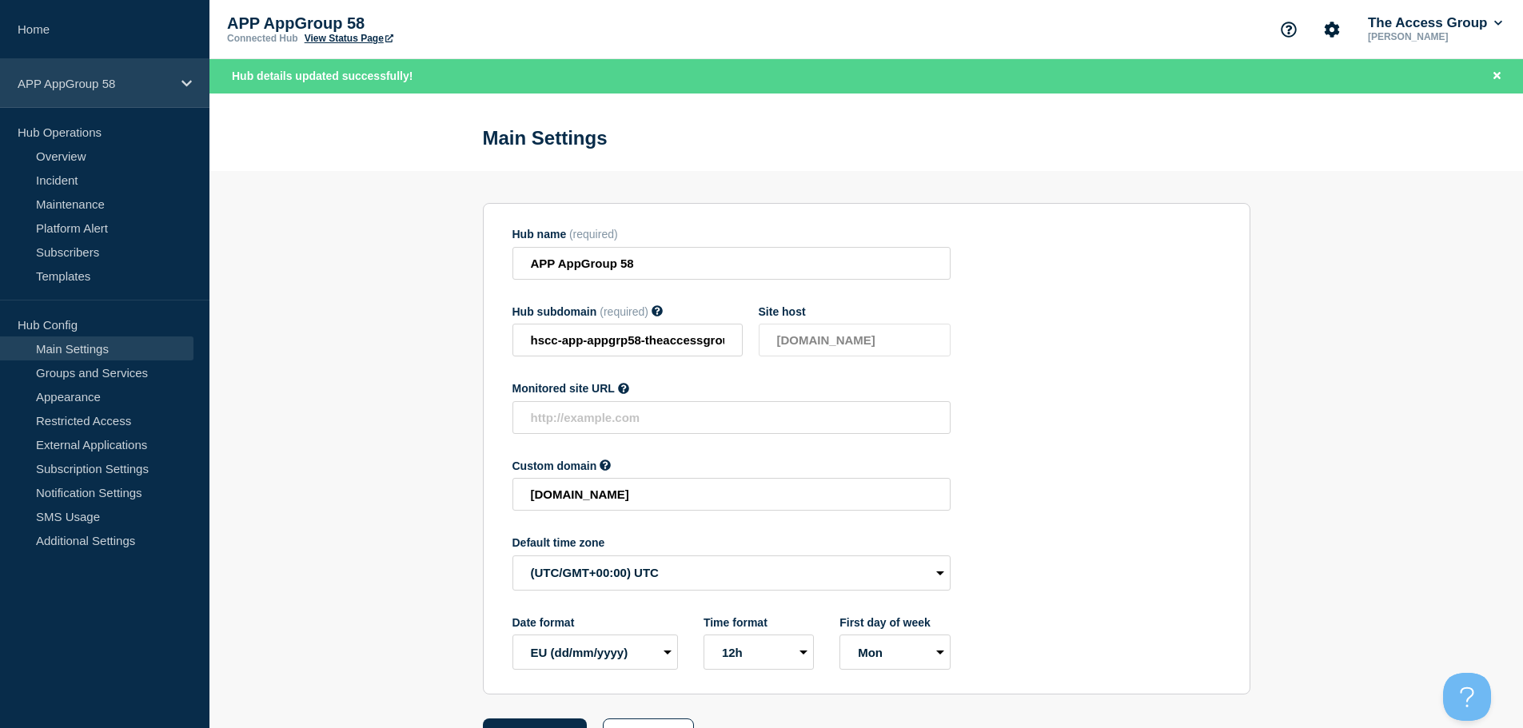
click at [114, 90] on div "APP AppGroup 58" at bounding box center [104, 83] width 209 height 49
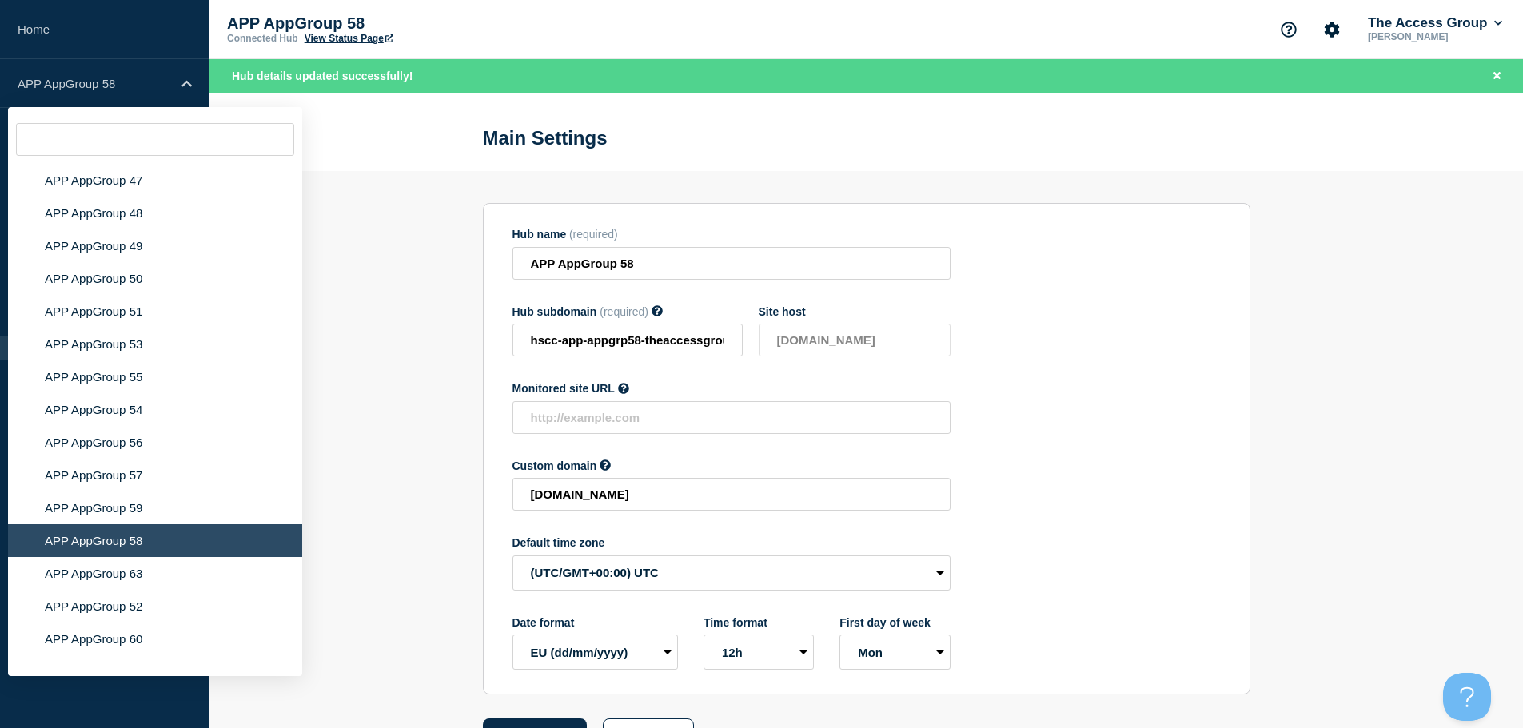
scroll to position [5929, 0]
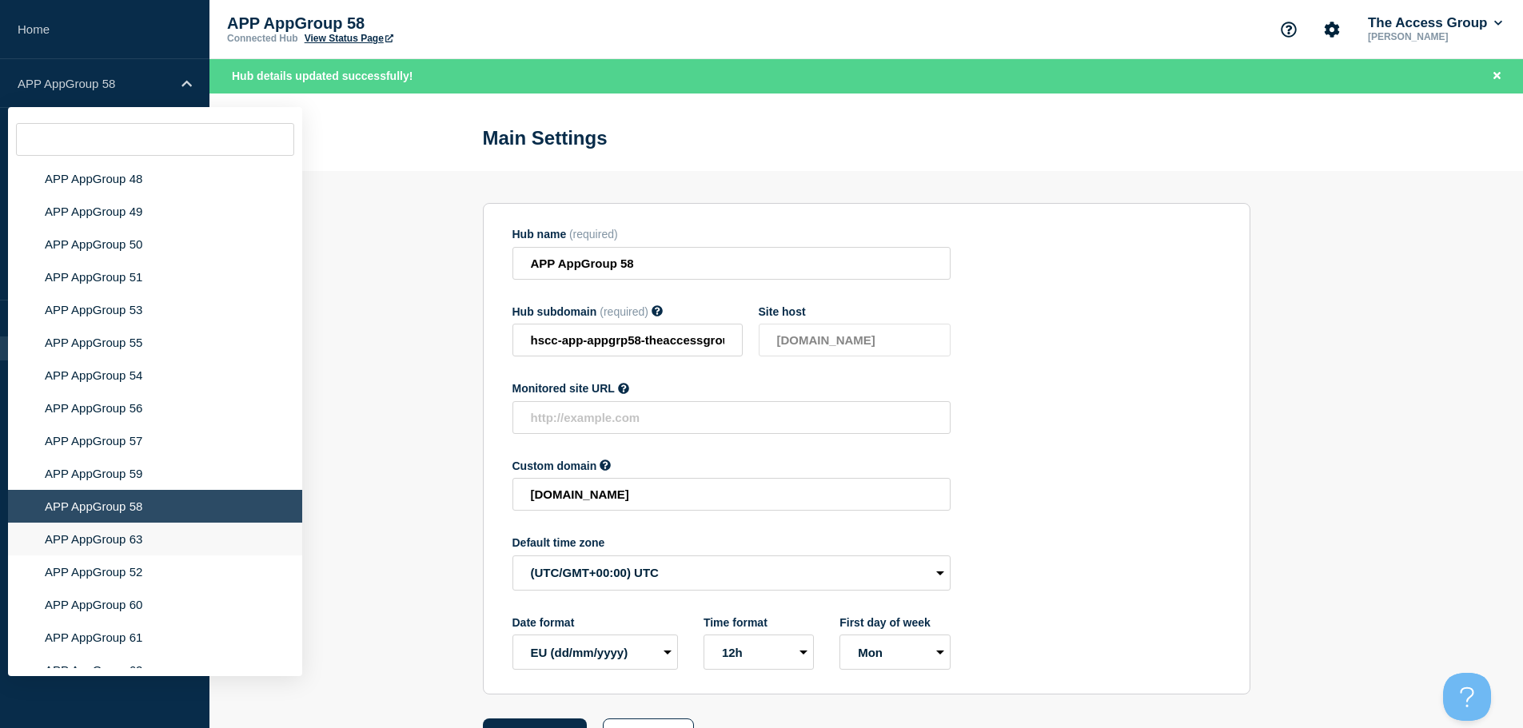
click at [146, 523] on li "APP AppGroup 63" at bounding box center [155, 539] width 294 height 33
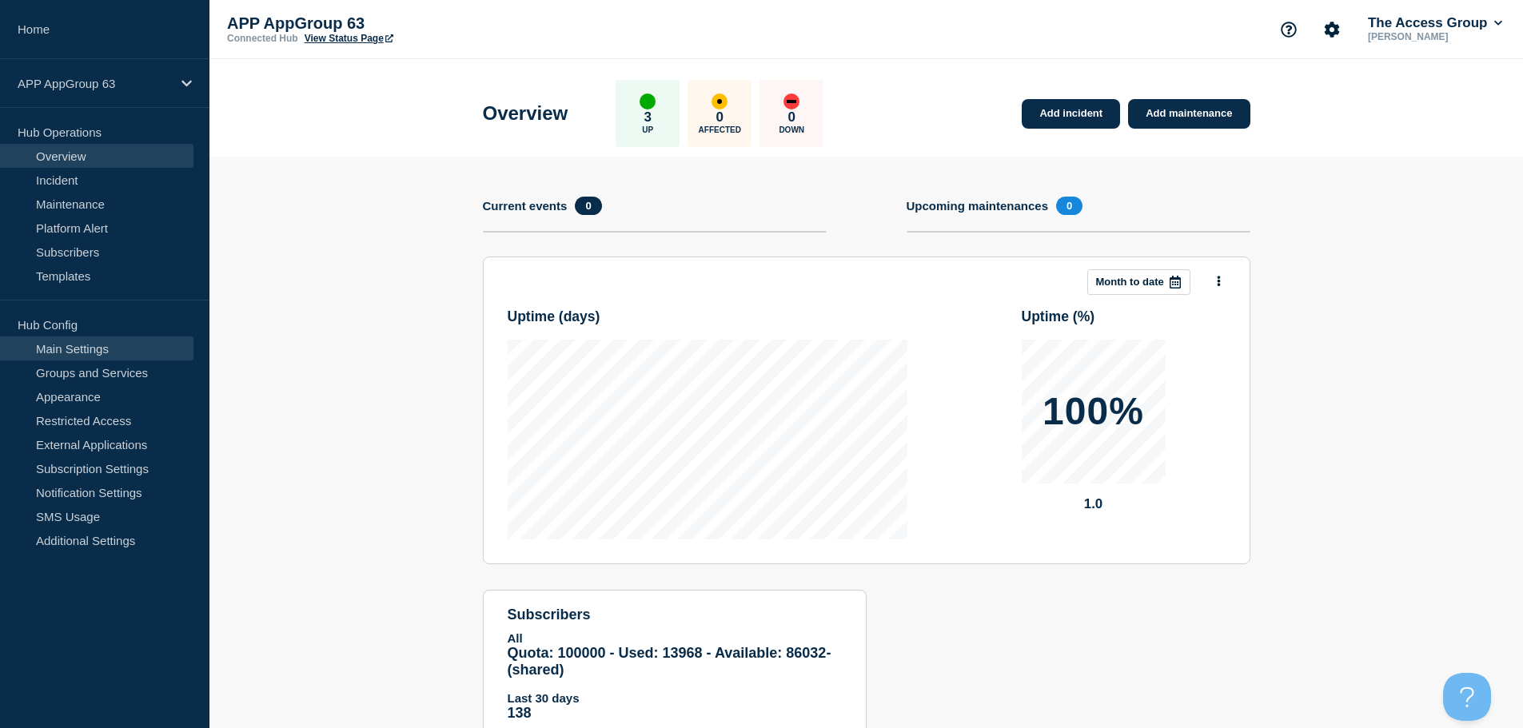
click at [126, 350] on link "Main Settings" at bounding box center [96, 349] width 193 height 24
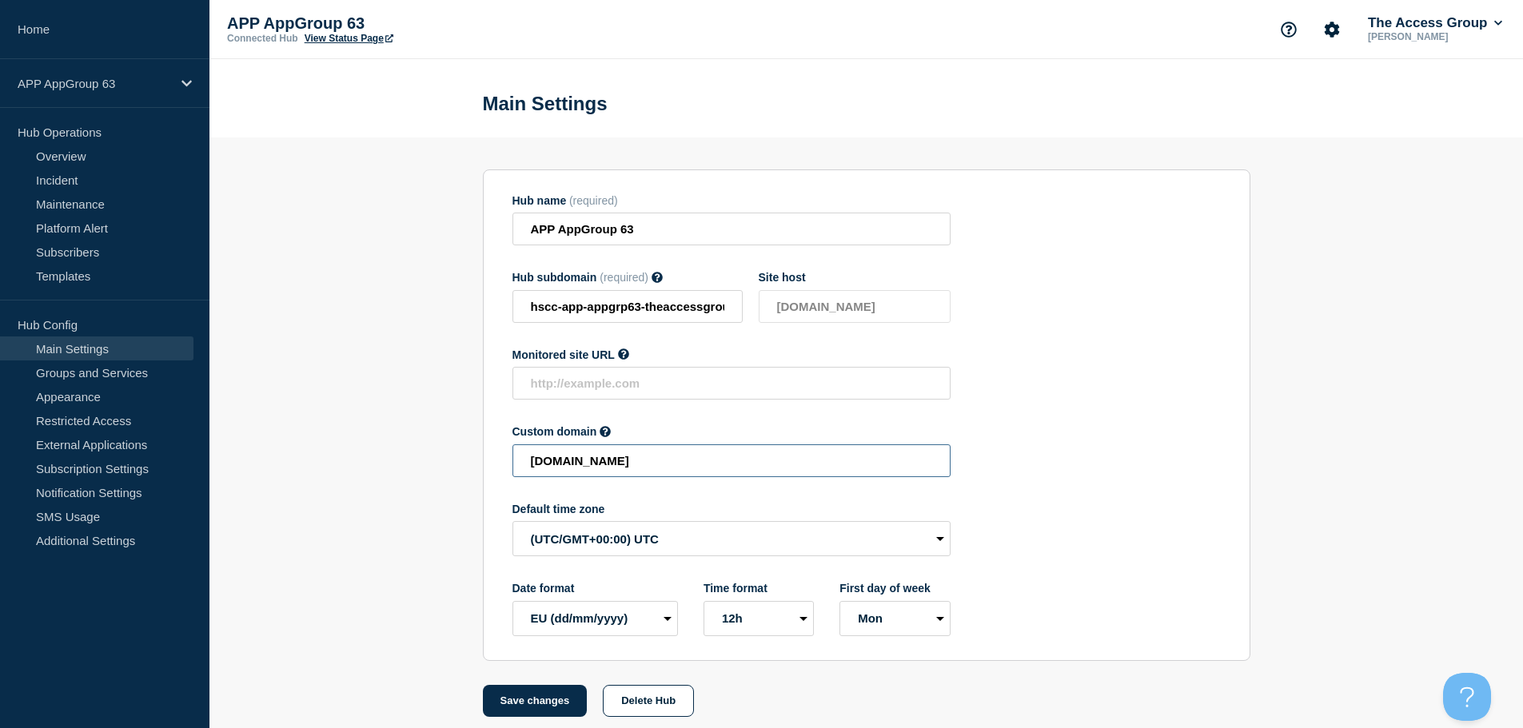
drag, startPoint x: 831, startPoint y: 465, endPoint x: 411, endPoint y: 442, distance: 420.4
click at [422, 450] on section "Hub name (required) APP AppGroup 63 Hub subdomain (required) Must contain only …" at bounding box center [866, 428] width 1314 height 580
paste input "HSCC-APP-af83c556b69ba4b2e243aace80112fe0"
click at [539, 700] on button "Save changes" at bounding box center [535, 701] width 105 height 32
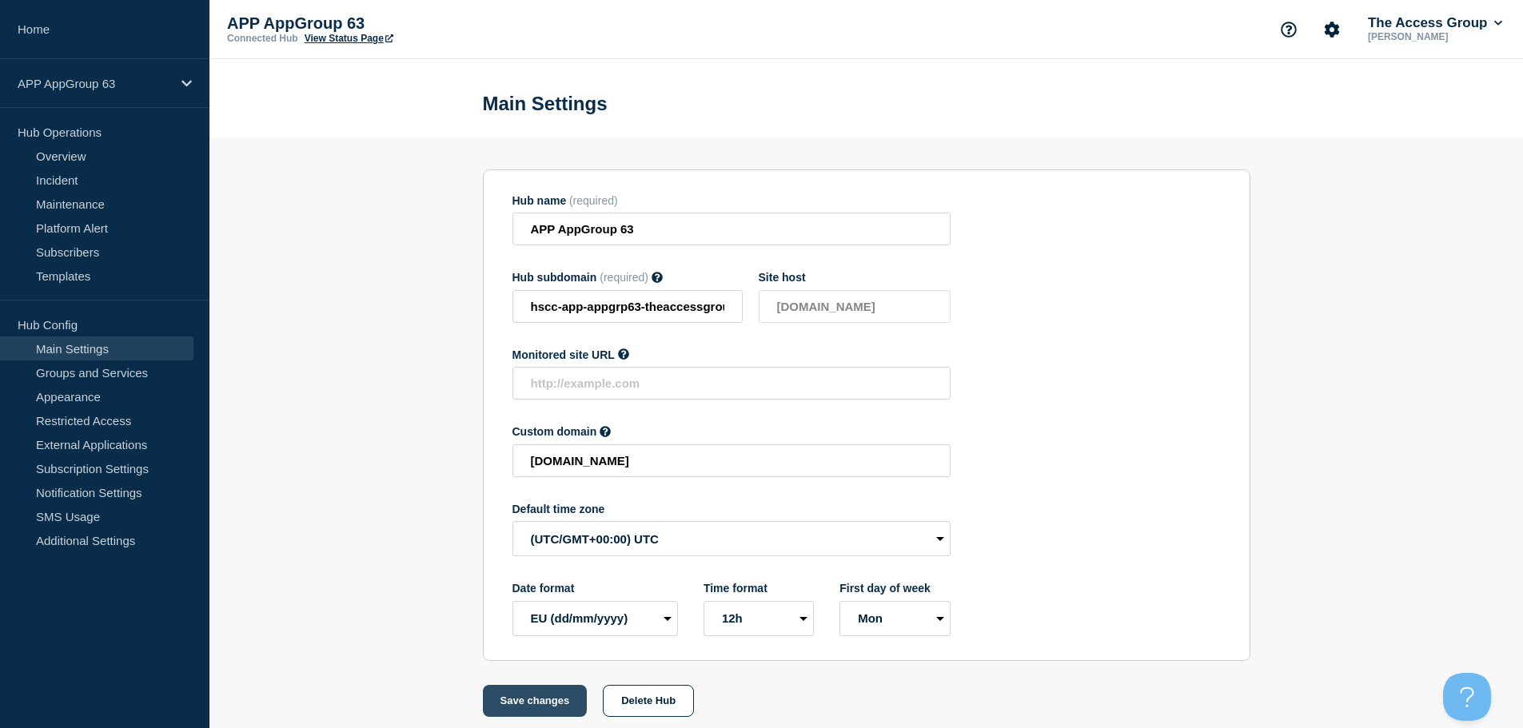
scroll to position [0, 0]
type input "[DOMAIN_NAME]"
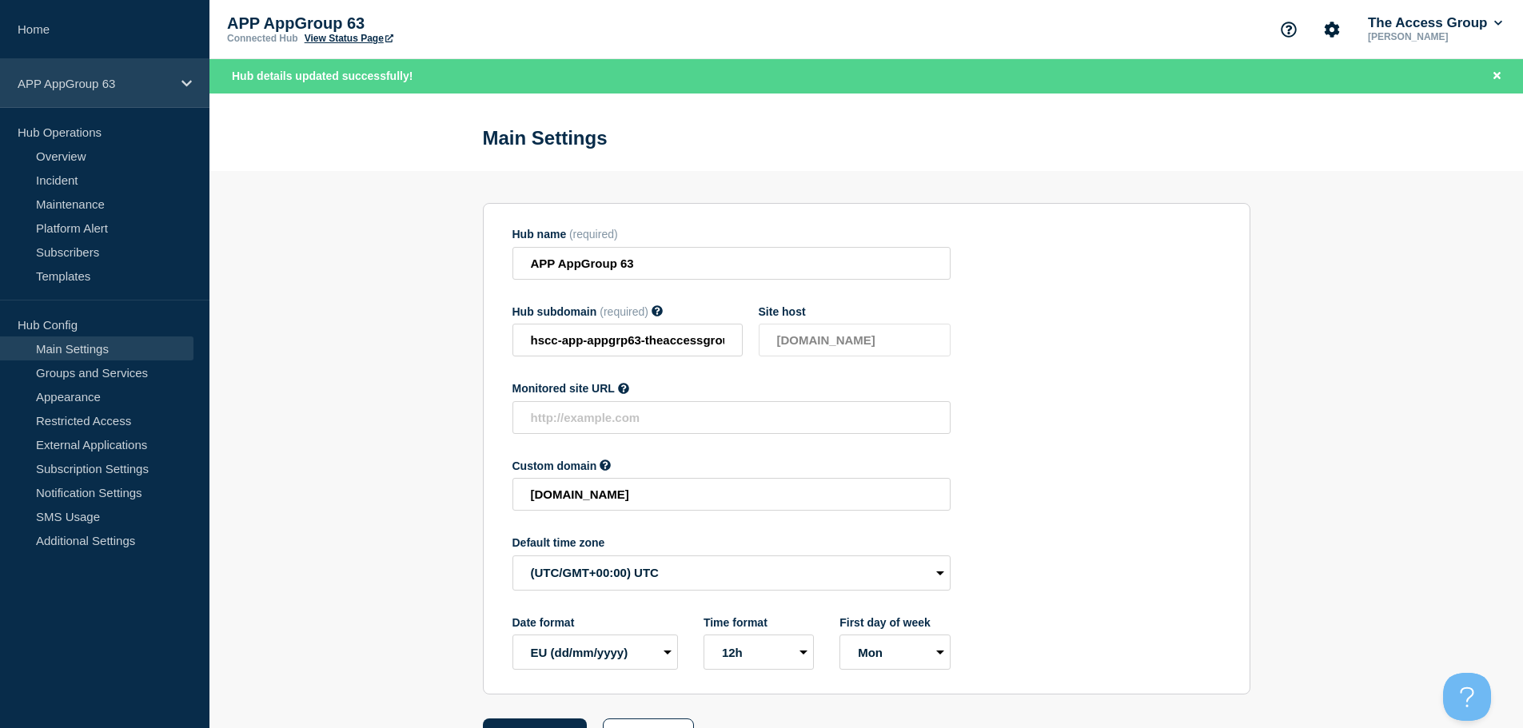
click at [166, 80] on p "APP AppGroup 63" at bounding box center [95, 84] width 154 height 14
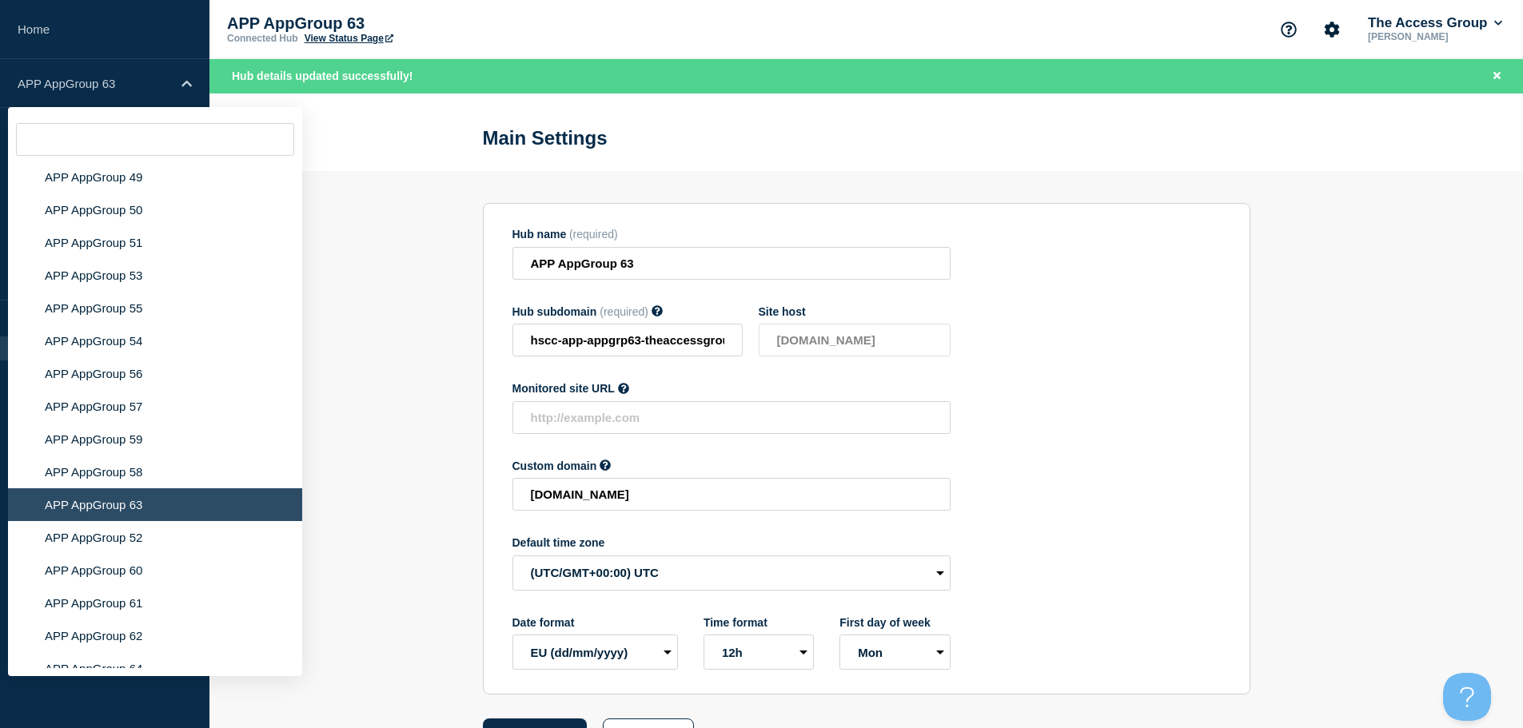
scroll to position [5975, 0]
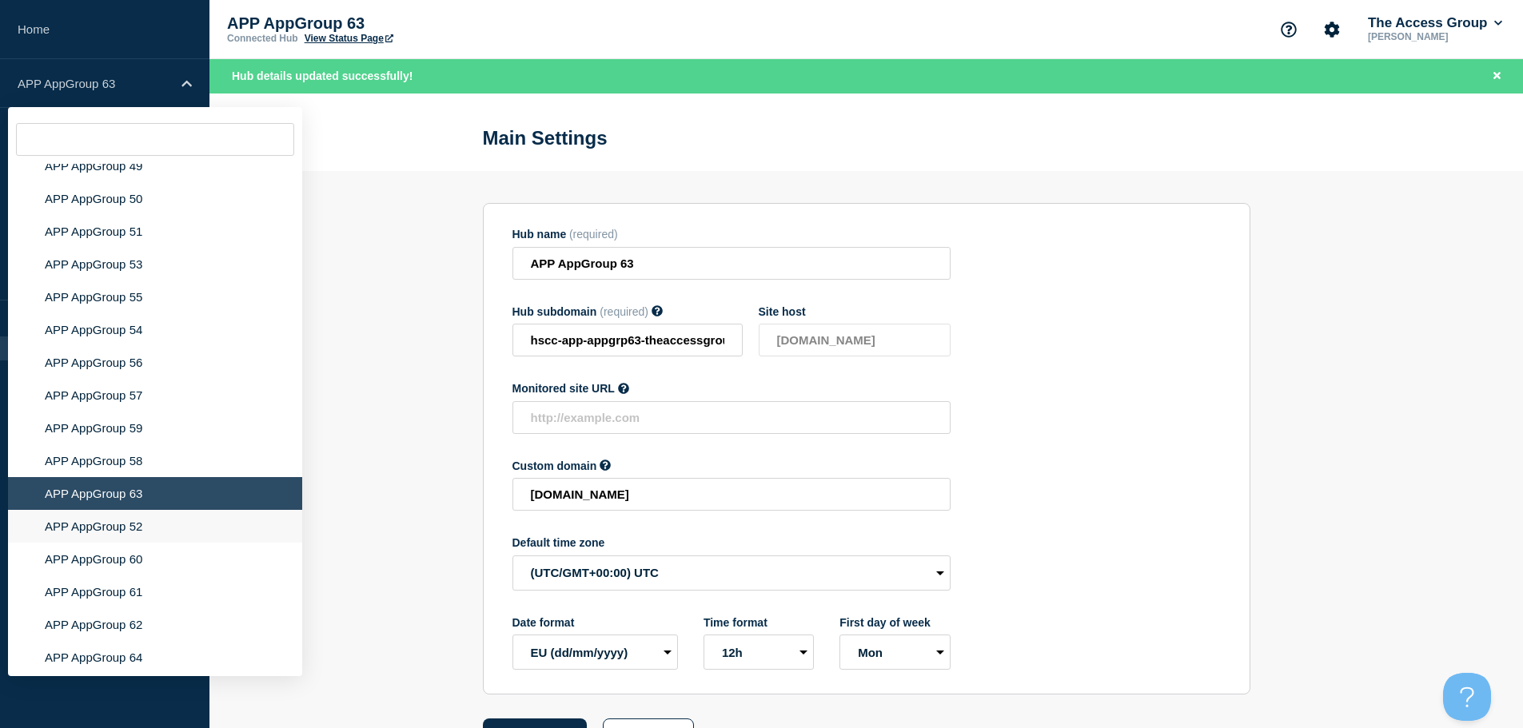
click at [156, 518] on li "APP AppGroup 52" at bounding box center [155, 526] width 294 height 33
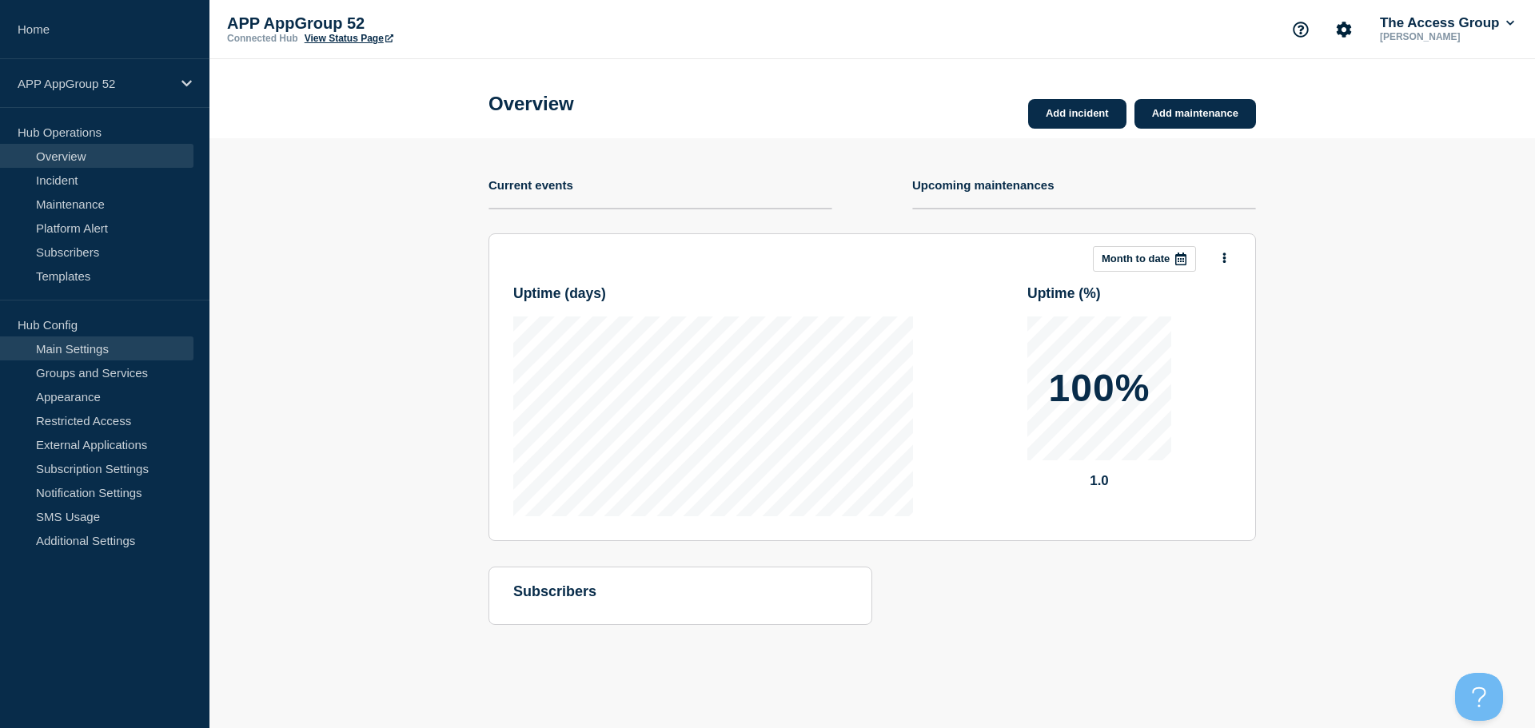
click at [114, 355] on link "Main Settings" at bounding box center [96, 349] width 193 height 24
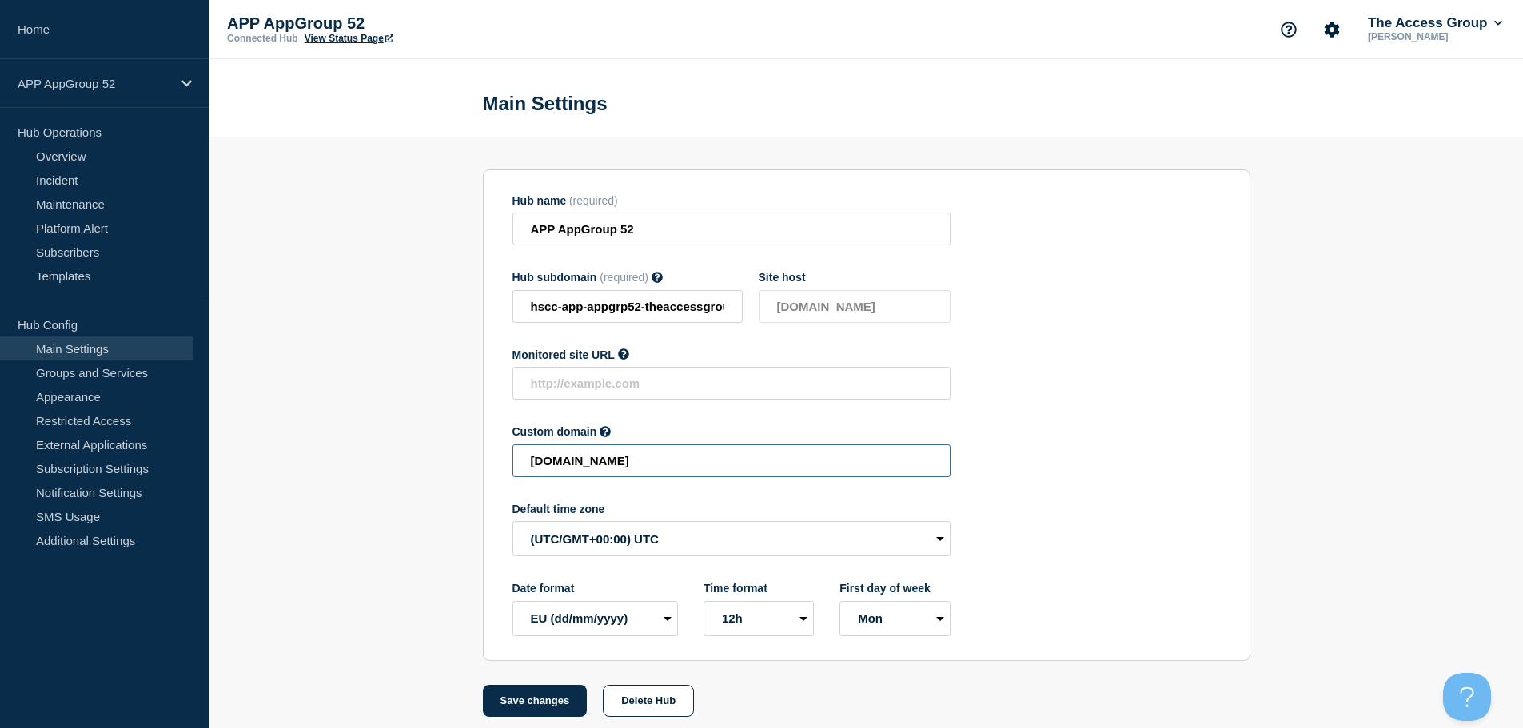
drag, startPoint x: 840, startPoint y: 465, endPoint x: 389, endPoint y: 437, distance: 451.0
click at [389, 437] on section "Hub name (required) APP AppGroup 52 Hub subdomain (required) Must contain only …" at bounding box center [866, 428] width 1314 height 580
paste input "HSCC-APP-fb4f7f9cbe3264664df889e1eb03923e"
drag, startPoint x: 535, startPoint y: 701, endPoint x: 581, endPoint y: 691, distance: 47.5
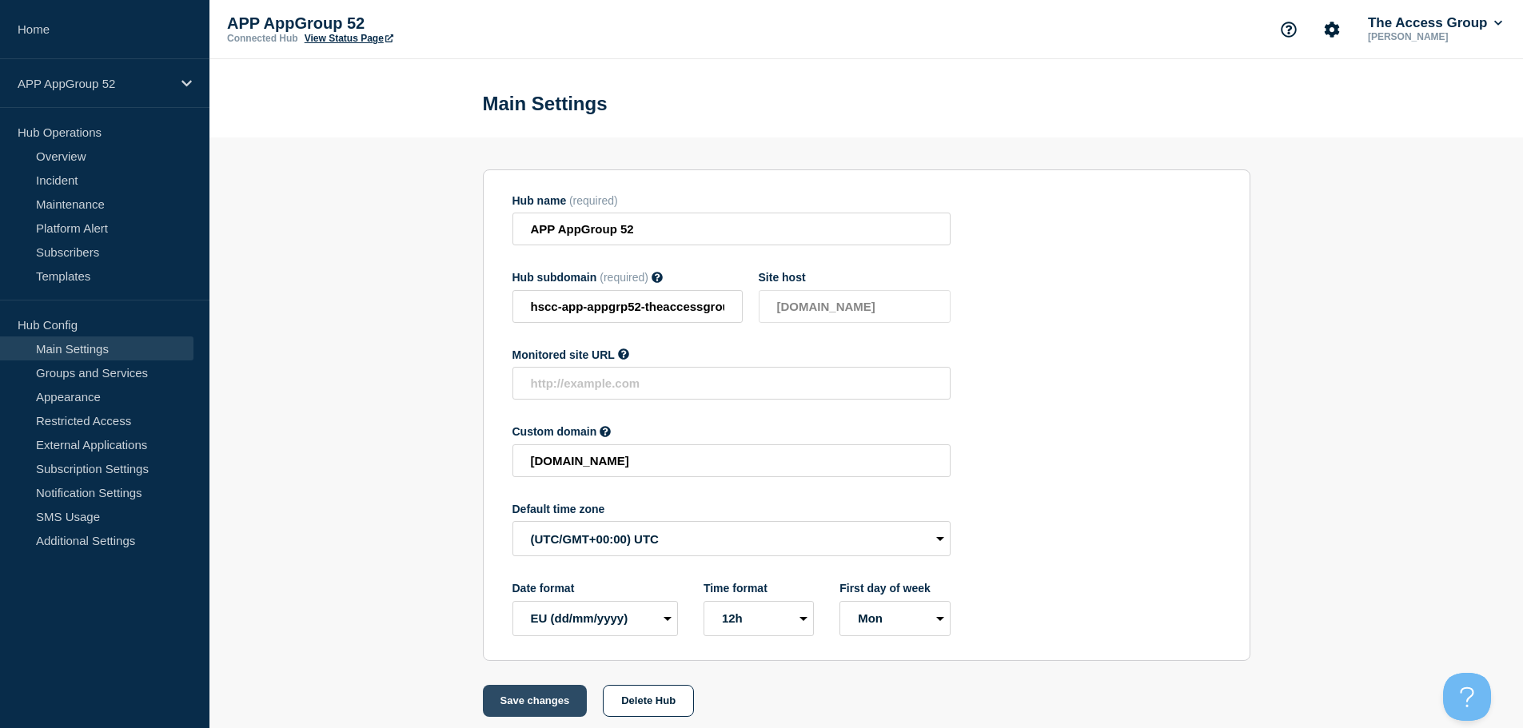
click at [536, 701] on button "Save changes" at bounding box center [535, 701] width 105 height 32
type input "[DOMAIN_NAME]"
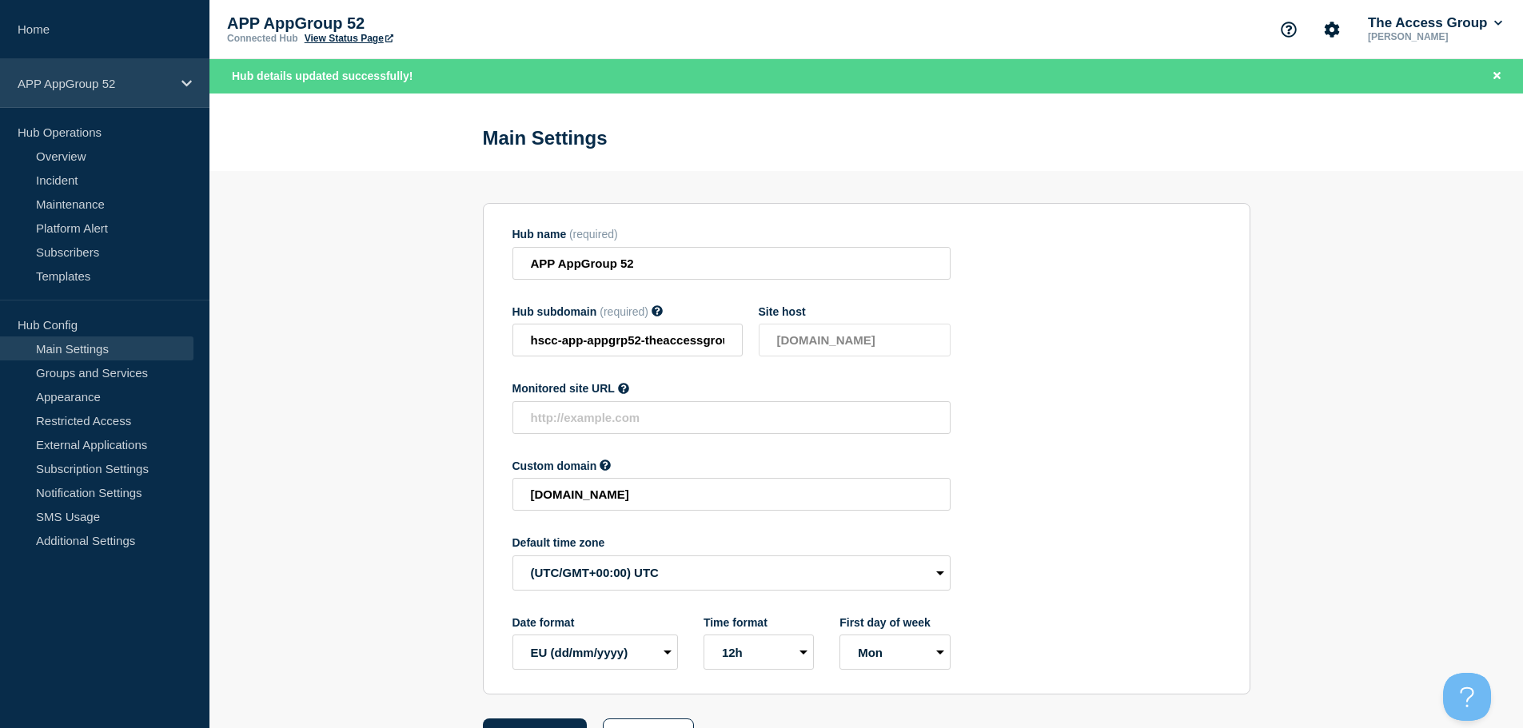
drag, startPoint x: 171, startPoint y: 81, endPoint x: 196, endPoint y: 98, distance: 29.9
click at [174, 81] on div "APP AppGroup 52" at bounding box center [104, 83] width 209 height 49
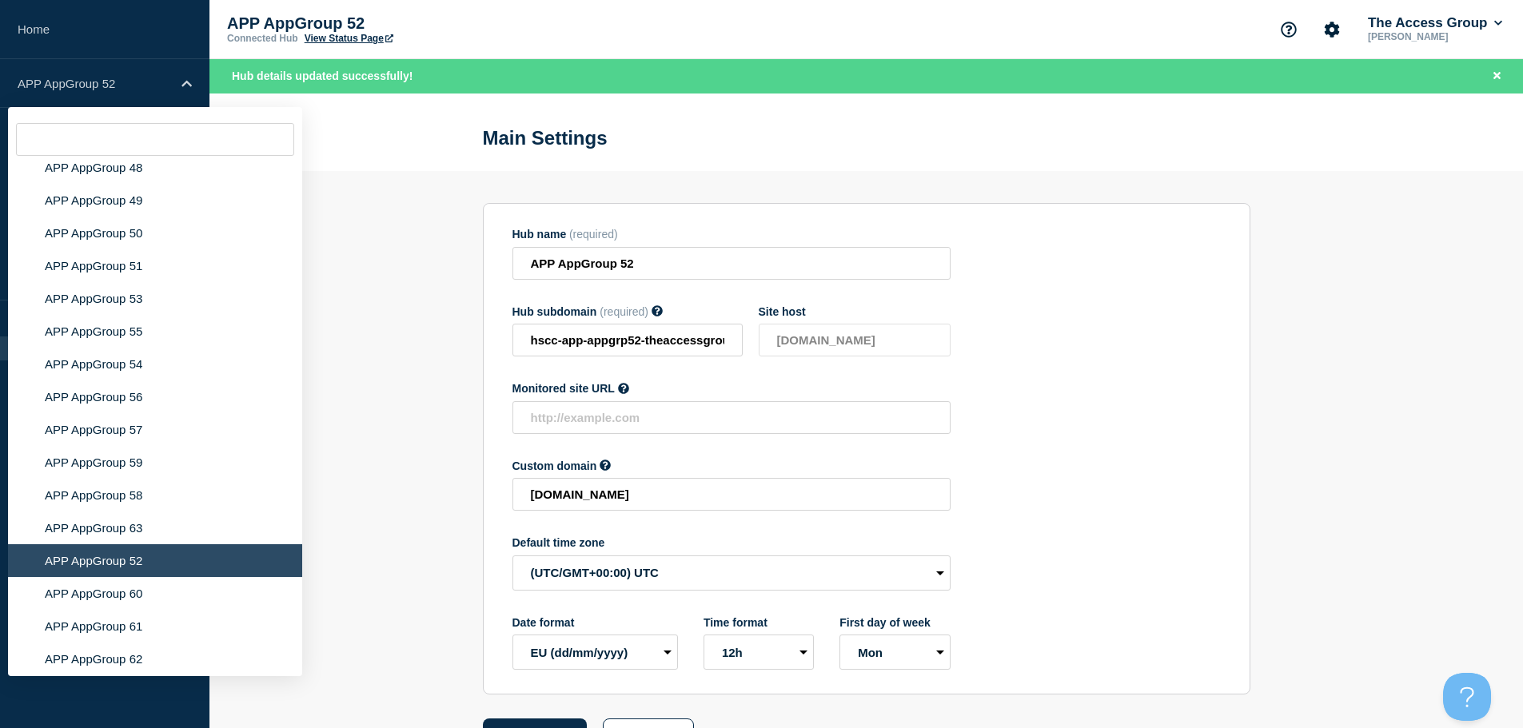
scroll to position [6032, 0]
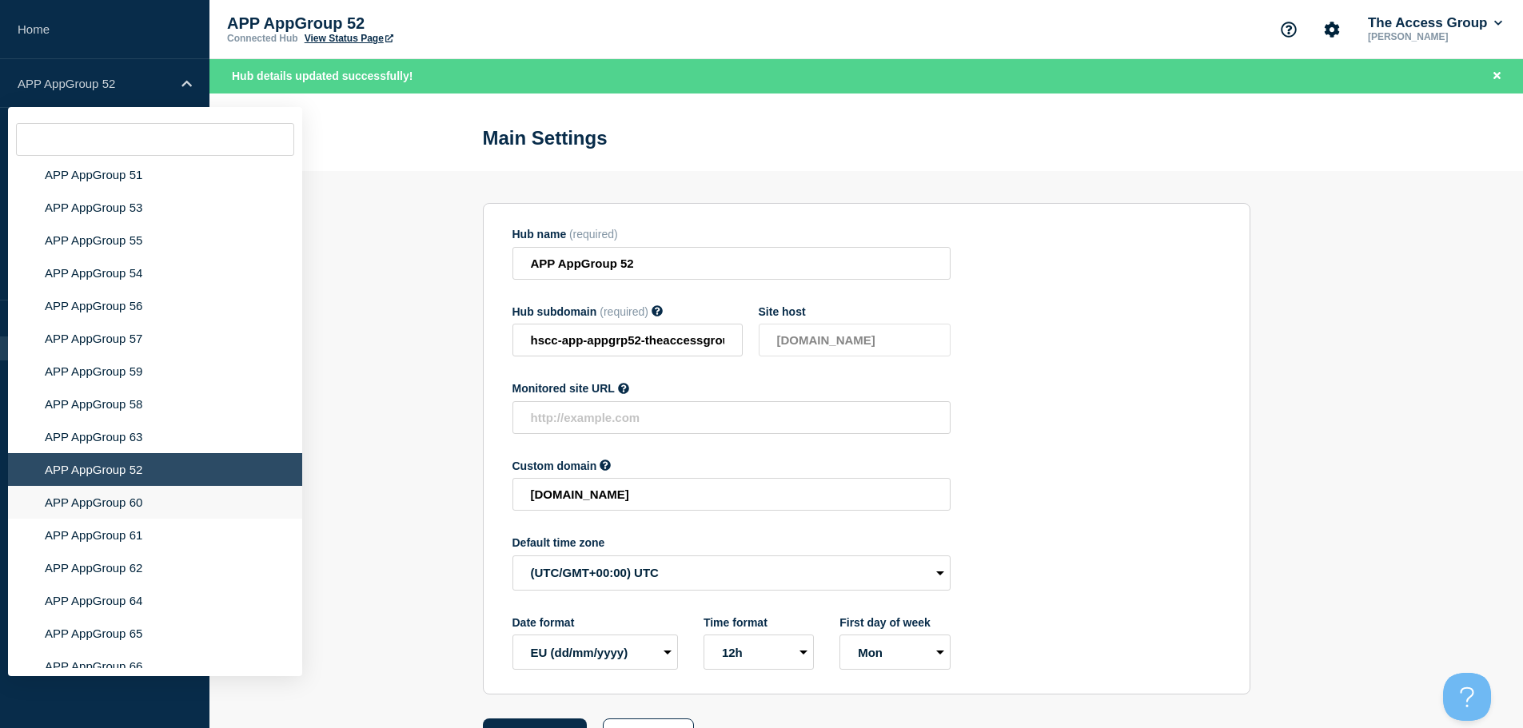
click at [156, 487] on li "APP AppGroup 60" at bounding box center [155, 502] width 294 height 33
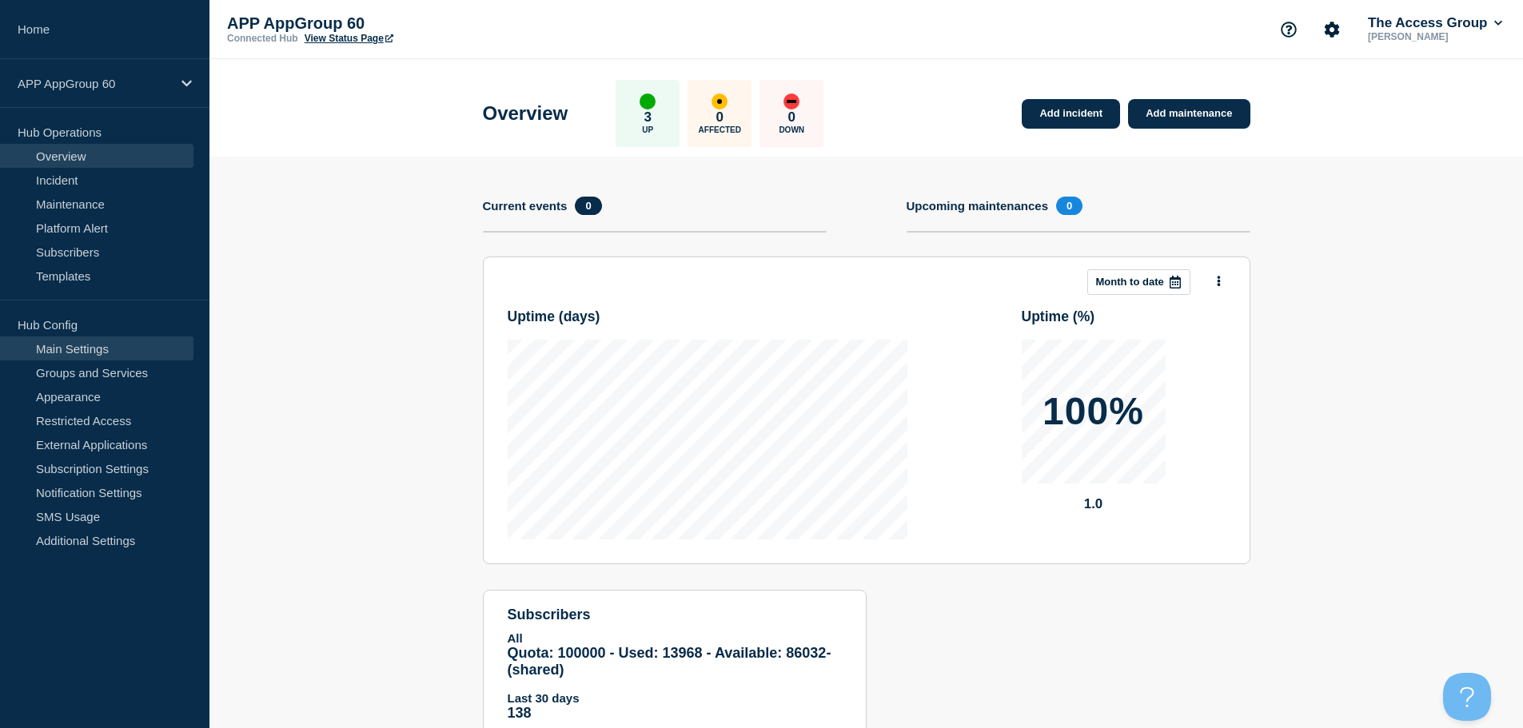
click at [130, 345] on link "Main Settings" at bounding box center [96, 349] width 193 height 24
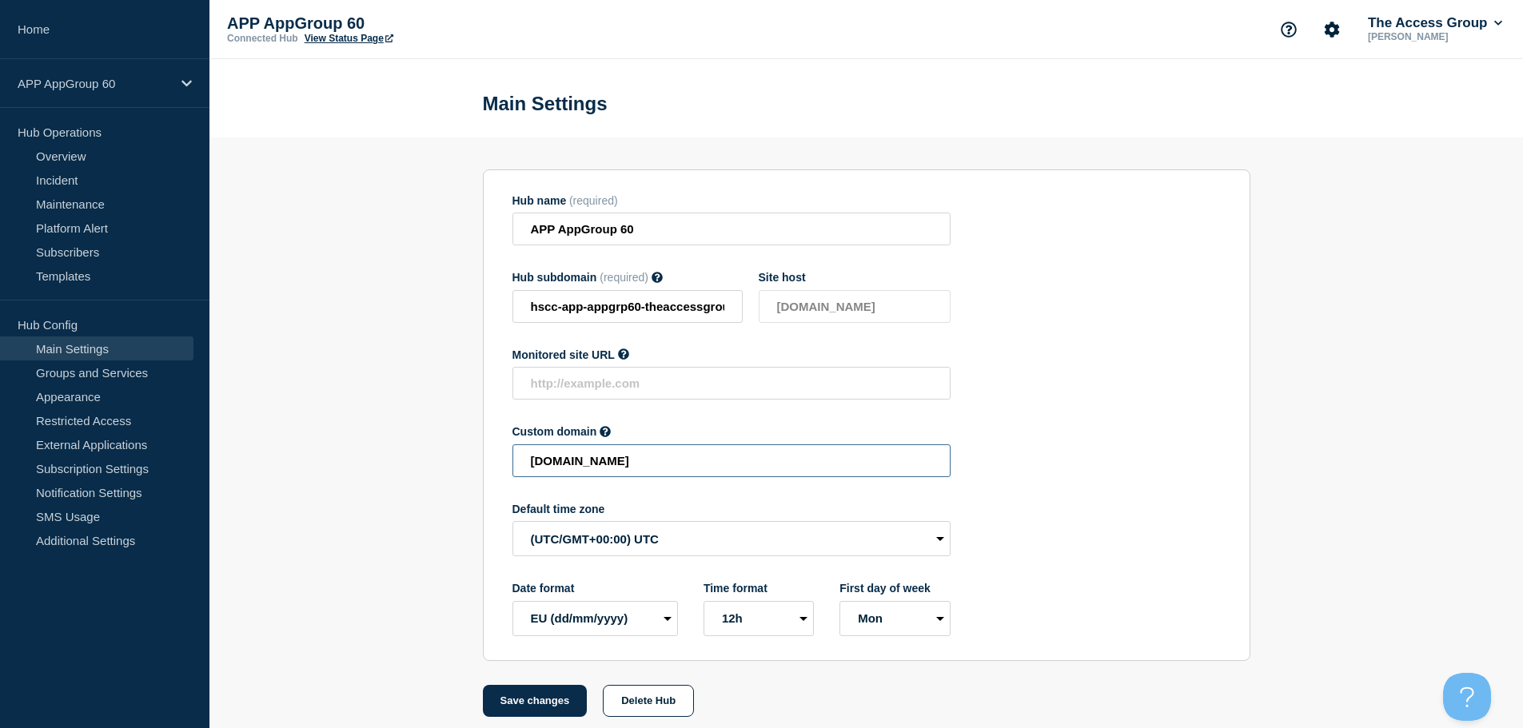
drag, startPoint x: 845, startPoint y: 470, endPoint x: 433, endPoint y: 457, distance: 412.8
click at [433, 457] on section "Hub name (required) APP AppGroup 60 Hub subdomain (required) Must contain only …" at bounding box center [866, 428] width 1314 height 580
paste input "HSCC-APP-f34ac4d72d1441e98ca6d80e8729cb89"
click at [522, 704] on button "Save changes" at bounding box center [535, 701] width 105 height 32
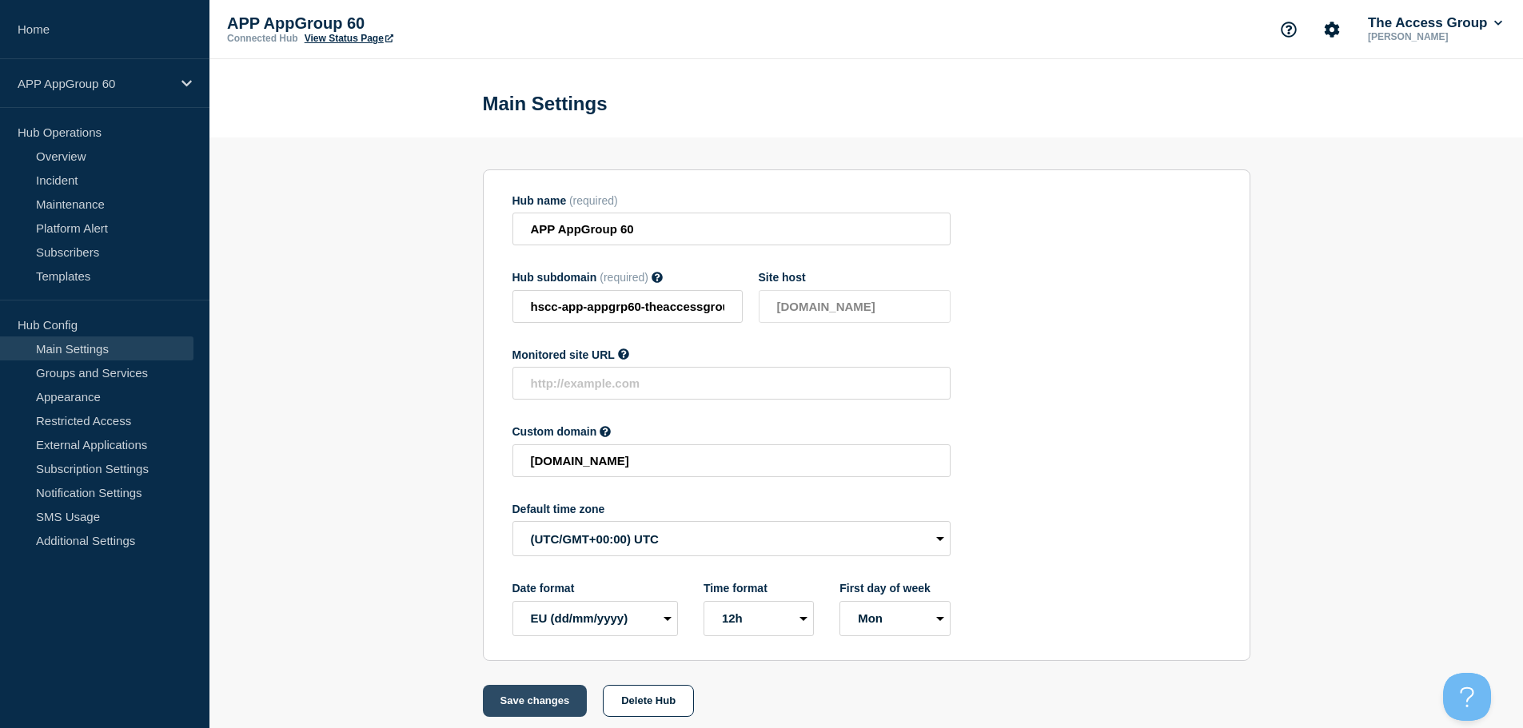
scroll to position [0, 0]
type input "[DOMAIN_NAME]"
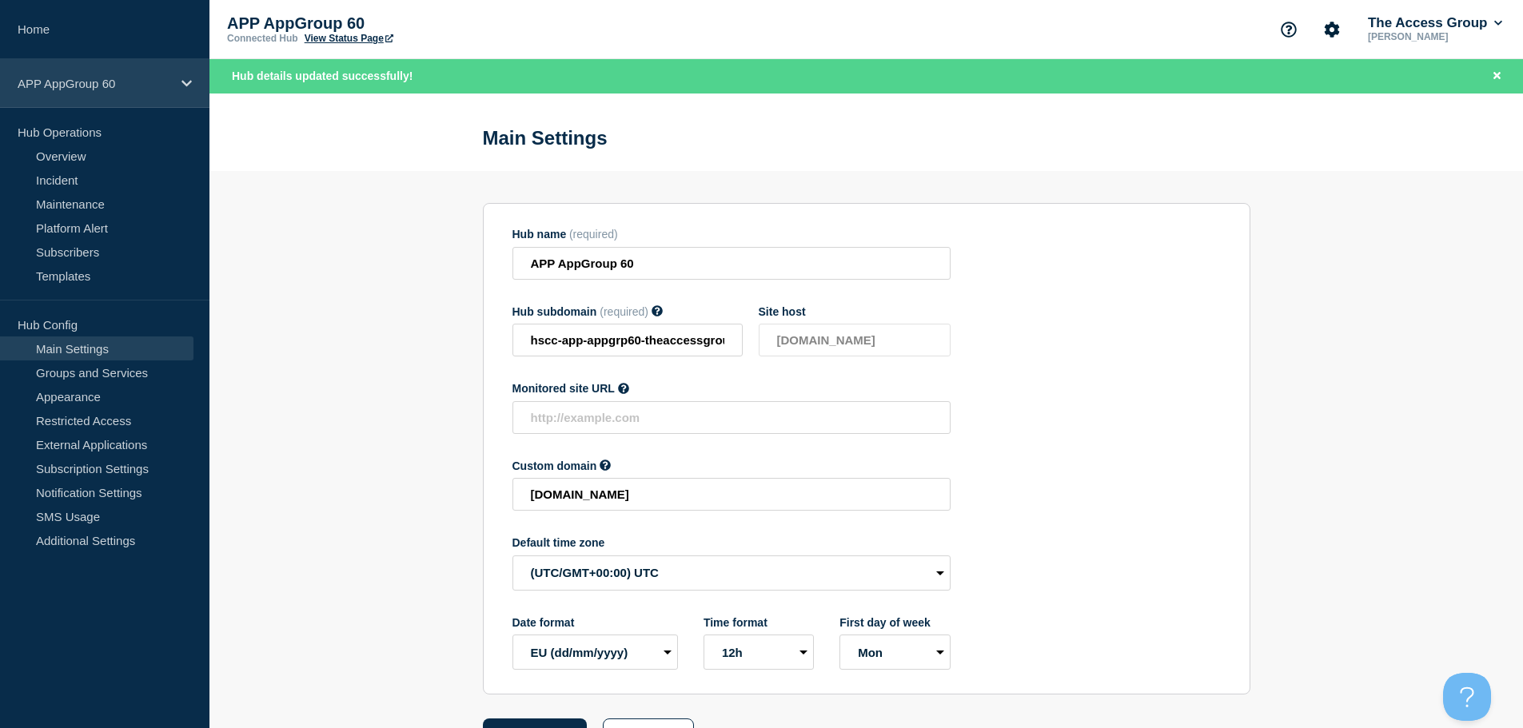
click at [170, 83] on p "APP AppGroup 60" at bounding box center [95, 84] width 154 height 14
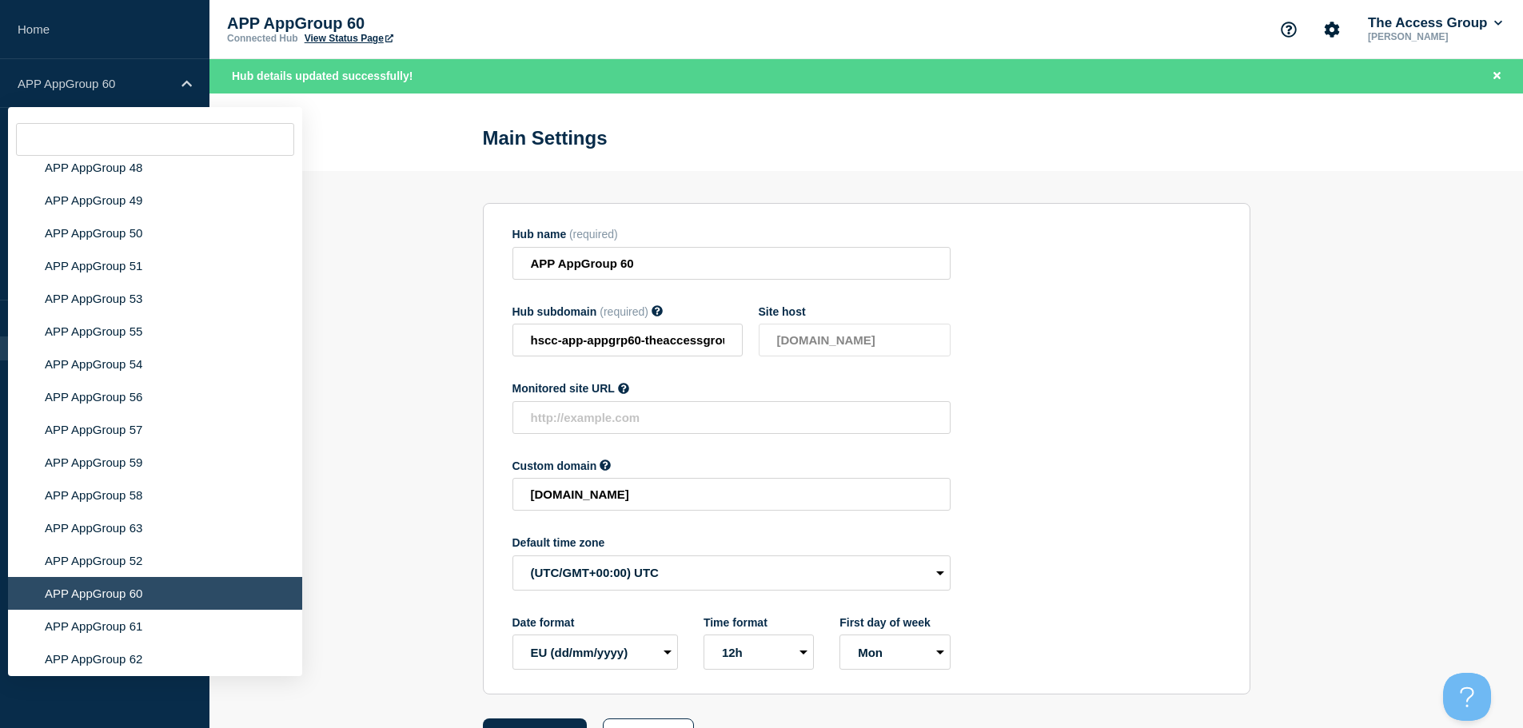
scroll to position [5986, 0]
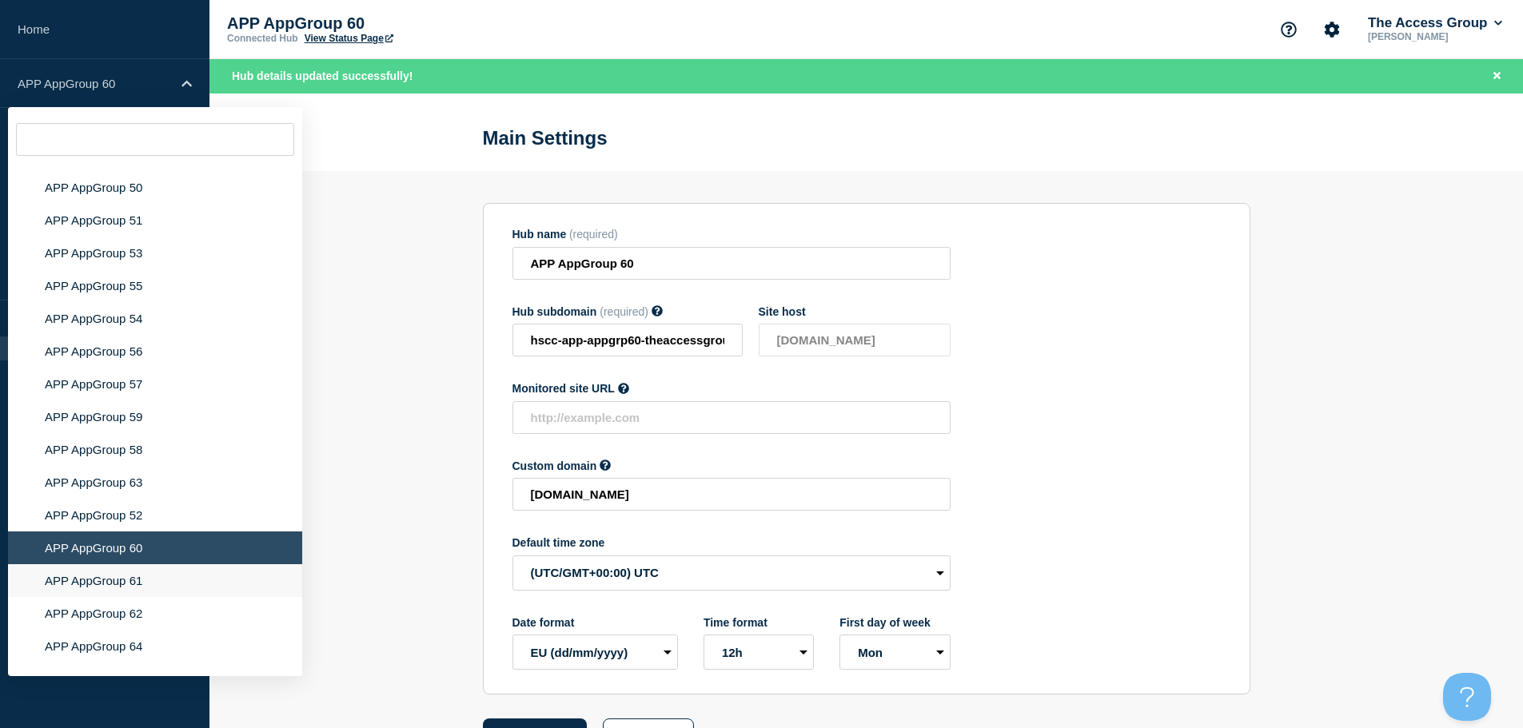
click at [179, 569] on li "APP AppGroup 61" at bounding box center [155, 580] width 294 height 33
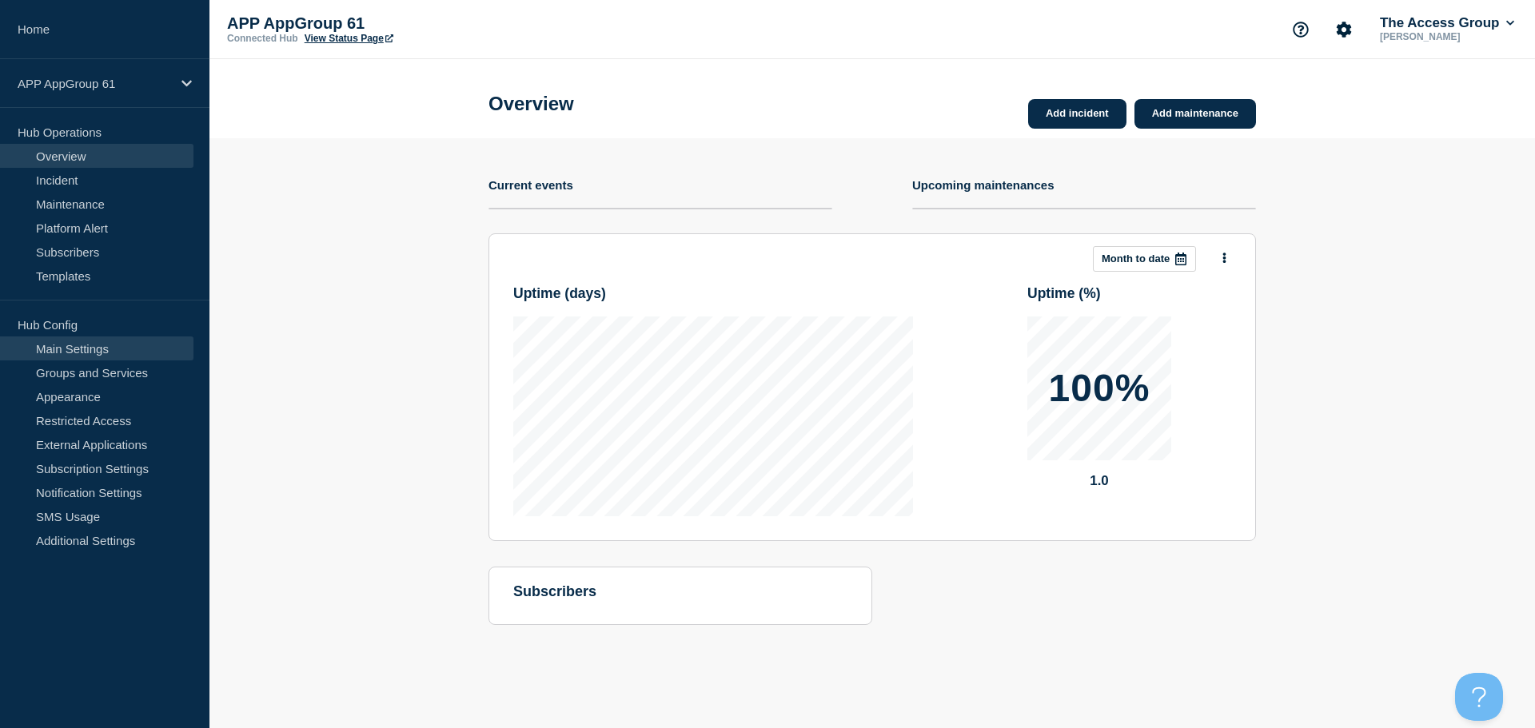
drag, startPoint x: 119, startPoint y: 344, endPoint x: 131, endPoint y: 349, distance: 12.9
click at [119, 344] on link "Main Settings" at bounding box center [96, 349] width 193 height 24
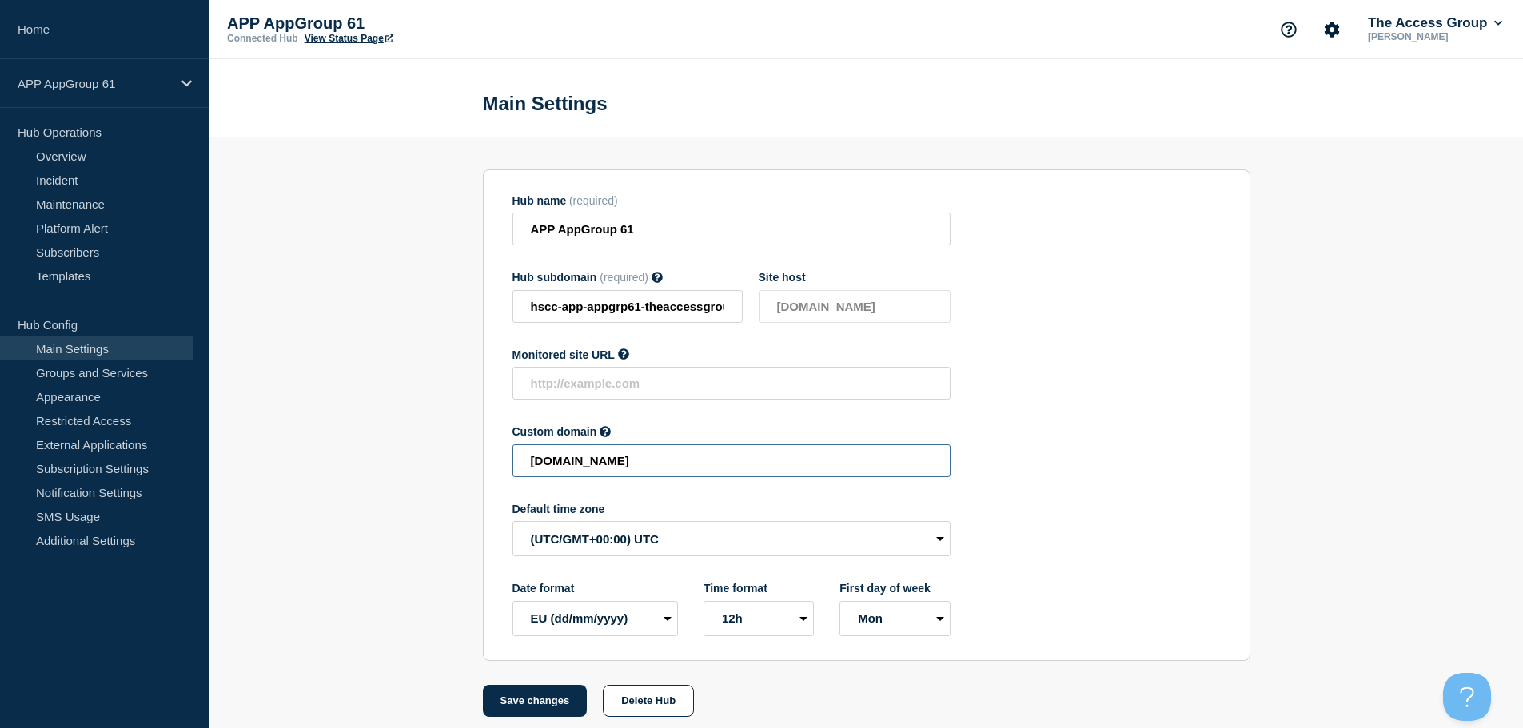
drag, startPoint x: 876, startPoint y: 462, endPoint x: 363, endPoint y: 455, distance: 512.6
click at [363, 455] on section "Hub name (required) APP AppGroup 61 Hub subdomain (required) Must contain only …" at bounding box center [866, 428] width 1314 height 580
paste input "HSCC-APP-fe76a354b37f13bb82fb82e794ed69f9"
drag, startPoint x: 540, startPoint y: 706, endPoint x: 592, endPoint y: 706, distance: 52.0
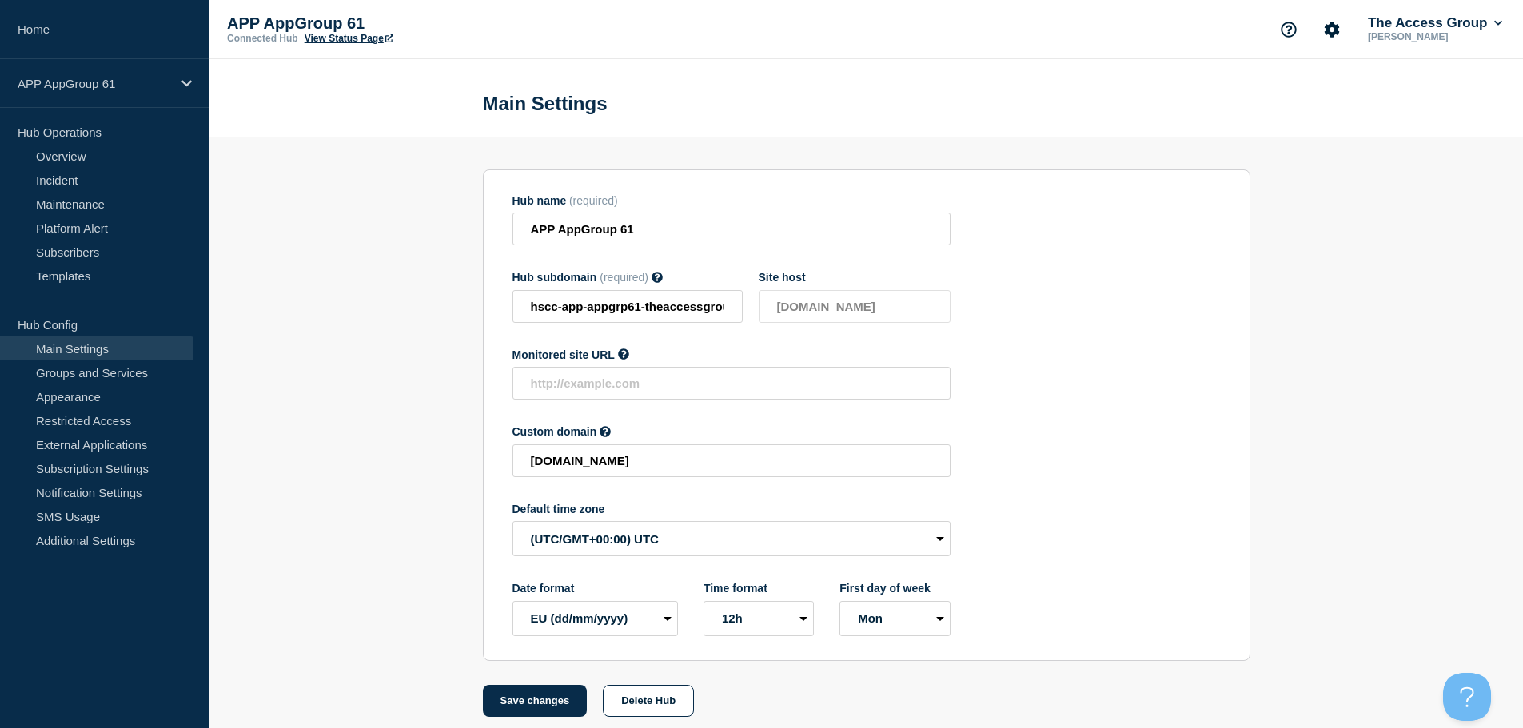
click at [544, 707] on button "Save changes" at bounding box center [535, 701] width 105 height 32
type input "[DOMAIN_NAME]"
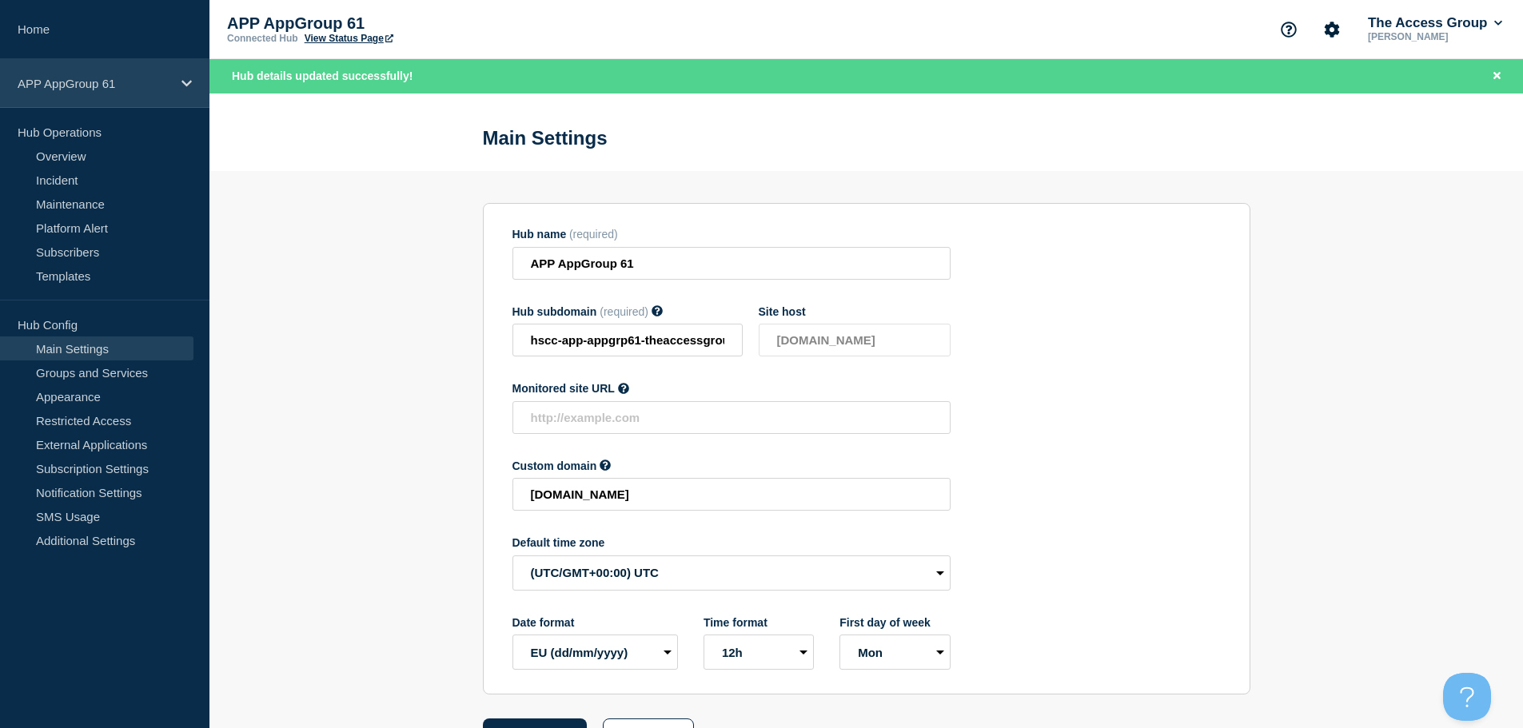
click at [187, 86] on icon at bounding box center [186, 84] width 10 height 12
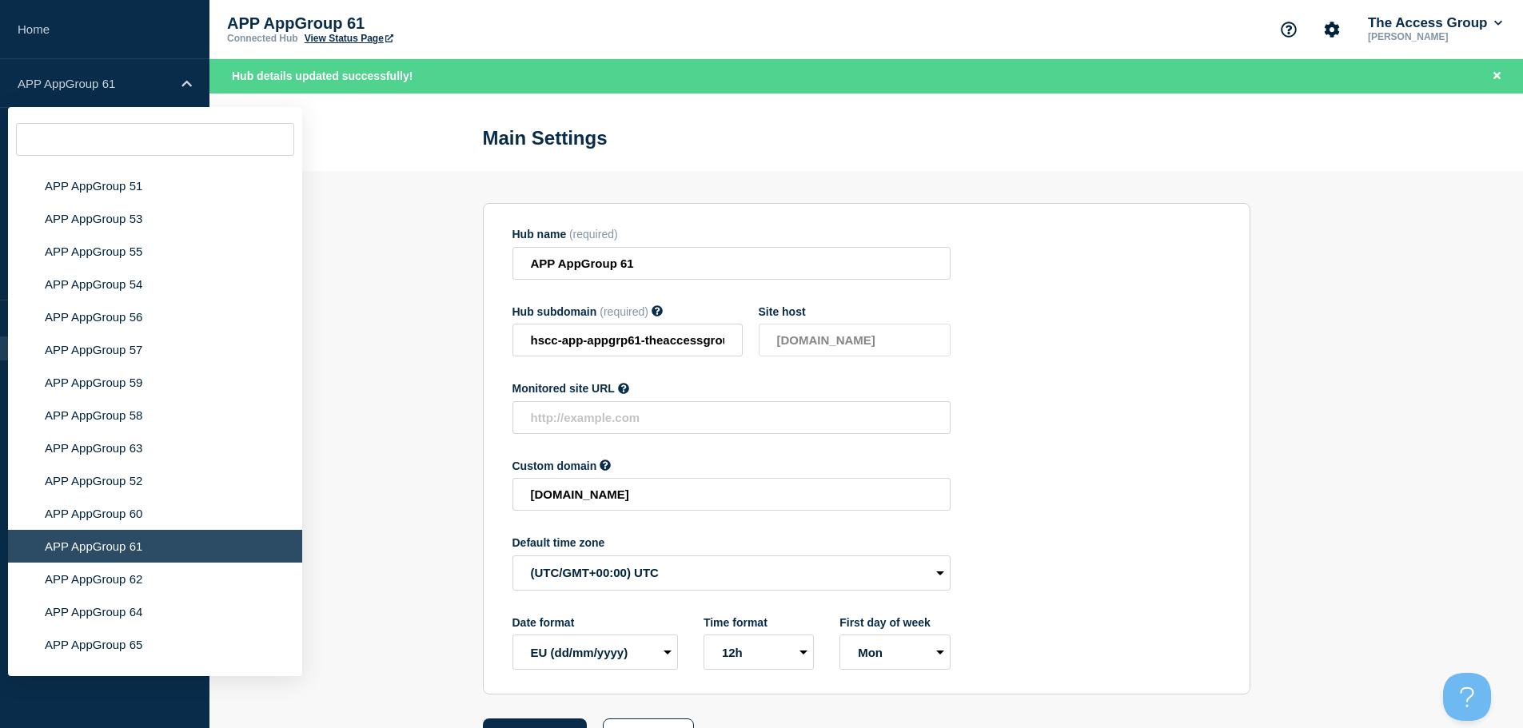
scroll to position [6078, 0]
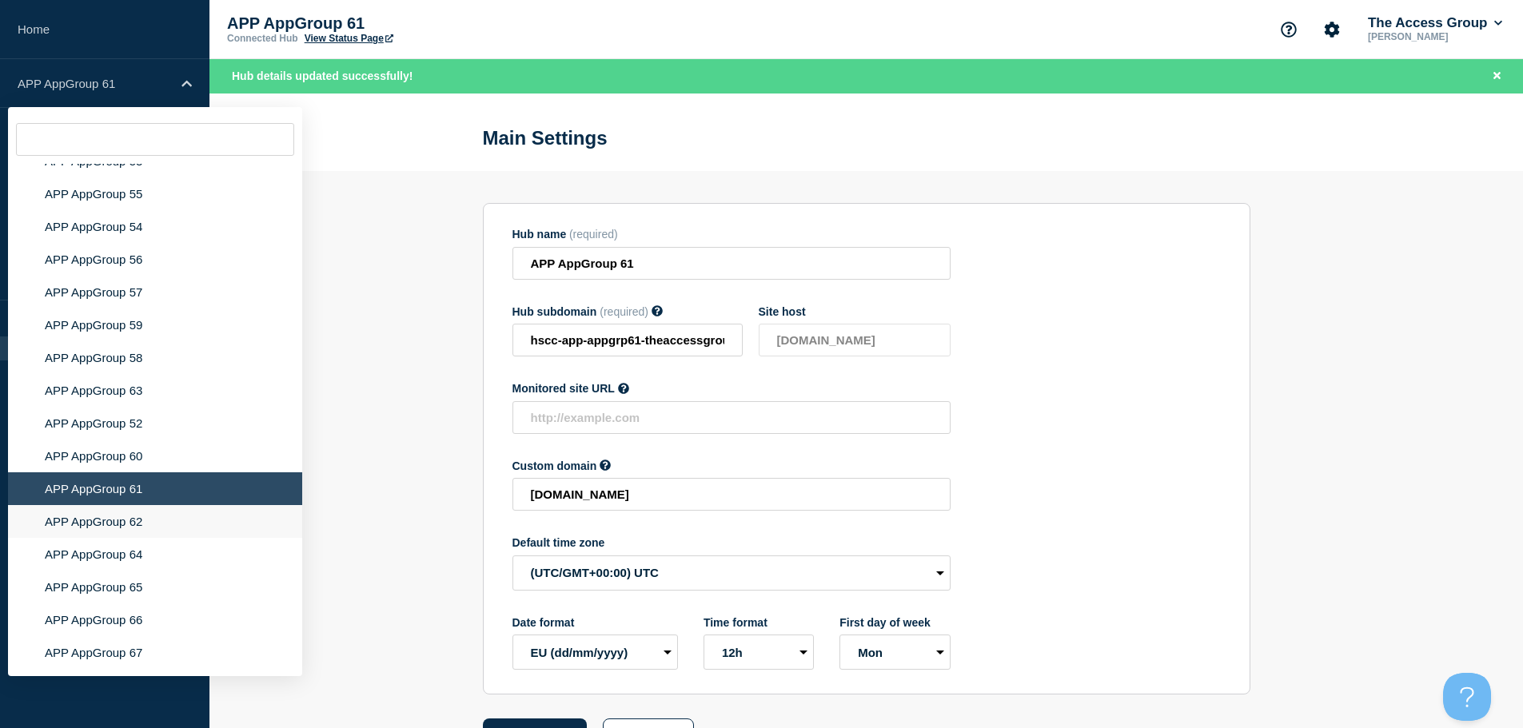
click at [174, 514] on li "APP AppGroup 62" at bounding box center [155, 521] width 294 height 33
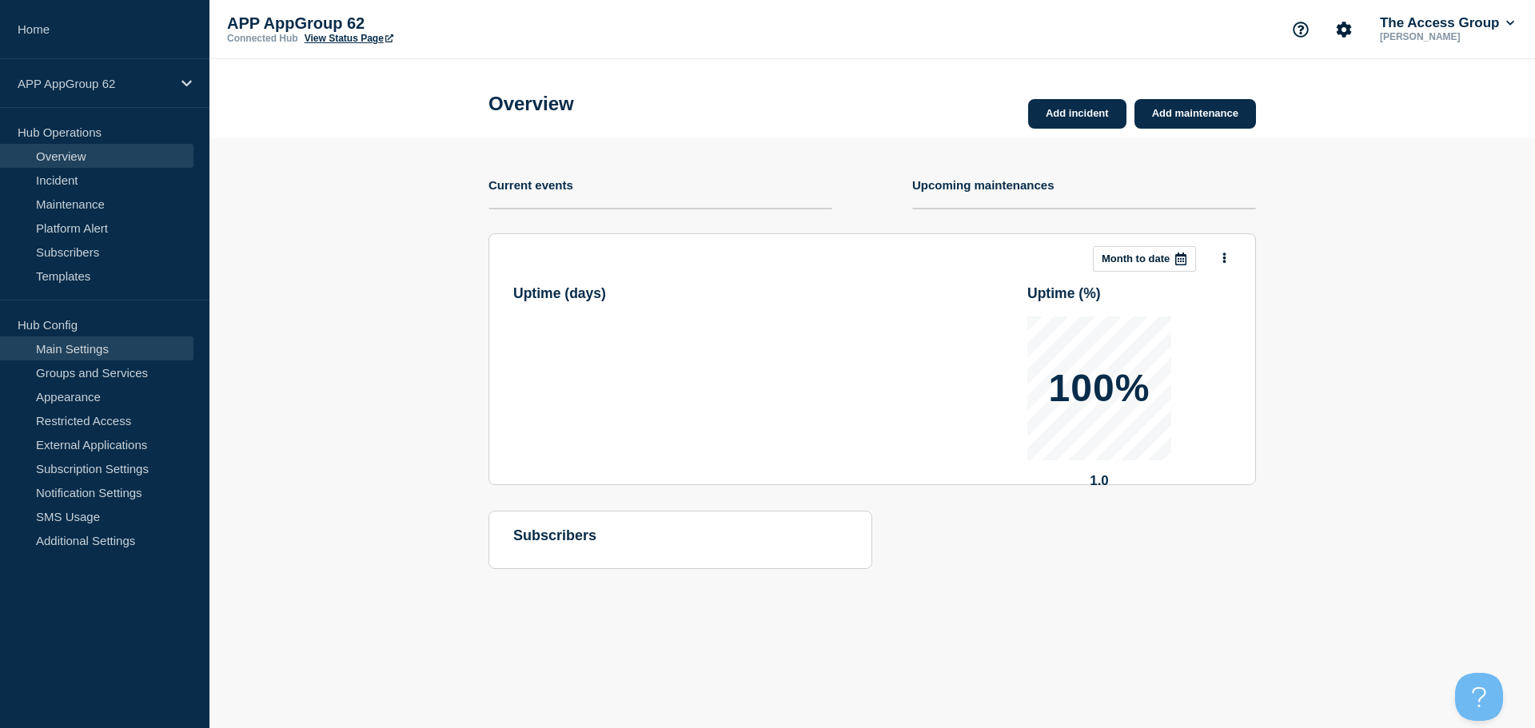
click at [131, 345] on link "Main Settings" at bounding box center [96, 349] width 193 height 24
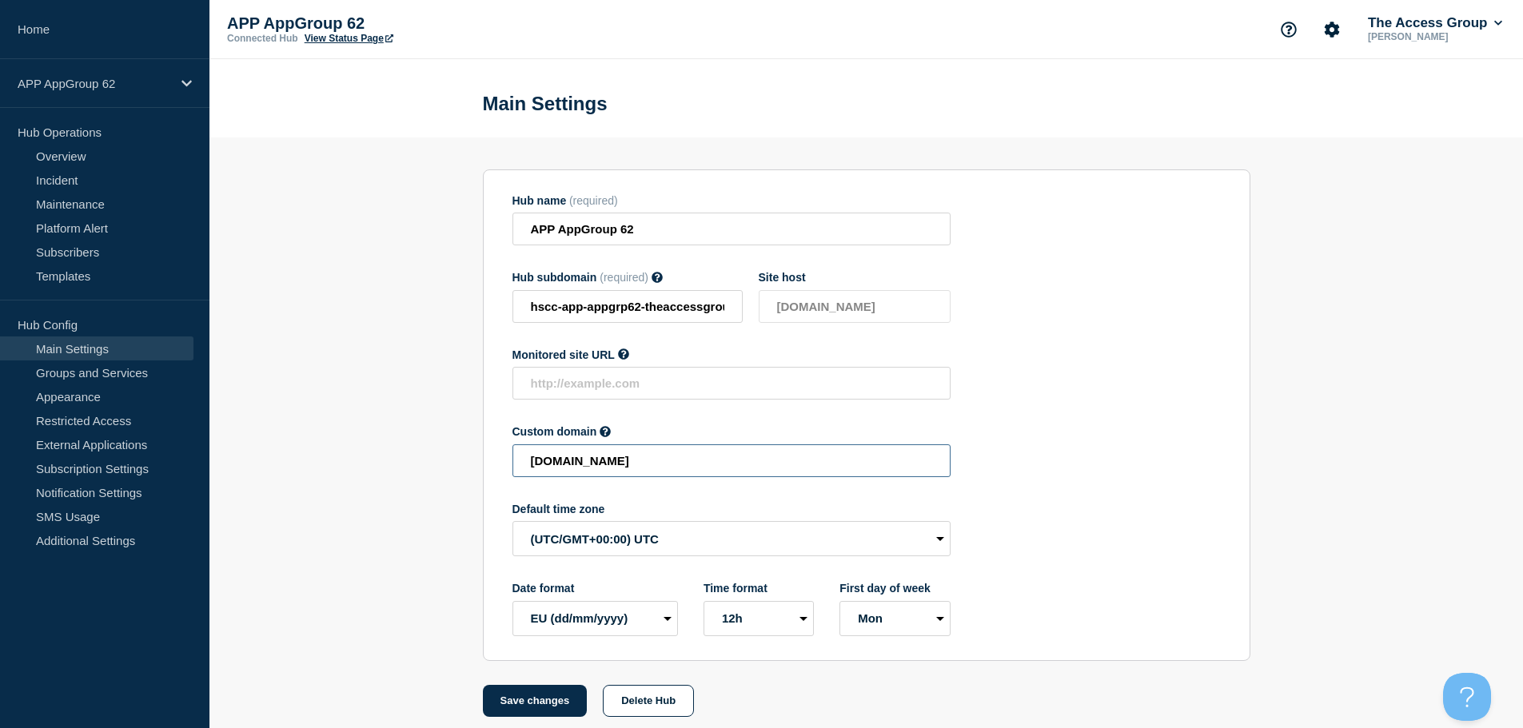
drag, startPoint x: 823, startPoint y: 466, endPoint x: 308, endPoint y: 459, distance: 515.0
click at [319, 459] on section "Hub name (required) APP AppGroup 62 Hub subdomain (required) Must contain only …" at bounding box center [866, 428] width 1314 height 580
paste input "HSCC-APP-3af70754b440e90c2bed8c414b73b270"
click at [550, 708] on button "Save changes" at bounding box center [535, 701] width 105 height 32
type input "[DOMAIN_NAME]"
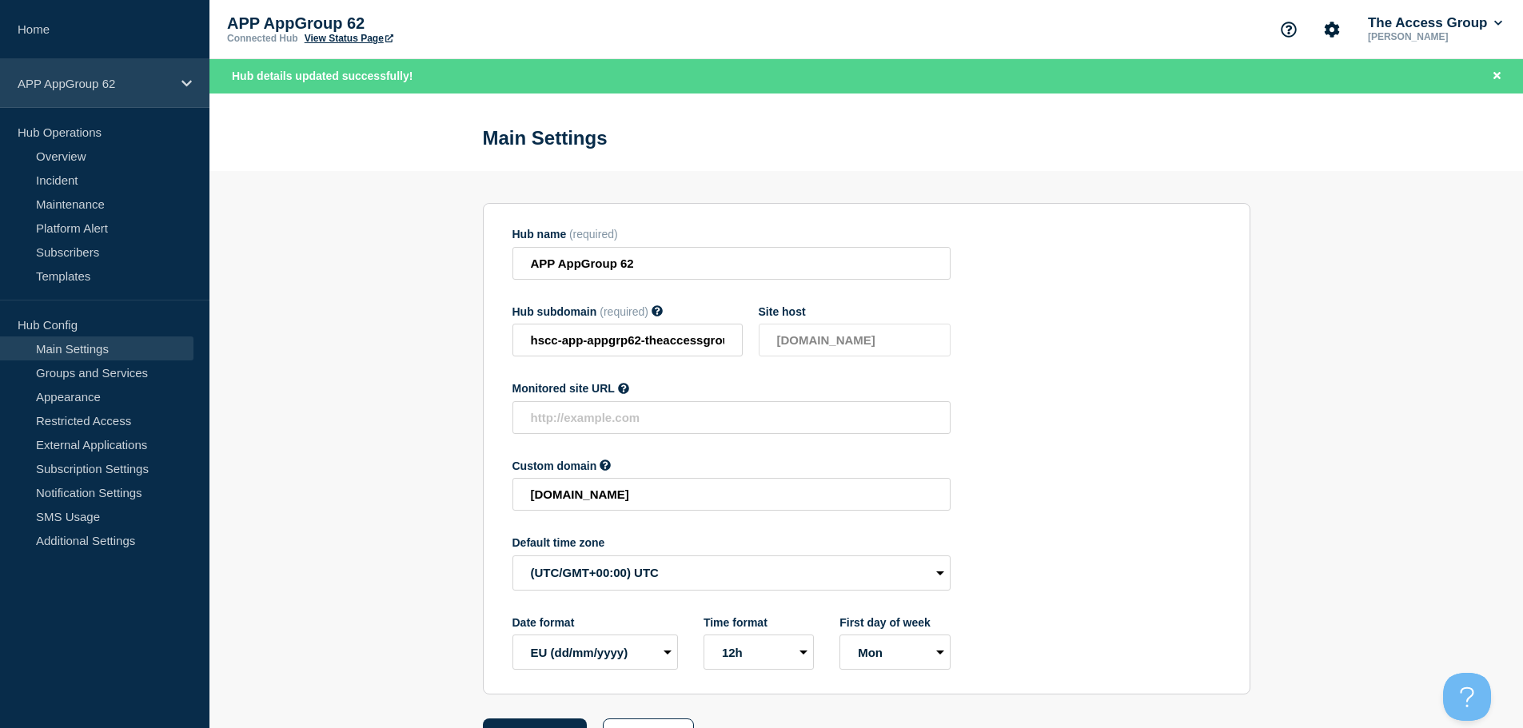
click at [197, 83] on div "APP AppGroup 62" at bounding box center [104, 83] width 209 height 49
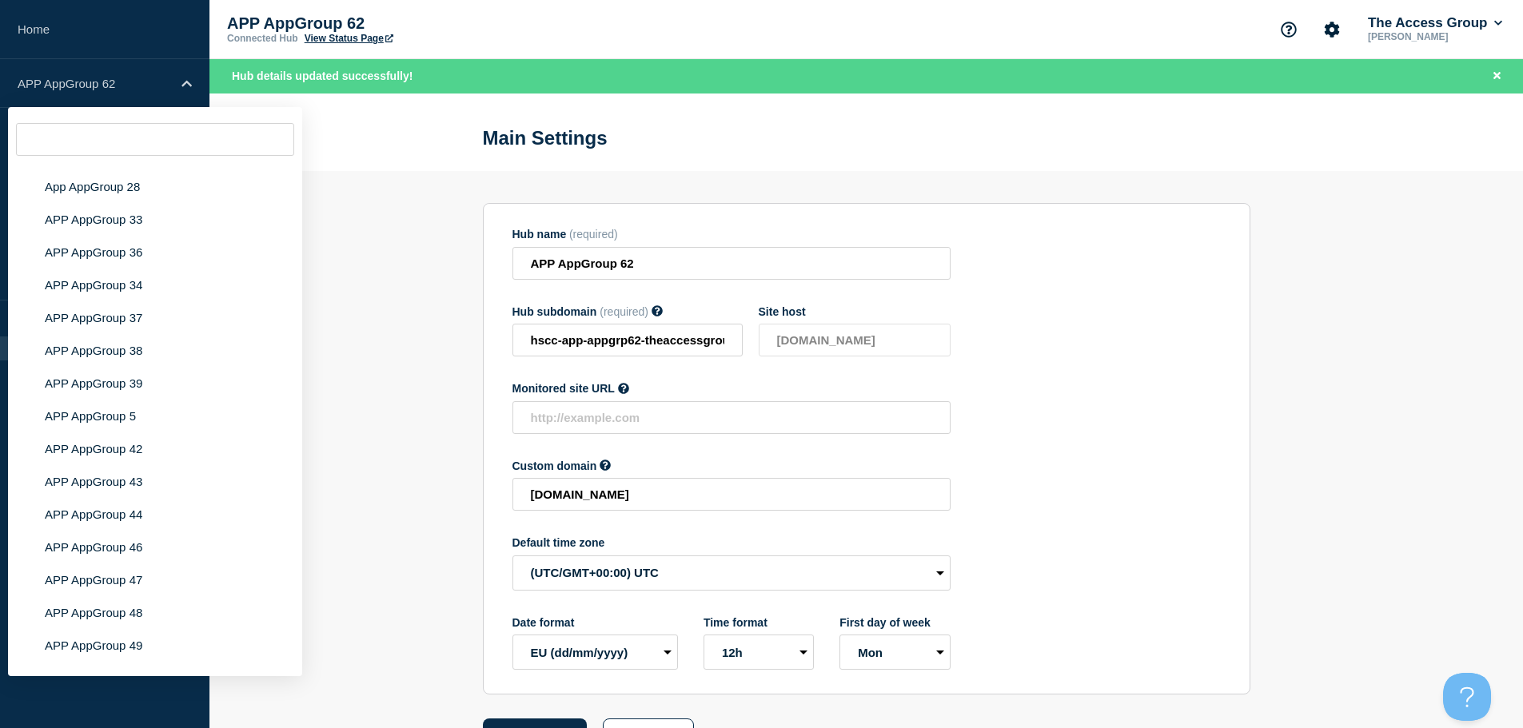
scroll to position [6295, 0]
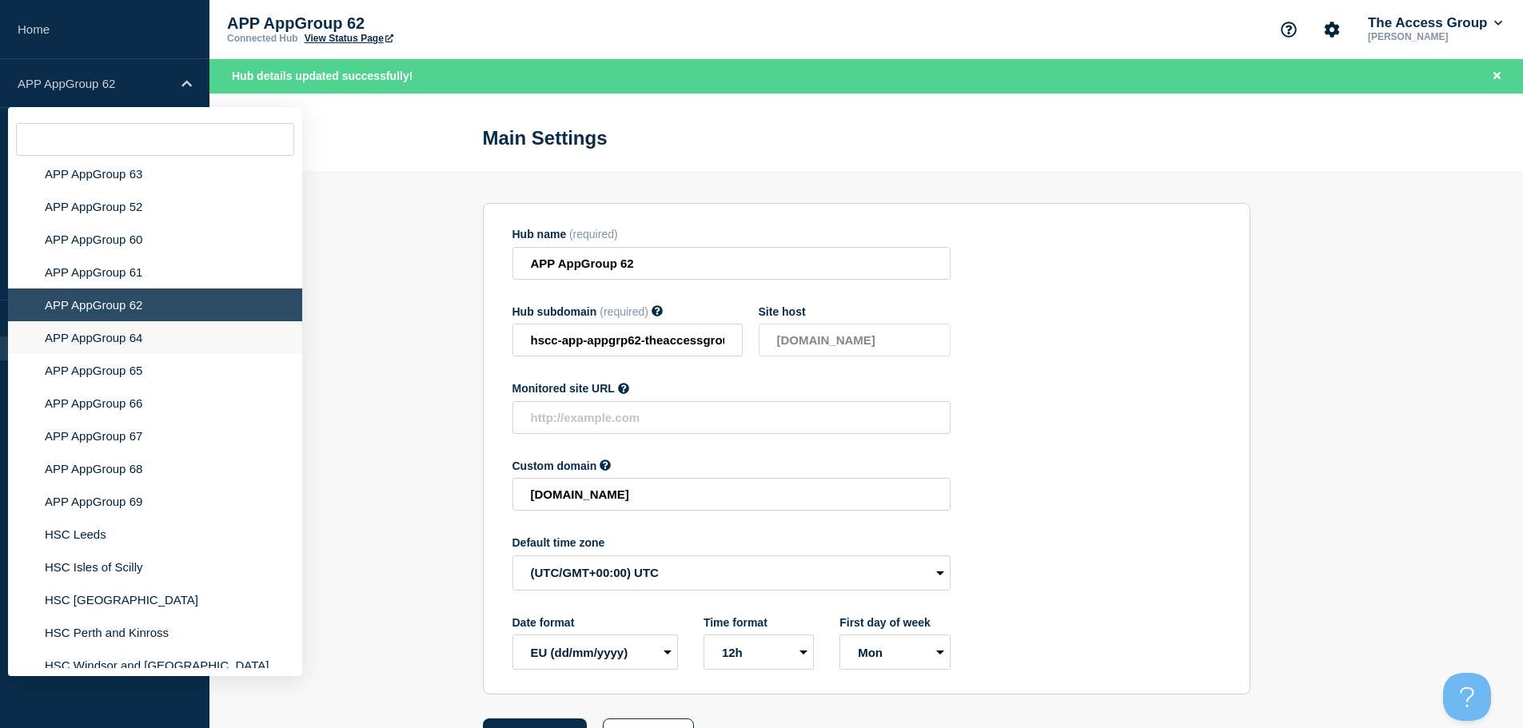
click at [167, 329] on li "APP AppGroup 64" at bounding box center [155, 337] width 294 height 33
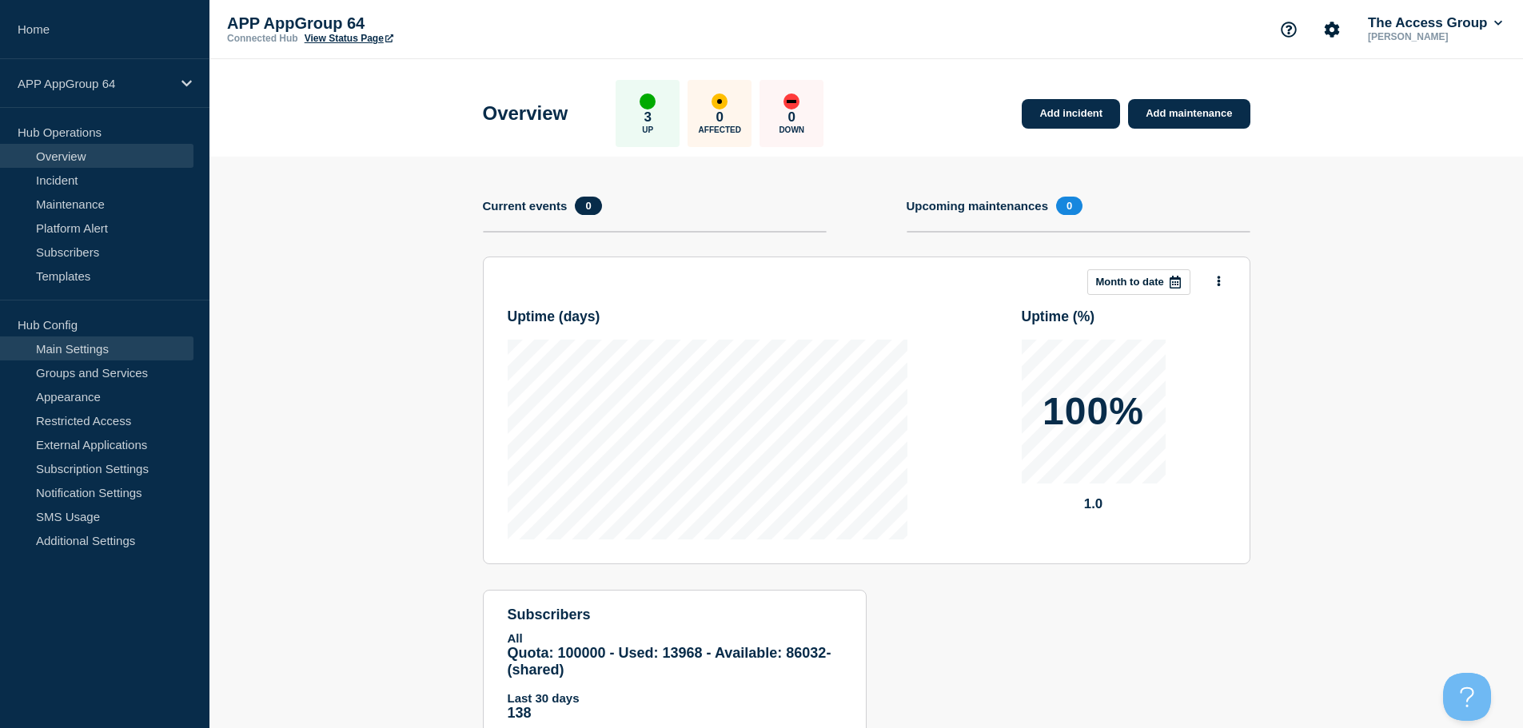
click at [78, 344] on link "Main Settings" at bounding box center [96, 349] width 193 height 24
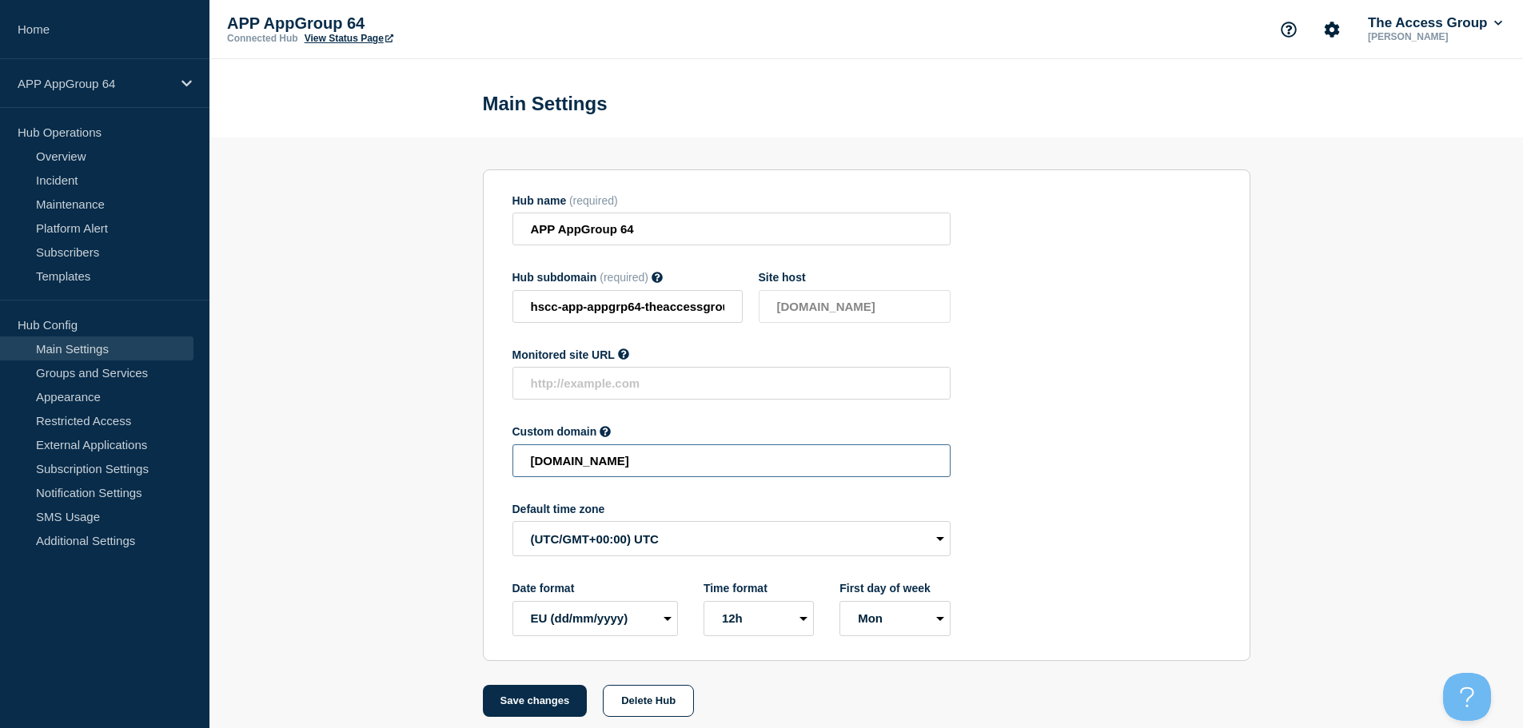
drag, startPoint x: 822, startPoint y: 462, endPoint x: 288, endPoint y: 462, distance: 534.1
click at [288, 462] on section "Hub name (required) APP AppGroup 64 Hub subdomain (required) Must contain only …" at bounding box center [866, 428] width 1314 height 580
paste input "HSCC-APP-157056242bb6da7de1e736c960083738"
click at [554, 708] on button "Save changes" at bounding box center [535, 701] width 105 height 32
type input "[DOMAIN_NAME]"
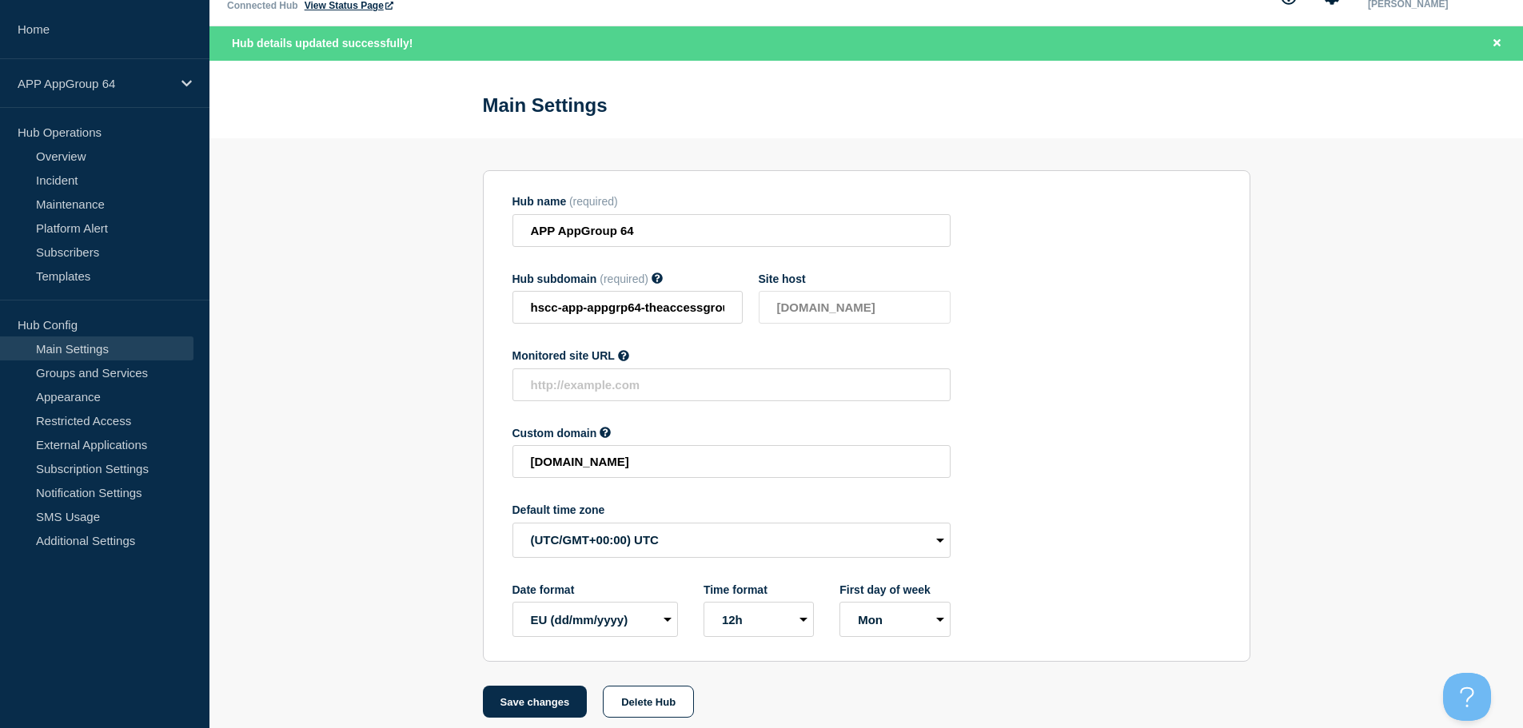
scroll to position [50, 0]
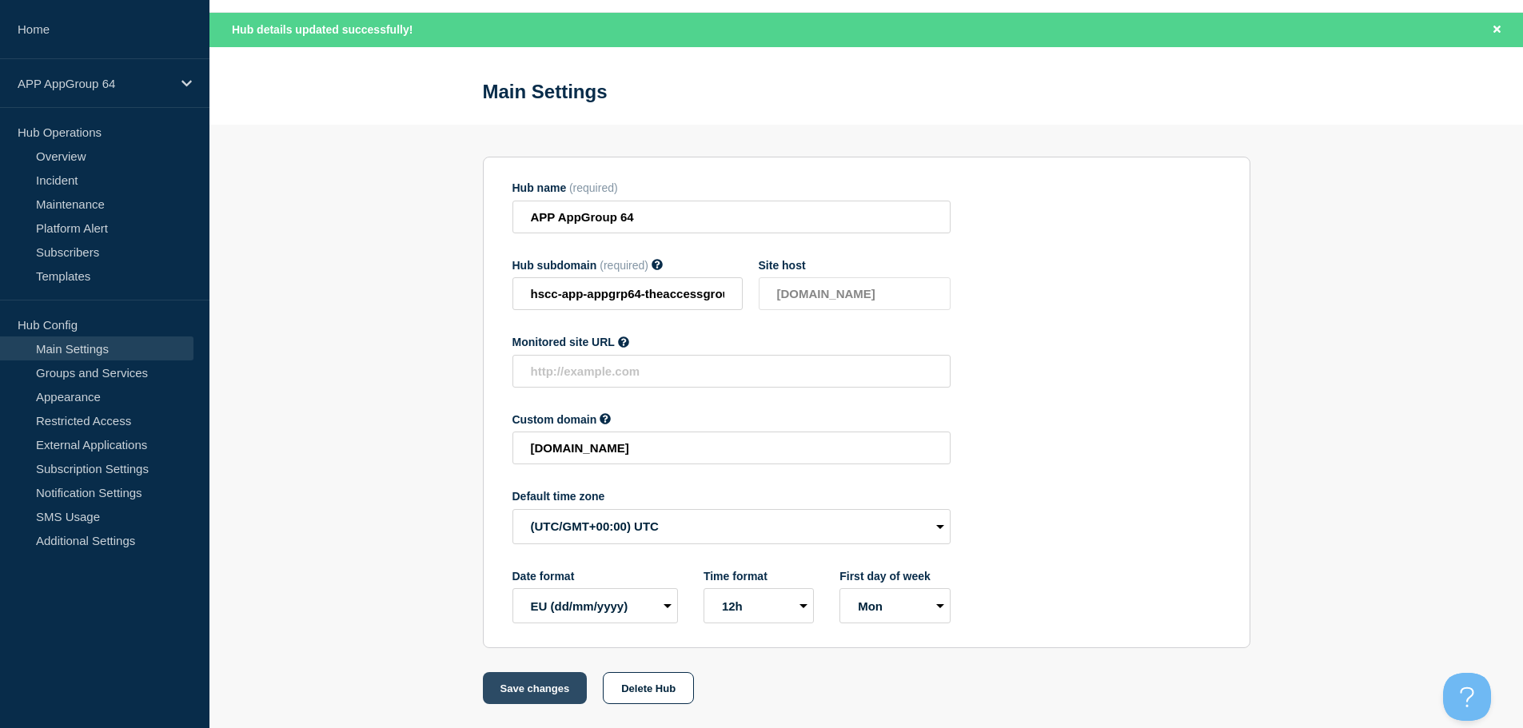
click at [521, 693] on button "Save changes" at bounding box center [535, 688] width 105 height 32
click at [189, 90] on div "APP AppGroup 64" at bounding box center [104, 83] width 209 height 49
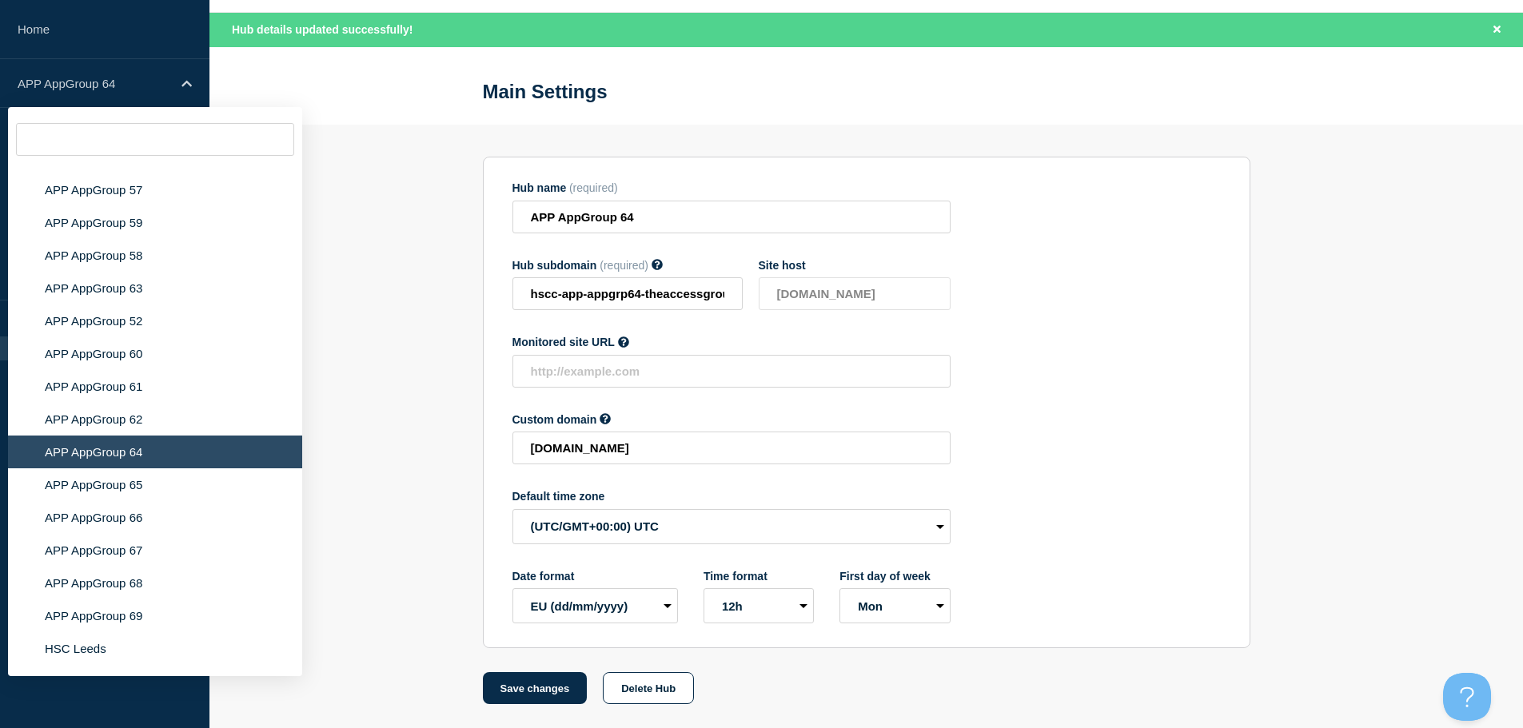
scroll to position [6295, 0]
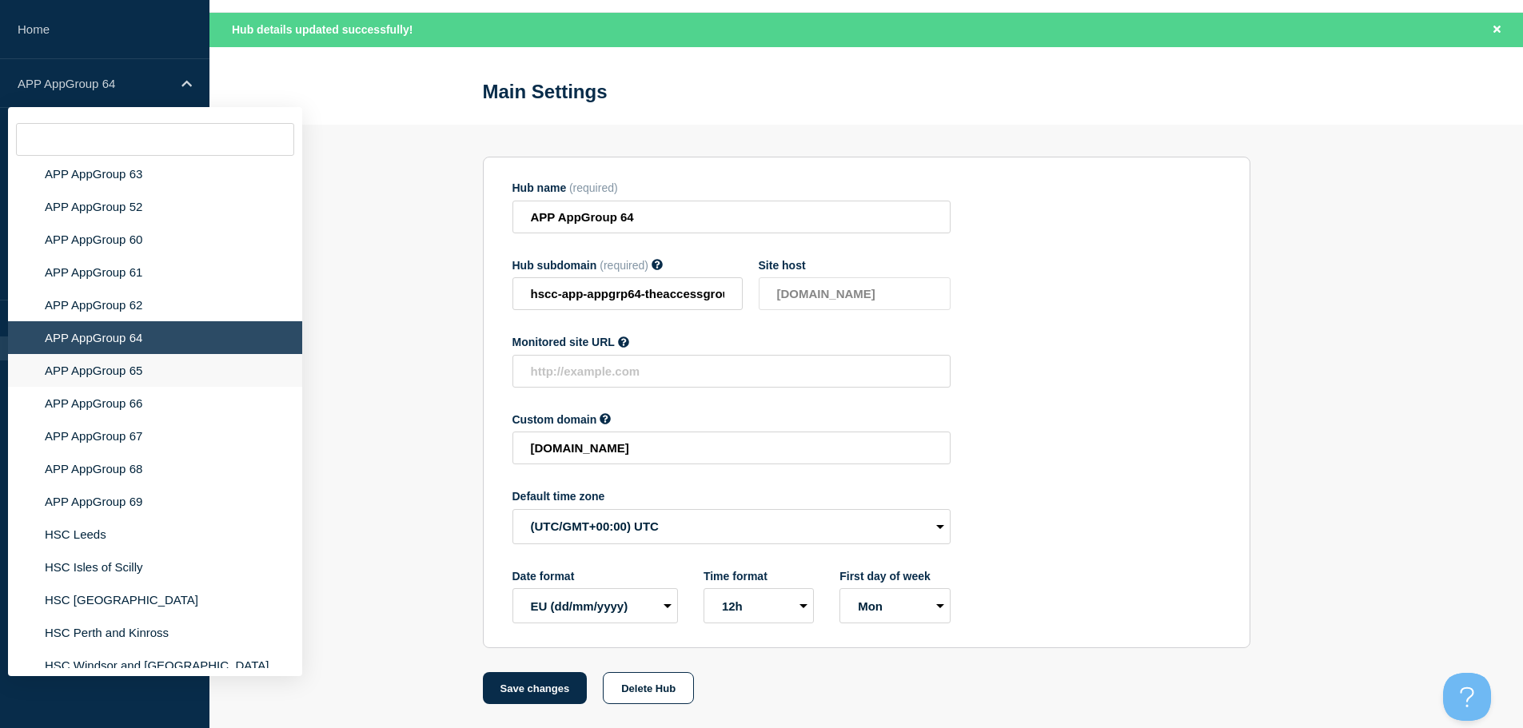
click at [126, 359] on li "APP AppGroup 65" at bounding box center [155, 370] width 294 height 33
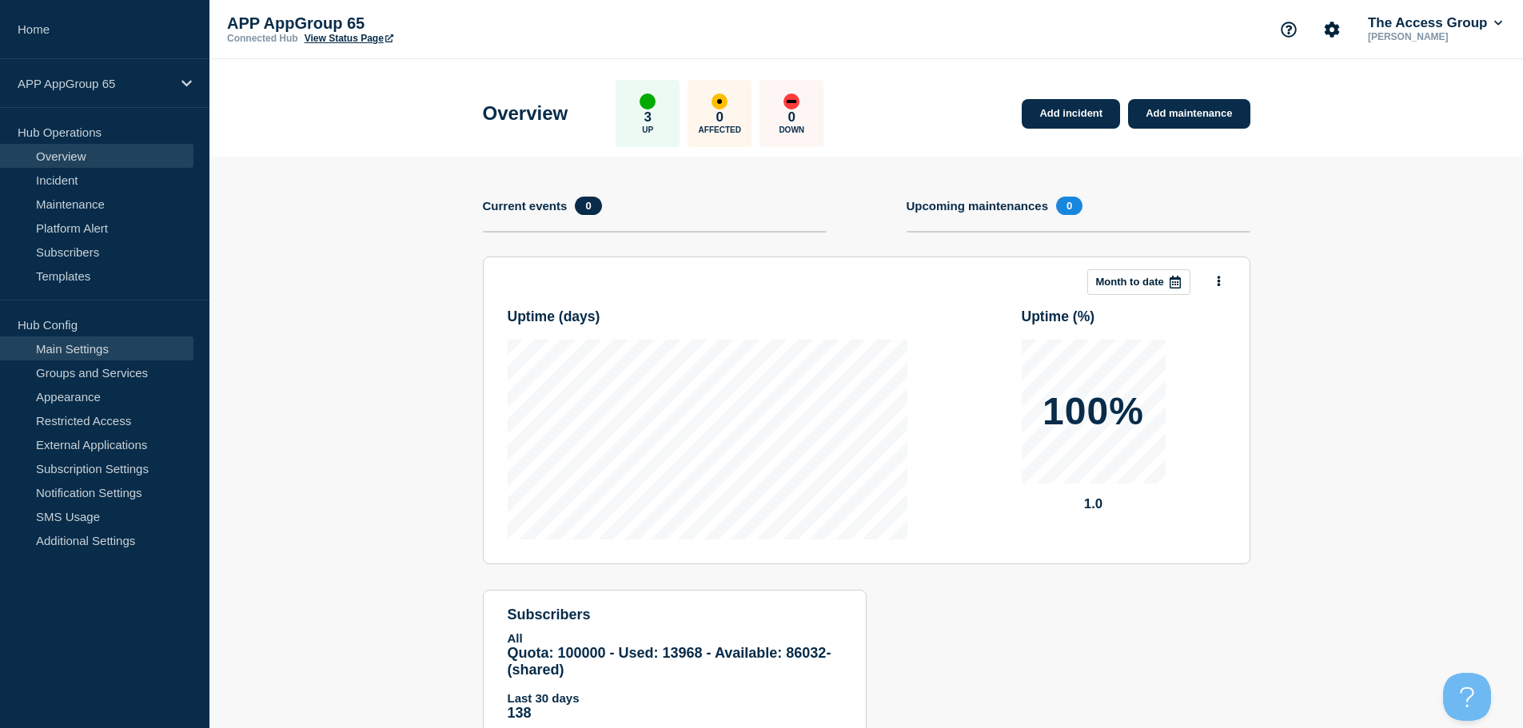
click at [122, 351] on link "Main Settings" at bounding box center [96, 349] width 193 height 24
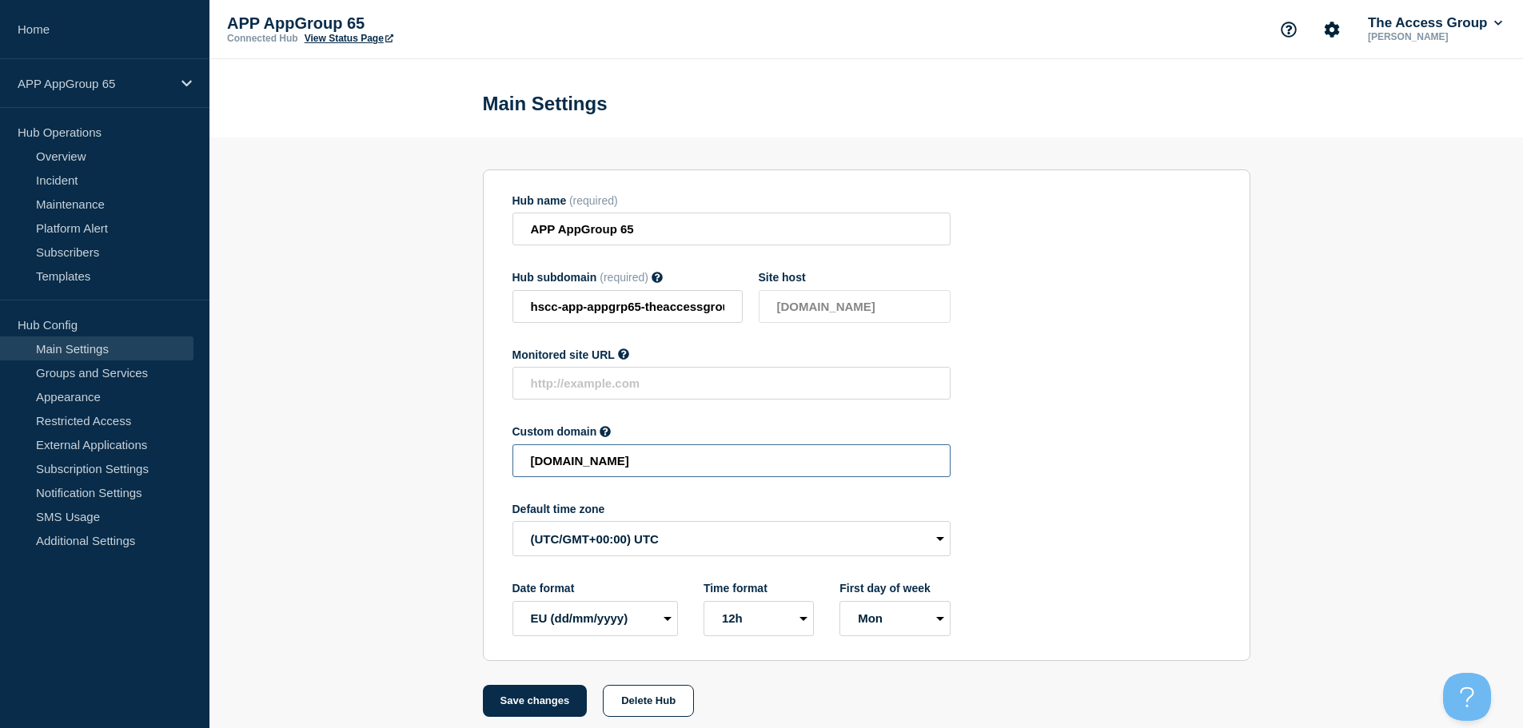
drag, startPoint x: 740, startPoint y: 477, endPoint x: 460, endPoint y: 485, distance: 280.7
click at [460, 485] on section "Hub name (required) APP AppGroup 65 Hub subdomain (required) Must contain only …" at bounding box center [866, 428] width 1314 height 580
paste input "HSCC-APP-7ebb1be4c67eae5ac735c5597adfed4c"
click at [544, 706] on button "Save changes" at bounding box center [535, 701] width 105 height 32
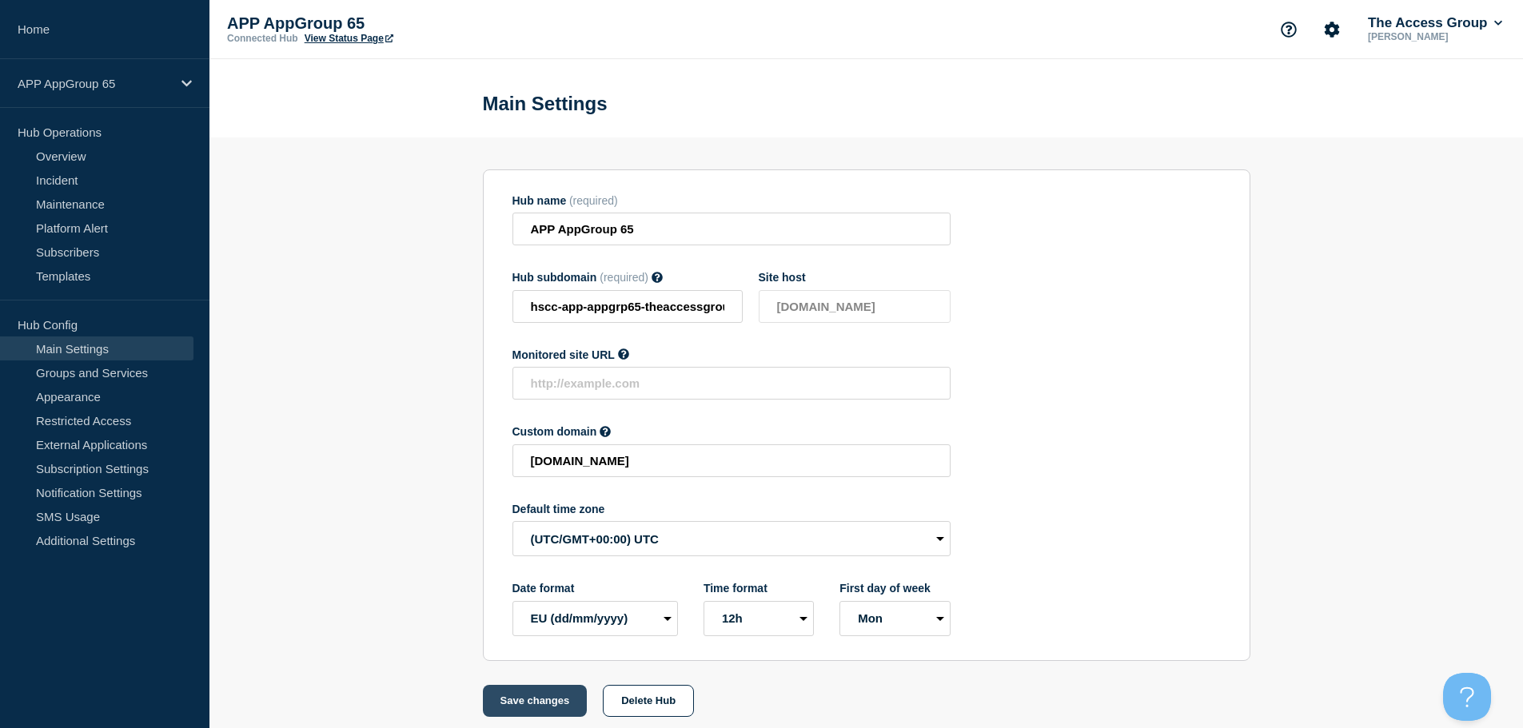
scroll to position [0, 0]
type input "[DOMAIN_NAME]"
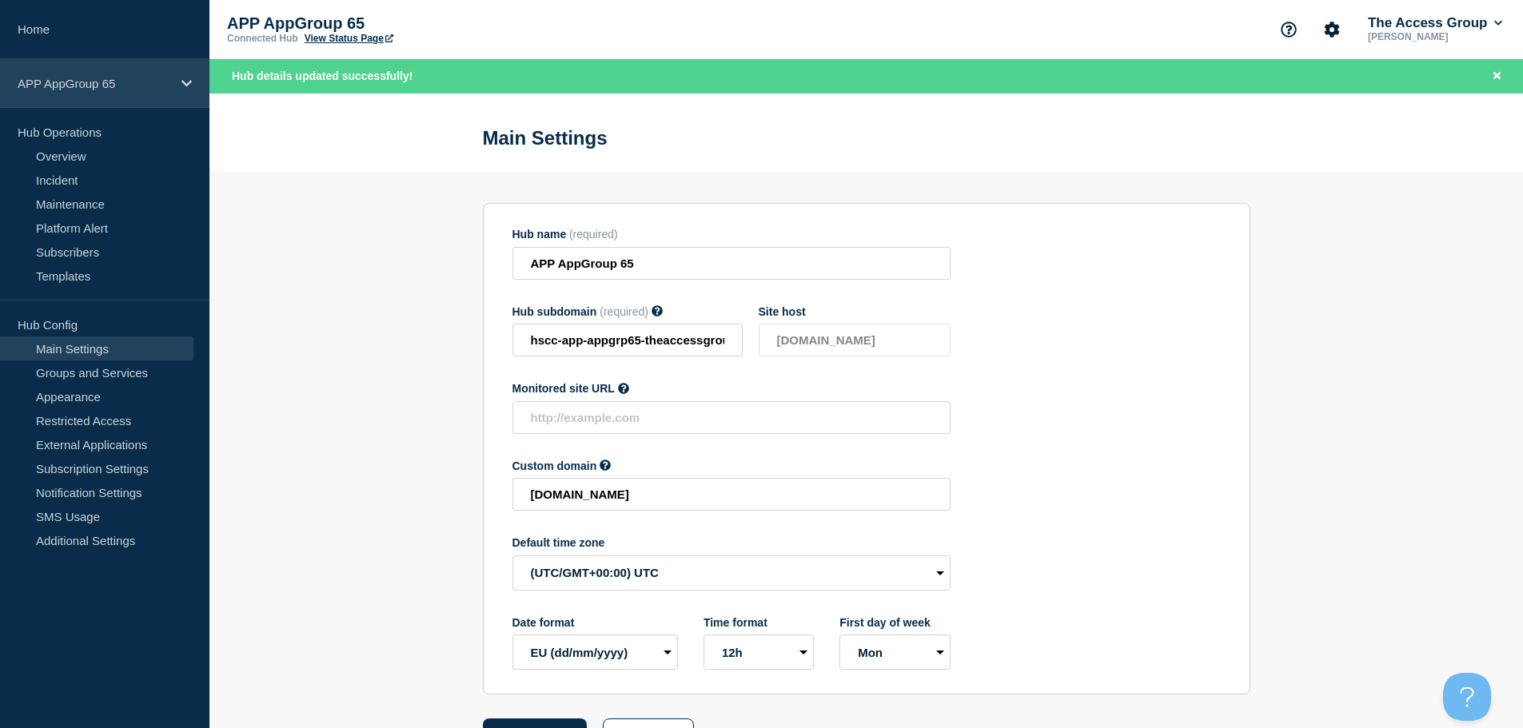
click at [185, 84] on icon at bounding box center [186, 84] width 10 height 12
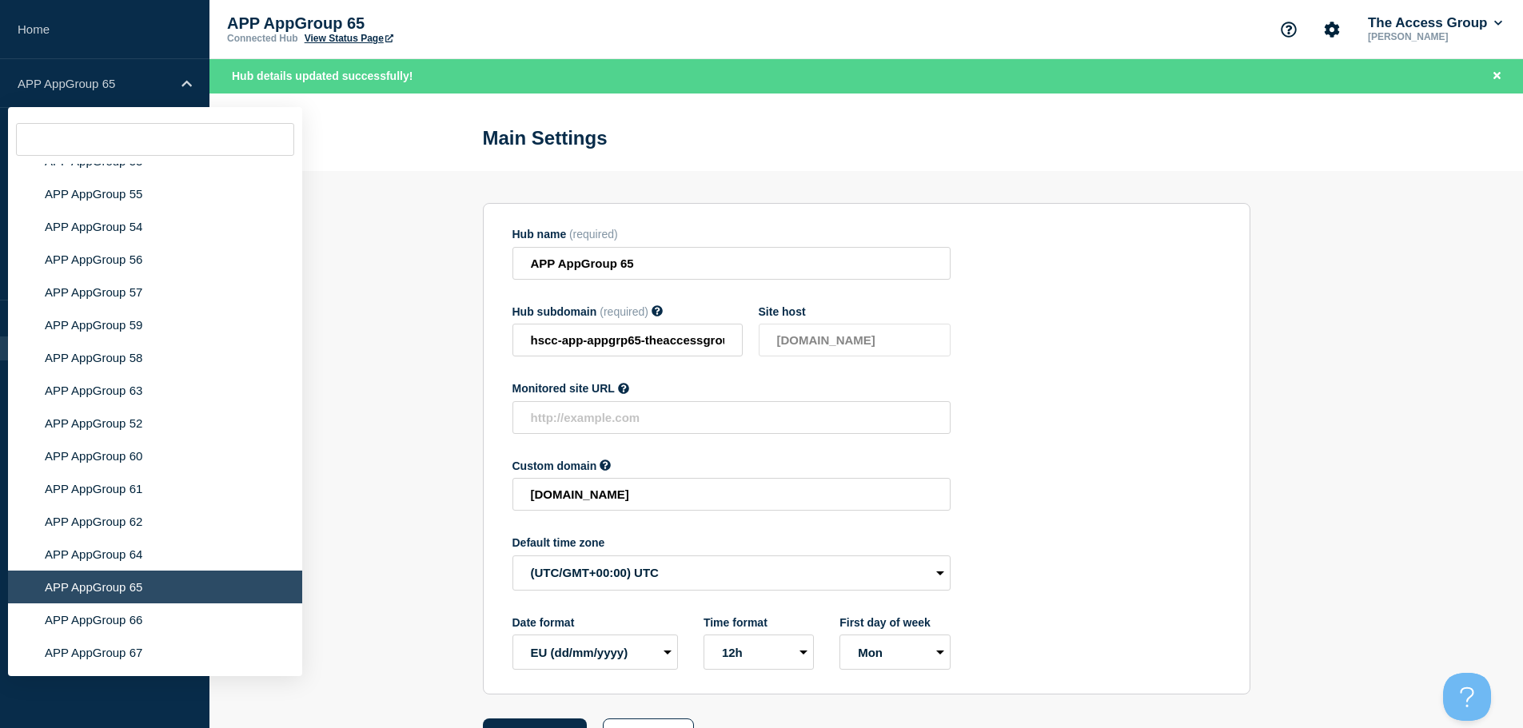
scroll to position [6295, 0]
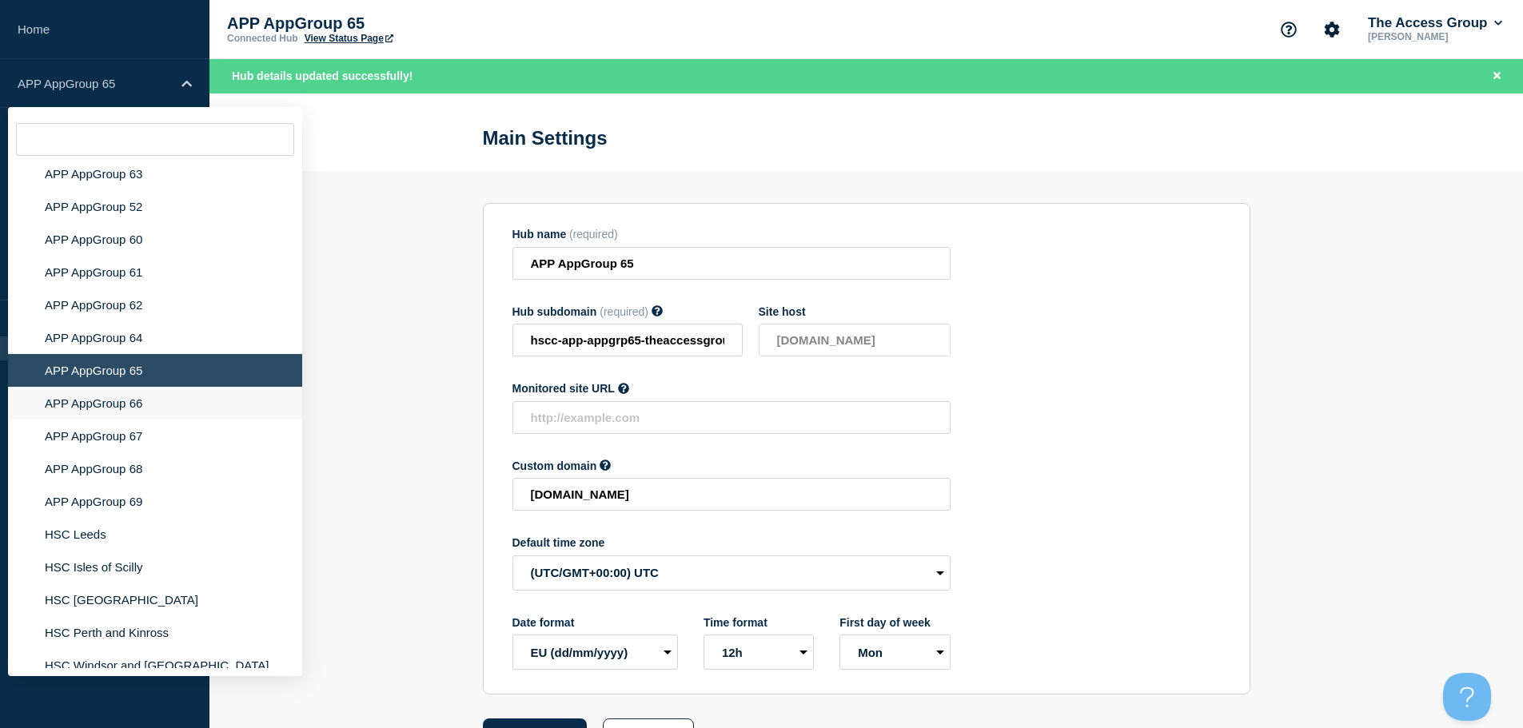
click at [127, 399] on li "APP AppGroup 66" at bounding box center [155, 403] width 294 height 33
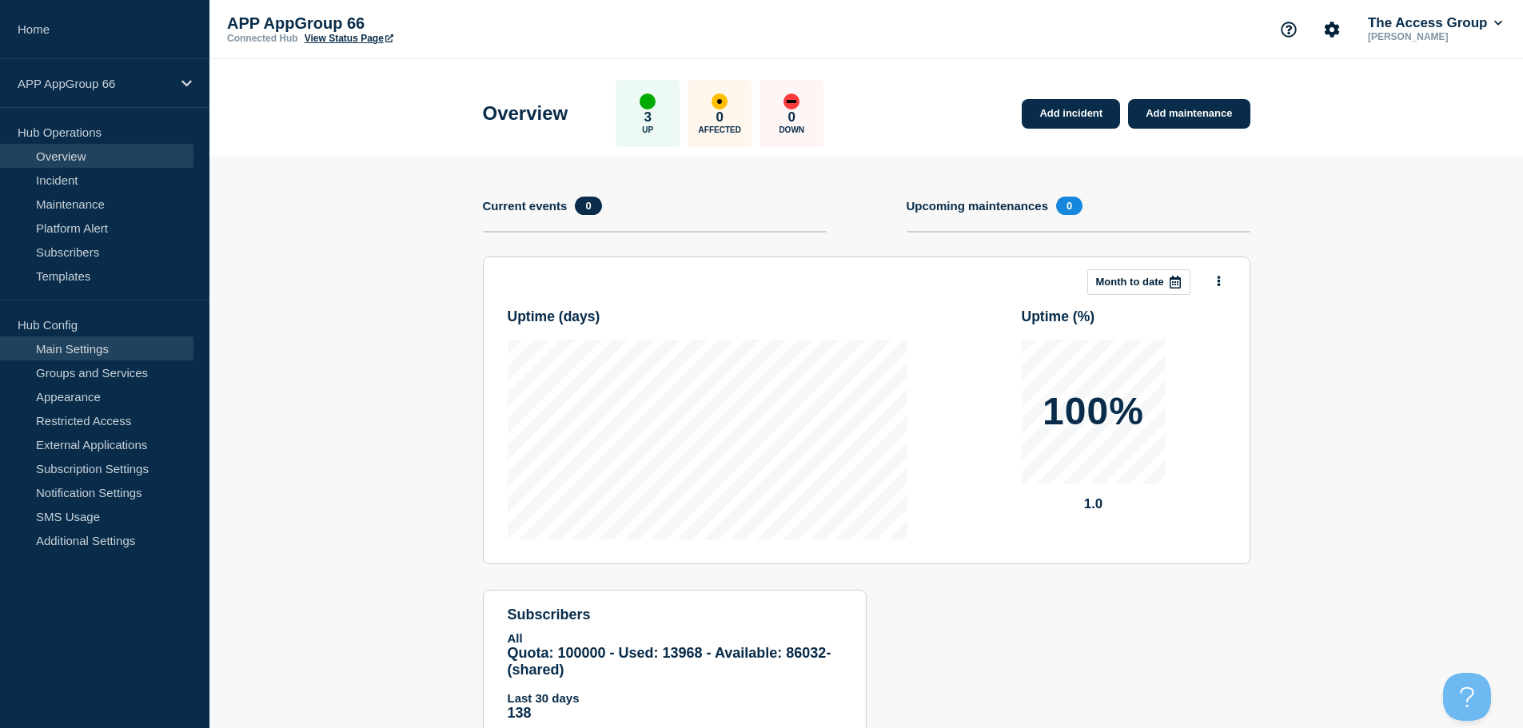
click at [74, 354] on link "Main Settings" at bounding box center [96, 349] width 193 height 24
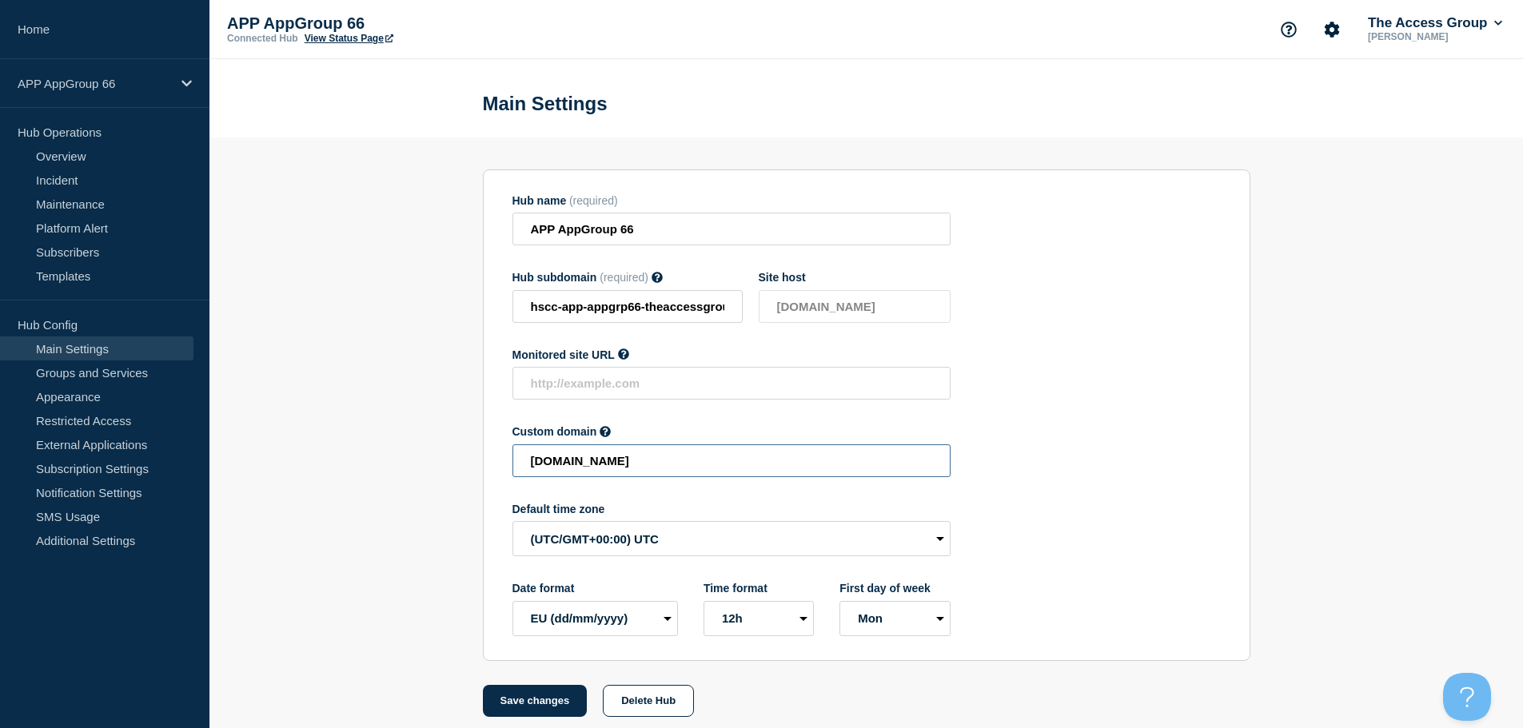
drag, startPoint x: 846, startPoint y: 471, endPoint x: 398, endPoint y: 484, distance: 447.9
click at [398, 484] on section "Hub name (required) APP AppGroup 66 Hub subdomain (required) Must contain only …" at bounding box center [866, 428] width 1314 height 580
paste input "HSCC-APP-677592e9aecbcf0b51eb99b2d2e72aa5"
click at [523, 710] on button "Save changes" at bounding box center [535, 701] width 105 height 32
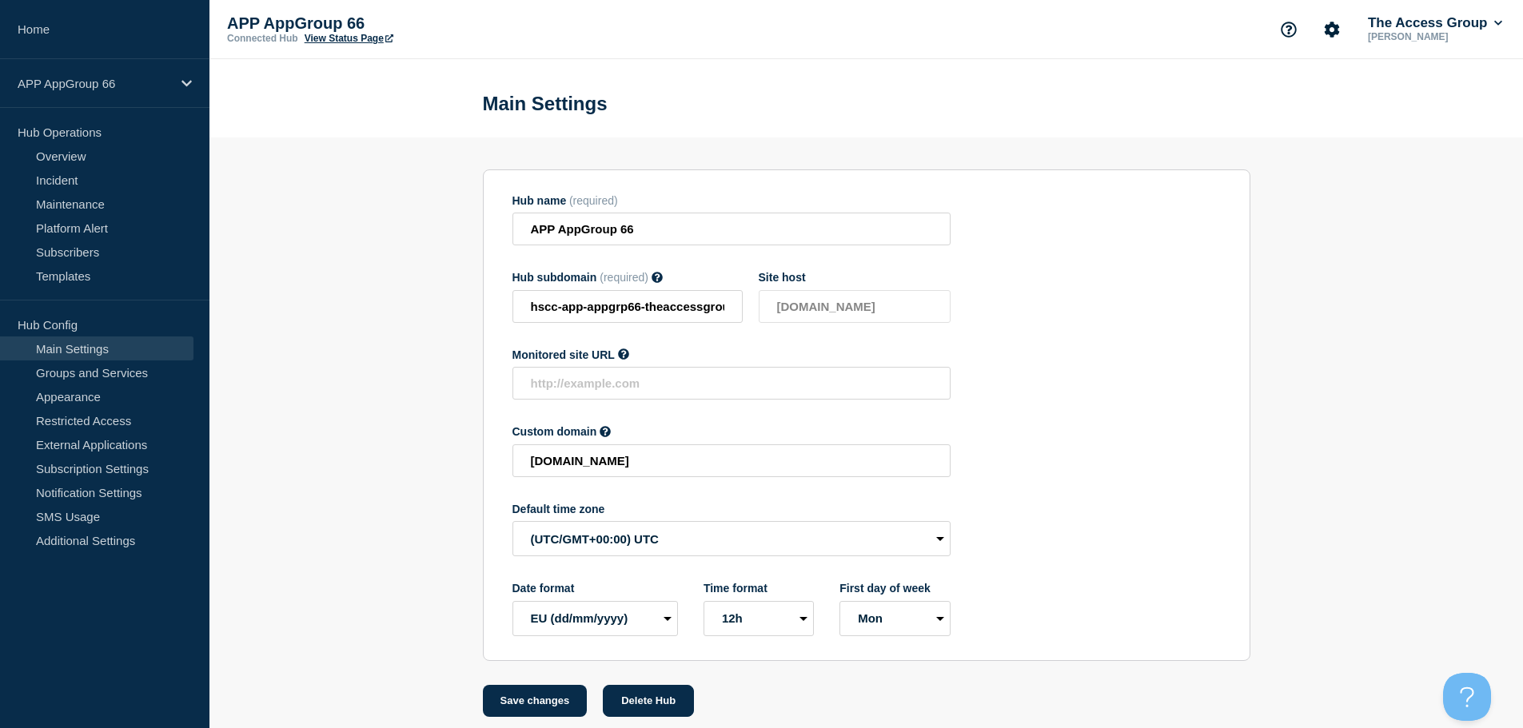
scroll to position [0, 0]
type input "[DOMAIN_NAME]"
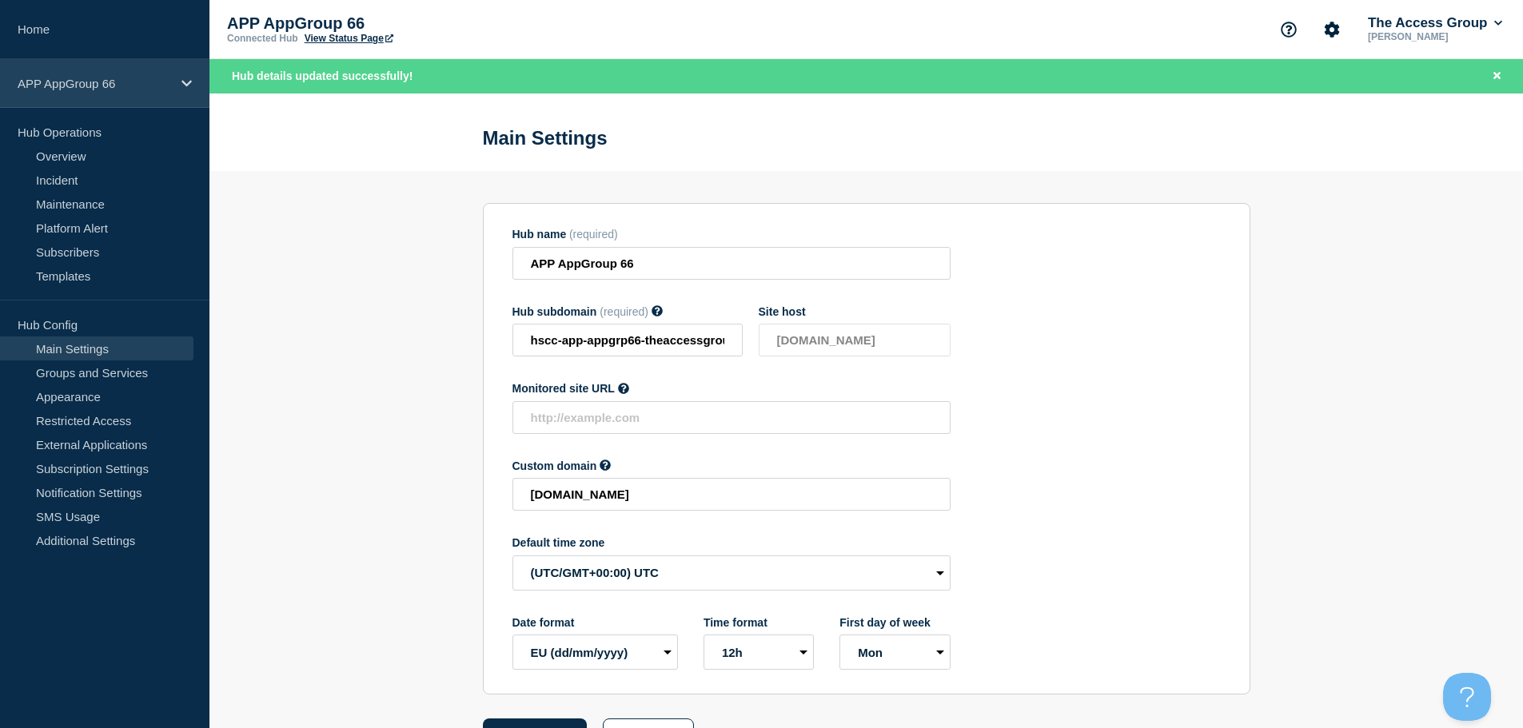
click at [167, 80] on p "APP AppGroup 66" at bounding box center [95, 84] width 154 height 14
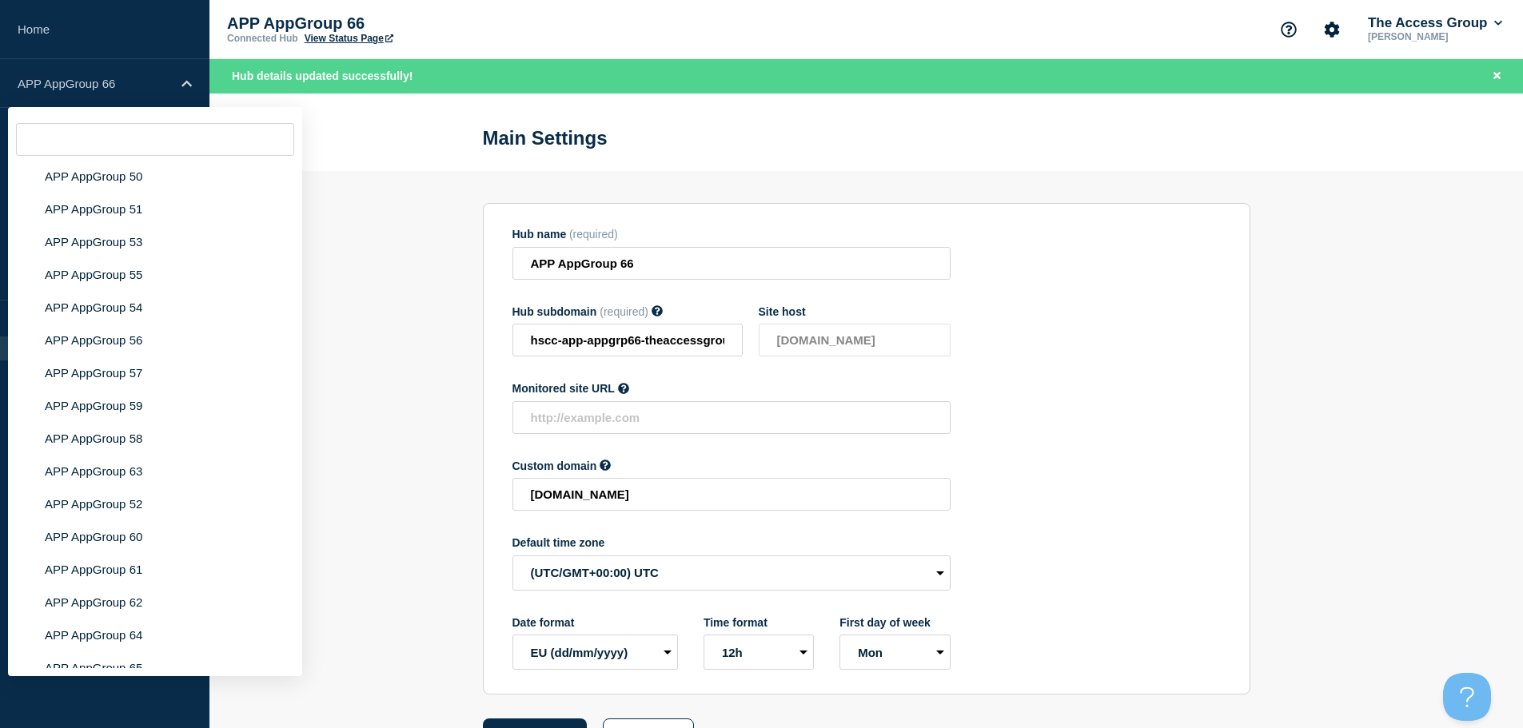
scroll to position [6295, 0]
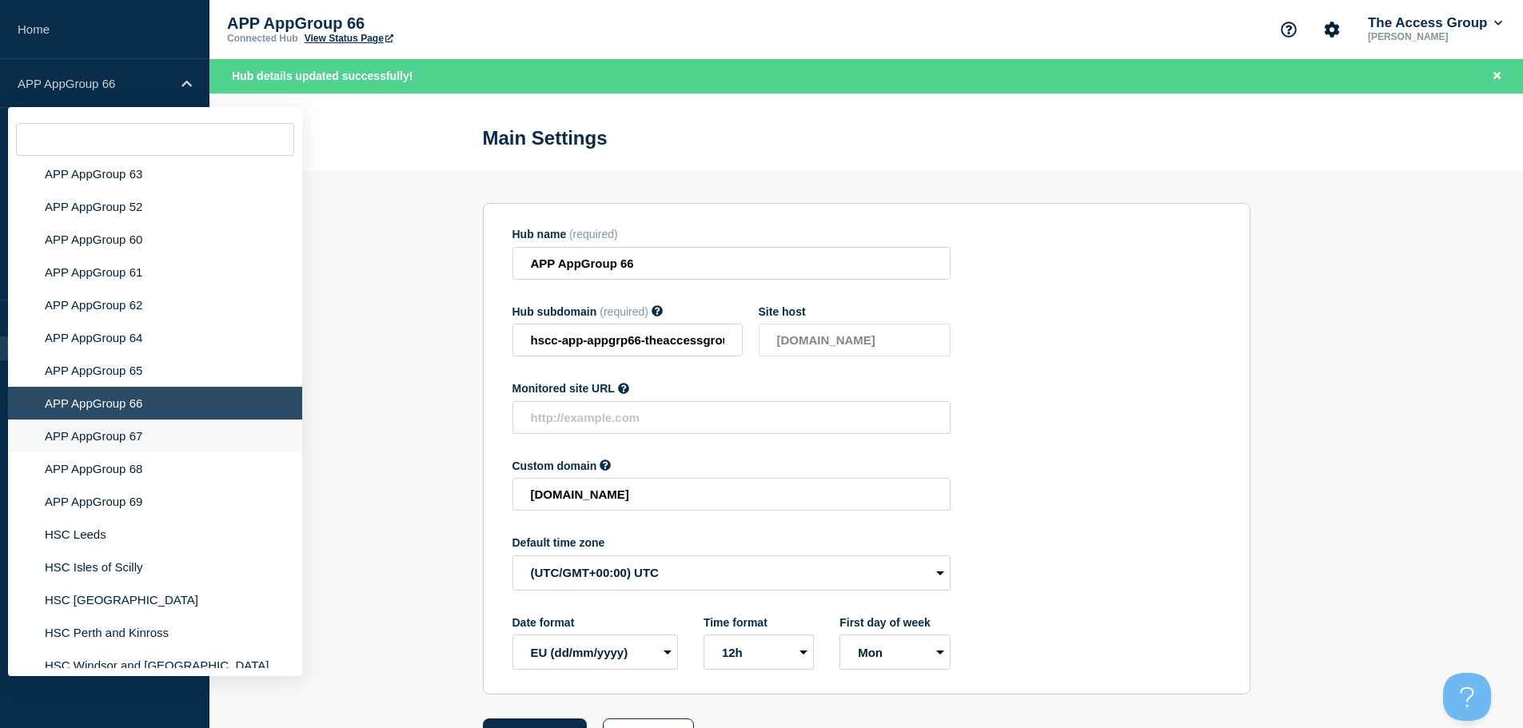
click at [127, 433] on li "APP AppGroup 67" at bounding box center [155, 436] width 294 height 33
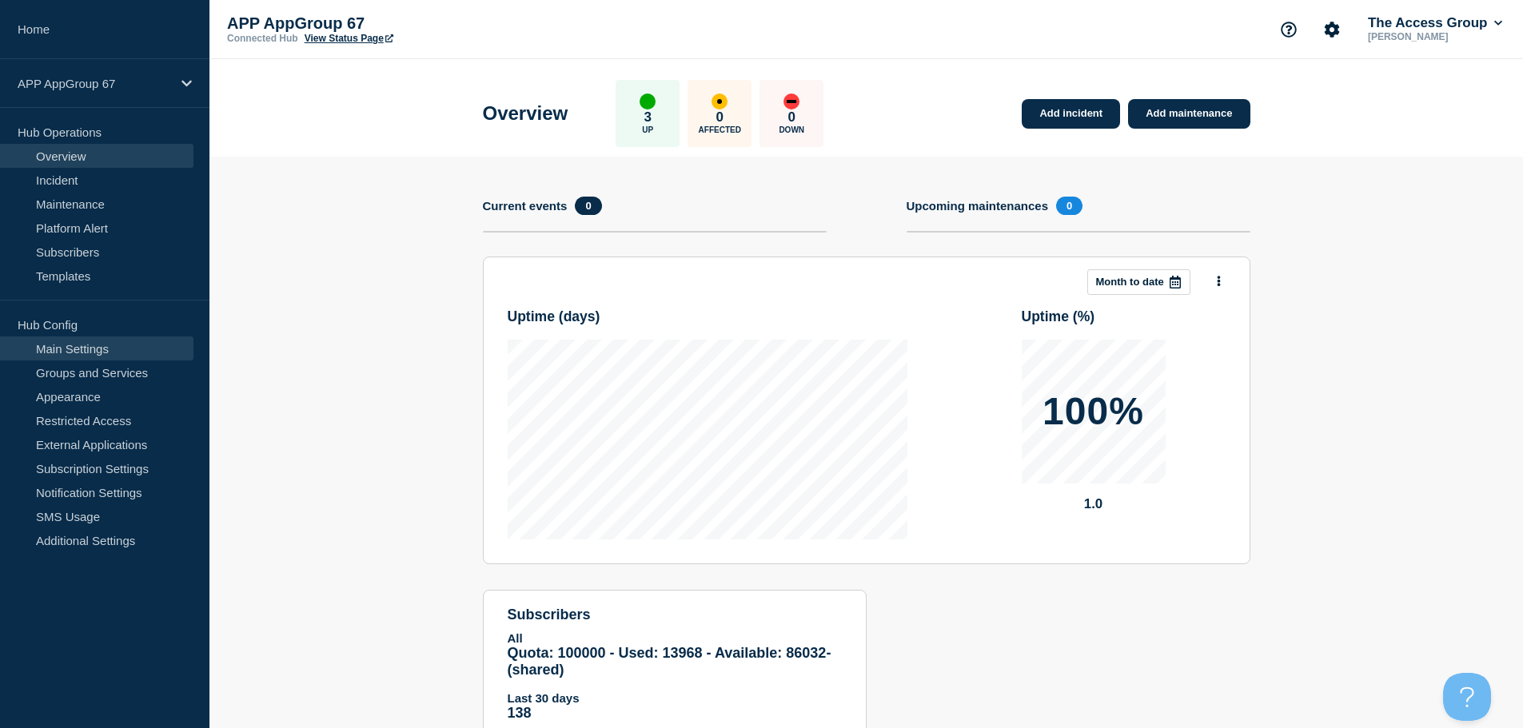
click at [94, 352] on link "Main Settings" at bounding box center [96, 349] width 193 height 24
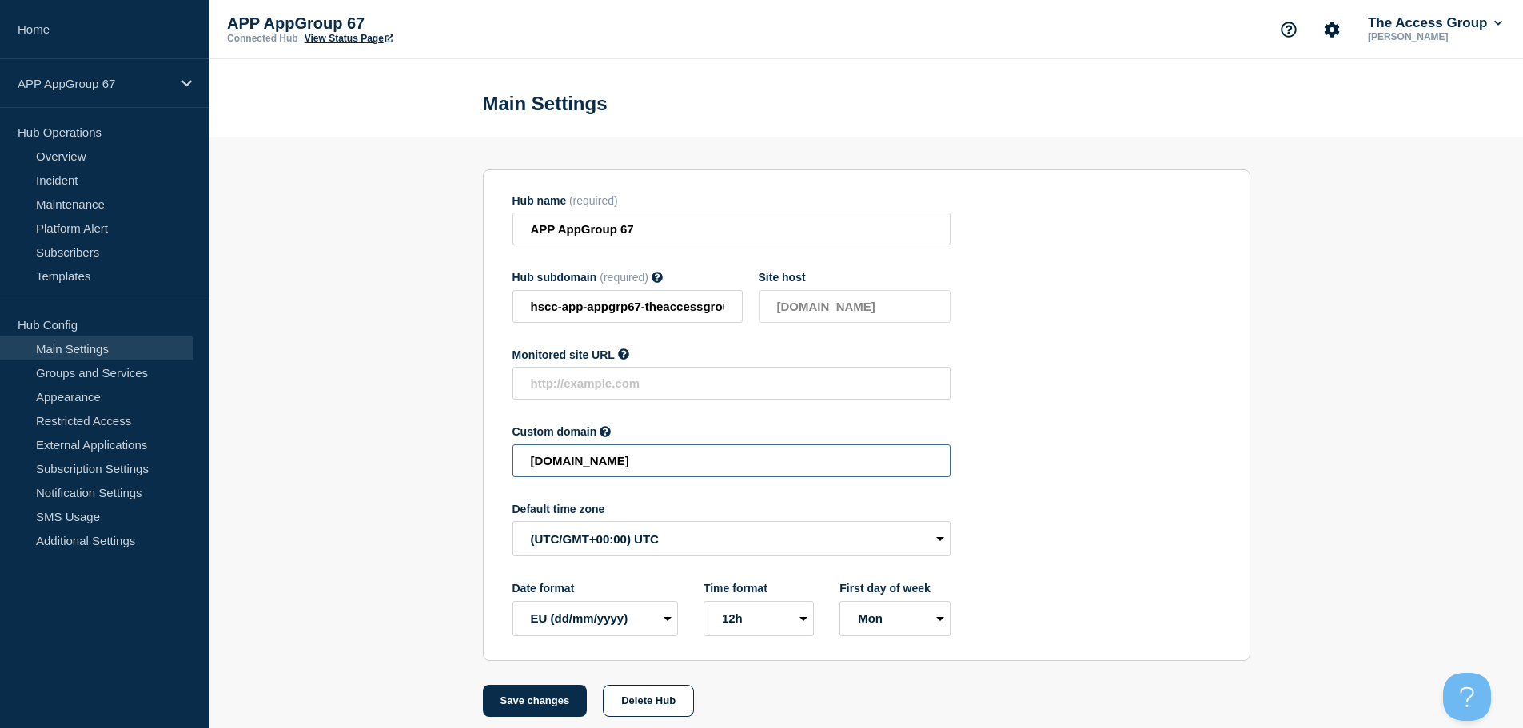
drag, startPoint x: 812, startPoint y: 470, endPoint x: 391, endPoint y: 491, distance: 421.9
click at [399, 487] on section "Hub name (required) APP AppGroup 67 Hub subdomain (required) Must contain only …" at bounding box center [866, 428] width 1314 height 580
paste input "HSCC-APP-7b7aeae2e011b9190db7cda210f27ce5"
click at [527, 709] on button "Save changes" at bounding box center [535, 701] width 105 height 32
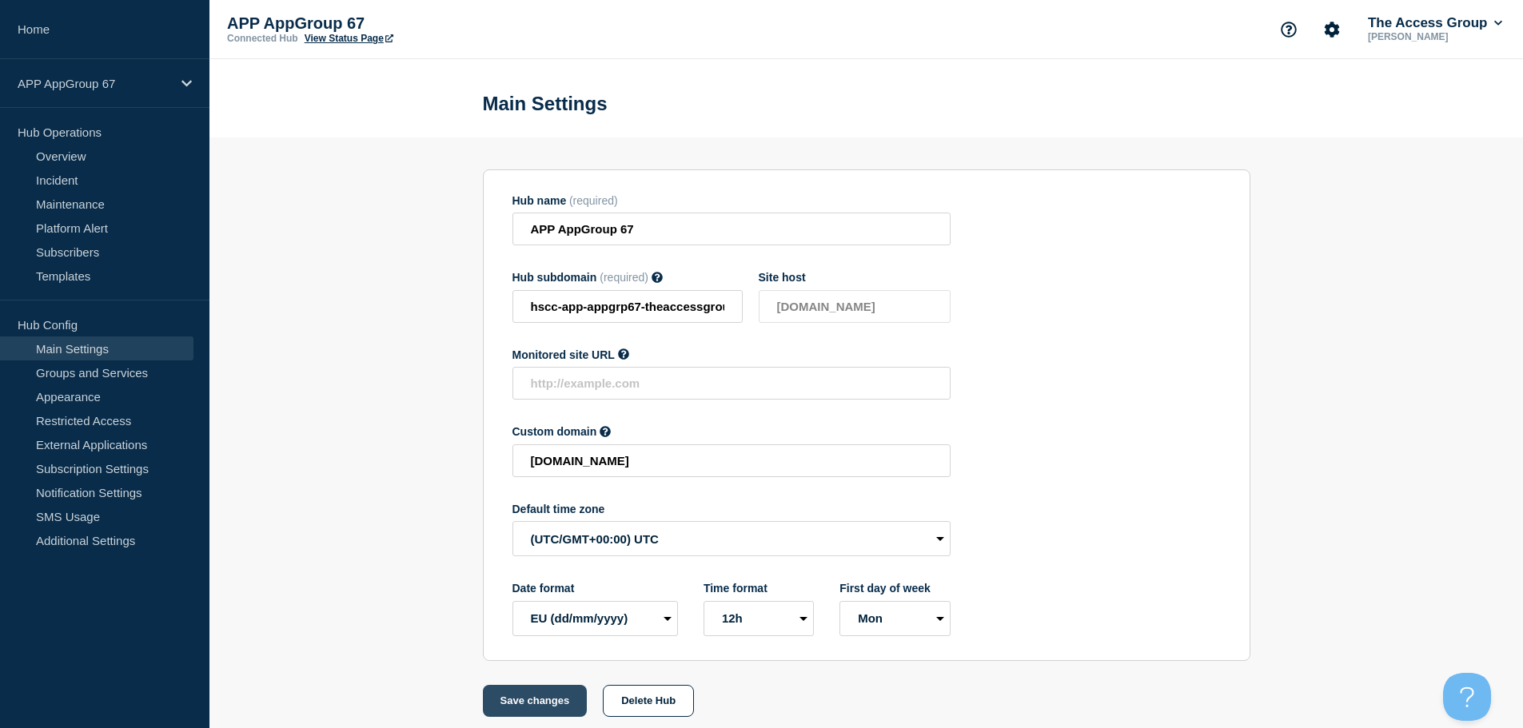
scroll to position [0, 0]
type input "[DOMAIN_NAME]"
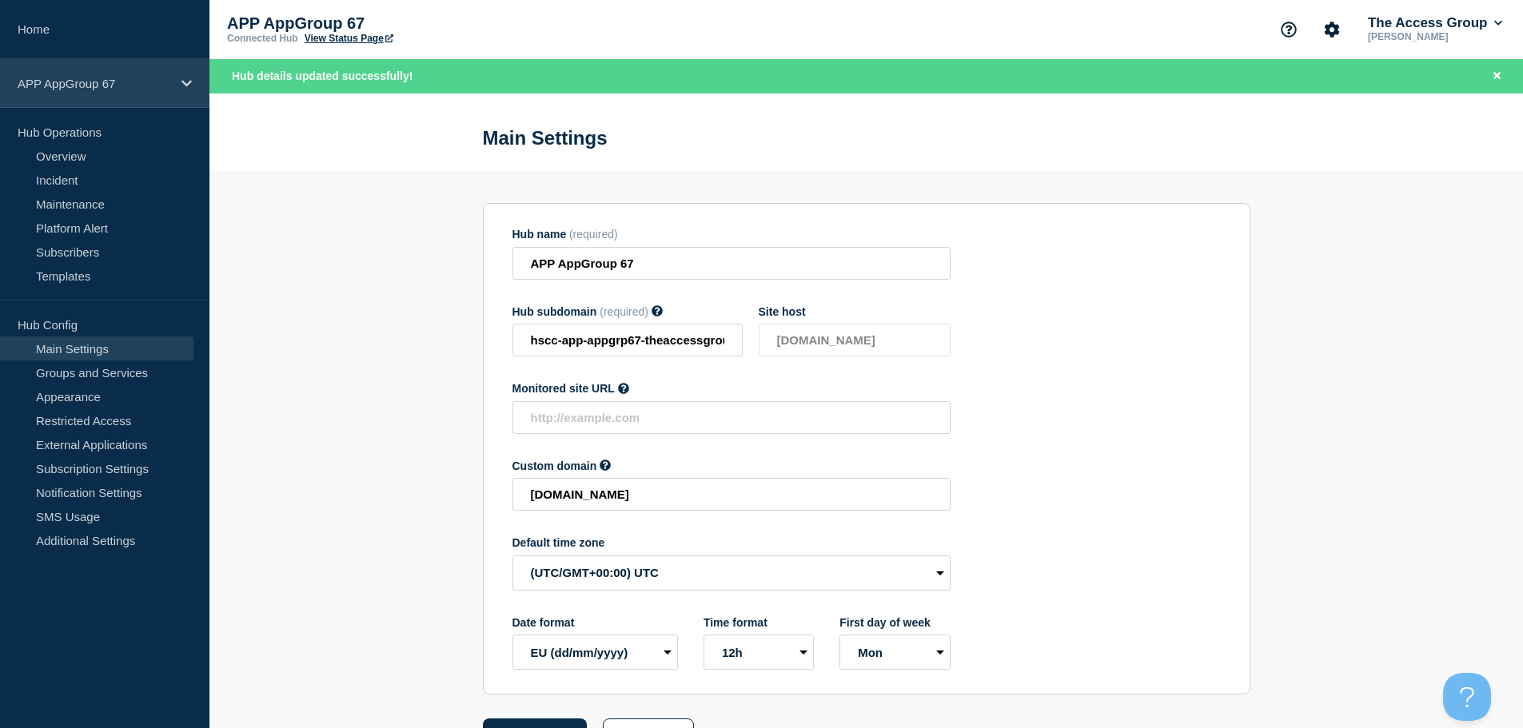
click at [173, 82] on div "APP AppGroup 67" at bounding box center [104, 83] width 209 height 49
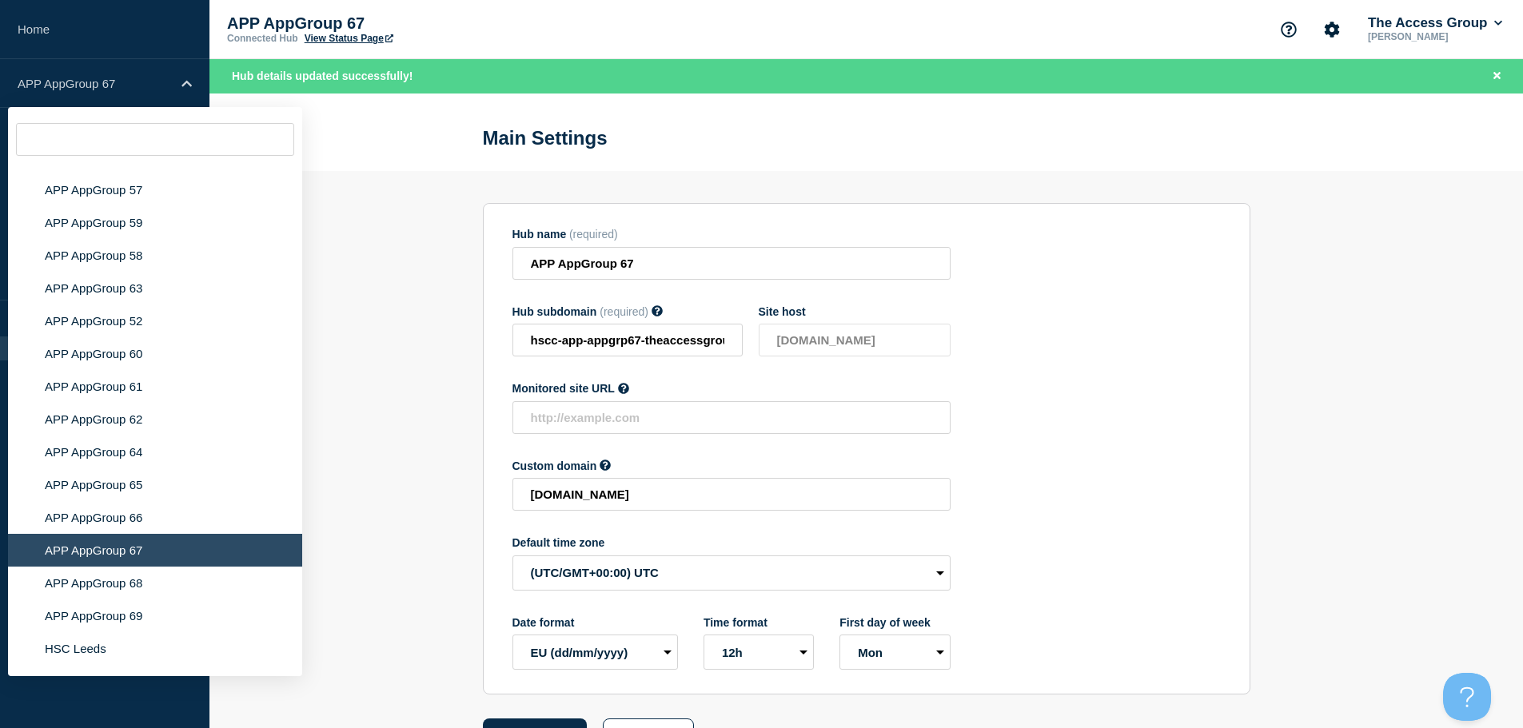
scroll to position [6295, 0]
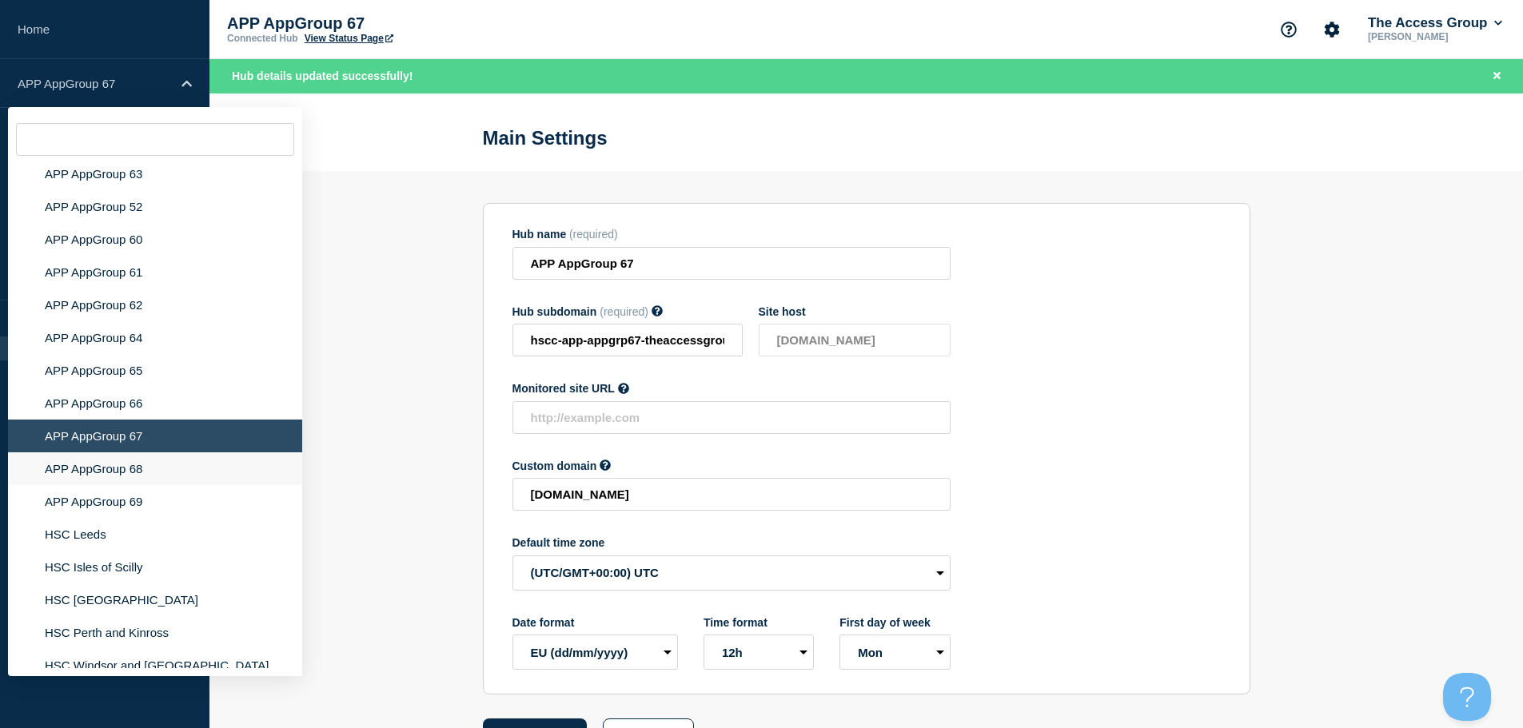
click at [122, 453] on li "APP AppGroup 68" at bounding box center [155, 469] width 294 height 33
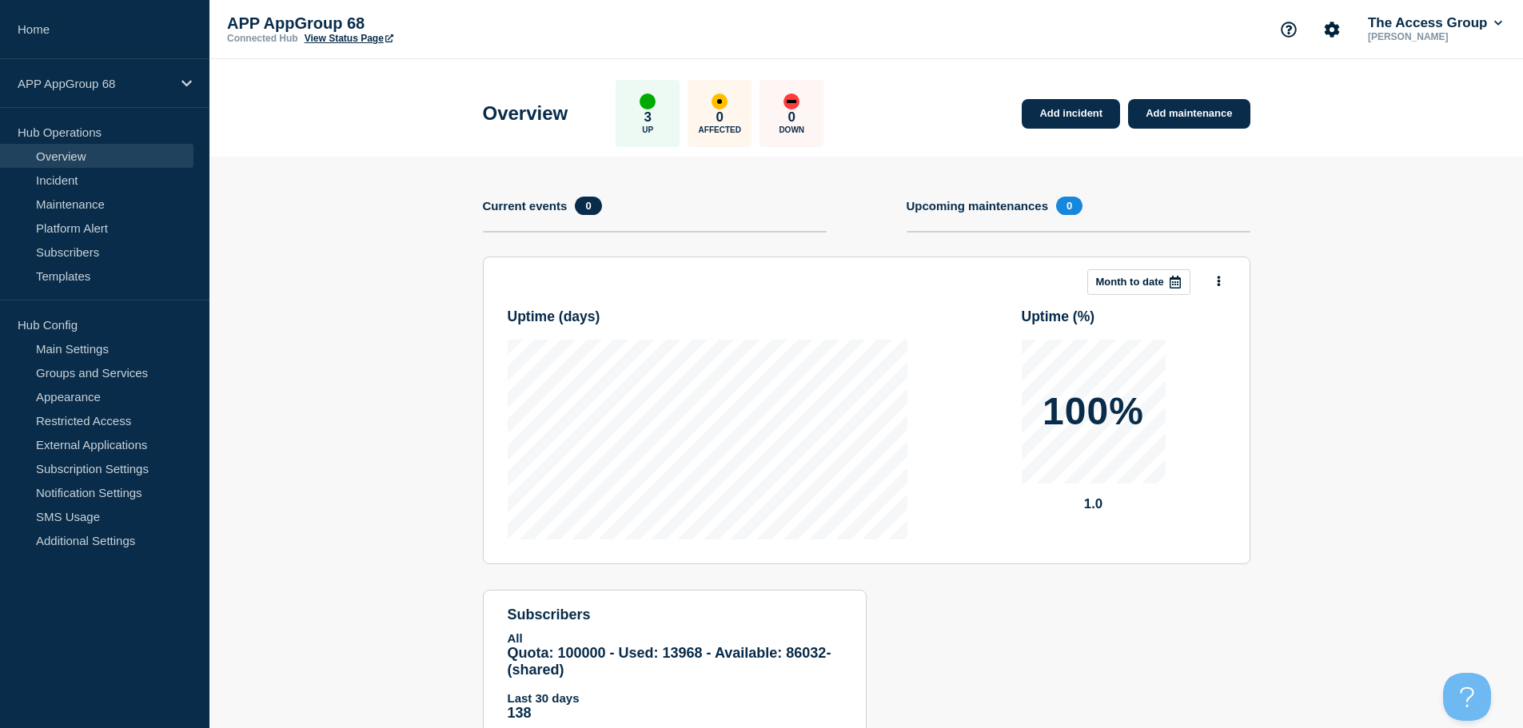
drag, startPoint x: 90, startPoint y: 349, endPoint x: 205, endPoint y: 373, distance: 117.4
click at [90, 349] on link "Main Settings" at bounding box center [96, 349] width 193 height 24
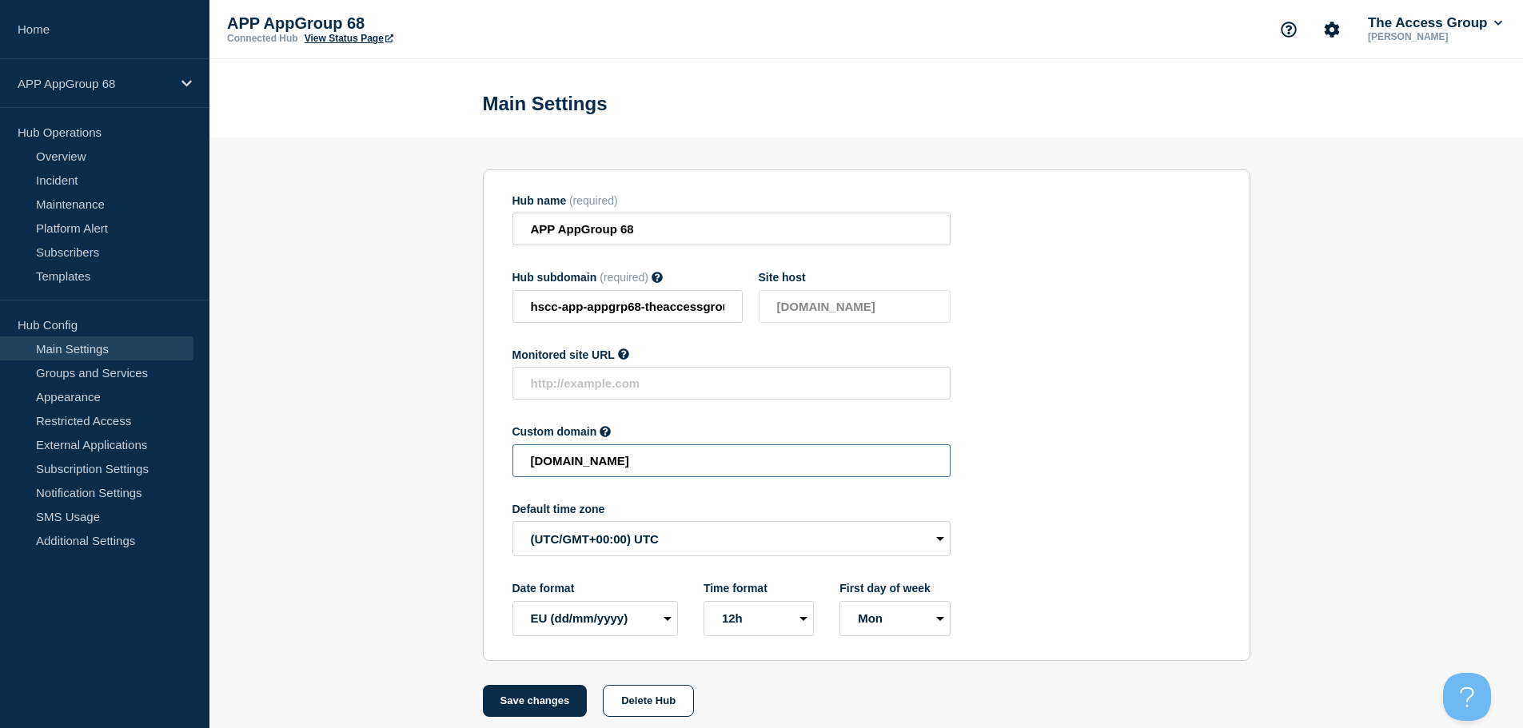
drag, startPoint x: 582, startPoint y: 472, endPoint x: 341, endPoint y: 472, distance: 240.7
click at [341, 472] on section "Hub name (required) APP AppGroup 68 Hub subdomain (required) Must contain only …" at bounding box center [866, 428] width 1314 height 580
paste input "HSCC-APP-d4b5589f91c831183b14d06ef49c8b00"
click at [512, 712] on button "Save changes" at bounding box center [535, 701] width 105 height 32
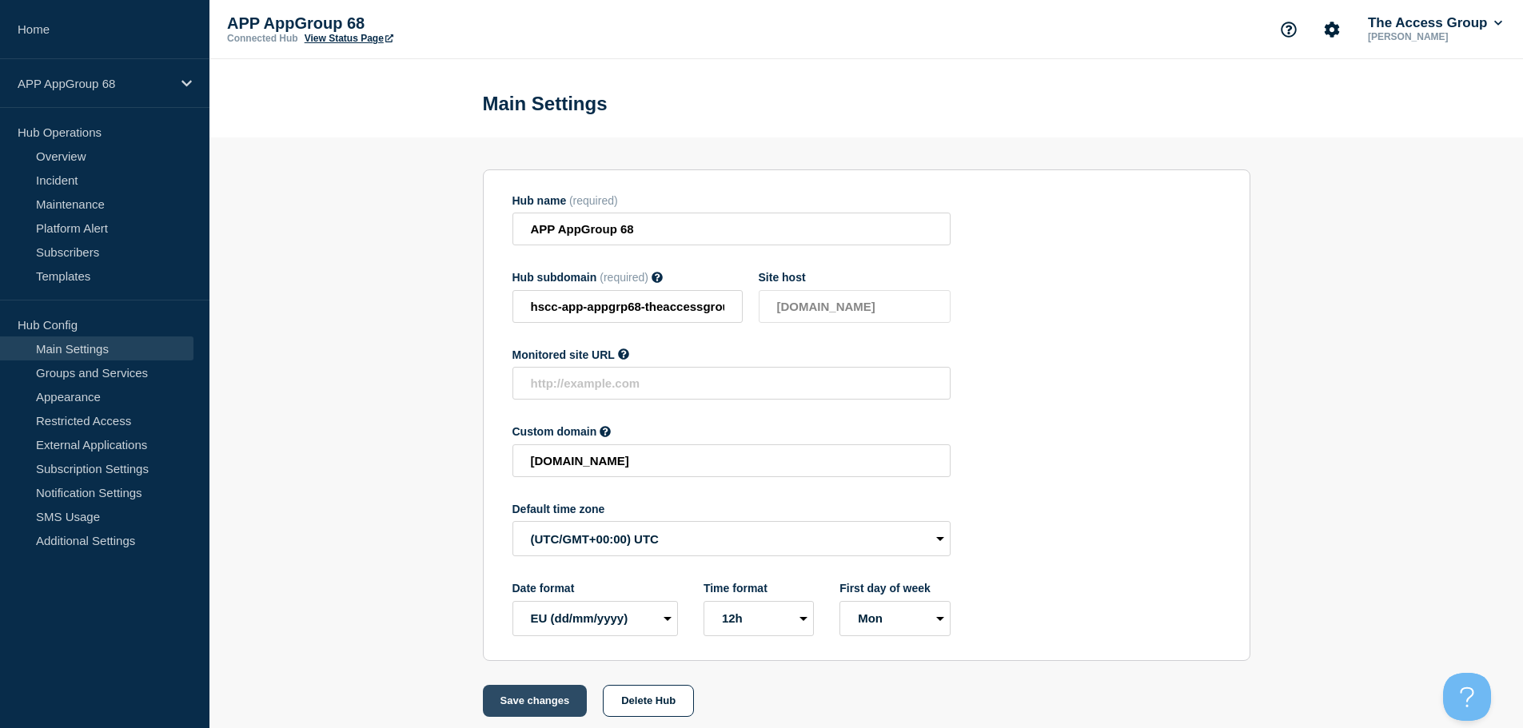
scroll to position [0, 0]
type input "[DOMAIN_NAME]"
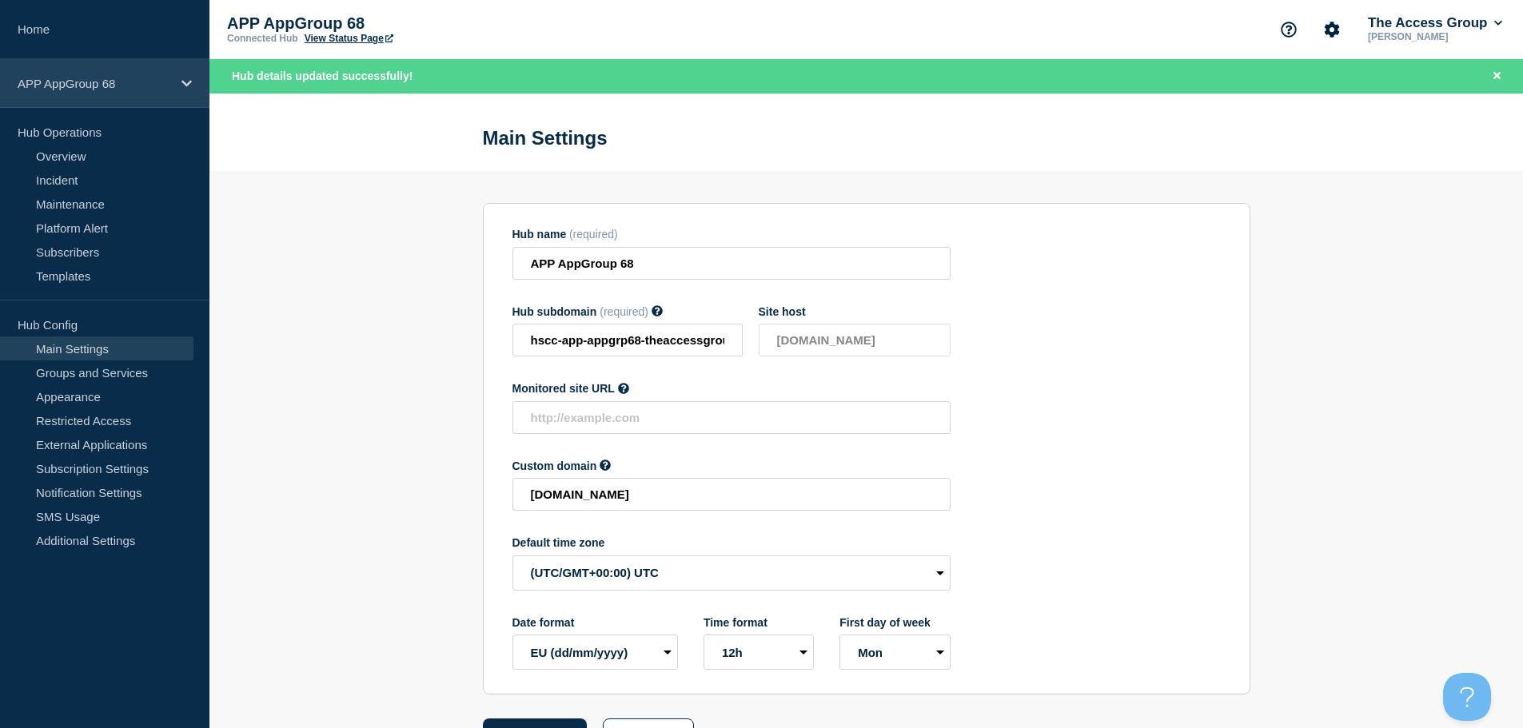
click at [180, 70] on div "APP AppGroup 68" at bounding box center [104, 83] width 209 height 49
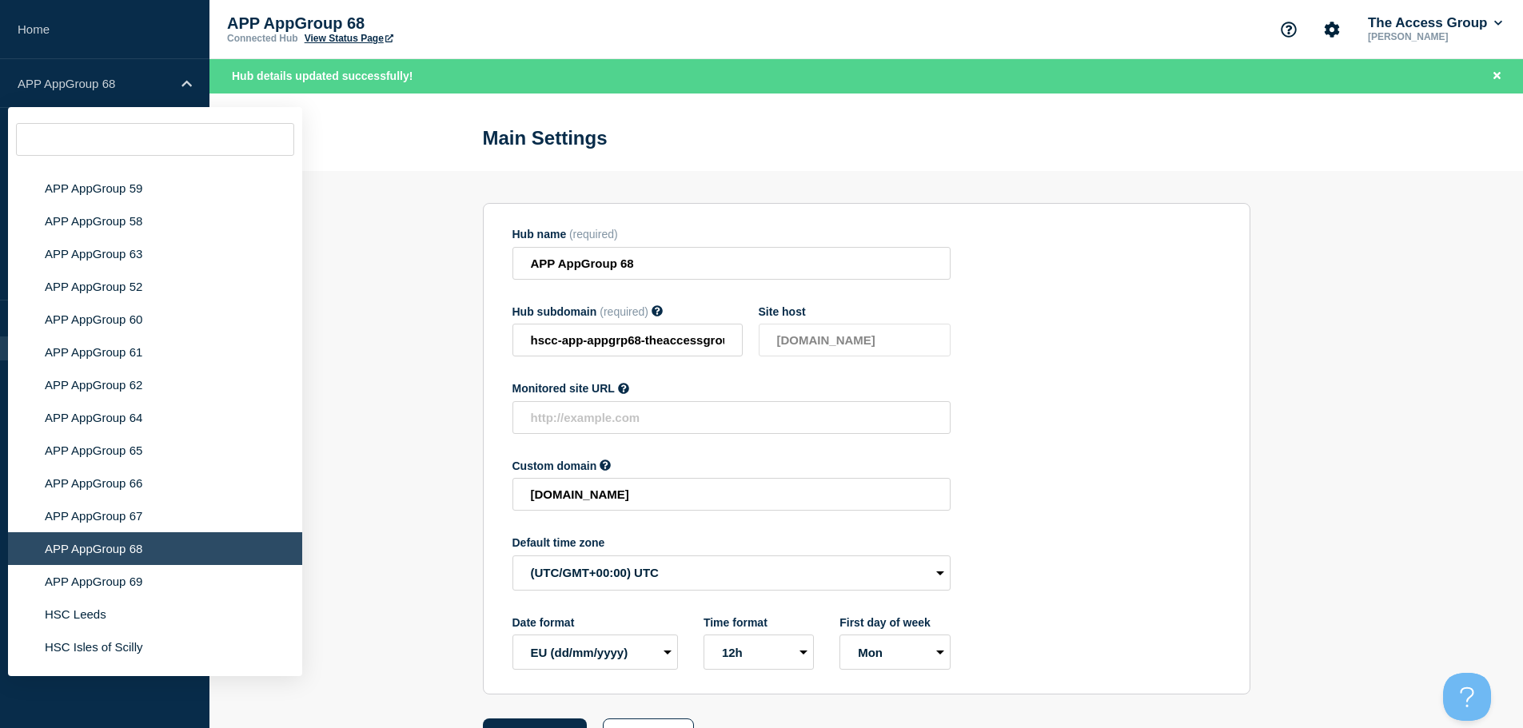
scroll to position [6295, 0]
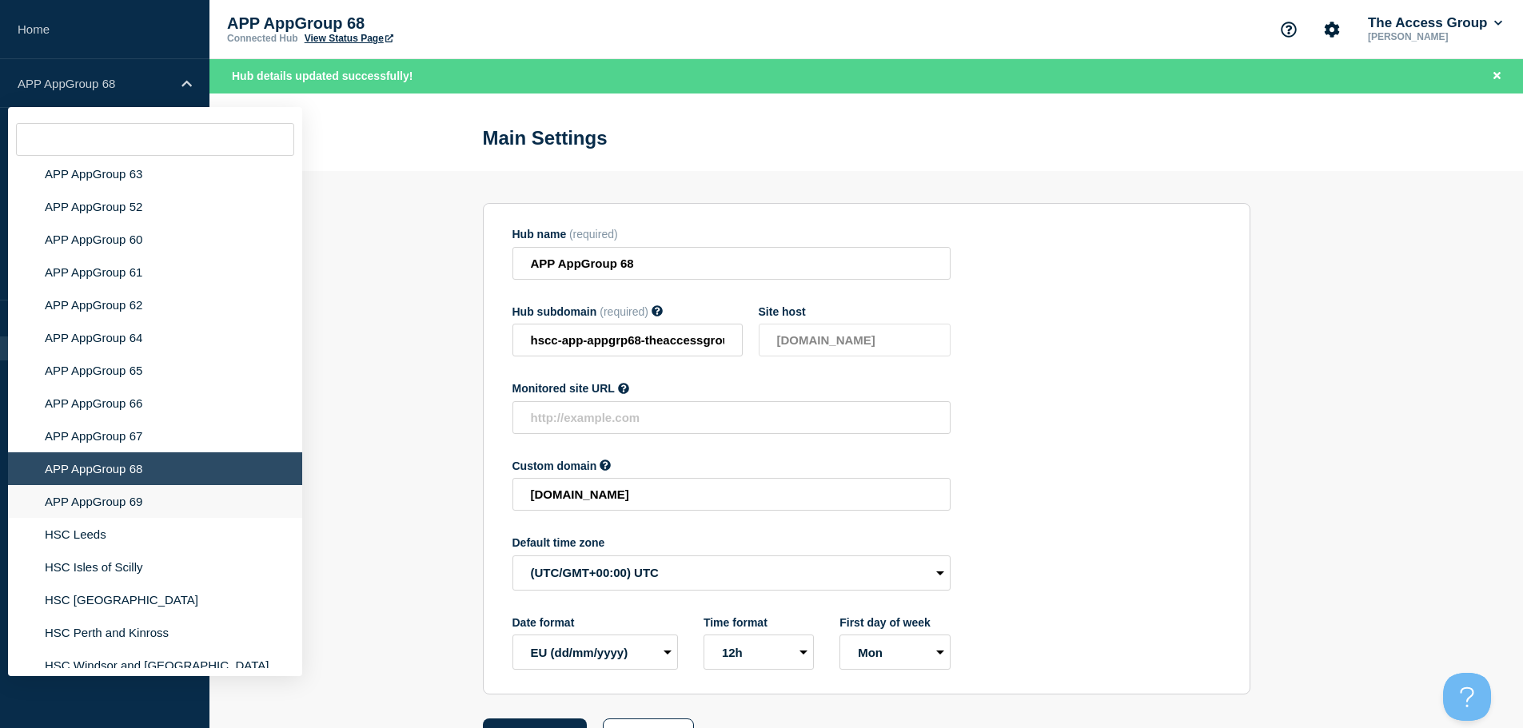
click at [133, 491] on li "APP AppGroup 69" at bounding box center [155, 501] width 294 height 33
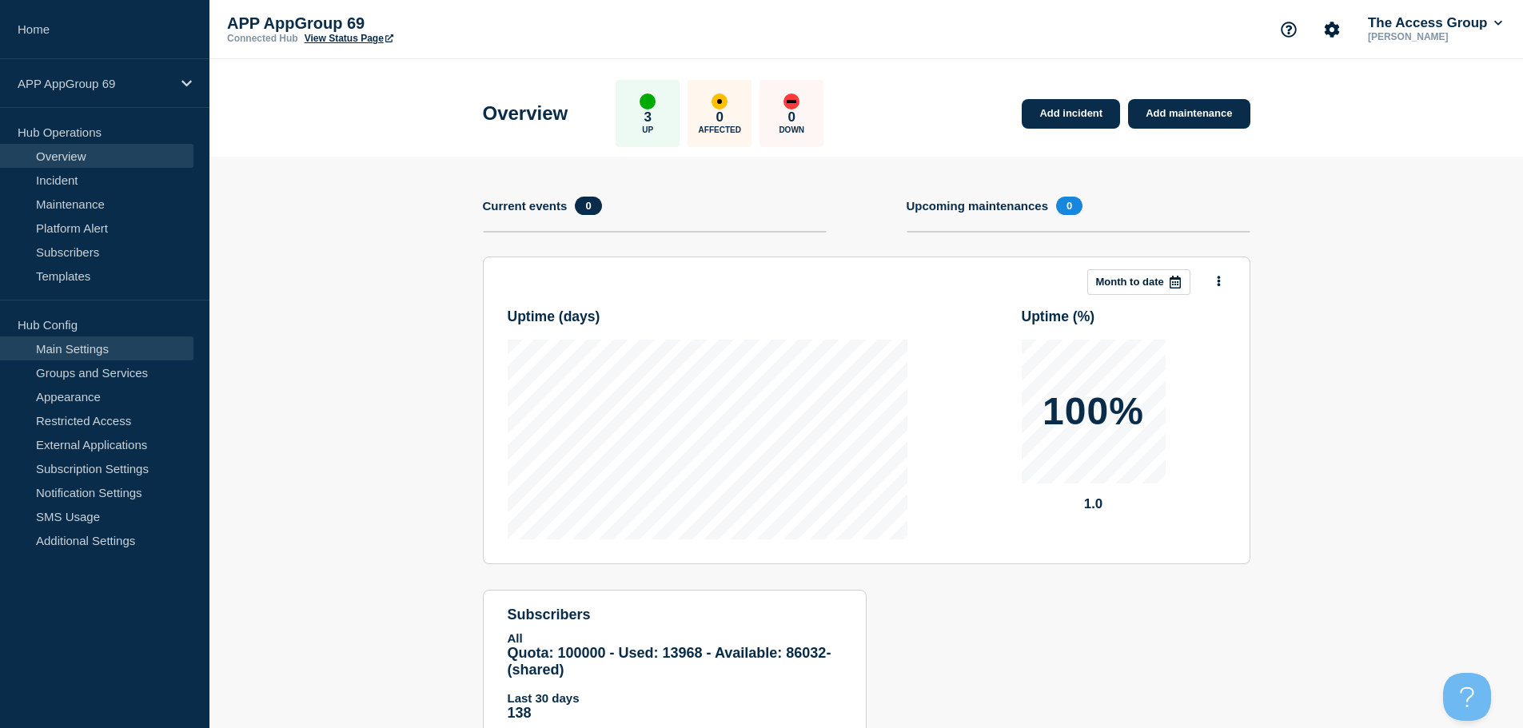
click at [101, 348] on link "Main Settings" at bounding box center [96, 349] width 193 height 24
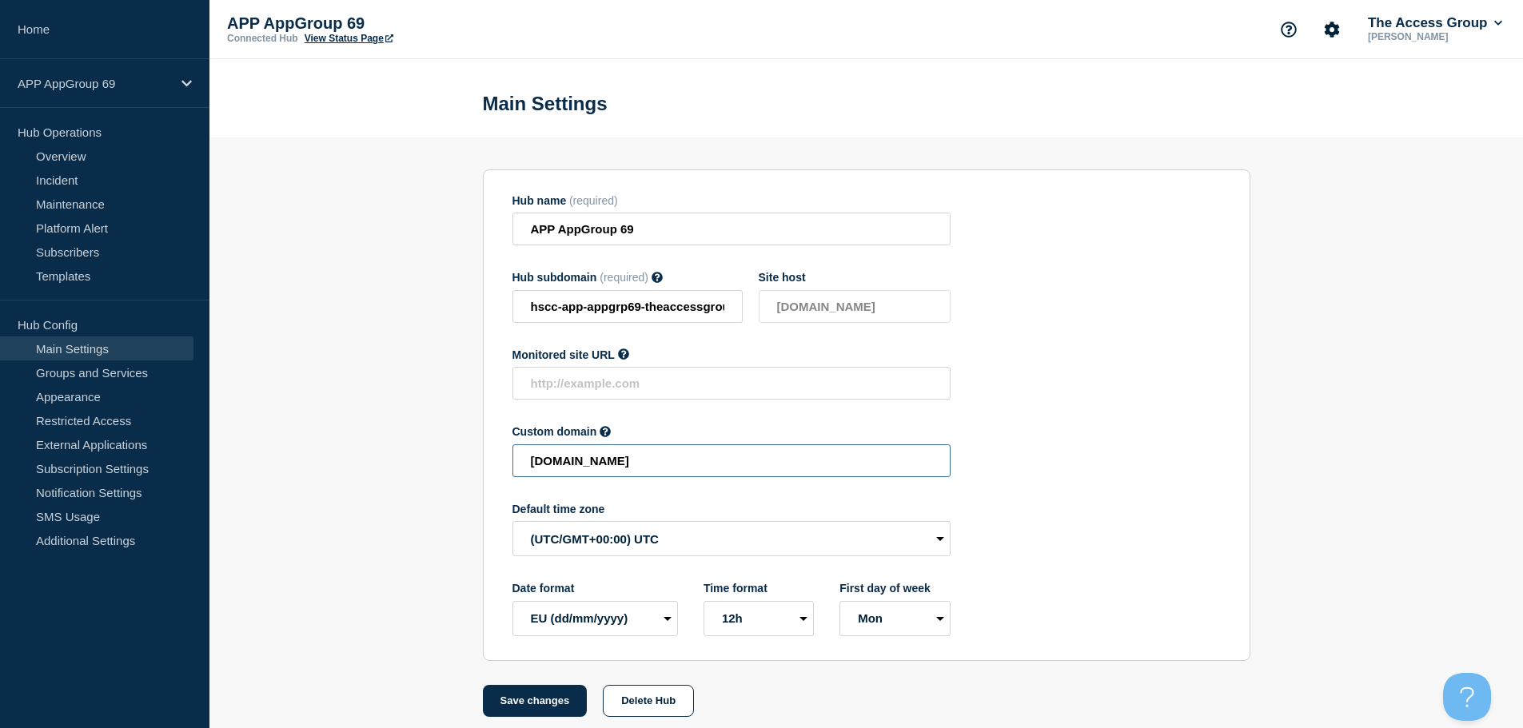
drag, startPoint x: 838, startPoint y: 466, endPoint x: 429, endPoint y: 455, distance: 409.5
click at [435, 456] on section "Hub name (required) APP AppGroup 69 Hub subdomain (required) Must contain only …" at bounding box center [866, 428] width 1314 height 580
paste input "HSCC-APP-60f895972bacc5e8ef5f6305c0e27051"
click at [549, 707] on button "Save changes" at bounding box center [535, 701] width 105 height 32
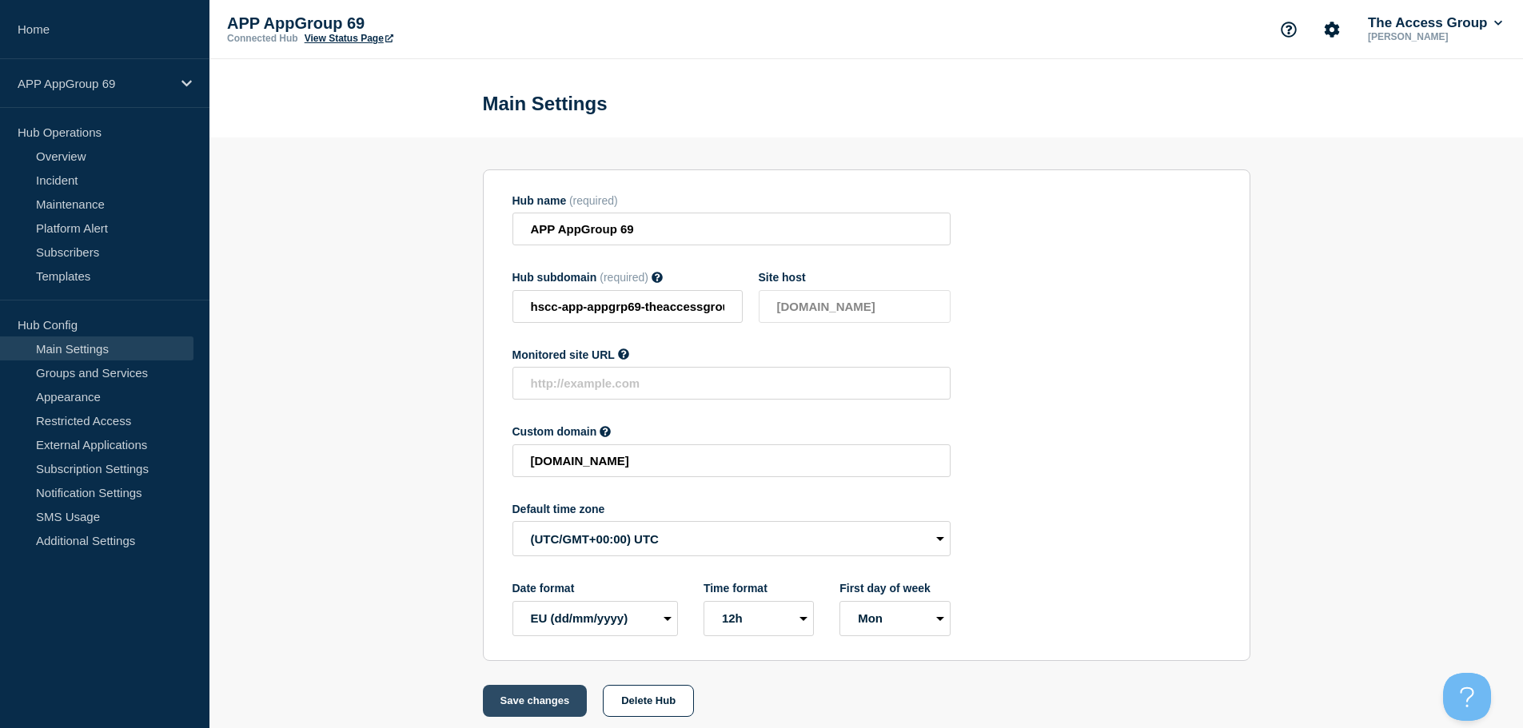
scroll to position [0, 0]
type input "[DOMAIN_NAME]"
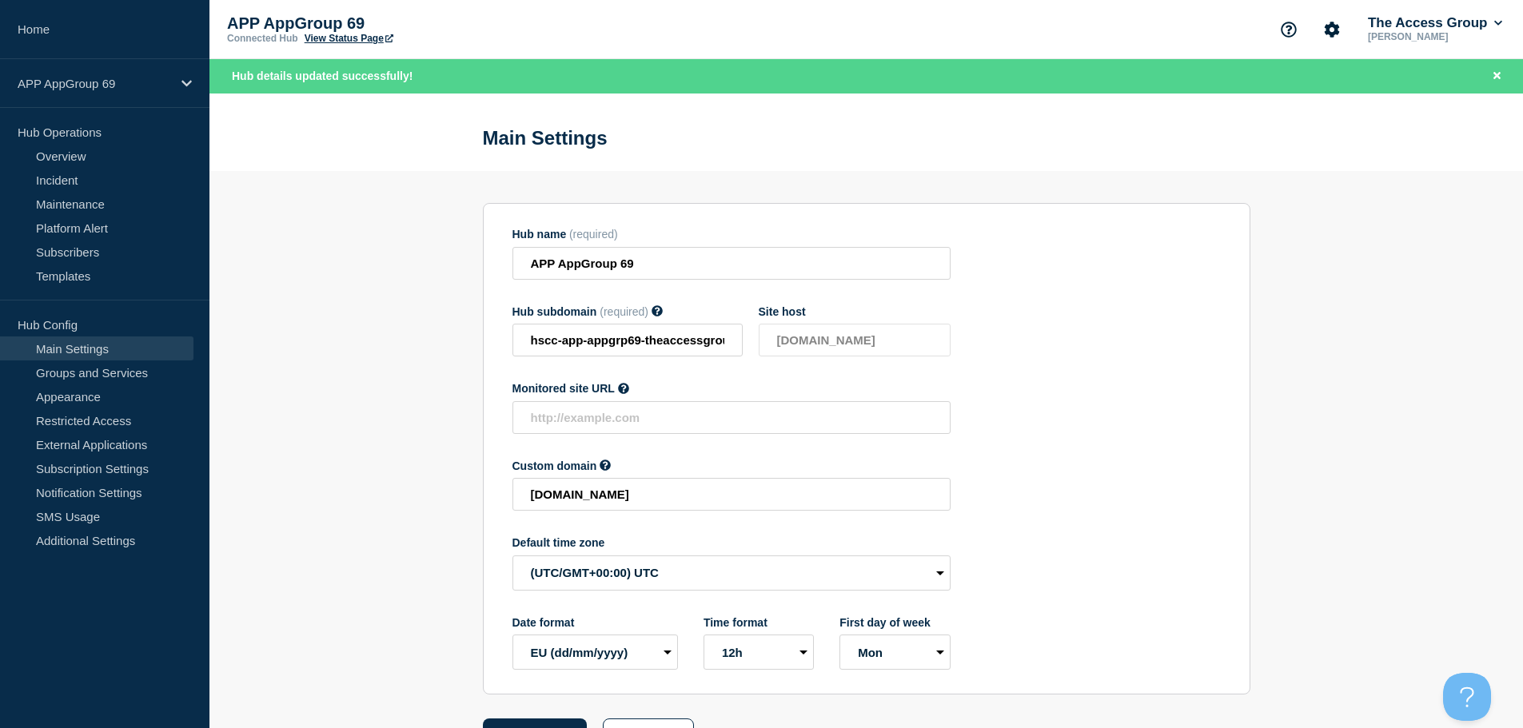
drag, startPoint x: 1059, startPoint y: 492, endPoint x: 1066, endPoint y: 499, distance: 9.6
click at [1059, 492] on section "Hub name (required) APP AppGroup 69 Hub subdomain (required) Must contain only …" at bounding box center [867, 449] width 768 height 492
click at [165, 82] on p "APP AppGroup 69" at bounding box center [95, 84] width 154 height 14
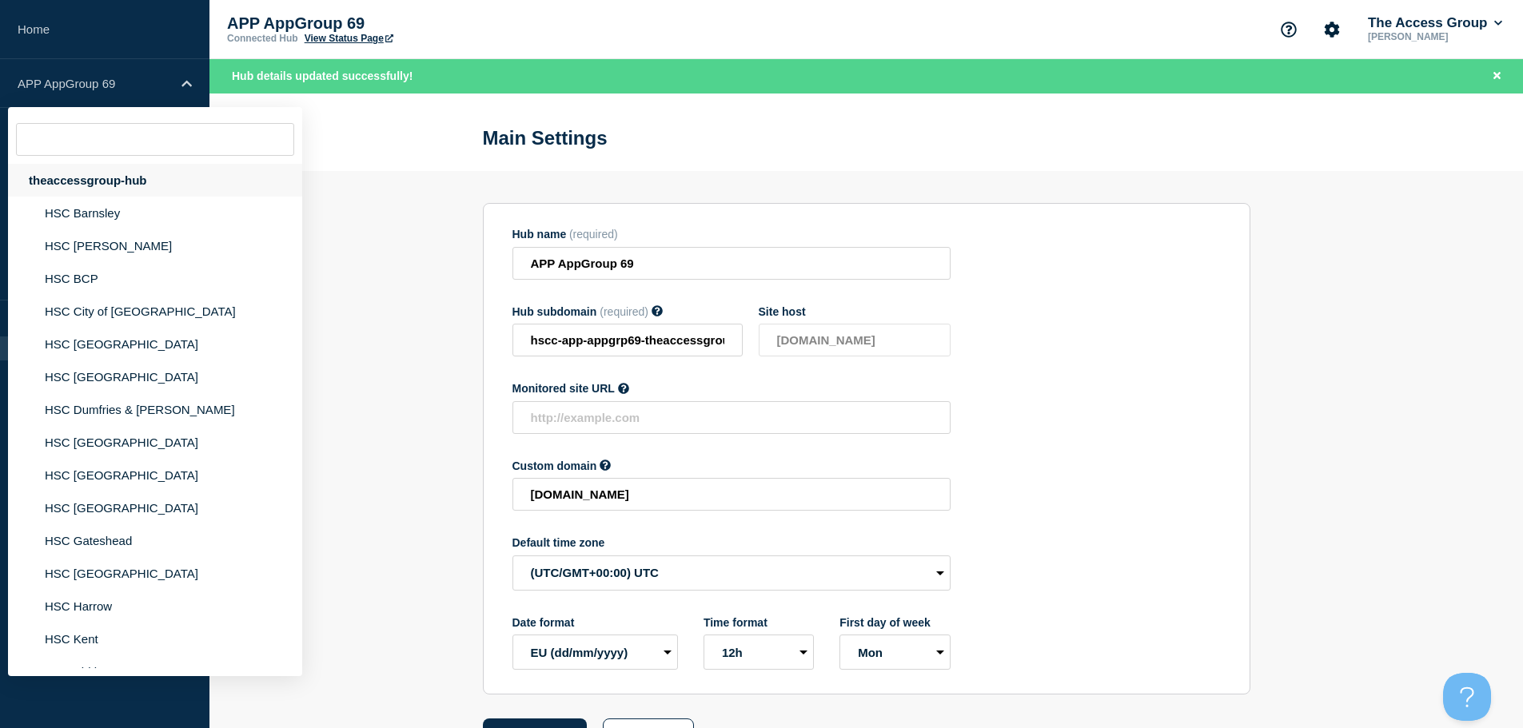
click at [114, 182] on div "theaccessgroup-hub" at bounding box center [155, 180] width 294 height 33
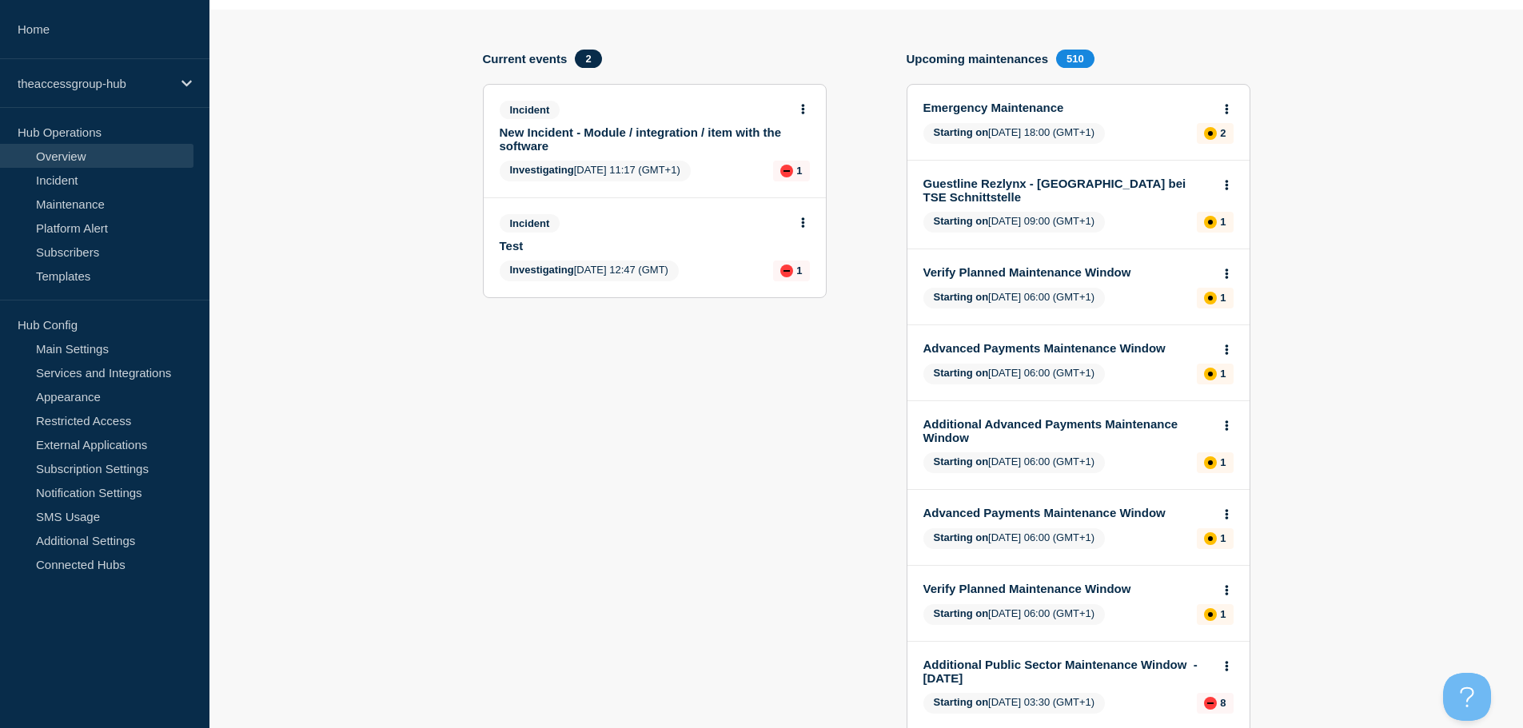
scroll to position [160, 0]
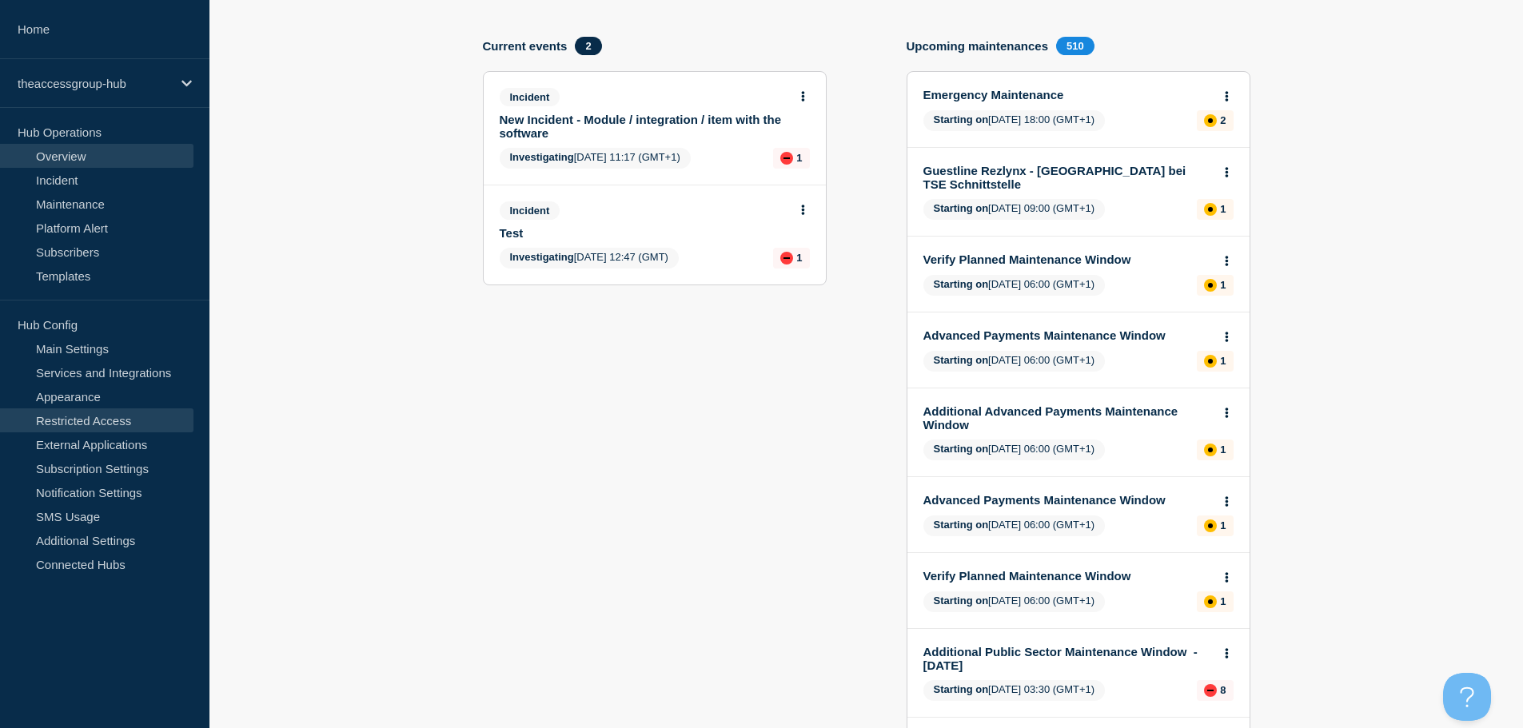
click at [91, 422] on link "Restricted Access" at bounding box center [96, 421] width 193 height 24
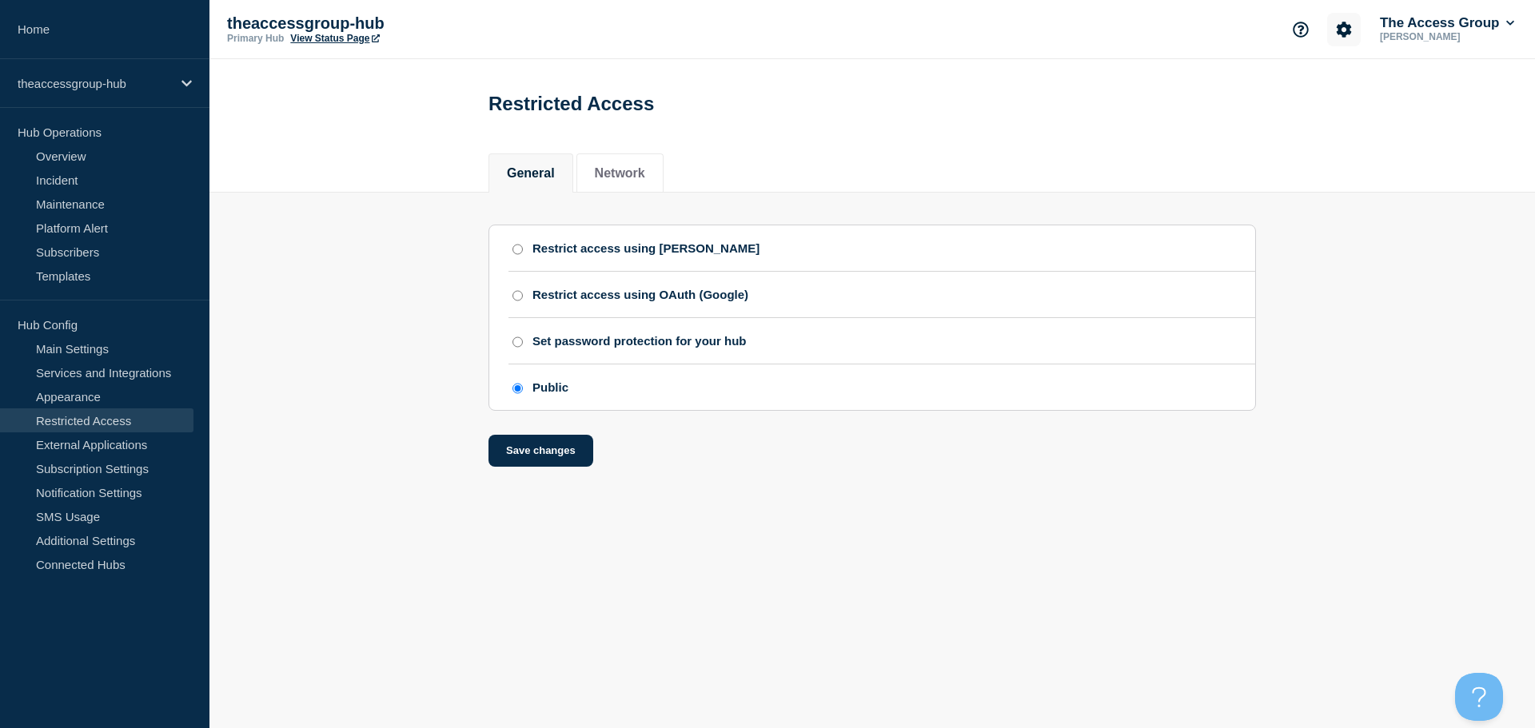
click at [1336, 30] on icon "Account settings" at bounding box center [1344, 30] width 16 height 16
click at [1344, 92] on link "Team Members" at bounding box center [1345, 95] width 82 height 14
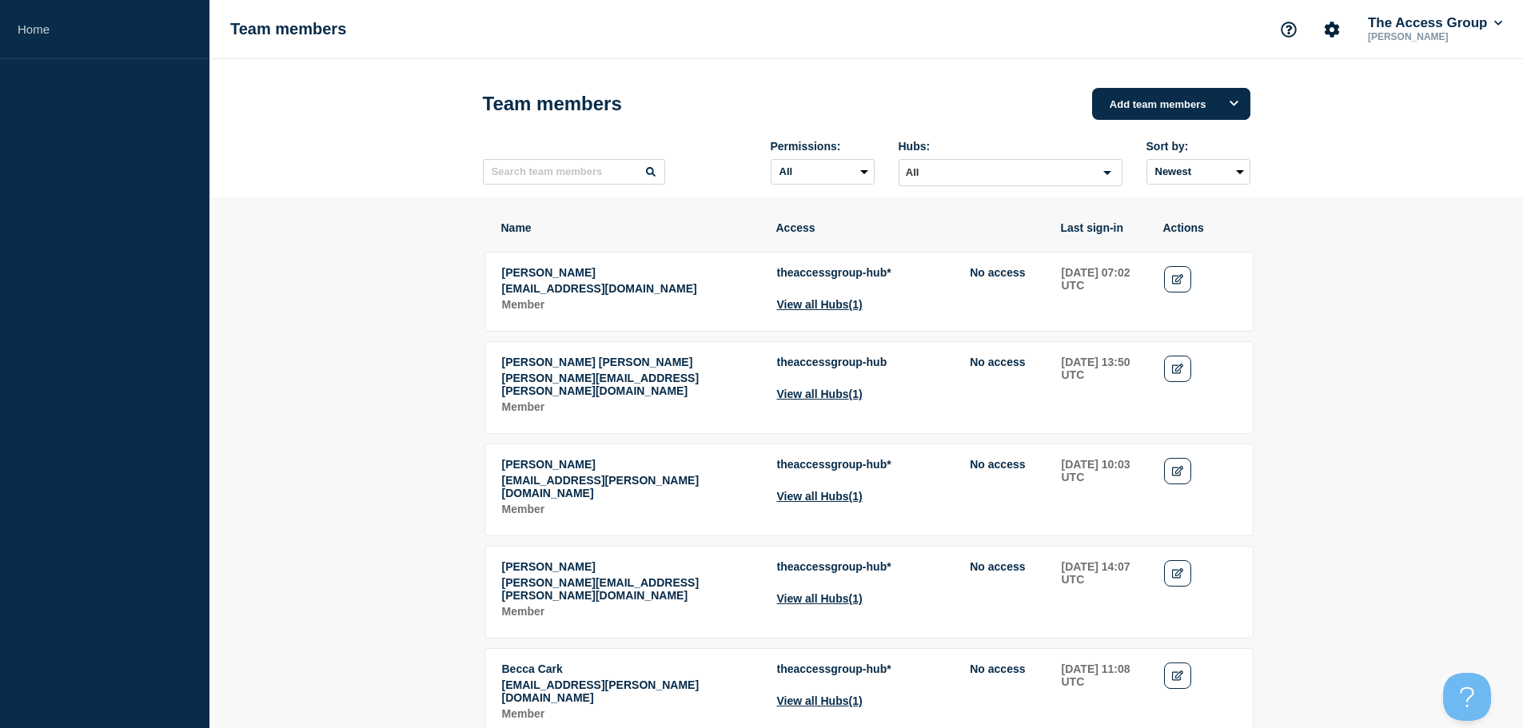
click at [1103, 178] on icon "Search for option" at bounding box center [1107, 172] width 19 height 19
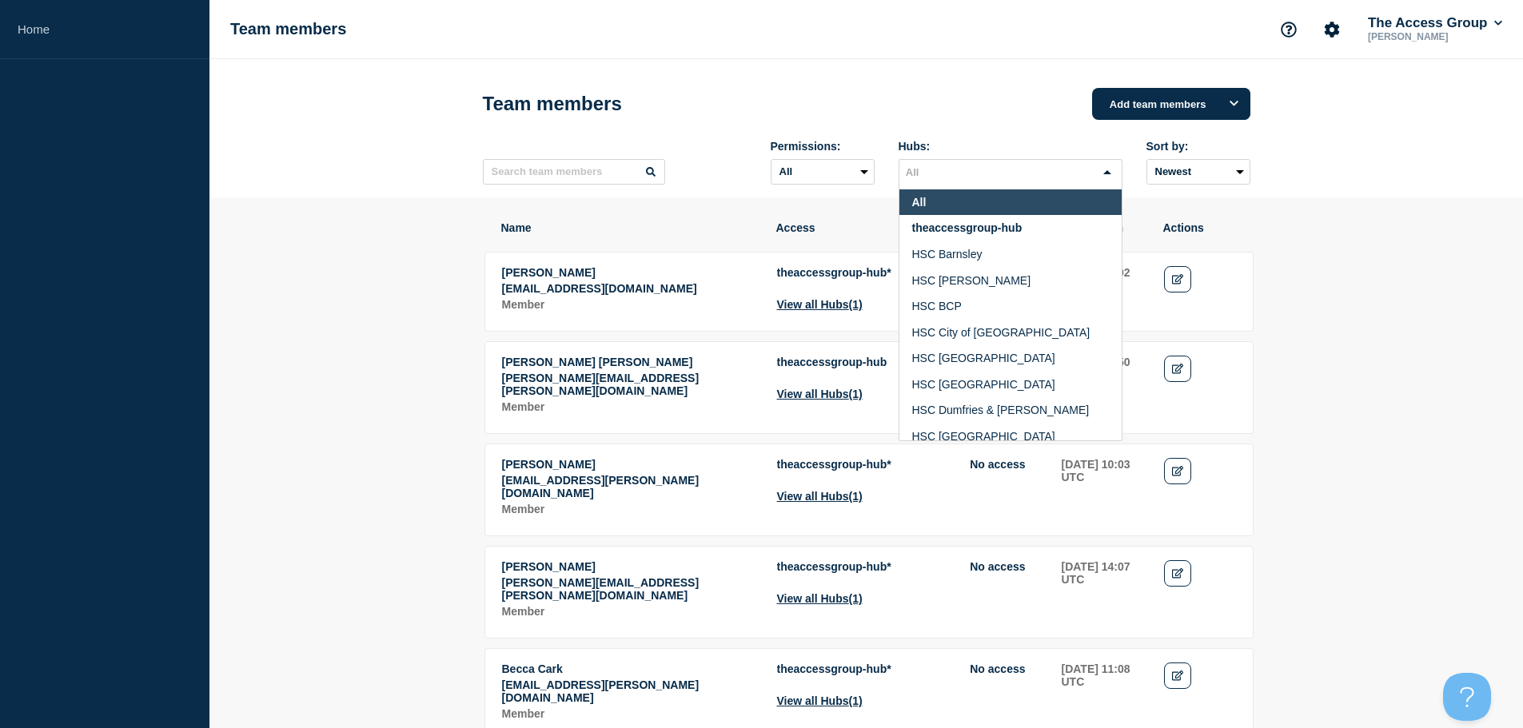
click at [1036, 116] on div "Team members Add team members" at bounding box center [867, 104] width 768 height 48
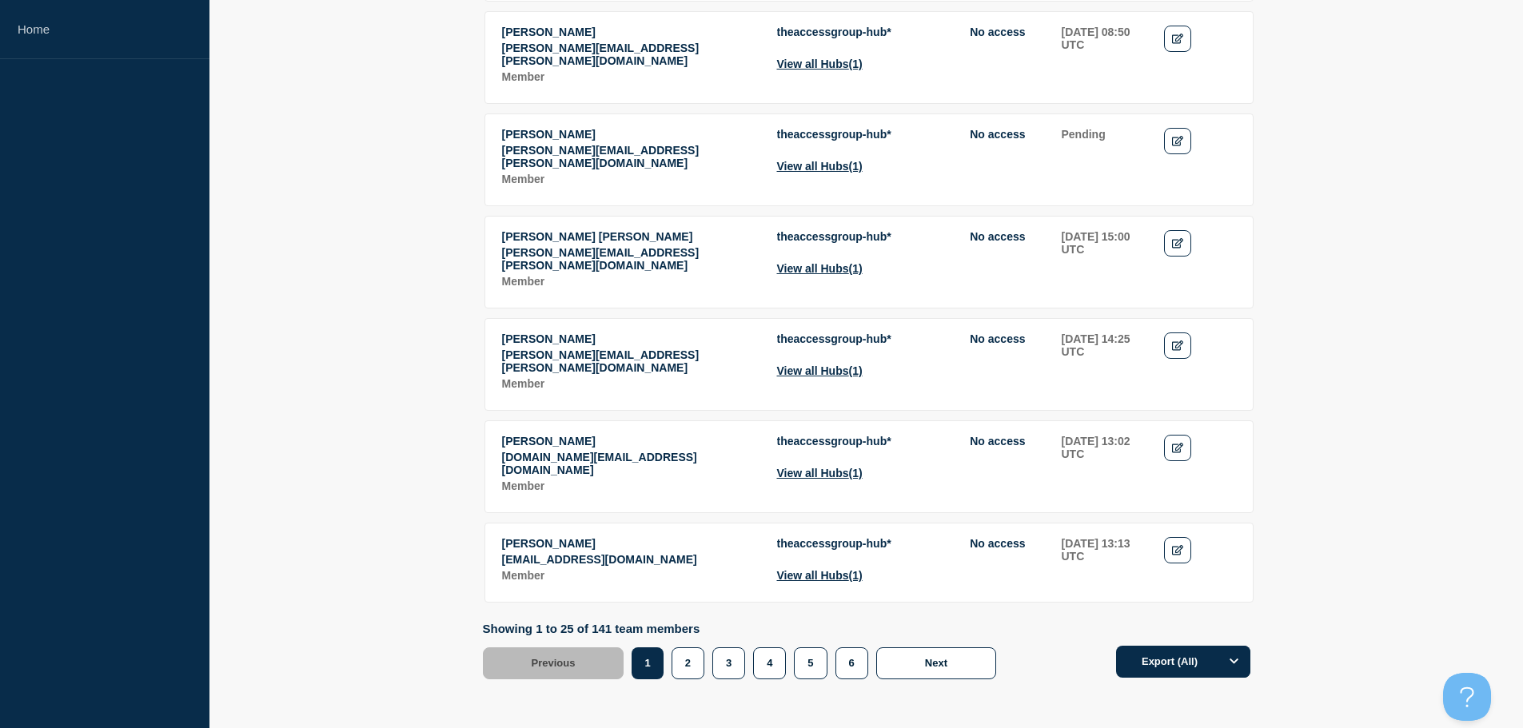
scroll to position [2149, 0]
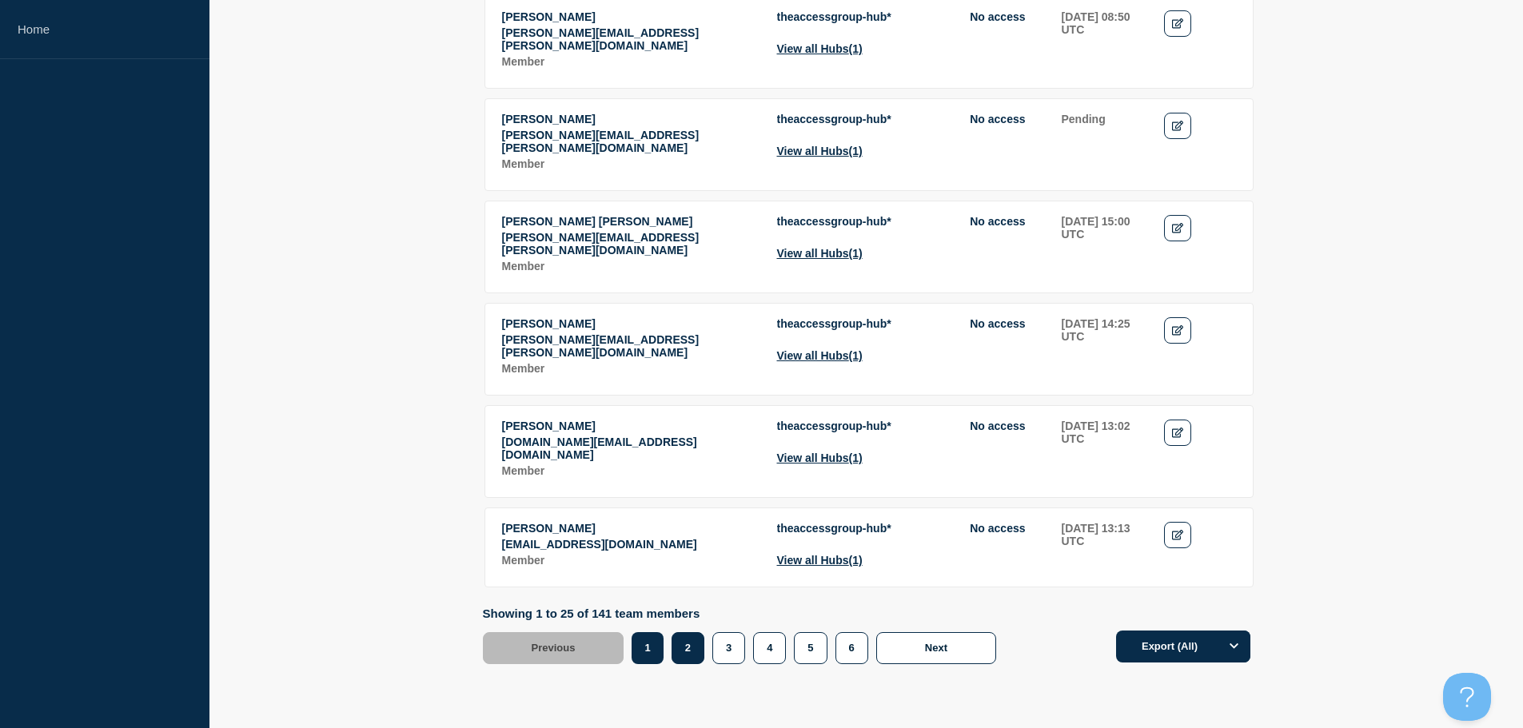
click at [688, 632] on button "2" at bounding box center [688, 648] width 33 height 32
click at [683, 632] on button "2" at bounding box center [688, 648] width 33 height 32
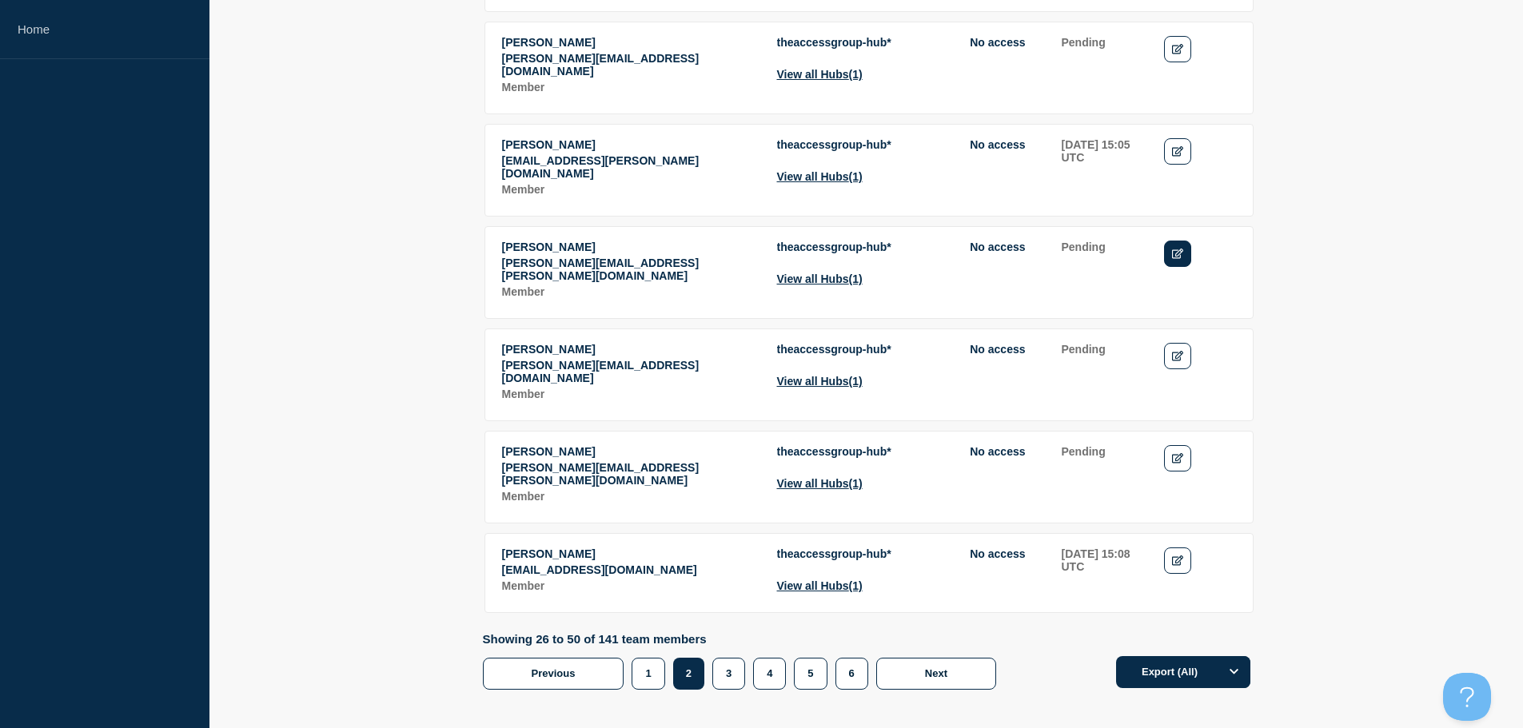
click at [1184, 241] on link "Edit" at bounding box center [1178, 254] width 28 height 26
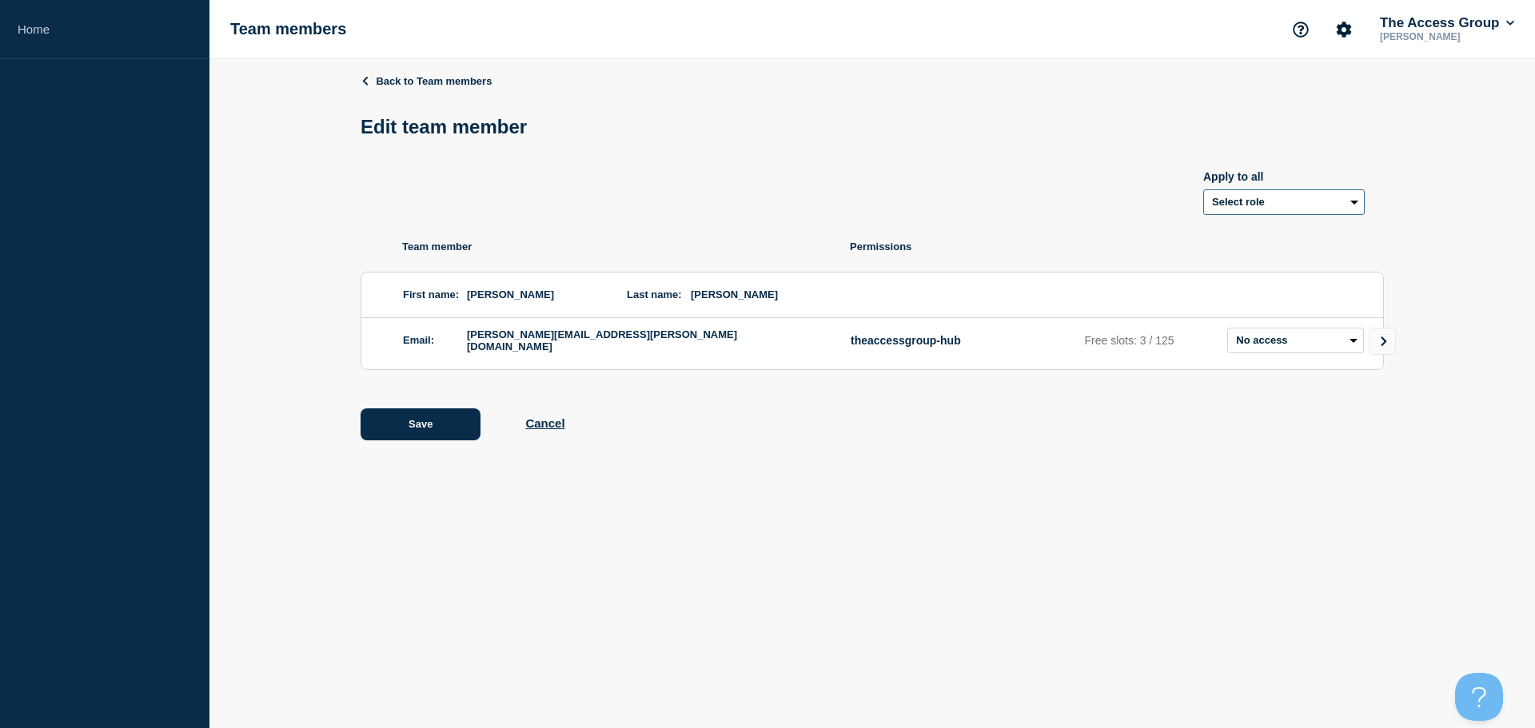
click at [1338, 206] on select "Select role Admin Manager Editor" at bounding box center [1284, 202] width 162 height 26
click at [369, 76] on icon at bounding box center [365, 80] width 10 height 9
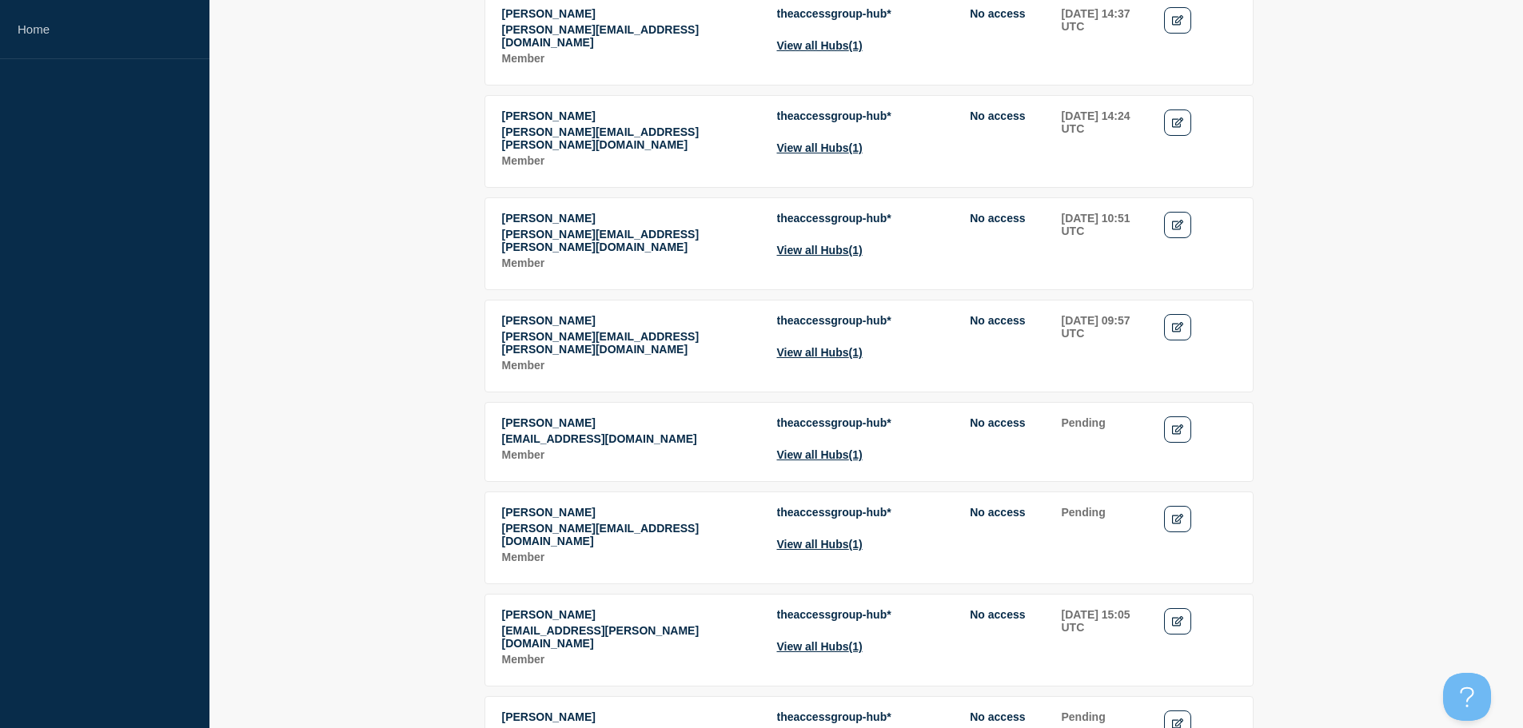
scroll to position [1759, 0]
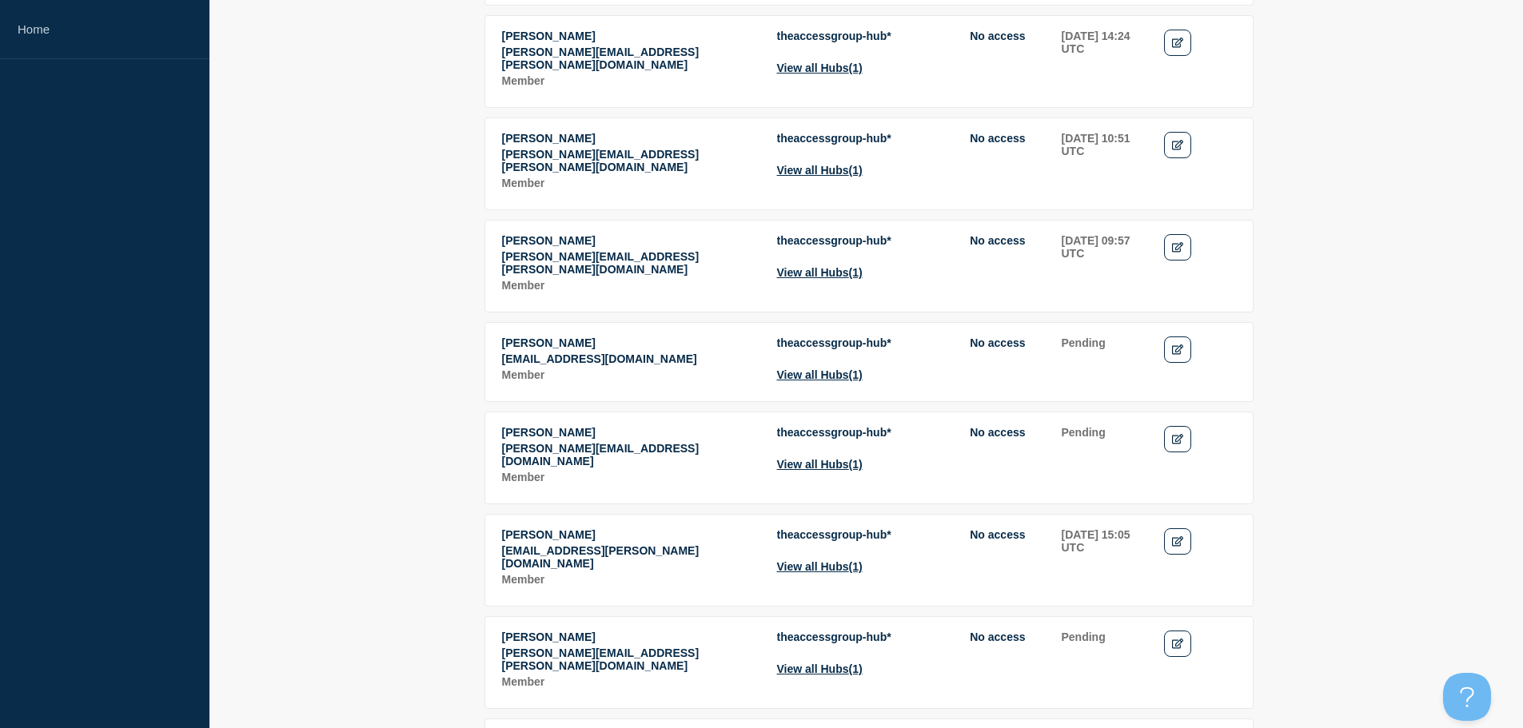
click at [584, 442] on p "[PERSON_NAME][EMAIL_ADDRESS][DOMAIN_NAME]" at bounding box center [630, 455] width 257 height 26
click at [1178, 434] on icon "Edit" at bounding box center [1178, 439] width 12 height 10
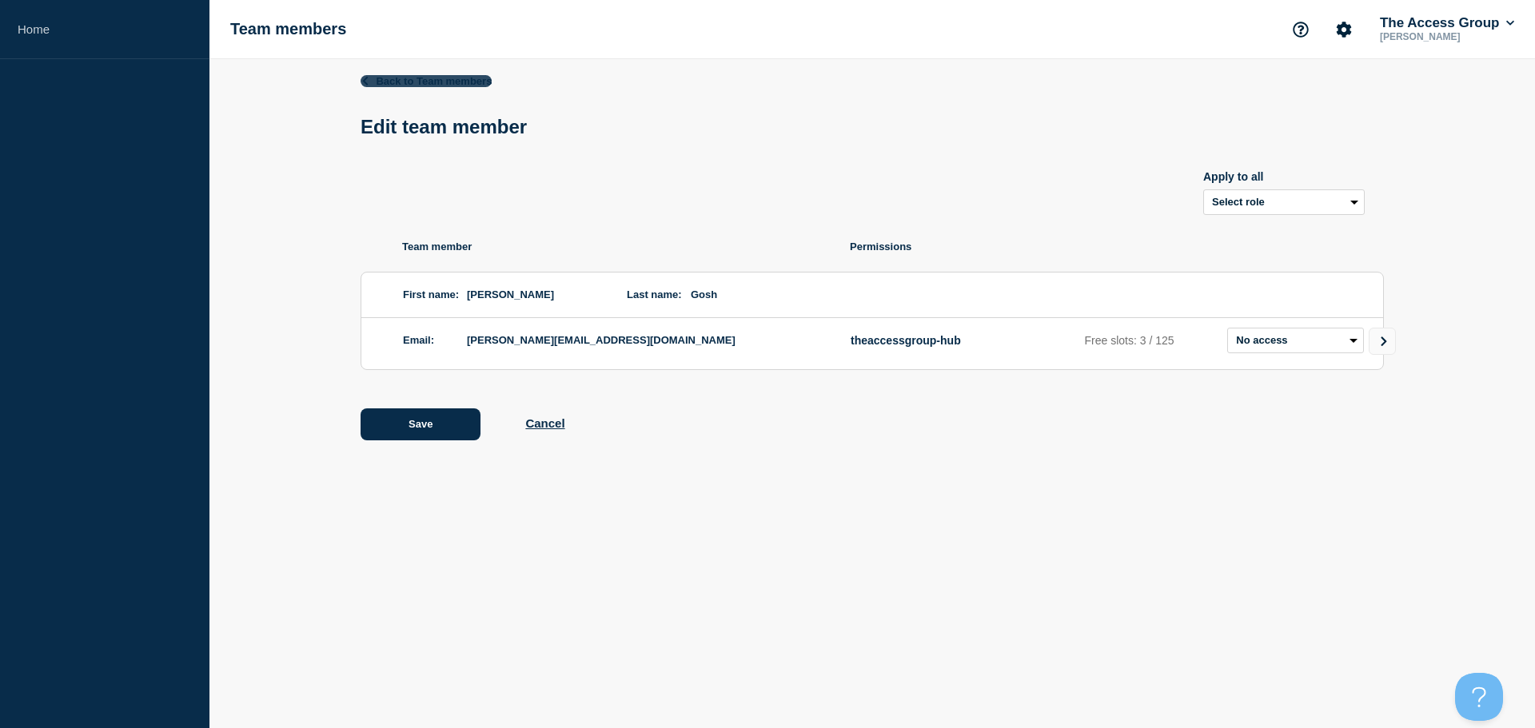
click at [365, 78] on icon at bounding box center [365, 80] width 10 height 9
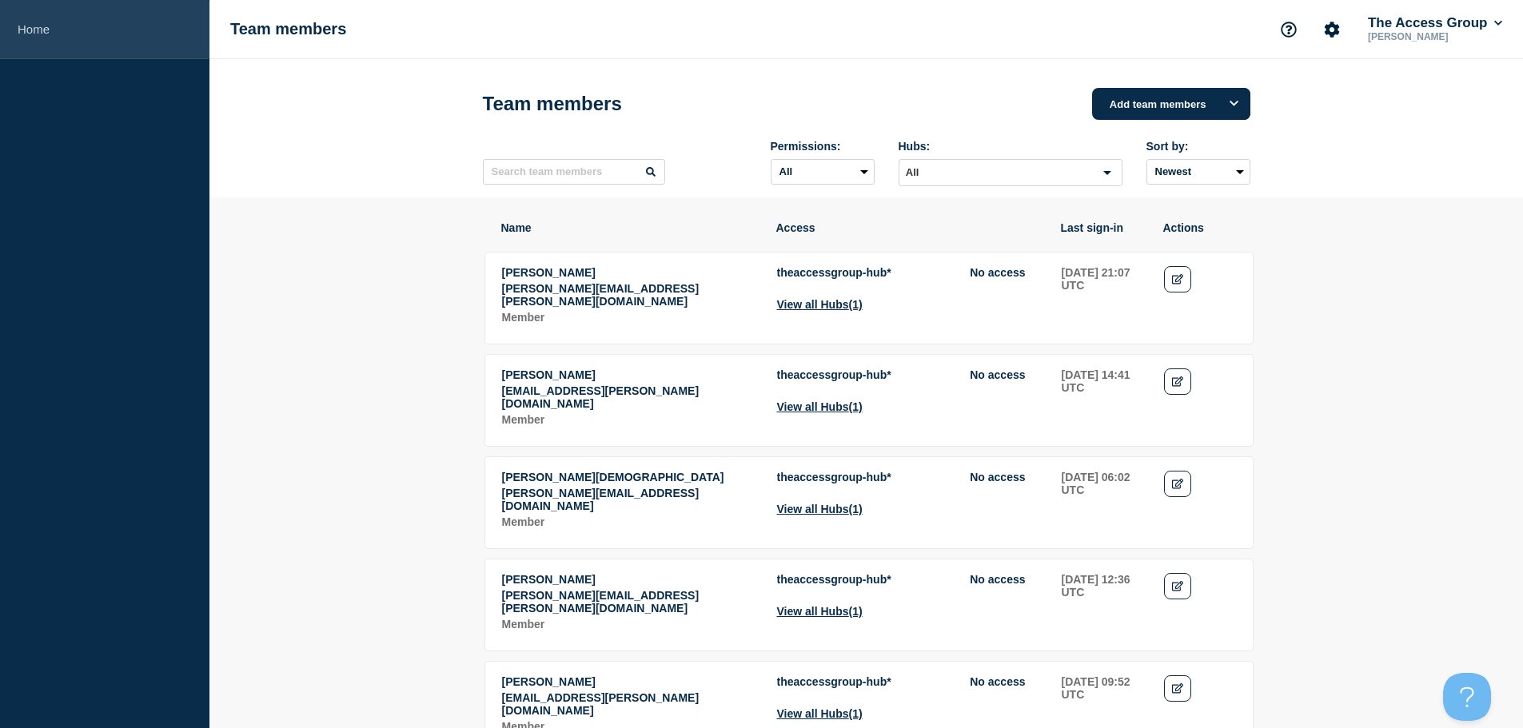
click at [170, 54] on link "Home" at bounding box center [104, 29] width 209 height 59
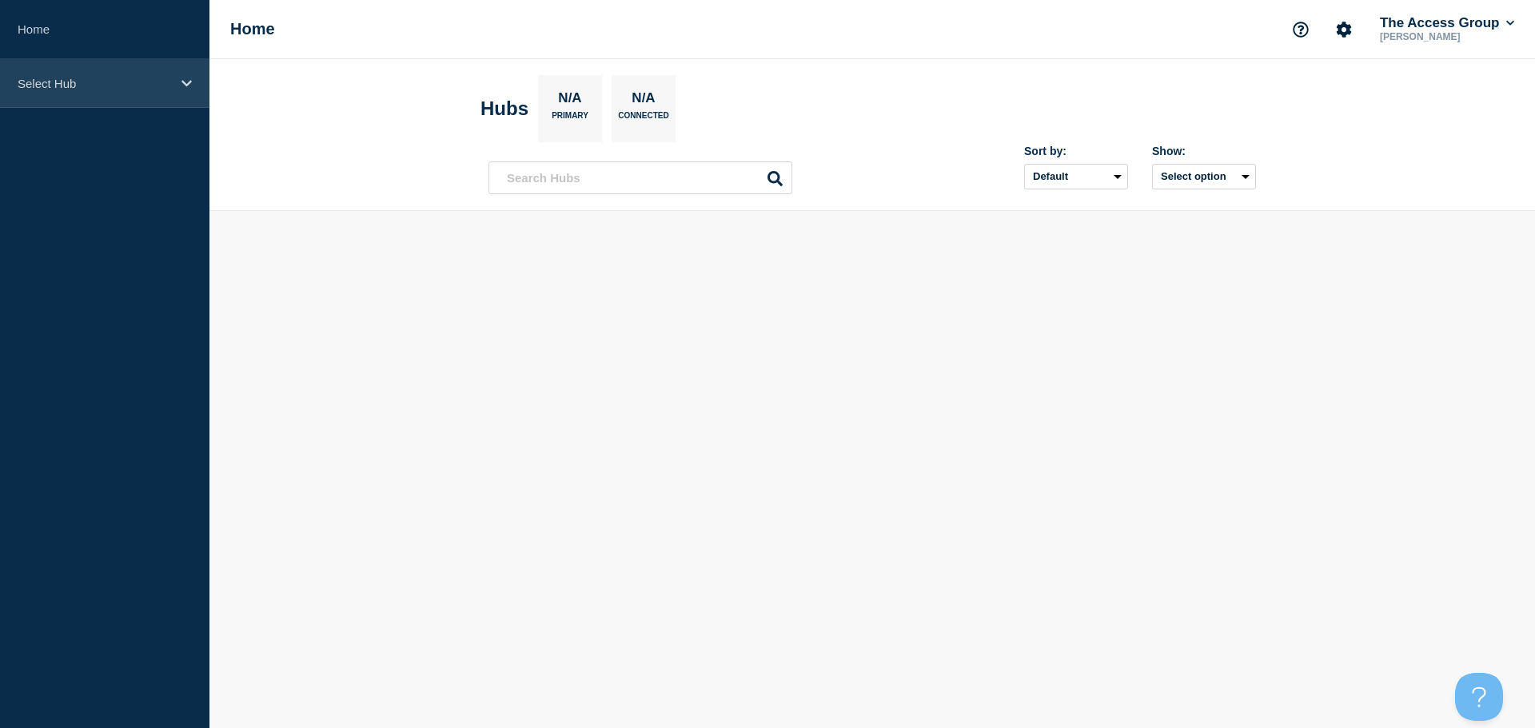
click at [173, 94] on div "Select Hub" at bounding box center [104, 83] width 209 height 49
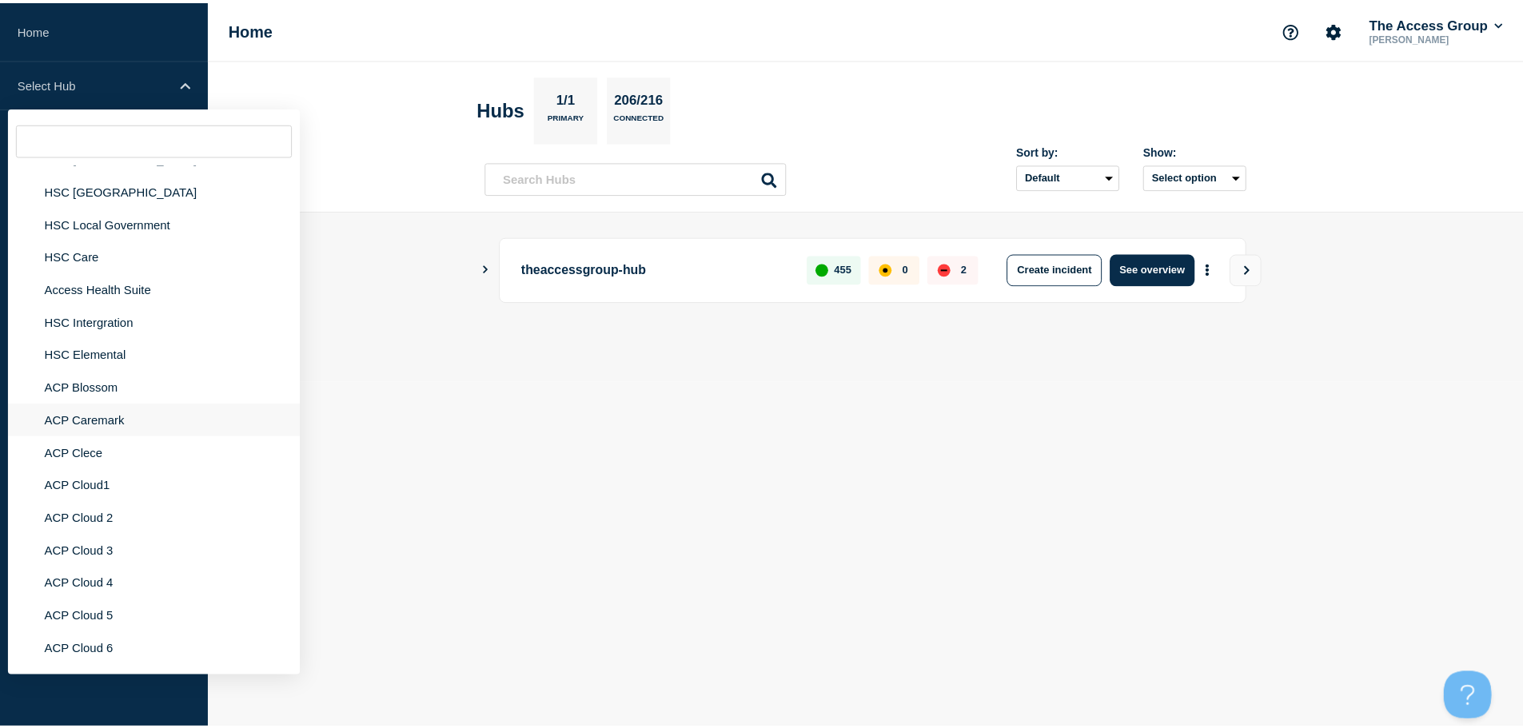
scroll to position [3838, 0]
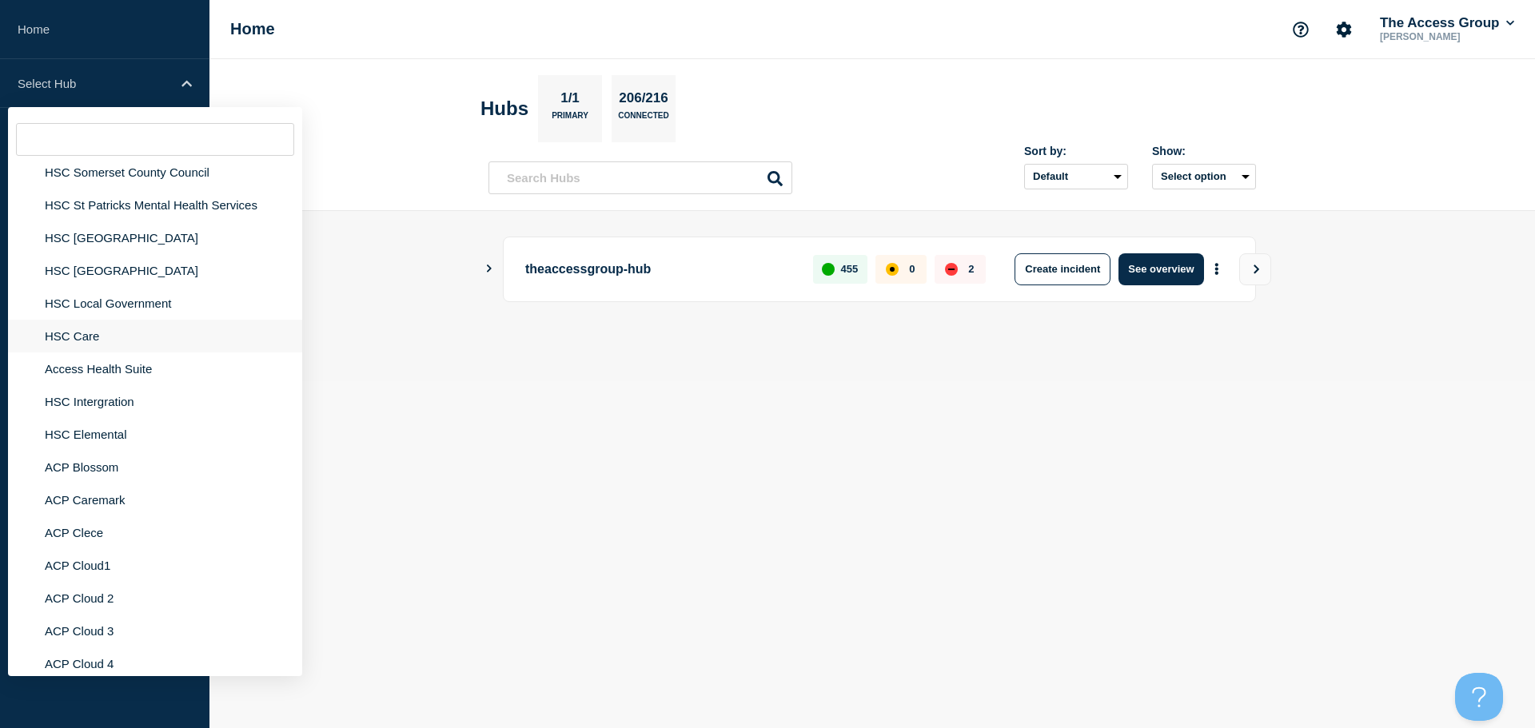
click at [106, 321] on li "HSC Care" at bounding box center [155, 336] width 294 height 33
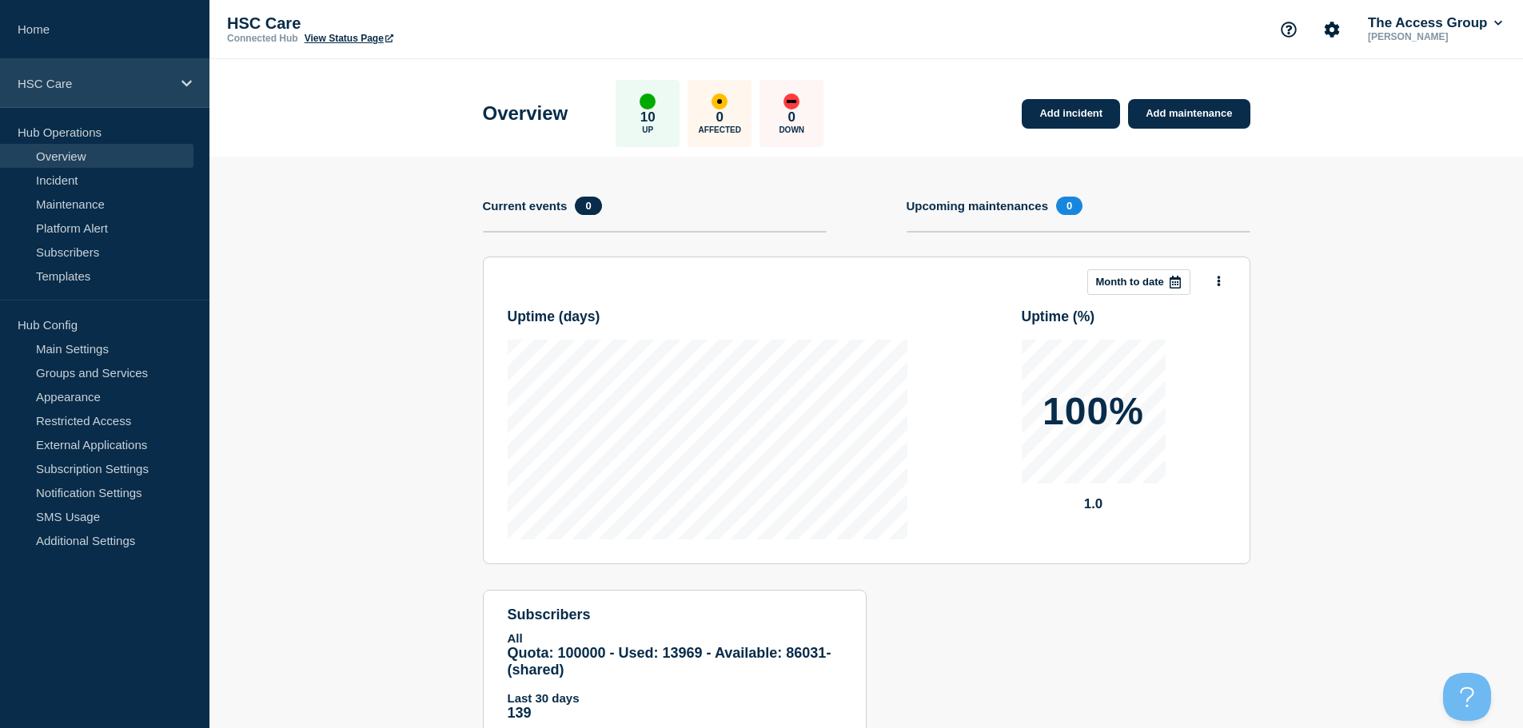
click at [147, 87] on p "HSC Care" at bounding box center [95, 84] width 154 height 14
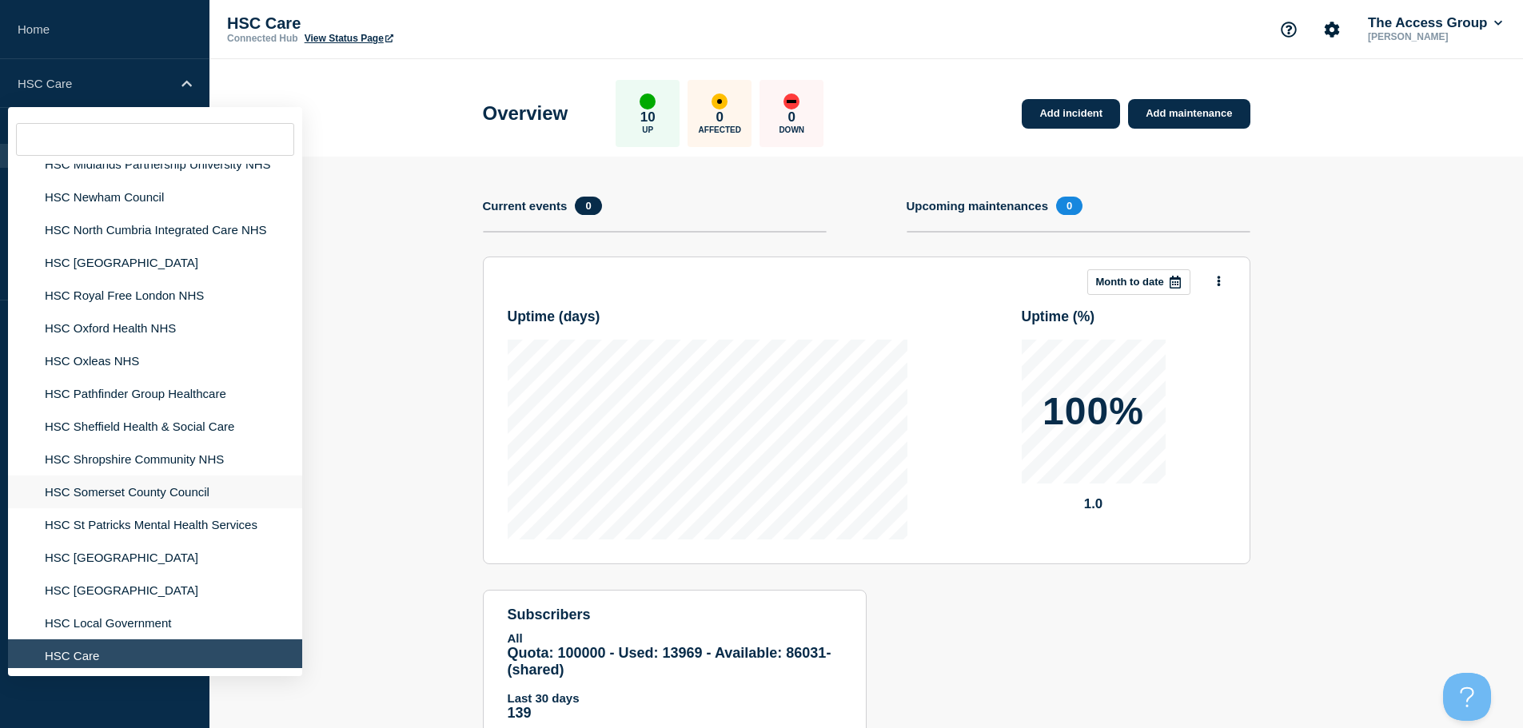
scroll to position [3598, 0]
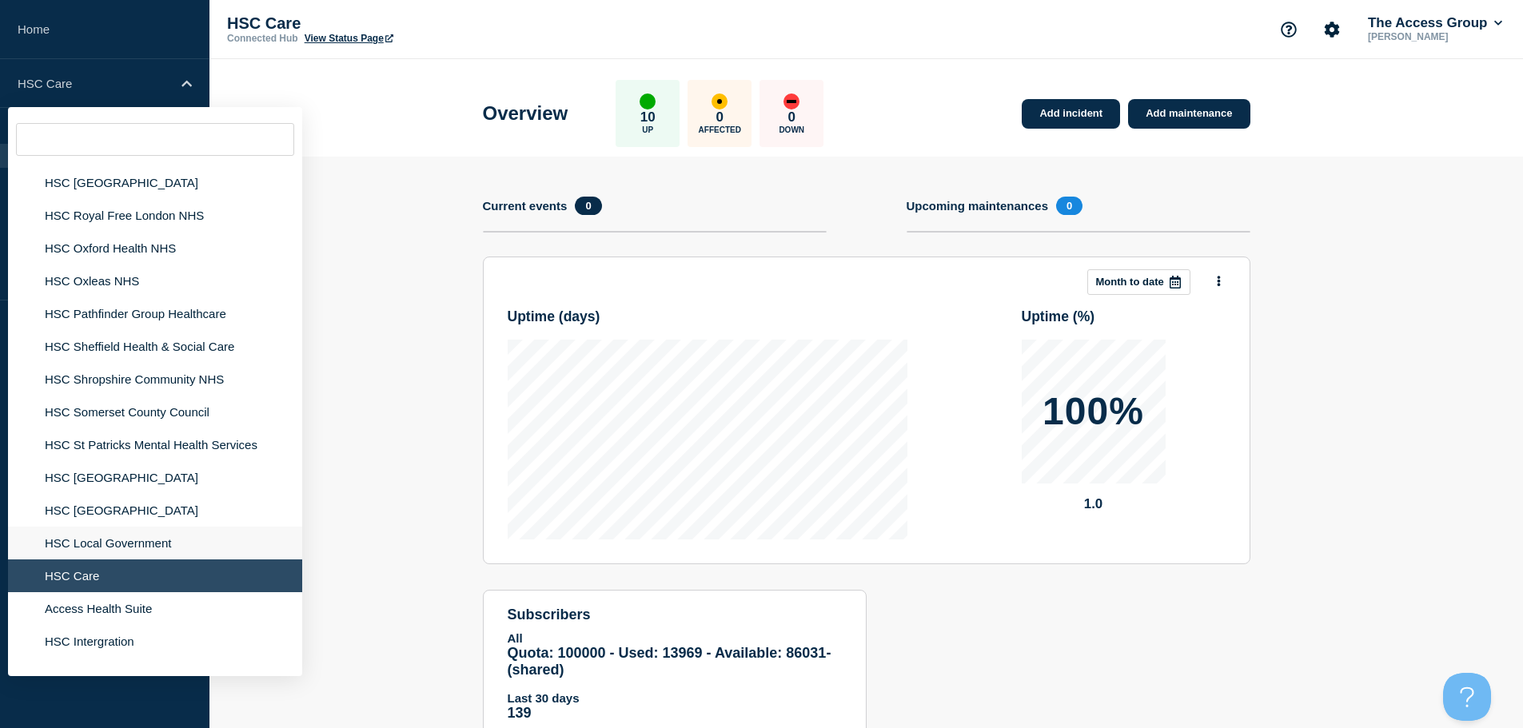
click at [166, 533] on li "HSC Local Government" at bounding box center [155, 543] width 294 height 33
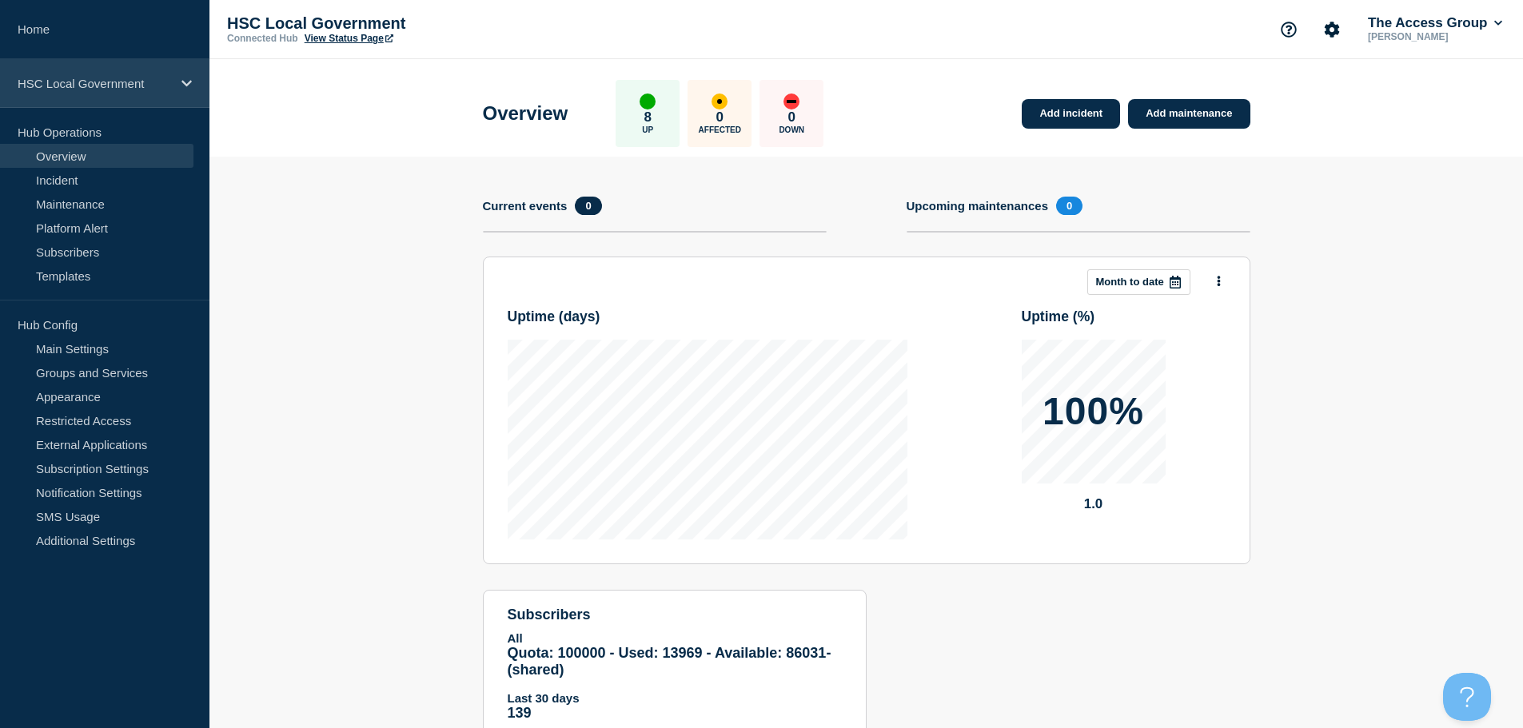
click at [189, 90] on div "HSC Local Government" at bounding box center [104, 83] width 209 height 49
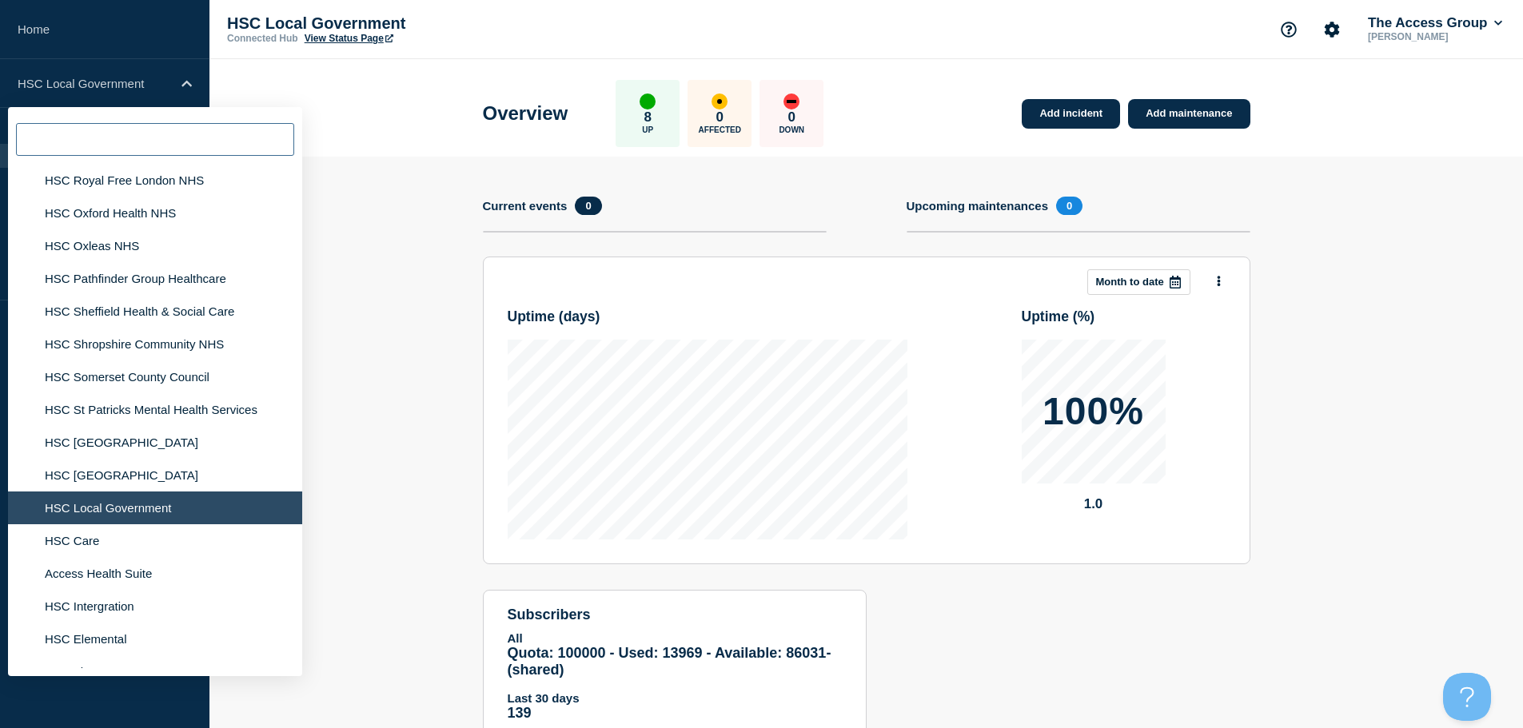
scroll to position [3690, 0]
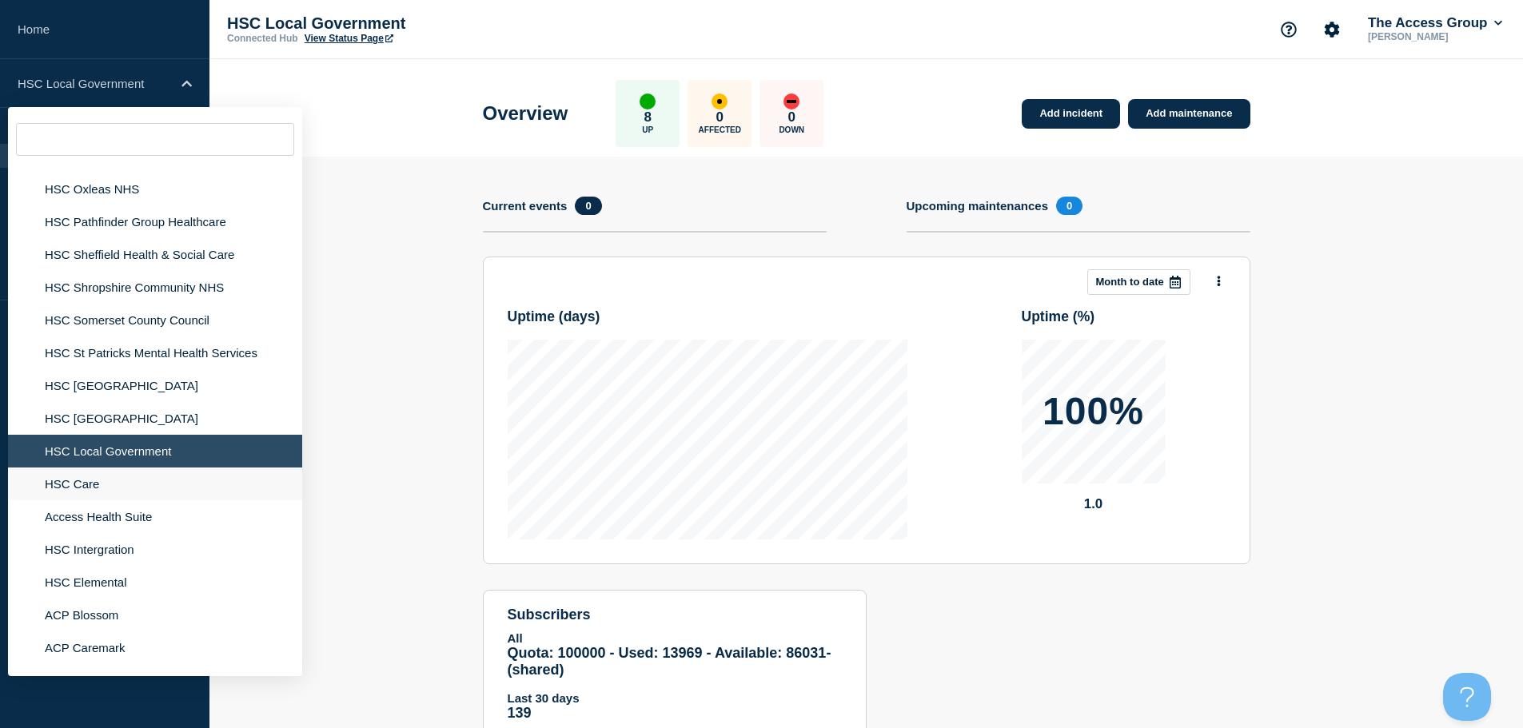
click at [102, 473] on li "HSC Care" at bounding box center [155, 484] width 294 height 33
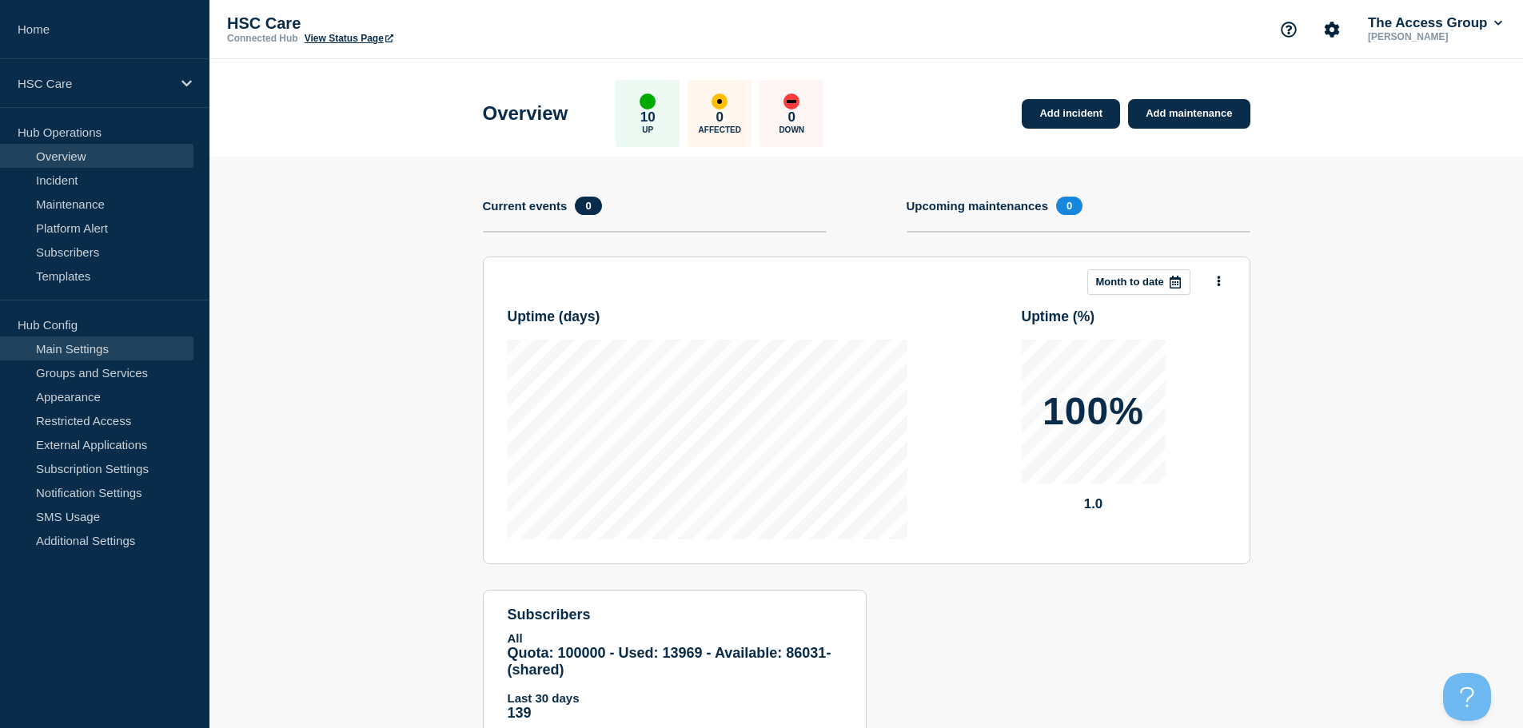
click at [86, 350] on link "Main Settings" at bounding box center [96, 349] width 193 height 24
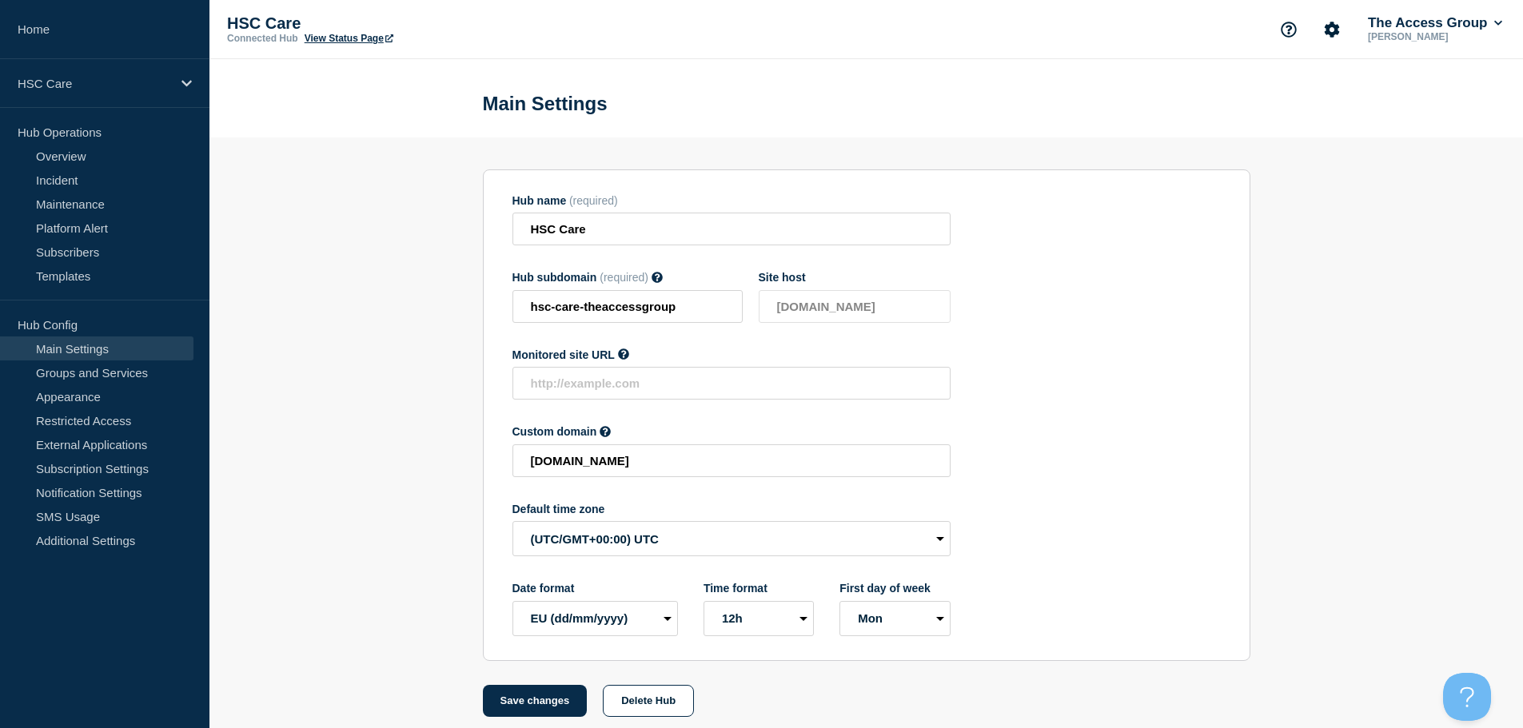
click at [370, 608] on section "Hub name (required) HSC Care Hub subdomain (required) Must contain only ASCII l…" at bounding box center [866, 428] width 1314 height 580
click at [349, 35] on link "View Status Page" at bounding box center [349, 38] width 89 height 11
click at [381, 269] on section "Hub name (required) HSC Care Hub subdomain (required) Must contain only ASCII l…" at bounding box center [866, 428] width 1314 height 580
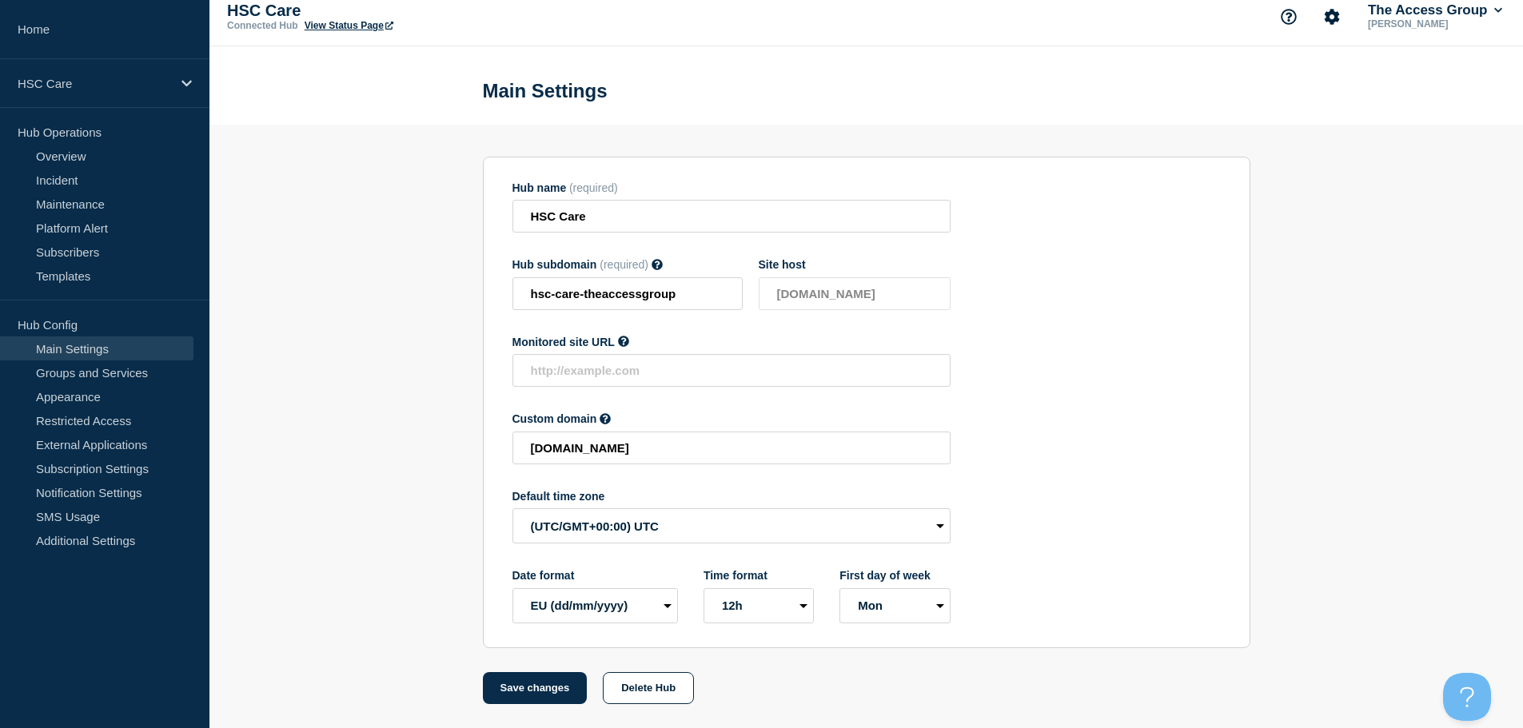
scroll to position [17, 0]
click at [551, 692] on button "Save changes" at bounding box center [535, 688] width 105 height 32
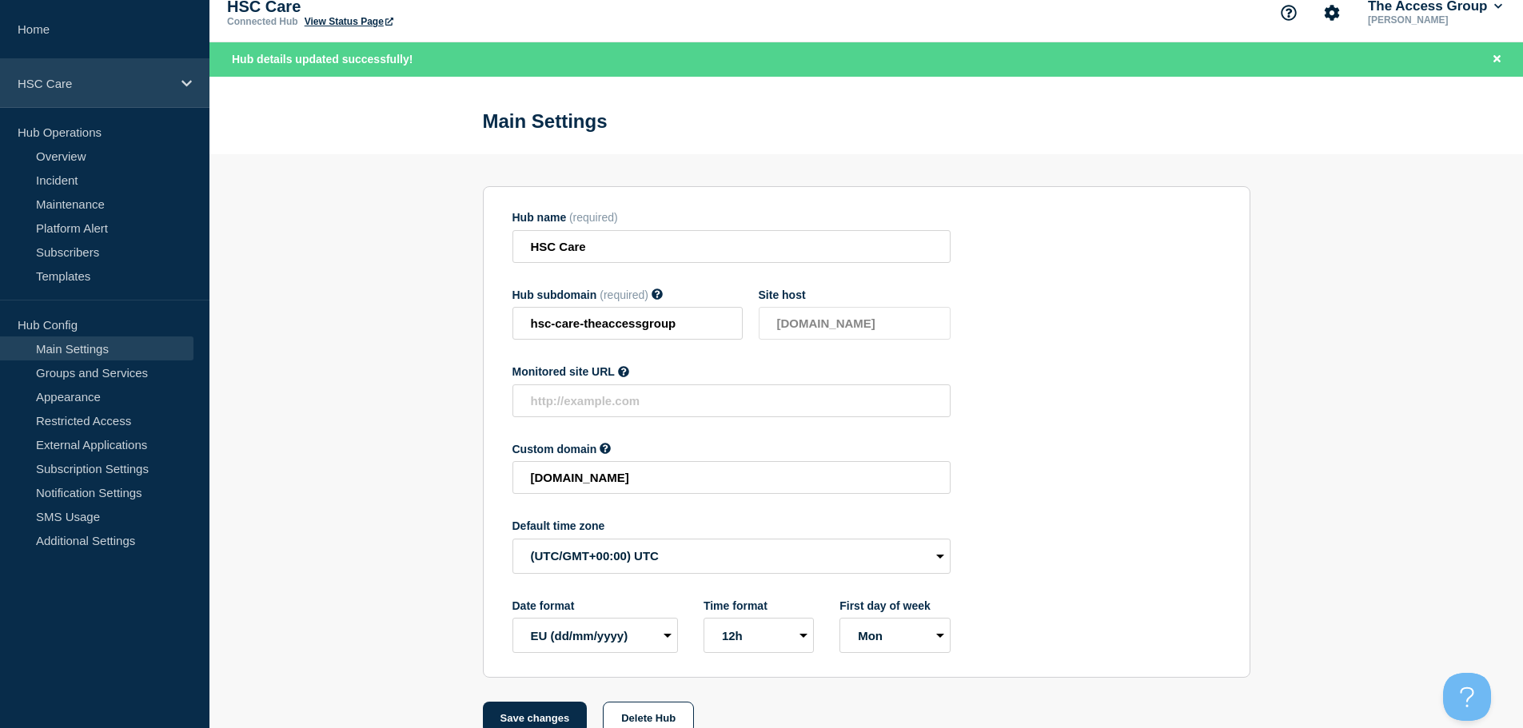
drag, startPoint x: 170, startPoint y: 75, endPoint x: 170, endPoint y: 87, distance: 12.0
click at [170, 76] on div "HSC Care" at bounding box center [104, 83] width 209 height 49
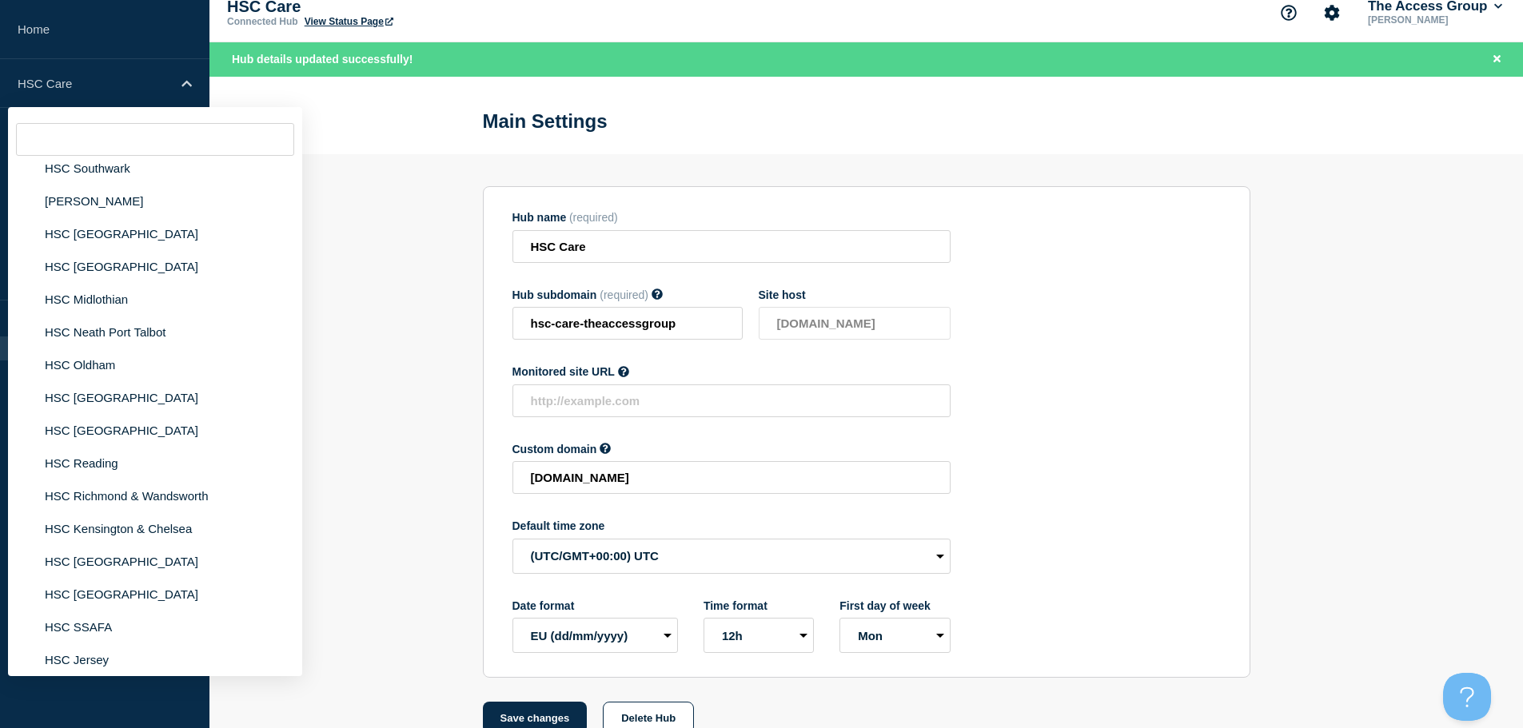
scroll to position [800, 0]
click at [116, 147] on input "text" at bounding box center [155, 139] width 278 height 33
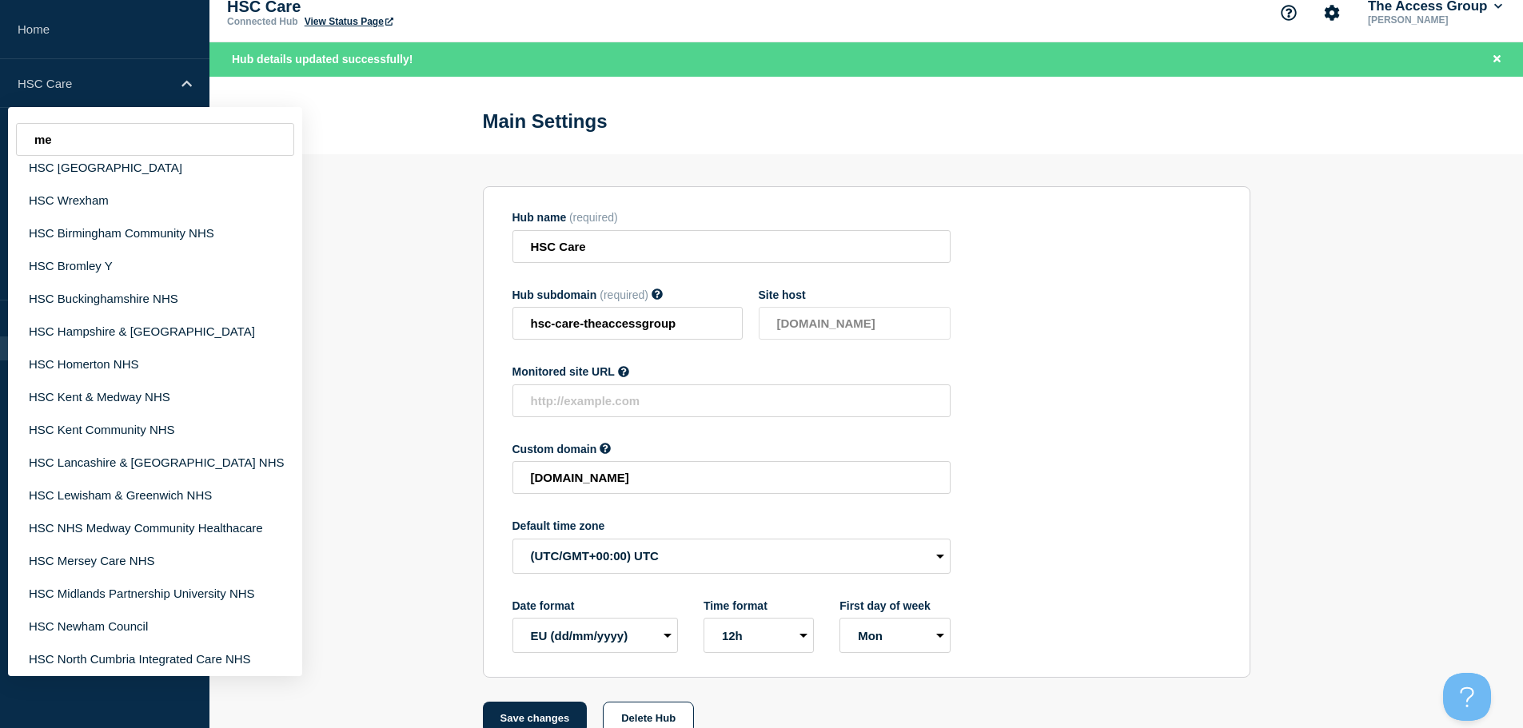
scroll to position [0, 0]
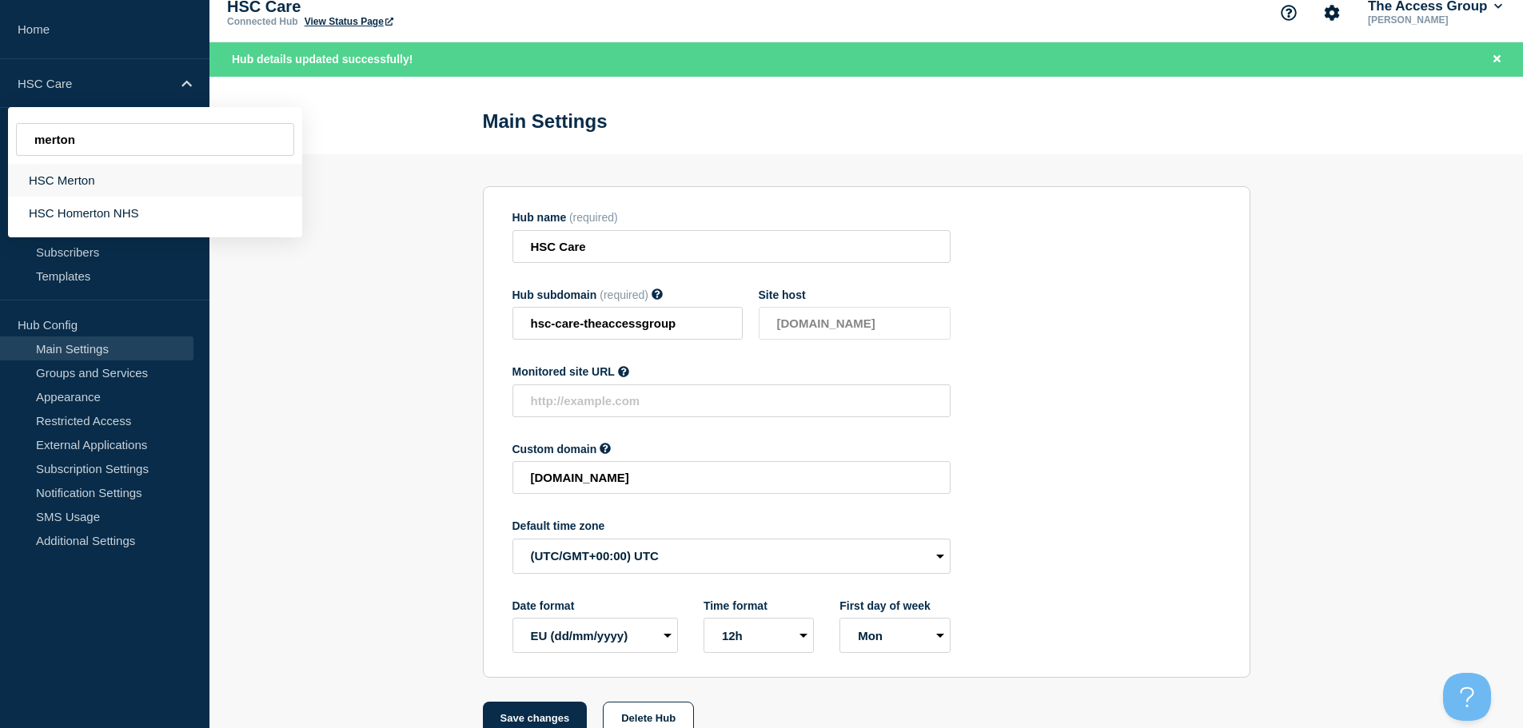
type input "merton"
click at [94, 182] on div "HSC Merton" at bounding box center [155, 180] width 294 height 33
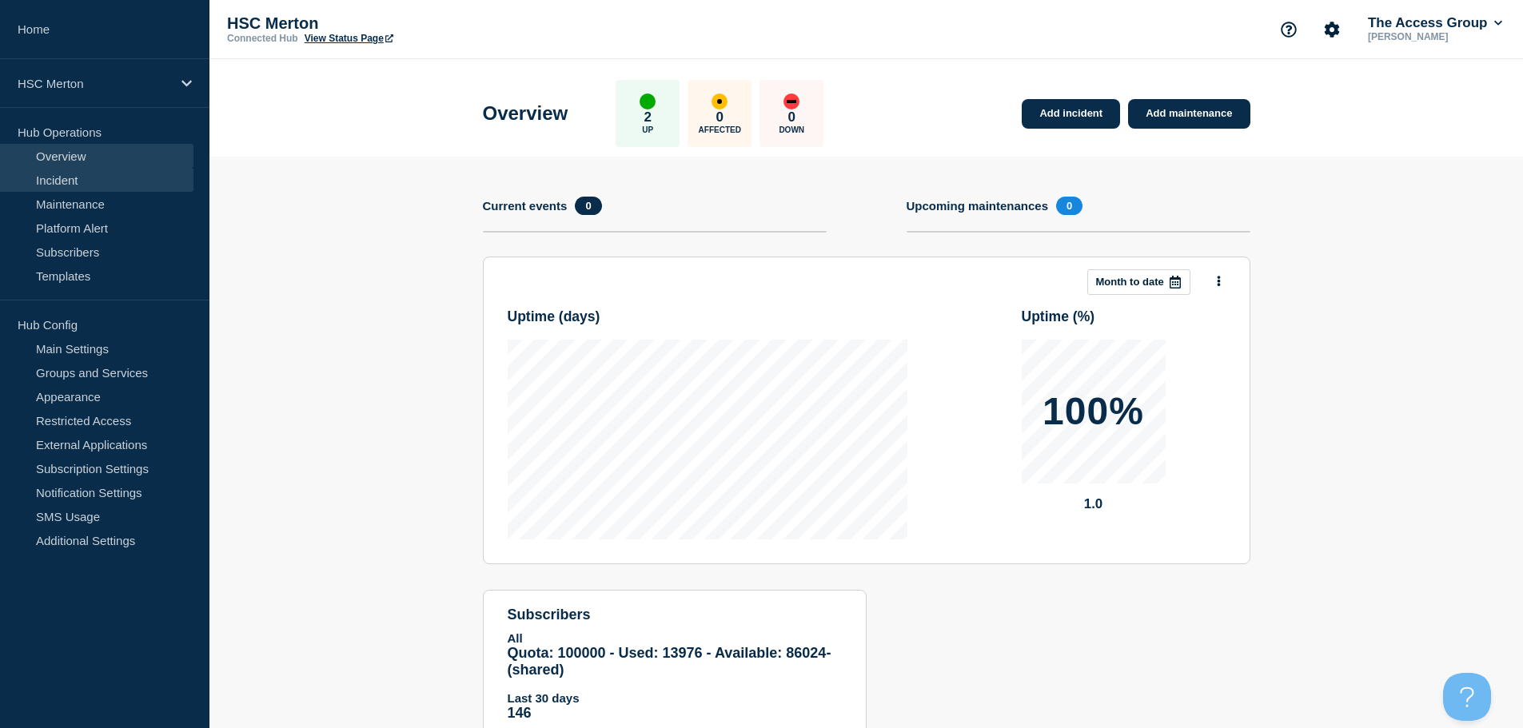
click at [45, 181] on link "Incident" at bounding box center [96, 180] width 193 height 24
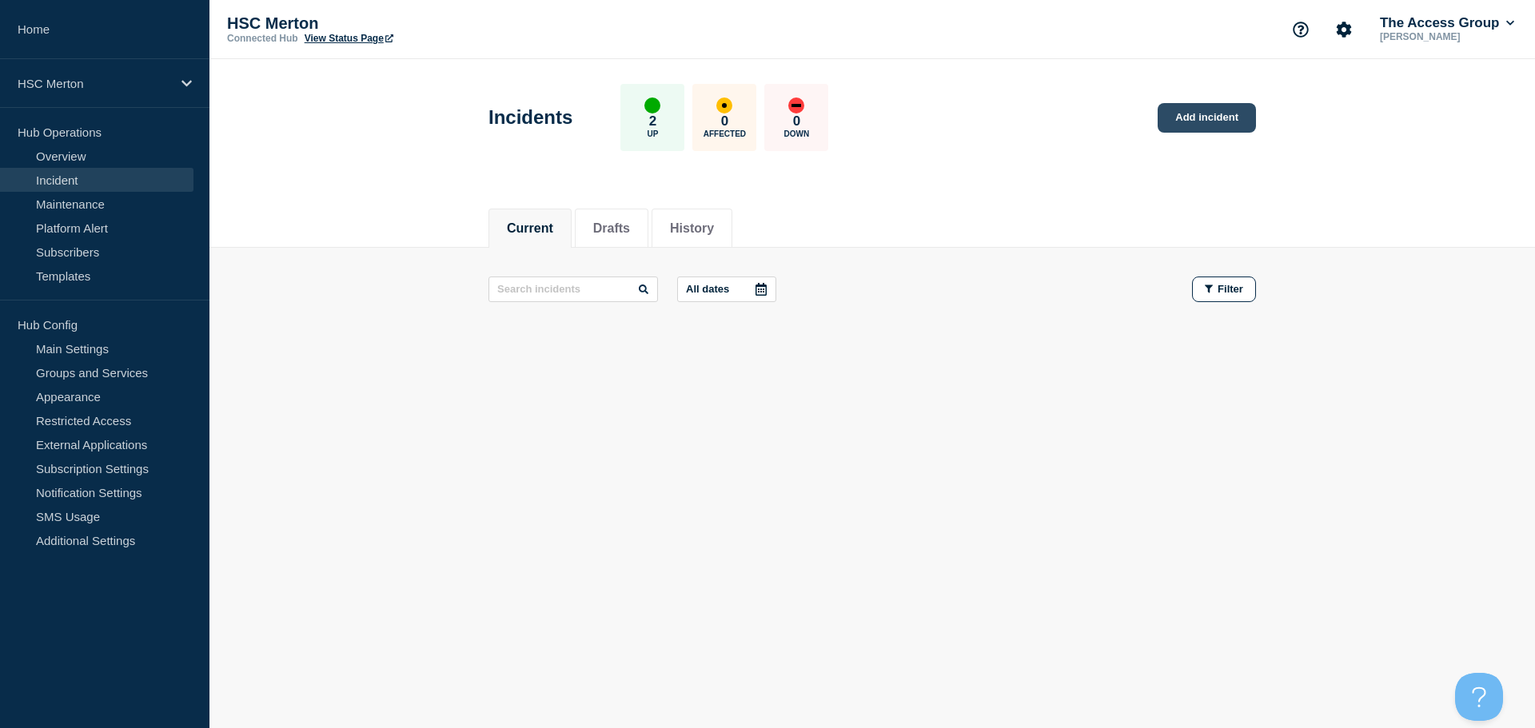
click at [1191, 122] on link "Add incident" at bounding box center [1207, 118] width 98 height 30
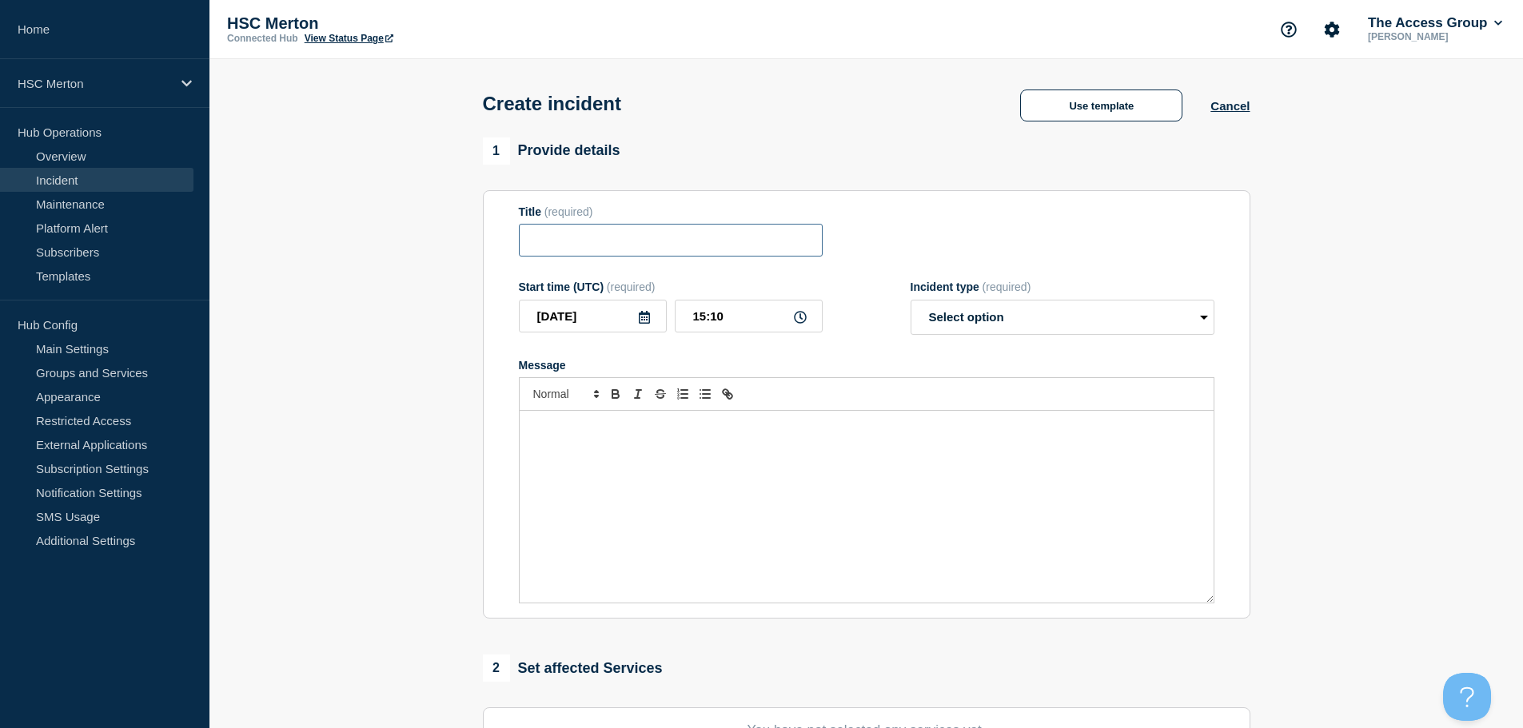
click at [577, 244] on input "Title" at bounding box center [671, 240] width 304 height 33
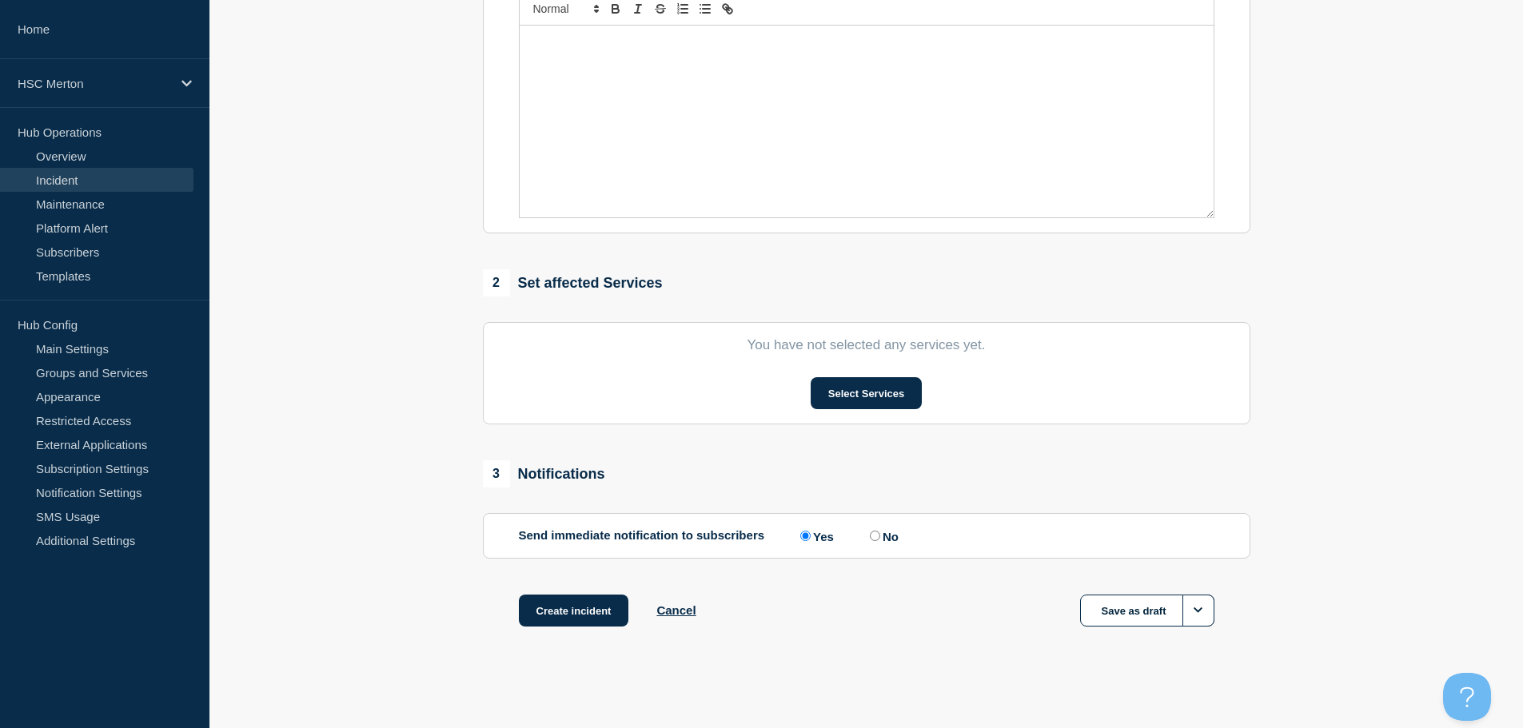
scroll to position [392, 0]
type input "testing"
click at [839, 391] on button "Select Services" at bounding box center [866, 391] width 111 height 32
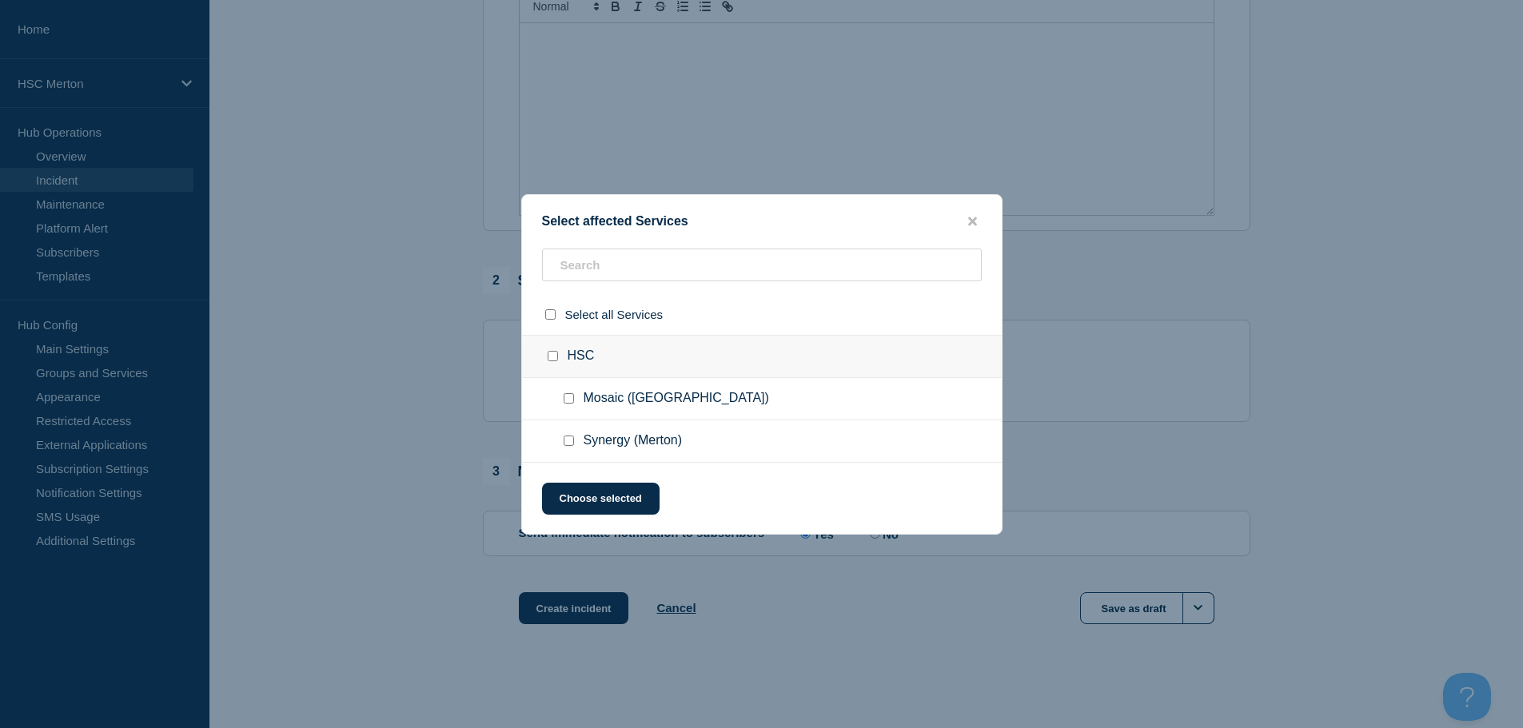
click at [568, 397] on input "Mosaic (Merton) checkbox" at bounding box center [569, 398] width 10 height 10
checkbox input "true"
click at [612, 502] on button "Choose selected" at bounding box center [601, 499] width 118 height 32
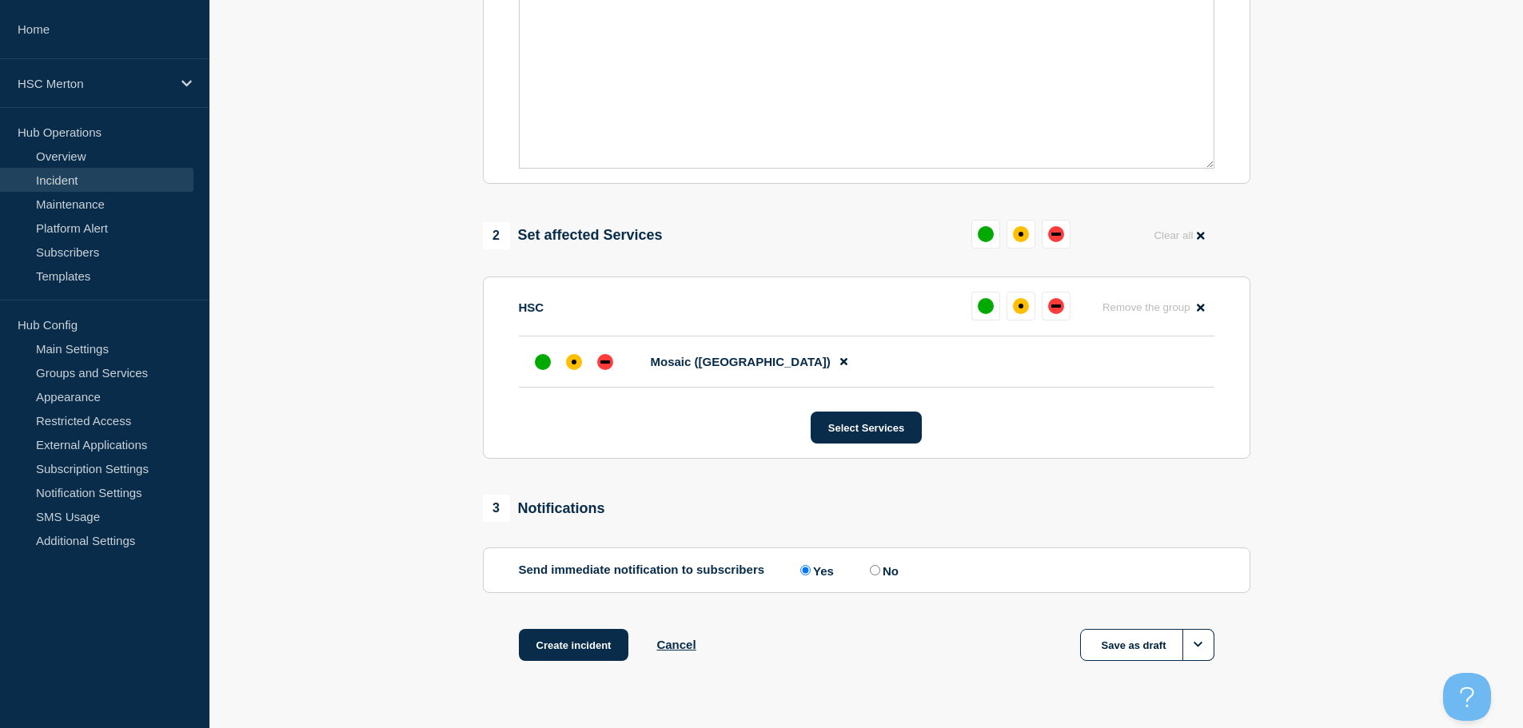
scroll to position [476, 0]
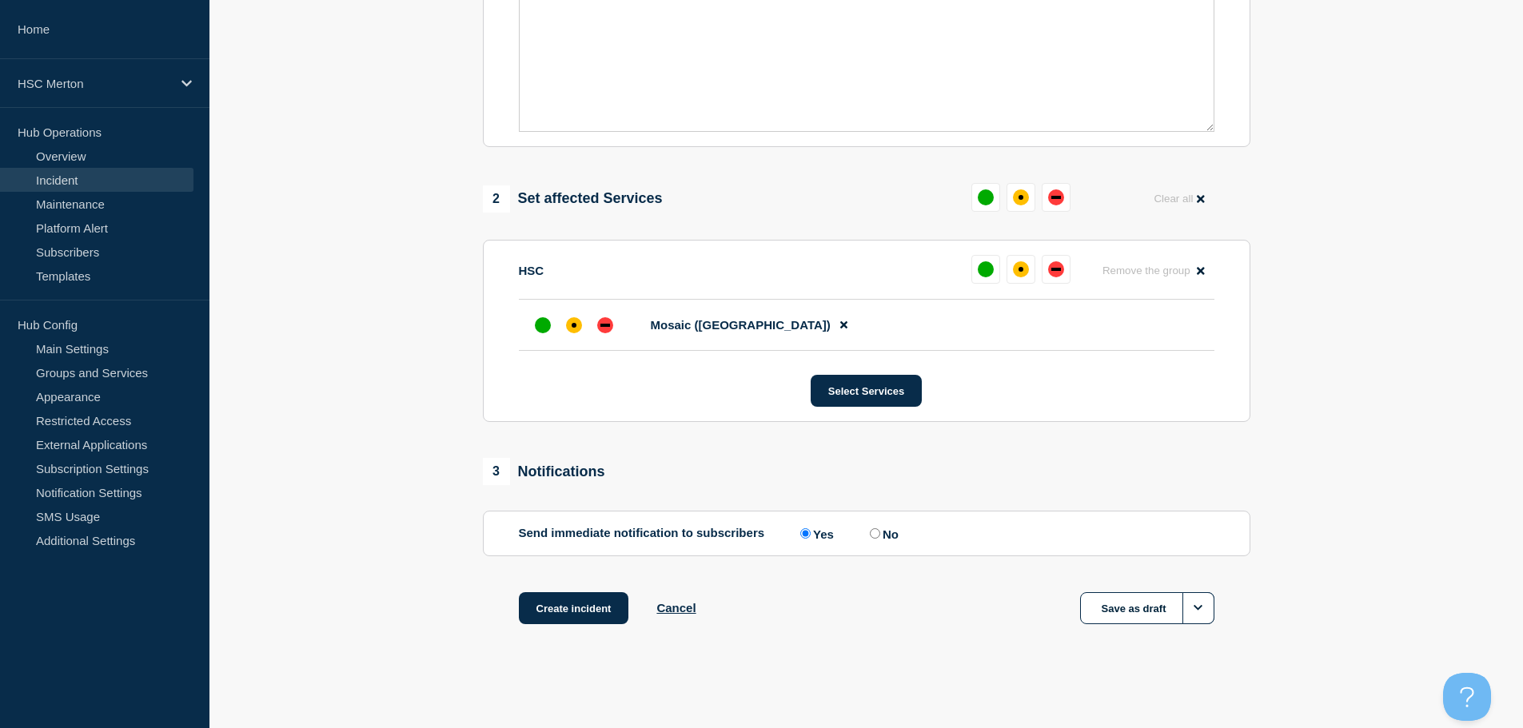
click at [887, 530] on label "No" at bounding box center [882, 533] width 33 height 15
click at [880, 530] on input "No" at bounding box center [875, 534] width 10 height 10
radio input "true"
radio input "false"
click at [564, 606] on button "Create incident" at bounding box center [574, 608] width 110 height 32
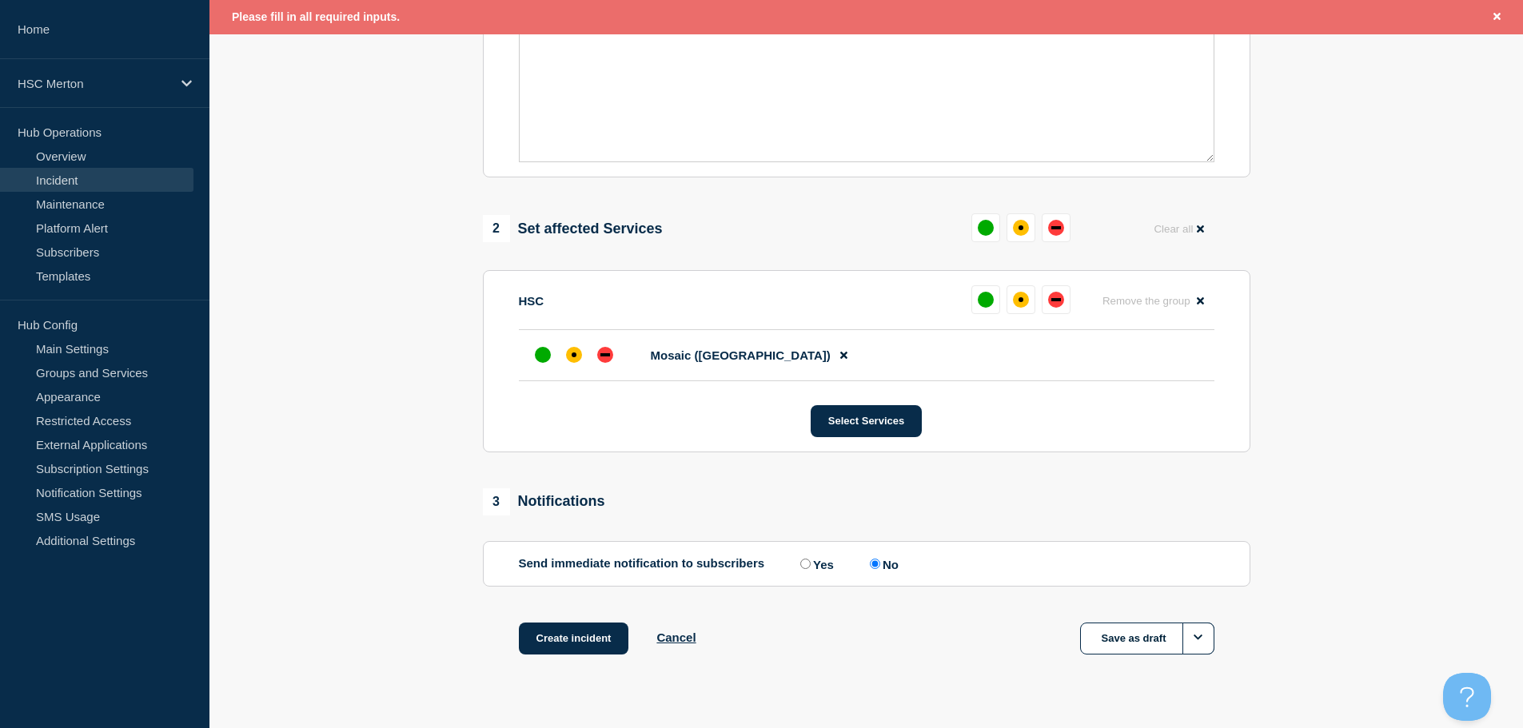
scroll to position [510, 0]
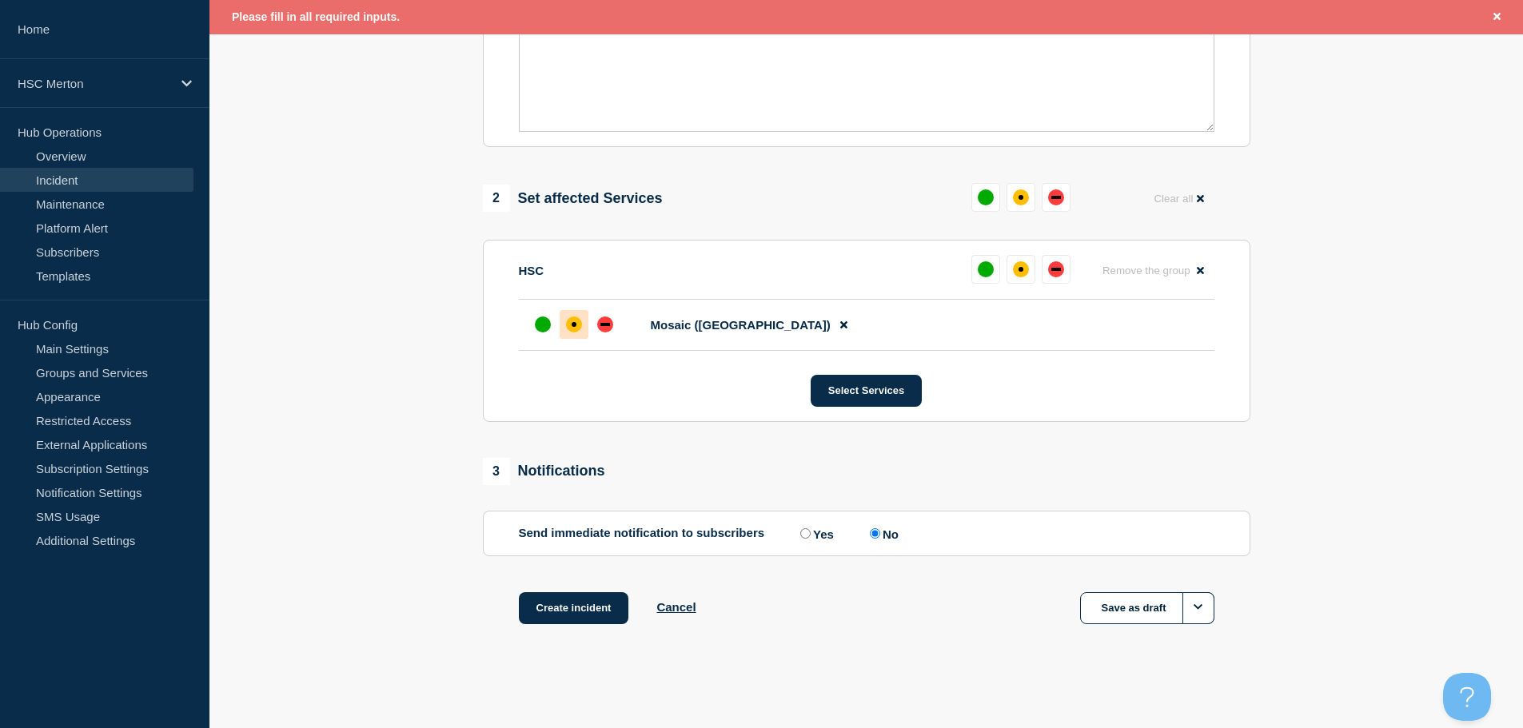
click at [569, 326] on div "affected" at bounding box center [574, 325] width 16 height 16
click at [583, 604] on button "Create incident" at bounding box center [574, 608] width 110 height 32
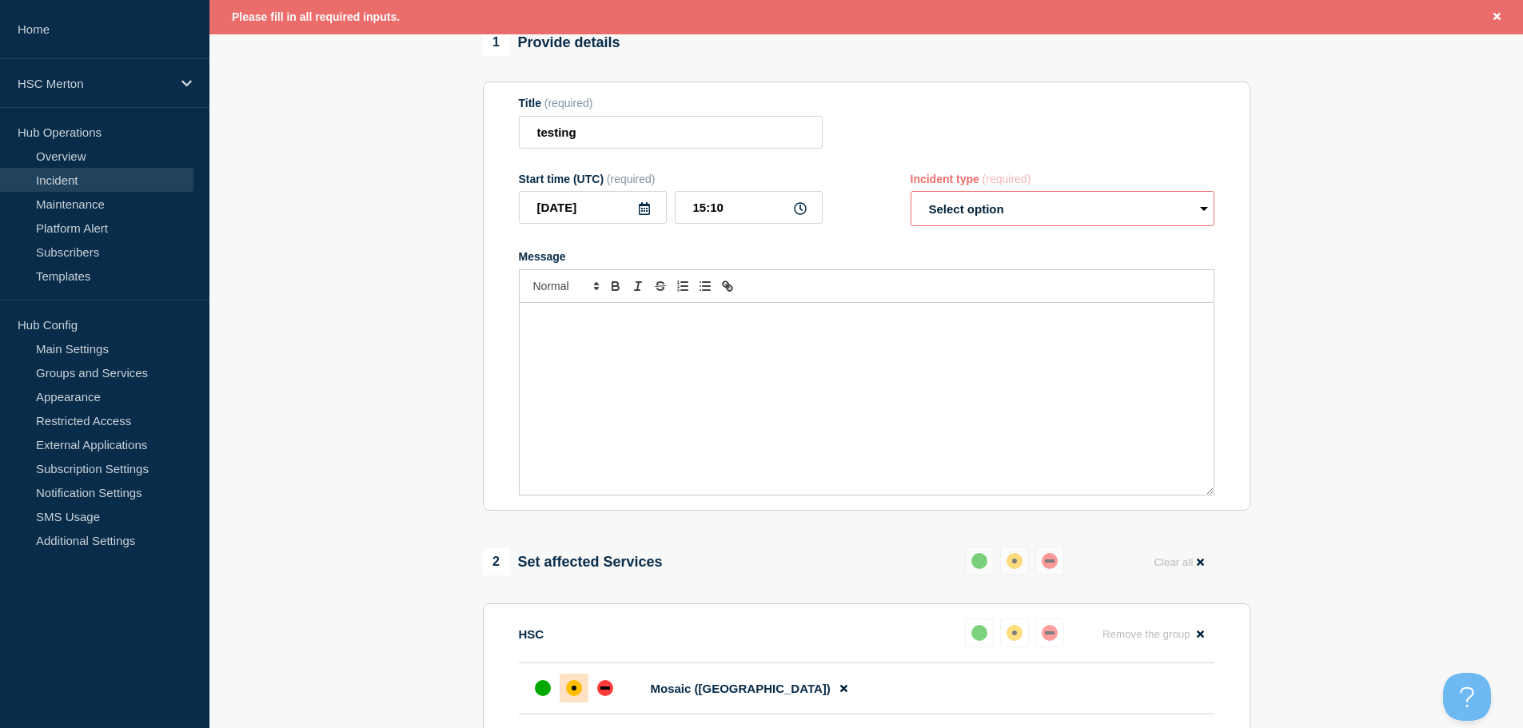
scroll to position [110, 0]
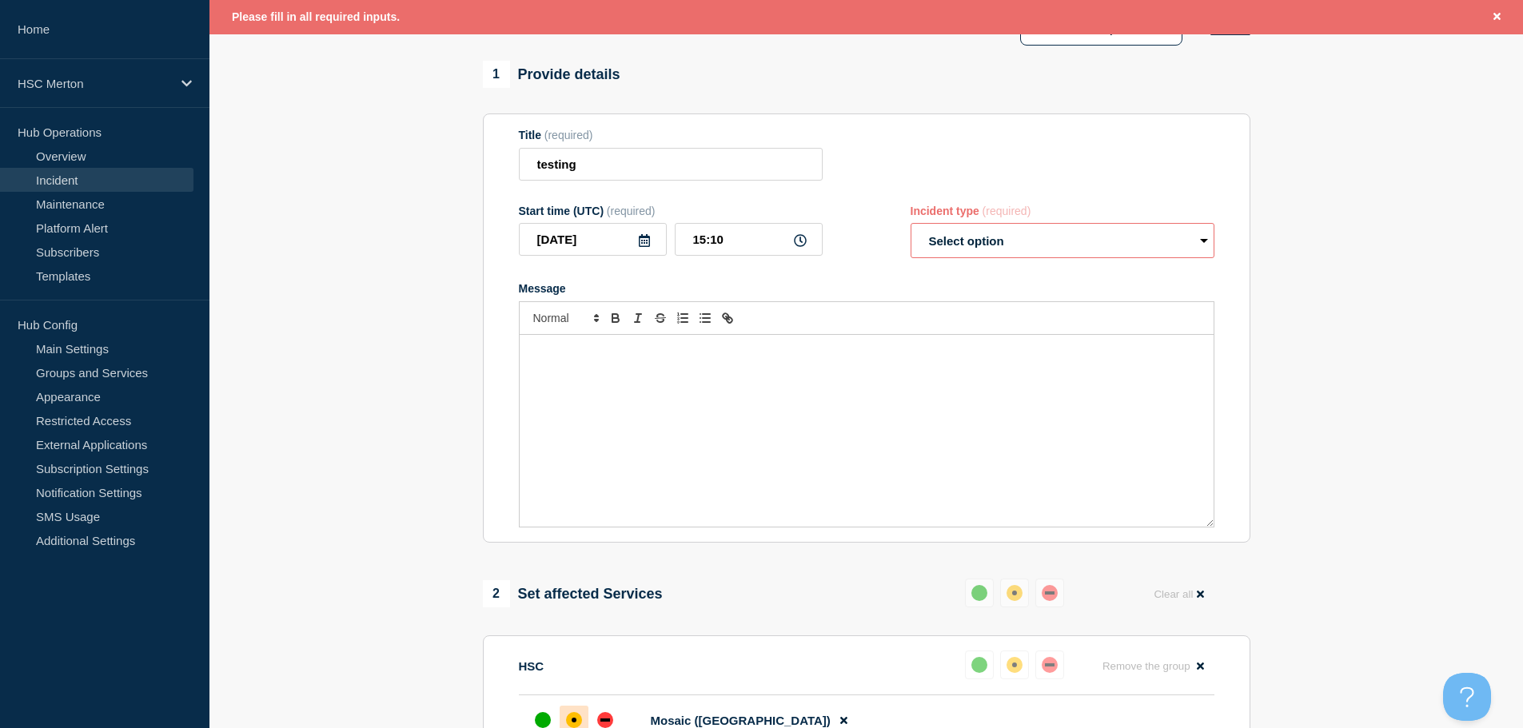
click at [636, 465] on div "Message" at bounding box center [867, 431] width 694 height 192
click at [1071, 250] on select "Select option Investigating Identified Monitoring" at bounding box center [1063, 240] width 304 height 35
select select "investigating"
click at [911, 227] on select "Select option Investigating Identified Monitoring" at bounding box center [1063, 240] width 304 height 35
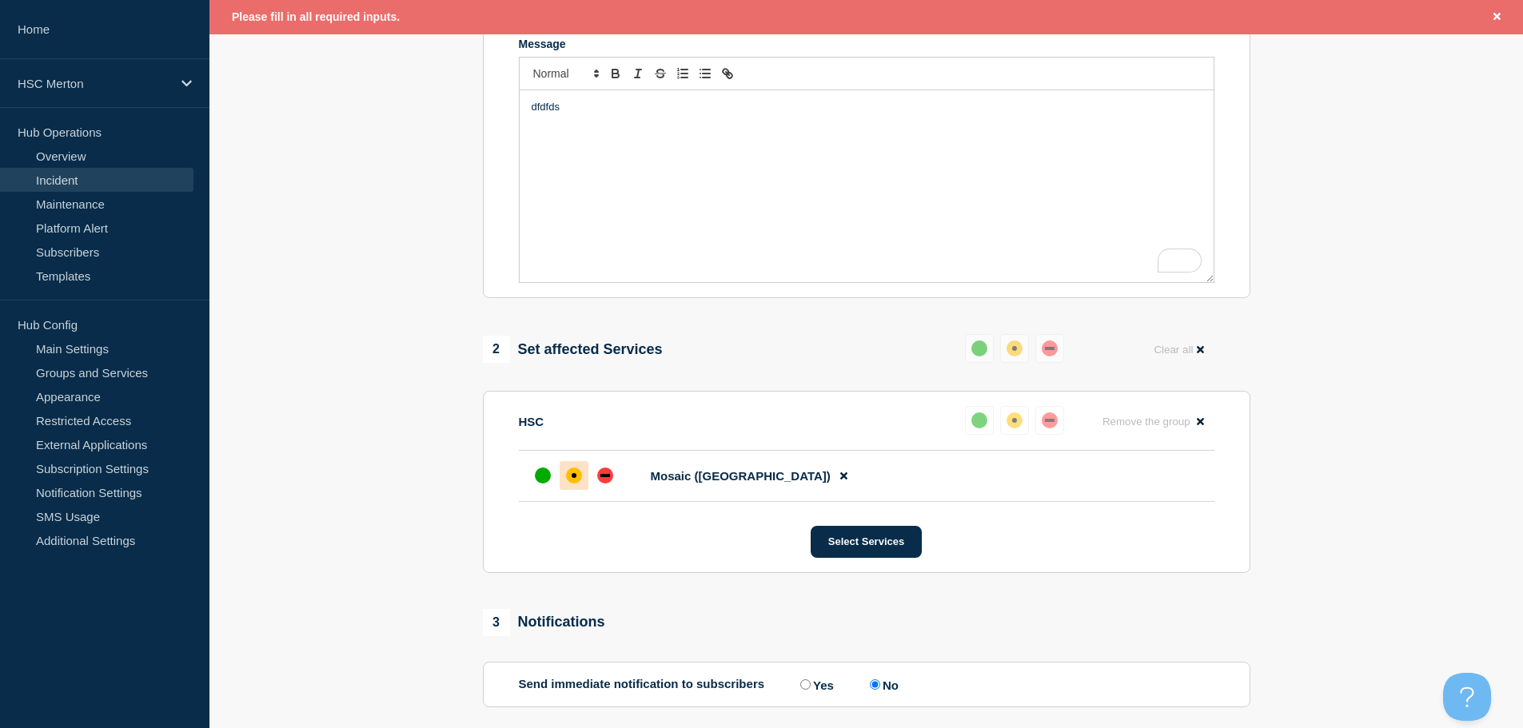
scroll to position [510, 0]
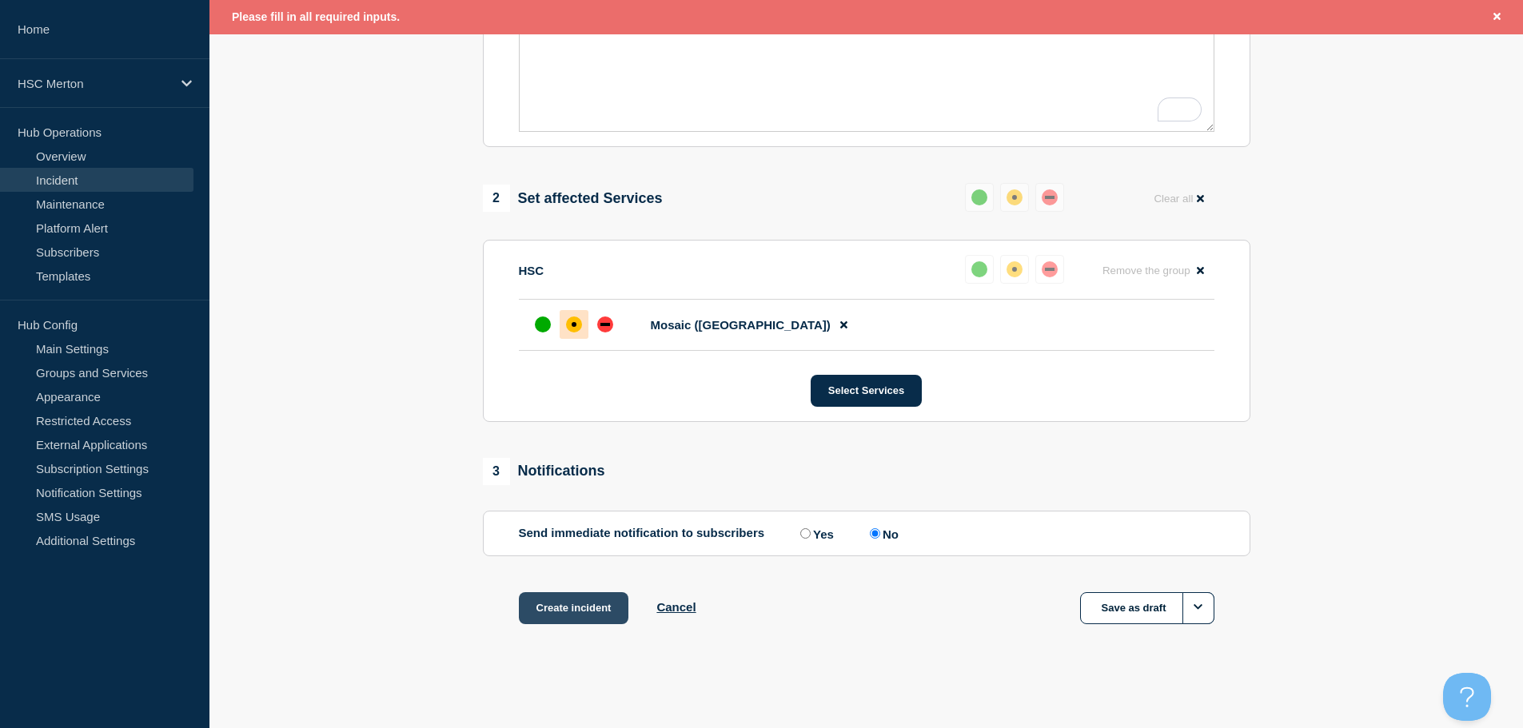
click at [590, 612] on button "Create incident" at bounding box center [574, 608] width 110 height 32
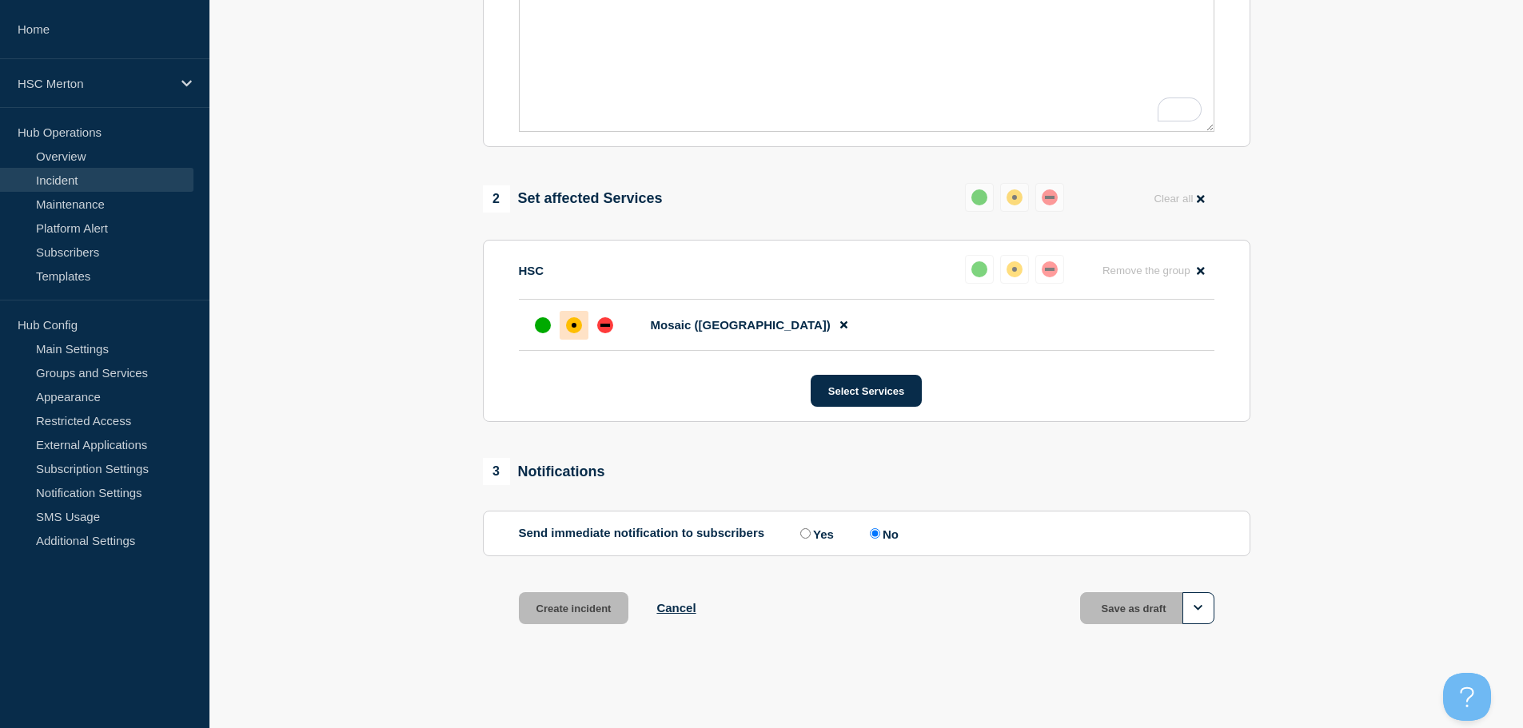
scroll to position [476, 0]
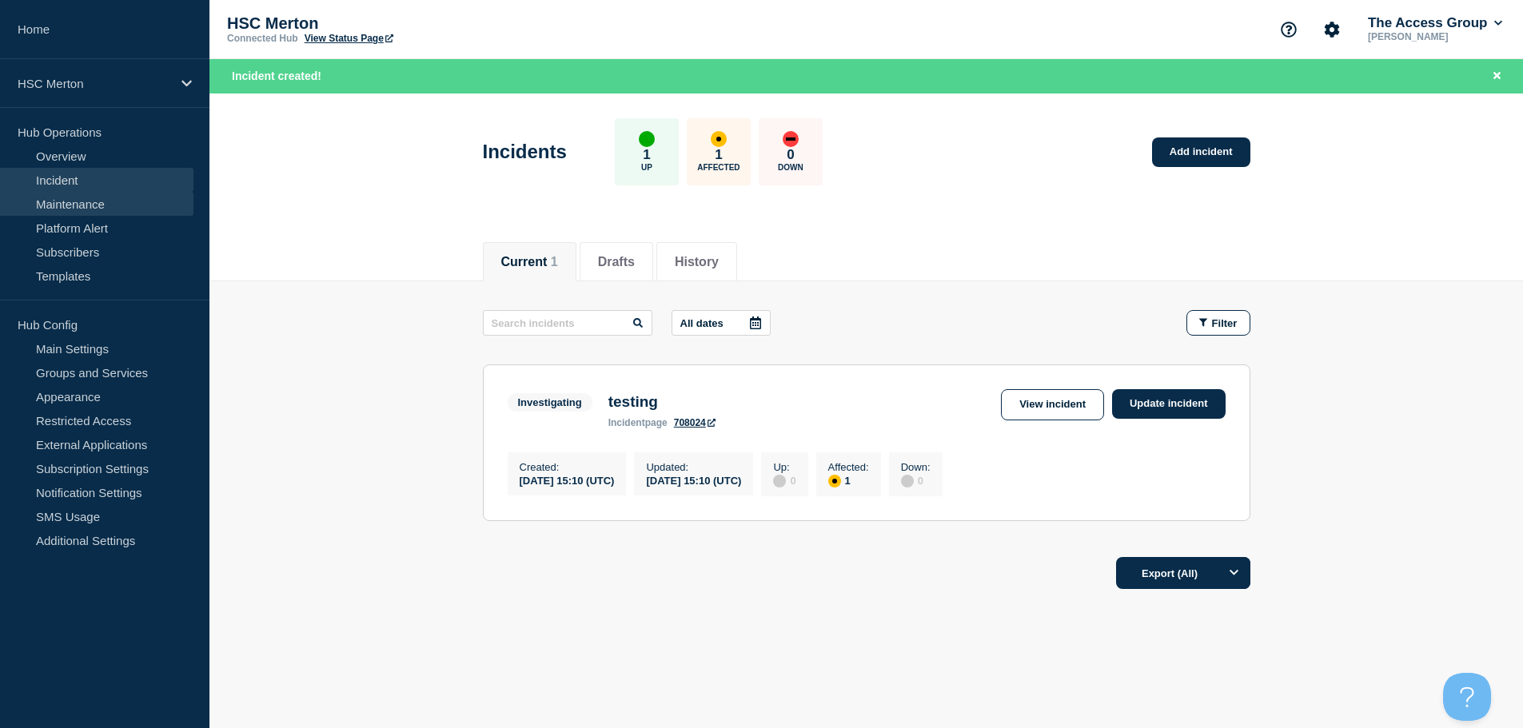
click at [99, 197] on link "Maintenance" at bounding box center [96, 204] width 193 height 24
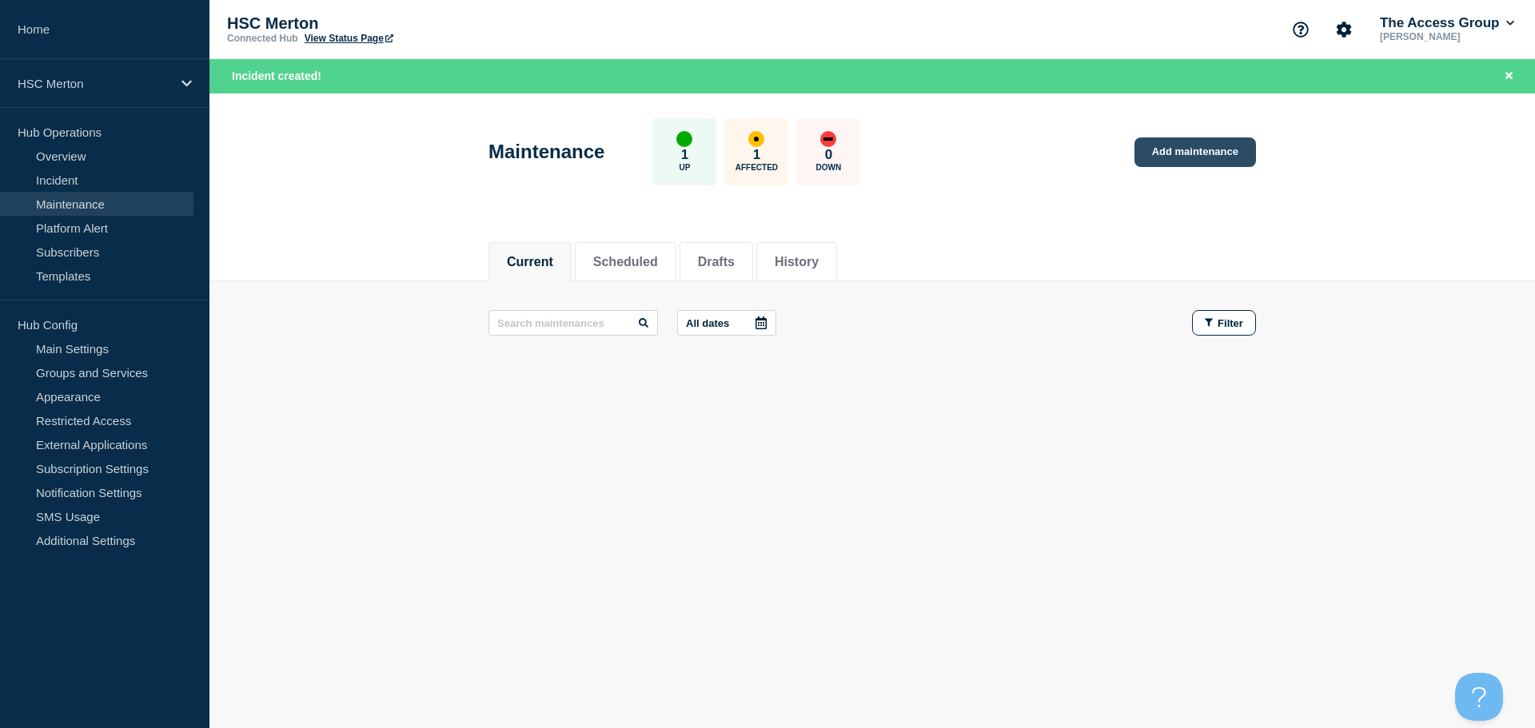
click at [1207, 150] on link "Add maintenance" at bounding box center [1196, 153] width 122 height 30
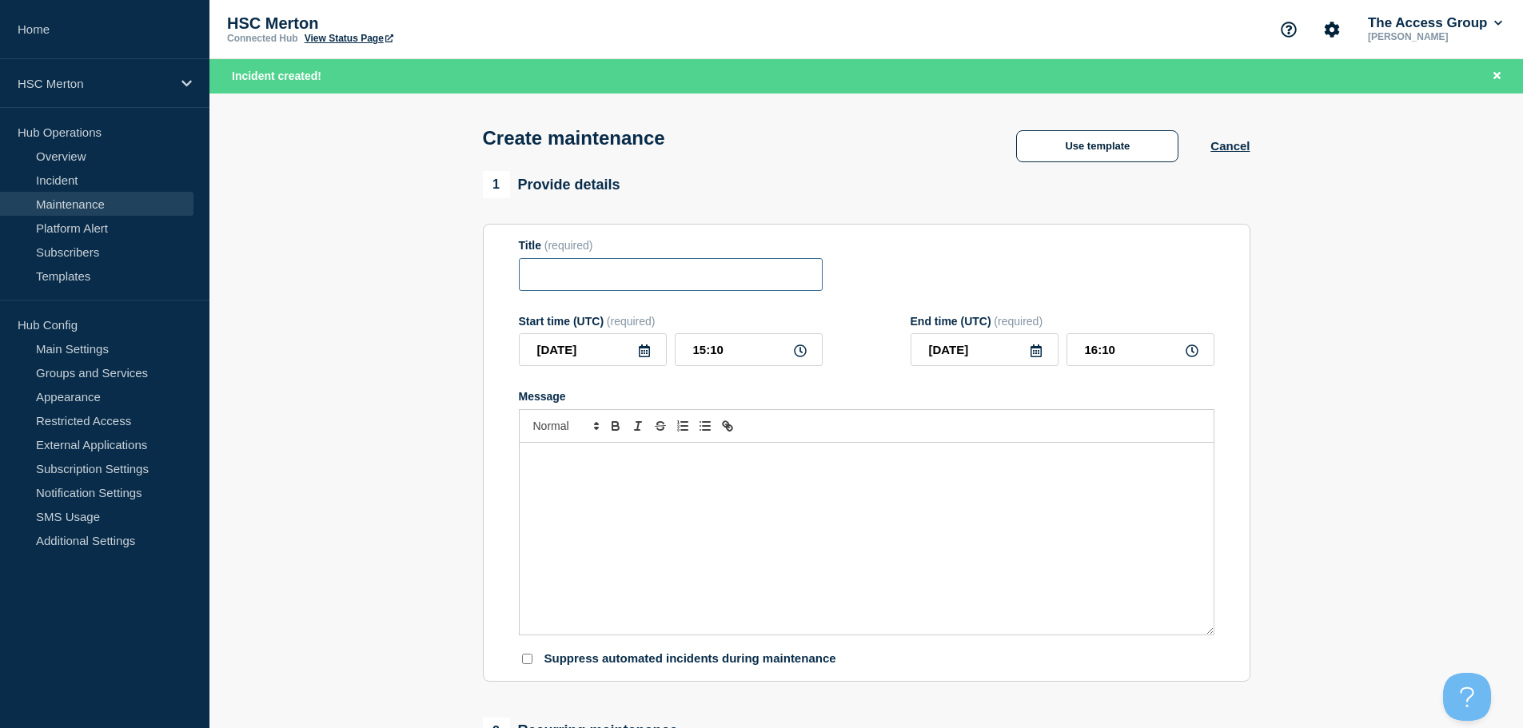
click at [589, 277] on input "Title" at bounding box center [671, 274] width 304 height 33
type input "test main"
click at [620, 562] on div "Message" at bounding box center [867, 539] width 694 height 192
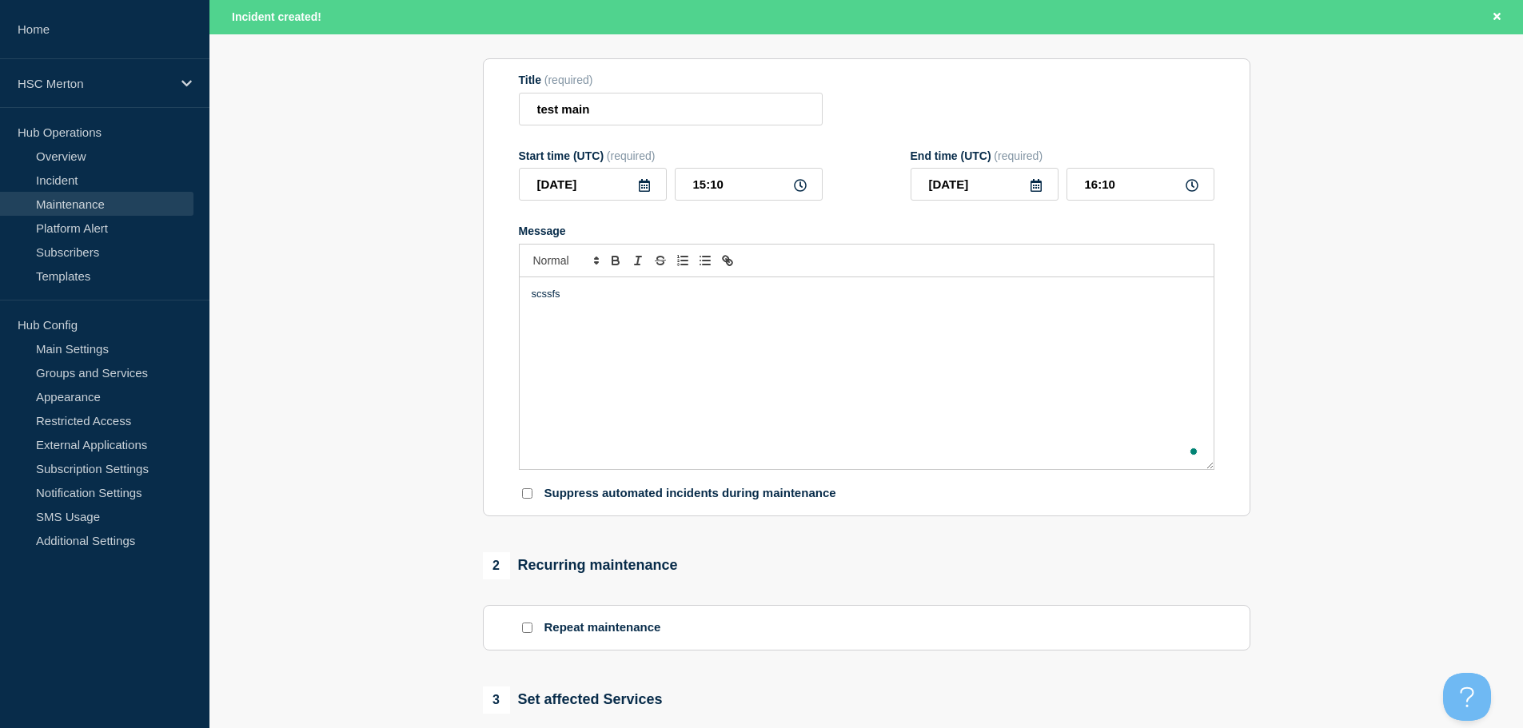
scroll to position [400, 0]
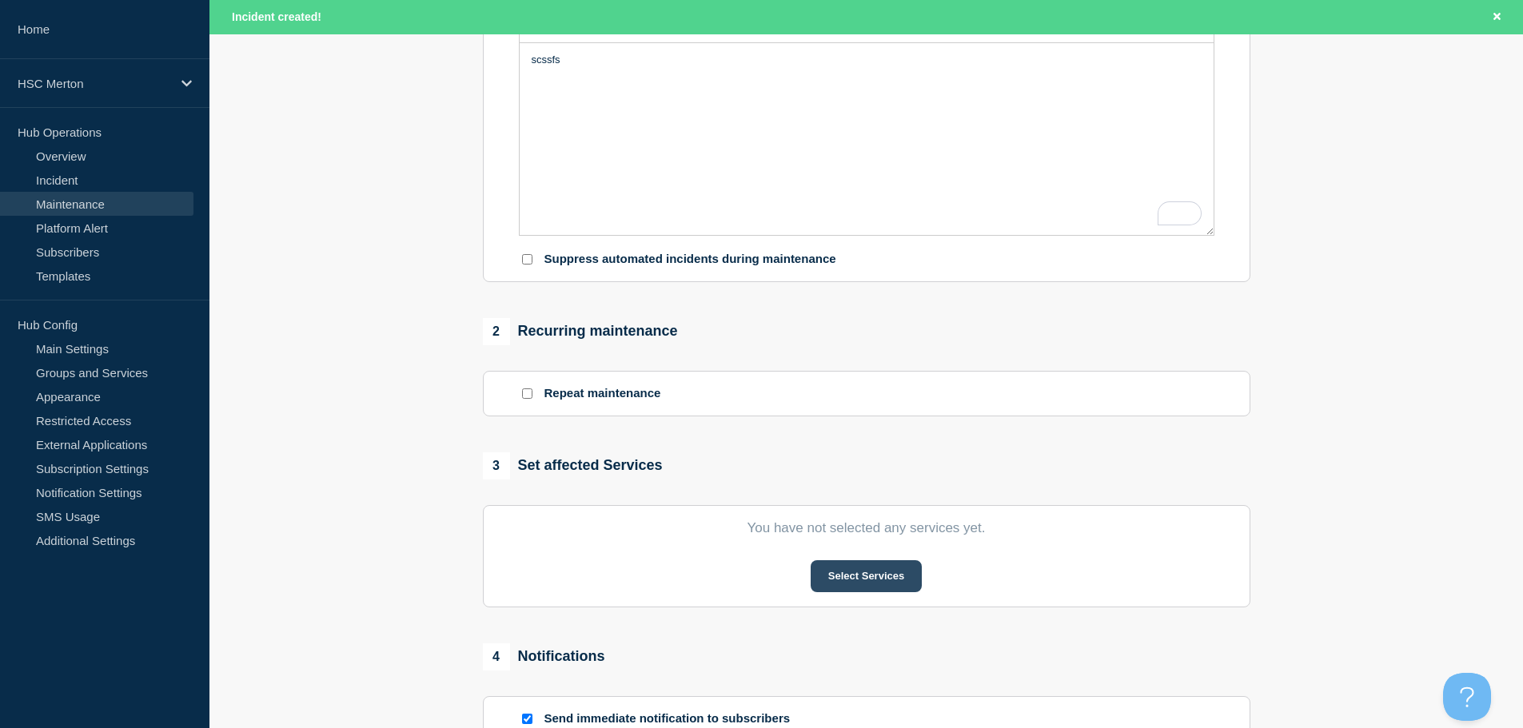
click at [916, 574] on button "Select Services" at bounding box center [866, 576] width 111 height 32
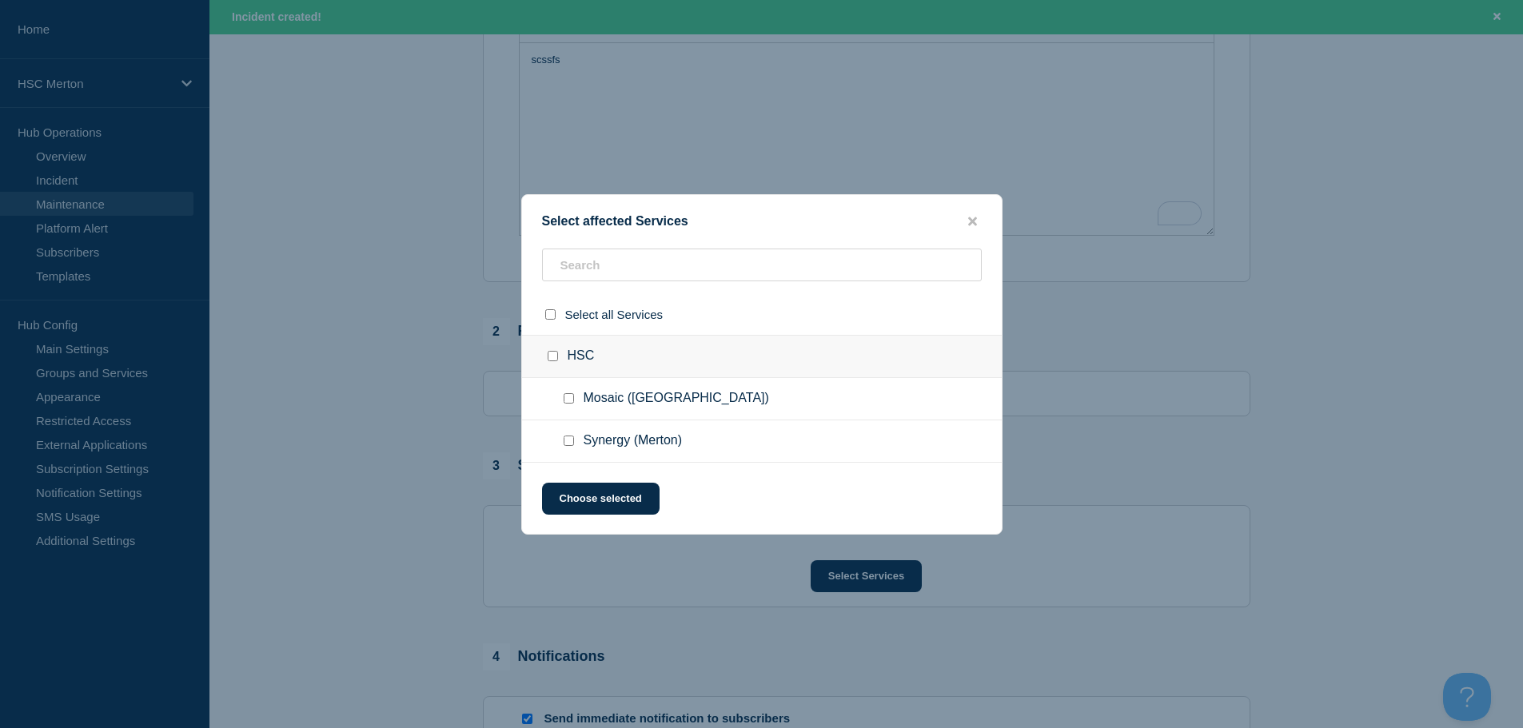
click at [604, 442] on span "Synergy (Merton)" at bounding box center [633, 441] width 99 height 16
drag, startPoint x: 569, startPoint y: 441, endPoint x: 572, endPoint y: 450, distance: 10.1
click at [570, 441] on input "Synergy (Merton) checkbox" at bounding box center [569, 441] width 10 height 10
checkbox input "true"
click at [592, 495] on button "Choose selected" at bounding box center [601, 499] width 118 height 32
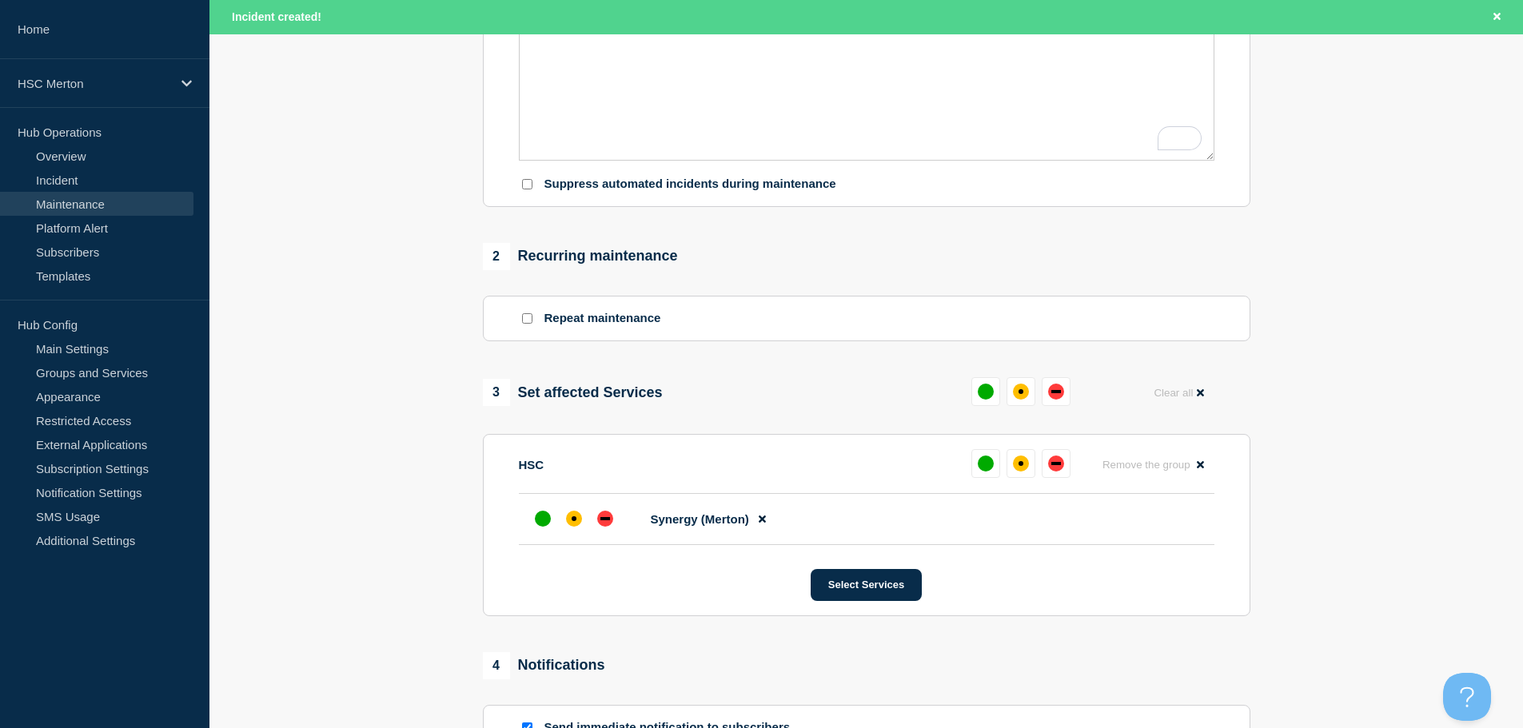
scroll to position [640, 0]
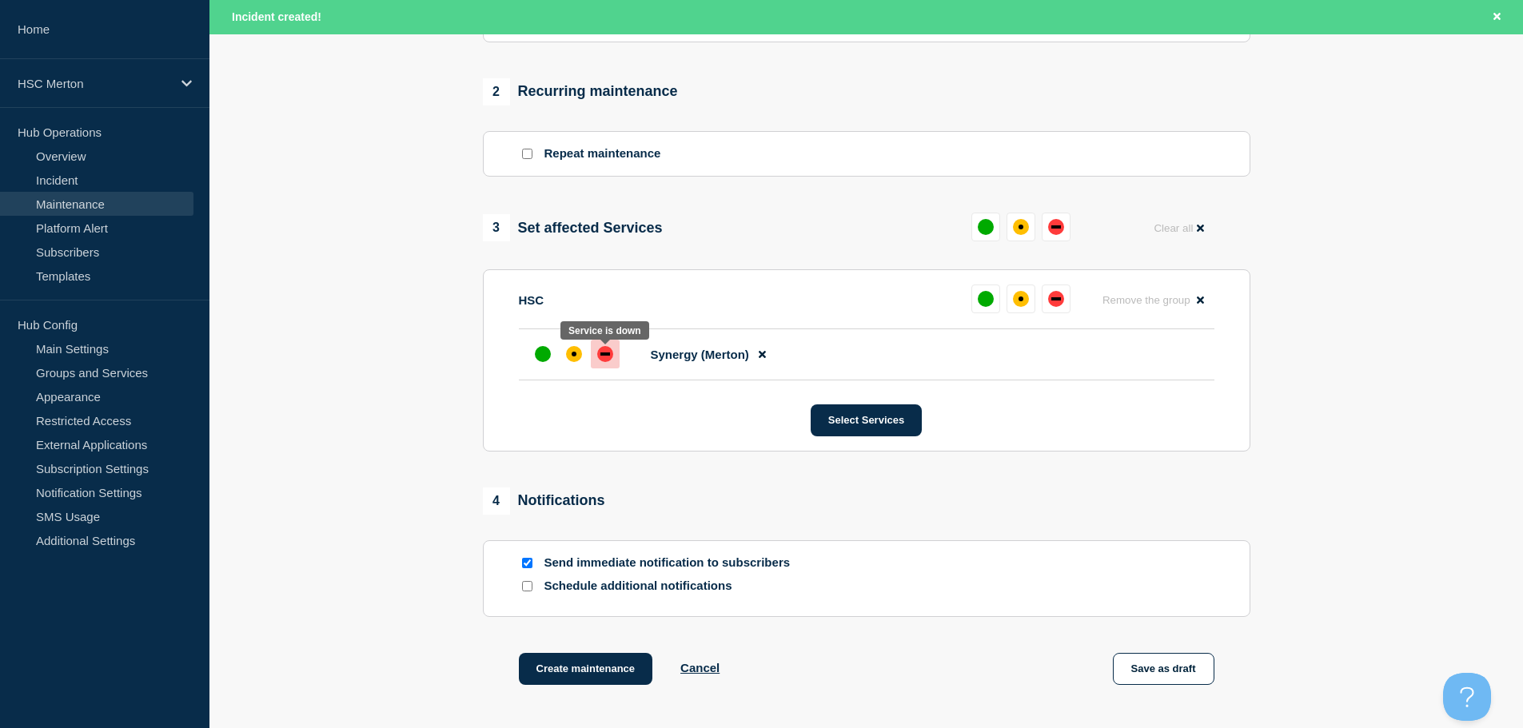
click at [612, 357] on div "down" at bounding box center [605, 354] width 16 height 16
click at [572, 571] on p "Send immediate notification to subscribers" at bounding box center [672, 563] width 256 height 15
click at [527, 563] on input "Send immediate notification to subscribers" at bounding box center [527, 563] width 10 height 10
checkbox input "false"
click at [619, 673] on button "Create maintenance" at bounding box center [586, 669] width 134 height 32
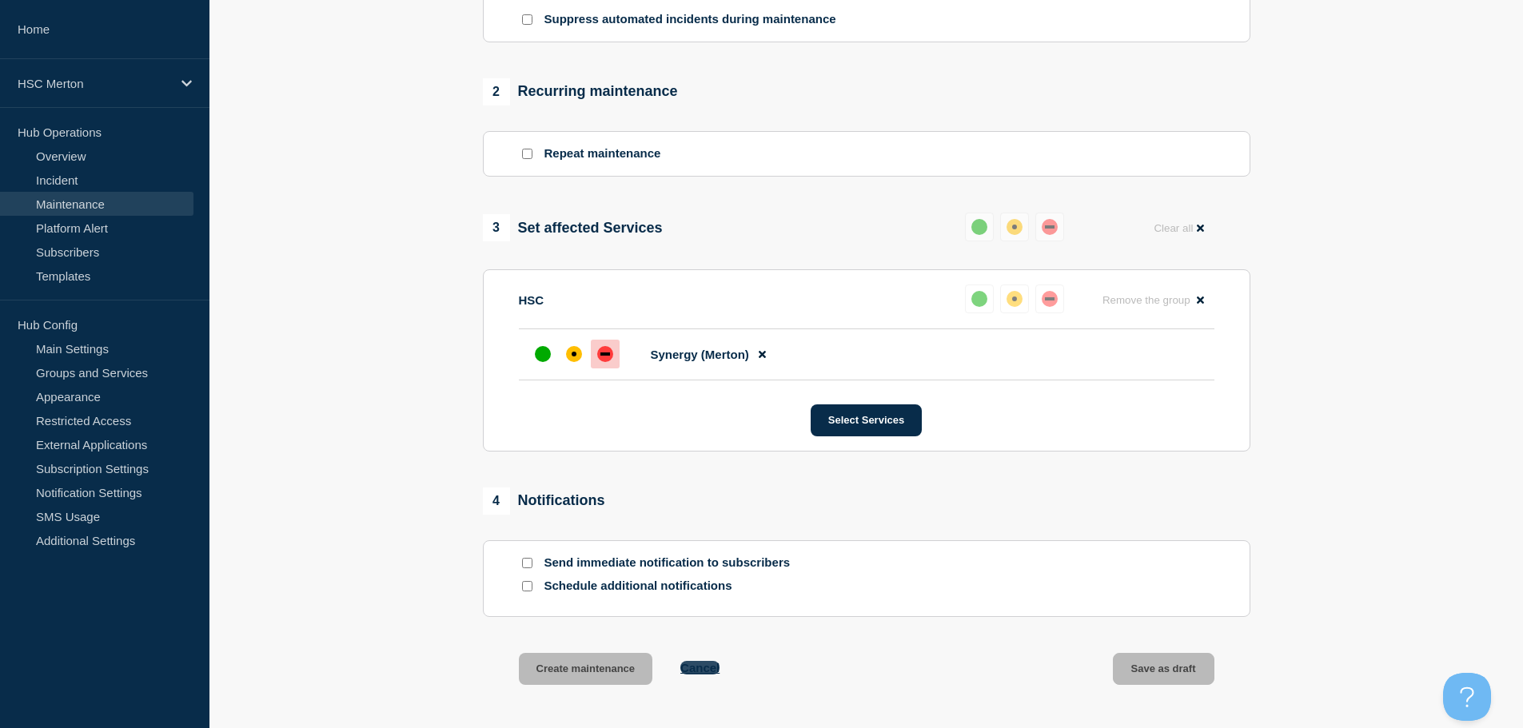
scroll to position [605, 0]
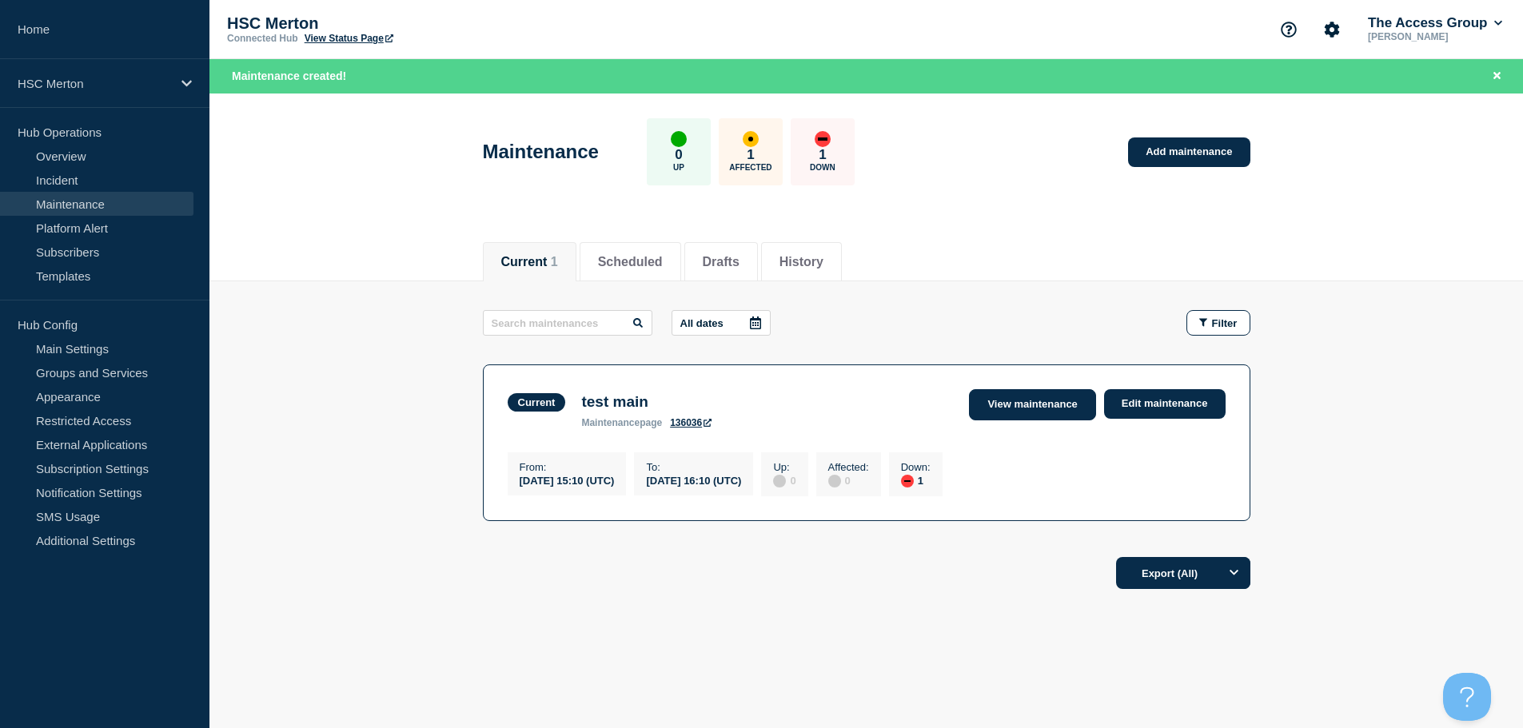
drag, startPoint x: 1060, startPoint y: 405, endPoint x: 1069, endPoint y: 409, distance: 9.7
click at [1060, 405] on link "View maintenance" at bounding box center [1032, 404] width 126 height 31
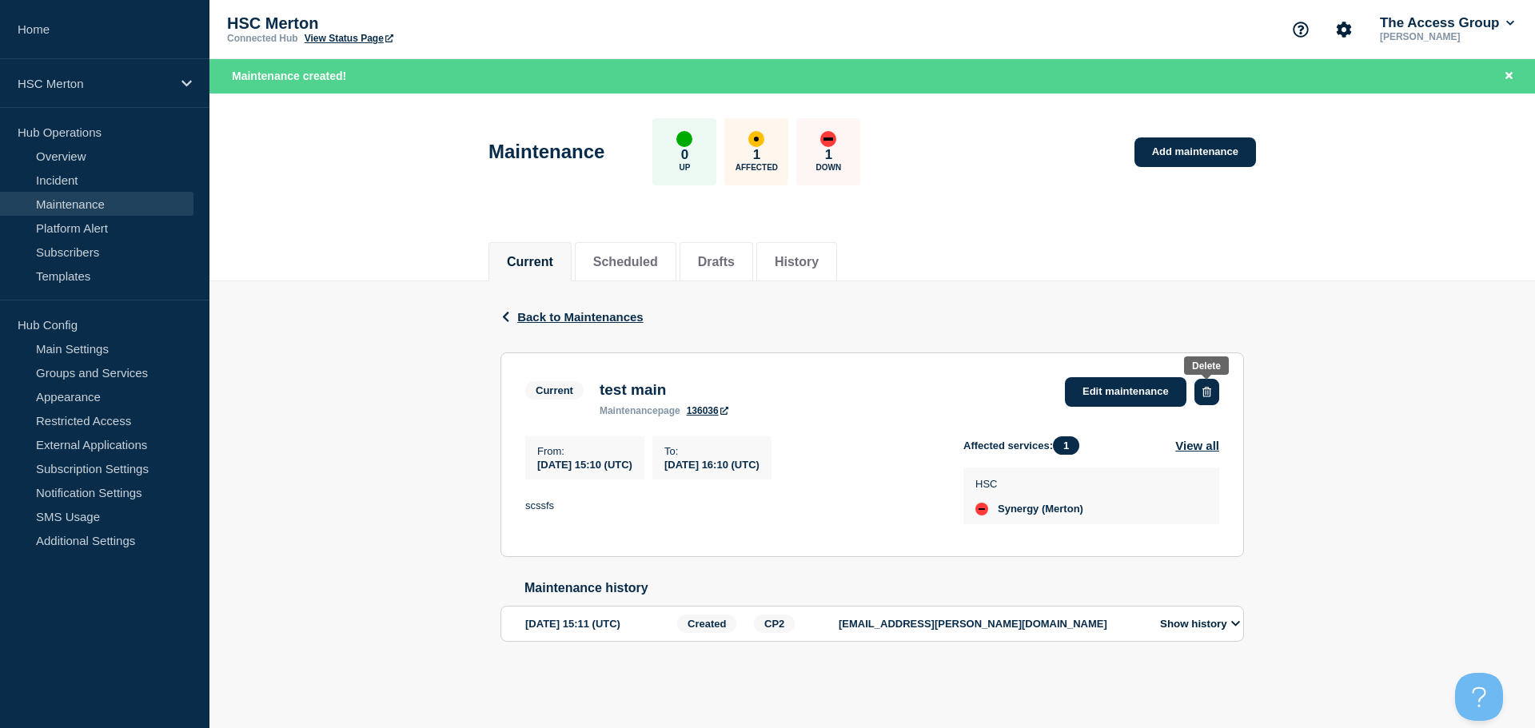
click at [1208, 392] on icon "button" at bounding box center [1207, 392] width 9 height 10
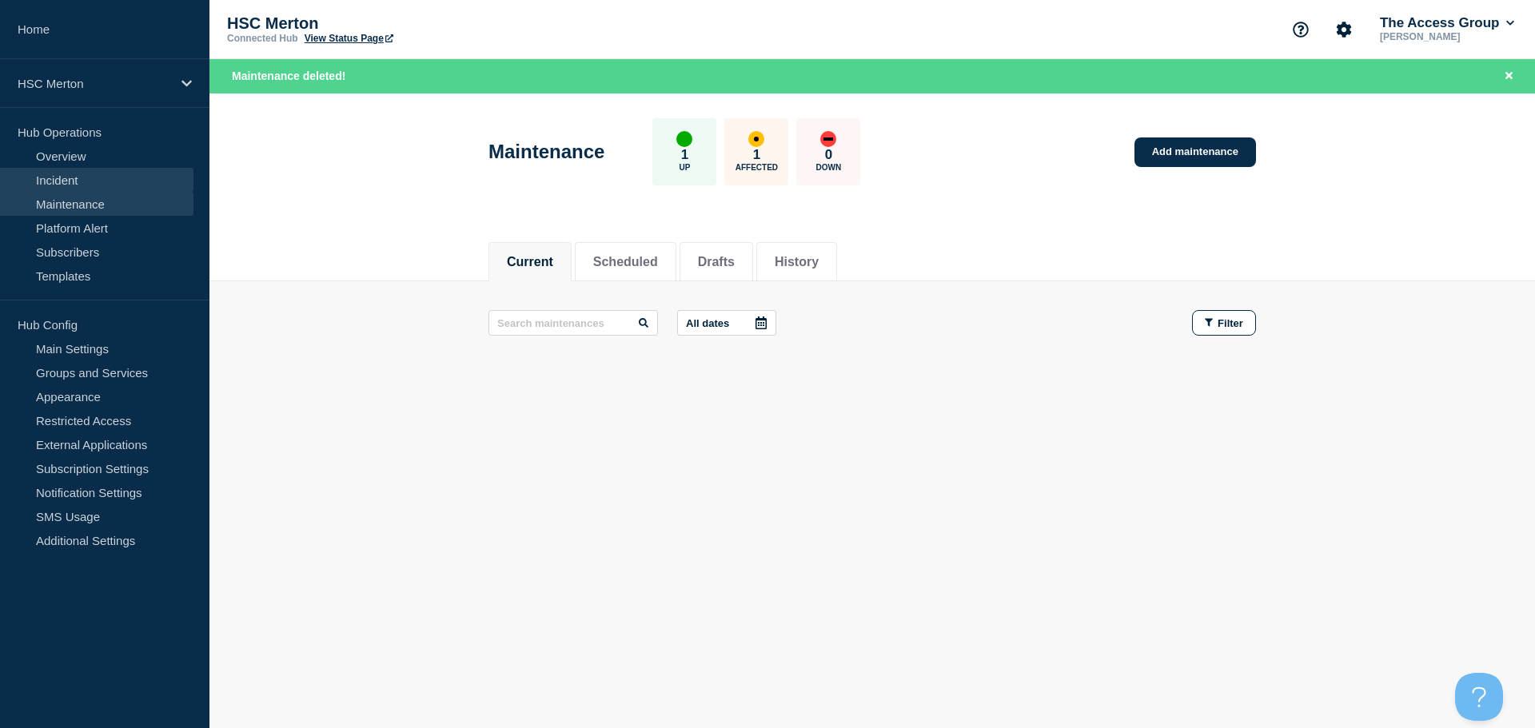
click at [57, 183] on link "Incident" at bounding box center [96, 180] width 193 height 24
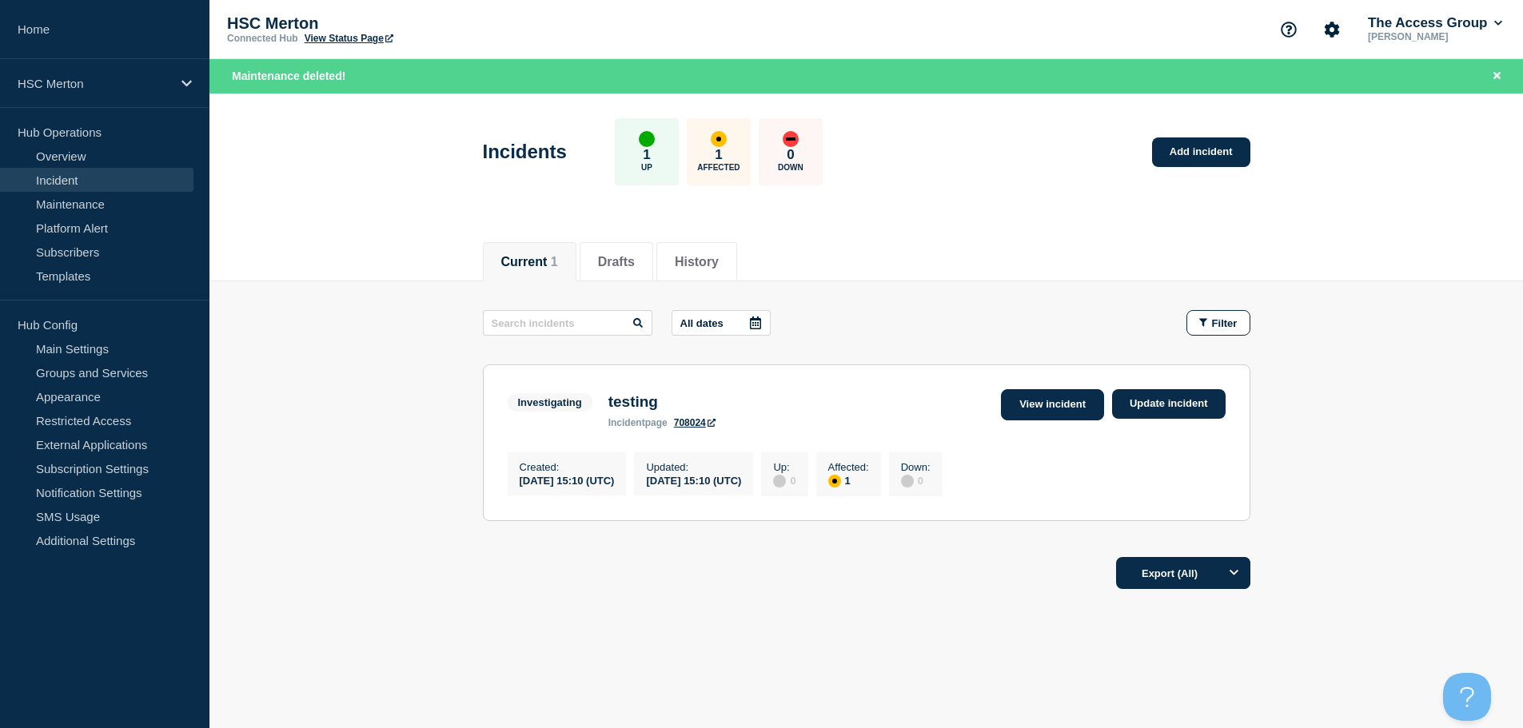
click at [1081, 396] on link "View incident" at bounding box center [1052, 404] width 103 height 31
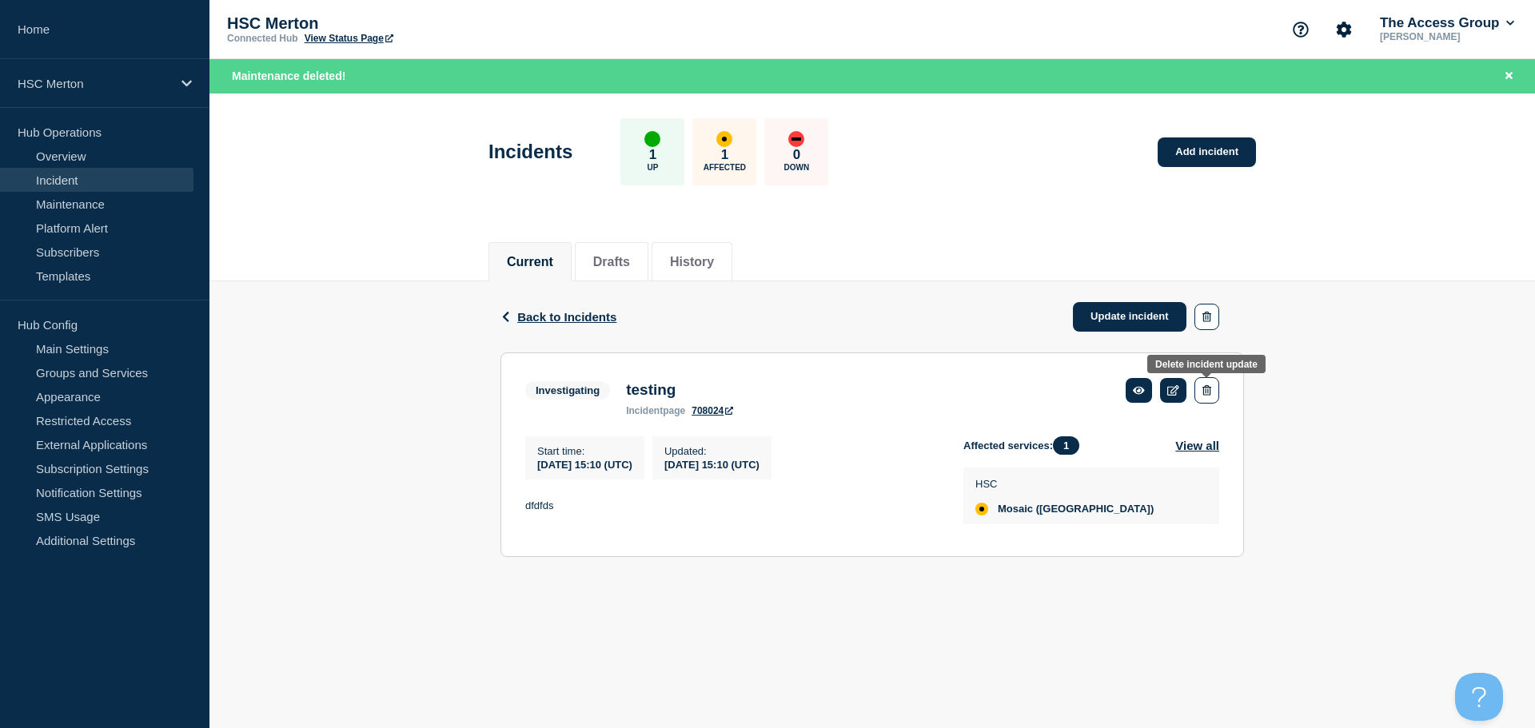
drag, startPoint x: 1205, startPoint y: 389, endPoint x: 1212, endPoint y: 419, distance: 30.4
click at [1205, 389] on icon "button" at bounding box center [1207, 390] width 9 height 10
